Goal: Task Accomplishment & Management: Manage account settings

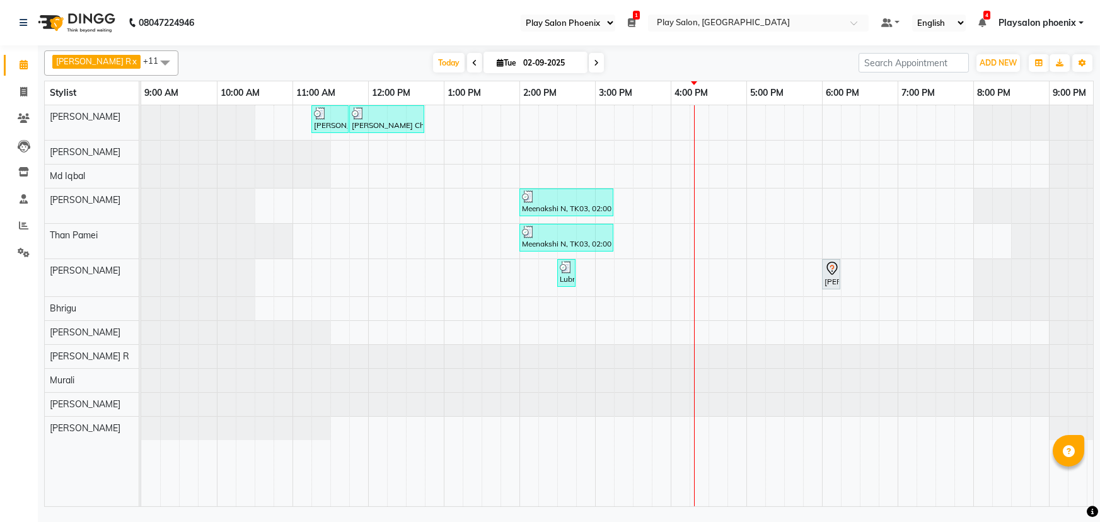
select select "90"
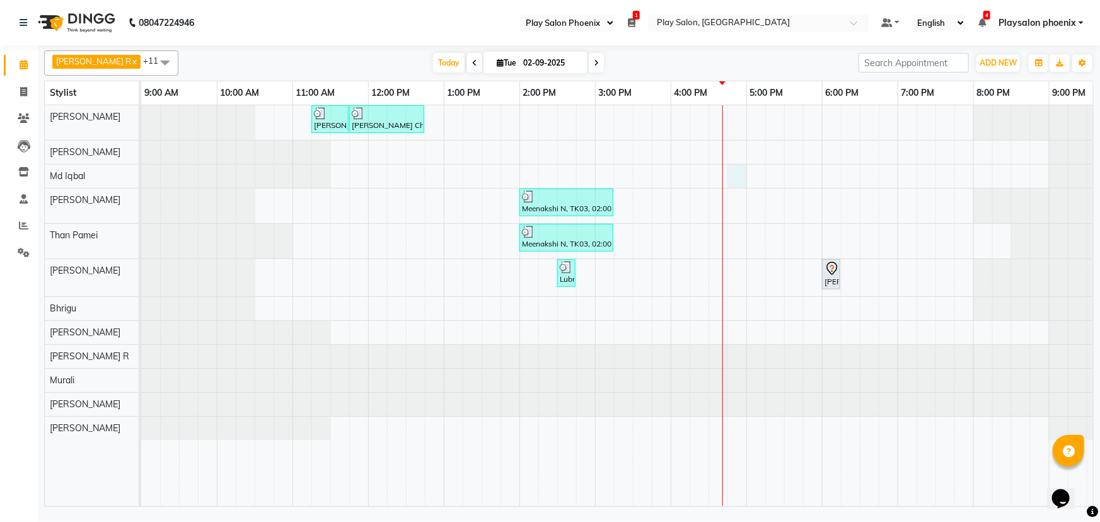
click at [733, 178] on div "Charu Ch, TK01, 11:15 AM-11:45 AM, FUSIO-DOSE PLUS RITUAL- 30 MIN Charu Ch, TK0…" at bounding box center [670, 306] width 1059 height 402
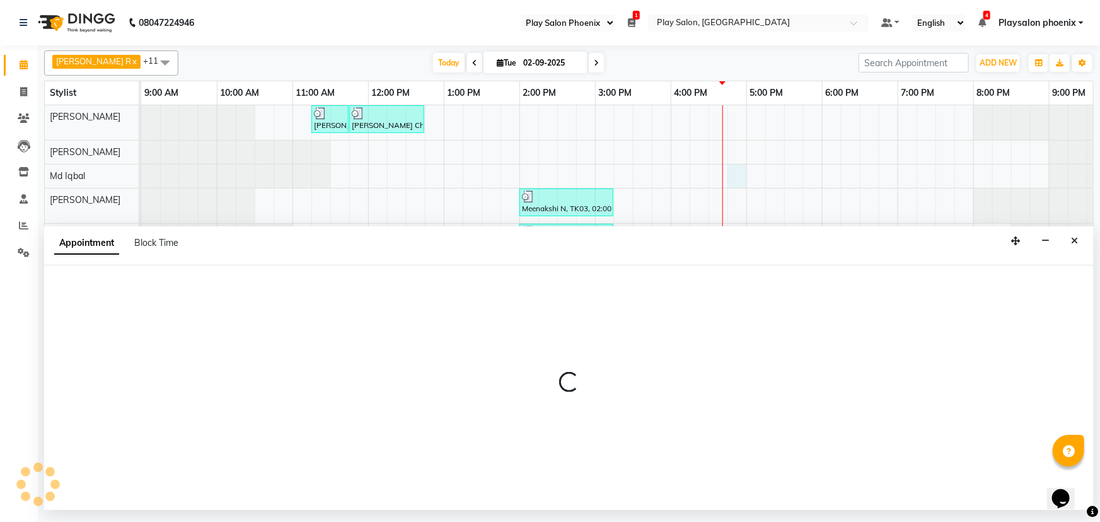
select select "81412"
select select "tentative"
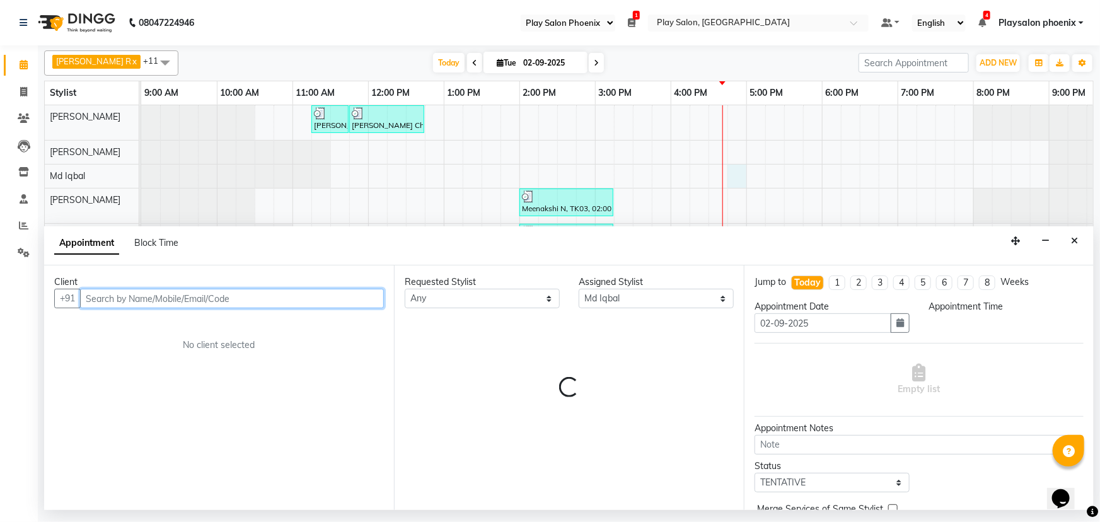
select select "1005"
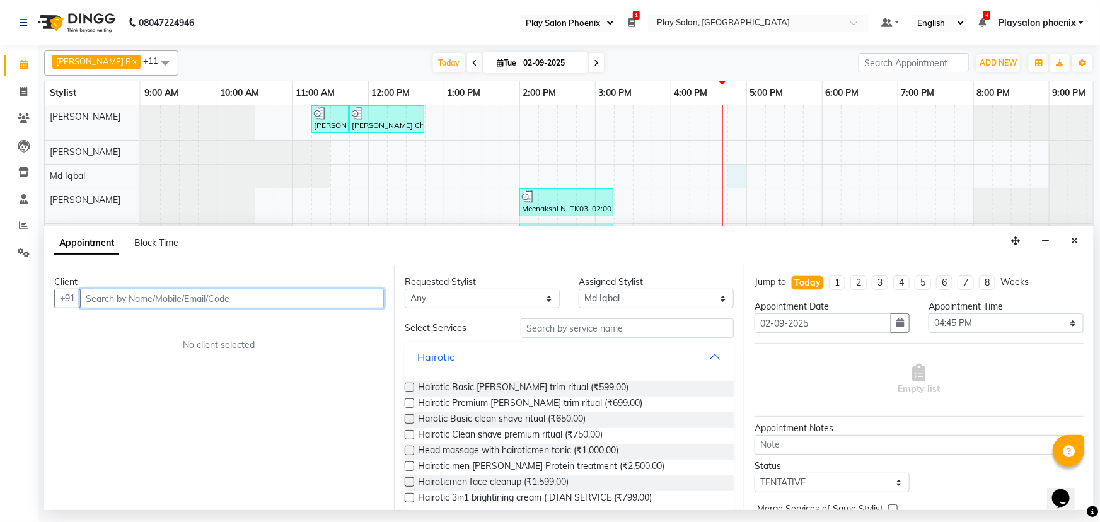
click at [114, 299] on input "text" at bounding box center [232, 299] width 304 height 20
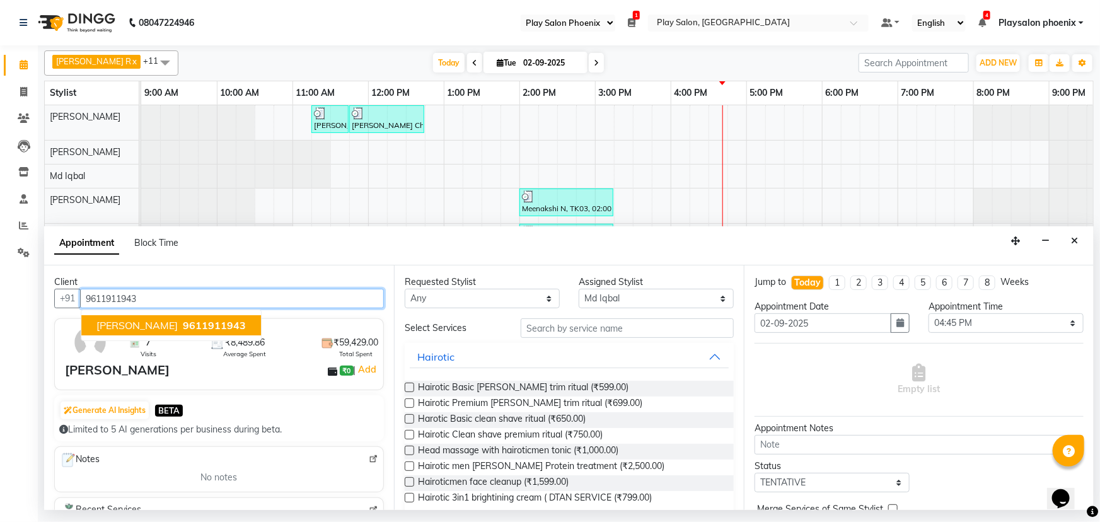
click at [183, 324] on span "9611911943" at bounding box center [214, 325] width 63 height 13
type input "9611911943"
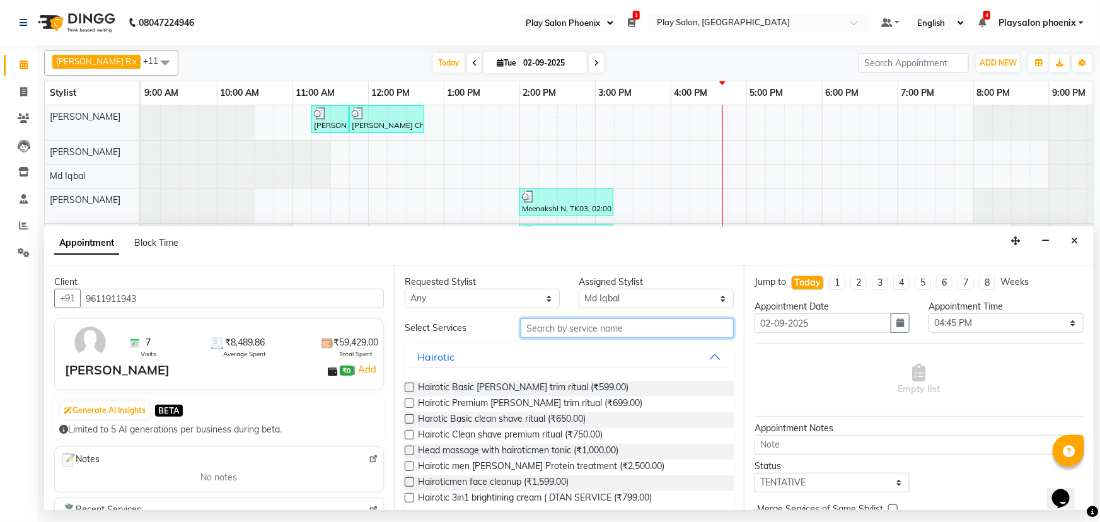
click at [551, 328] on input "text" at bounding box center [627, 328] width 213 height 20
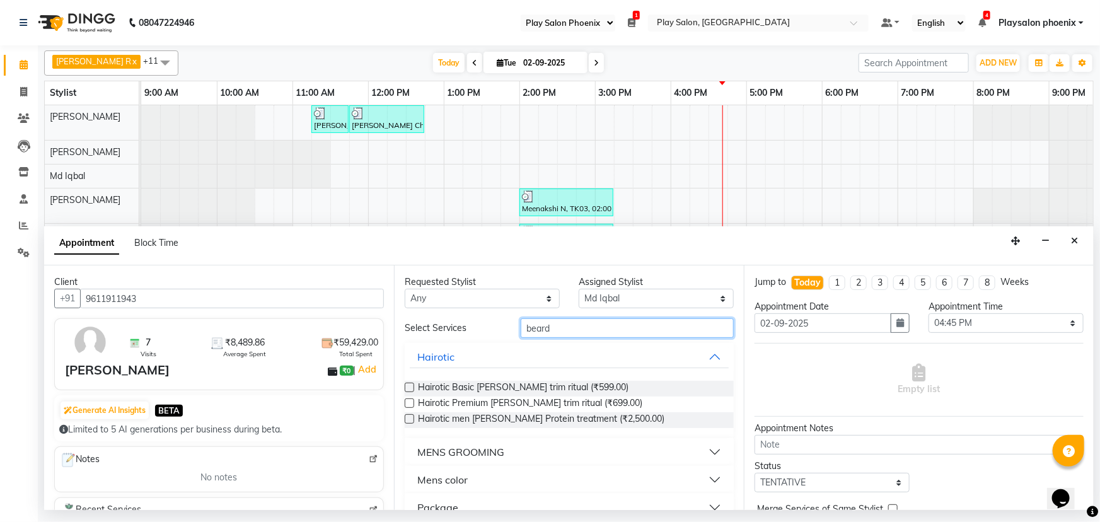
type input "beard"
click at [434, 450] on div "MENS GROOMING" at bounding box center [460, 451] width 87 height 15
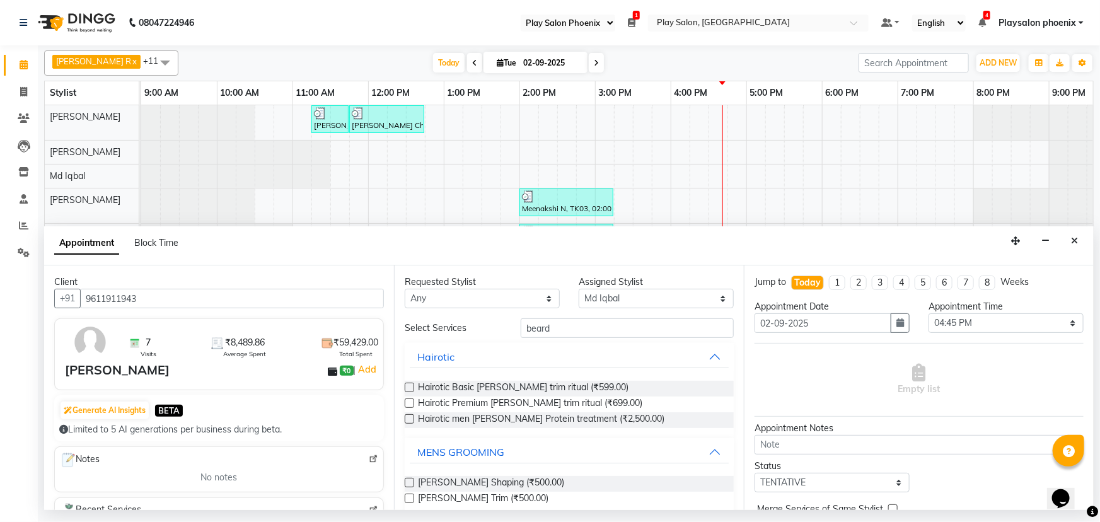
drag, startPoint x: 409, startPoint y: 479, endPoint x: 513, endPoint y: 454, distance: 107.0
click at [409, 480] on label at bounding box center [409, 482] width 9 height 9
click at [409, 480] on input "checkbox" at bounding box center [409, 484] width 8 height 8
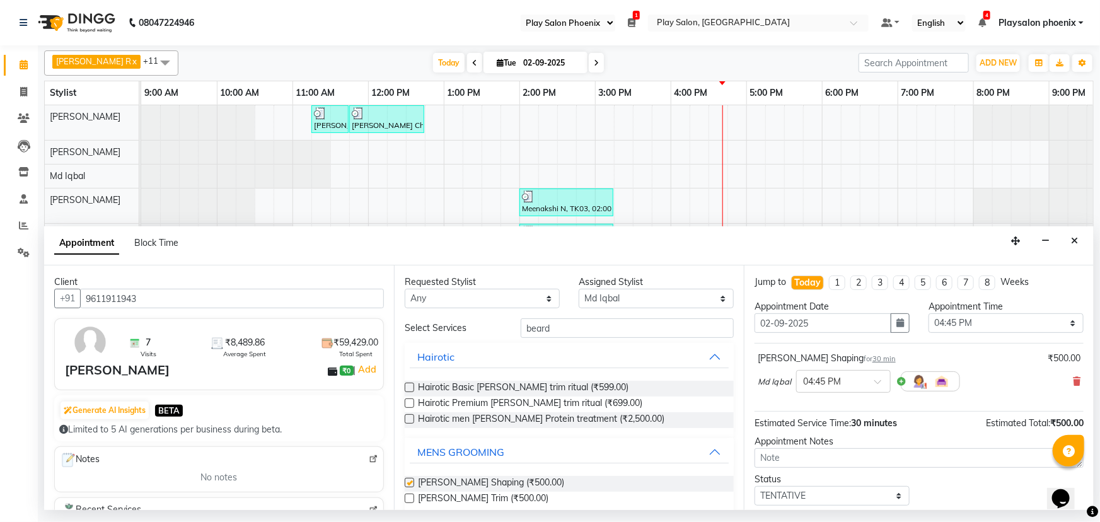
checkbox input "false"
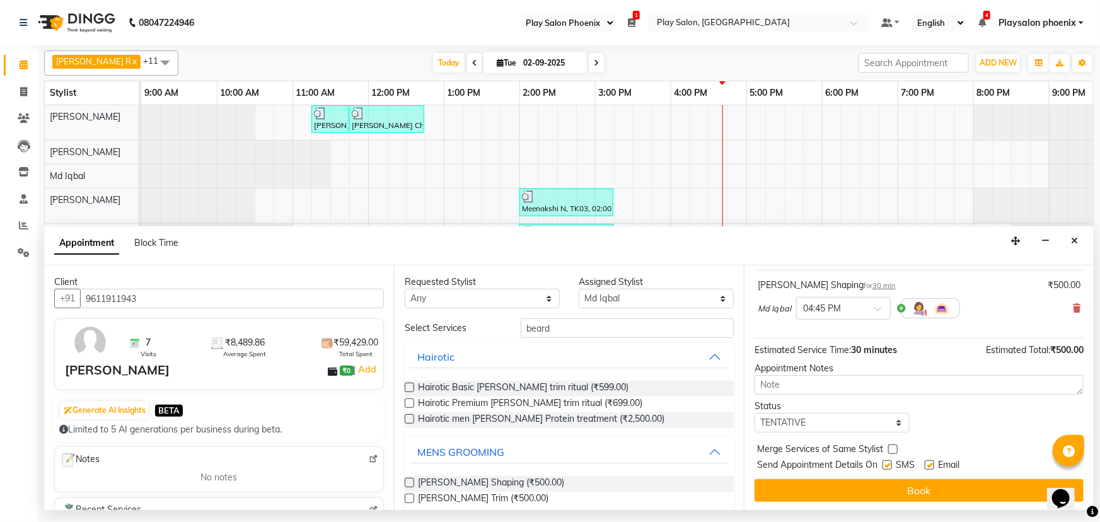
scroll to position [74, 0]
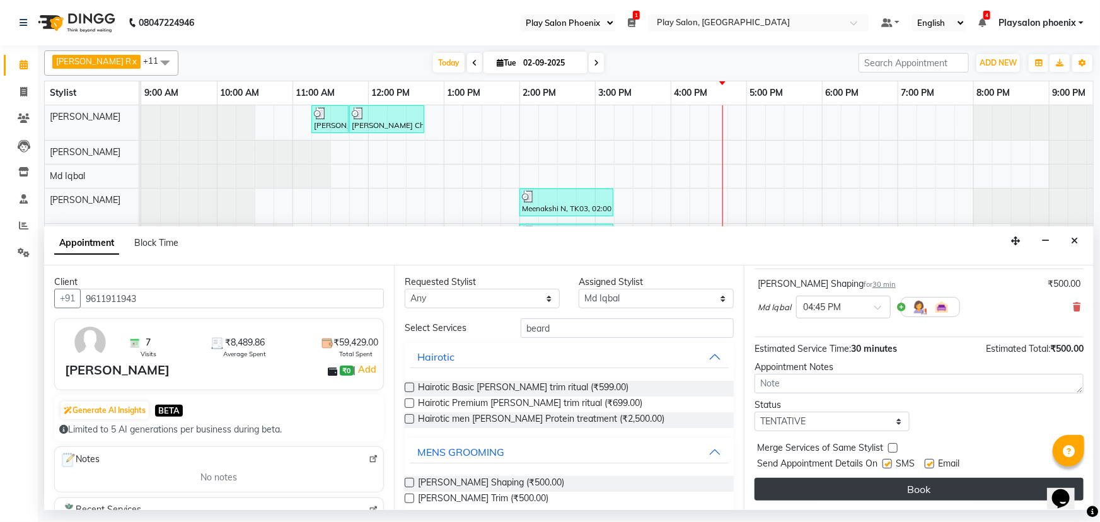
click at [896, 488] on button "Book" at bounding box center [919, 489] width 329 height 23
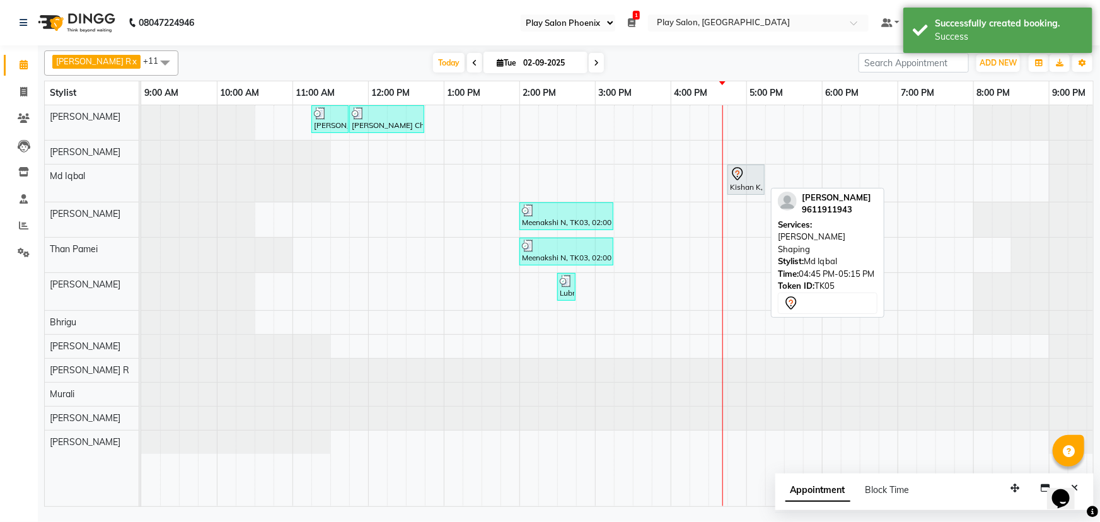
click at [748, 182] on div "Kishan K, TK05, 04:45 PM-05:15 PM, [PERSON_NAME] Shaping" at bounding box center [746, 179] width 35 height 26
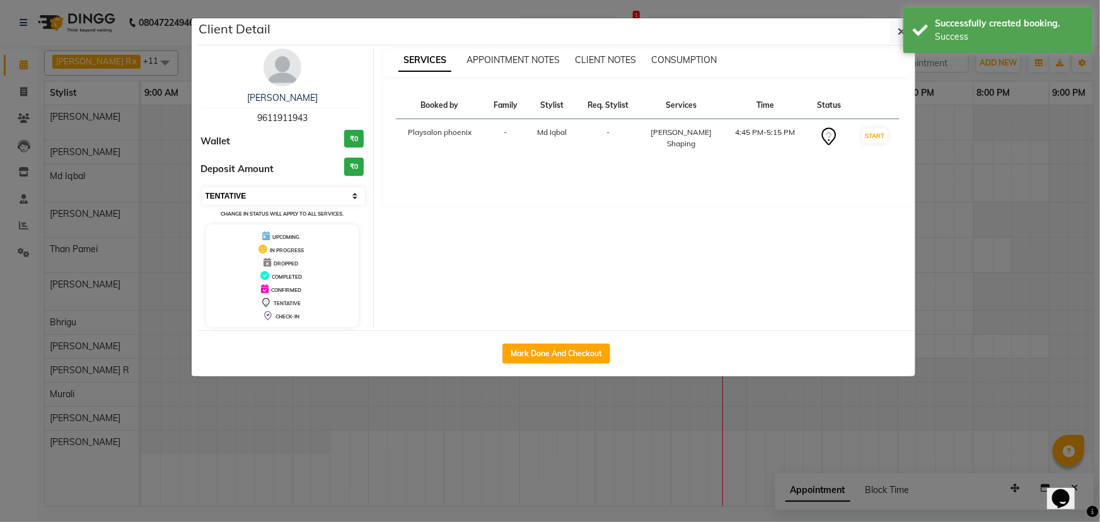
click at [250, 192] on select "Select IN SERVICE CONFIRMED TENTATIVE CHECK IN MARK DONE DROPPED UPCOMING" at bounding box center [283, 196] width 163 height 18
select select "8"
click at [202, 187] on select "Select IN SERVICE CONFIRMED TENTATIVE CHECK IN MARK DONE DROPPED UPCOMING" at bounding box center [283, 196] width 163 height 18
click at [898, 30] on icon "button" at bounding box center [902, 31] width 8 height 10
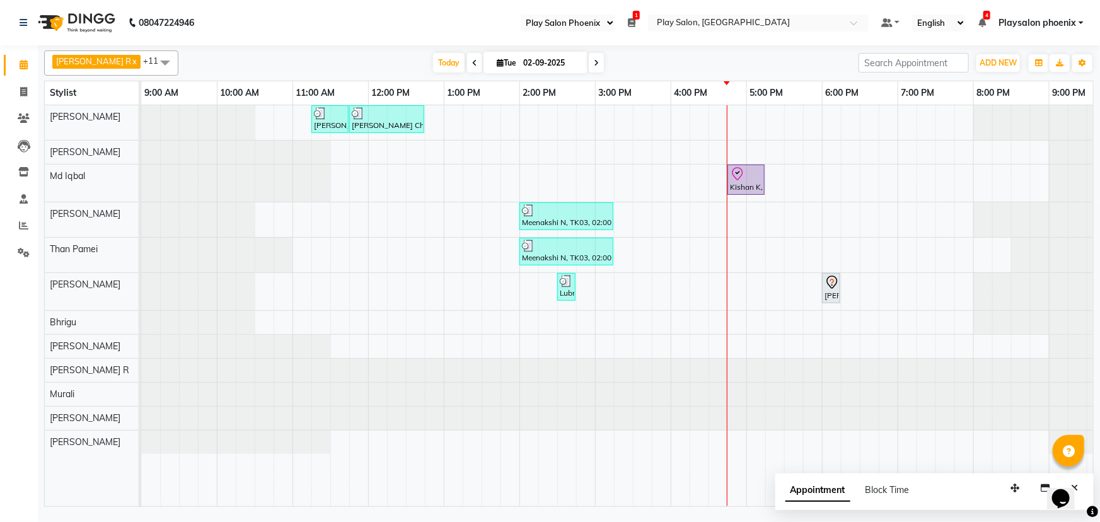
click at [734, 151] on div "Charu Ch, TK01, 11:15 AM-11:45 AM, FUSIO-DOSE PLUS RITUAL- 30 MIN Charu Ch, TK0…" at bounding box center [670, 306] width 1059 height 402
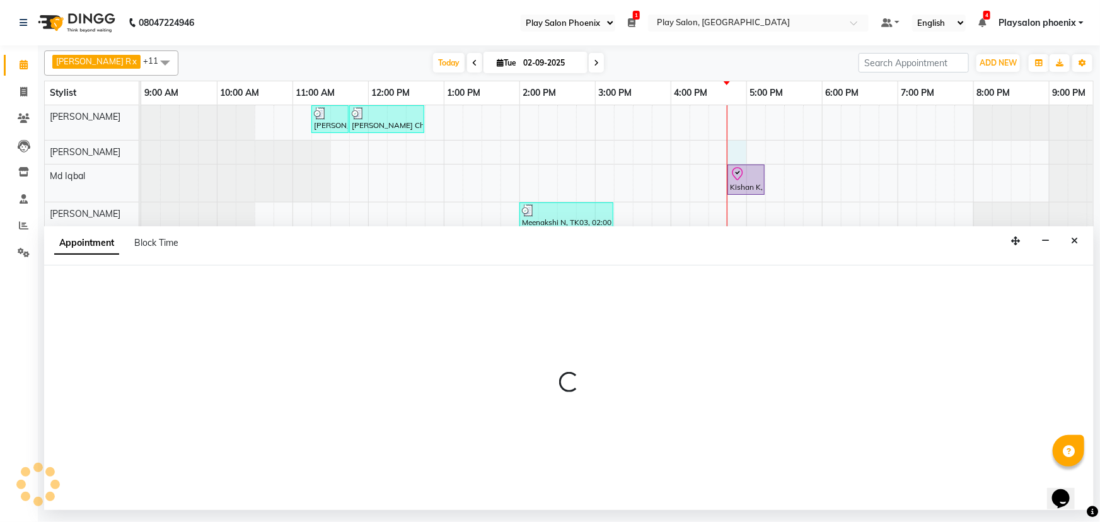
select select "81415"
select select "1005"
select select "tentative"
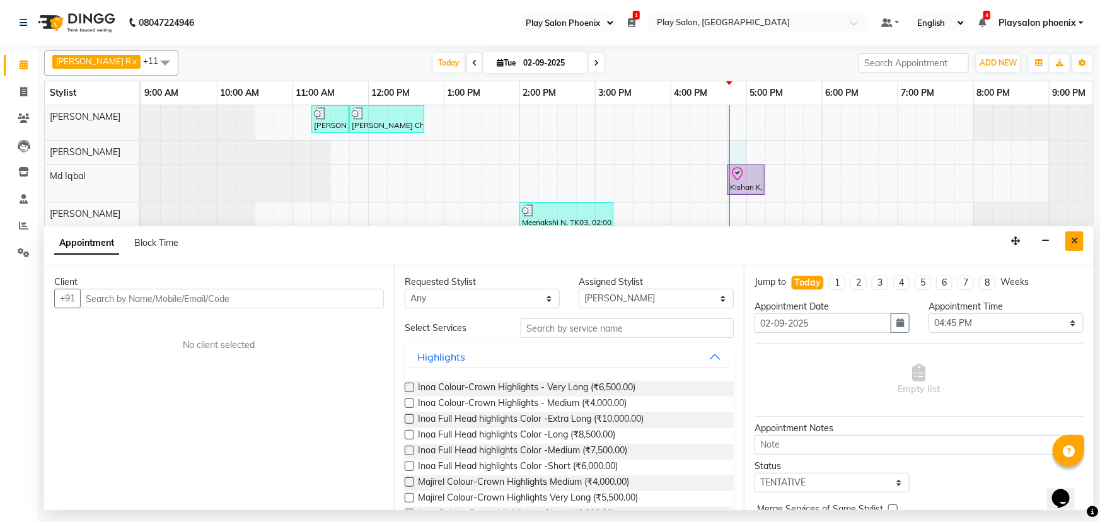
click at [1072, 239] on icon "Close" at bounding box center [1074, 240] width 7 height 9
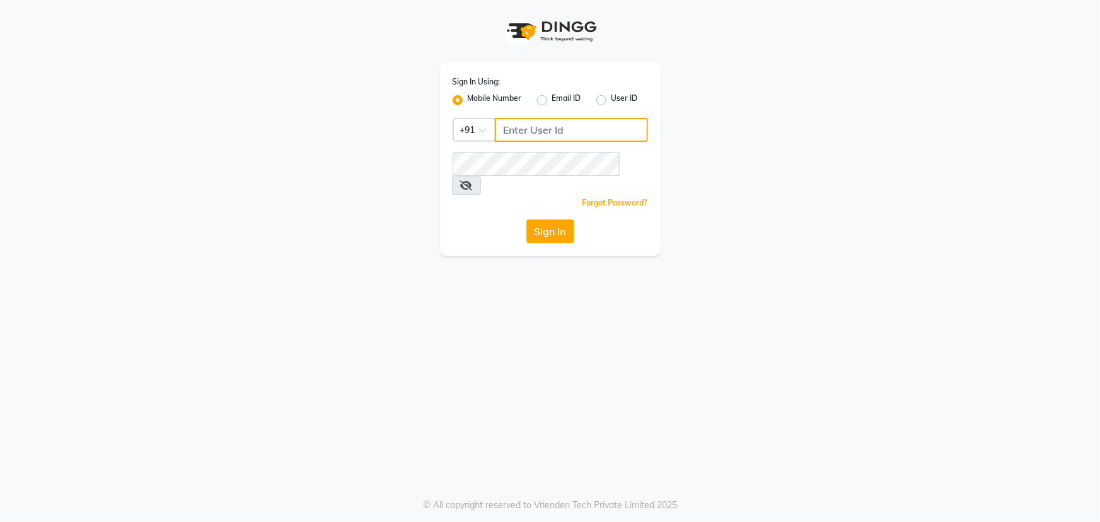
click at [538, 124] on input "Username" at bounding box center [571, 130] width 153 height 24
type input "9606078825"
click at [473, 180] on icon at bounding box center [466, 185] width 13 height 10
click at [552, 219] on button "Sign In" at bounding box center [550, 231] width 48 height 24
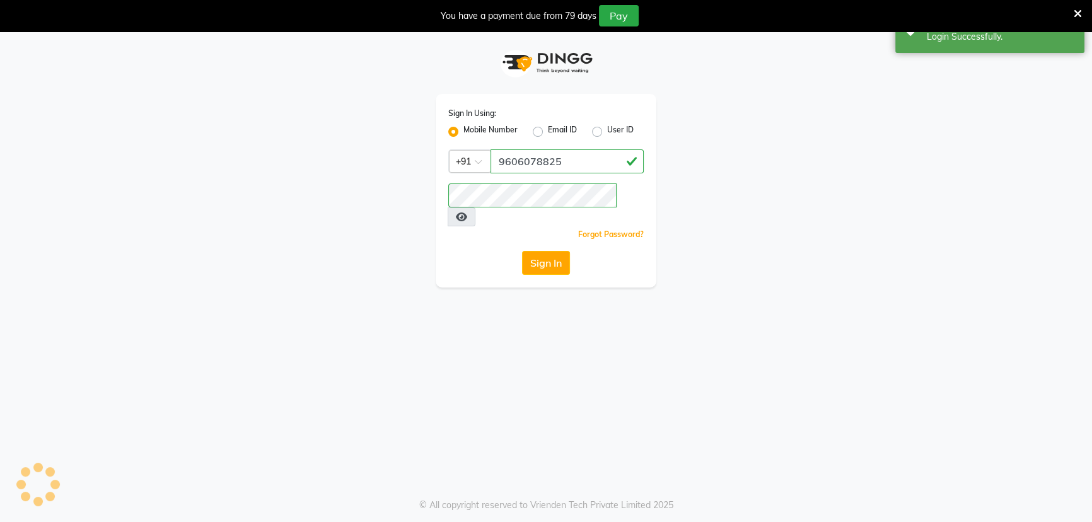
select select "90"
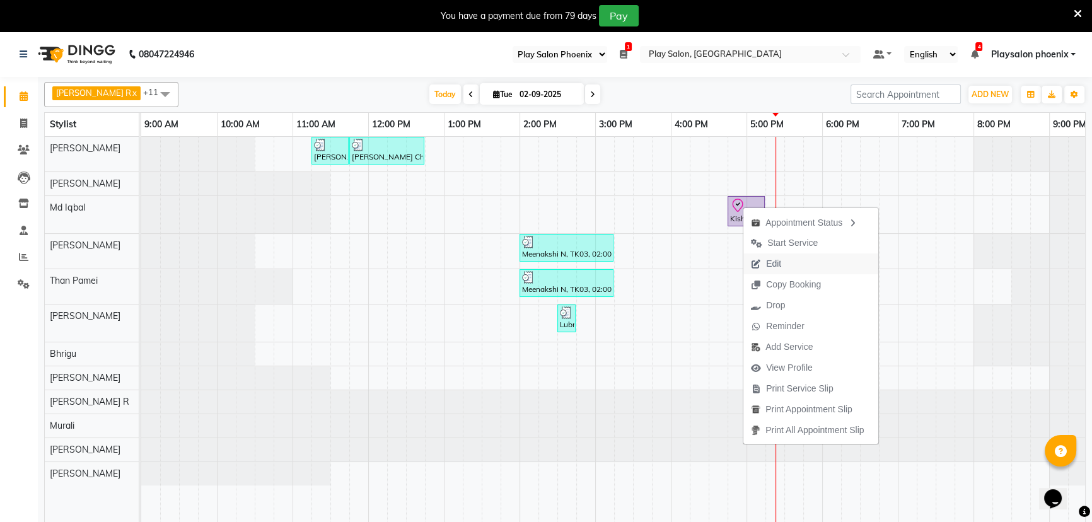
click at [787, 262] on span "Edit" at bounding box center [765, 263] width 45 height 21
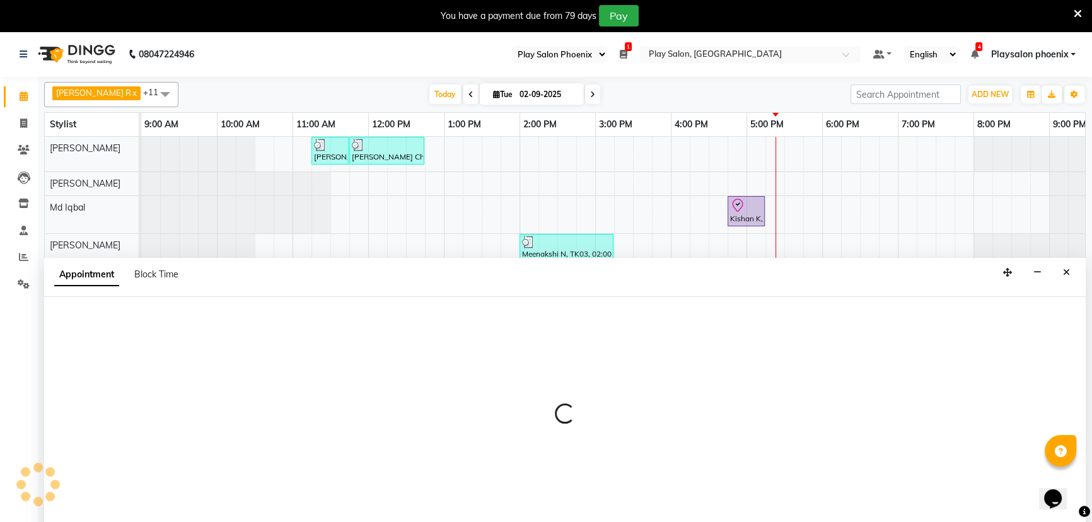
scroll to position [32, 0]
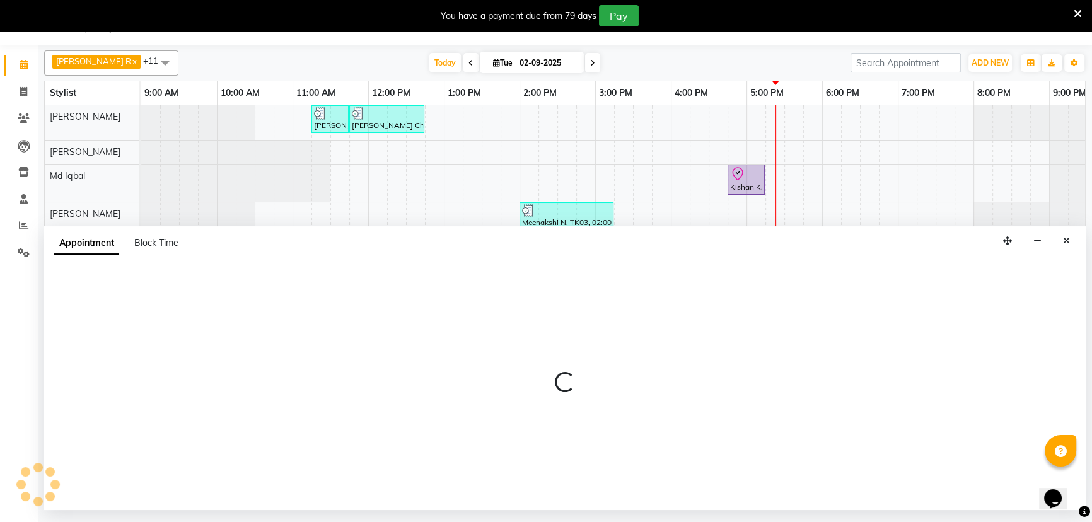
select select "tentative"
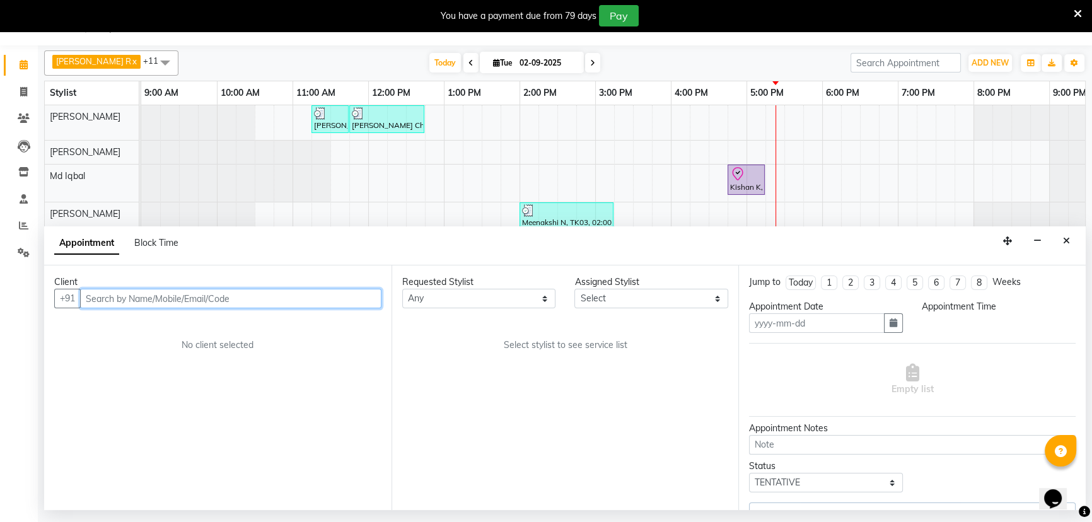
type input "02-09-2025"
select select "check-in"
select select "81412"
select select "1005"
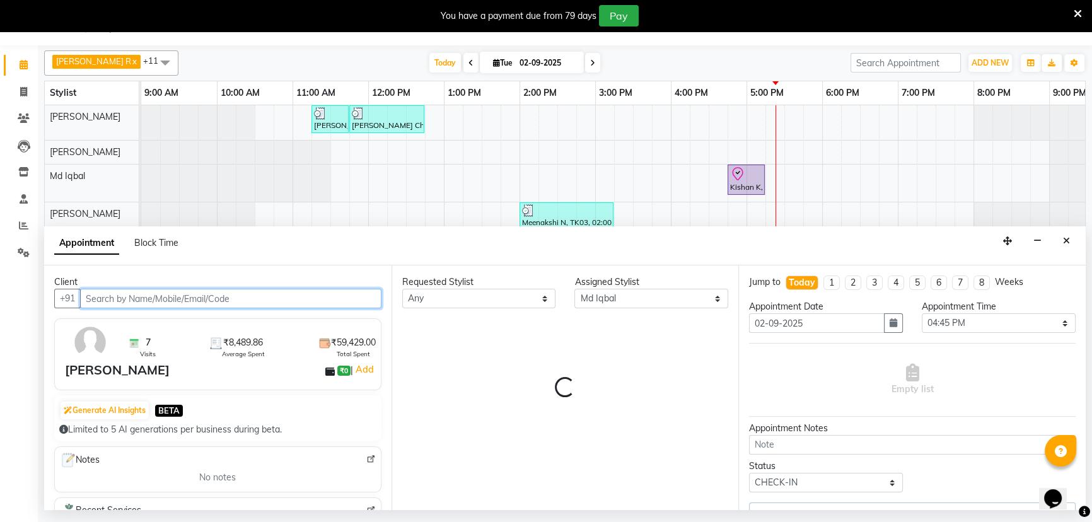
scroll to position [0, 115]
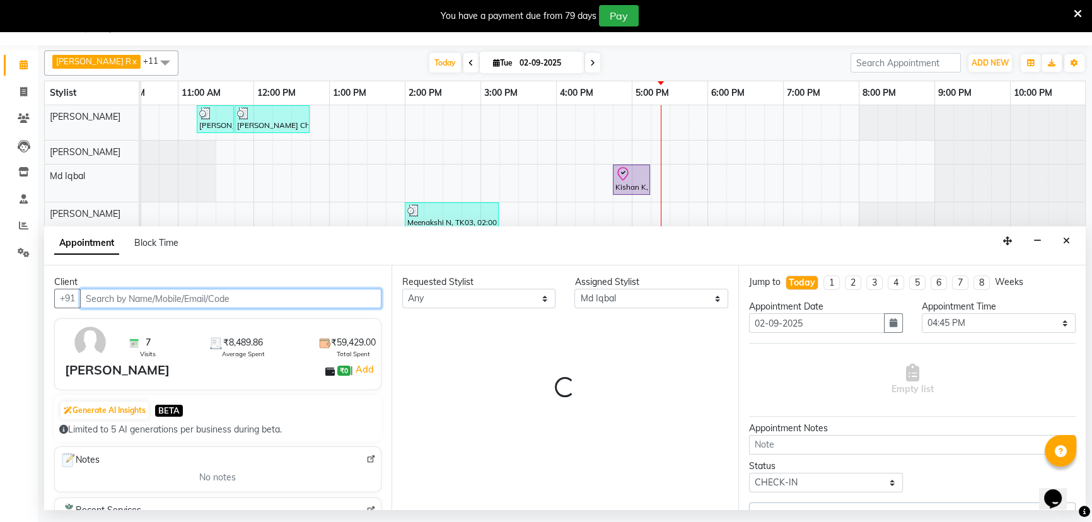
select select "4216"
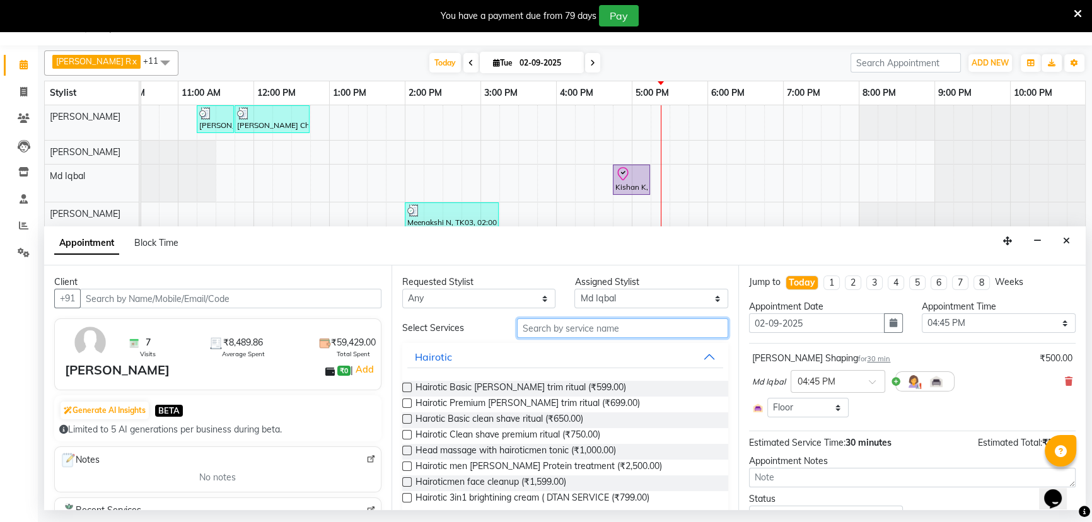
click at [544, 329] on input "text" at bounding box center [622, 328] width 211 height 20
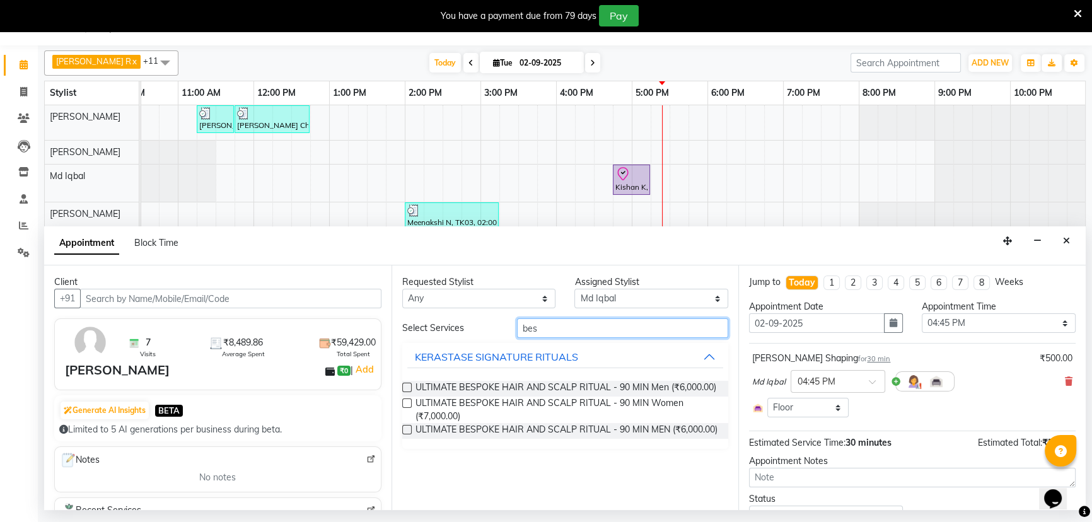
type input "bes"
click at [410, 386] on label at bounding box center [406, 387] width 9 height 9
click at [410, 386] on input "checkbox" at bounding box center [406, 389] width 8 height 8
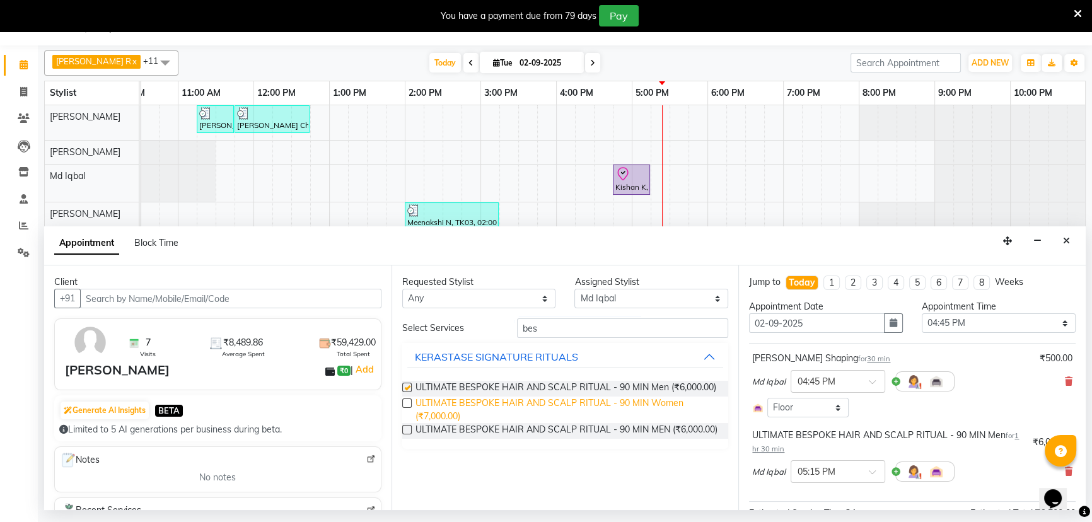
checkbox input "false"
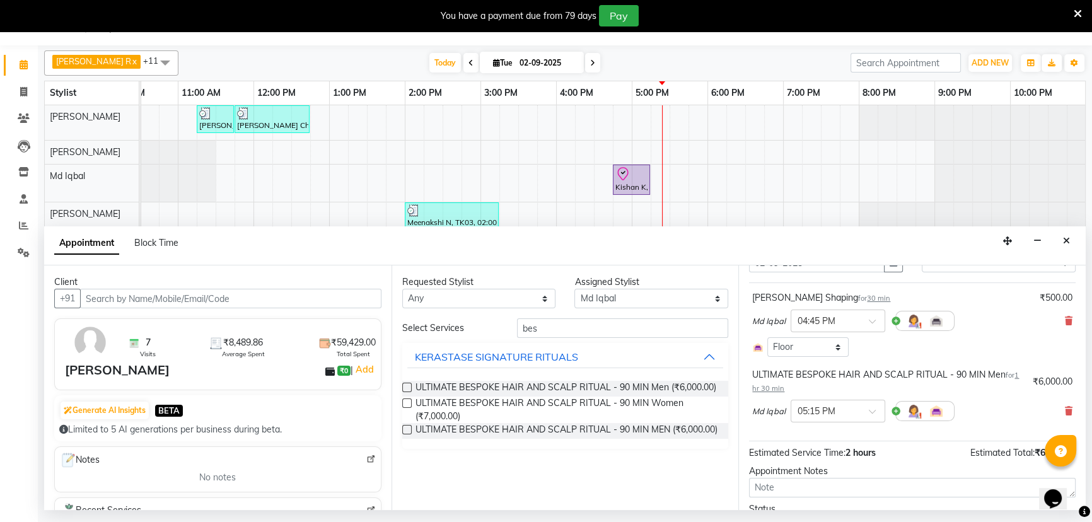
scroll to position [128, 0]
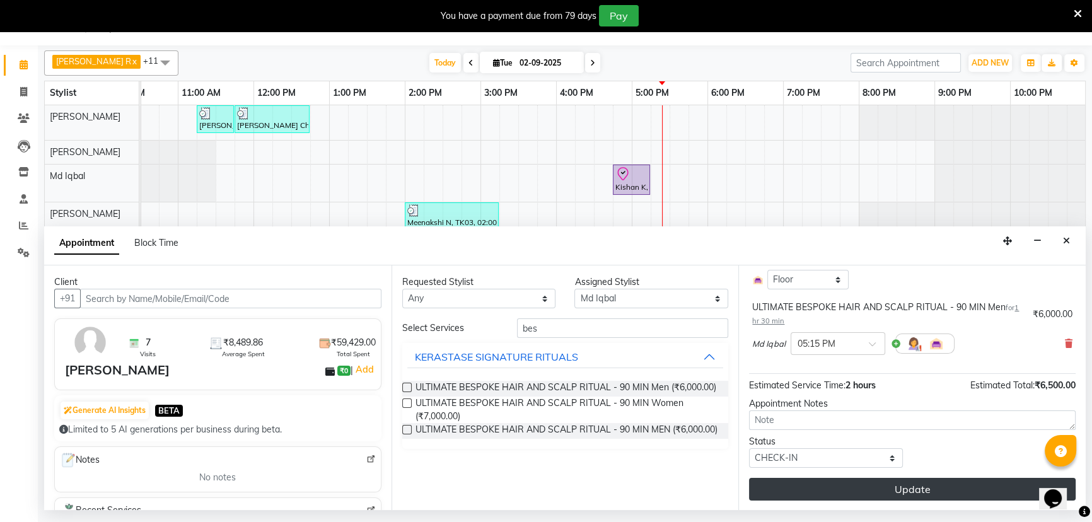
click at [915, 487] on button "Update" at bounding box center [912, 489] width 327 height 23
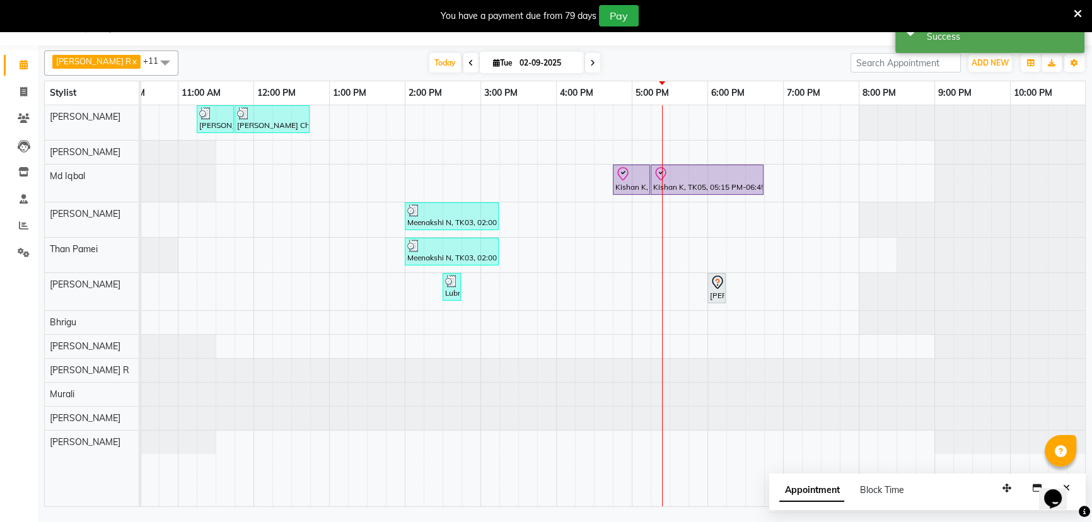
scroll to position [0, 0]
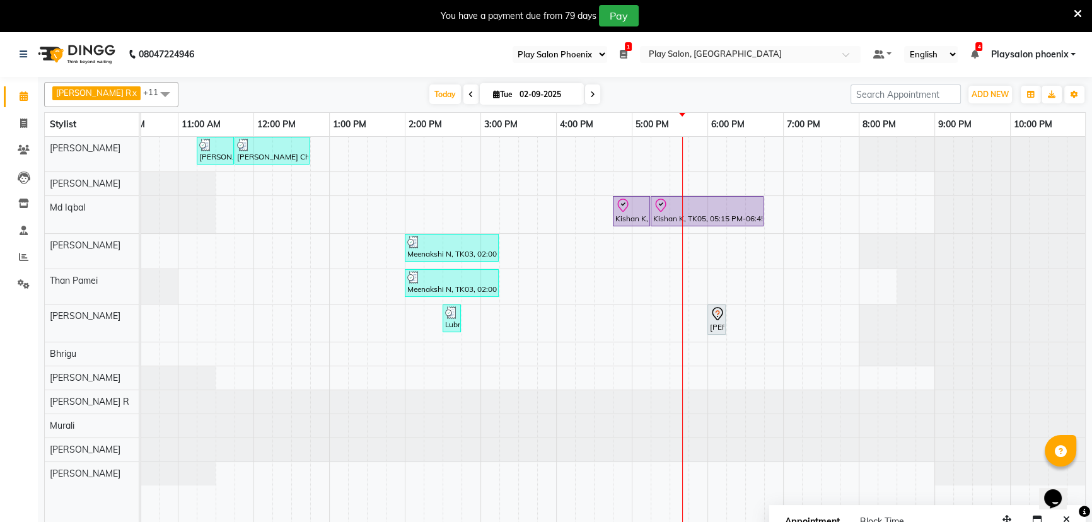
click at [590, 96] on icon at bounding box center [592, 95] width 5 height 8
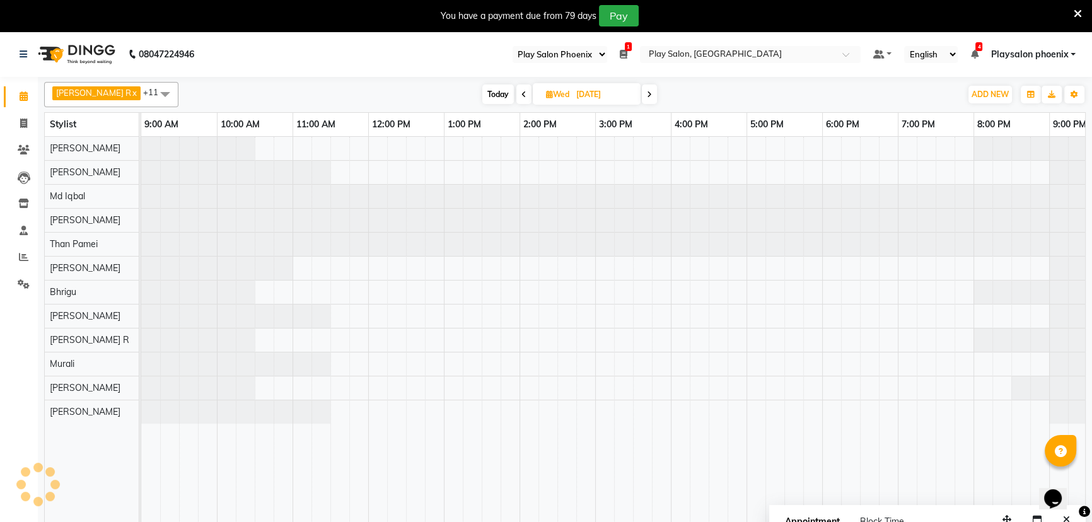
scroll to position [0, 115]
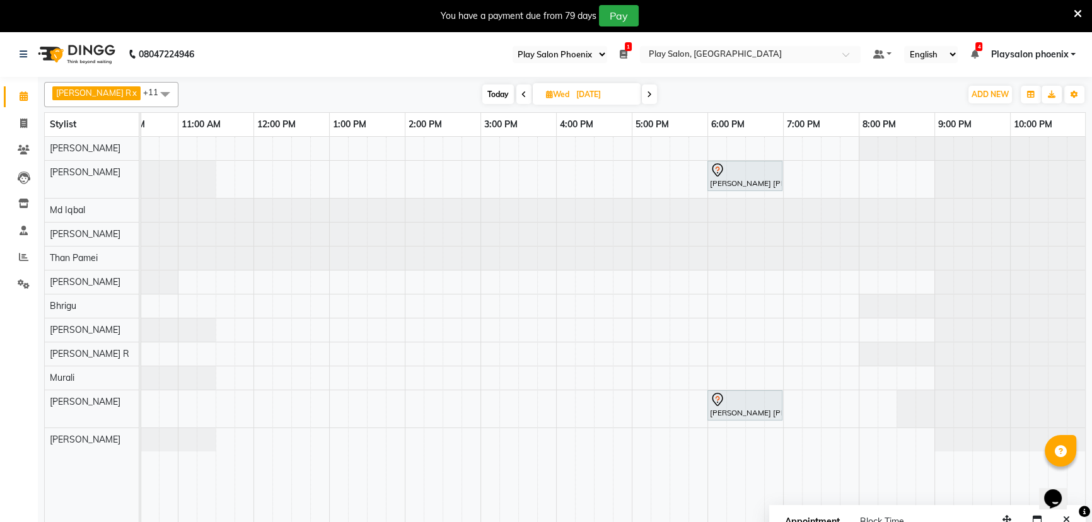
click at [642, 96] on span at bounding box center [649, 94] width 15 height 20
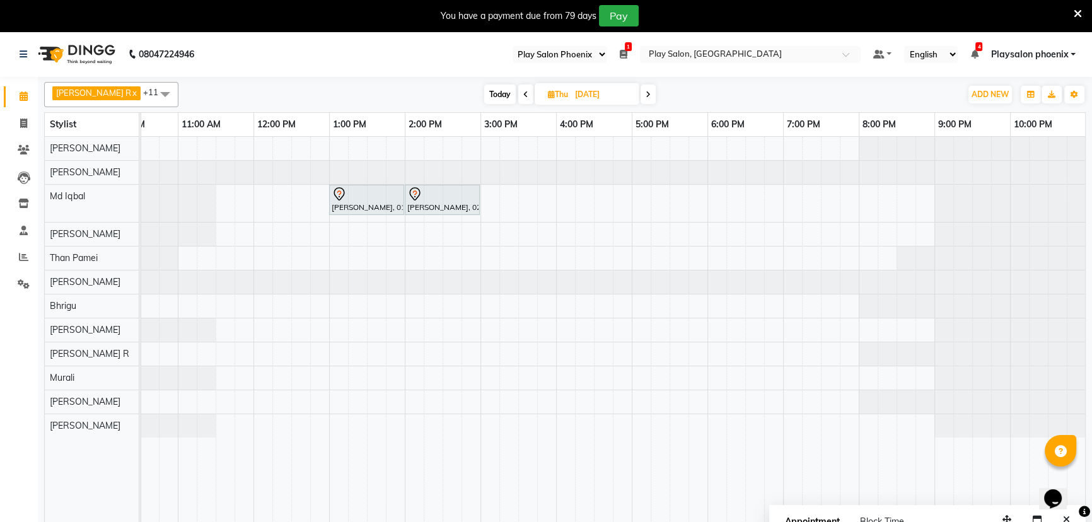
click at [646, 97] on icon at bounding box center [648, 95] width 5 height 8
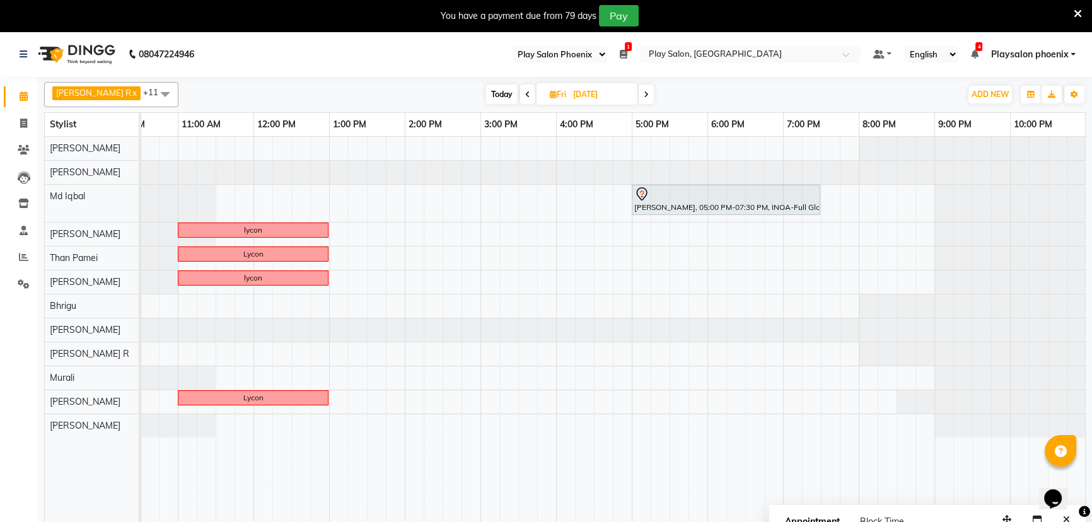
click at [639, 95] on span at bounding box center [646, 94] width 15 height 20
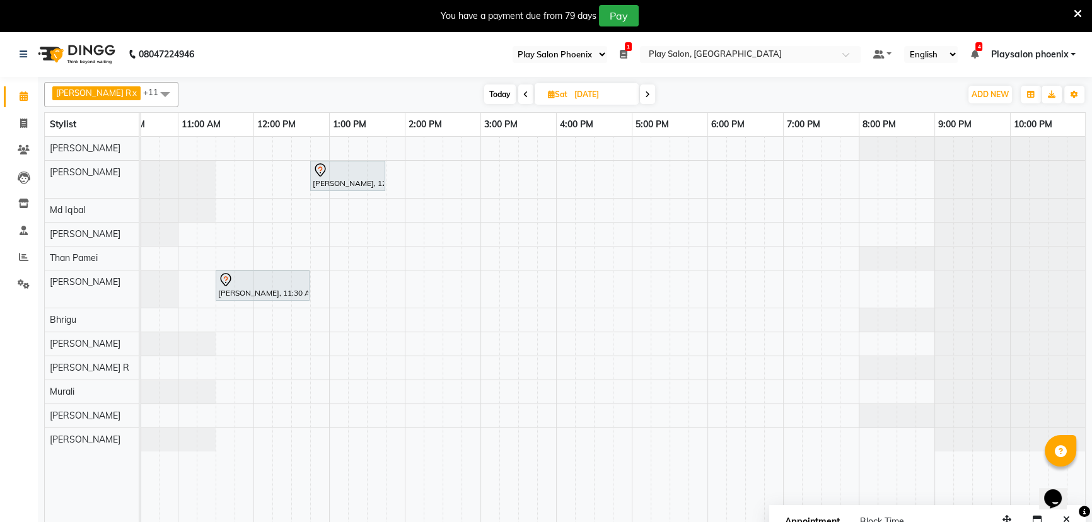
click at [645, 91] on icon at bounding box center [647, 95] width 5 height 8
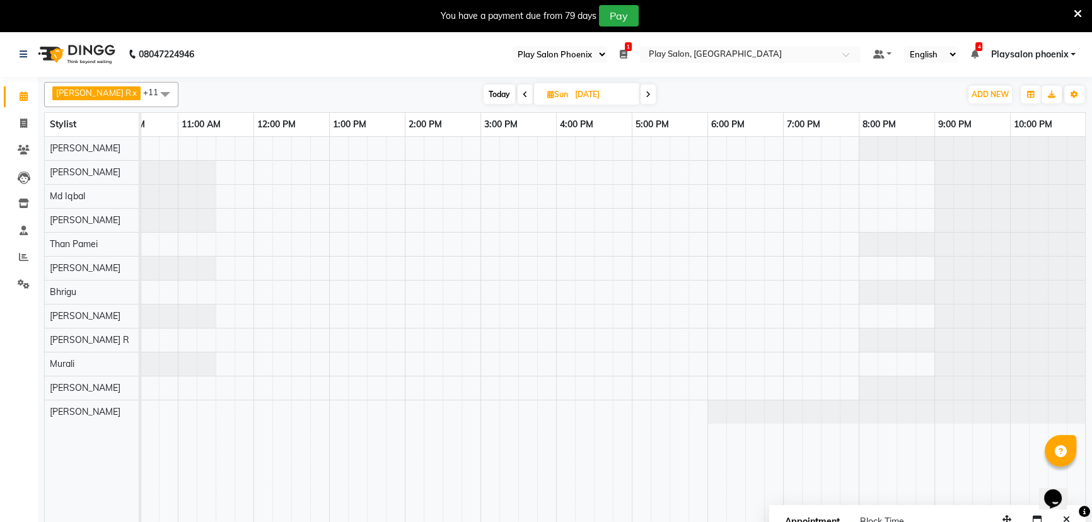
click at [641, 91] on span at bounding box center [648, 94] width 15 height 20
click at [490, 94] on span "Today" at bounding box center [499, 94] width 32 height 20
type input "02-09-2025"
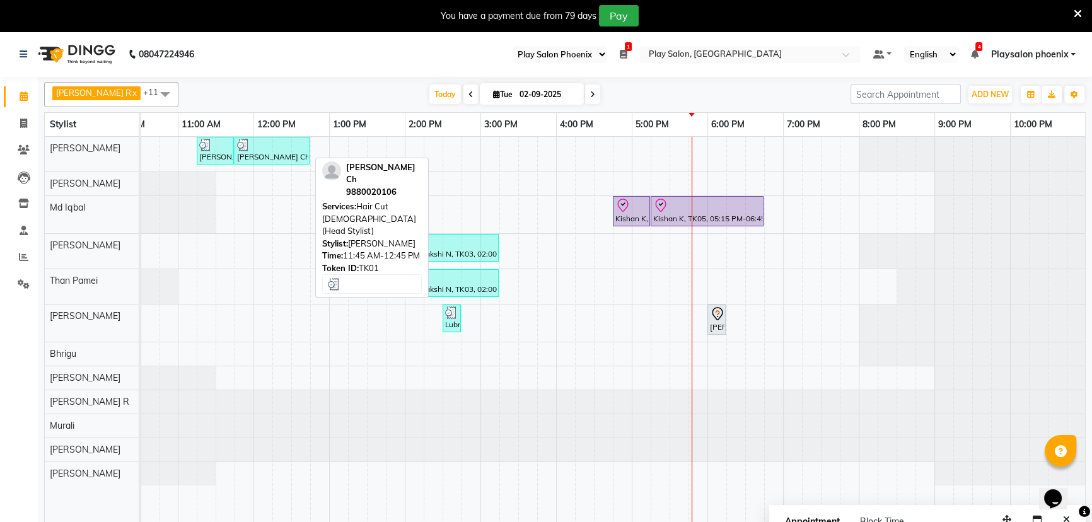
click at [278, 151] on div "[PERSON_NAME] Ch, TK01, 11:45 AM-12:45 PM, Hair Cut [DEMOGRAPHIC_DATA] (Head St…" at bounding box center [272, 151] width 73 height 24
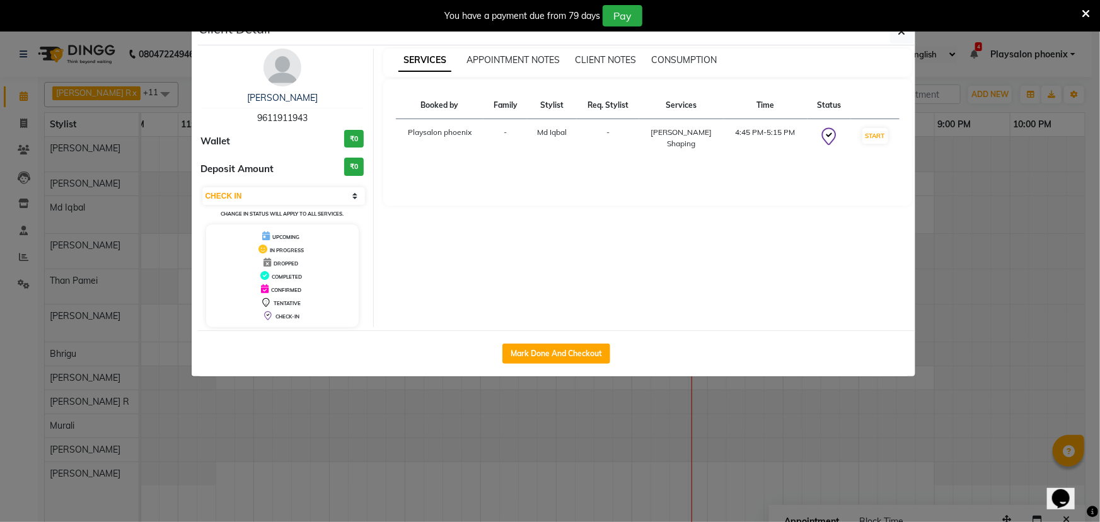
select select "3"
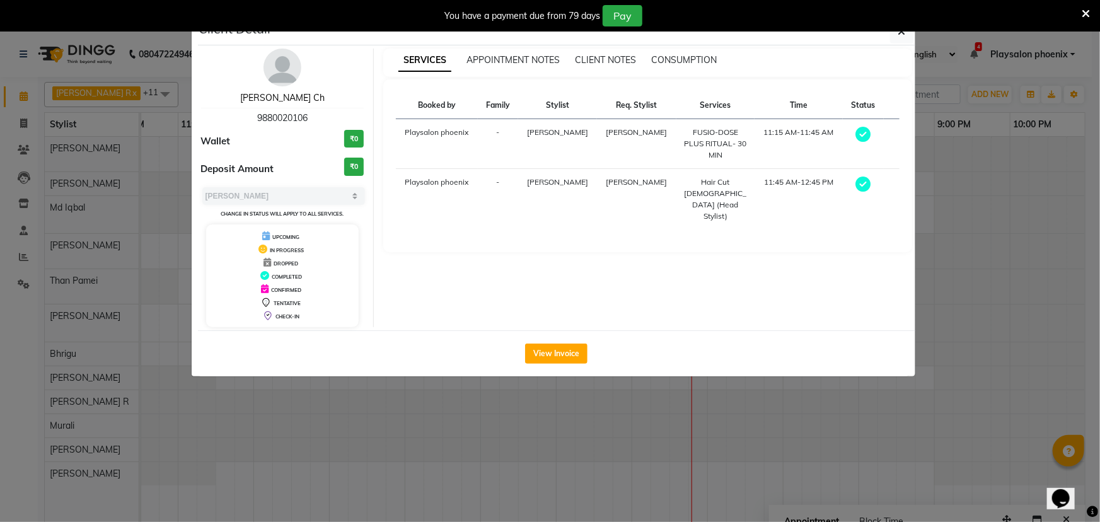
click at [289, 98] on link "Charu Ch" at bounding box center [282, 97] width 84 height 11
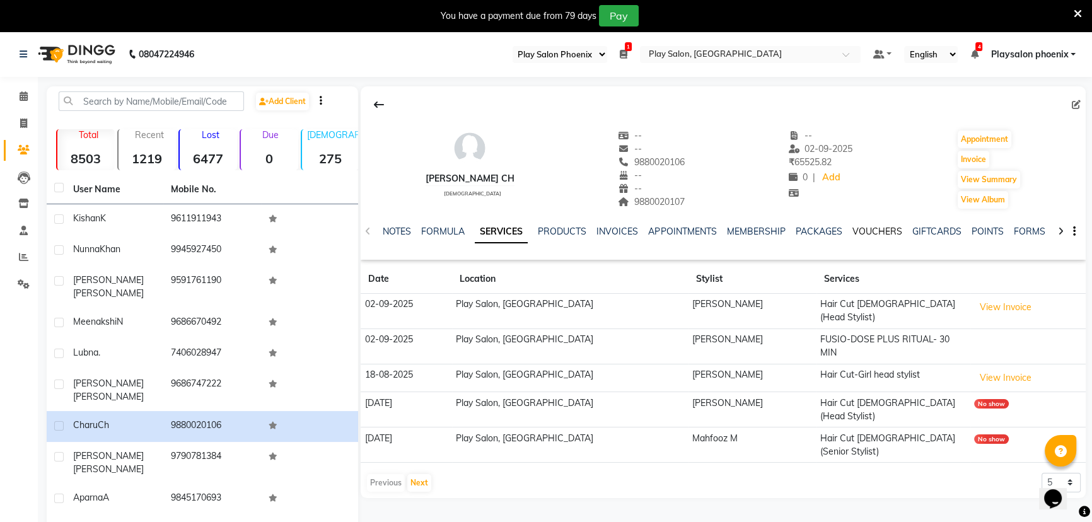
click at [871, 229] on link "VOUCHERS" at bounding box center [877, 231] width 50 height 11
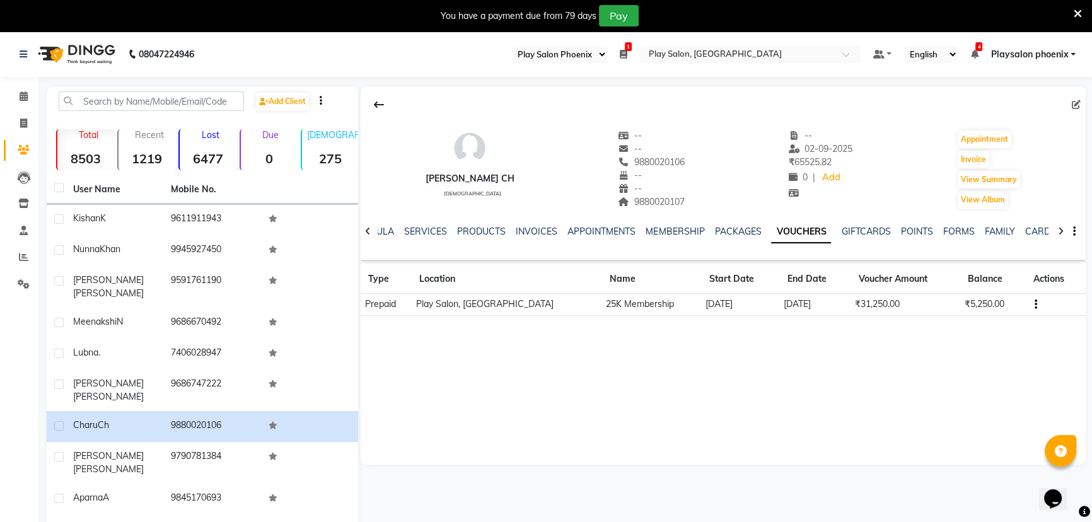
click at [902, 359] on div "Charu Ch female -- -- 9880020106 -- -- 9880020107 -- 02-09-2025 ₹ 65525.82 0 | …" at bounding box center [723, 275] width 725 height 378
click at [824, 368] on div "Charu Ch female -- -- 9880020106 -- -- 9880020107 -- 02-09-2025 ₹ 65525.82 0 | …" at bounding box center [723, 275] width 725 height 378
click at [17, 95] on span at bounding box center [24, 97] width 22 height 15
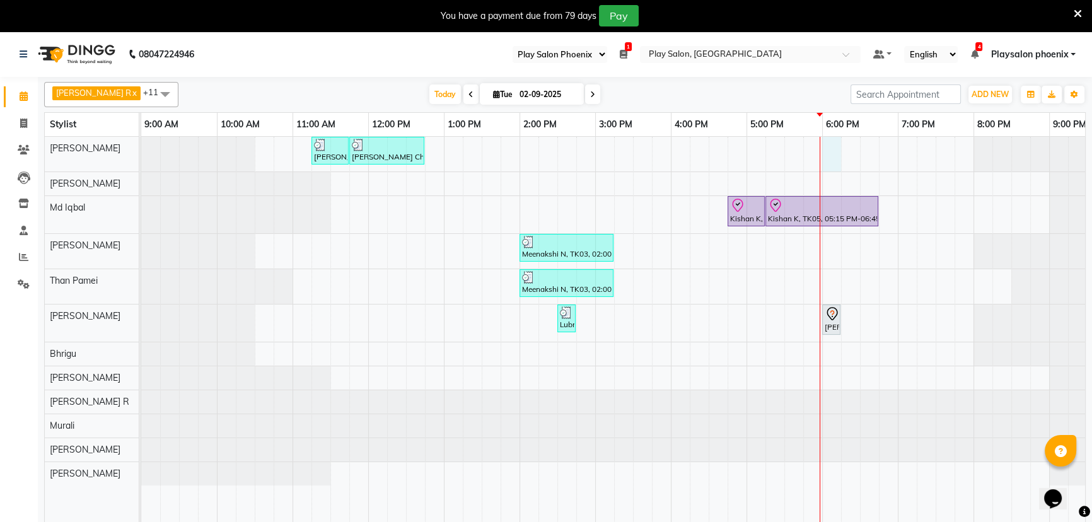
click at [826, 151] on div "Charu Ch, TK01, 11:15 AM-11:45 AM, FUSIO-DOSE PLUS RITUAL- 30 MIN Charu Ch, TK0…" at bounding box center [670, 338] width 1059 height 402
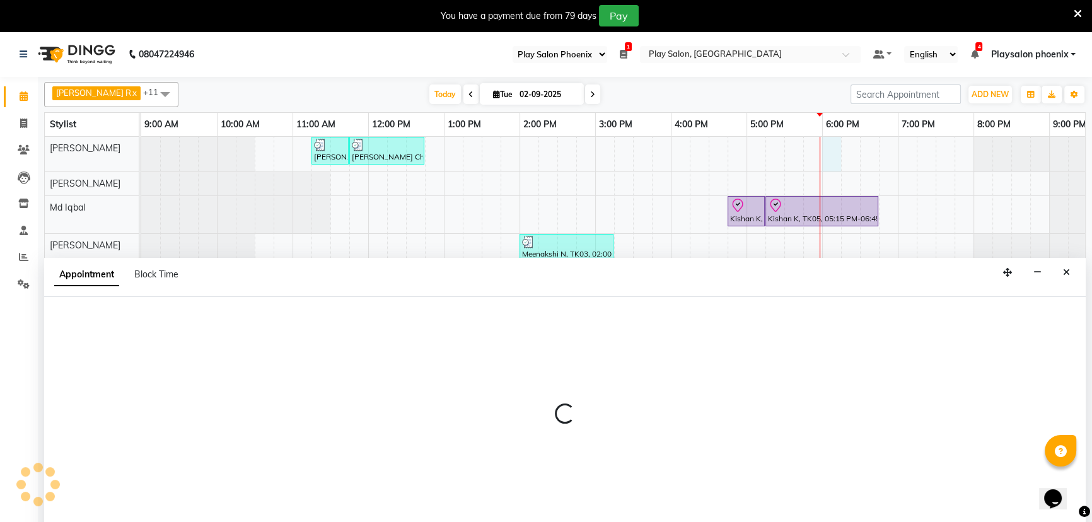
scroll to position [32, 0]
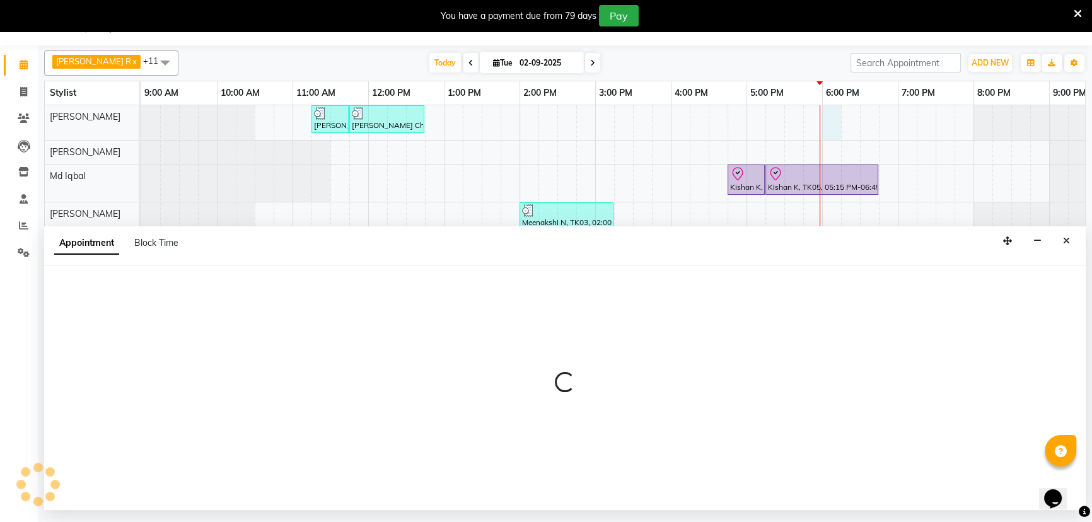
select select "81425"
select select "tentative"
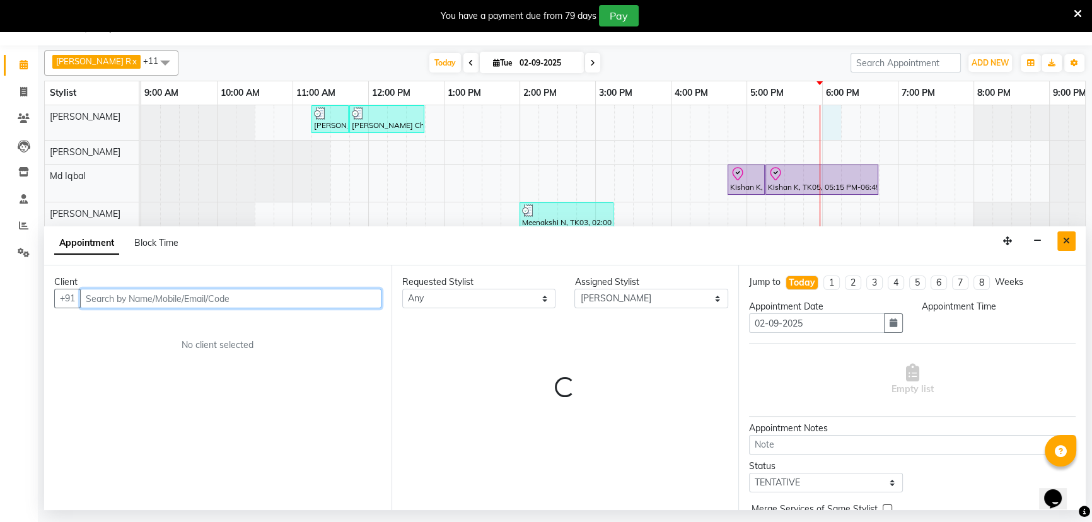
select select "1080"
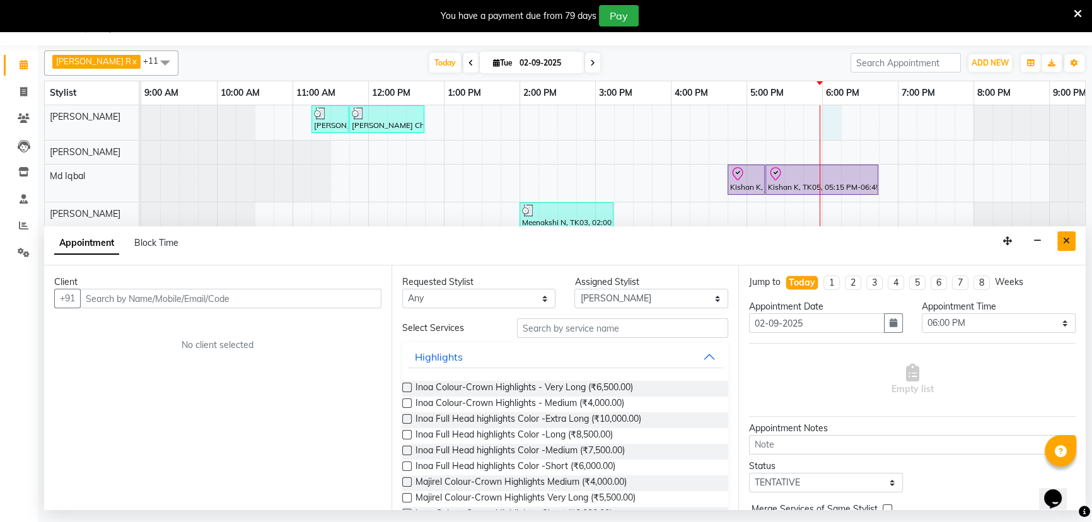
click at [1066, 240] on icon "Close" at bounding box center [1066, 240] width 7 height 9
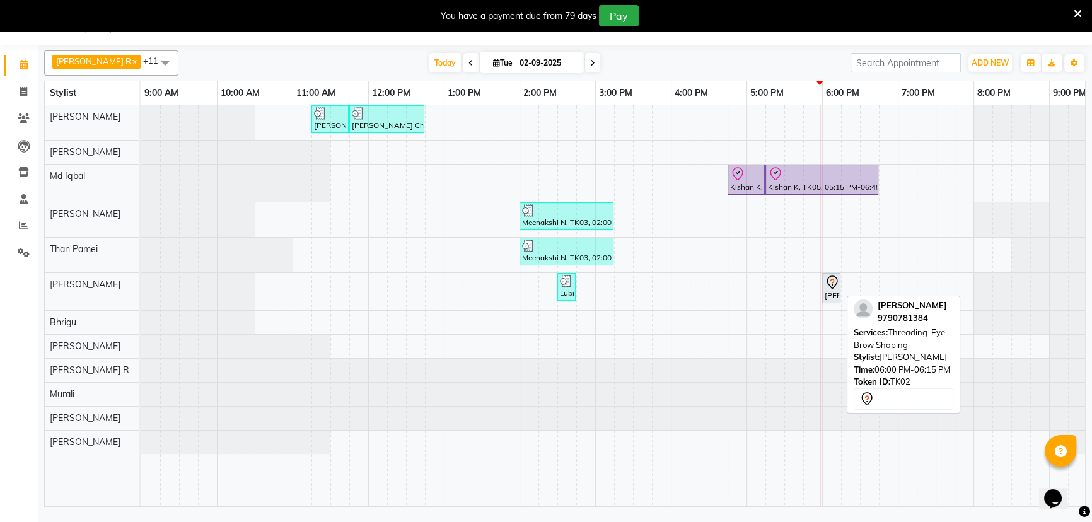
click at [832, 291] on div "[PERSON_NAME], TK02, 06:00 PM-06:15 PM, Threading-Eye Brow Shaping" at bounding box center [831, 288] width 16 height 26
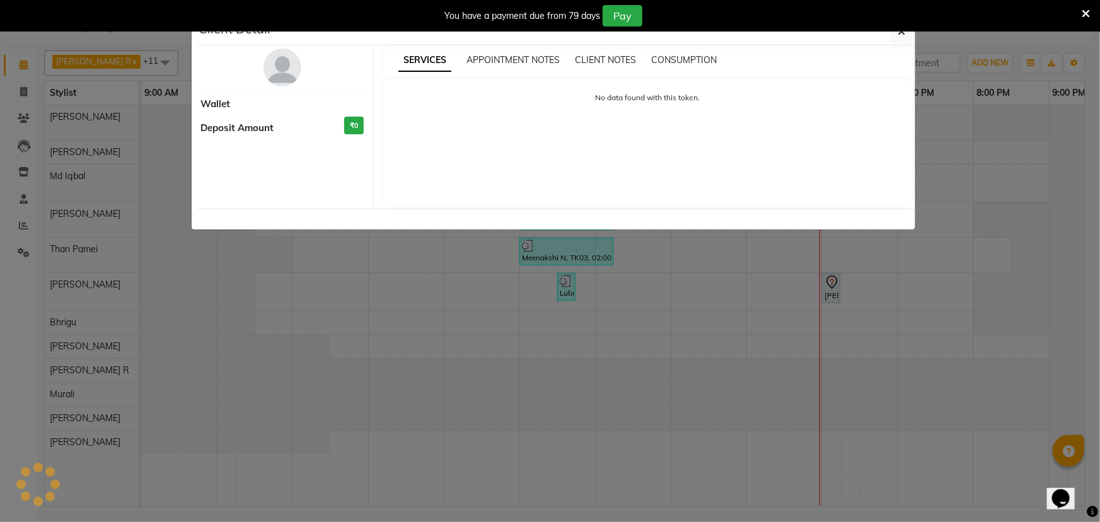
select select "7"
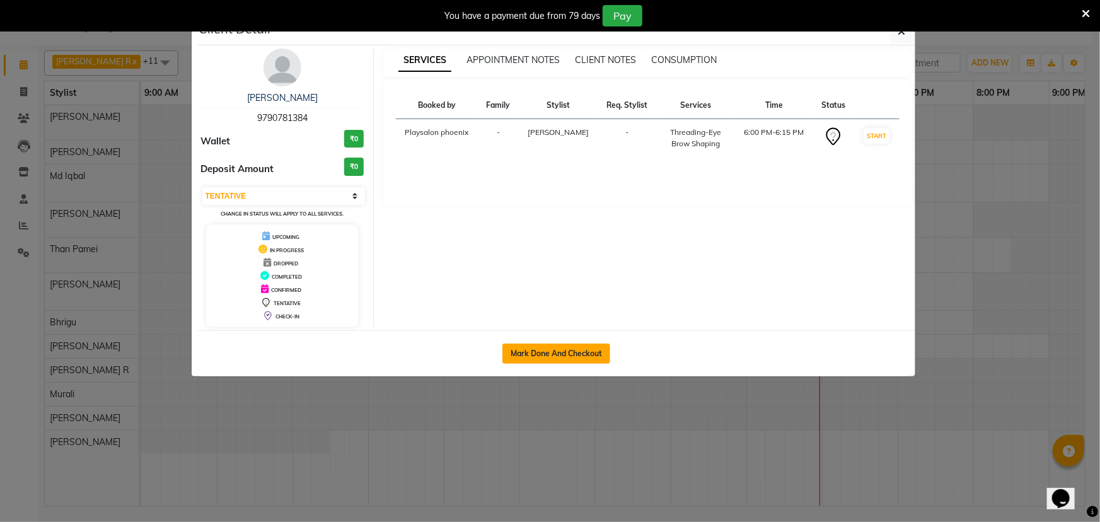
click at [543, 352] on button "Mark Done And Checkout" at bounding box center [556, 354] width 108 height 20
select select "service"
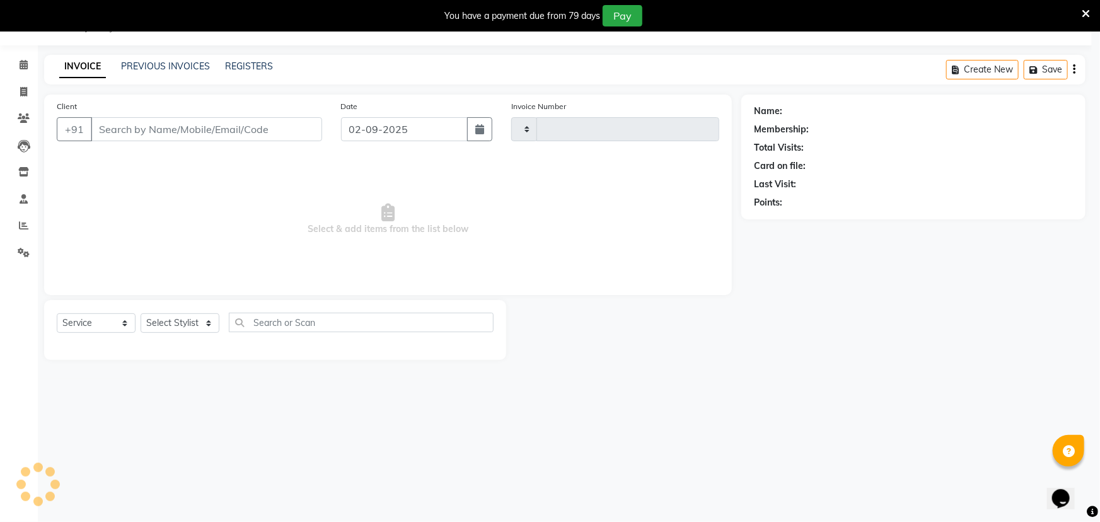
select select "3"
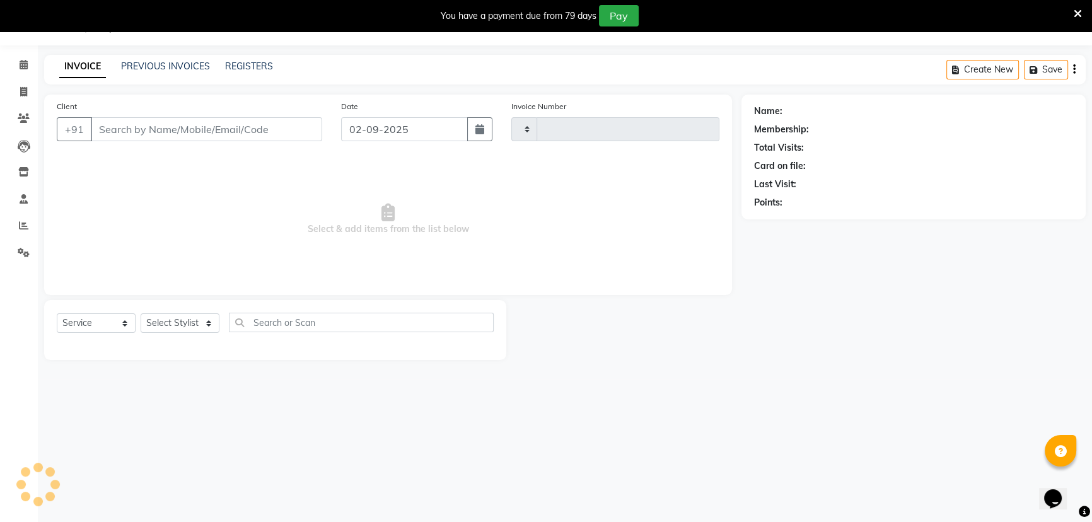
type input "2753"
select select "8350"
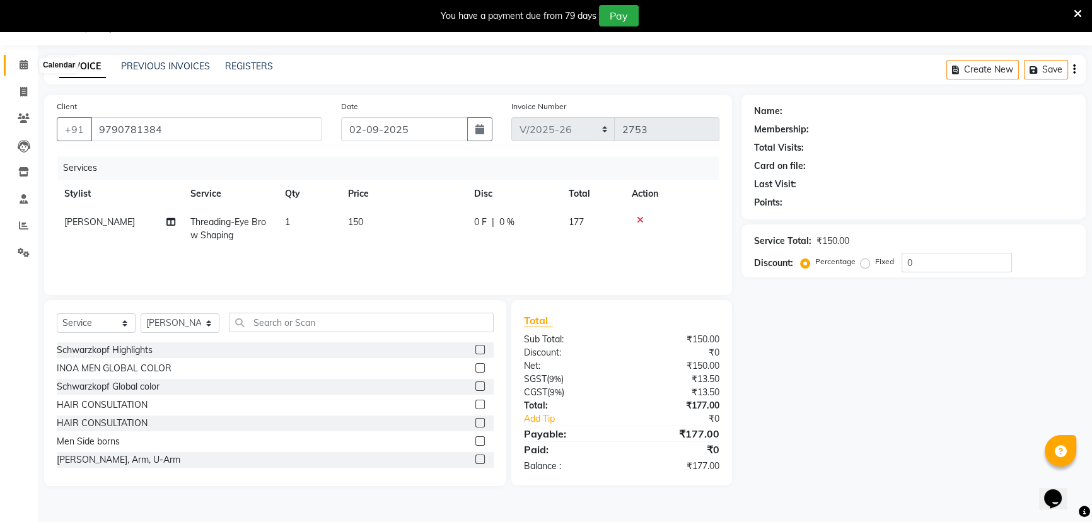
click at [23, 66] on icon at bounding box center [24, 64] width 8 height 9
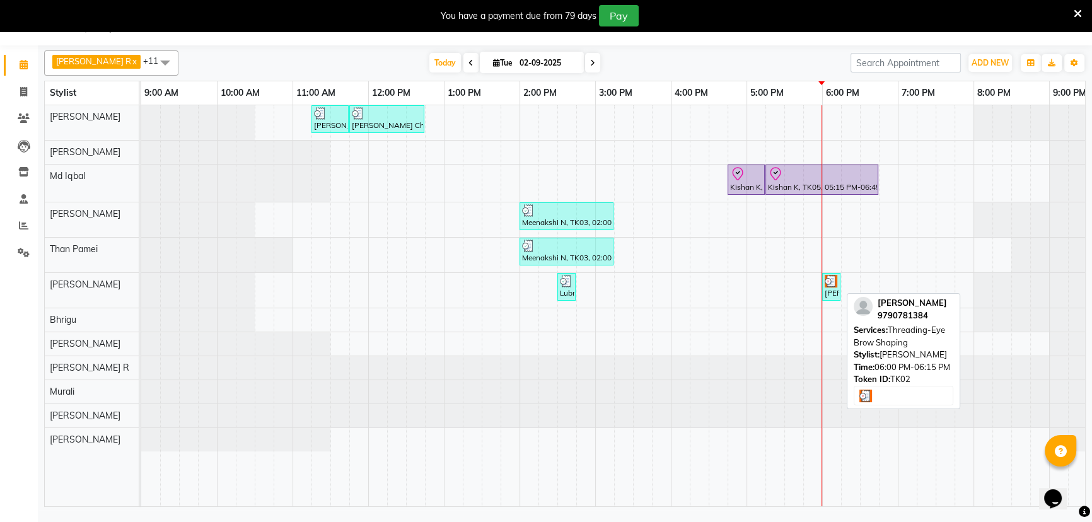
click at [832, 289] on div "[PERSON_NAME], TK02, 06:00 PM-06:15 PM, Threading-Eye Brow Shaping" at bounding box center [831, 287] width 16 height 24
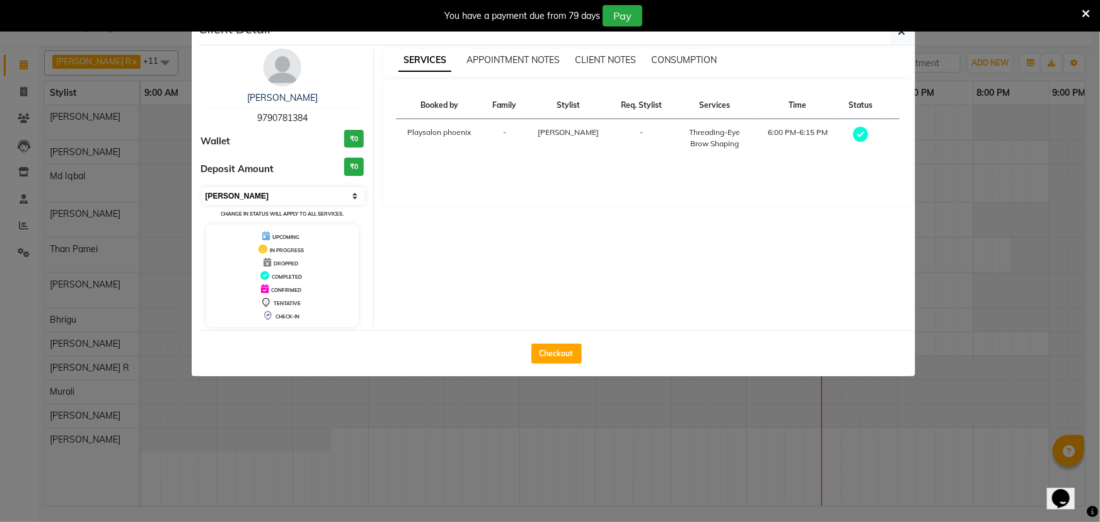
click at [280, 194] on select "Select MARK DONE UPCOMING" at bounding box center [283, 196] width 163 height 18
select select "5"
click at [202, 187] on select "Select MARK DONE UPCOMING" at bounding box center [283, 196] width 163 height 18
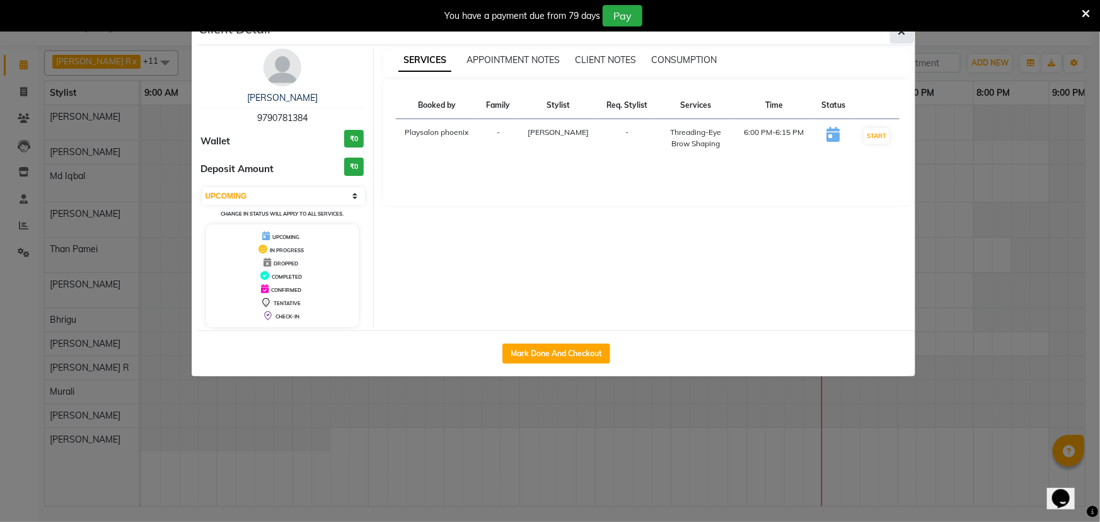
click at [905, 34] on icon "button" at bounding box center [902, 31] width 8 height 10
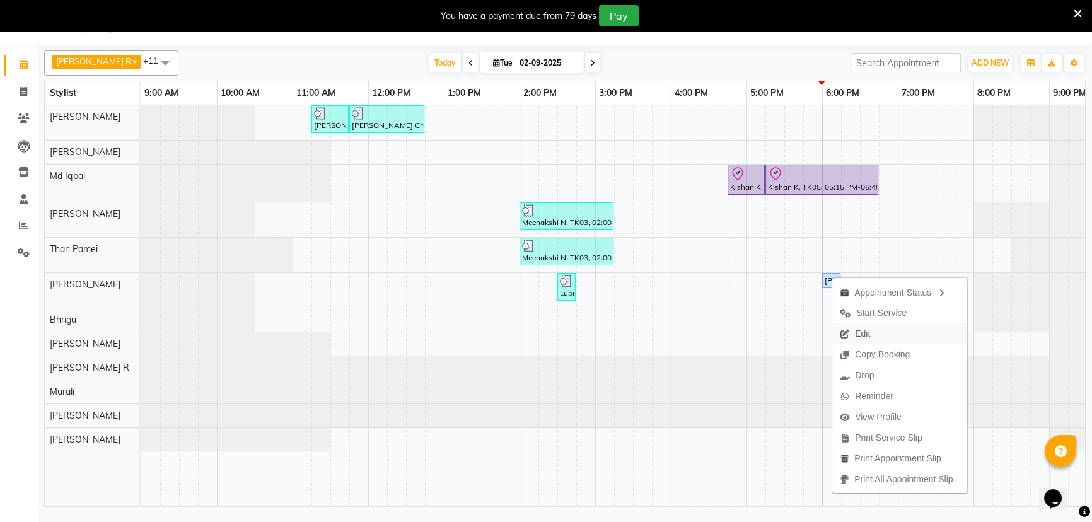
click at [870, 334] on span "Edit" at bounding box center [862, 333] width 15 height 13
select select "tentative"
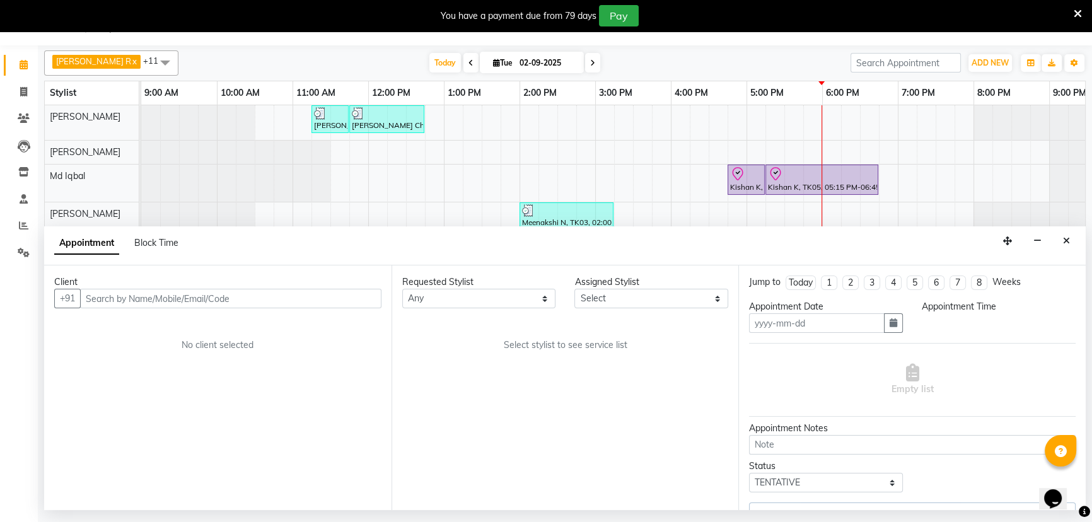
type input "02-09-2025"
select select "upcoming"
select select "1080"
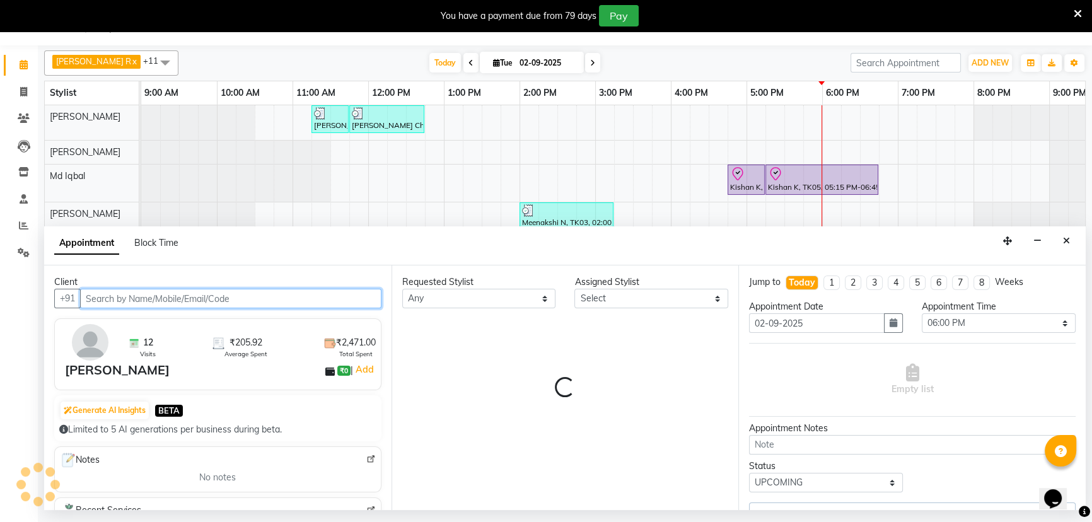
select select "81420"
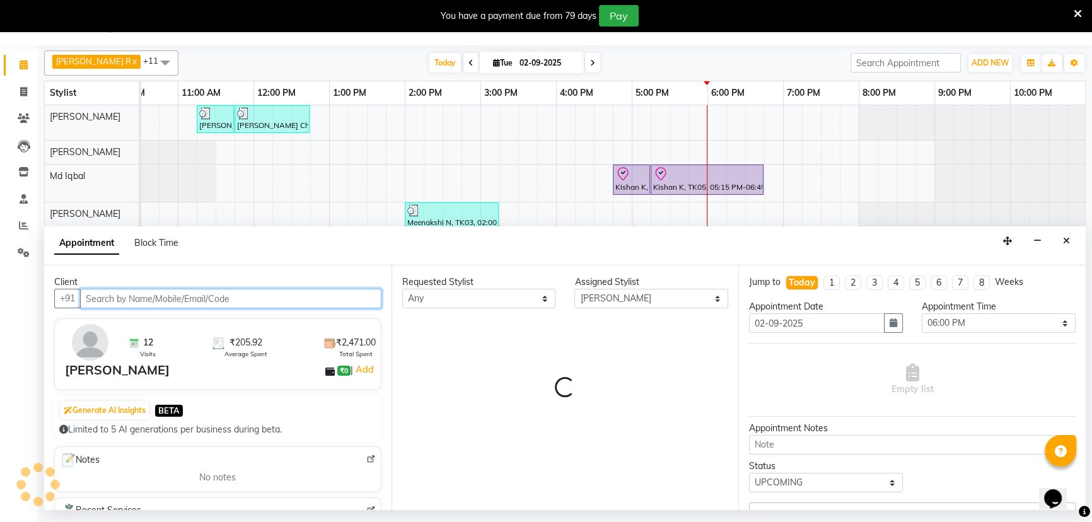
select select "4216"
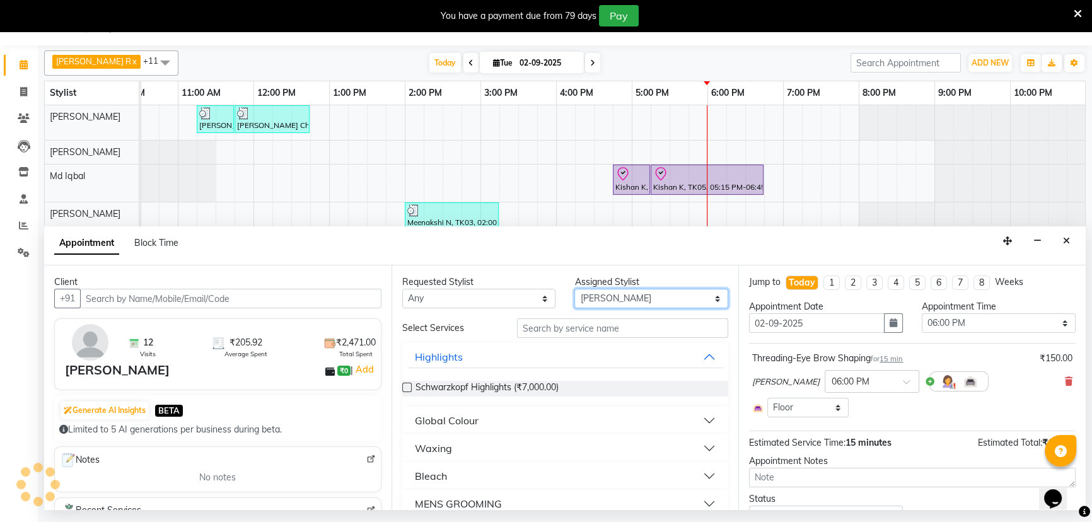
click at [657, 294] on select "Select Armaan Bhrigu Chytra Diksha Tamang General Technician . Imran Ansari Mah…" at bounding box center [651, 299] width 154 height 20
select select "81425"
click at [574, 289] on select "Select Armaan Bhrigu Chytra Diksha Tamang General Technician . Imran Ansari Mah…" at bounding box center [651, 299] width 154 height 20
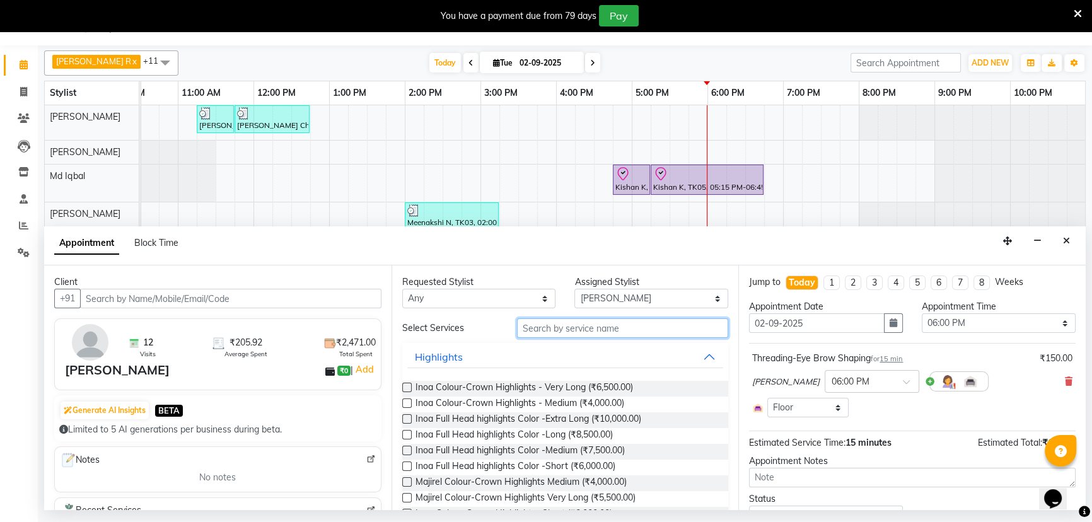
click at [548, 328] on input "text" at bounding box center [622, 328] width 211 height 20
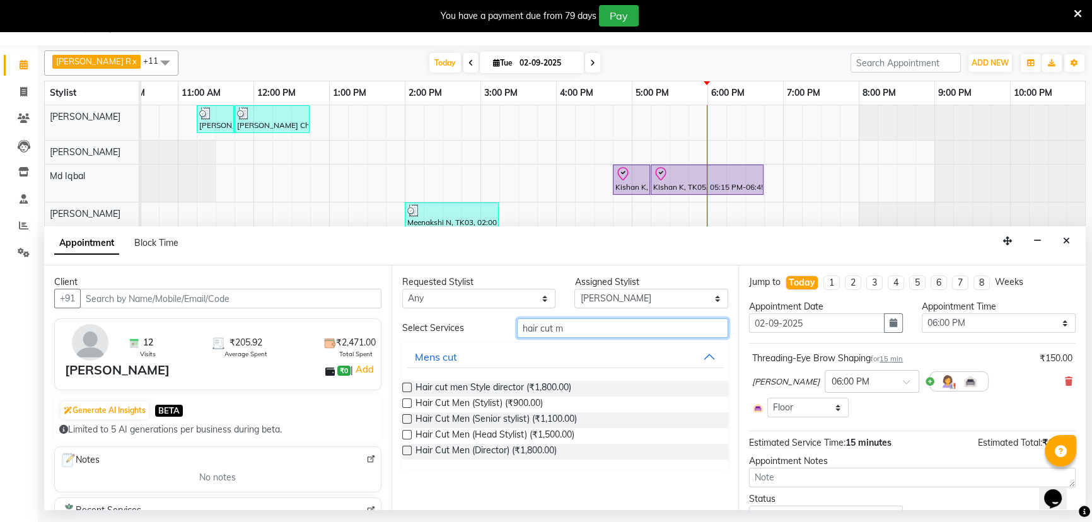
type input "hair cut m"
click at [403, 420] on label at bounding box center [406, 418] width 9 height 9
click at [403, 420] on input "checkbox" at bounding box center [406, 420] width 8 height 8
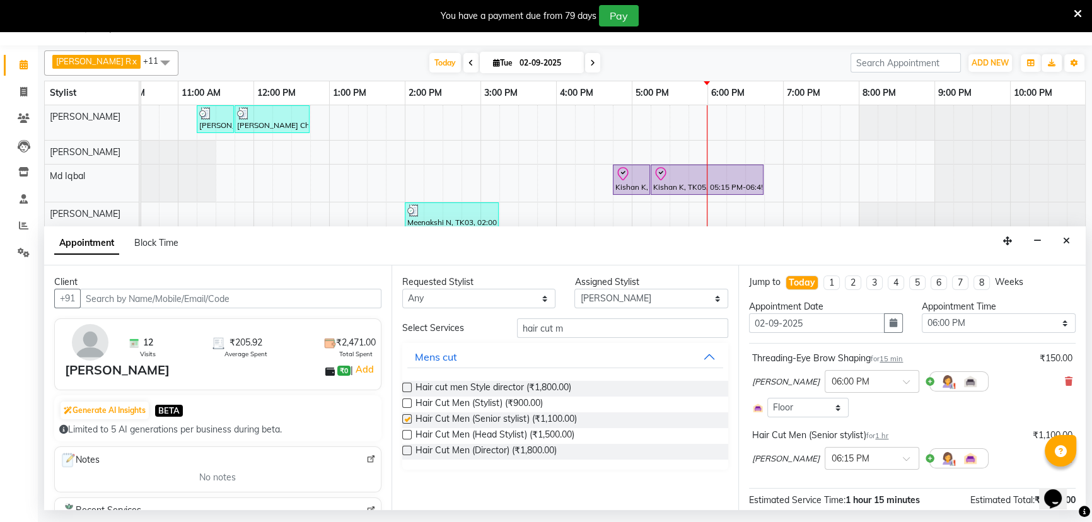
checkbox input "false"
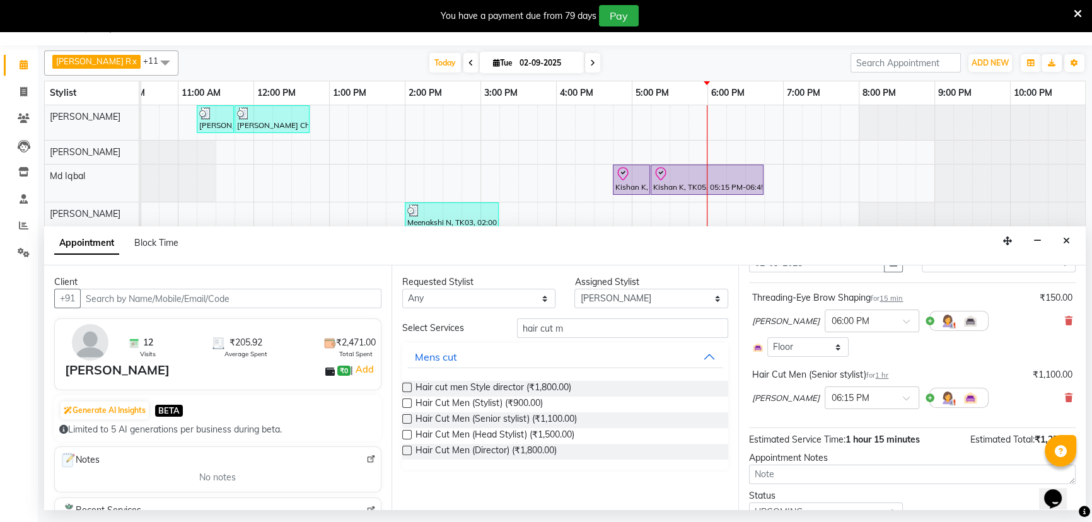
scroll to position [115, 0]
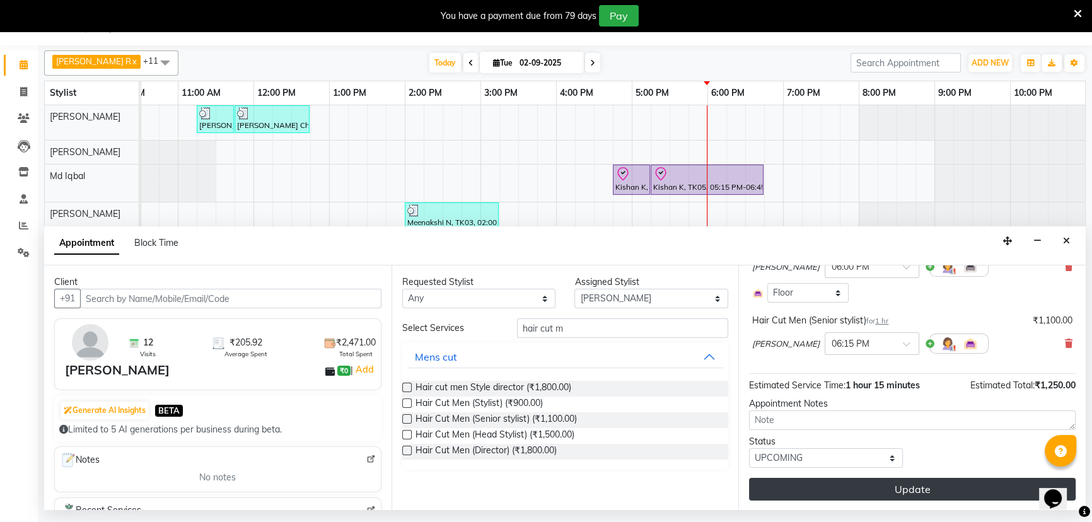
click at [891, 485] on button "Update" at bounding box center [912, 489] width 327 height 23
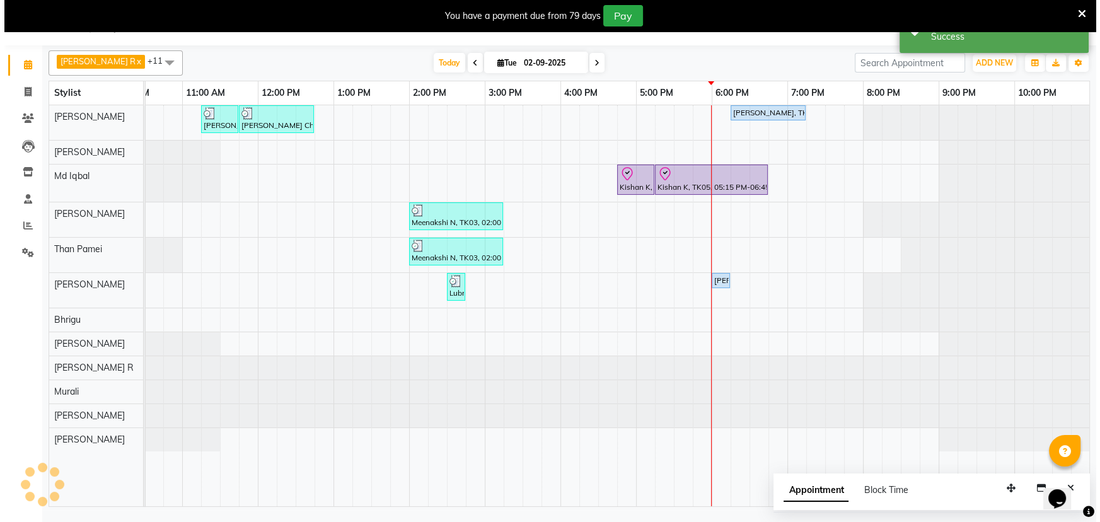
scroll to position [0, 0]
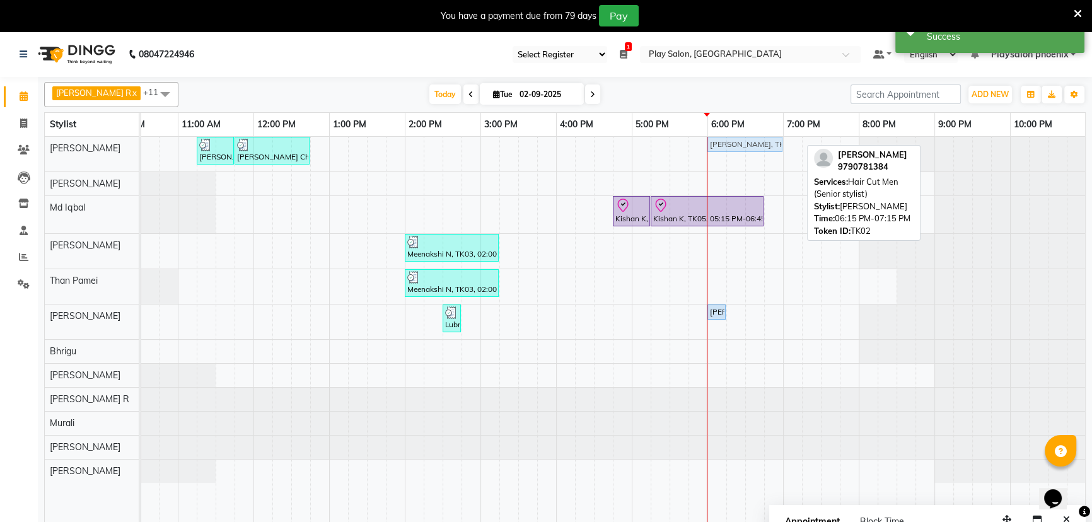
drag, startPoint x: 736, startPoint y: 146, endPoint x: 717, endPoint y: 146, distance: 18.3
click at [26, 146] on div "Charu Ch, TK01, 11:15 AM-11:45 AM, FUSIO-DOSE PLUS RITUAL- 30 MIN Charu Ch, TK0…" at bounding box center [26, 154] width 0 height 35
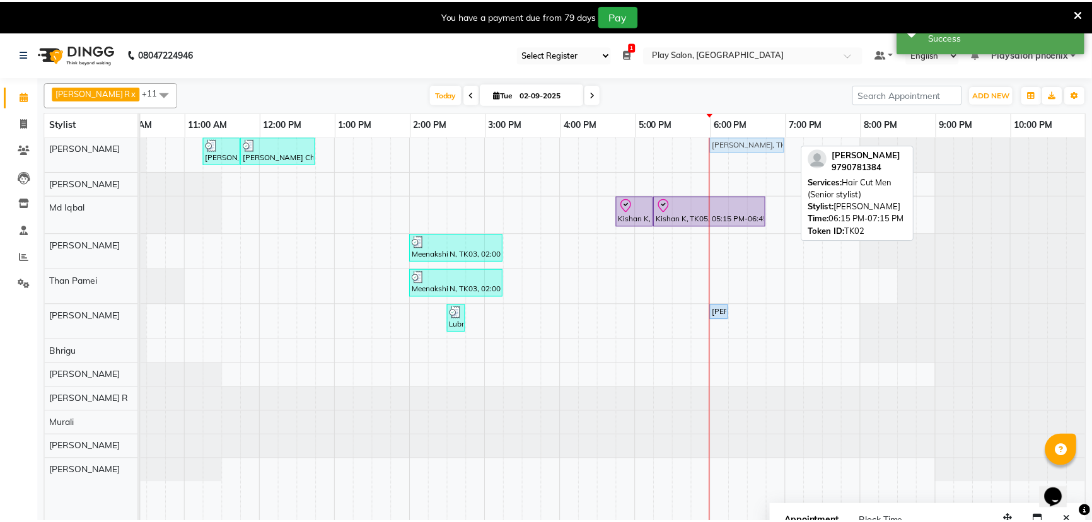
scroll to position [0, 107]
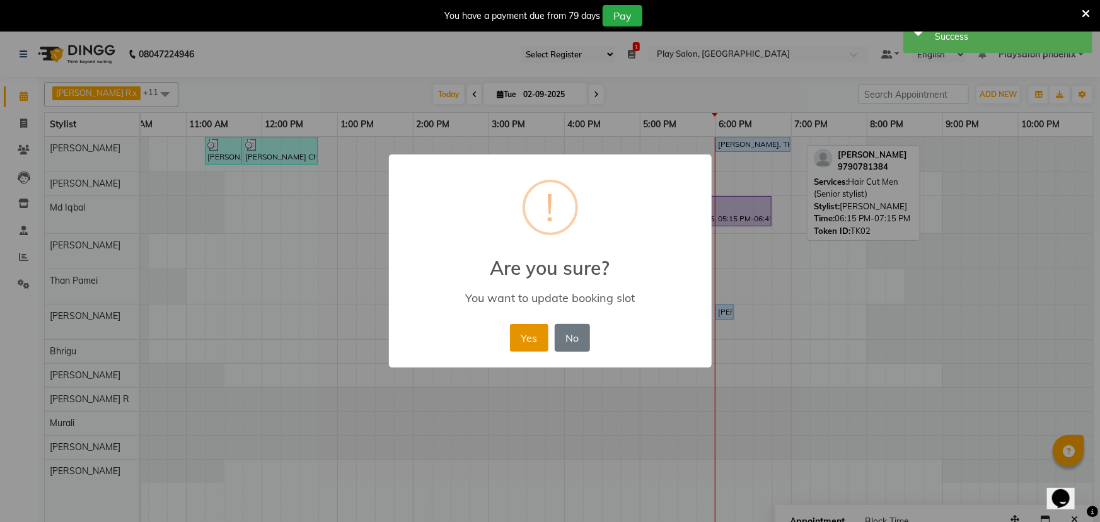
click at [530, 340] on button "Yes" at bounding box center [529, 338] width 38 height 28
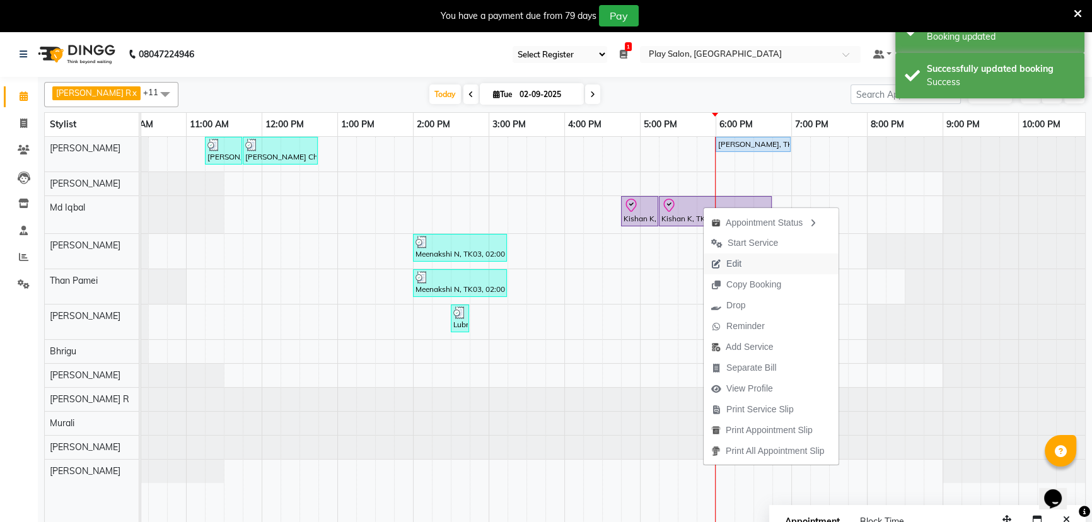
click at [740, 269] on span "Edit" at bounding box center [733, 263] width 15 height 13
select select "1005"
select select "check-in"
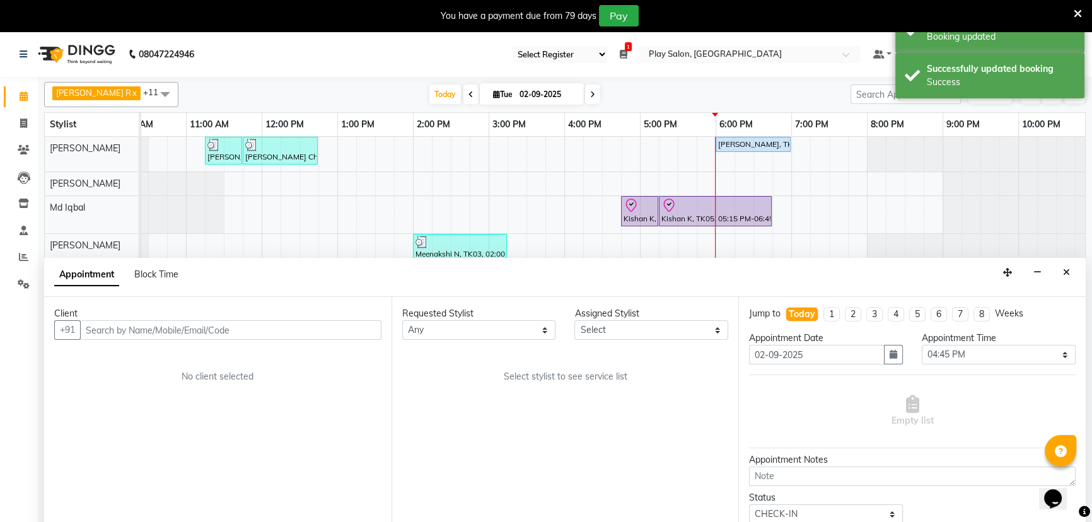
scroll to position [0, 115]
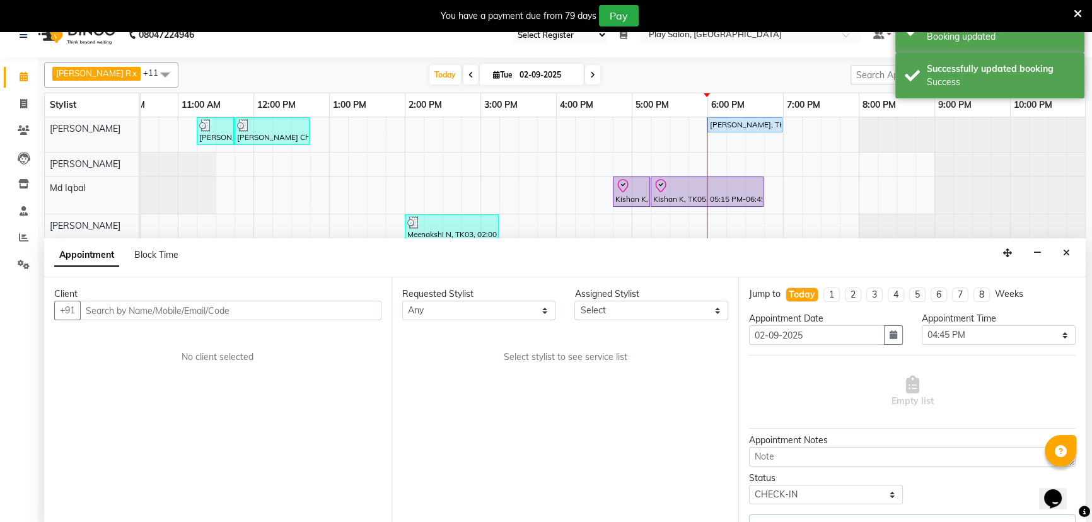
select select "81412"
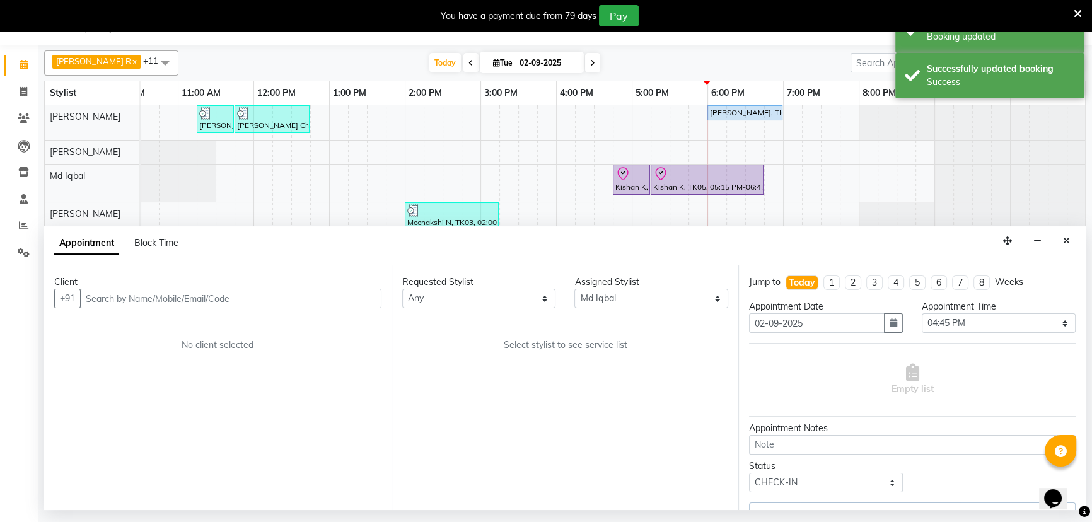
select select "4216"
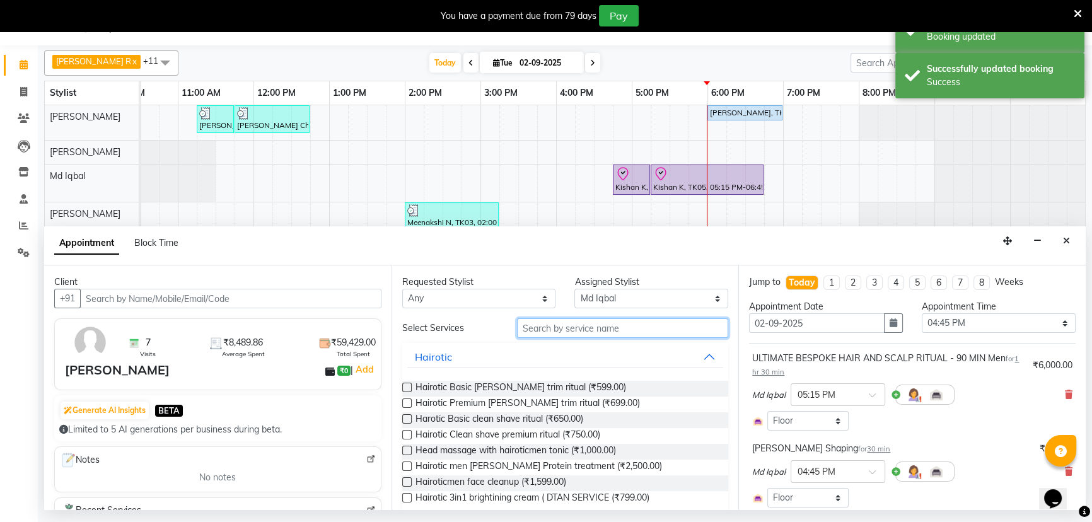
click at [566, 324] on input "text" at bounding box center [622, 328] width 211 height 20
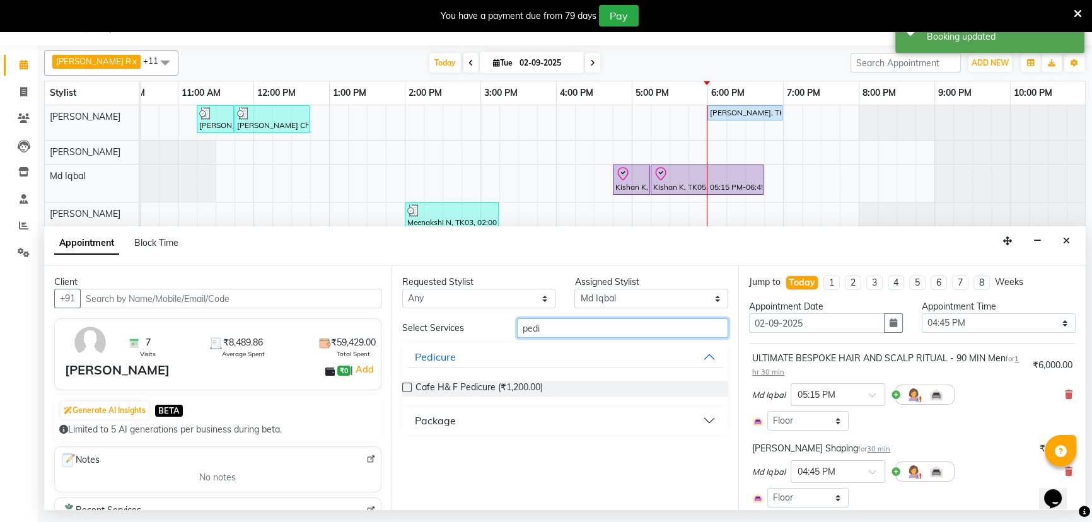
type input "pedi"
click at [613, 296] on select "Select Armaan Bhrigu Chytra Diksha Tamang General Technician . Imran Ansari Mah…" at bounding box center [651, 299] width 154 height 20
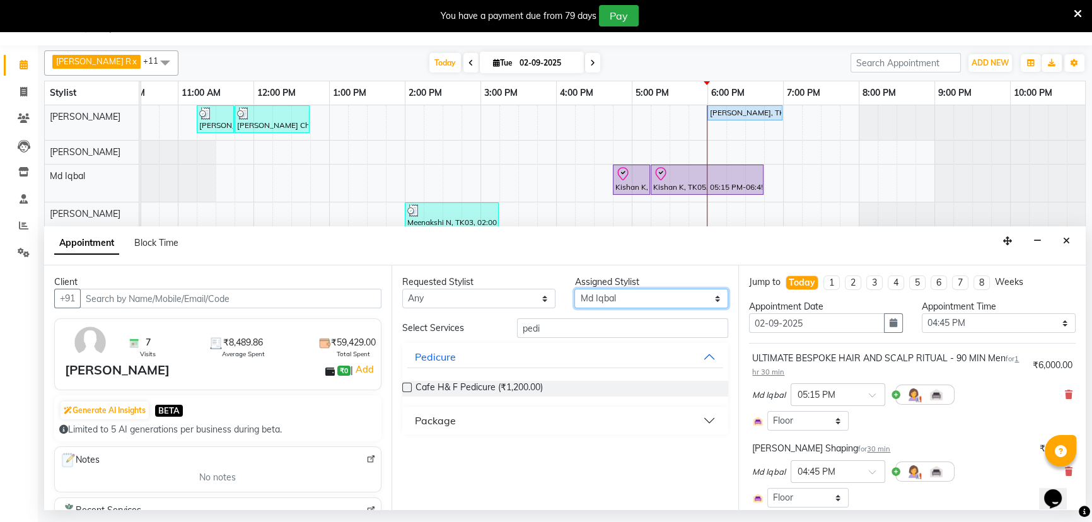
select select "81420"
click at [574, 289] on select "Select Armaan Bhrigu Chytra Diksha Tamang General Technician . Imran Ansari Mah…" at bounding box center [651, 299] width 154 height 20
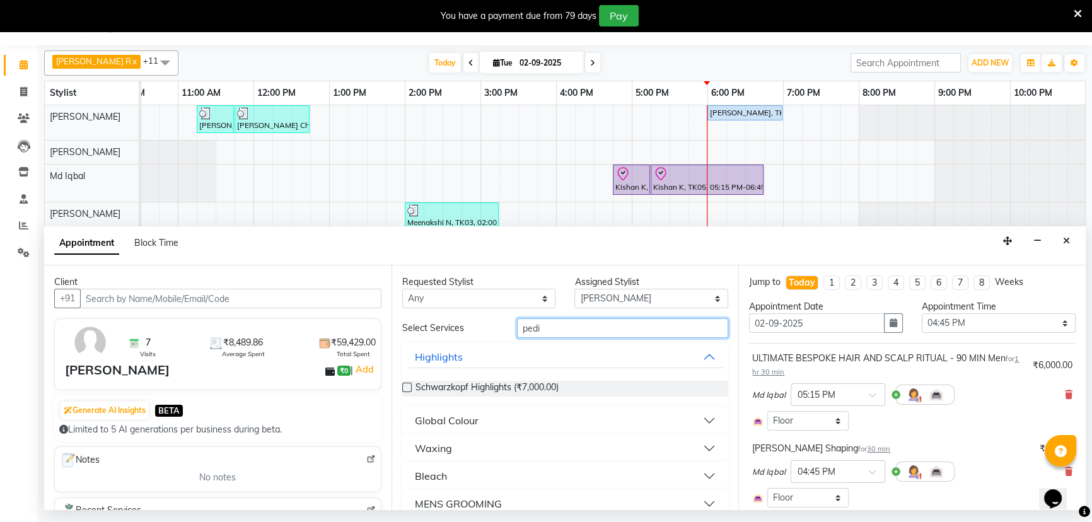
click at [539, 328] on input "pedi" at bounding box center [622, 328] width 211 height 20
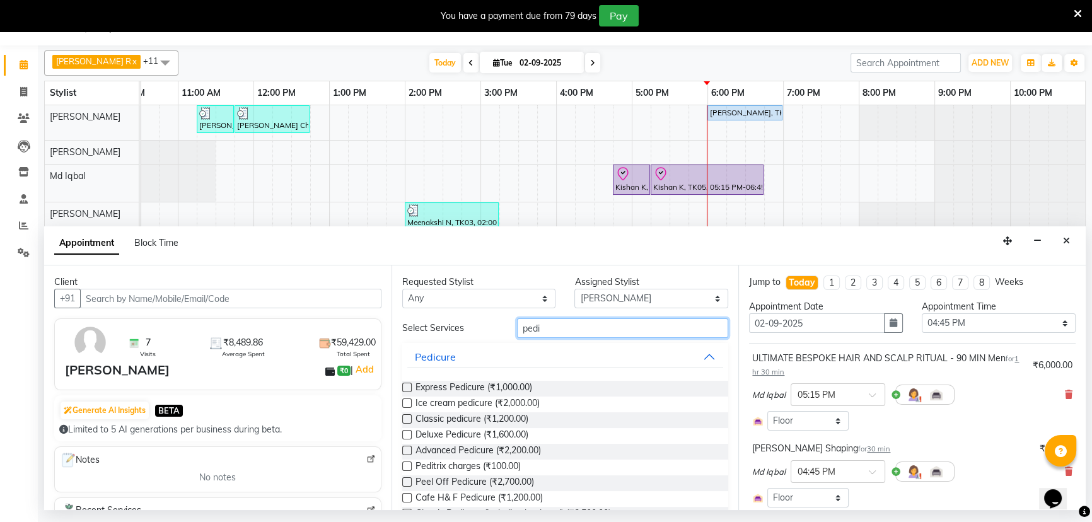
type input "pedi"
click at [404, 435] on label at bounding box center [406, 434] width 9 height 9
click at [404, 435] on input "checkbox" at bounding box center [406, 436] width 8 height 8
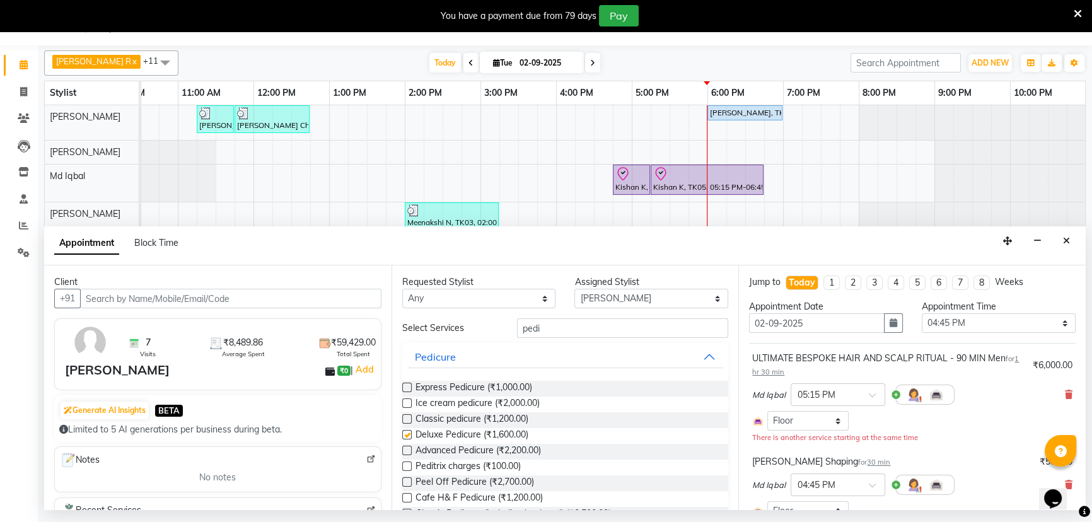
checkbox input "false"
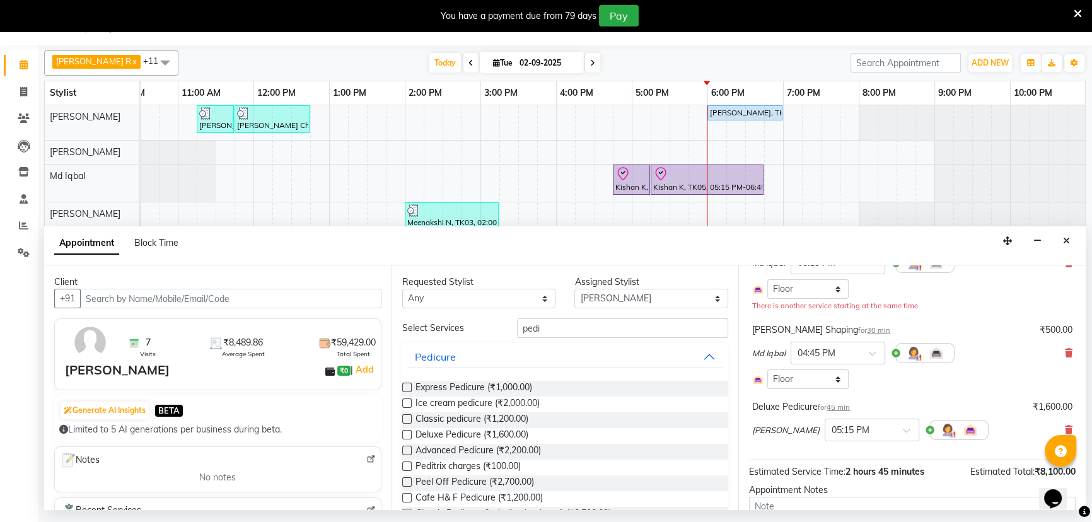
scroll to position [218, 0]
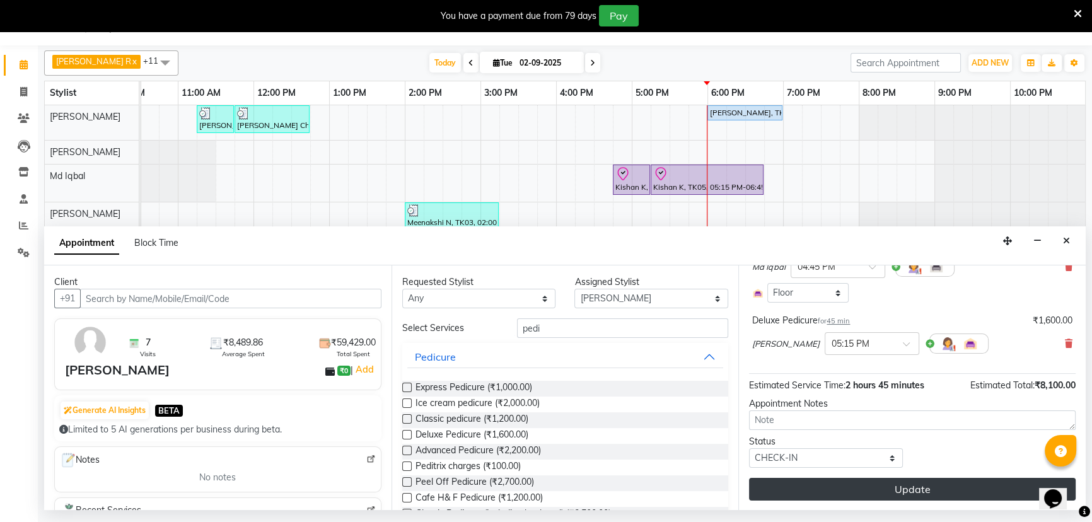
click at [902, 489] on button "Update" at bounding box center [912, 489] width 327 height 23
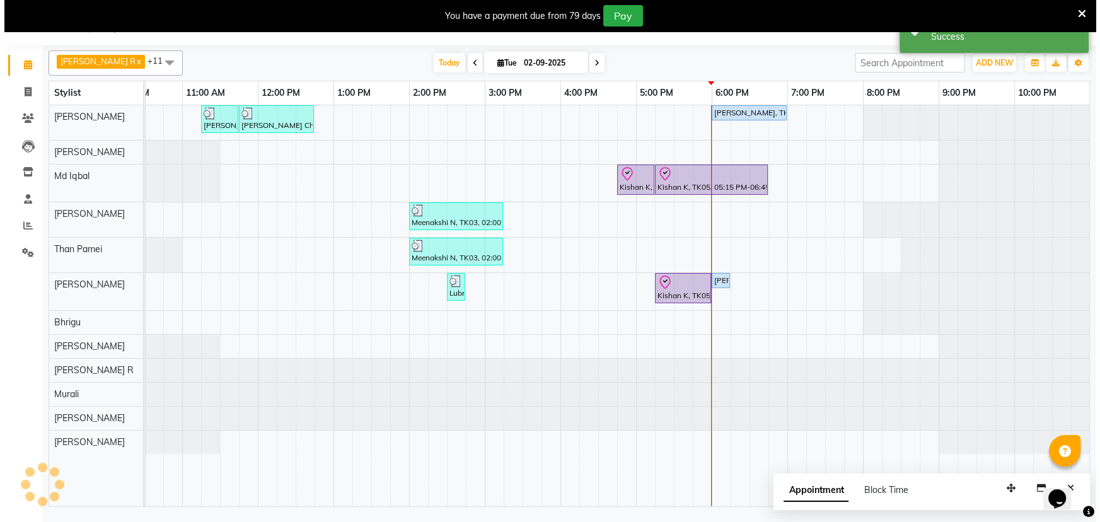
scroll to position [0, 0]
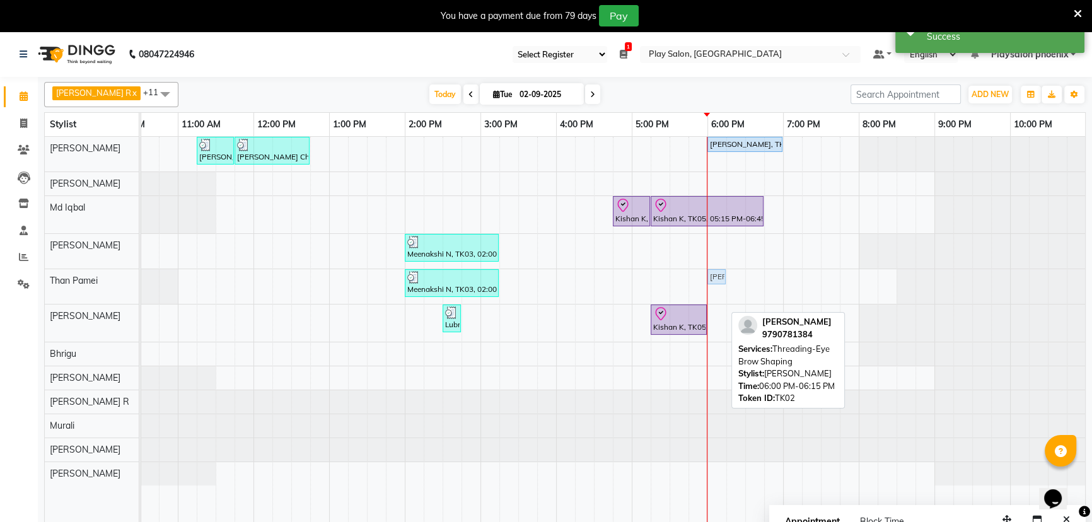
drag, startPoint x: 718, startPoint y: 310, endPoint x: 715, endPoint y: 289, distance: 21.7
click at [715, 289] on div "Charu Ch, TK01, 11:15 AM-11:45 AM, FUSIO-DOSE PLUS RITUAL- 30 MIN Charu Ch, TK0…" at bounding box center [555, 338] width 1059 height 402
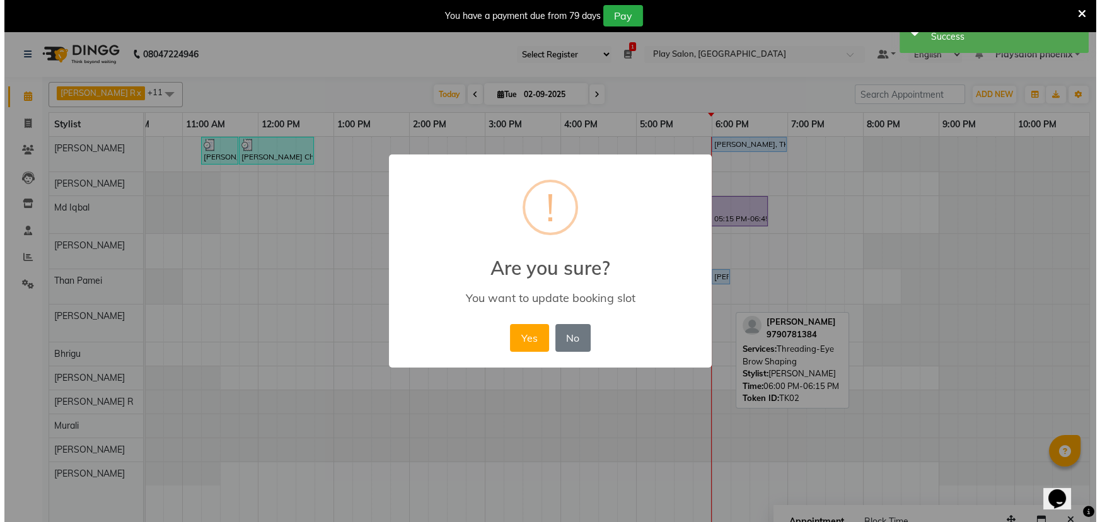
scroll to position [0, 107]
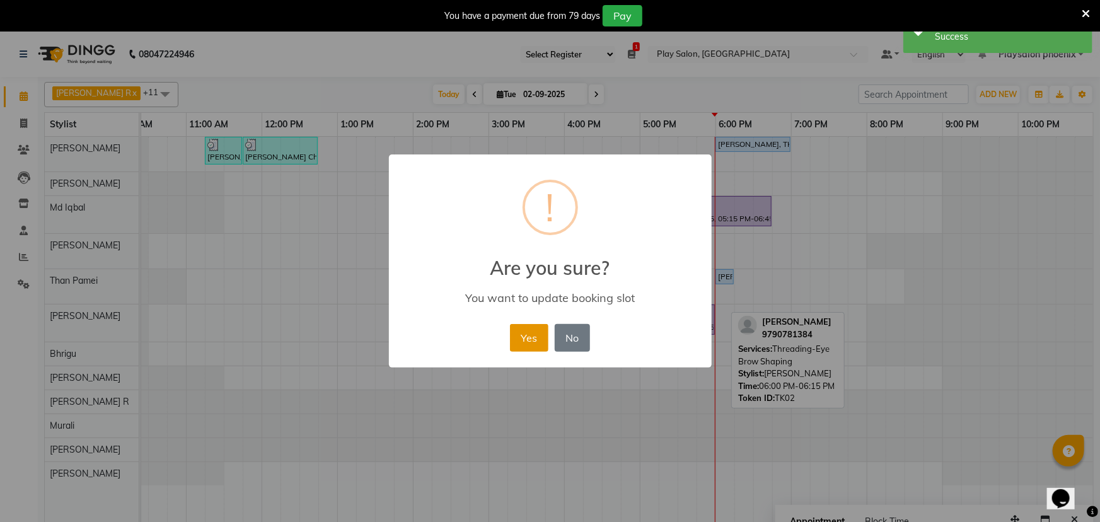
click at [518, 335] on button "Yes" at bounding box center [529, 338] width 38 height 28
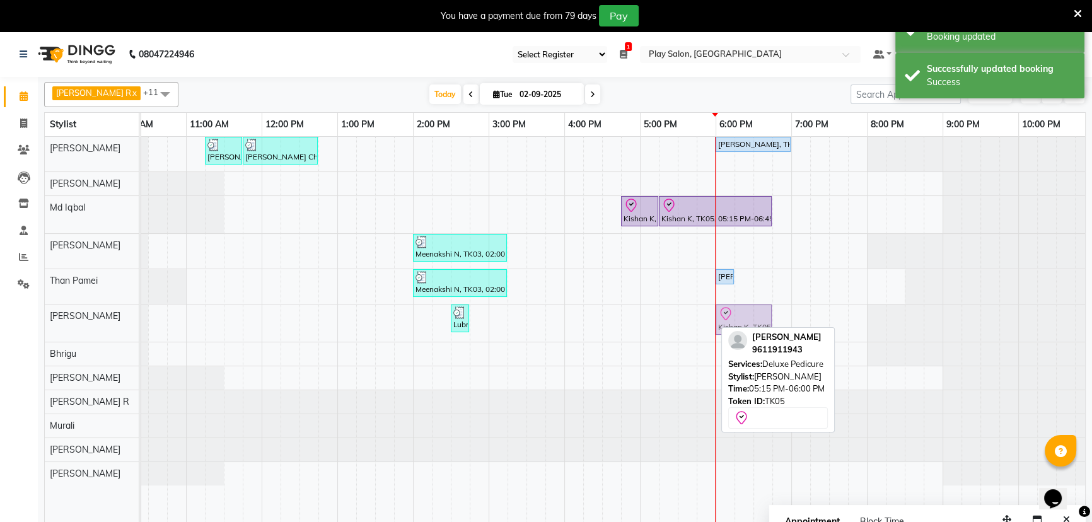
drag, startPoint x: 680, startPoint y: 317, endPoint x: 736, endPoint y: 312, distance: 55.7
click at [35, 312] on div "Lubna ., TK04, 02:30 PM-02:45 PM, 3G upper lip Kishan K, TK05, 05:15 PM-06:00 P…" at bounding box center [35, 323] width 0 height 37
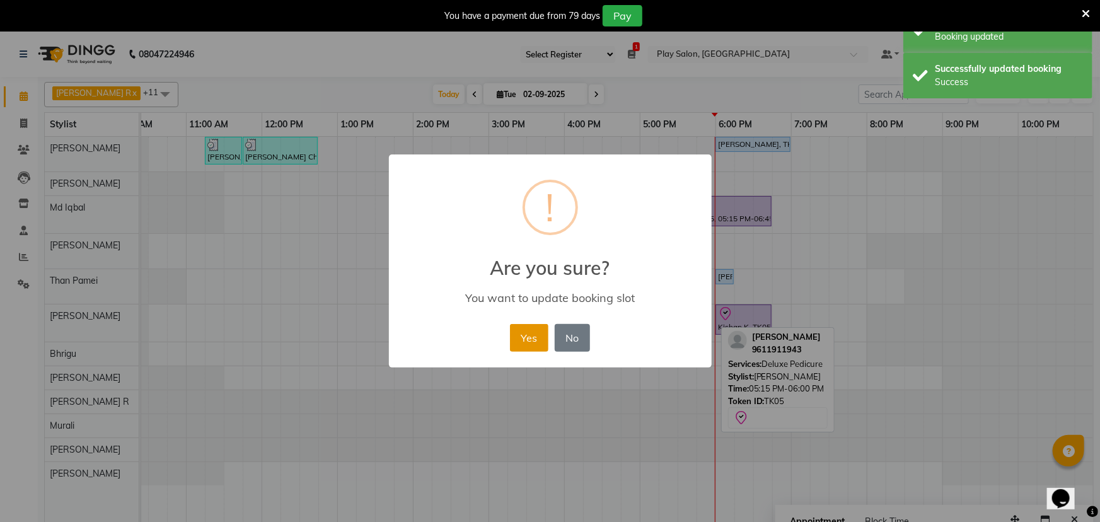
click at [524, 339] on button "Yes" at bounding box center [529, 338] width 38 height 28
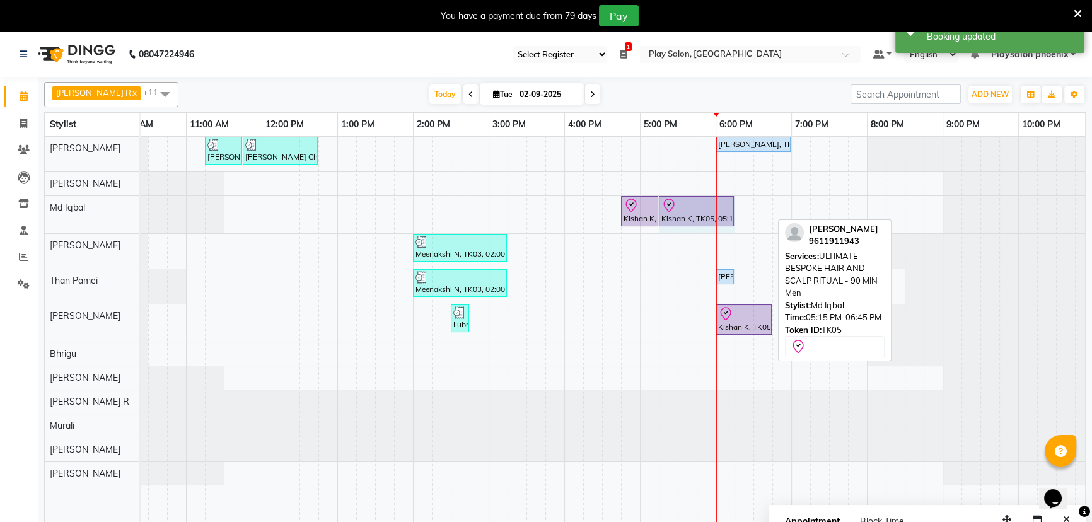
drag, startPoint x: 769, startPoint y: 203, endPoint x: 721, endPoint y: 205, distance: 48.0
click at [35, 205] on div "Kishan K, TK05, 04:45 PM-05:15 PM, Beard Shaping Kishan K, TK05, 05:15 PM-06:45…" at bounding box center [35, 214] width 0 height 37
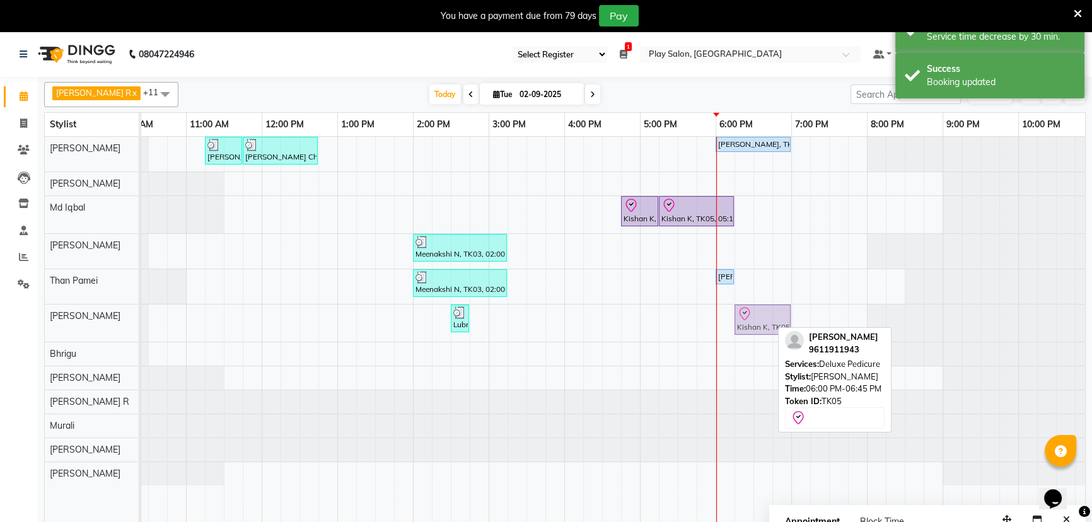
drag, startPoint x: 731, startPoint y: 316, endPoint x: 750, endPoint y: 318, distance: 19.0
click at [35, 318] on div "Lubna ., TK04, 02:30 PM-02:45 PM, 3G upper lip Kishan K, TK05, 06:00 PM-06:45 P…" at bounding box center [35, 323] width 0 height 37
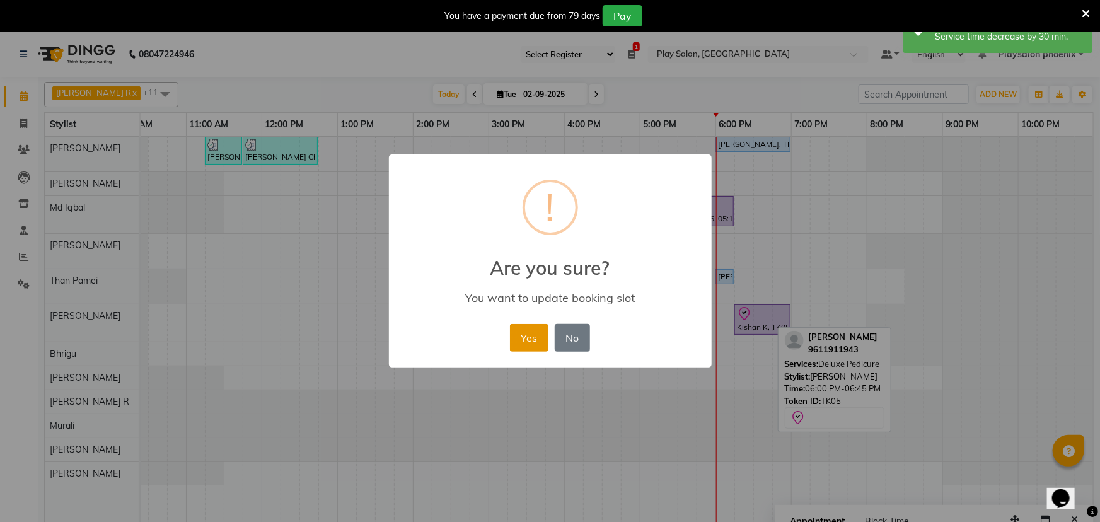
click at [530, 335] on button "Yes" at bounding box center [529, 338] width 38 height 28
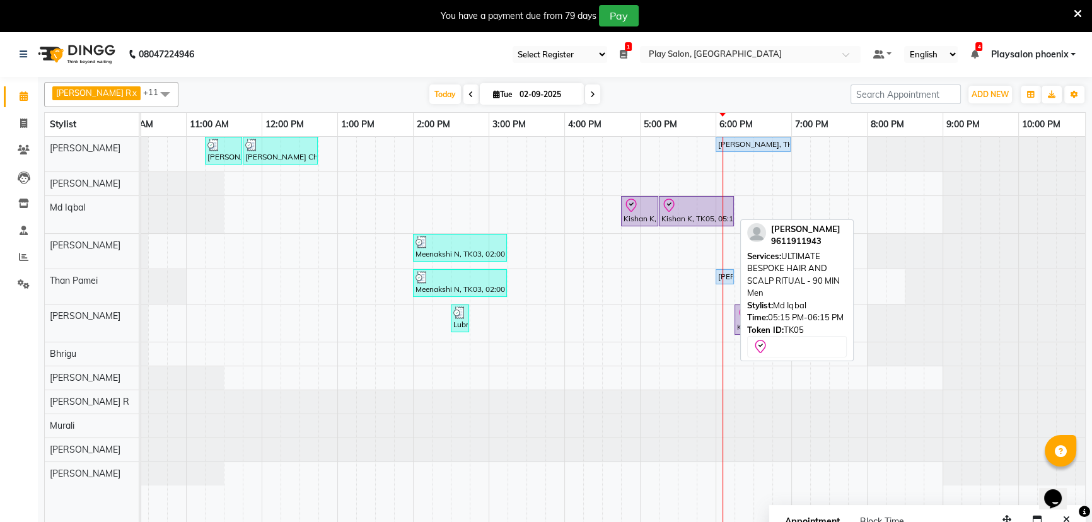
click at [702, 210] on div at bounding box center [696, 205] width 70 height 15
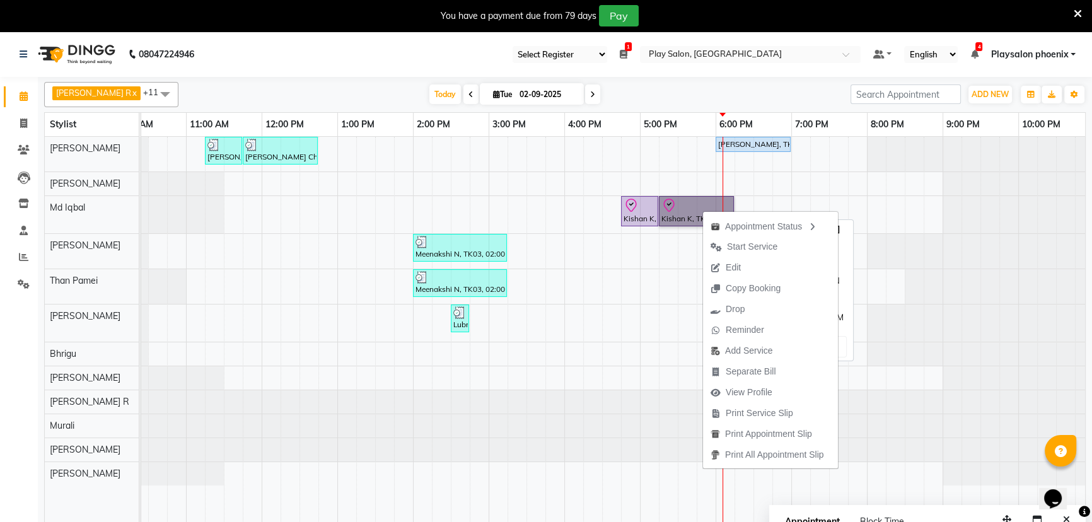
click at [676, 210] on link "Kishan K, TK05, 05:15 PM-06:15 PM, ULTIMATE BESPOKE HAIR AND SCALP RITUAL - 90 …" at bounding box center [696, 211] width 75 height 30
select select "8"
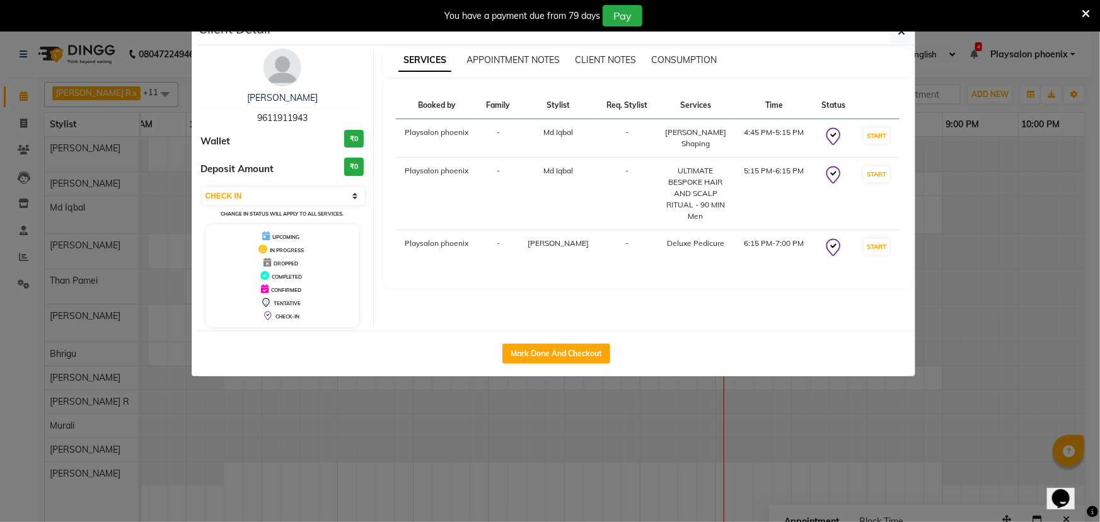
click at [1084, 11] on icon at bounding box center [1086, 13] width 8 height 11
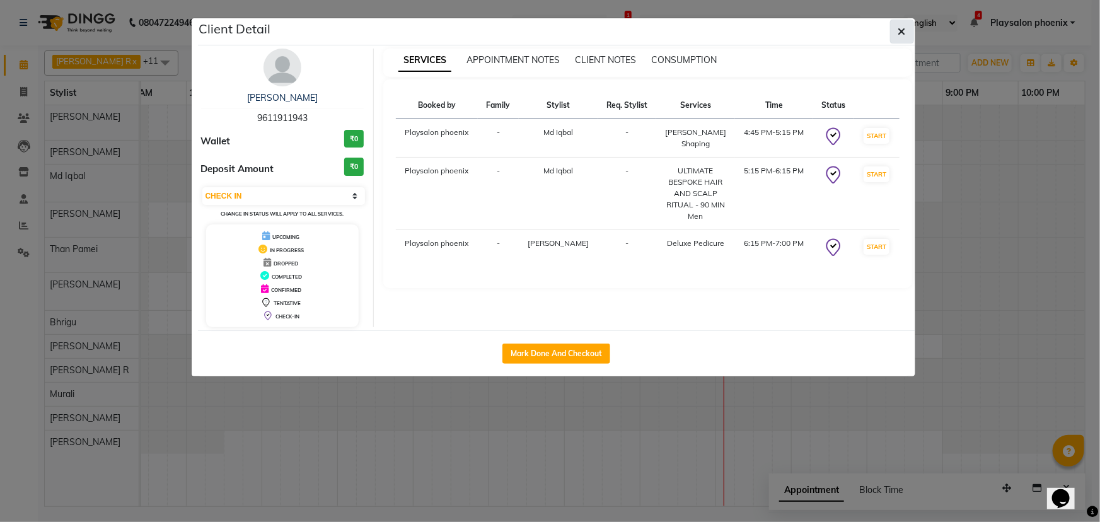
click at [901, 33] on icon "button" at bounding box center [902, 31] width 8 height 10
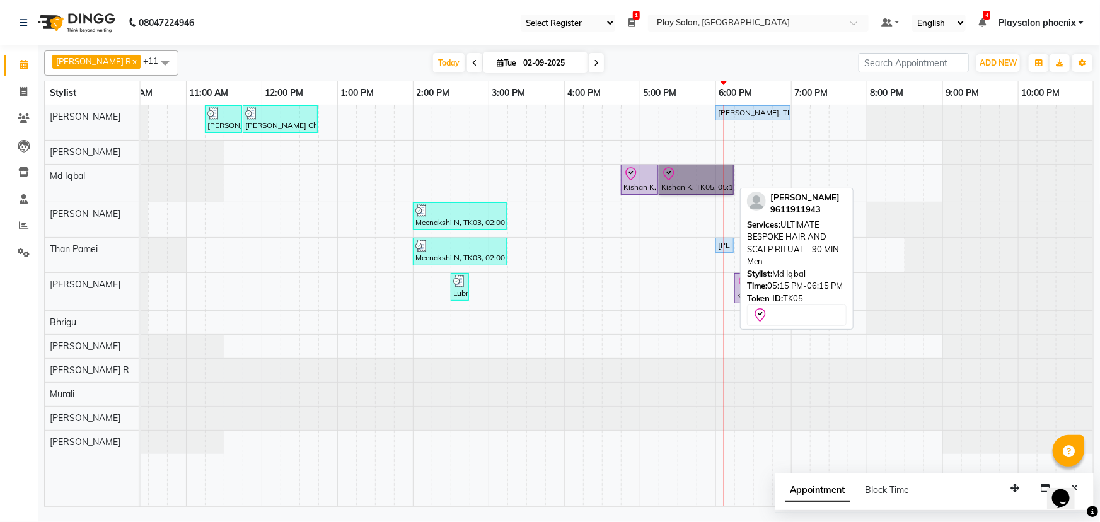
click at [682, 183] on link "Kishan K, TK05, 05:15 PM-06:15 PM, ULTIMATE BESPOKE HAIR AND SCALP RITUAL - 90 …" at bounding box center [696, 180] width 75 height 30
select select "8"
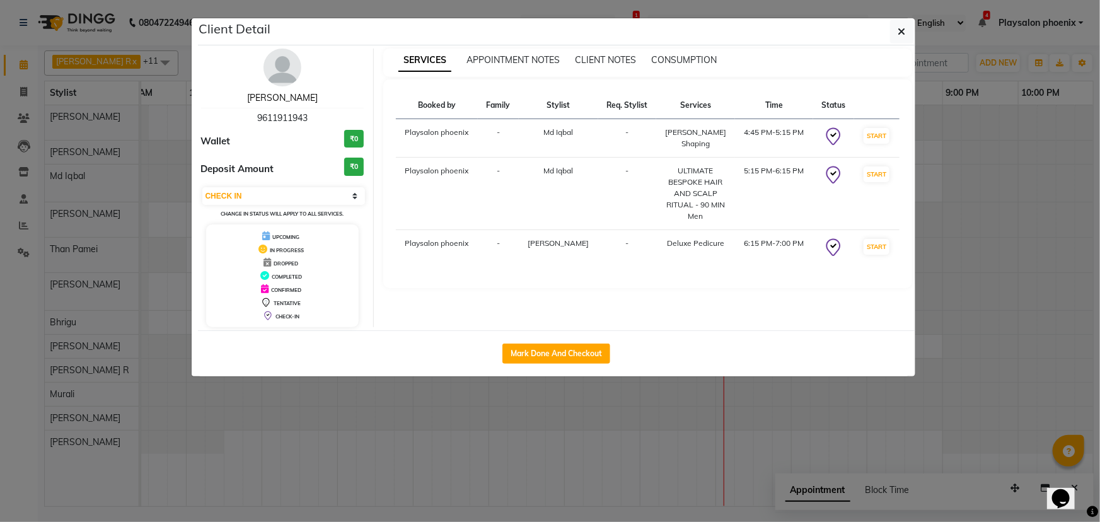
click at [282, 101] on link "[PERSON_NAME]" at bounding box center [282, 97] width 71 height 11
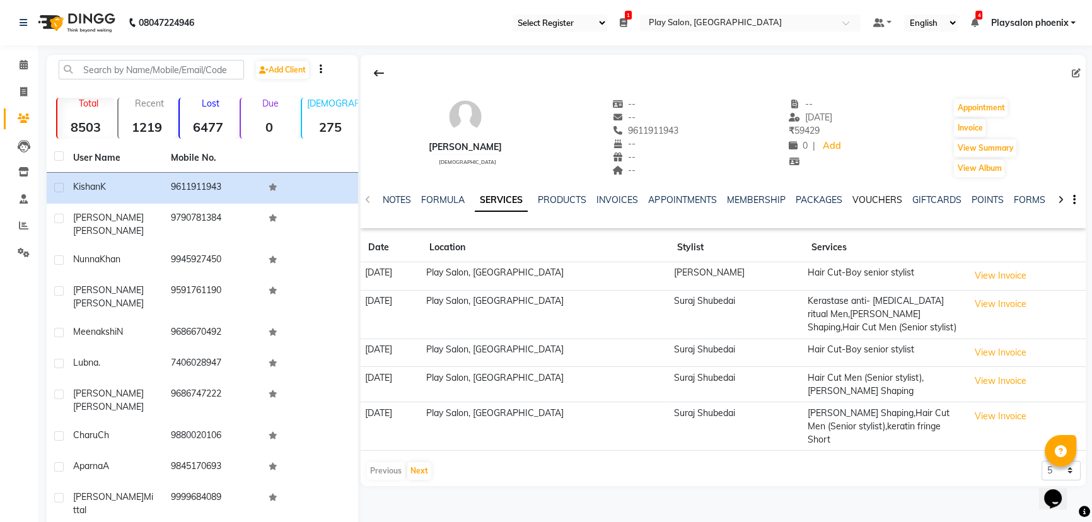
click at [876, 199] on link "VOUCHERS" at bounding box center [877, 199] width 50 height 11
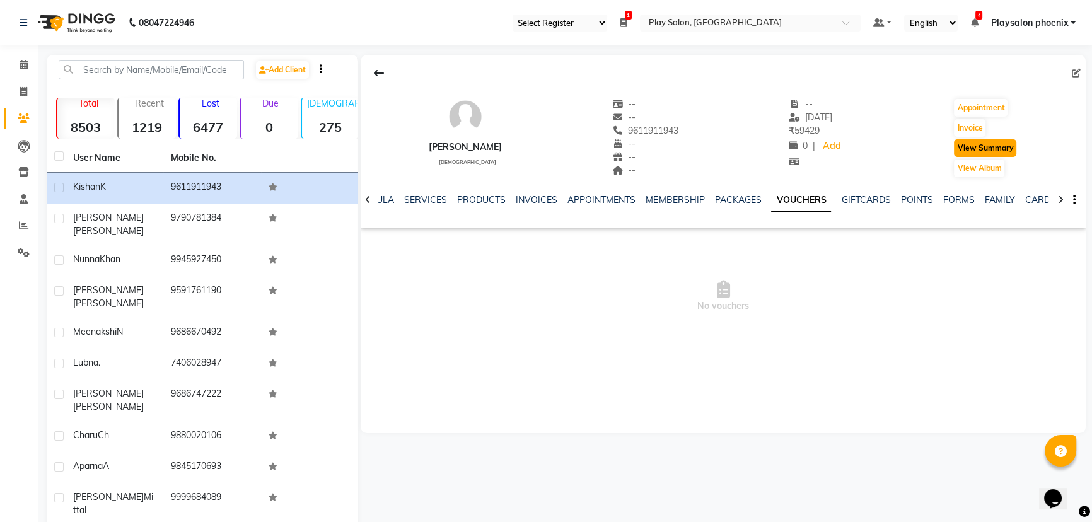
click at [979, 150] on button "View Summary" at bounding box center [985, 148] width 62 height 18
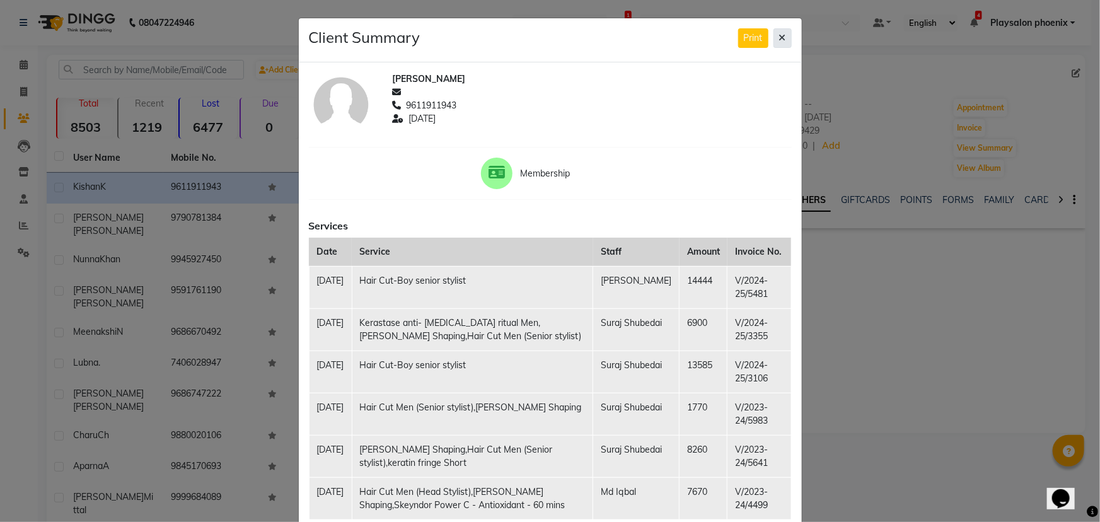
click at [779, 40] on icon at bounding box center [782, 37] width 7 height 9
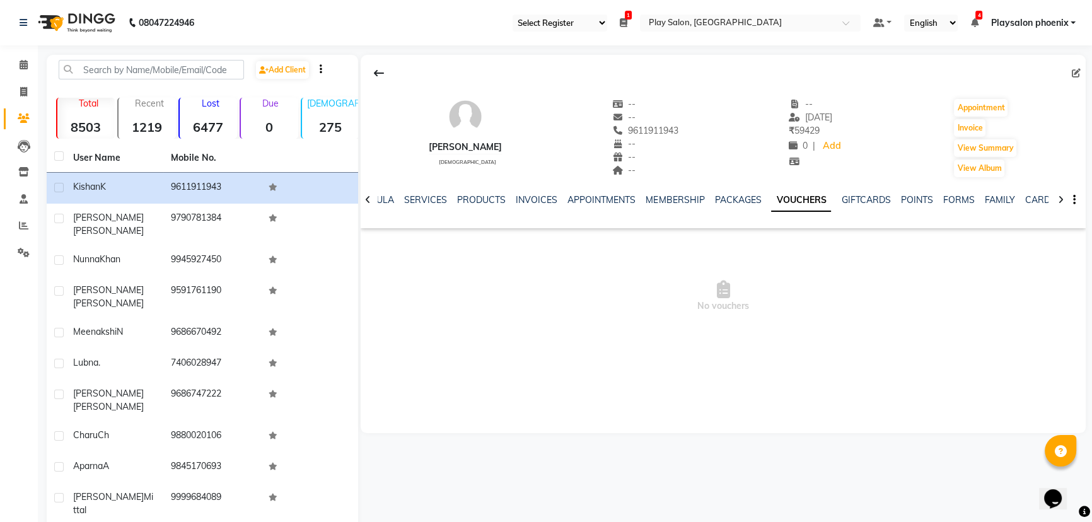
click at [794, 200] on link "VOUCHERS" at bounding box center [801, 200] width 60 height 23
click at [791, 207] on link "VOUCHERS" at bounding box center [801, 200] width 60 height 23
click at [980, 151] on button "View Summary" at bounding box center [985, 148] width 62 height 18
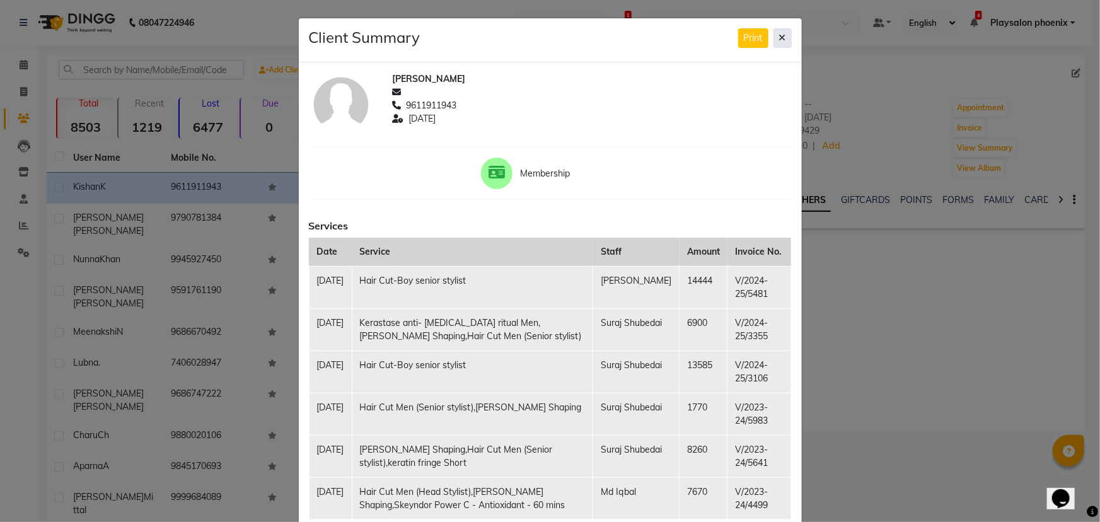
click at [779, 36] on icon at bounding box center [782, 37] width 7 height 9
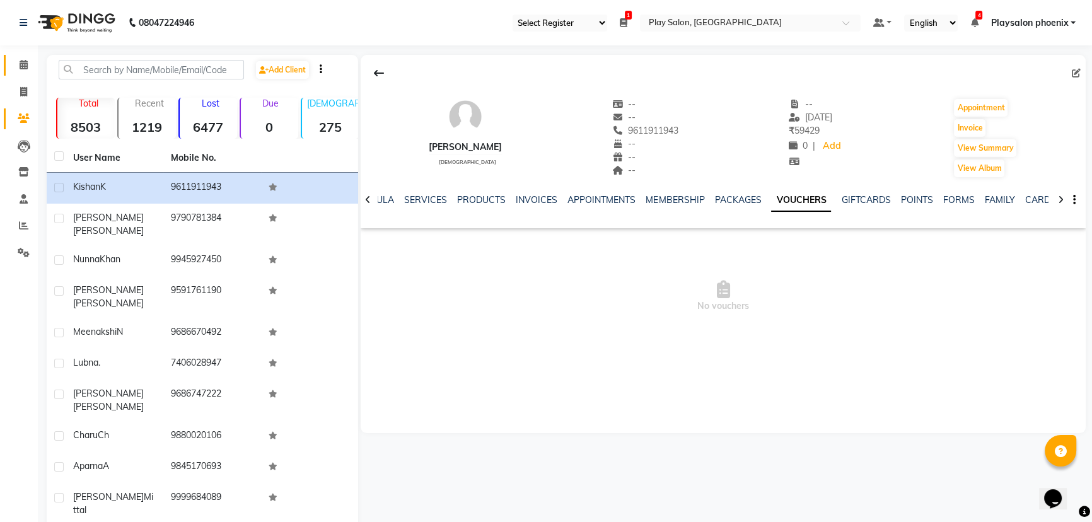
click at [23, 65] on icon at bounding box center [24, 64] width 8 height 9
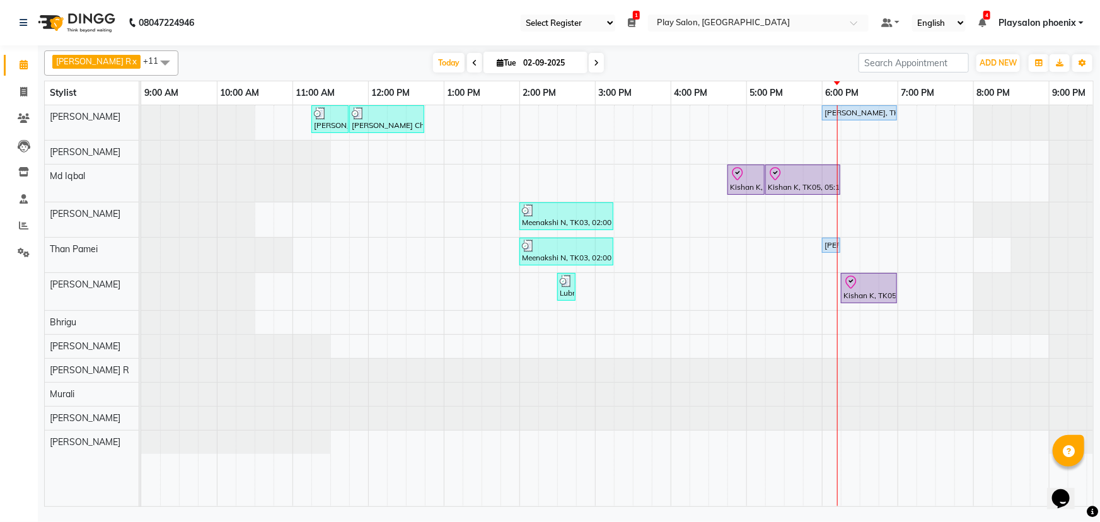
click at [867, 149] on div "Charu Ch, TK01, 11:15 AM-11:45 AM, FUSIO-DOSE PLUS RITUAL- 30 MIN Charu Ch, TK0…" at bounding box center [670, 306] width 1059 height 402
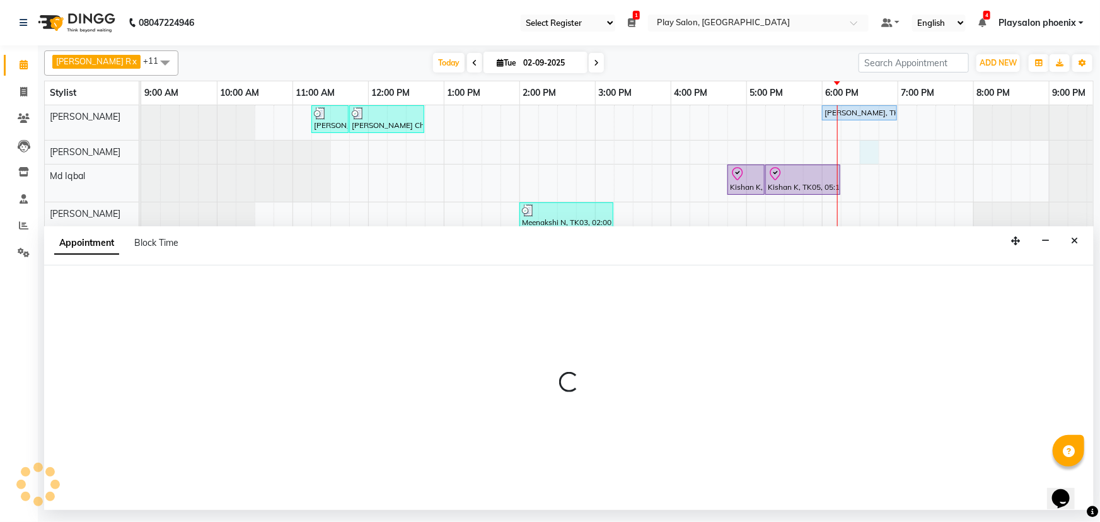
select select "81415"
select select "tentative"
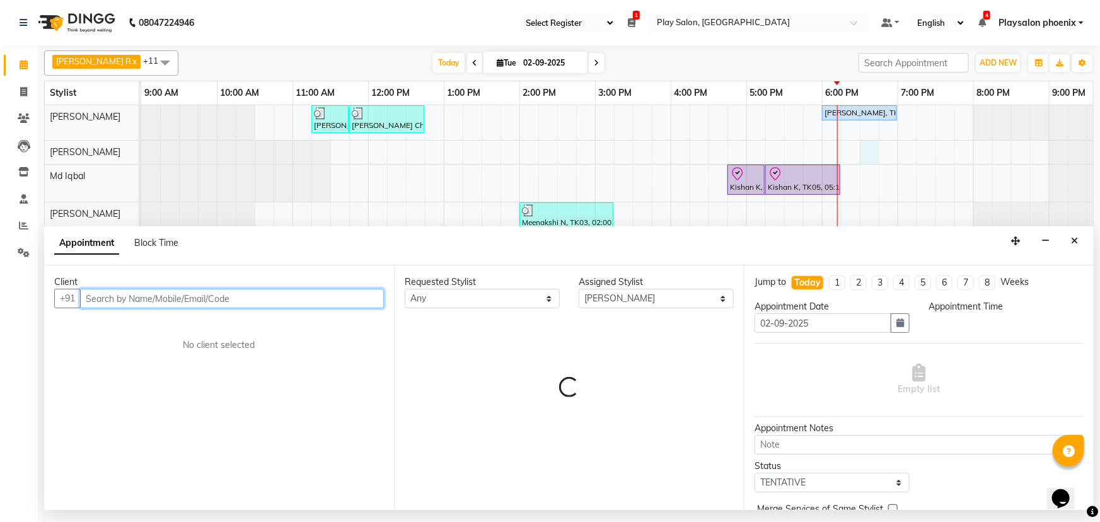
select select "1110"
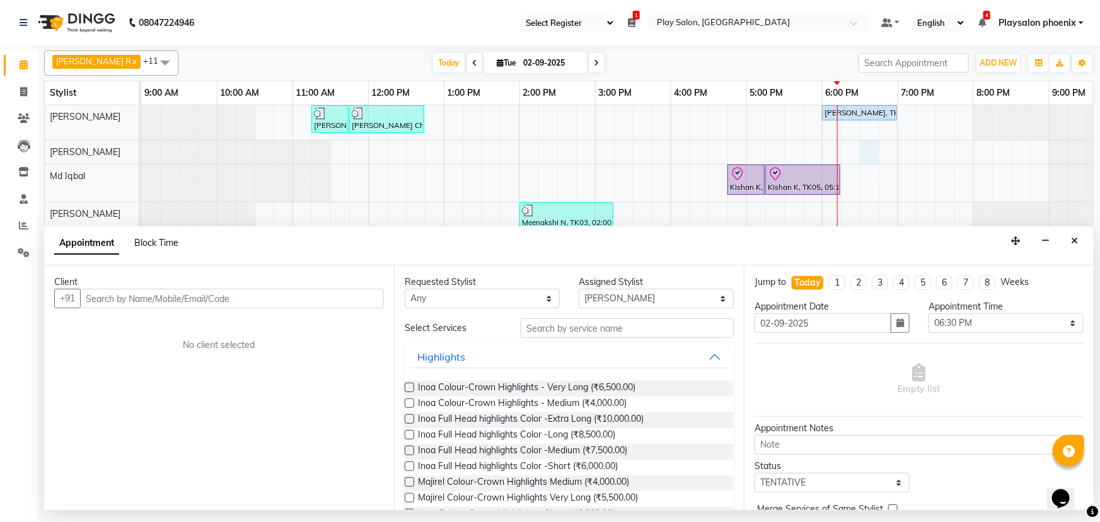
click at [160, 244] on span "Block Time" at bounding box center [156, 242] width 44 height 11
select select "81415"
select select "1110"
select select "1125"
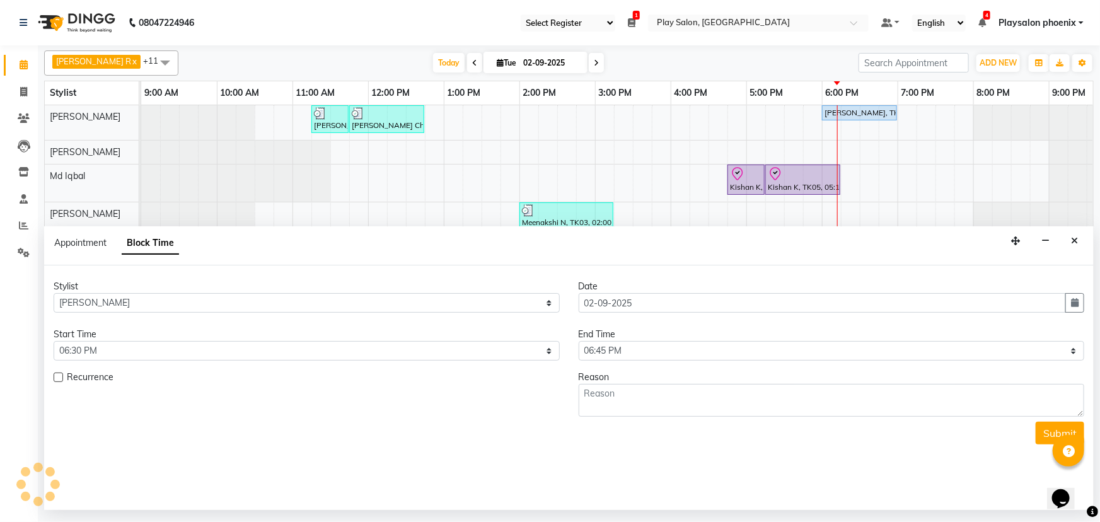
scroll to position [0, 107]
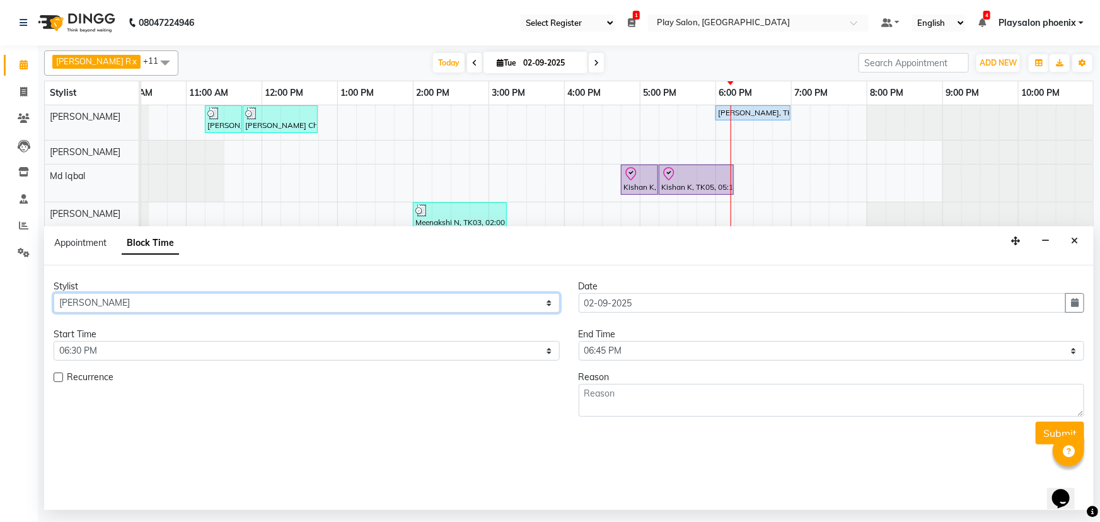
click at [113, 302] on select "Select Armaan Bhrigu Chytra Diksha Tamang General Technician . Imran Ansari Mah…" at bounding box center [307, 303] width 506 height 20
select select "81412"
click at [54, 293] on select "Select Armaan Bhrigu Chytra Diksha Tamang General Technician . Imran Ansari Mah…" at bounding box center [307, 303] width 506 height 20
click at [618, 403] on textarea at bounding box center [832, 400] width 506 height 33
type textarea "nithi sir"
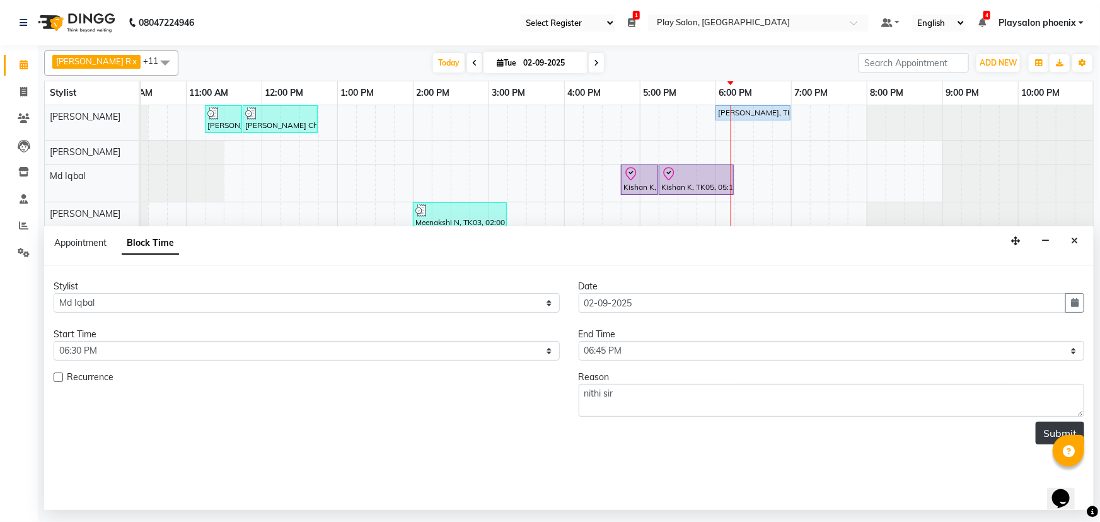
click at [1048, 434] on button "Submit" at bounding box center [1060, 433] width 49 height 23
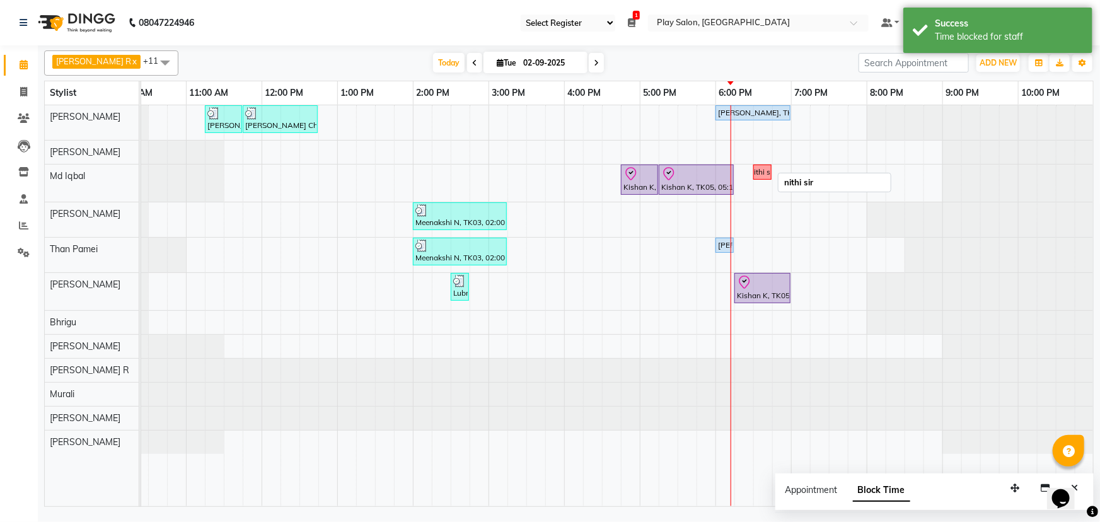
click at [769, 170] on div "nithi sir" at bounding box center [762, 171] width 25 height 11
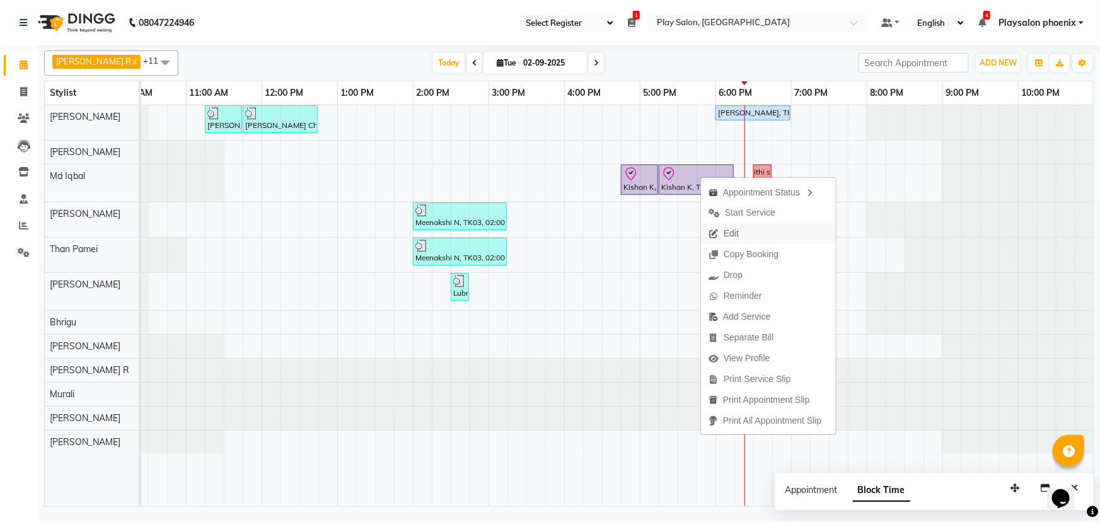
click at [738, 235] on span "Edit" at bounding box center [731, 233] width 15 height 13
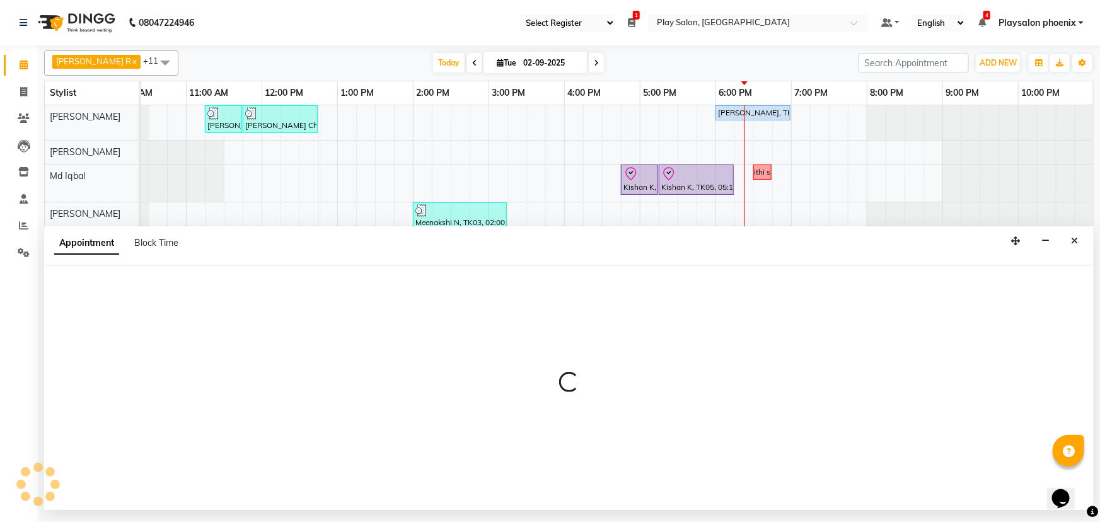
select select "1005"
select select "check-in"
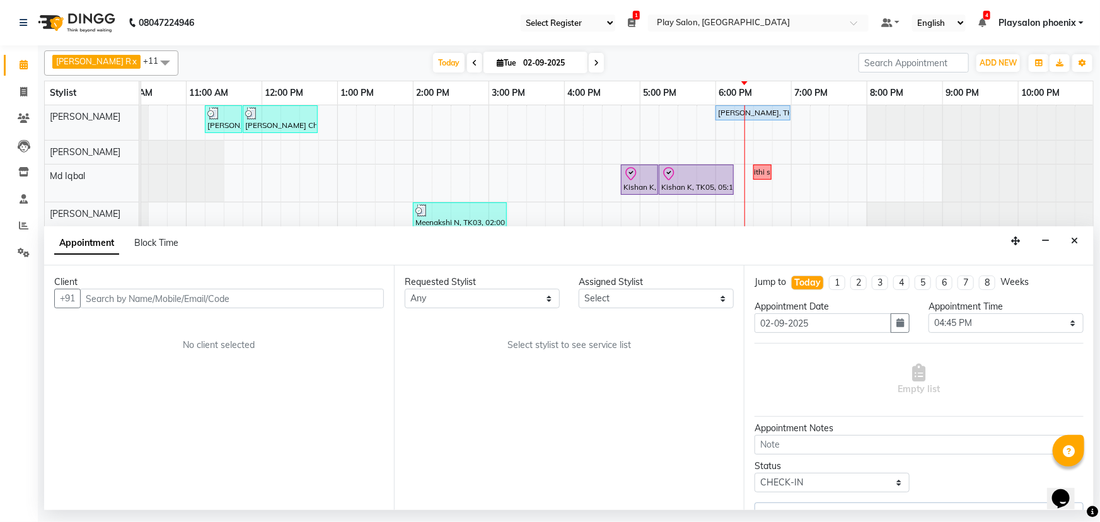
select select "81420"
select select "4216"
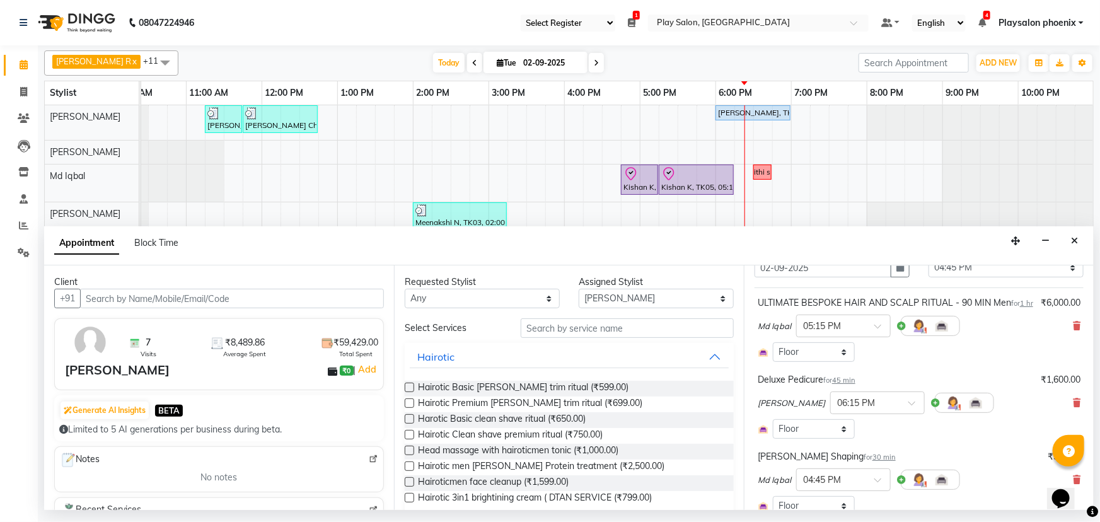
scroll to position [114, 0]
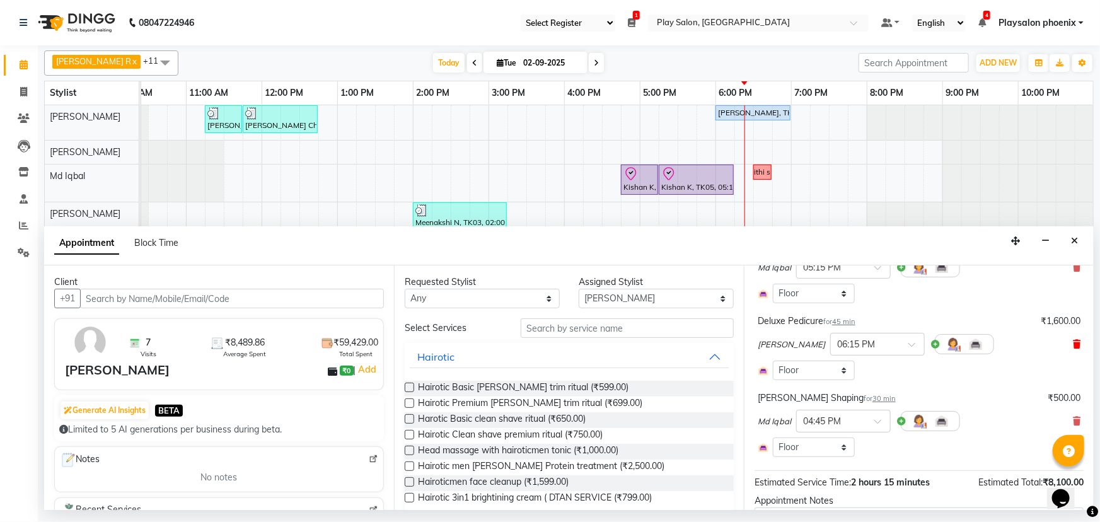
click at [1073, 349] on icon at bounding box center [1077, 344] width 8 height 9
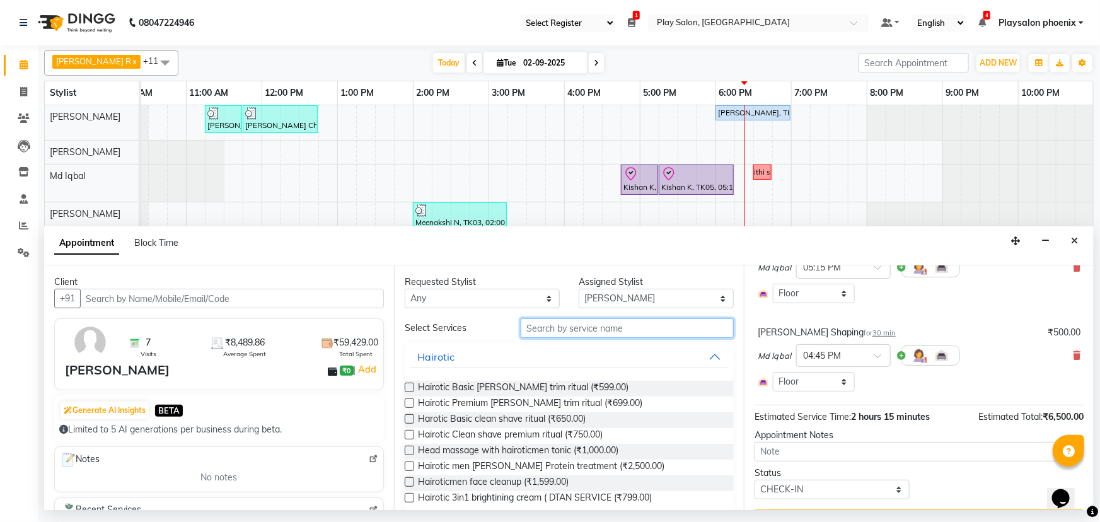
click at [555, 331] on input "text" at bounding box center [627, 328] width 213 height 20
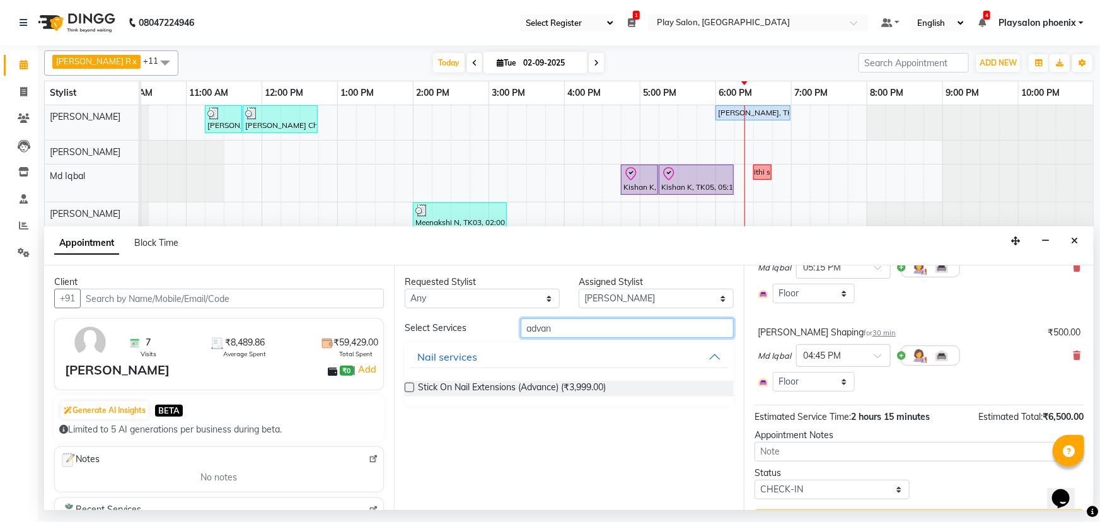
type input "advan"
click at [610, 300] on select "Select Armaan Bhrigu Chytra Diksha Tamang General Technician . Imran Ansari Mah…" at bounding box center [656, 299] width 155 height 20
click at [579, 289] on select "Select Armaan Bhrigu Chytra Diksha Tamang General Technician . Imran Ansari Mah…" at bounding box center [656, 299] width 155 height 20
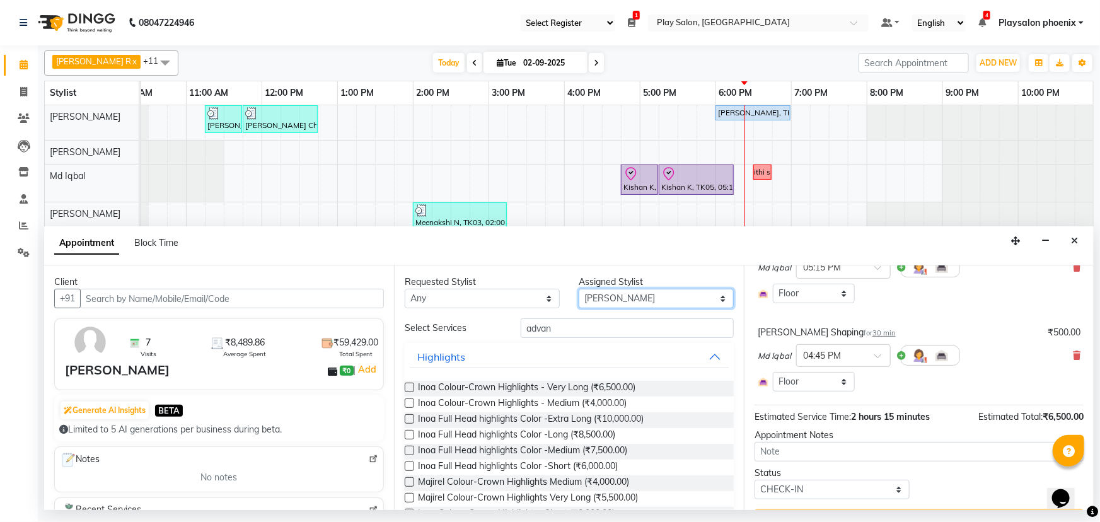
click at [614, 298] on select "Select Armaan Bhrigu Chytra Diksha Tamang General Technician . Imran Ansari Mah…" at bounding box center [656, 299] width 155 height 20
select select "81420"
click at [579, 289] on select "Select Armaan Bhrigu Chytra Diksha Tamang General Technician . Imran Ansari Mah…" at bounding box center [656, 299] width 155 height 20
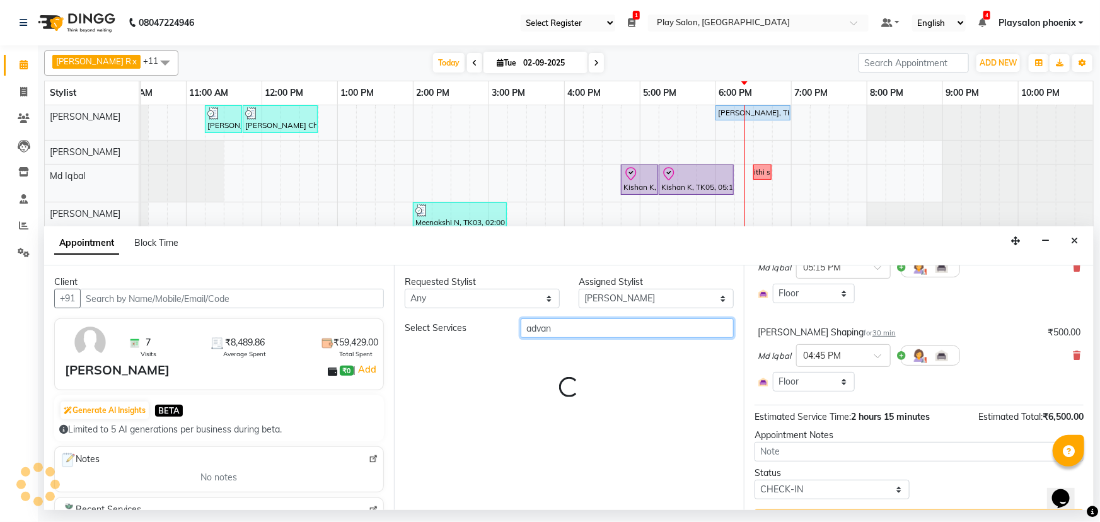
click at [564, 326] on input "advan" at bounding box center [627, 328] width 213 height 20
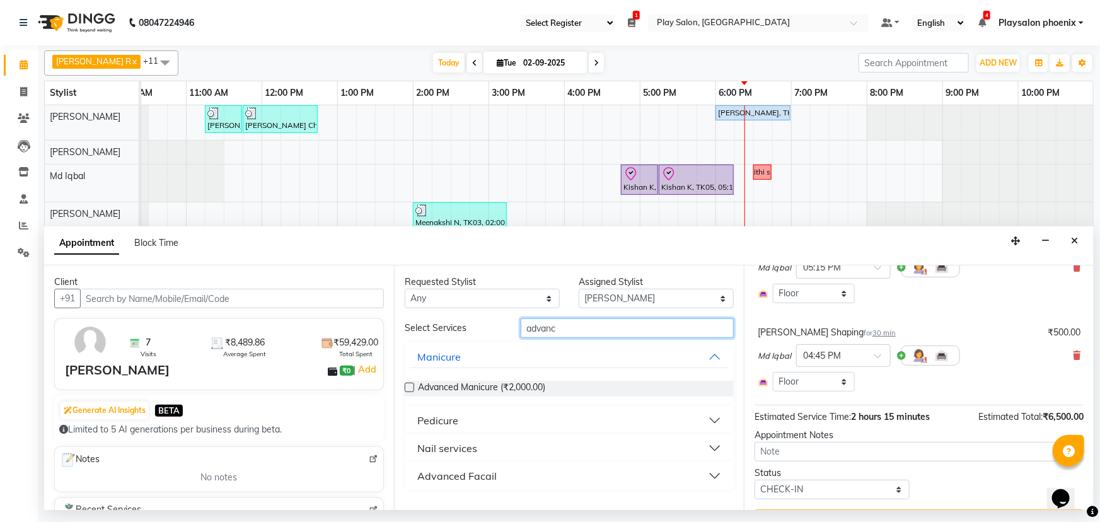
type input "advanc"
click at [427, 421] on div "Pedicure" at bounding box center [437, 420] width 41 height 15
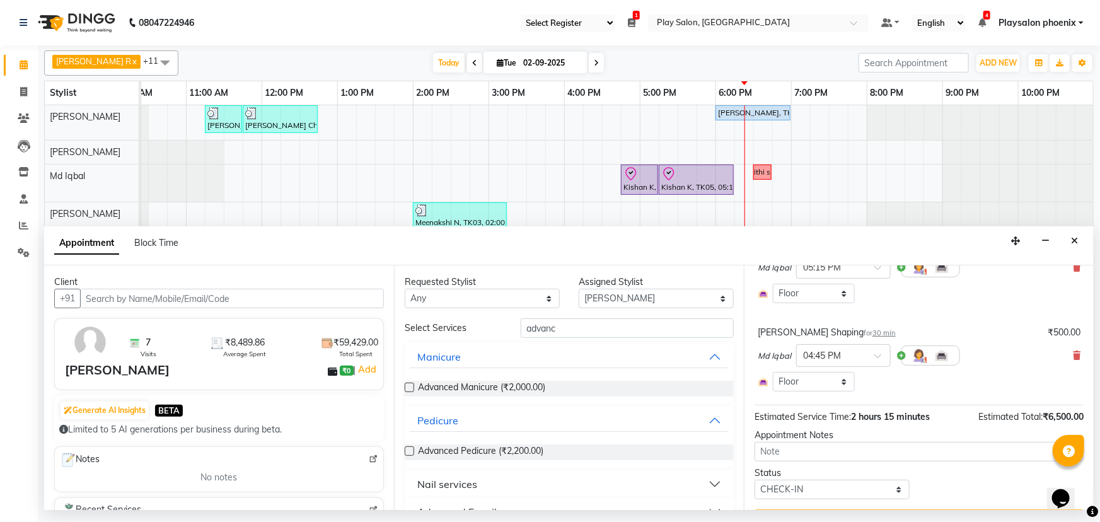
click at [410, 449] on label at bounding box center [409, 450] width 9 height 9
click at [410, 449] on input "checkbox" at bounding box center [409, 452] width 8 height 8
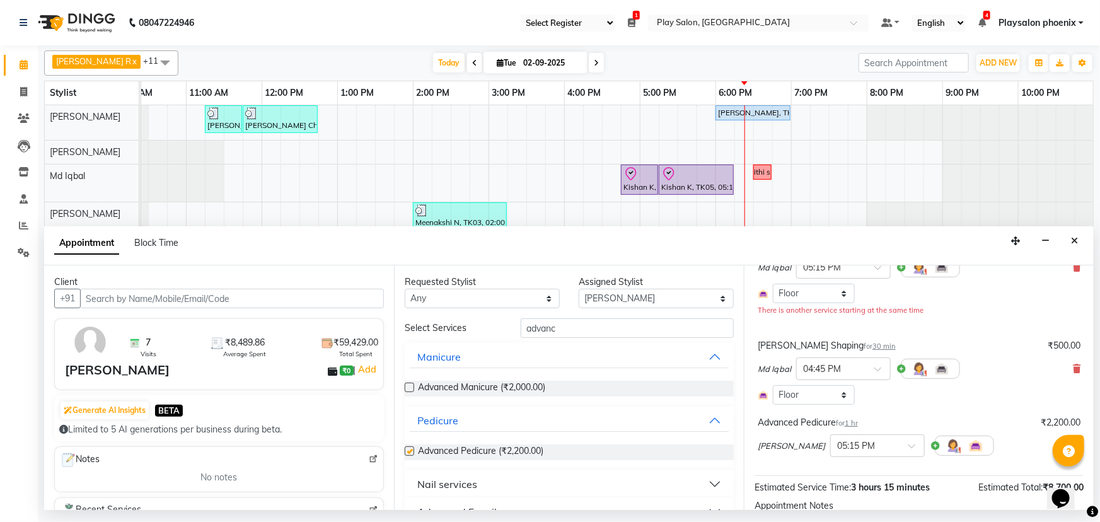
checkbox input "false"
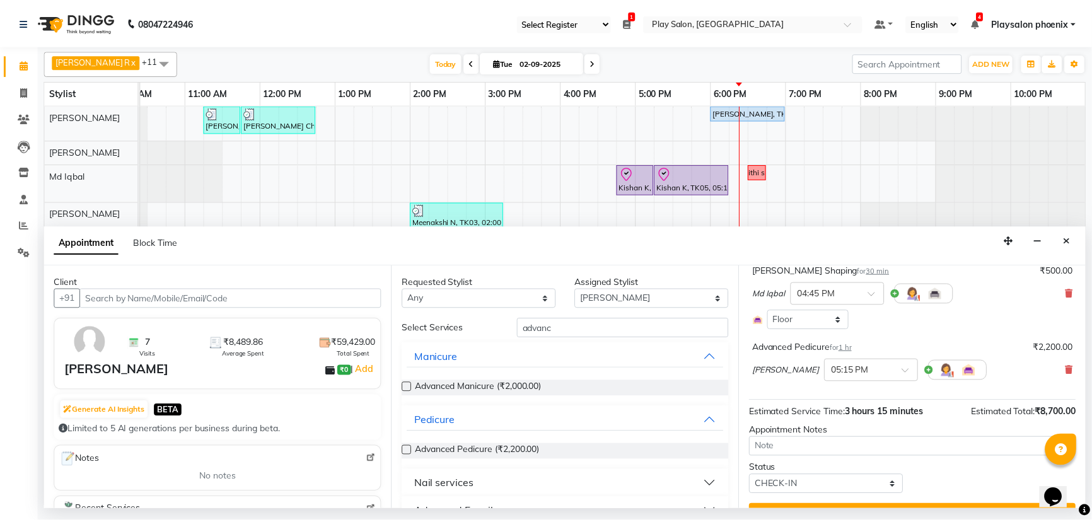
scroll to position [229, 0]
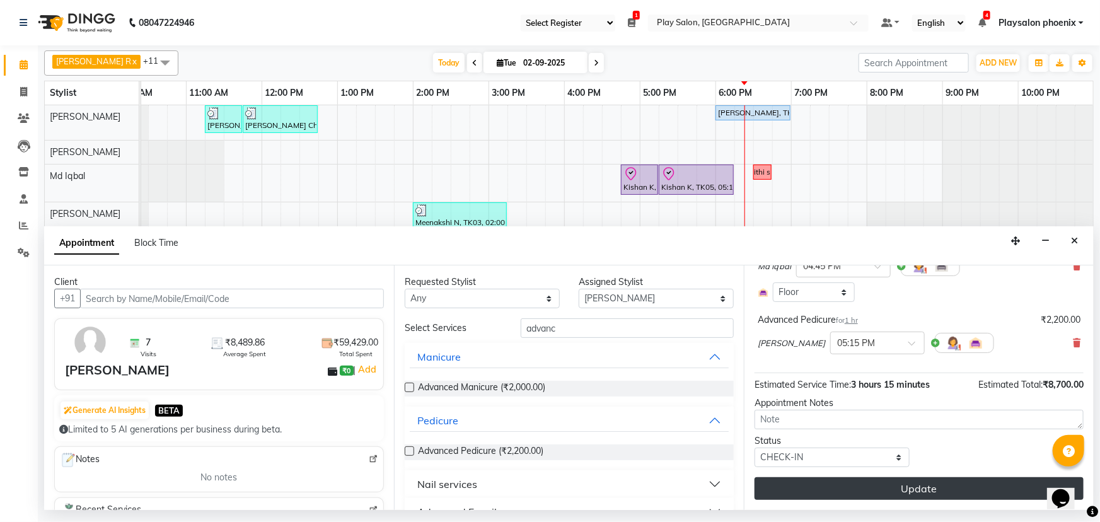
click at [923, 485] on button "Update" at bounding box center [919, 488] width 329 height 23
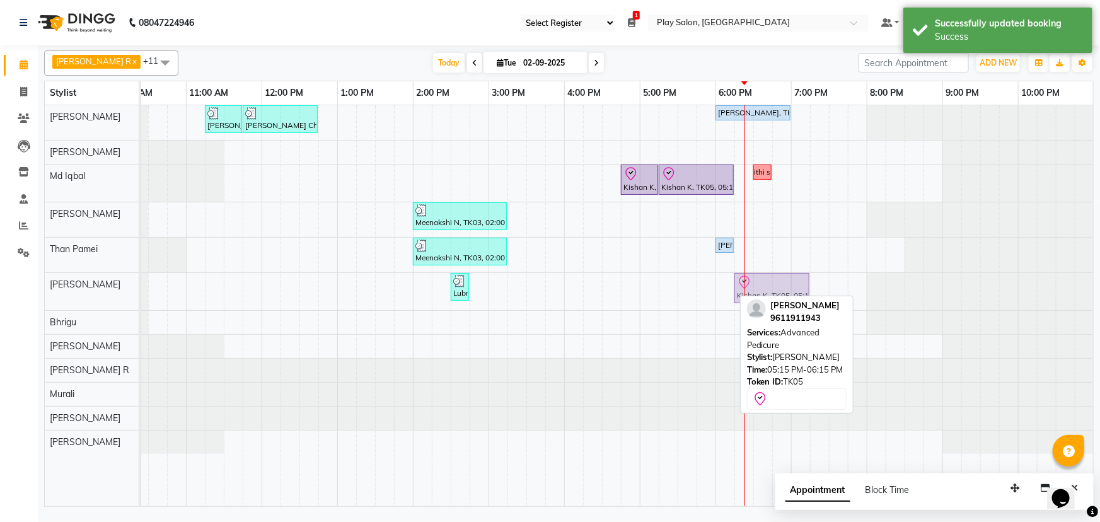
drag, startPoint x: 680, startPoint y: 286, endPoint x: 753, endPoint y: 287, distance: 73.1
click at [35, 287] on div "Lubna ., TK04, 02:30 PM-02:45 PM, 3G upper lip Kishan K, TK05, 05:15 PM-06:15 P…" at bounding box center [35, 291] width 0 height 37
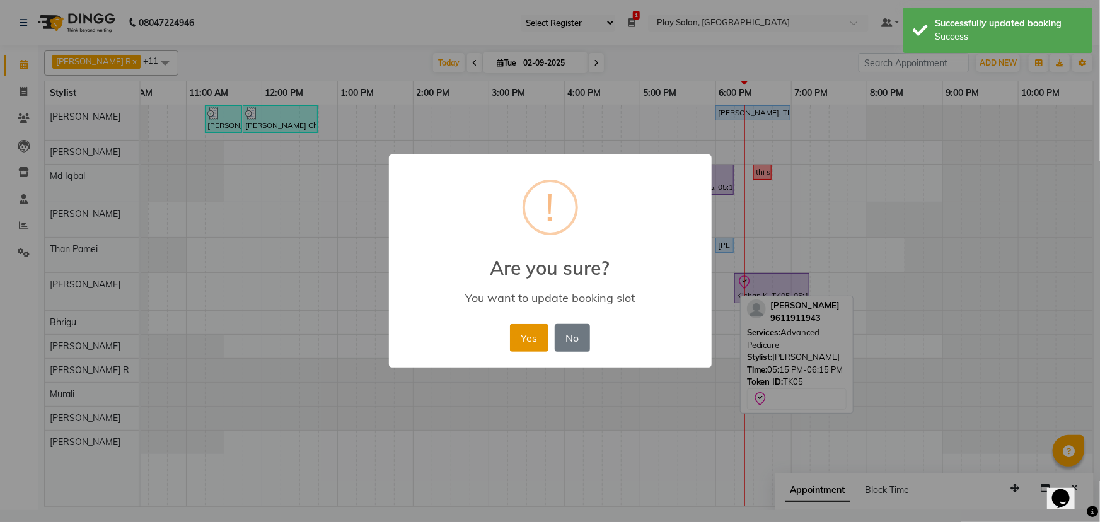
click at [527, 340] on button "Yes" at bounding box center [529, 338] width 38 height 28
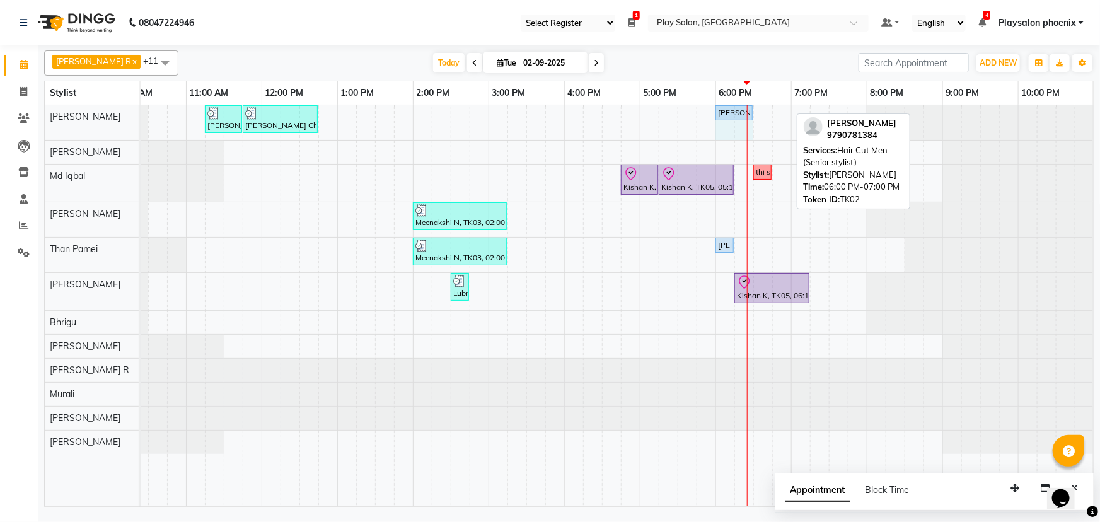
drag, startPoint x: 789, startPoint y: 108, endPoint x: 751, endPoint y: 113, distance: 38.2
click at [35, 113] on div "Charu Ch, TK01, 11:15 AM-11:45 AM, FUSIO-DOSE PLUS RITUAL- 30 MIN Charu Ch, TK0…" at bounding box center [35, 122] width 0 height 35
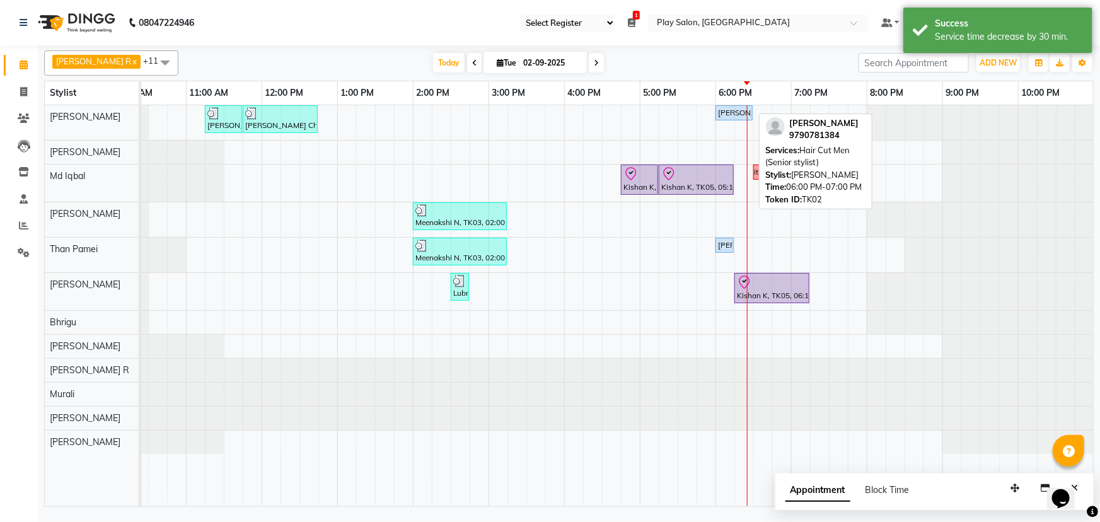
click at [735, 112] on div "[PERSON_NAME], TK02, 06:00 PM-06:30 PM, Hair Cut Men (Senior stylist)" at bounding box center [734, 112] width 35 height 11
select select "5"
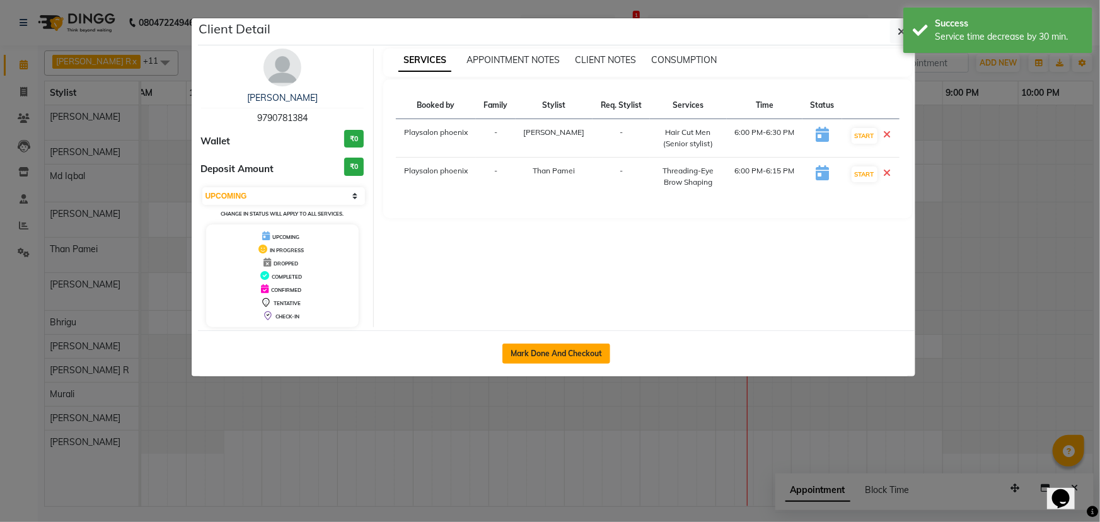
click at [548, 349] on button "Mark Done And Checkout" at bounding box center [556, 354] width 108 height 20
select select "service"
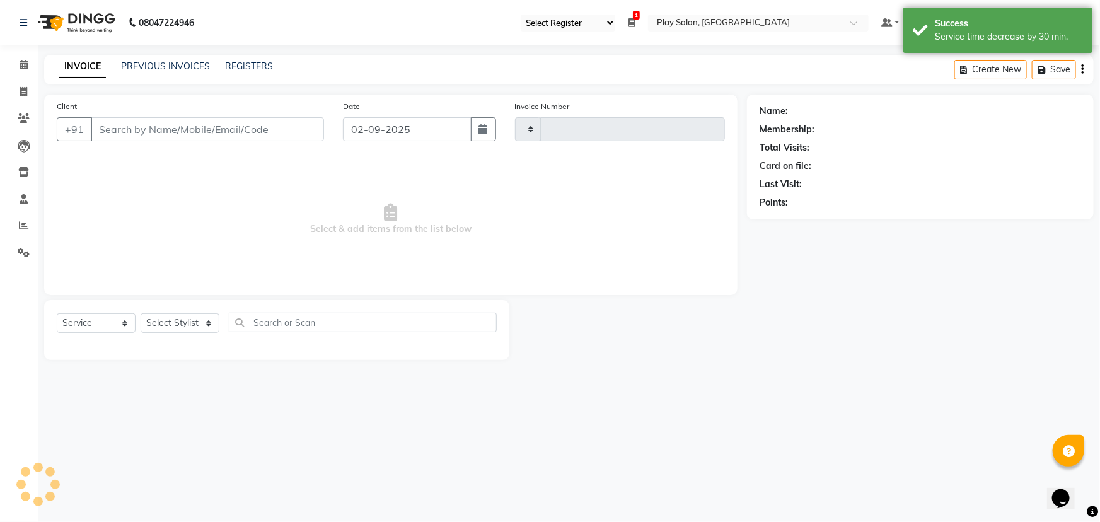
type input "2753"
select select "8350"
type input "9790781384"
select select "81425"
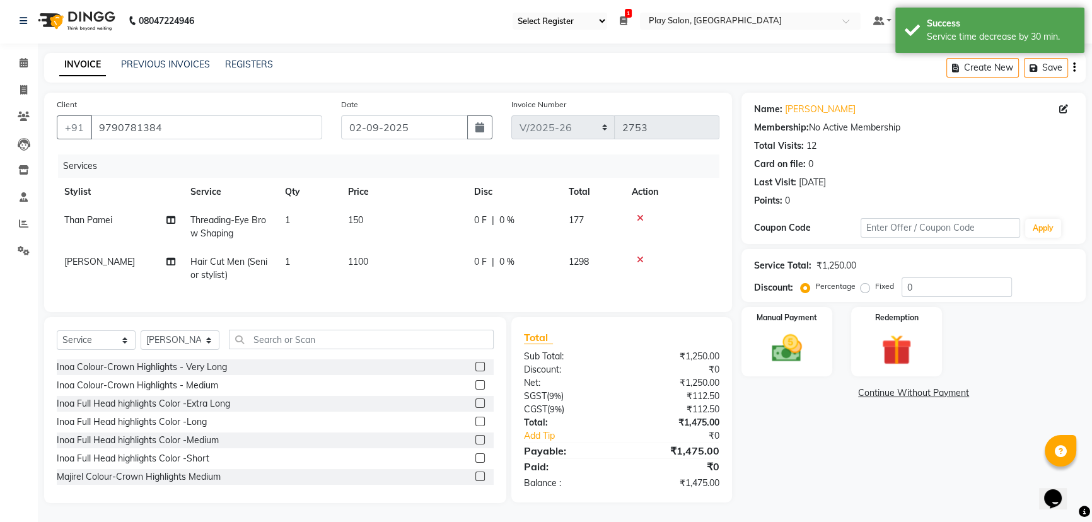
scroll to position [11, 0]
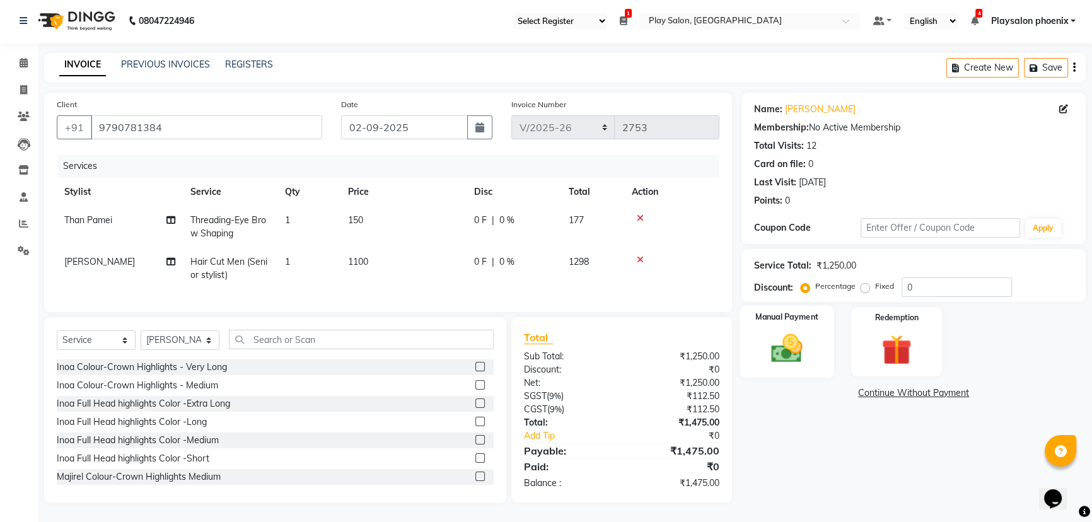
click at [791, 330] on img at bounding box center [787, 348] width 51 height 36
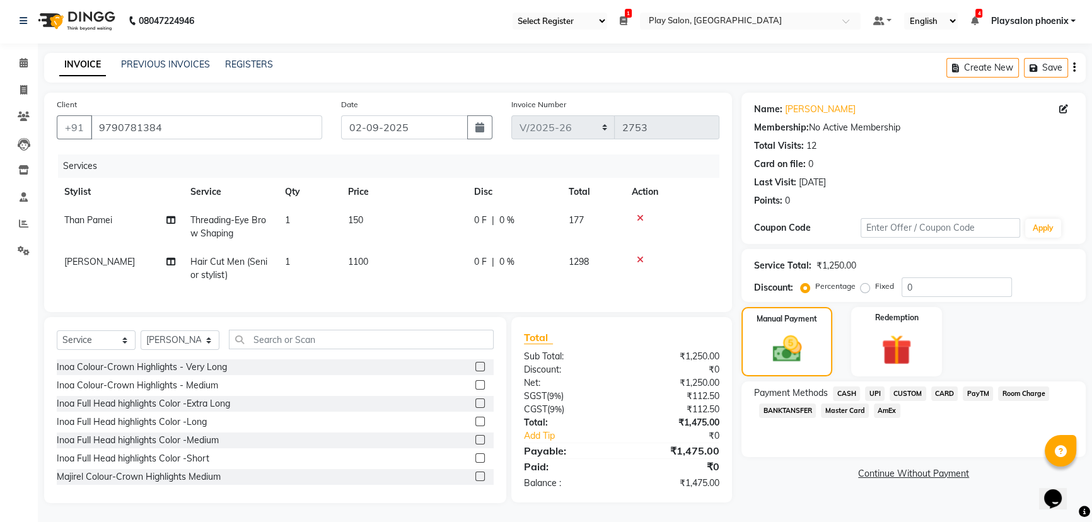
click at [845, 403] on span "Master Card" at bounding box center [845, 410] width 48 height 15
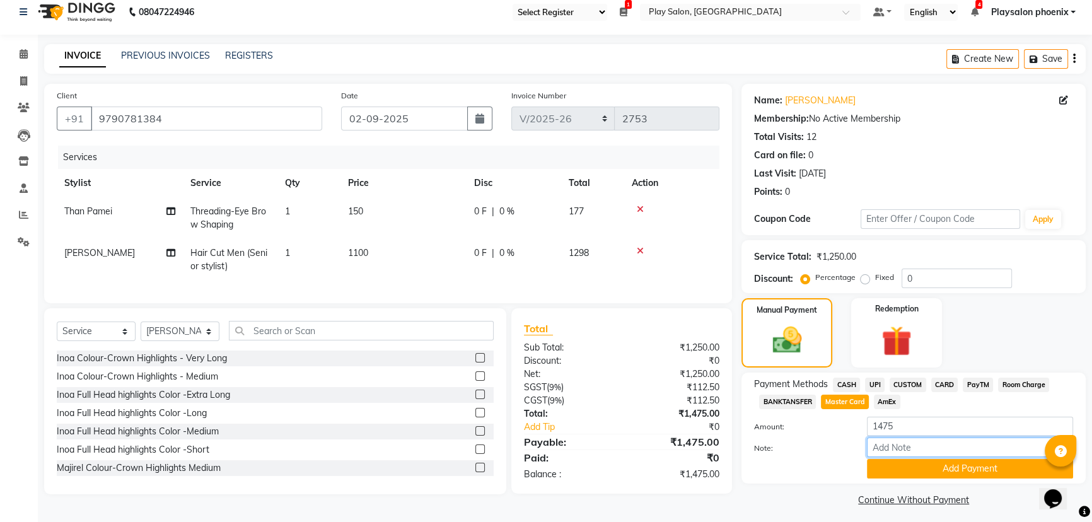
click at [889, 448] on input "Note:" at bounding box center [970, 448] width 206 height 20
type input "6480"
click at [940, 470] on button "Add Payment" at bounding box center [970, 469] width 206 height 20
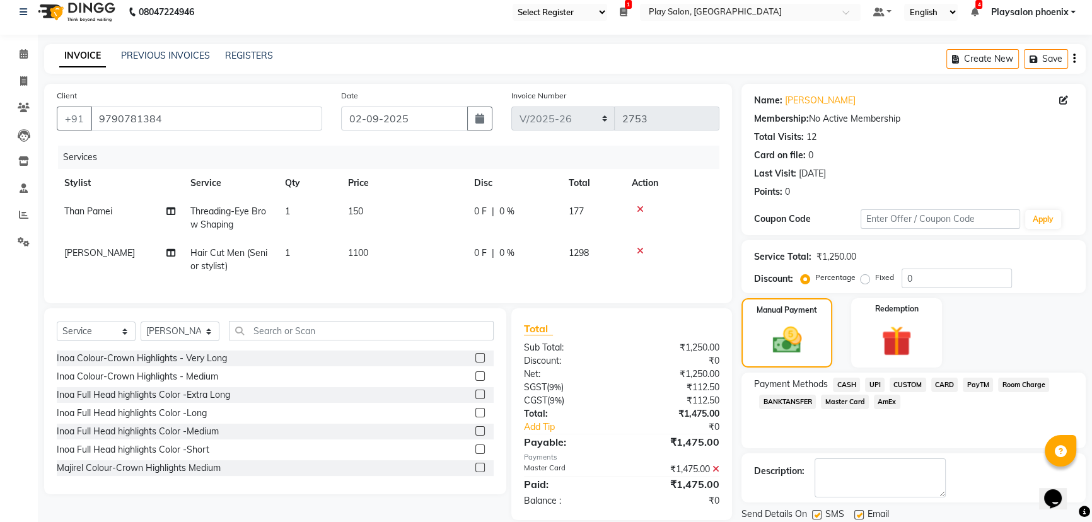
scroll to position [52, 0]
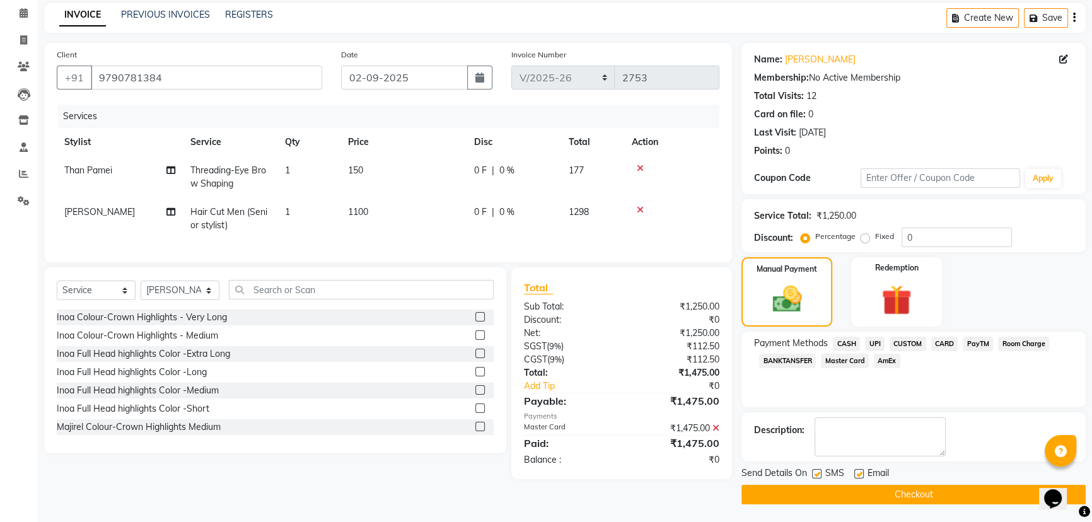
click at [890, 489] on button "Checkout" at bounding box center [913, 495] width 344 height 20
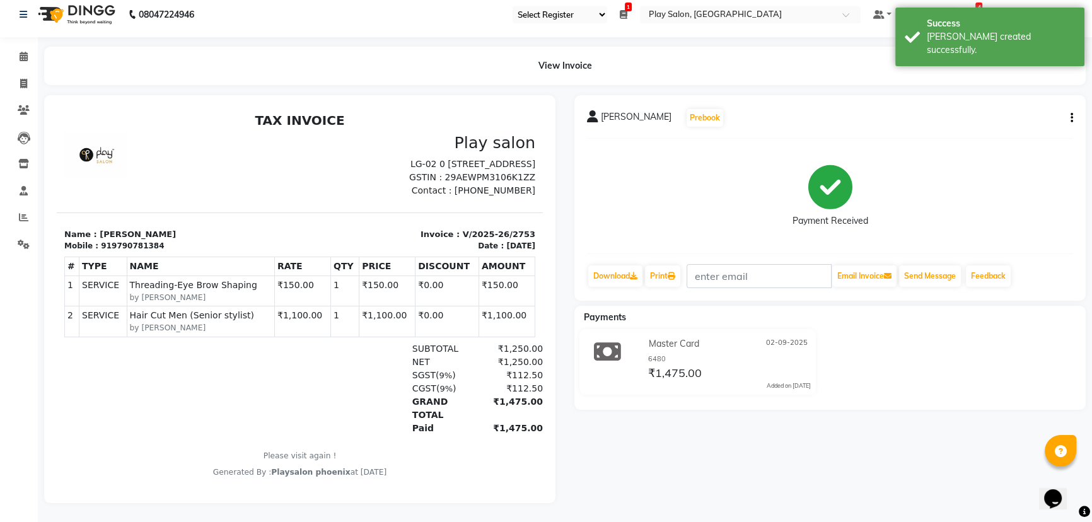
scroll to position [16, 0]
click at [666, 269] on link "Print" at bounding box center [662, 275] width 35 height 21
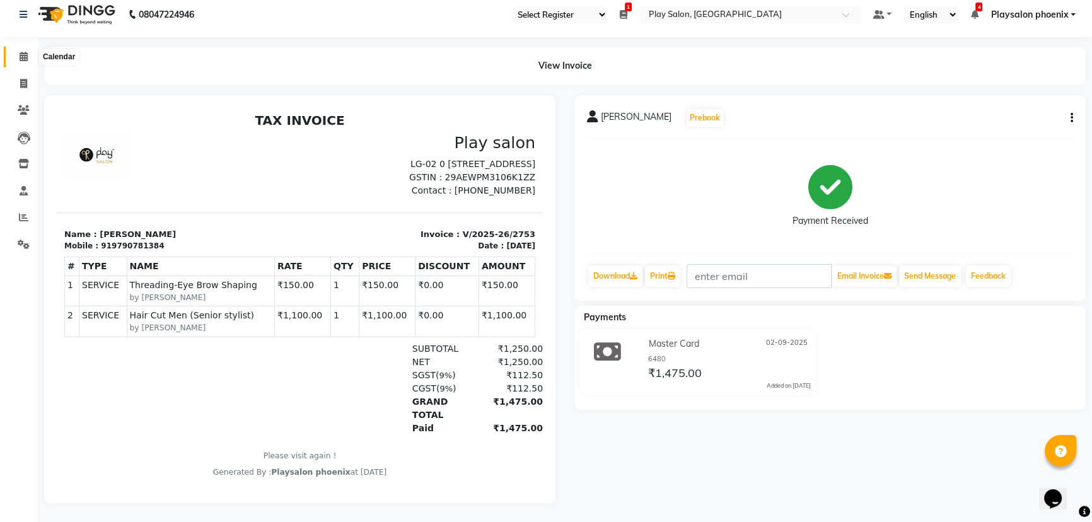
drag, startPoint x: 23, startPoint y: 45, endPoint x: 49, endPoint y: 65, distance: 33.3
click at [23, 52] on icon at bounding box center [24, 56] width 8 height 9
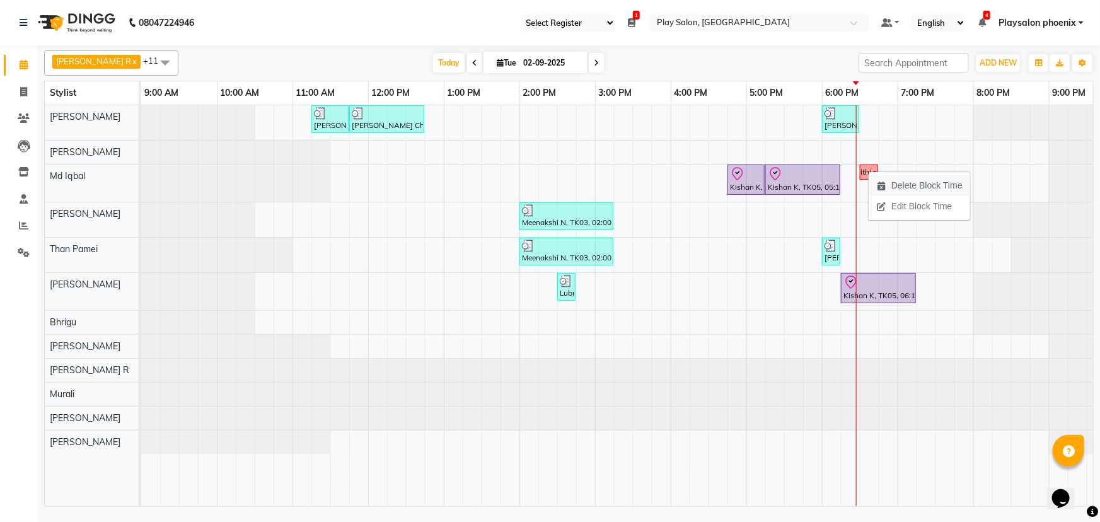
click at [905, 187] on span "Delete Block Time" at bounding box center [926, 185] width 71 height 13
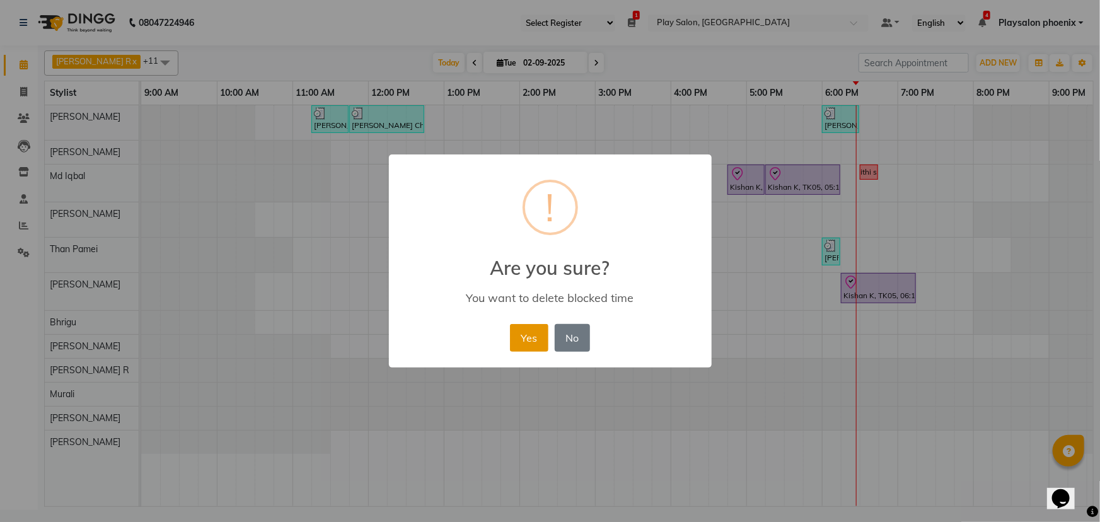
click at [526, 338] on button "Yes" at bounding box center [529, 338] width 38 height 28
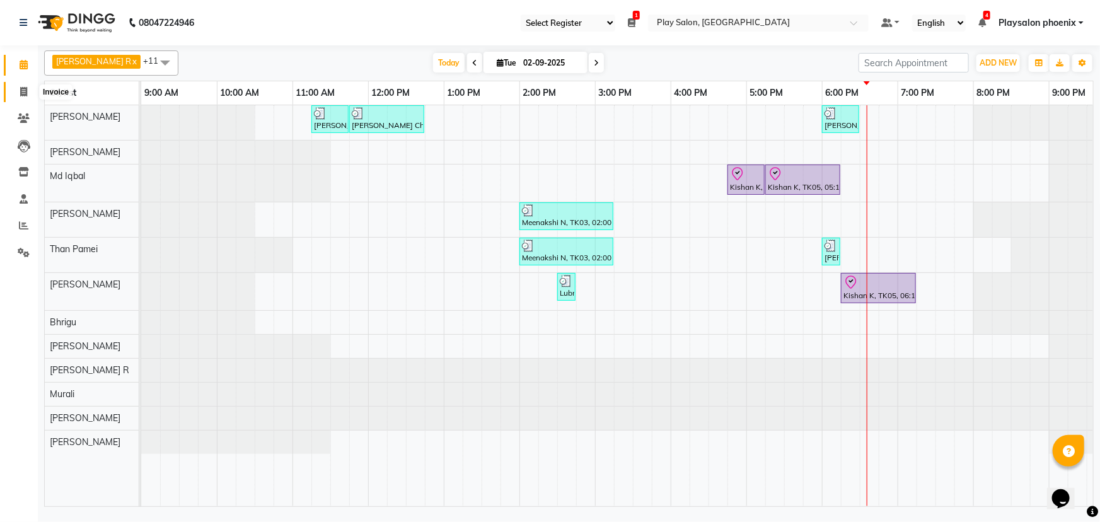
click at [20, 91] on icon at bounding box center [23, 91] width 7 height 9
select select "8350"
select select "service"
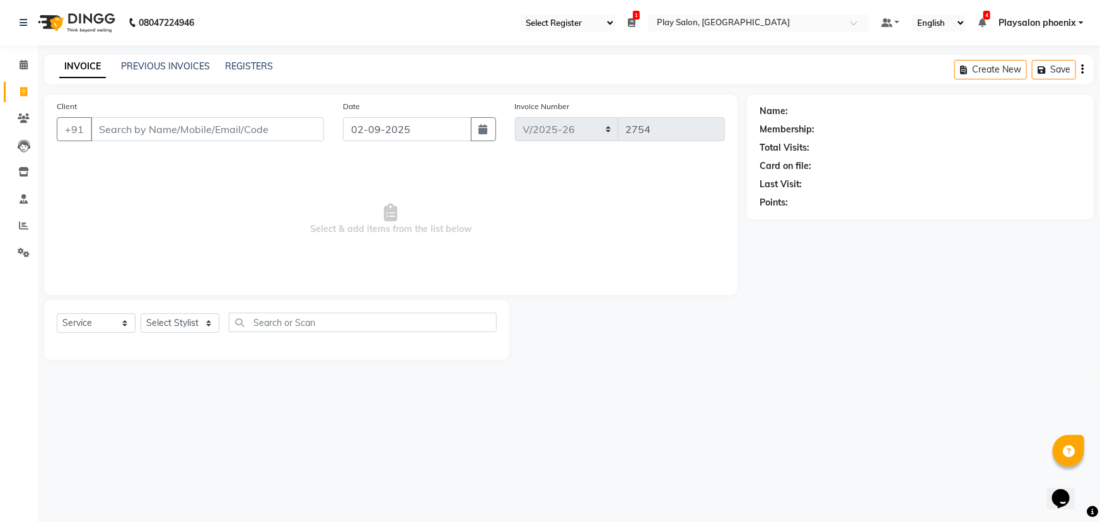
click at [131, 128] on input "Client" at bounding box center [207, 129] width 233 height 24
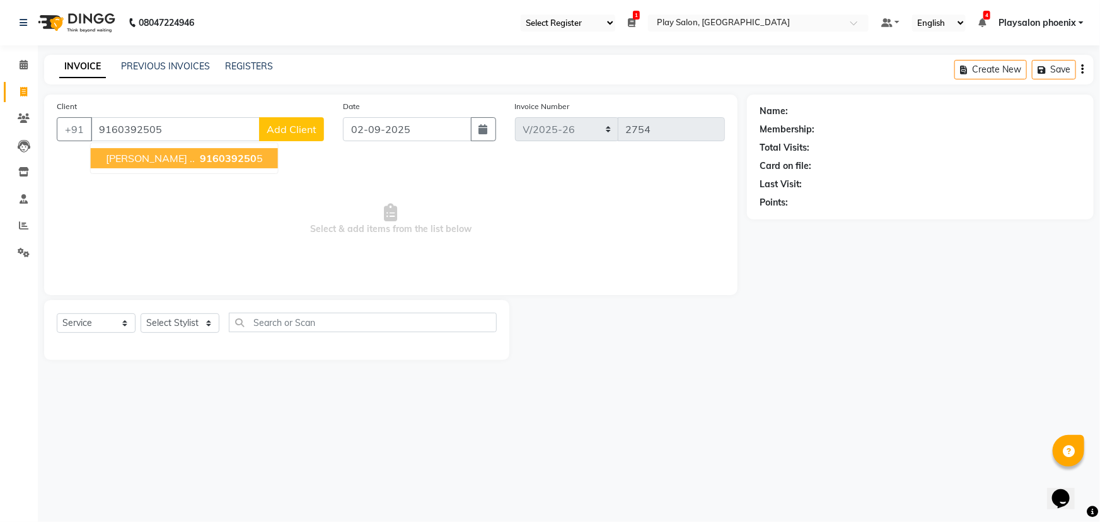
type input "9160392505"
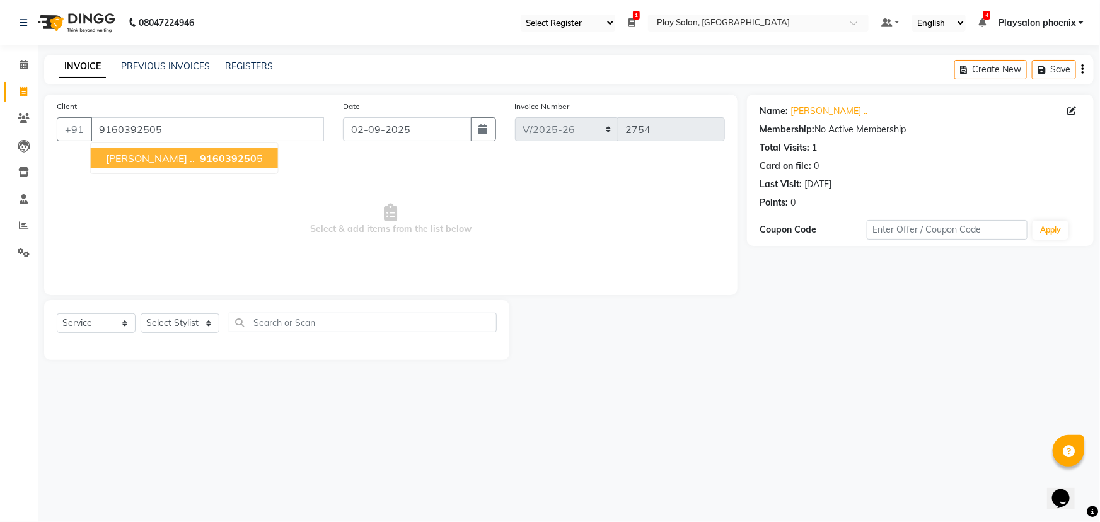
click at [144, 161] on span "Nandhini .." at bounding box center [150, 158] width 89 height 13
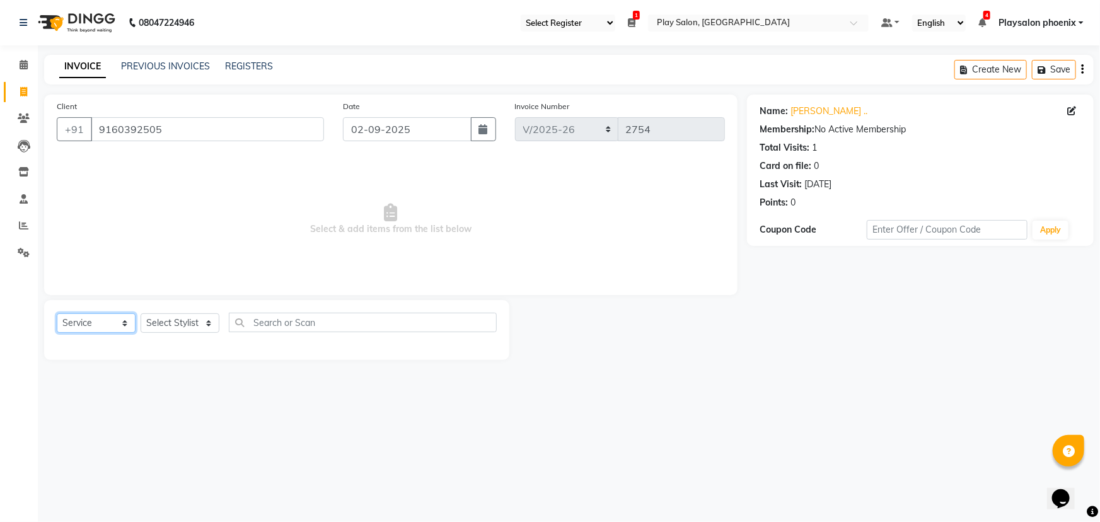
click at [104, 318] on select "Select Service Product Membership Package Voucher Prepaid Gift Card" at bounding box center [96, 323] width 79 height 20
select select "product"
click at [57, 313] on select "Select Service Product Membership Package Voucher Prepaid Gift Card" at bounding box center [96, 323] width 79 height 20
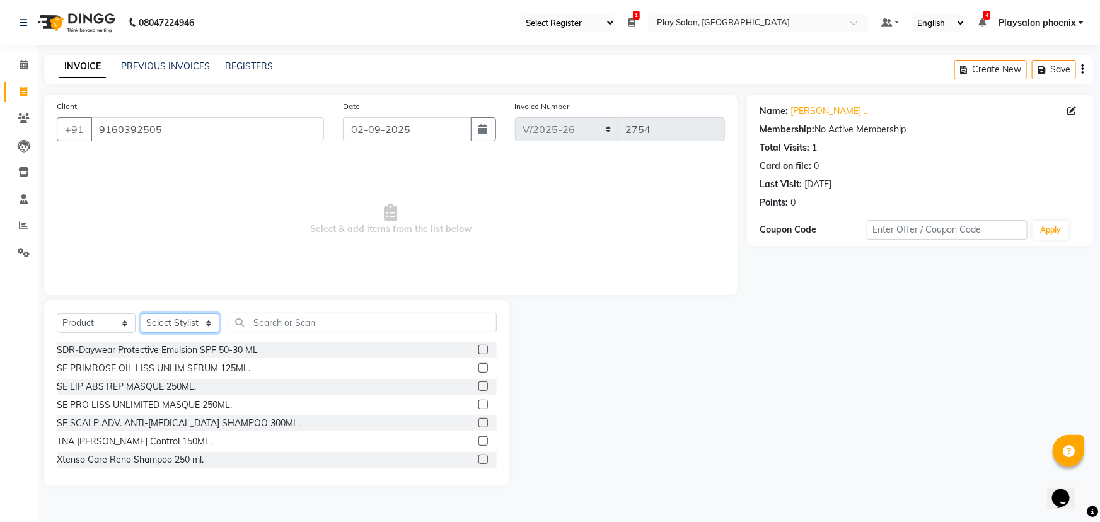
click at [168, 324] on select "Select Stylist Armaan Bhrigu Chytra Diksha Tamang General Technician . Imran An…" at bounding box center [180, 323] width 79 height 20
select select "81425"
click at [141, 313] on select "Select Stylist Armaan Bhrigu Chytra Diksha Tamang General Technician . Imran An…" at bounding box center [180, 323] width 79 height 20
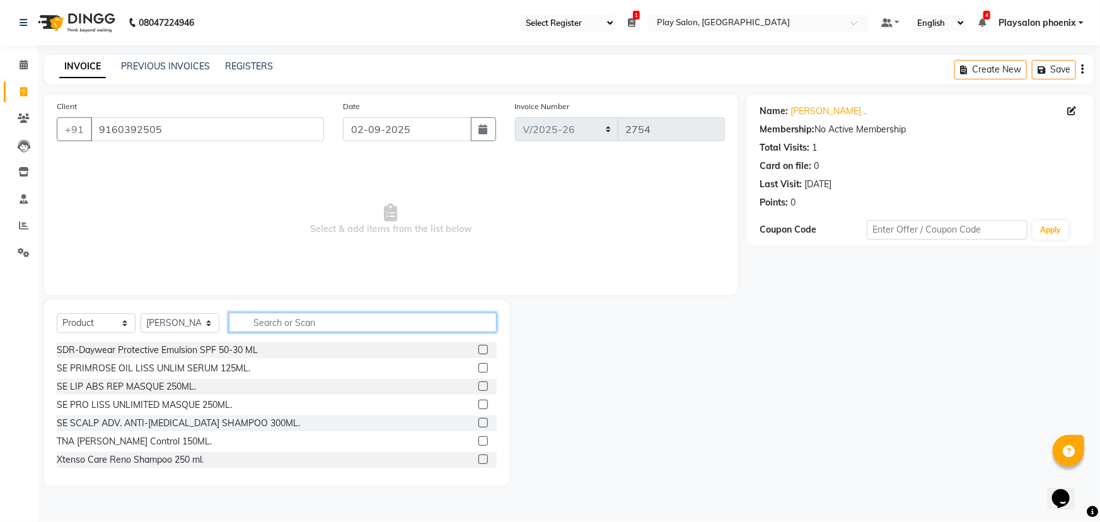
click at [258, 326] on input "text" at bounding box center [363, 323] width 268 height 20
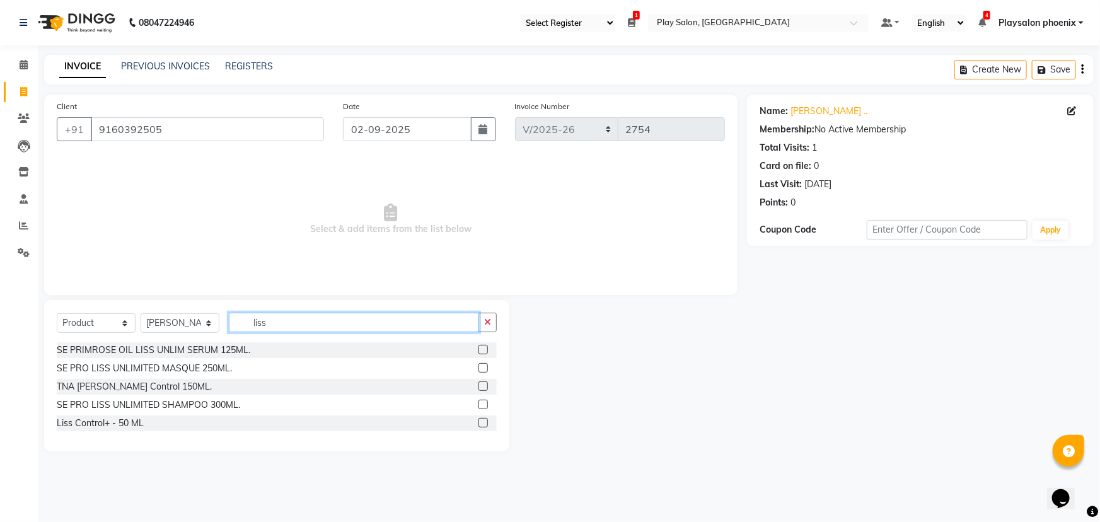
type input "liss"
click at [482, 349] on label at bounding box center [483, 349] width 9 height 9
click at [482, 349] on input "checkbox" at bounding box center [483, 350] width 8 height 8
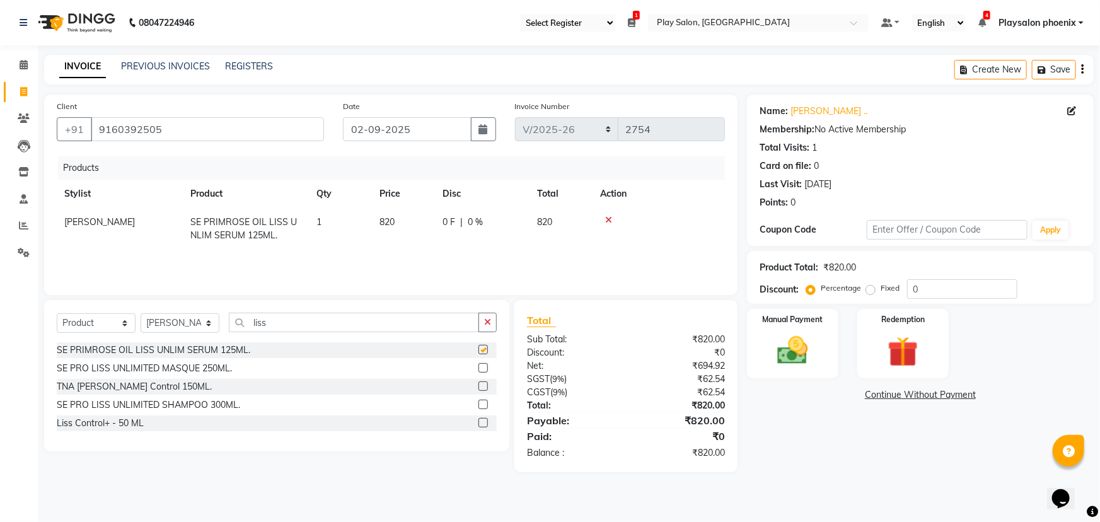
checkbox input "false"
click at [483, 404] on label at bounding box center [483, 404] width 9 height 9
click at [483, 404] on input "checkbox" at bounding box center [483, 405] width 8 height 8
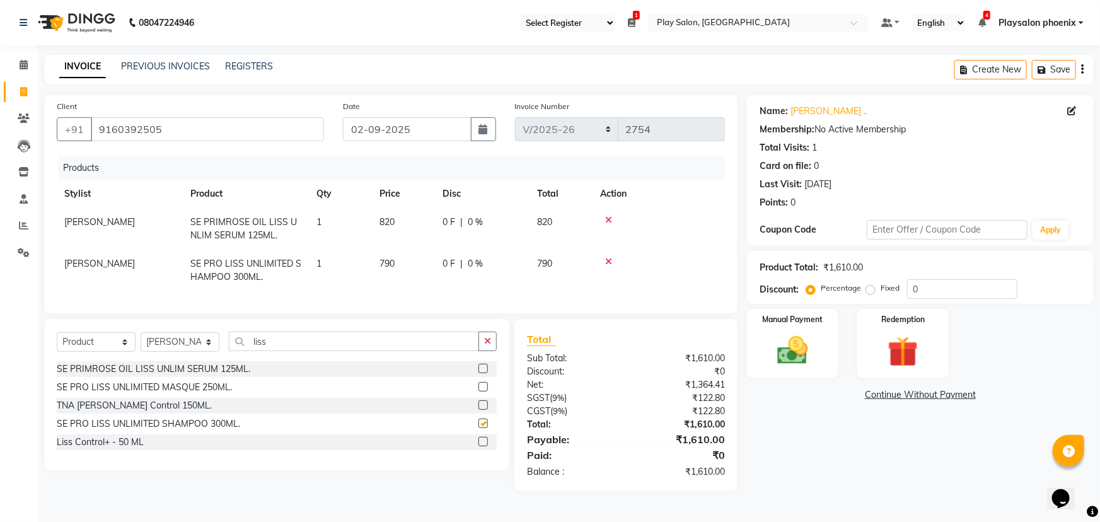
checkbox input "false"
click at [392, 224] on span "820" at bounding box center [387, 221] width 15 height 11
select select "81425"
drag, startPoint x: 402, startPoint y: 222, endPoint x: 380, endPoint y: 226, distance: 22.4
click at [380, 226] on input "820" at bounding box center [404, 226] width 48 height 20
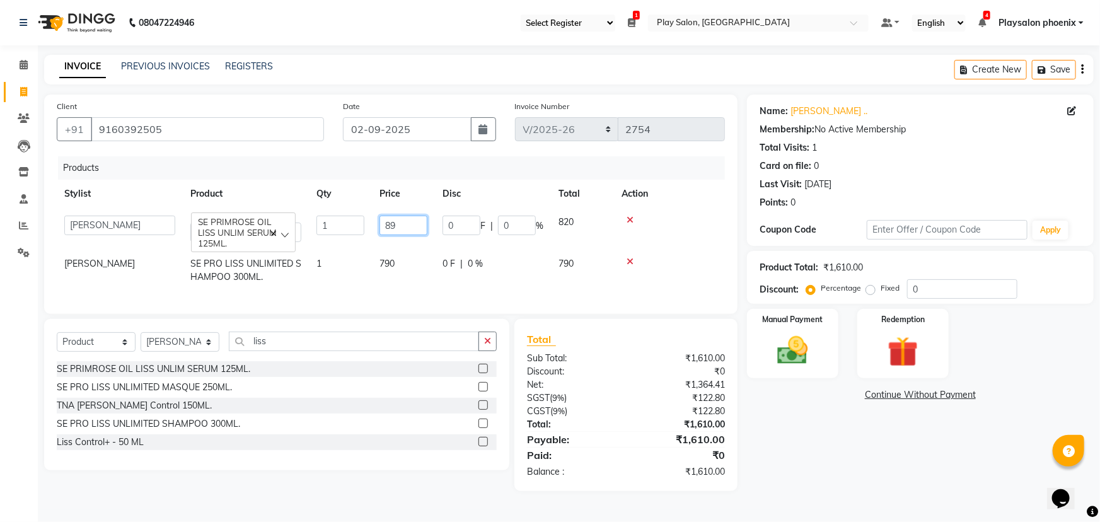
type input "890"
click at [393, 269] on span "790" at bounding box center [387, 263] width 15 height 11
select select "81425"
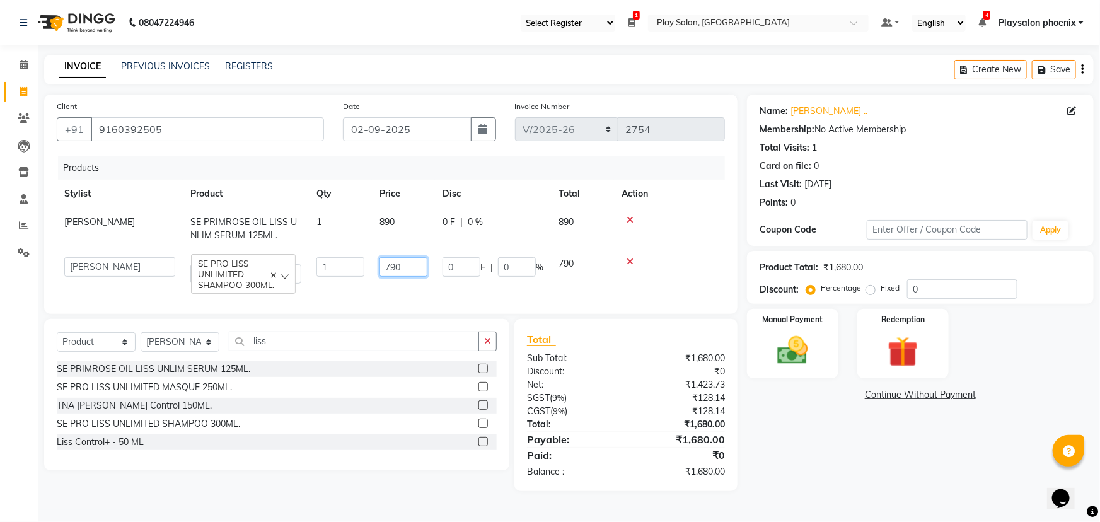
click at [405, 270] on input "790" at bounding box center [404, 267] width 48 height 20
click at [410, 161] on div "Products" at bounding box center [396, 167] width 676 height 23
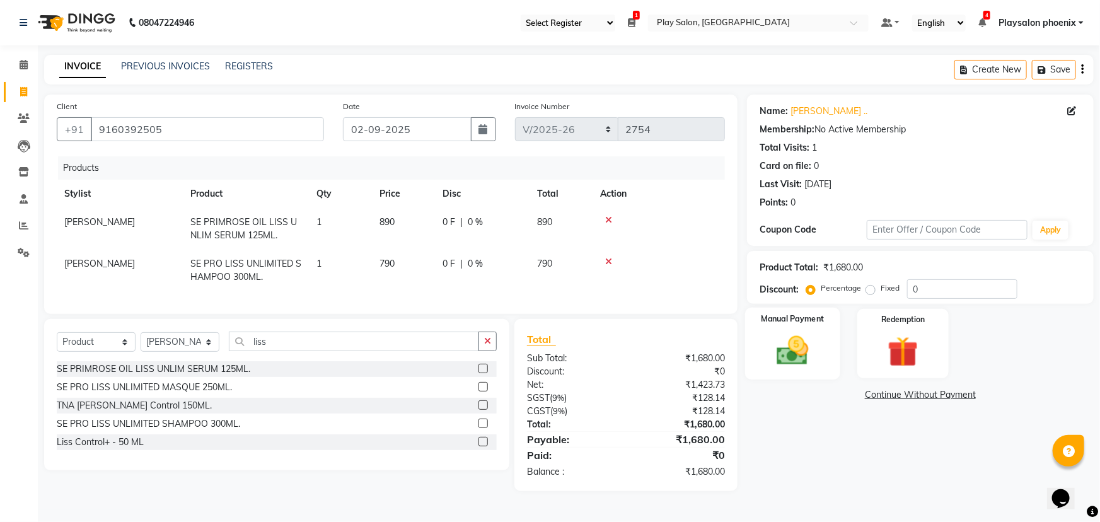
click at [791, 339] on img at bounding box center [793, 350] width 52 height 37
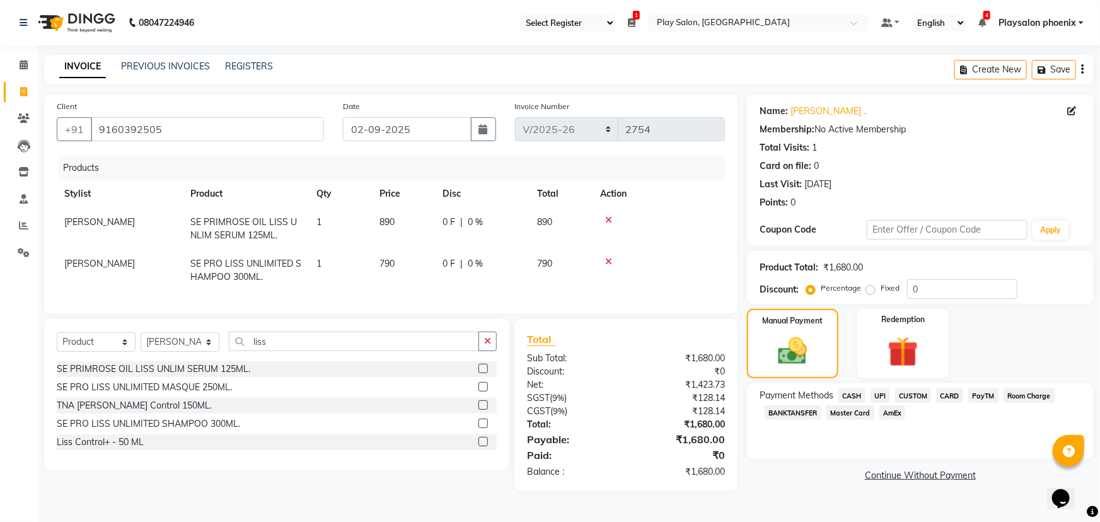
click at [917, 395] on span "CUSTOM" at bounding box center [913, 395] width 37 height 15
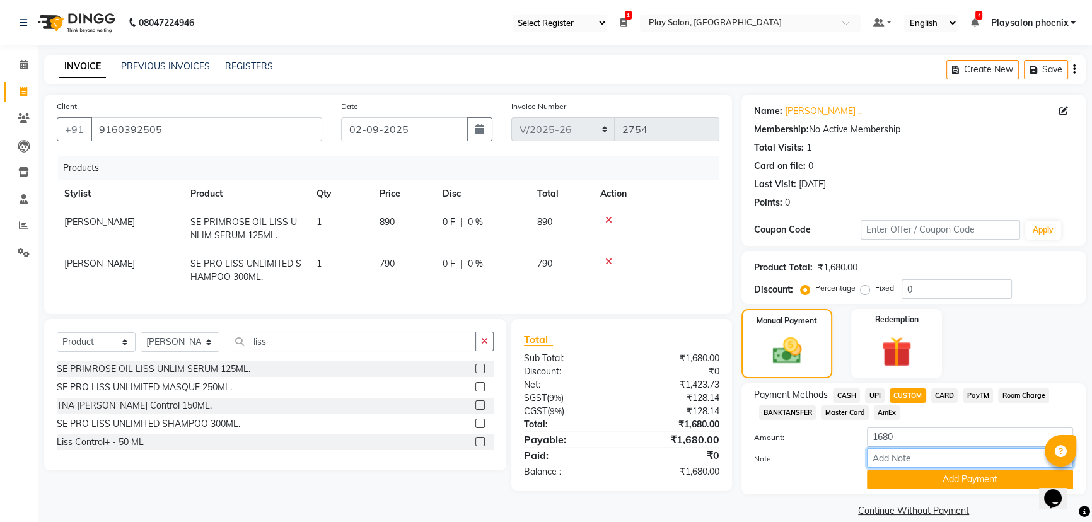
click at [892, 462] on input "Note:" at bounding box center [970, 458] width 206 height 20
type input "Upi"
click at [939, 479] on button "Add Payment" at bounding box center [970, 480] width 206 height 20
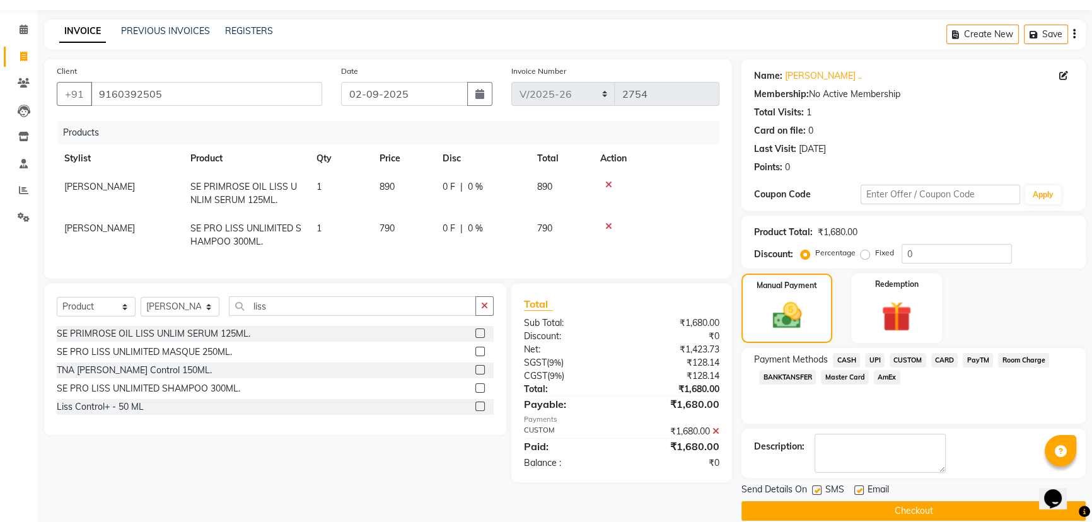
scroll to position [52, 0]
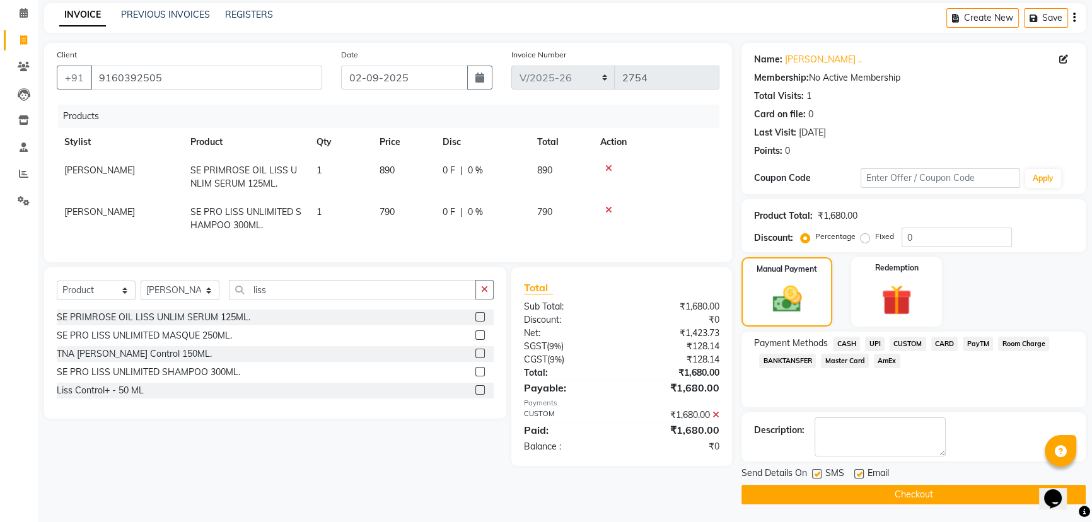
click at [873, 492] on button "Checkout" at bounding box center [913, 495] width 344 height 20
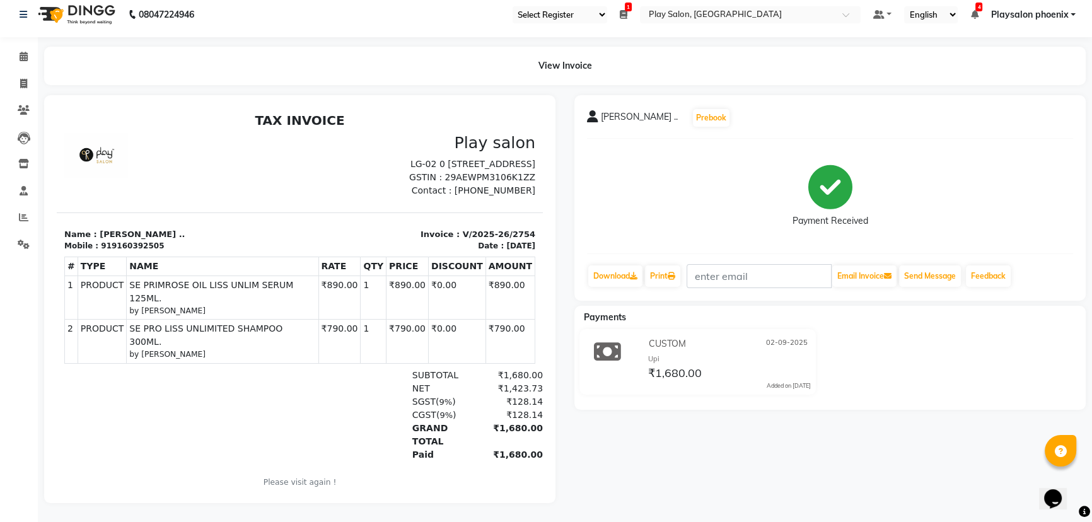
scroll to position [16, 0]
click at [20, 52] on icon at bounding box center [24, 56] width 8 height 9
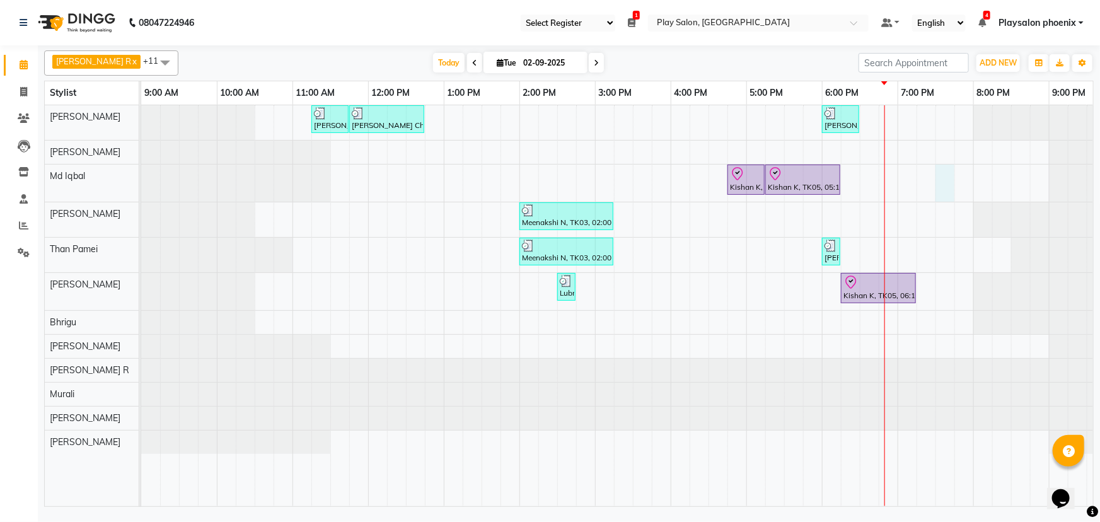
click at [943, 179] on div "Charu Ch, TK01, 11:15 AM-11:45 AM, FUSIO-DOSE PLUS RITUAL- 30 MIN Charu Ch, TK0…" at bounding box center [670, 306] width 1059 height 402
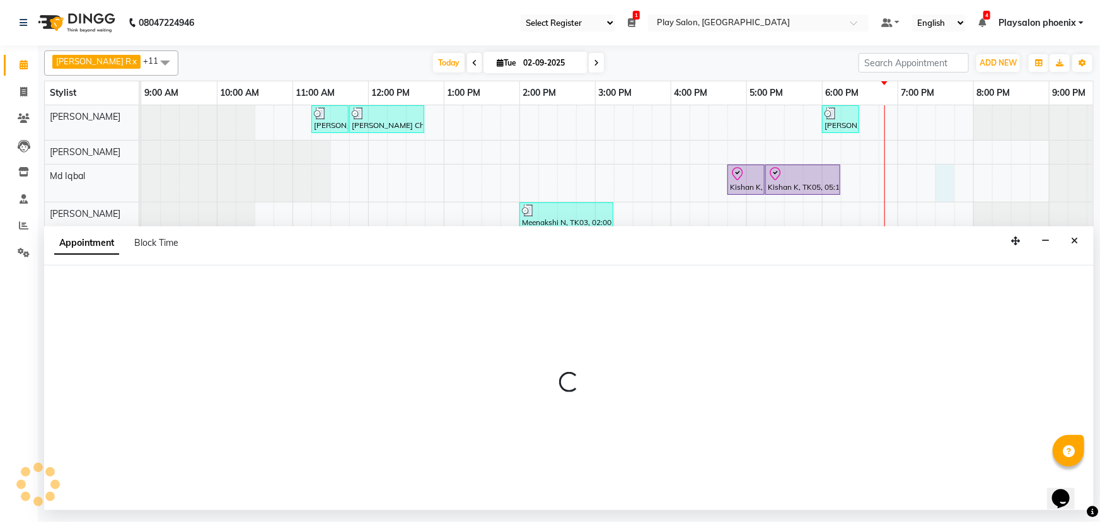
select select "81412"
select select "1170"
select select "tentative"
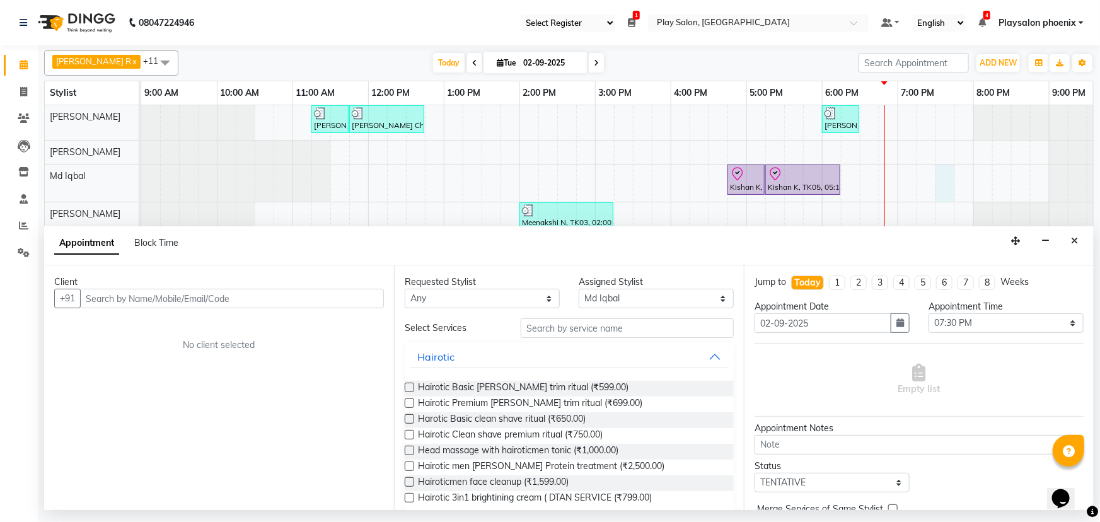
click at [120, 301] on input "text" at bounding box center [232, 299] width 304 height 20
click at [195, 296] on input "text" at bounding box center [232, 299] width 304 height 20
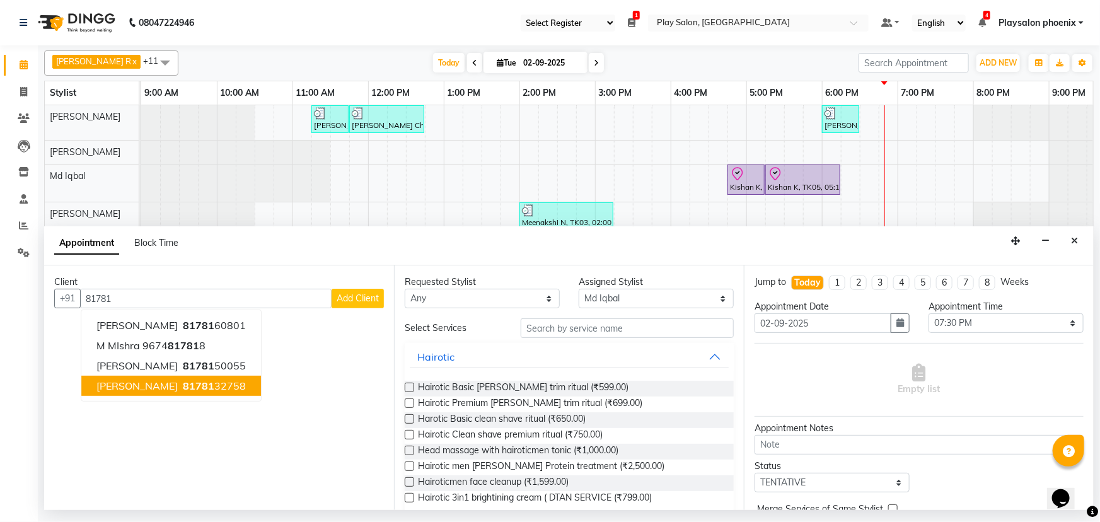
click at [207, 387] on ngb-highlight "81781 32758" at bounding box center [213, 386] width 66 height 13
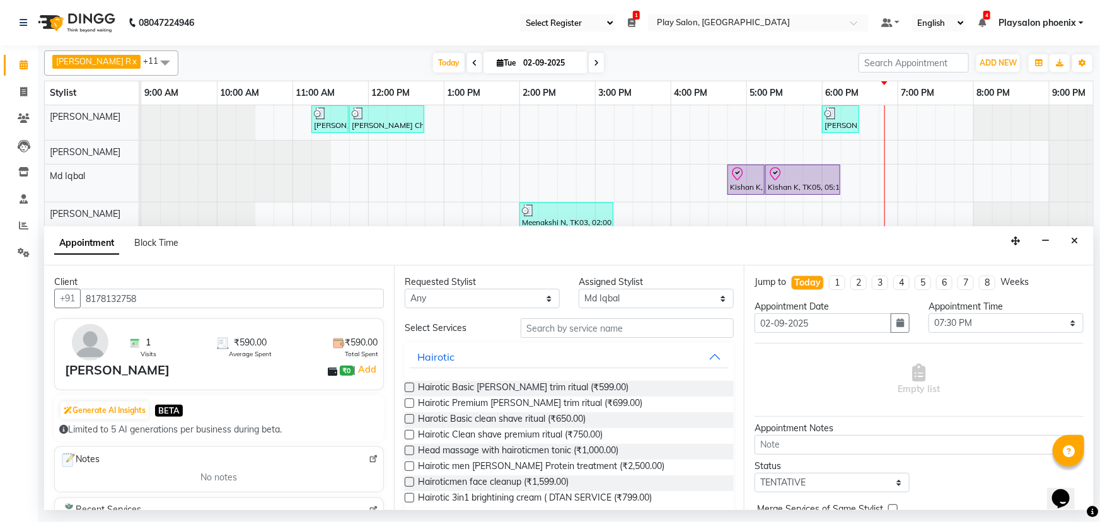
type input "8178132758"
click at [485, 300] on select "Any Armaan Bhrigu Chytra Diksha Tamang General Technician . Imran Ansari Mahfoo…" at bounding box center [482, 299] width 155 height 20
select select "81412"
click at [405, 289] on select "Any Armaan Bhrigu Chytra Diksha Tamang General Technician . Imran Ansari Mahfoo…" at bounding box center [482, 299] width 155 height 20
click at [548, 329] on input "text" at bounding box center [627, 328] width 213 height 20
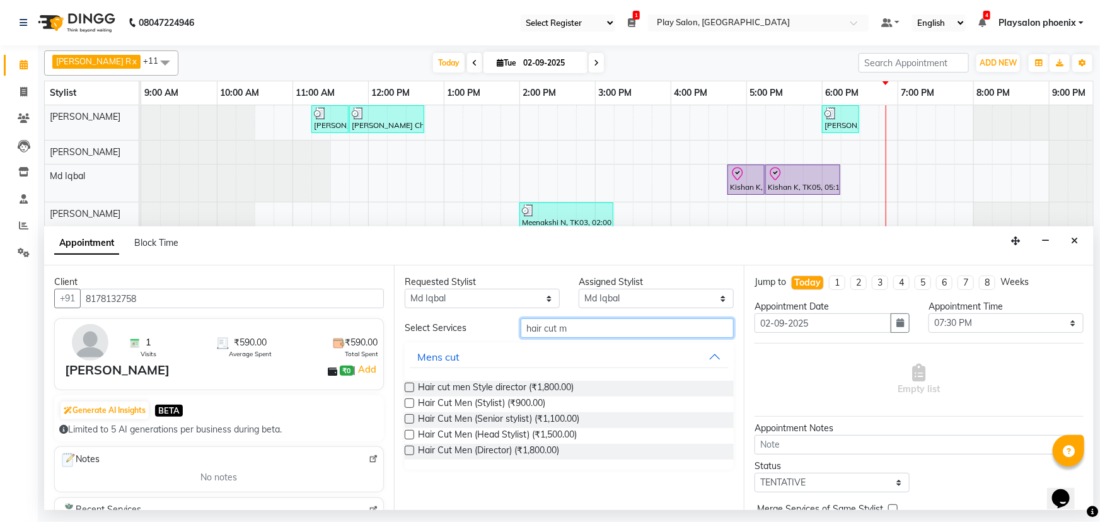
type input "hair cut m"
click at [409, 436] on label at bounding box center [409, 434] width 9 height 9
click at [409, 436] on input "checkbox" at bounding box center [409, 436] width 8 height 8
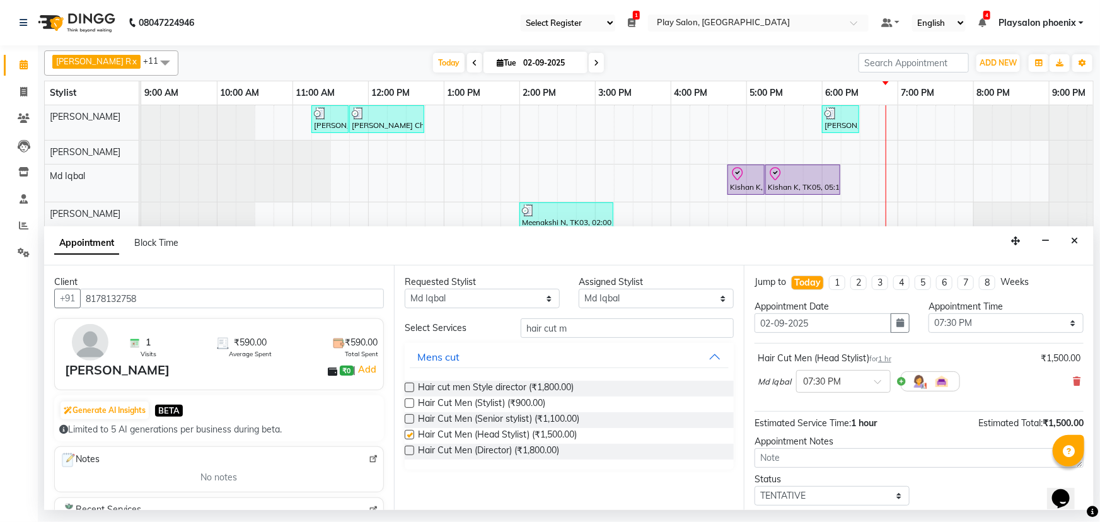
checkbox input "false"
drag, startPoint x: 584, startPoint y: 324, endPoint x: 511, endPoint y: 329, distance: 73.9
click at [511, 329] on div "hair cut m" at bounding box center [627, 328] width 232 height 20
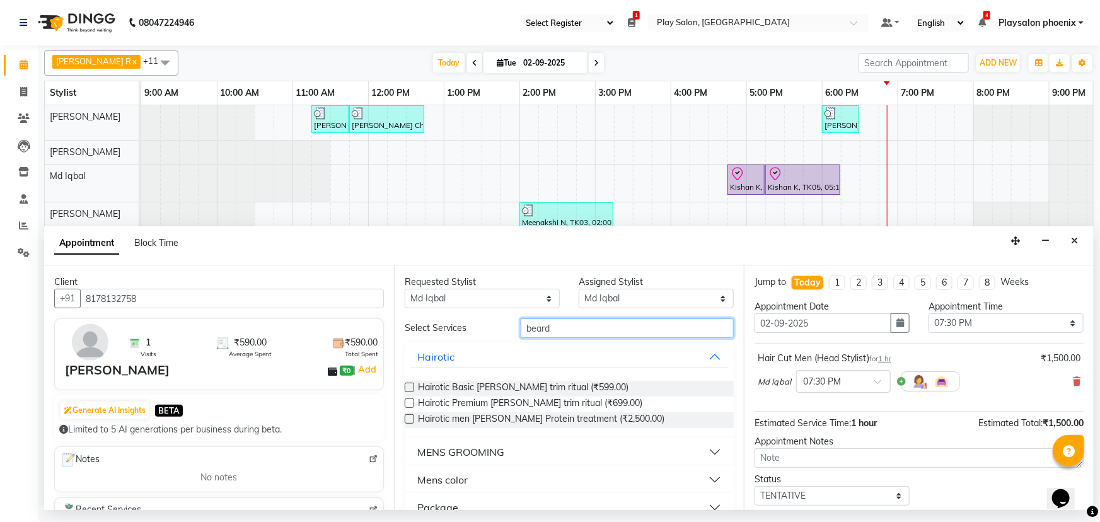
type input "beard"
click at [464, 453] on div "MENS GROOMING" at bounding box center [460, 451] width 87 height 15
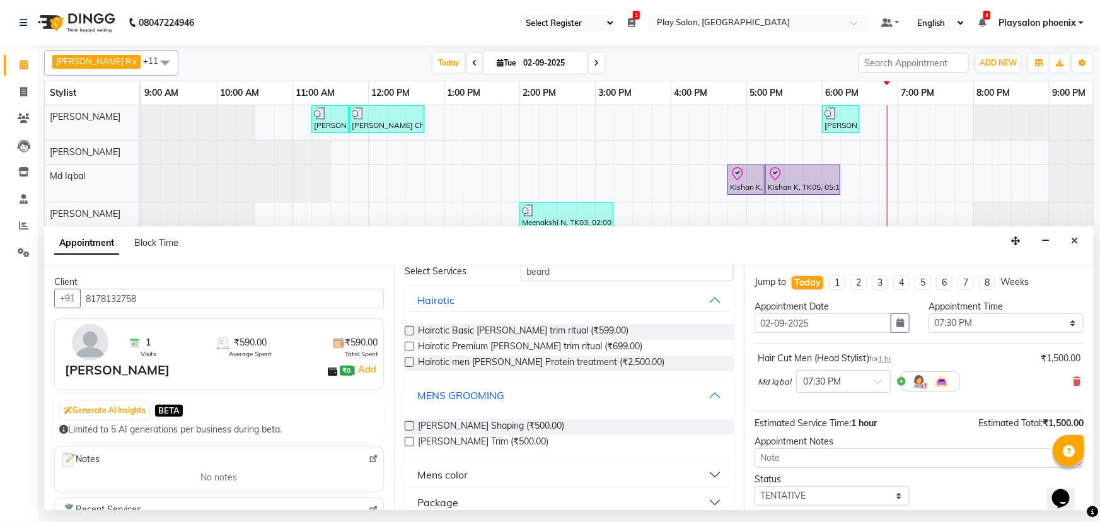
scroll to position [73, 0]
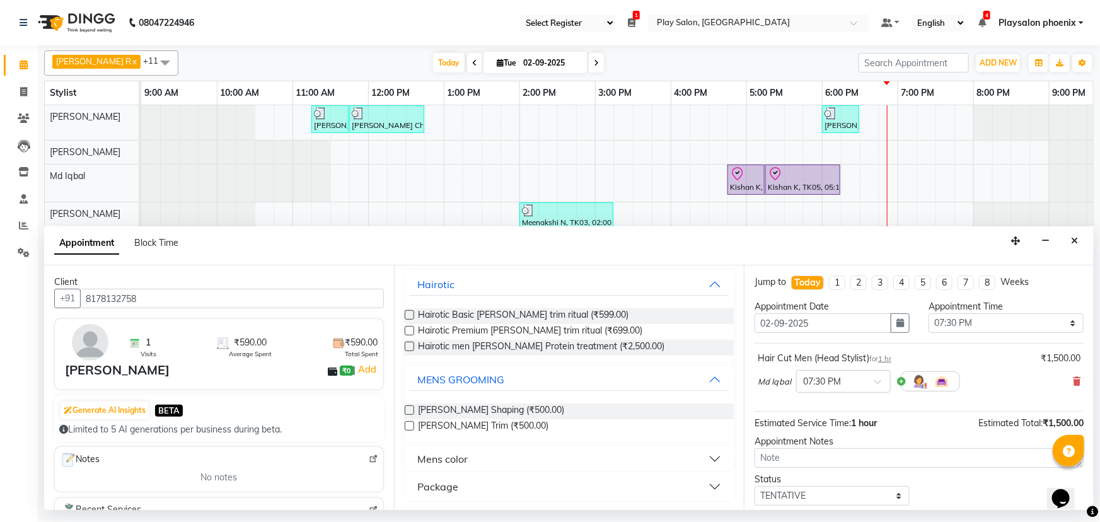
click at [410, 409] on label at bounding box center [409, 409] width 9 height 9
click at [410, 409] on input "checkbox" at bounding box center [409, 411] width 8 height 8
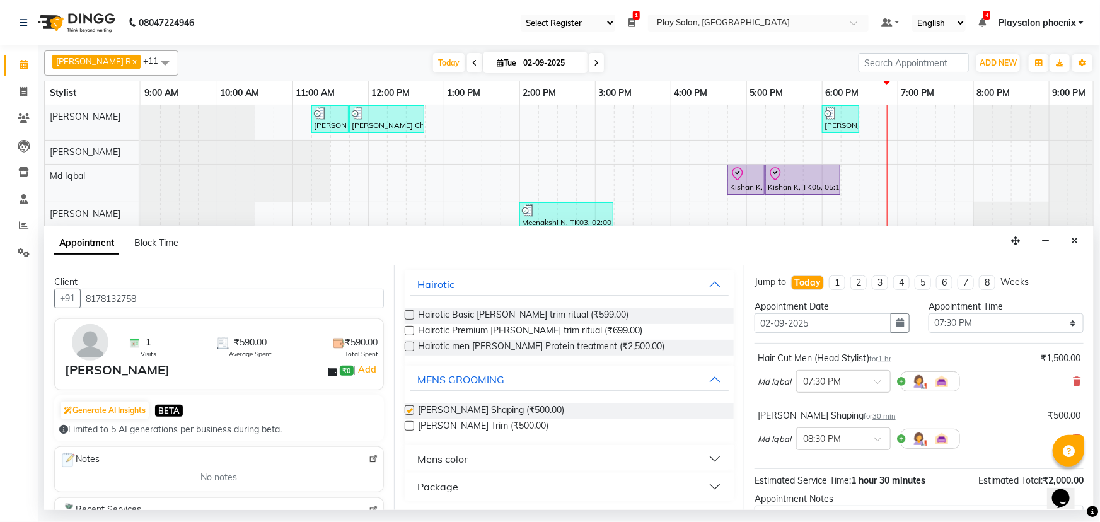
checkbox input "false"
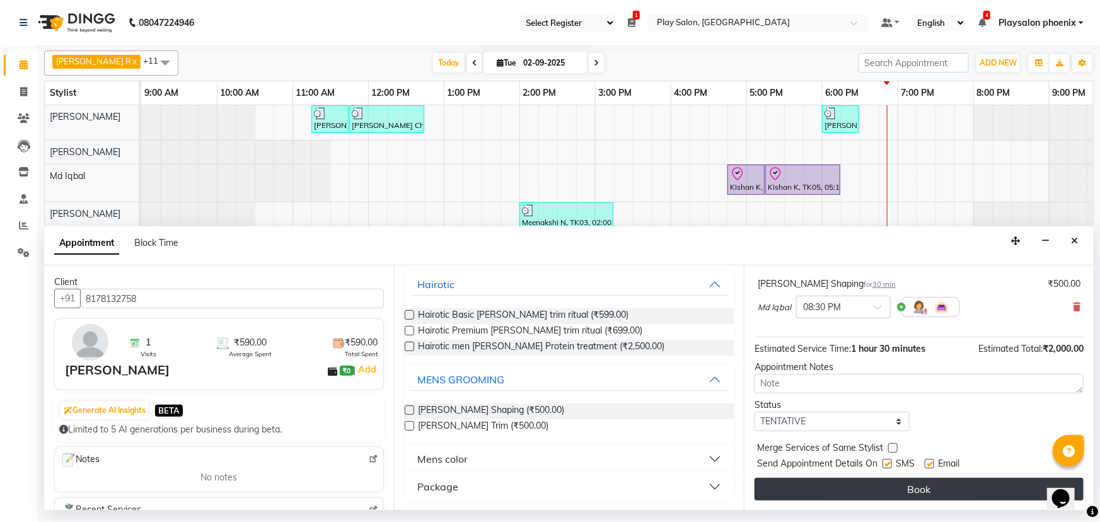
click at [903, 490] on button "Book" at bounding box center [919, 489] width 329 height 23
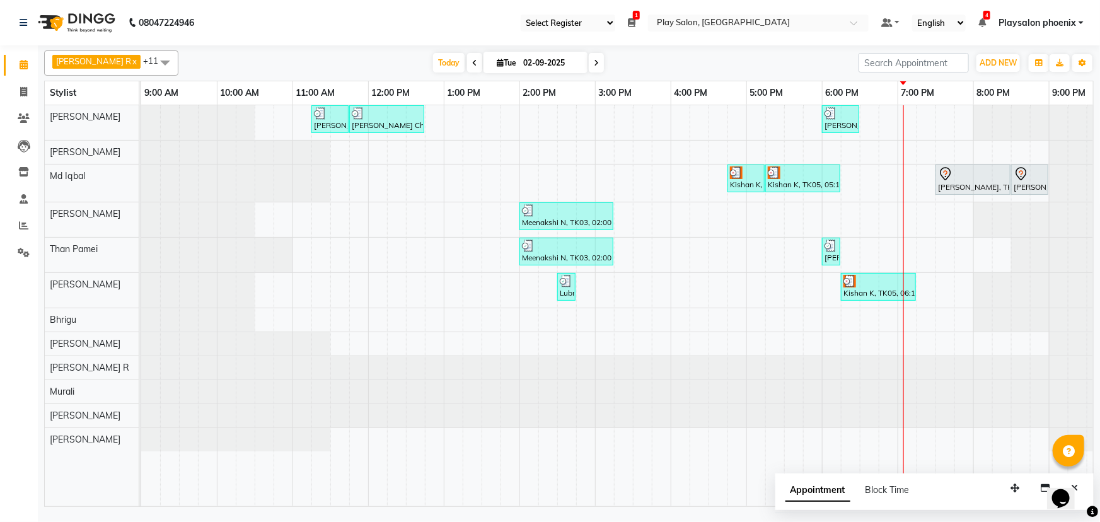
click at [594, 61] on icon at bounding box center [596, 63] width 5 height 8
type input "03-09-2025"
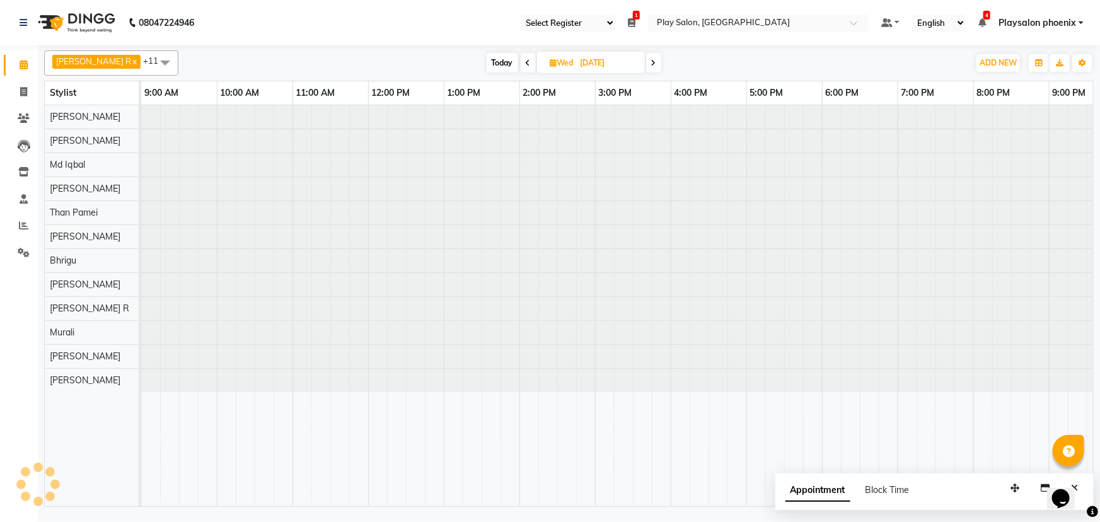
scroll to position [0, 107]
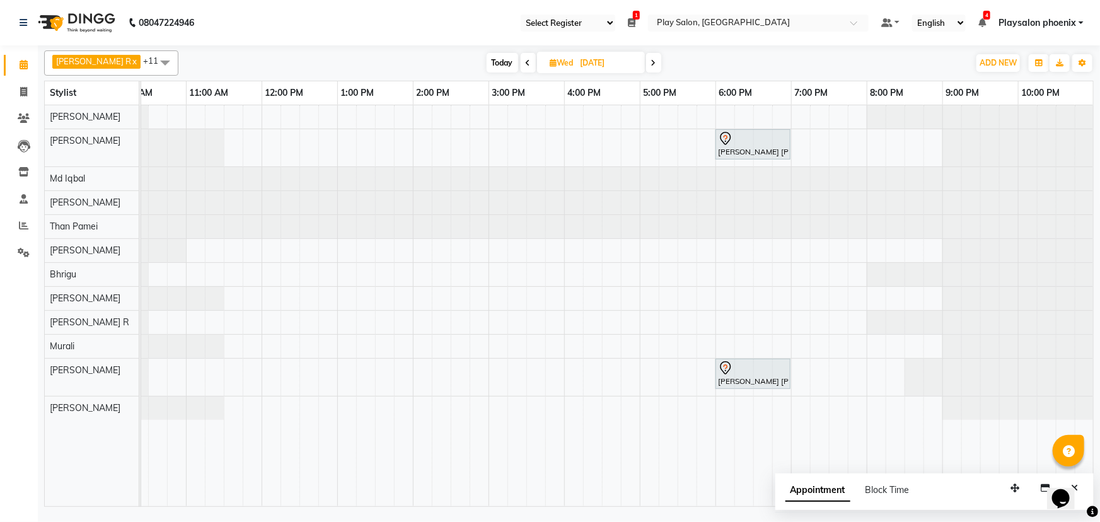
click at [554, 374] on div "Sangita Arun, 06:00 PM-07:00 PM, Hair Cut lady Style Director Sangita Arun, 06:…" at bounding box center [564, 306] width 1059 height 402
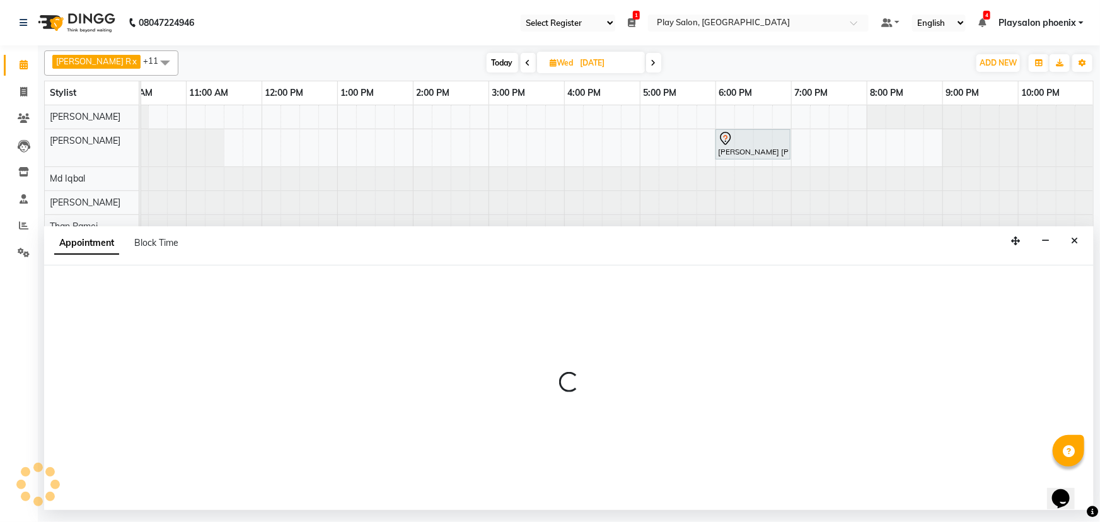
select select "81417"
select select "945"
select select "tentative"
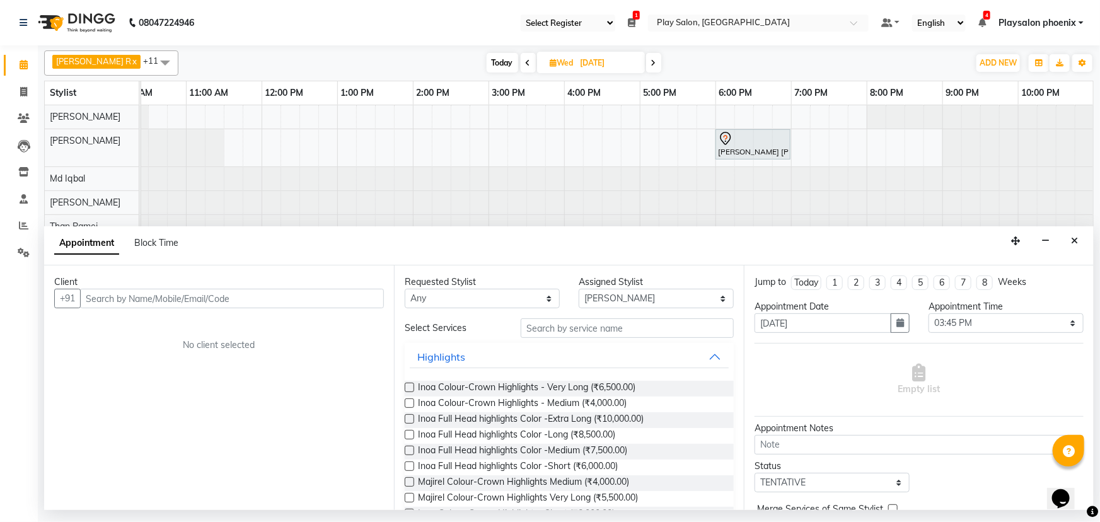
click at [117, 299] on input "text" at bounding box center [232, 299] width 304 height 20
click at [128, 299] on input "text" at bounding box center [232, 299] width 304 height 20
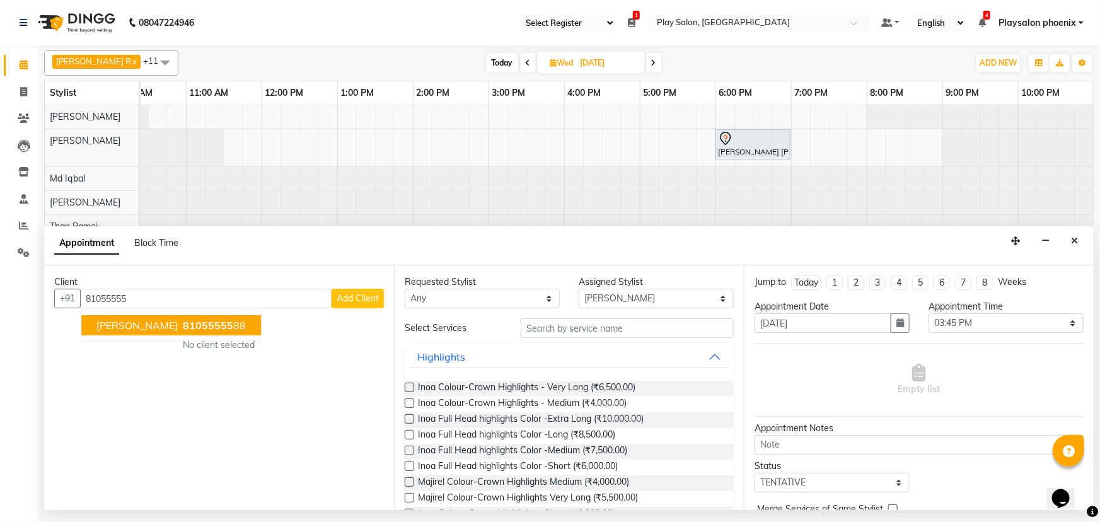
click at [195, 323] on span "81055555" at bounding box center [208, 325] width 50 height 13
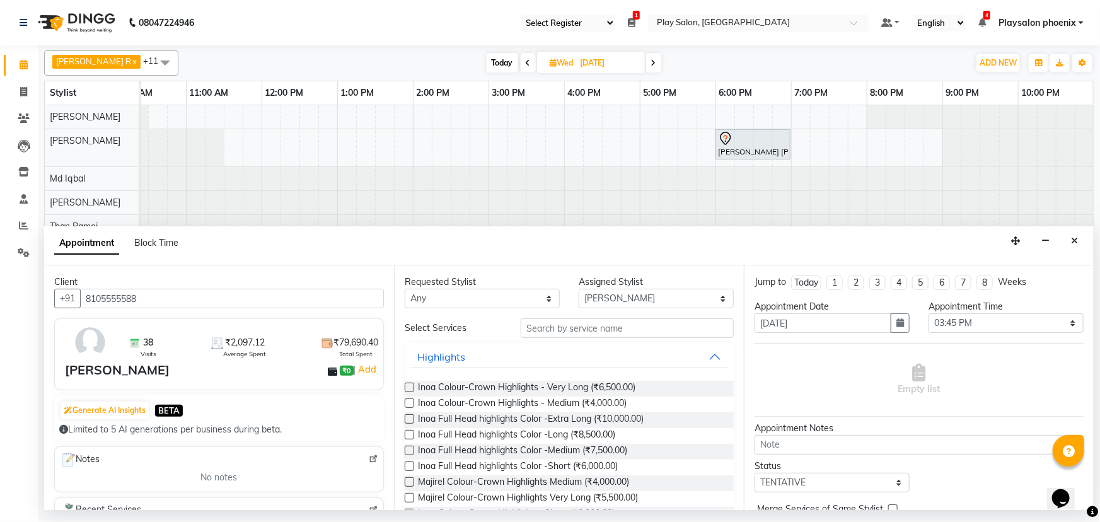
type input "8105555588"
click at [499, 300] on select "Any Armaan Bhrigu Chytra Diksha Tamang General Technician . Imran Ansari Mahfoo…" at bounding box center [482, 299] width 155 height 20
select select "81417"
click at [405, 289] on select "Any Armaan Bhrigu Chytra Diksha Tamang General Technician . Imran Ansari Mahfoo…" at bounding box center [482, 299] width 155 height 20
click at [547, 329] on input "text" at bounding box center [627, 328] width 213 height 20
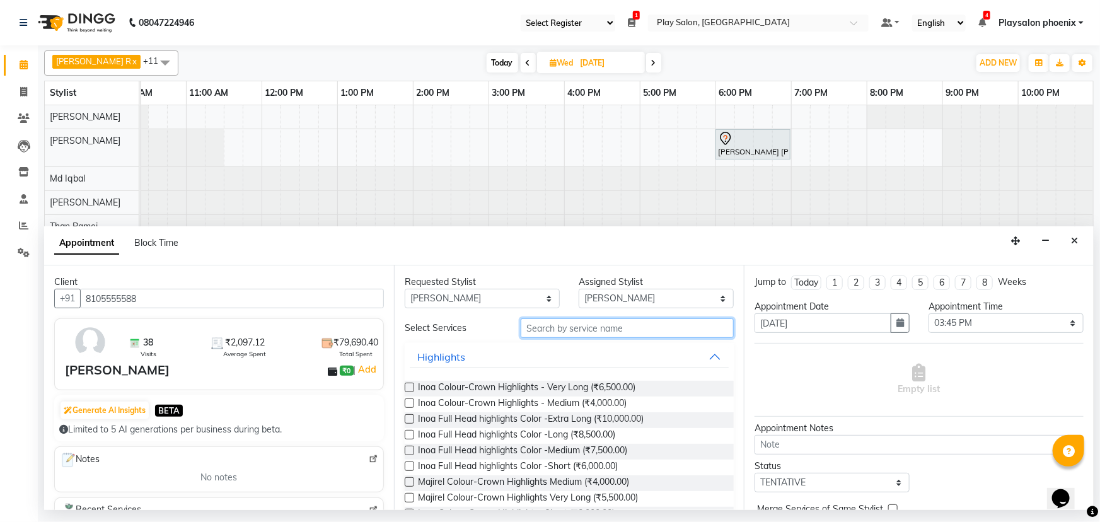
type input "h"
type input "w"
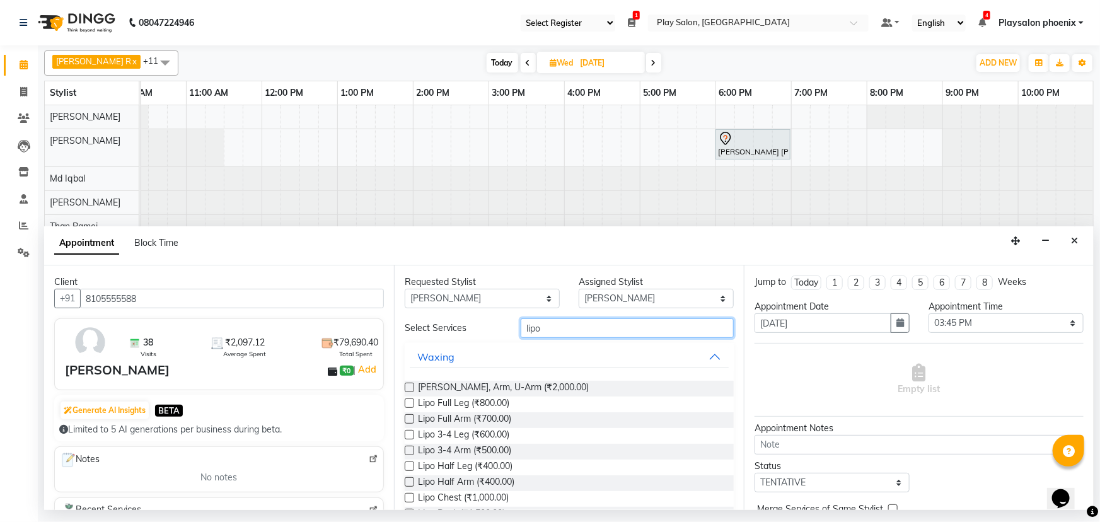
type input "lipo"
click at [409, 386] on label at bounding box center [409, 387] width 9 height 9
click at [409, 386] on input "checkbox" at bounding box center [409, 389] width 8 height 8
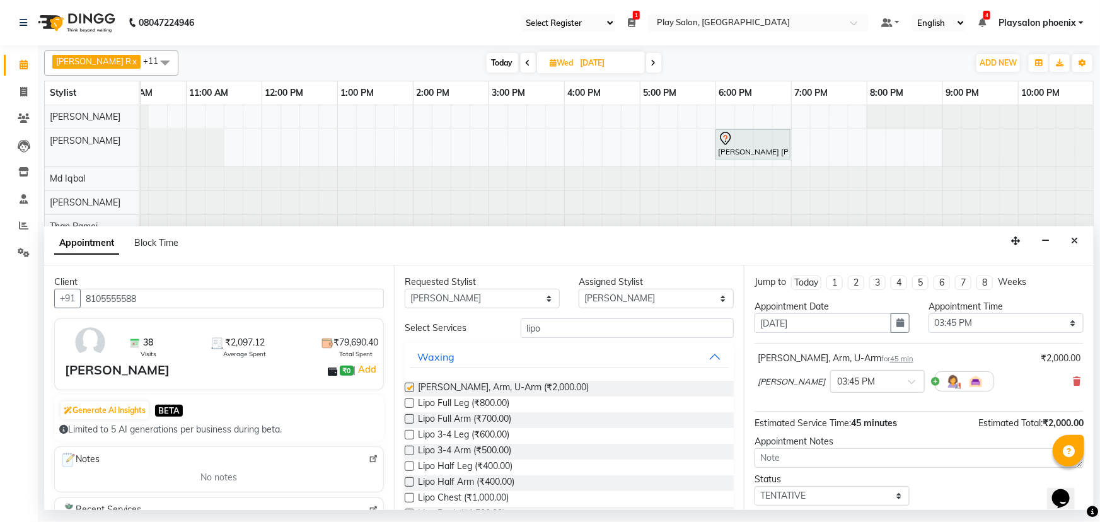
checkbox input "false"
drag, startPoint x: 542, startPoint y: 325, endPoint x: 508, endPoint y: 330, distance: 33.7
click at [511, 330] on div "lipo" at bounding box center [627, 328] width 232 height 20
type input "pedi"
click at [408, 434] on label at bounding box center [409, 434] width 9 height 9
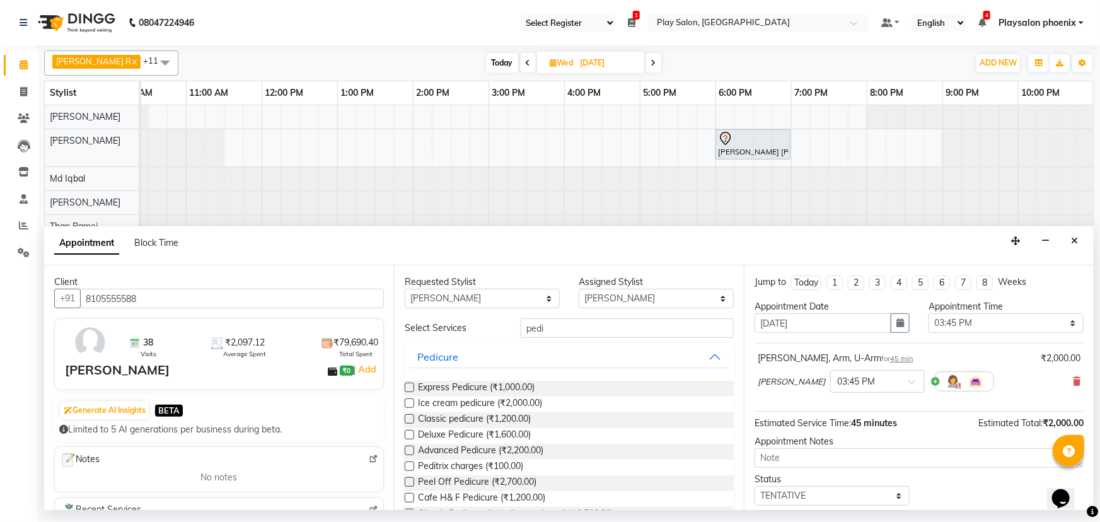
click at [408, 434] on input "checkbox" at bounding box center [409, 436] width 8 height 8
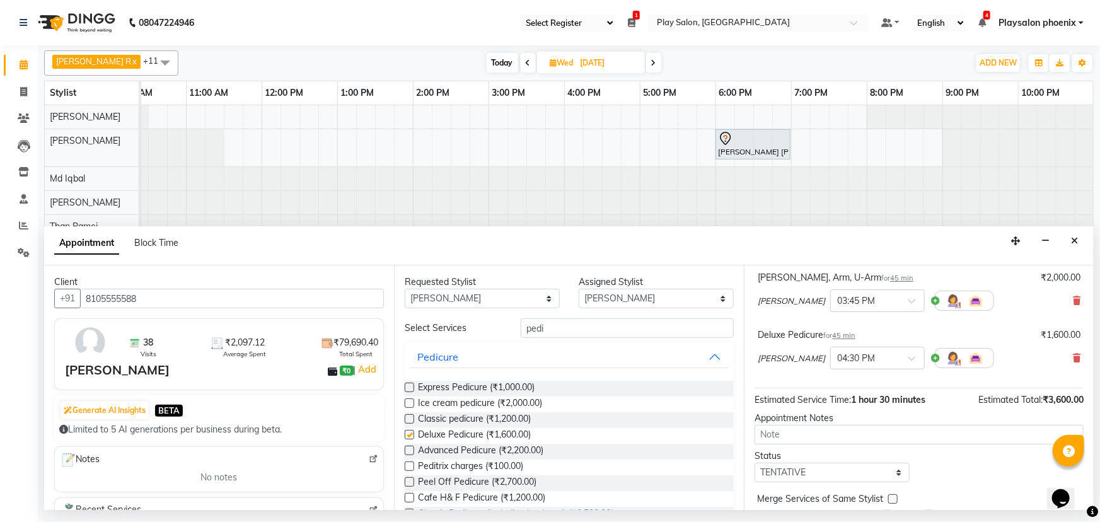
checkbox input "false"
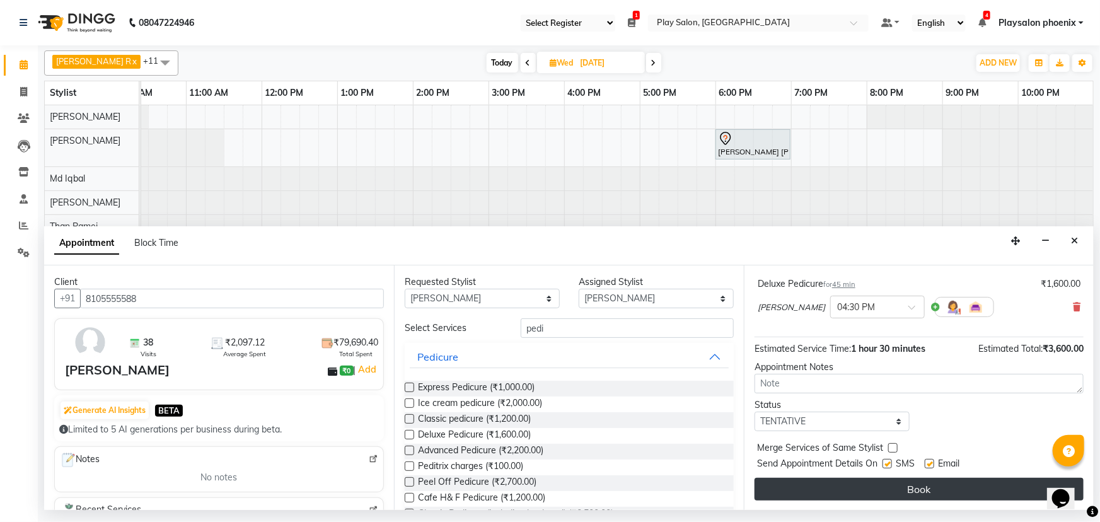
click at [876, 484] on button "Book" at bounding box center [919, 489] width 329 height 23
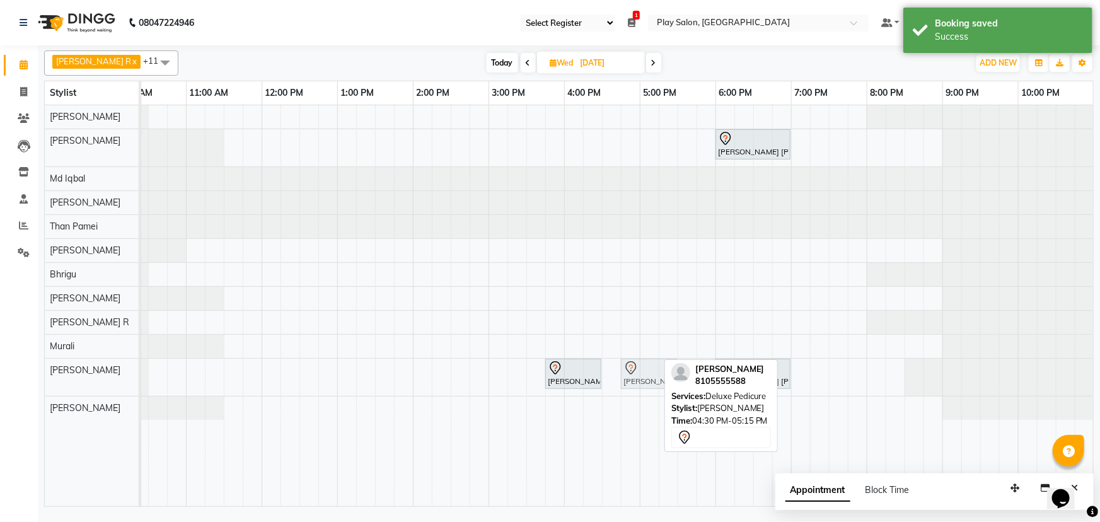
click at [35, 368] on div "Manasa Reddy, 03:45 PM-04:30 PM, Lipo Leg, Arm, U-Arm Manasa Reddy, 04:30 PM-05…" at bounding box center [35, 377] width 0 height 37
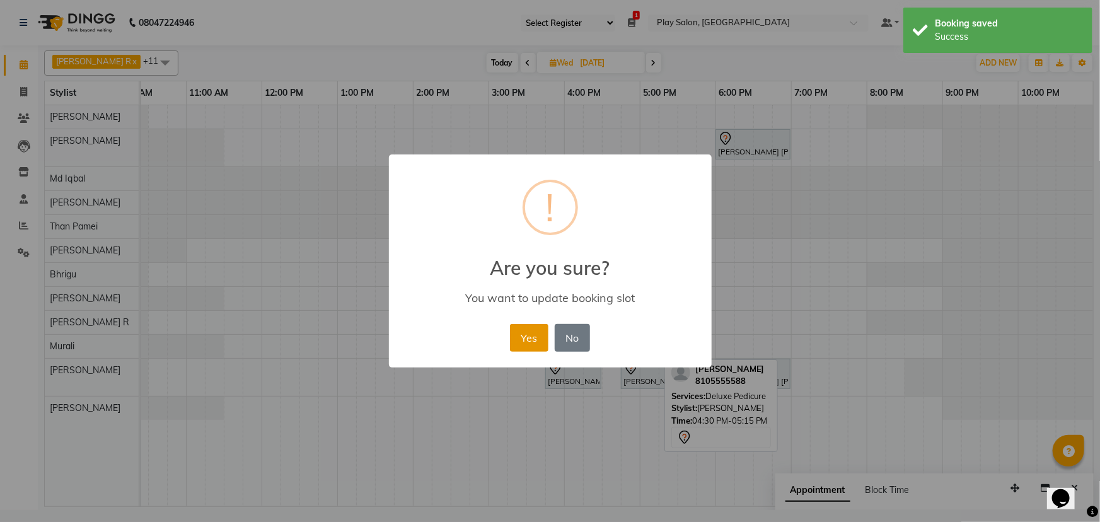
click at [530, 336] on button "Yes" at bounding box center [529, 338] width 38 height 28
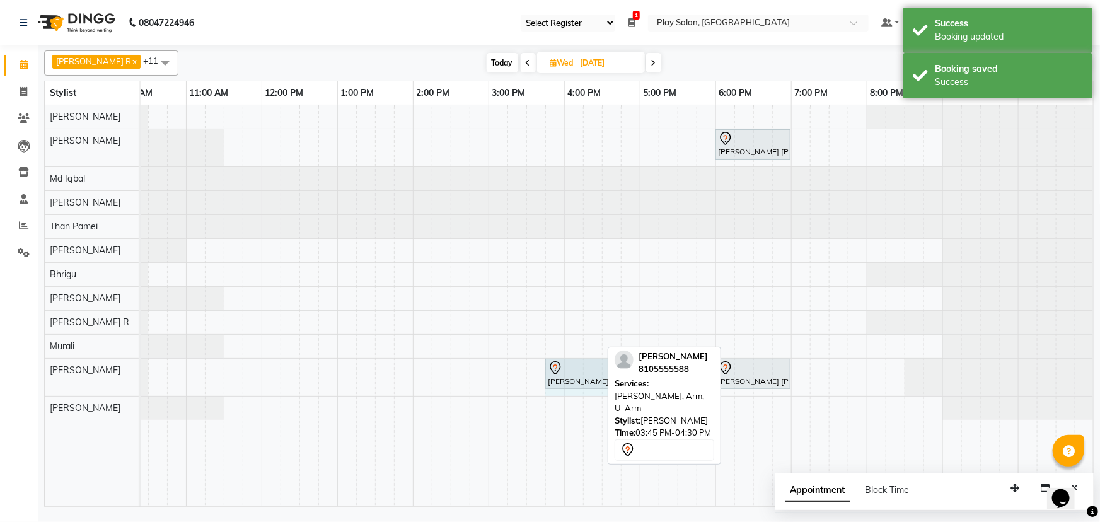
drag, startPoint x: 599, startPoint y: 366, endPoint x: 613, endPoint y: 366, distance: 13.9
click at [613, 366] on div "Manjunath R x Rahima Khatoon x Md Iqbal x Murali x Rosy Rongmei x Sanjay V x Su…" at bounding box center [569, 275] width 1050 height 461
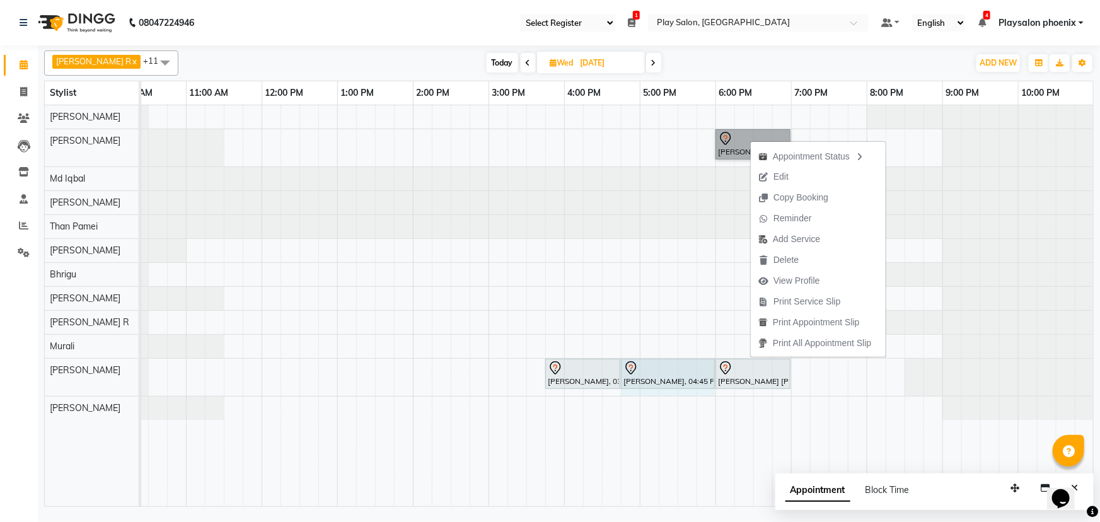
drag, startPoint x: 677, startPoint y: 364, endPoint x: 702, endPoint y: 363, distance: 24.6
click at [35, 363] on div "Manasa Reddy, 03:45 PM-04:45 PM, Lipo Leg, Arm, U-Arm Manasa Reddy, 04:45 PM-05…" at bounding box center [35, 377] width 0 height 37
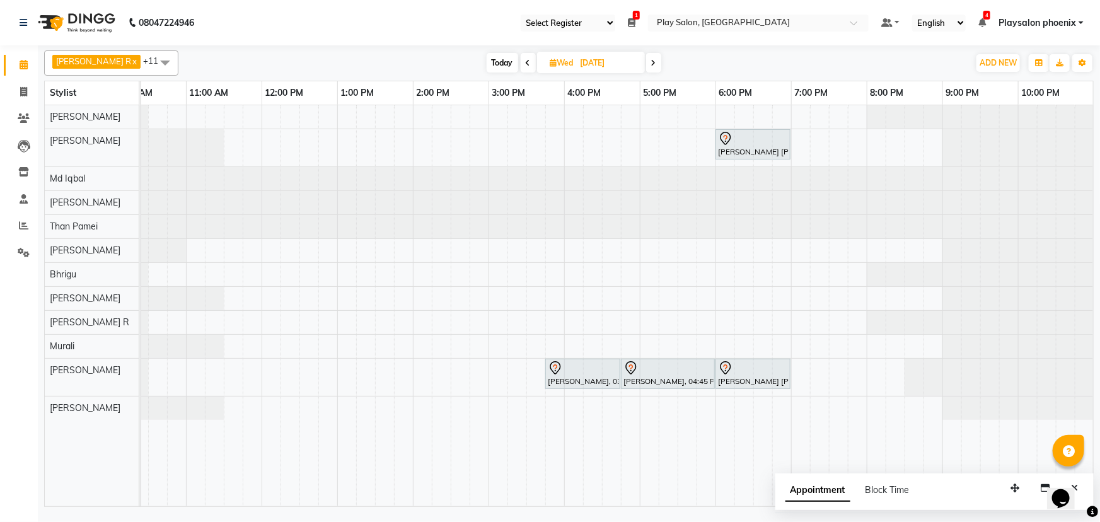
click at [554, 59] on span "Wed" at bounding box center [562, 62] width 30 height 9
select select "9"
select select "2025"
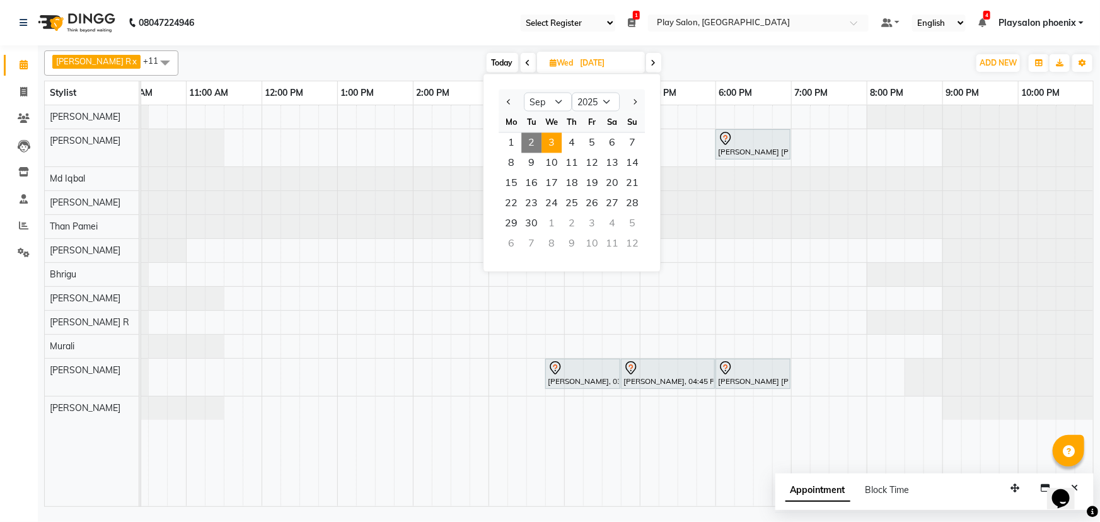
click at [530, 138] on span "2" at bounding box center [531, 143] width 20 height 20
type input "02-09-2025"
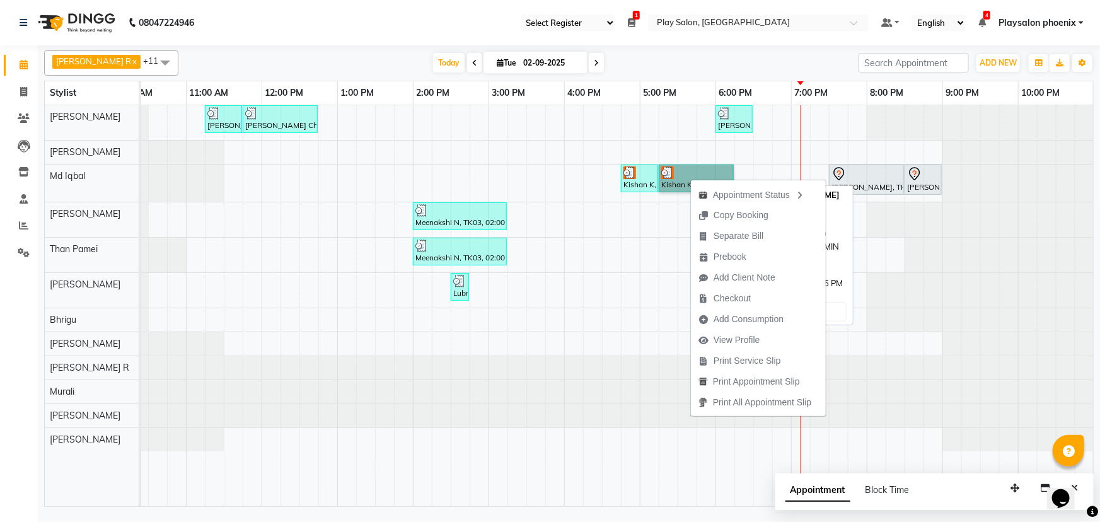
click at [675, 177] on link "Kishan K, TK05, 05:15 PM-06:15 PM, ULTIMATE BESPOKE HAIR AND SCALP RITUAL - 90 …" at bounding box center [696, 179] width 75 height 28
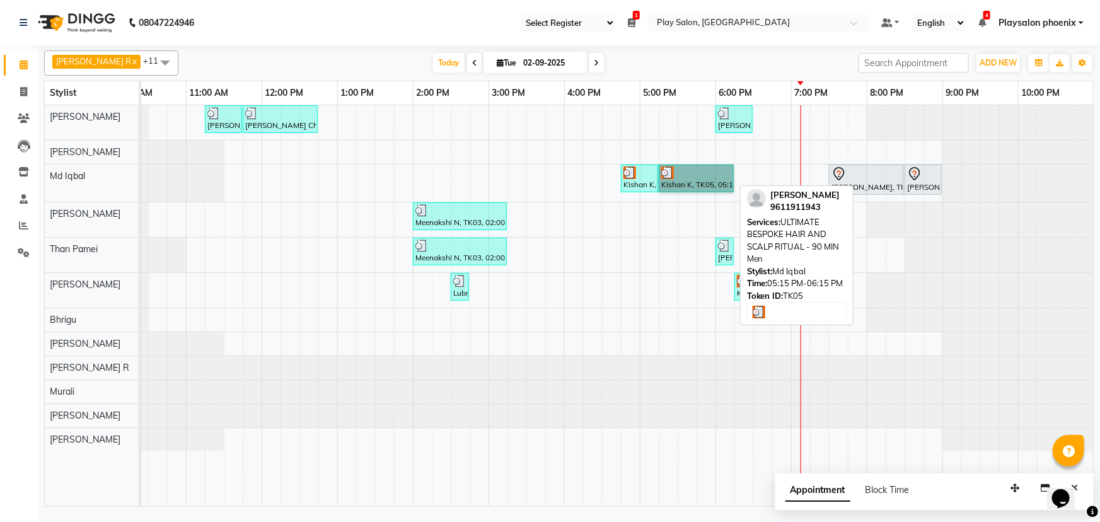
click at [675, 177] on link "Kishan K, TK05, 05:15 PM-06:15 PM, ULTIMATE BESPOKE HAIR AND SCALP RITUAL - 90 …" at bounding box center [696, 179] width 75 height 28
select select "3"
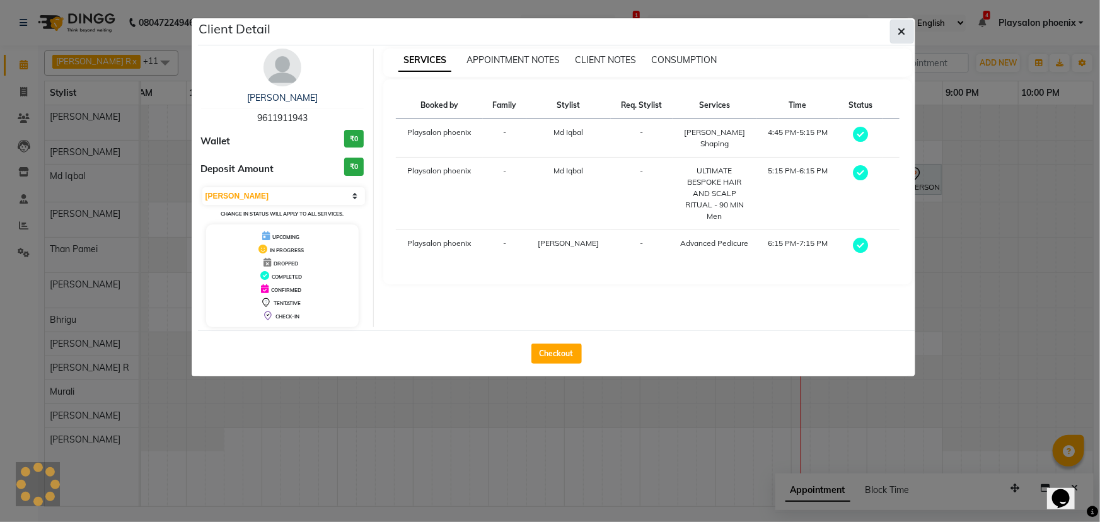
click at [907, 32] on button "button" at bounding box center [902, 32] width 24 height 24
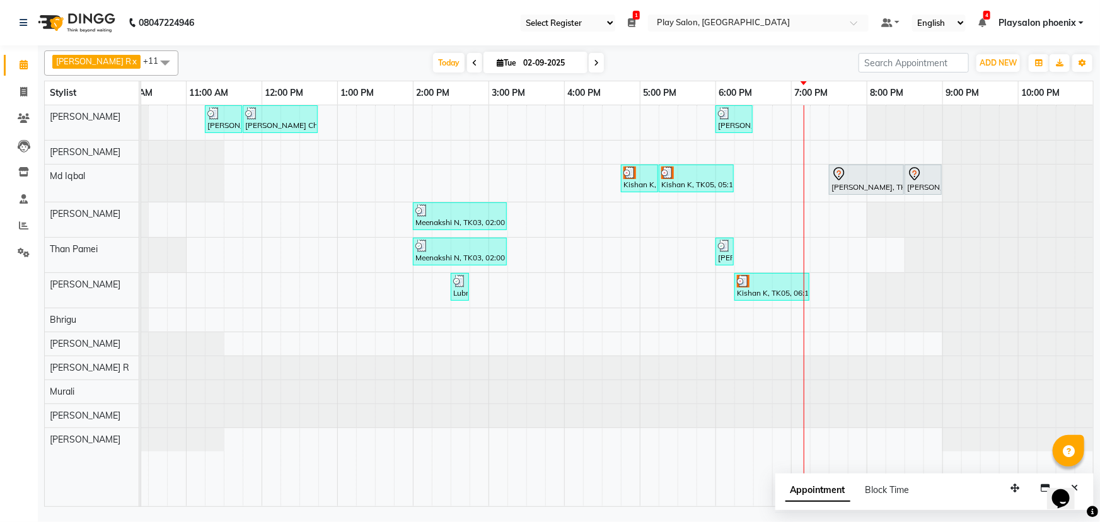
click at [594, 64] on icon at bounding box center [596, 63] width 5 height 8
type input "03-09-2025"
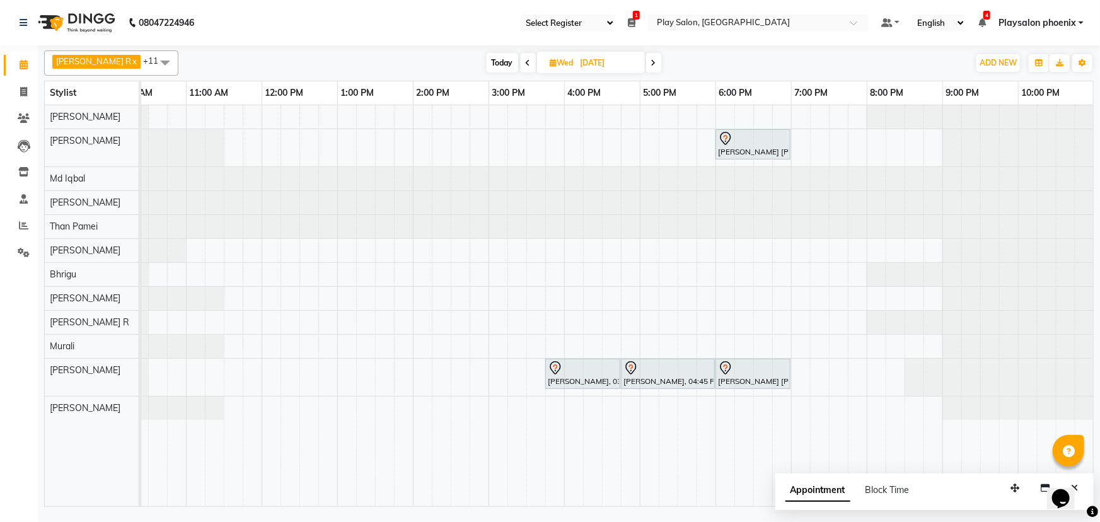
click at [251, 320] on div "Sangita Arun, 06:00 PM-07:00 PM, Hair Cut lady Style Director Manasa Reddy, 03:…" at bounding box center [564, 306] width 1059 height 402
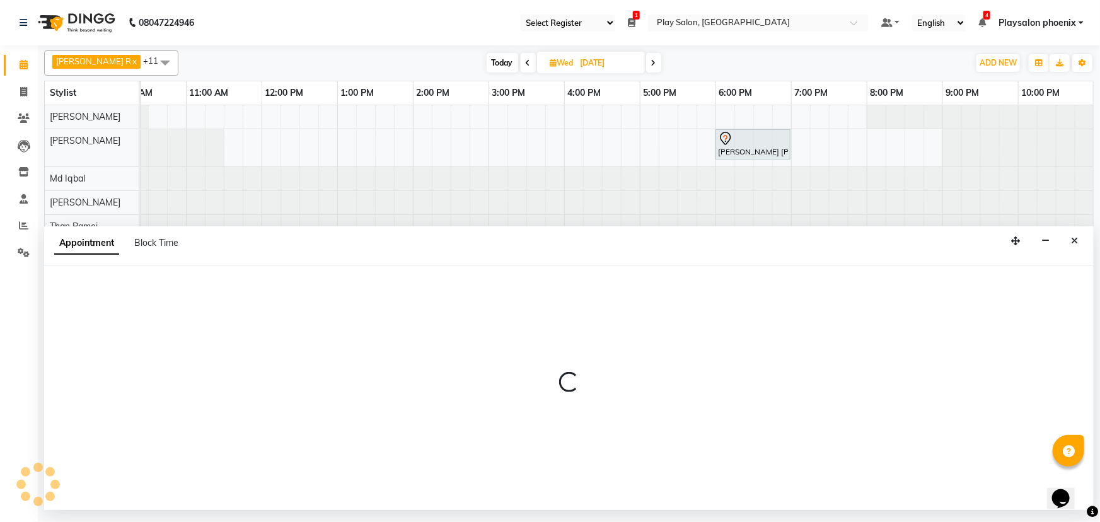
select select "88650"
select select "705"
select select "tentative"
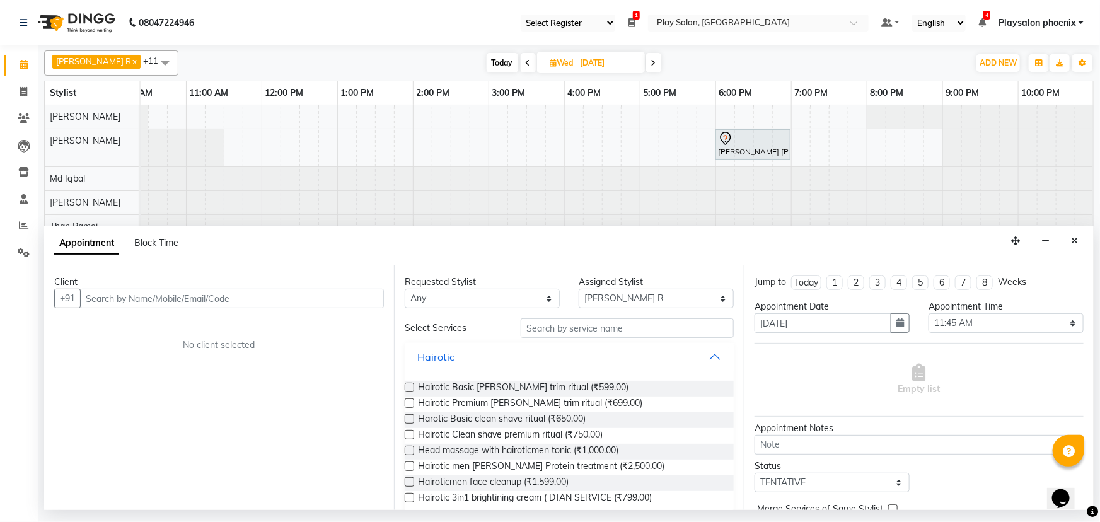
click at [114, 299] on input "text" at bounding box center [232, 299] width 304 height 20
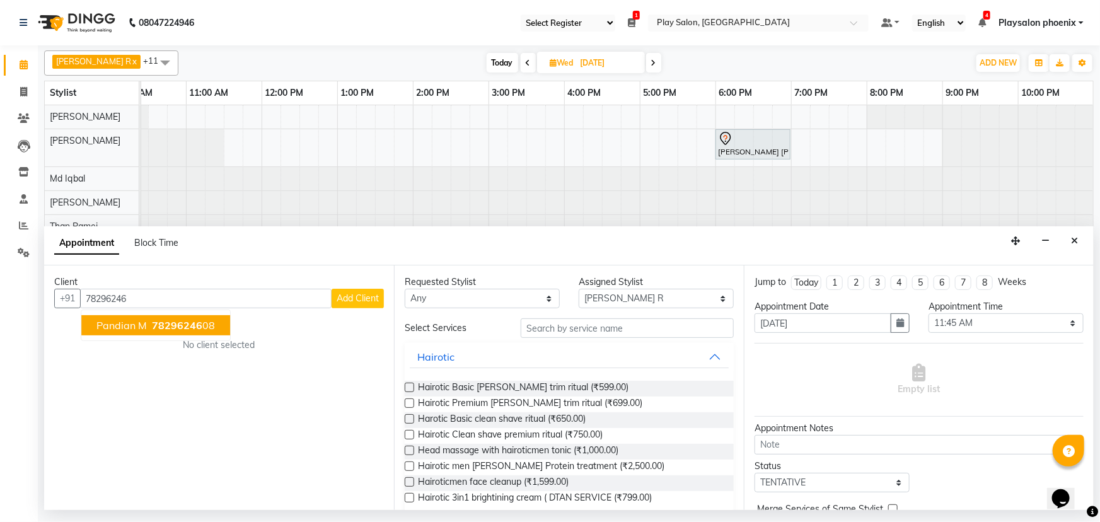
click at [162, 325] on span "78296246" at bounding box center [177, 325] width 50 height 13
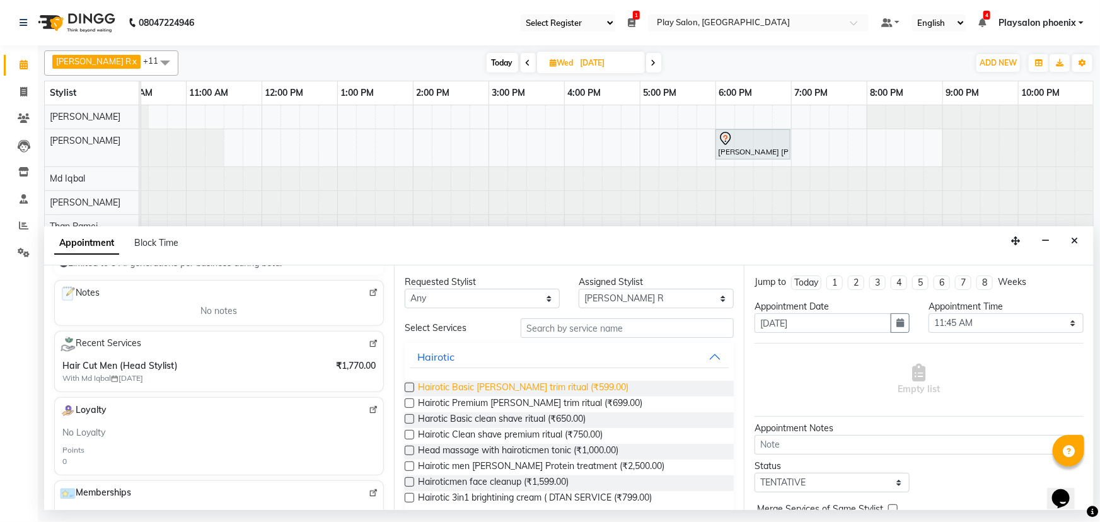
scroll to position [19, 0]
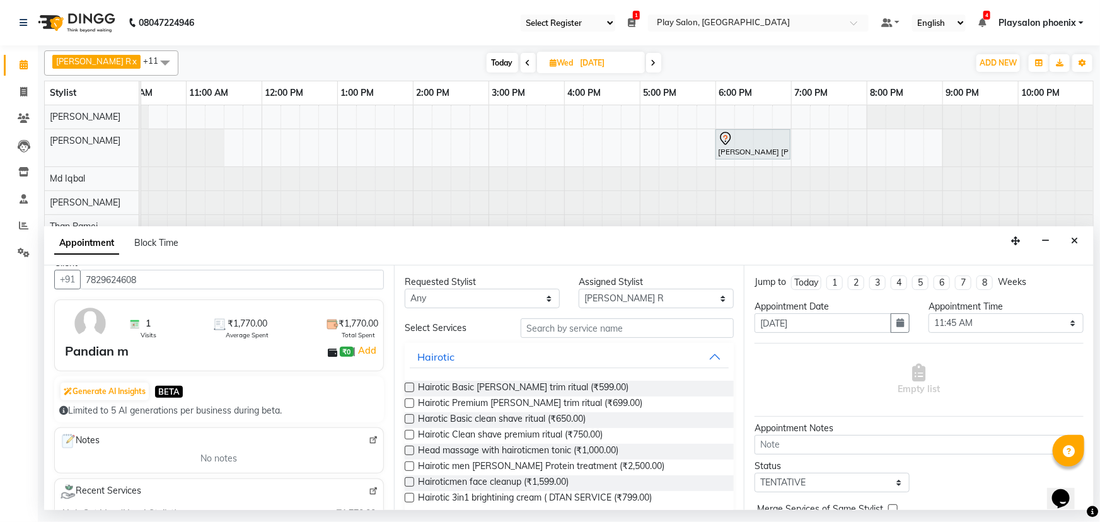
type input "7829624608"
click at [470, 296] on select "Any Armaan Bhrigu Chytra Diksha Tamang General Technician . Imran Ansari Mahfoo…" at bounding box center [482, 299] width 155 height 20
select select "81412"
click at [405, 289] on select "Any Armaan Bhrigu Chytra Diksha Tamang General Technician . Imran Ansari Mahfoo…" at bounding box center [482, 299] width 155 height 20
select select "81412"
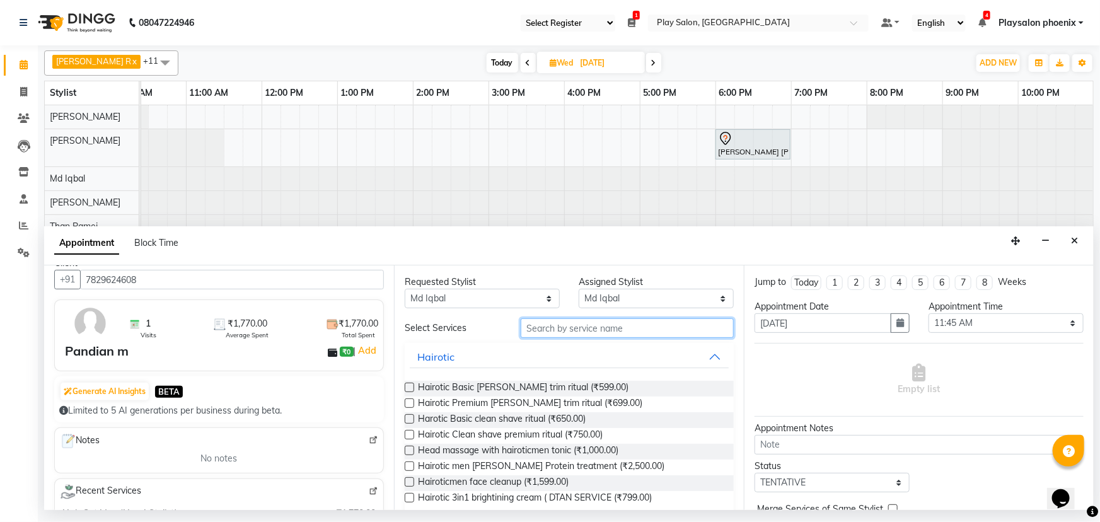
click at [542, 329] on input "text" at bounding box center [627, 328] width 213 height 20
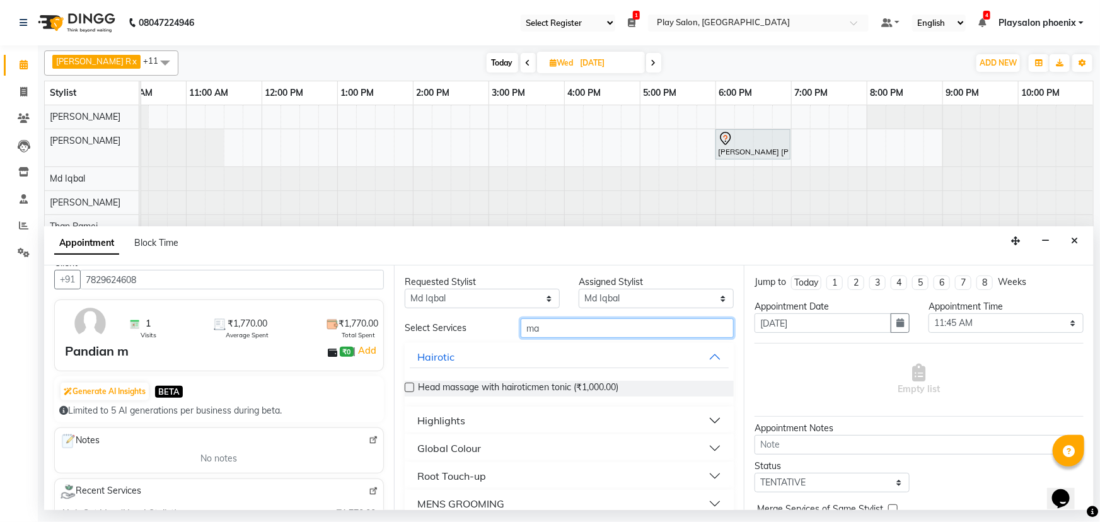
type input "m"
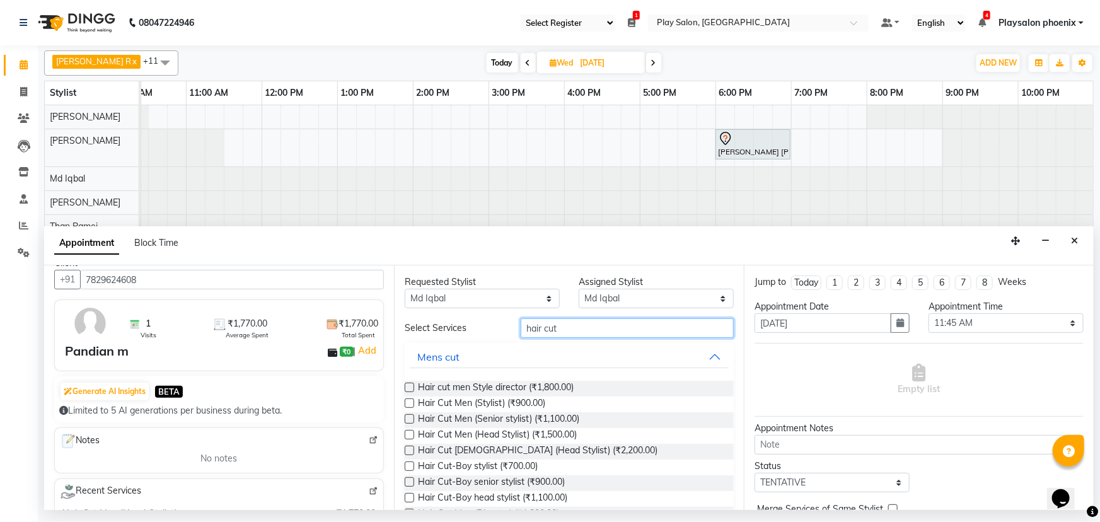
type input "hair cut"
click at [512, 291] on select "Any Armaan Bhrigu Chytra Diksha Tamang General Technician . Imran Ansari Mahfoo…" at bounding box center [482, 299] width 155 height 20
select select "88650"
click at [405, 289] on select "Any Armaan Bhrigu Chytra Diksha Tamang General Technician . Imran Ansari Mahfoo…" at bounding box center [482, 299] width 155 height 20
select select "88650"
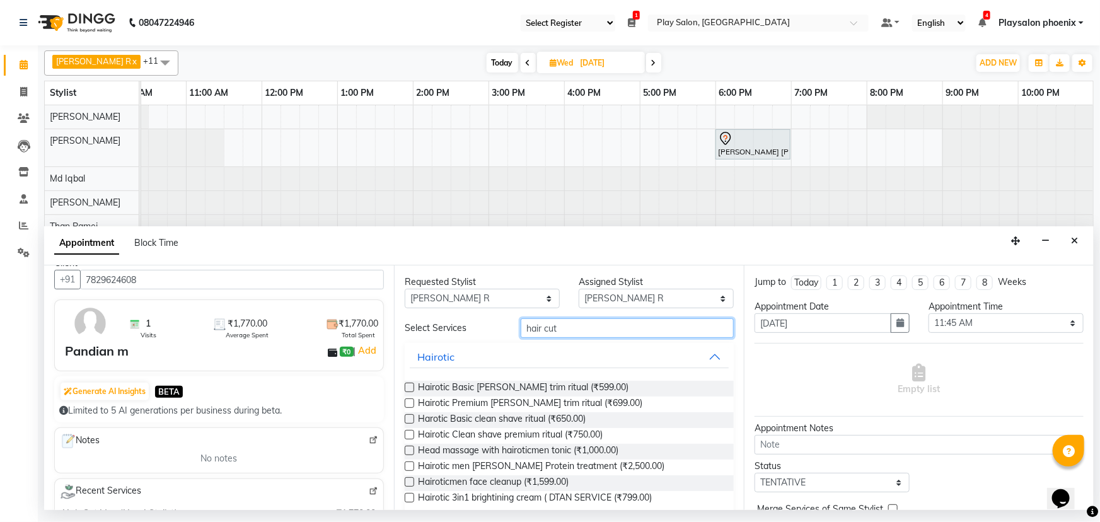
click at [554, 332] on input "hair cut" at bounding box center [627, 328] width 213 height 20
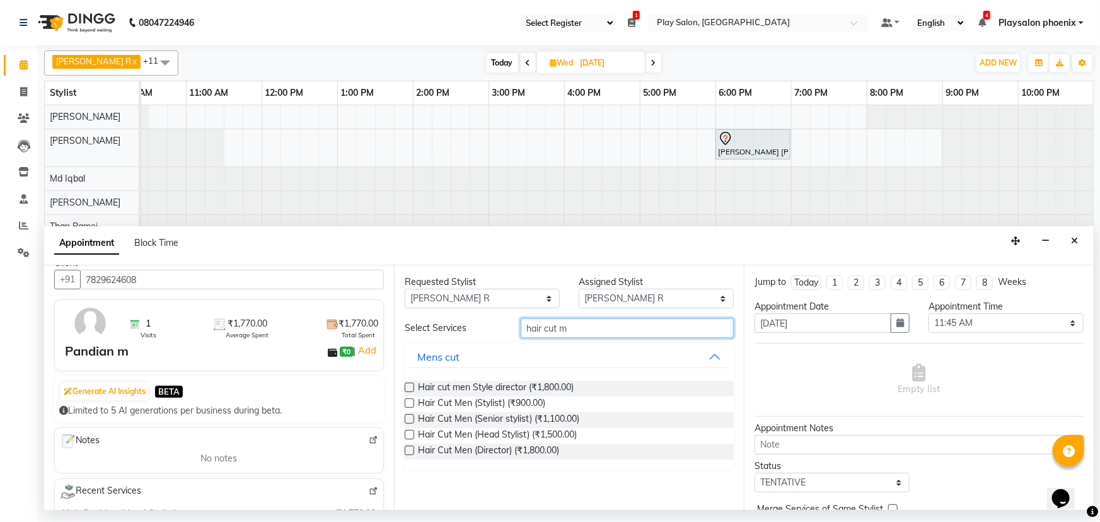
type input "hair cut m"
click at [407, 431] on label at bounding box center [409, 434] width 9 height 9
click at [407, 432] on input "checkbox" at bounding box center [409, 436] width 8 height 8
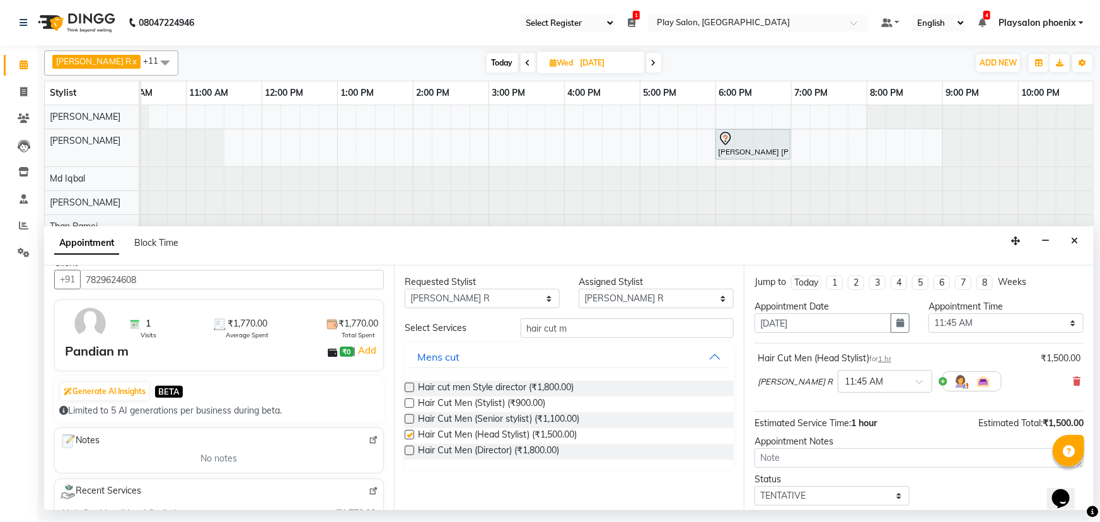
checkbox input "false"
drag, startPoint x: 573, startPoint y: 330, endPoint x: 506, endPoint y: 328, distance: 66.8
click at [506, 328] on div "Select Services hair cut m" at bounding box center [569, 328] width 348 height 20
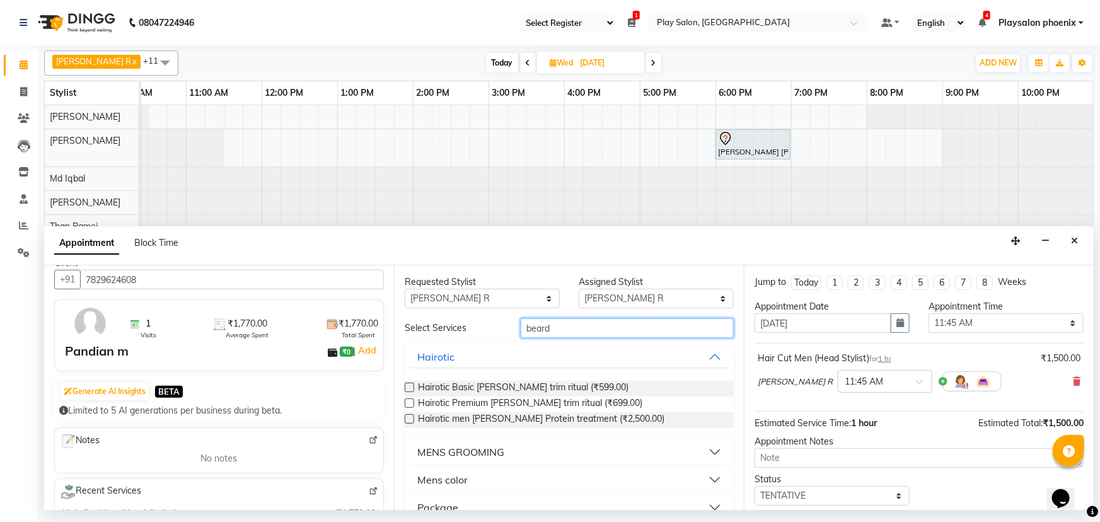
type input "beard"
click at [449, 450] on div "MENS GROOMING" at bounding box center [460, 451] width 87 height 15
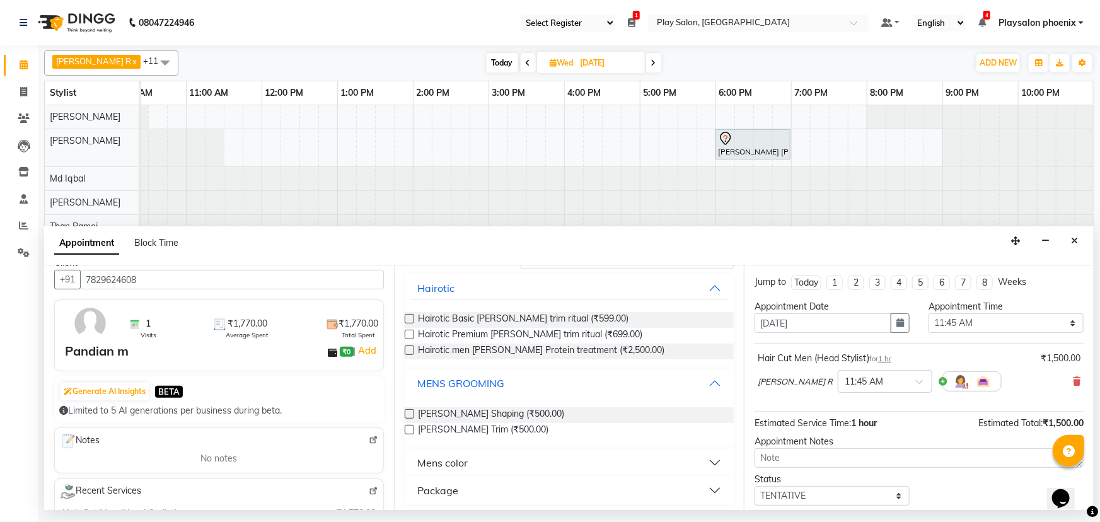
scroll to position [73, 0]
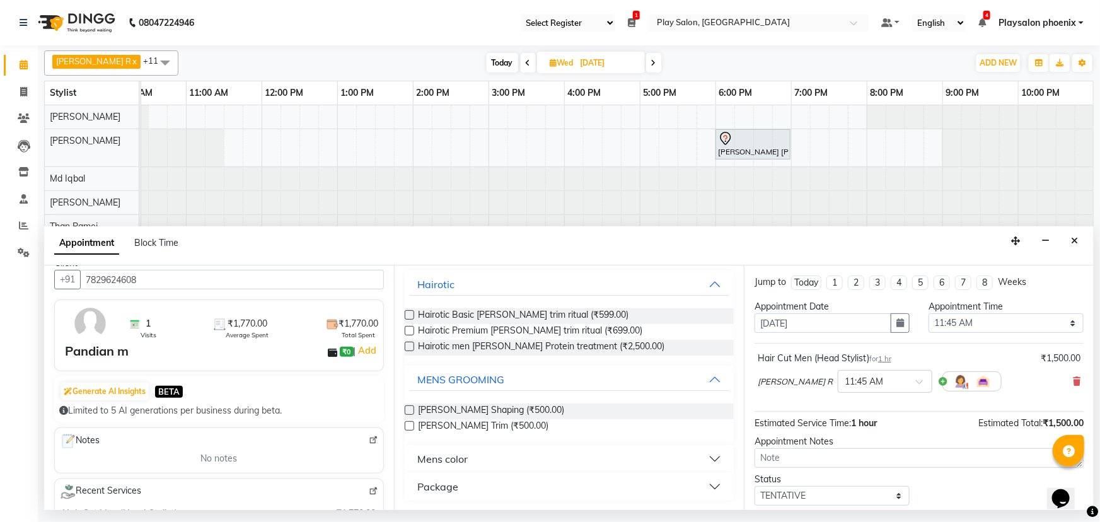
click at [408, 410] on label at bounding box center [409, 409] width 9 height 9
click at [408, 410] on input "checkbox" at bounding box center [409, 411] width 8 height 8
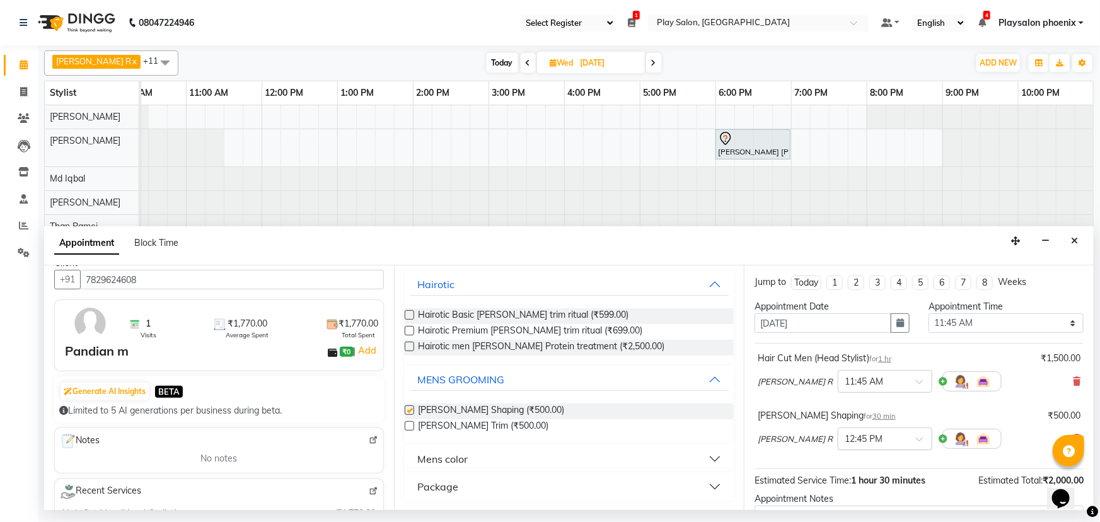
checkbox input "false"
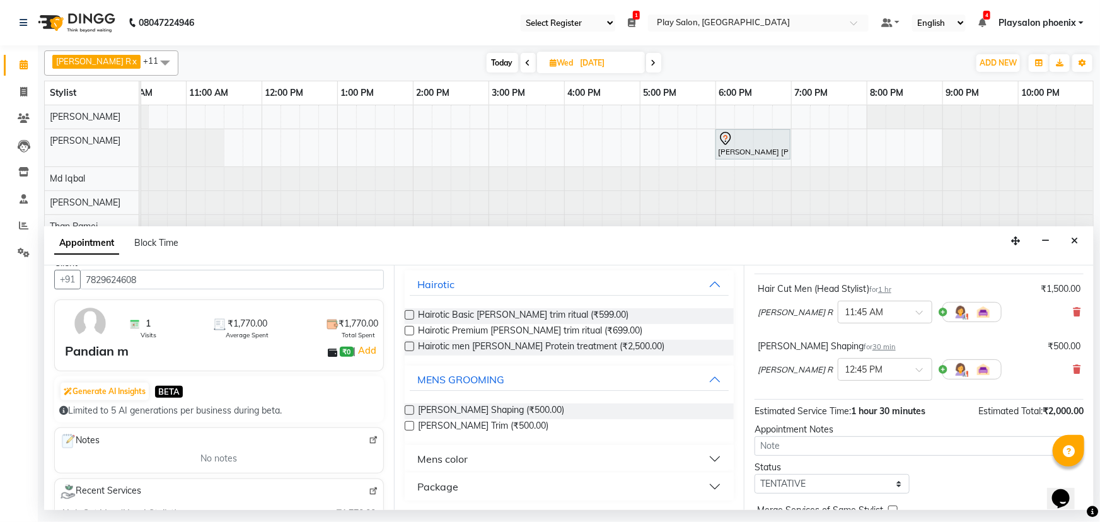
scroll to position [132, 0]
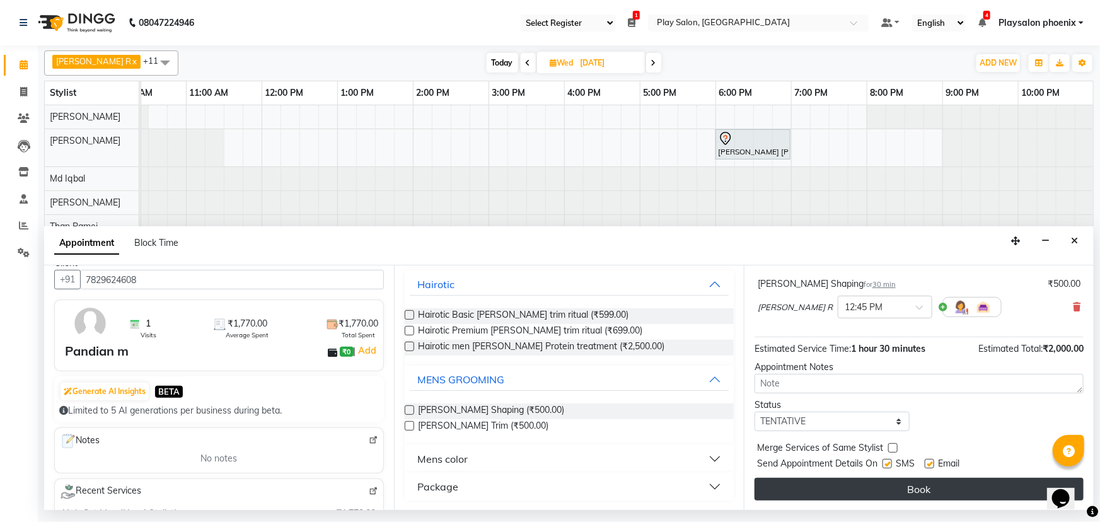
click at [902, 484] on button "Book" at bounding box center [919, 489] width 329 height 23
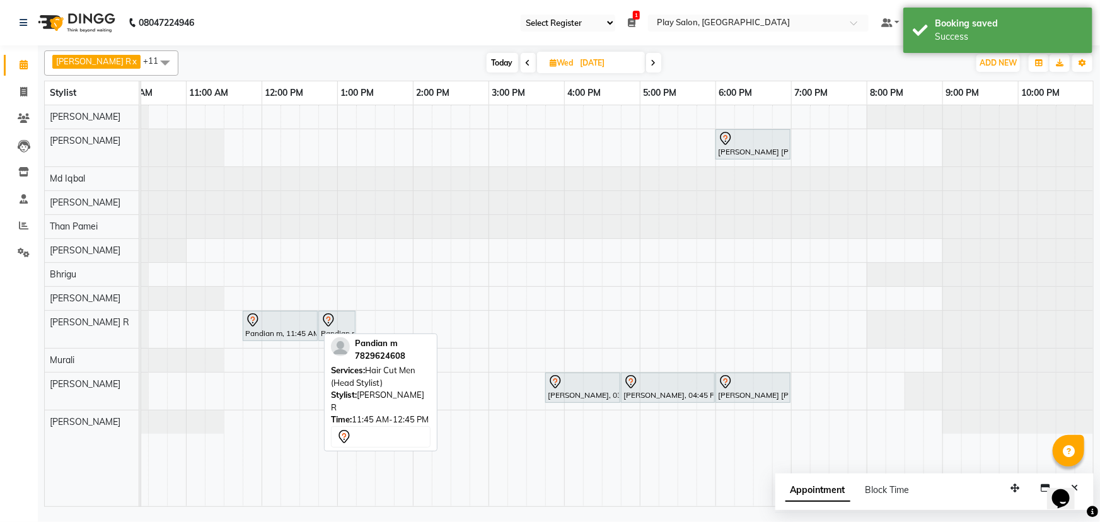
click at [289, 320] on div at bounding box center [280, 320] width 70 height 15
select select "7"
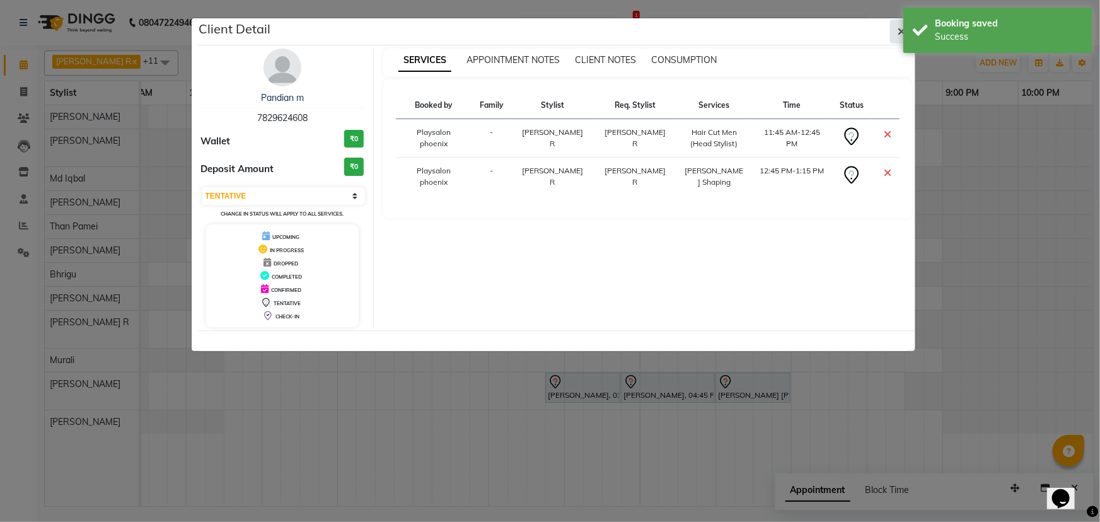
click at [895, 28] on button "button" at bounding box center [902, 32] width 24 height 24
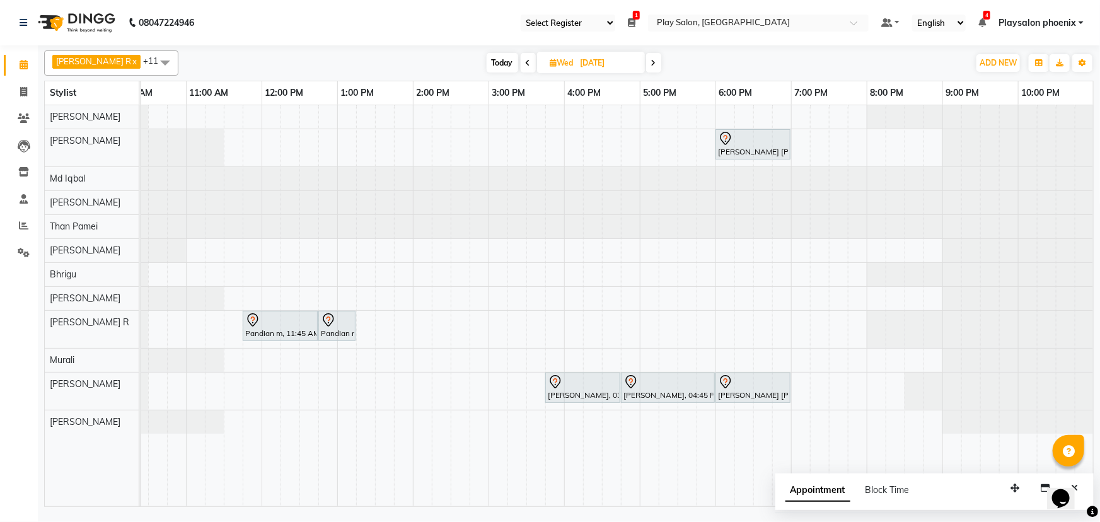
click at [806, 487] on span "Appointment" at bounding box center [818, 490] width 65 height 23
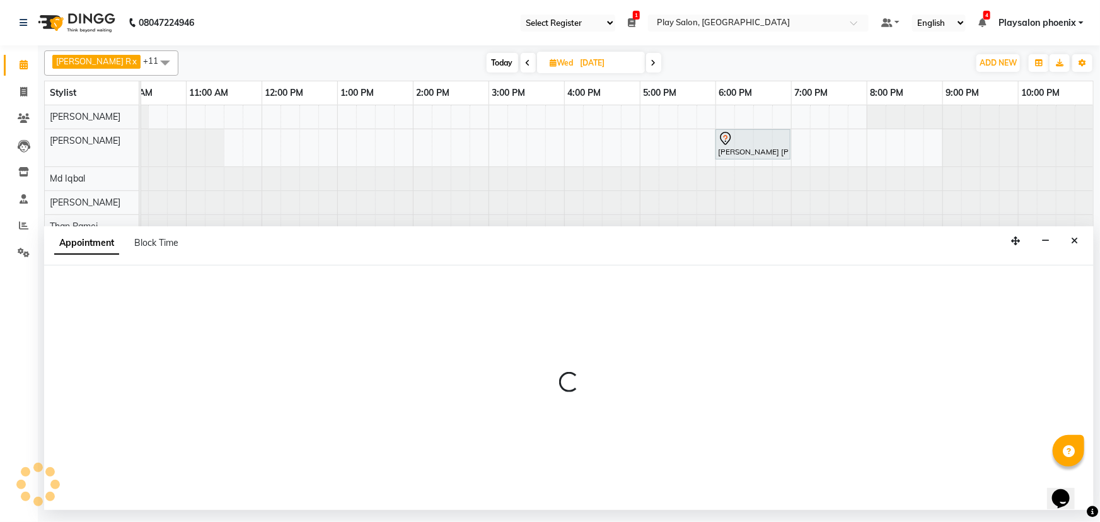
select select "tentative"
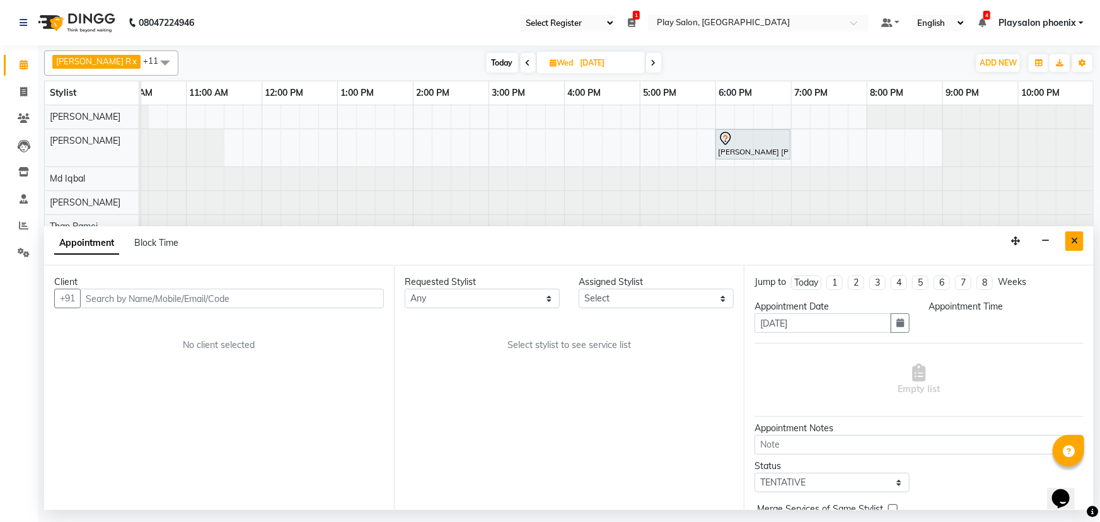
click at [1072, 243] on icon "Close" at bounding box center [1074, 240] width 7 height 9
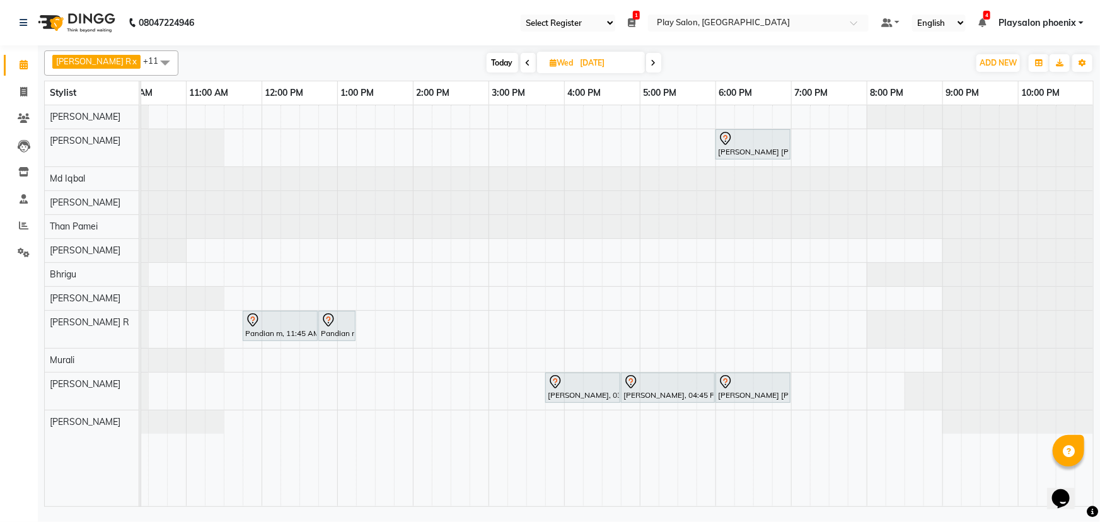
click at [562, 62] on span "Wed" at bounding box center [562, 62] width 30 height 9
select select "9"
select select "2025"
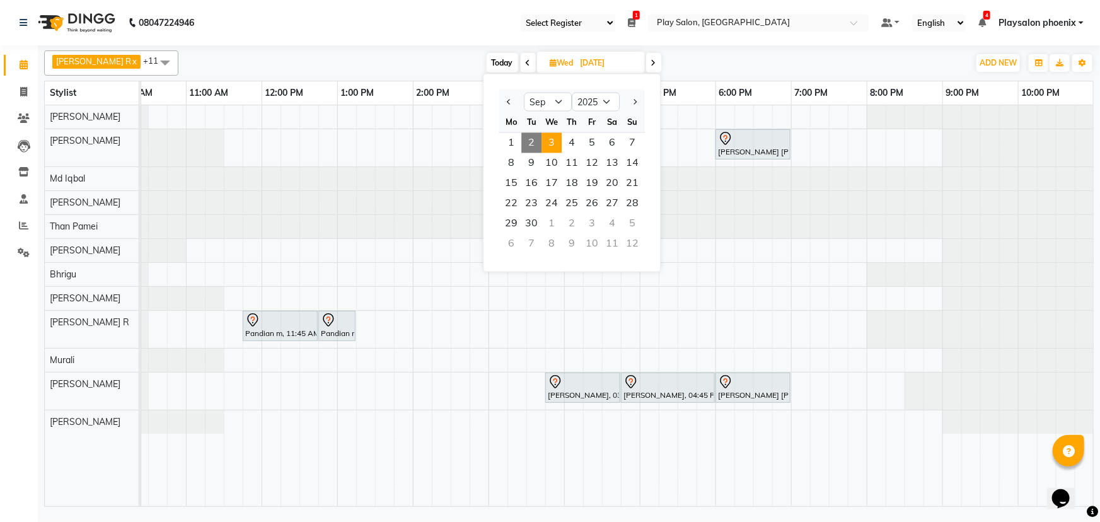
click at [534, 144] on span "2" at bounding box center [531, 143] width 20 height 20
type input "02-09-2025"
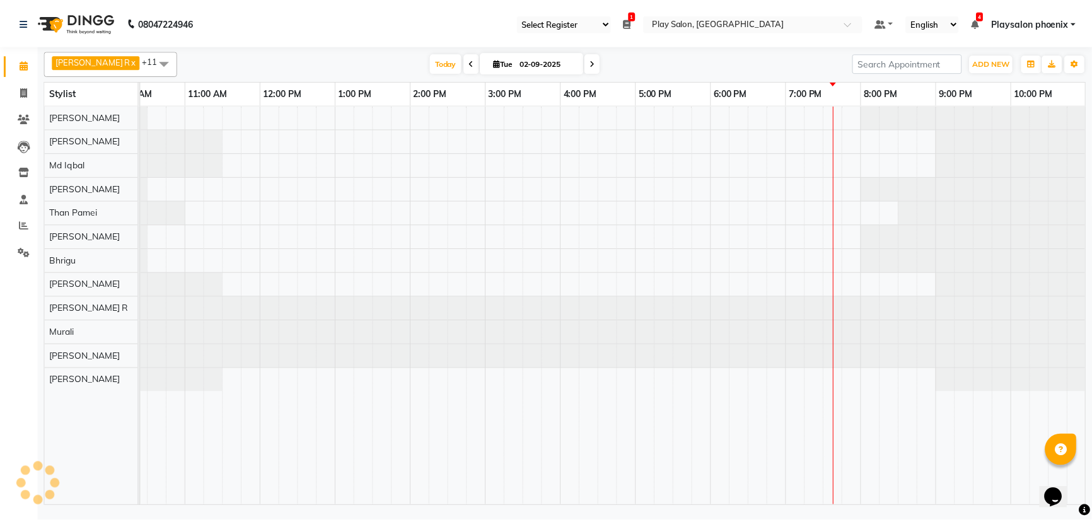
scroll to position [0, 107]
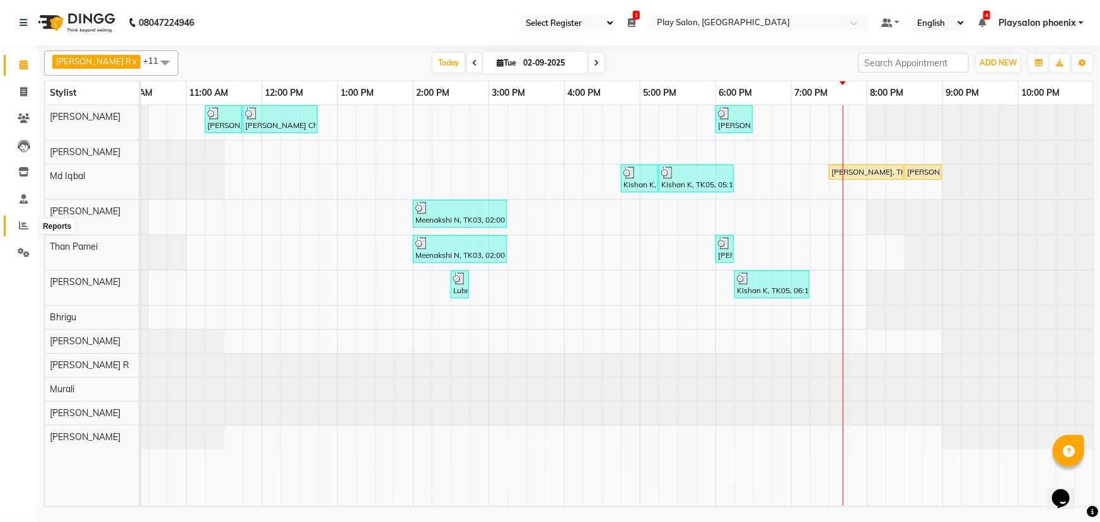
click at [25, 223] on icon at bounding box center [23, 225] width 9 height 9
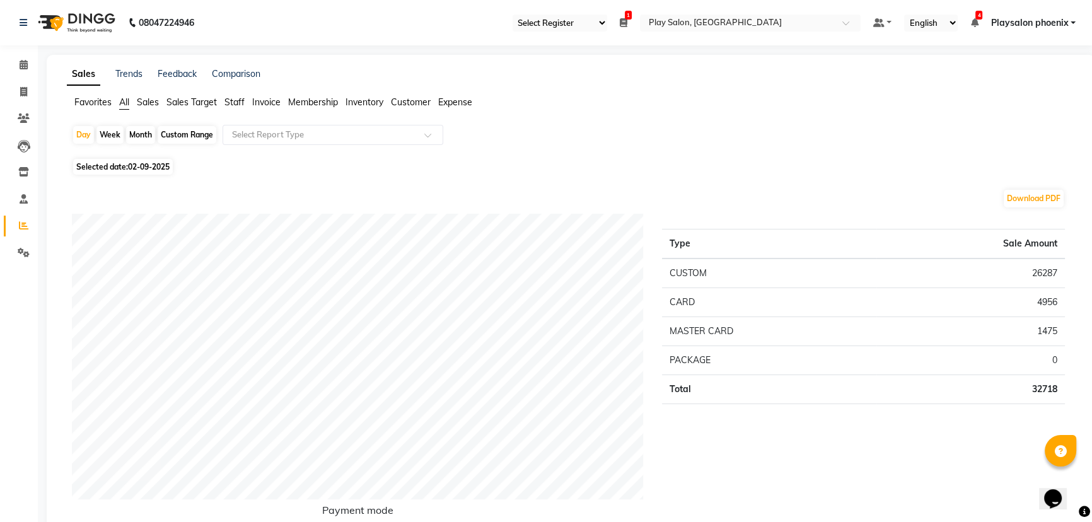
click at [229, 103] on span "Staff" at bounding box center [234, 101] width 20 height 11
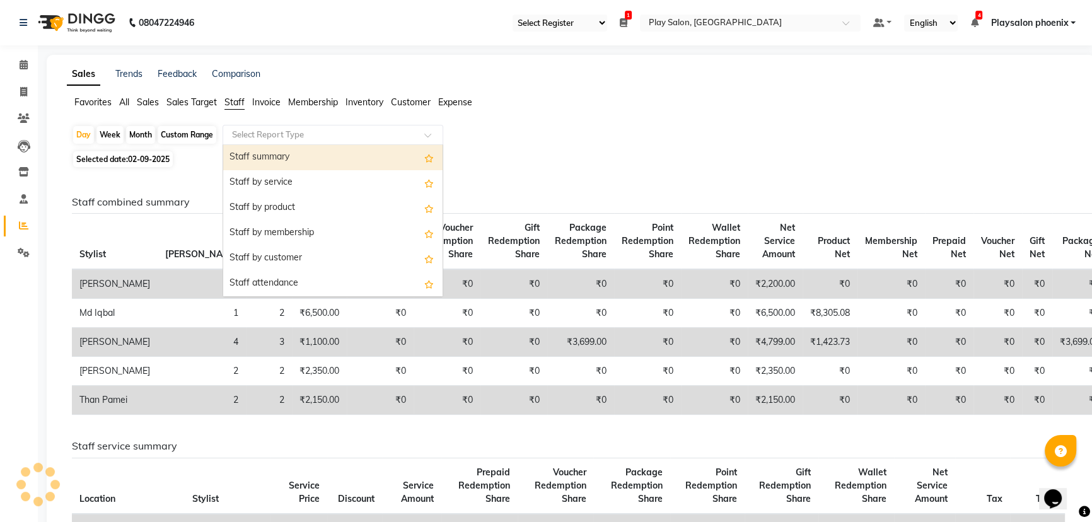
click at [291, 135] on input "text" at bounding box center [320, 135] width 182 height 13
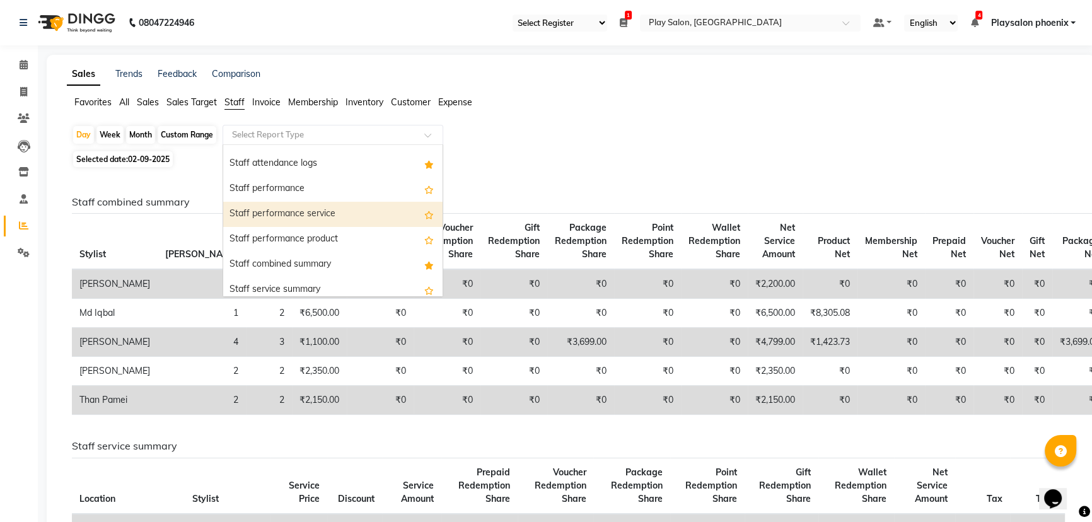
scroll to position [171, 0]
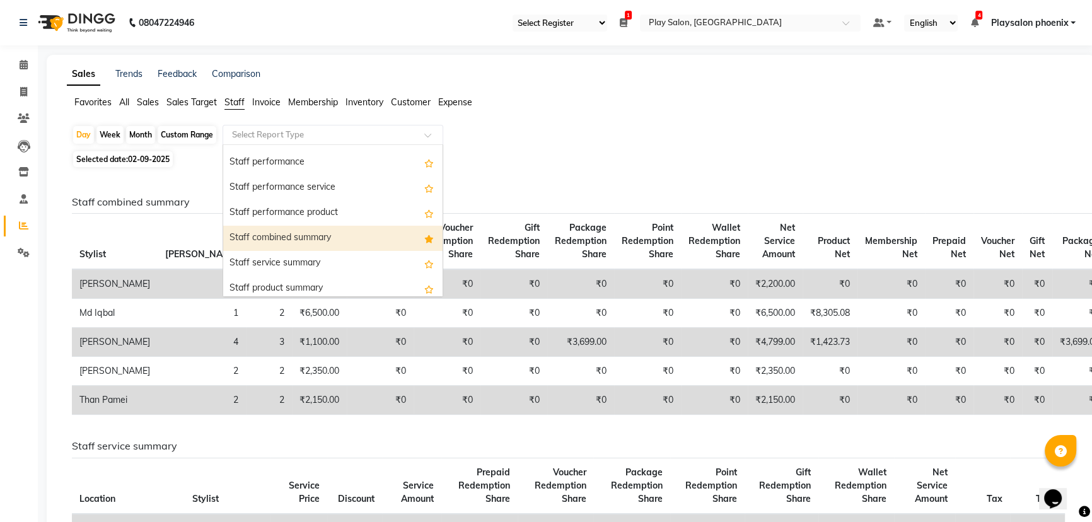
click at [318, 228] on div "Staff combined summary" at bounding box center [332, 238] width 219 height 25
select select "full_report"
select select "csv"
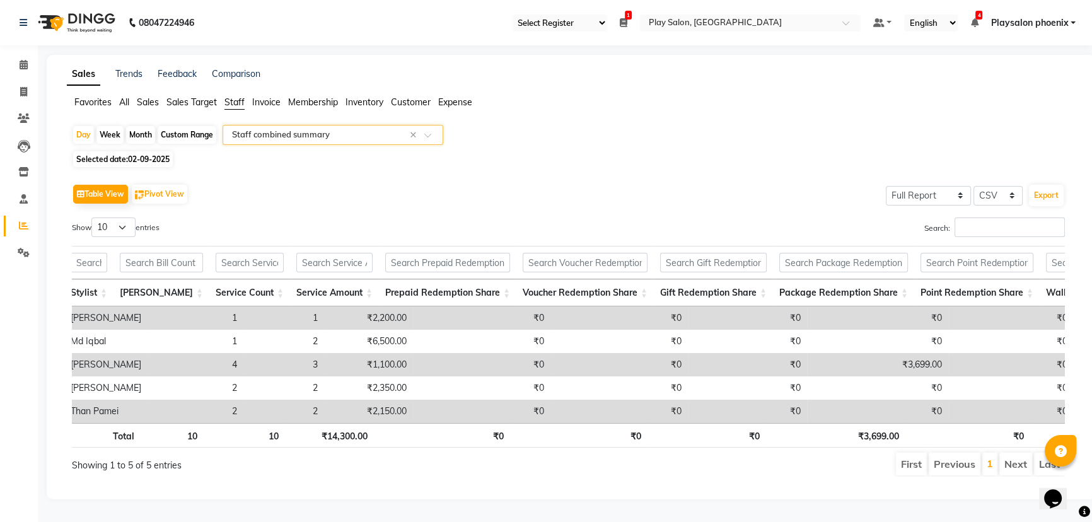
scroll to position [0, 0]
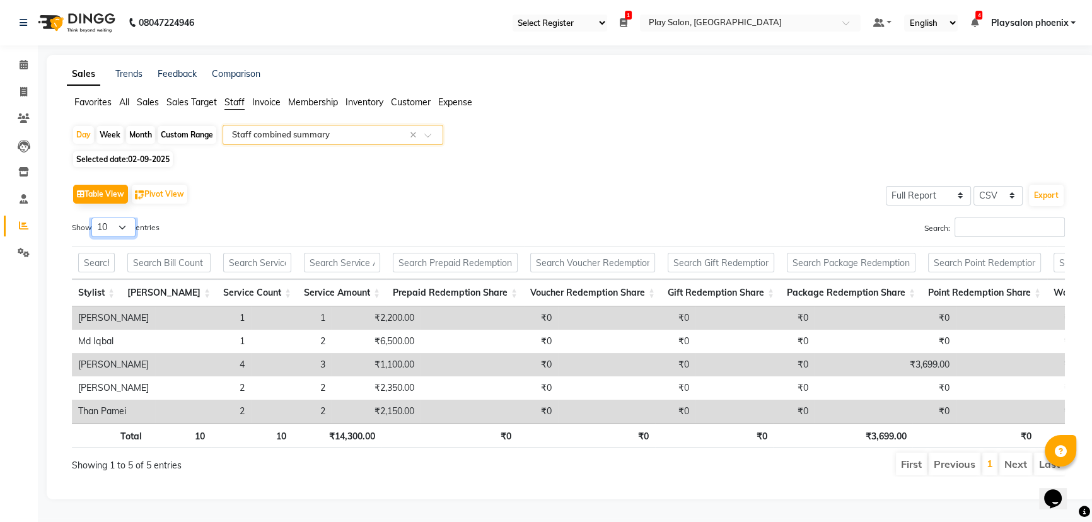
click at [123, 227] on select "10 25 50 100" at bounding box center [113, 228] width 44 height 20
select select "50"
click at [93, 218] on select "10 25 50 100" at bounding box center [113, 228] width 44 height 20
click at [150, 131] on div "Month" at bounding box center [140, 135] width 29 height 18
select select "9"
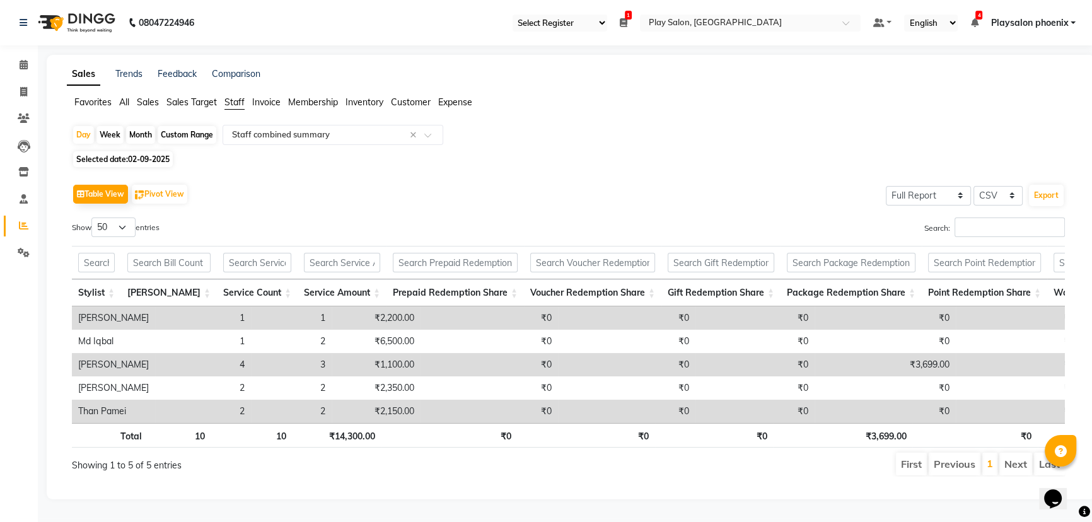
select select "2025"
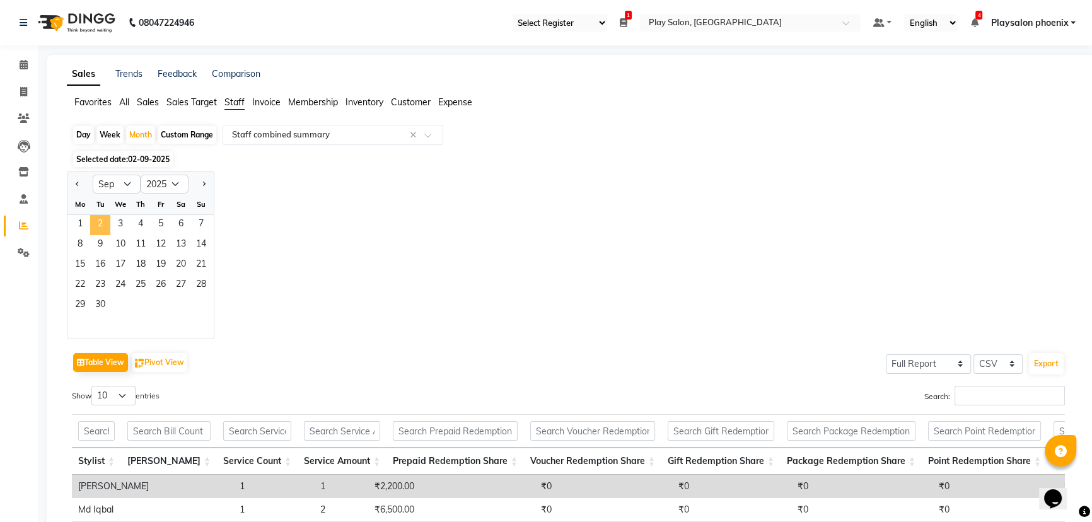
click at [98, 221] on span "2" at bounding box center [100, 225] width 20 height 20
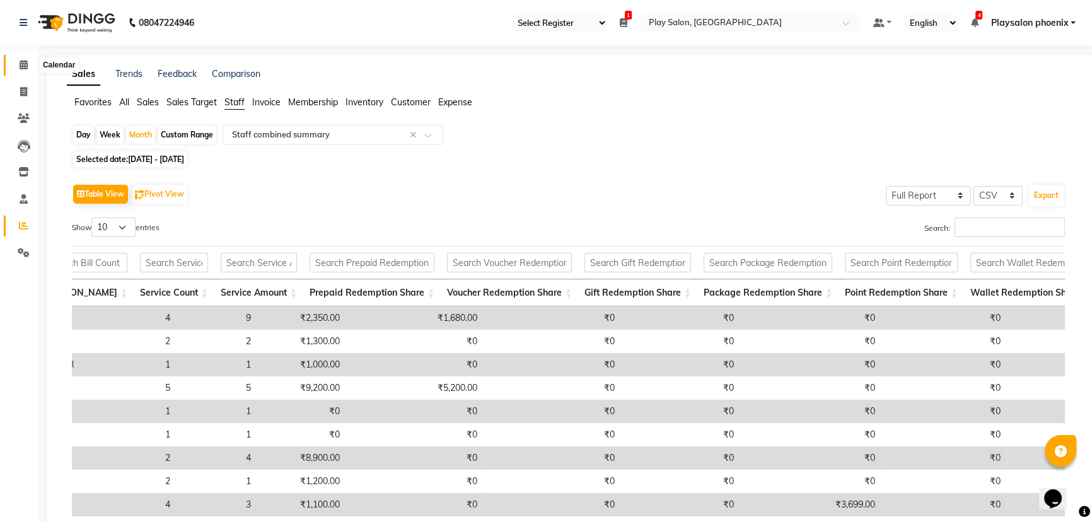
click at [21, 69] on icon at bounding box center [24, 64] width 8 height 9
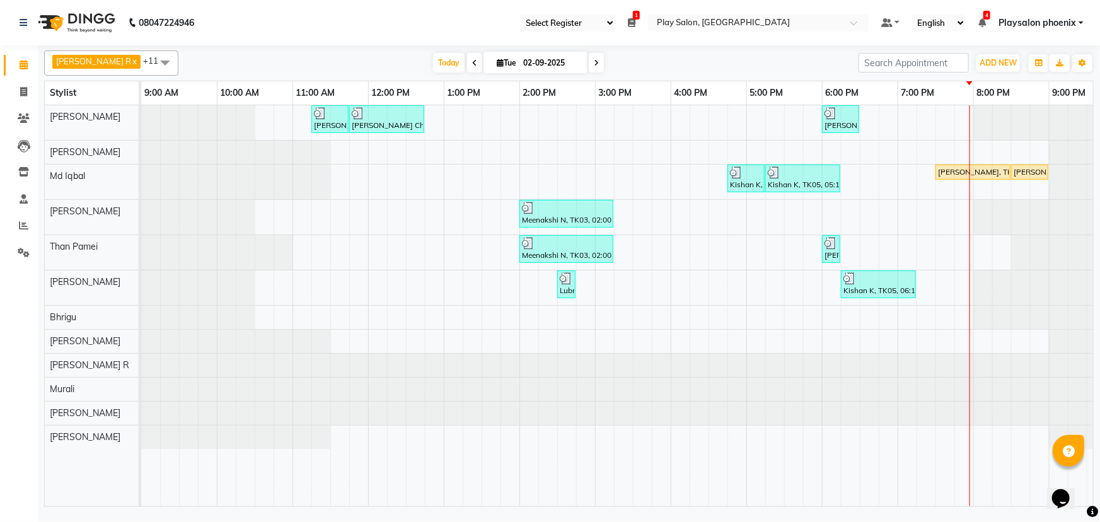
click at [972, 151] on div "Charu Ch, TK01, 11:15 AM-11:45 AM, FUSIO-DOSE PLUS RITUAL- 30 MIN Charu Ch, TK0…" at bounding box center [670, 306] width 1059 height 402
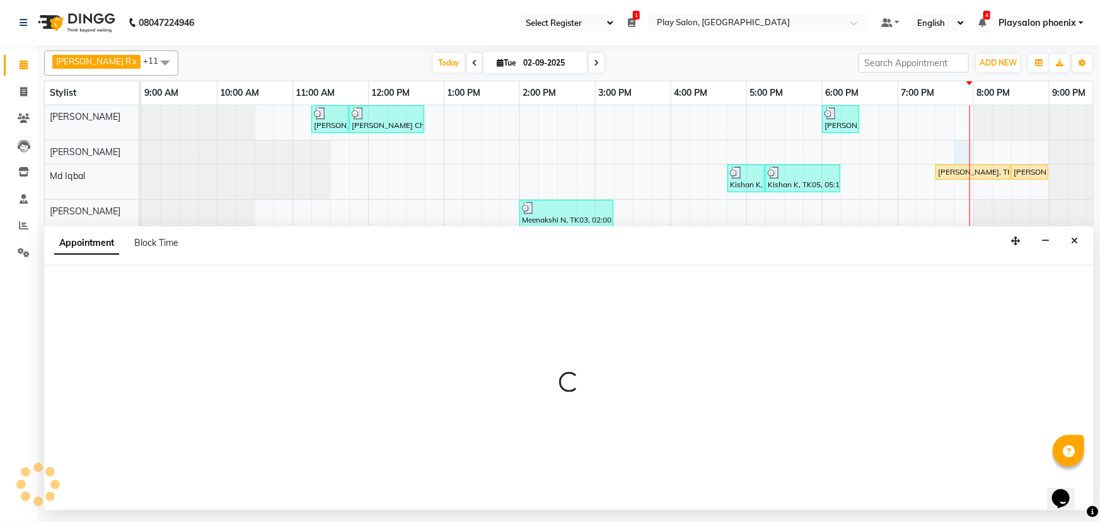
select select "81415"
select select "1185"
select select "tentative"
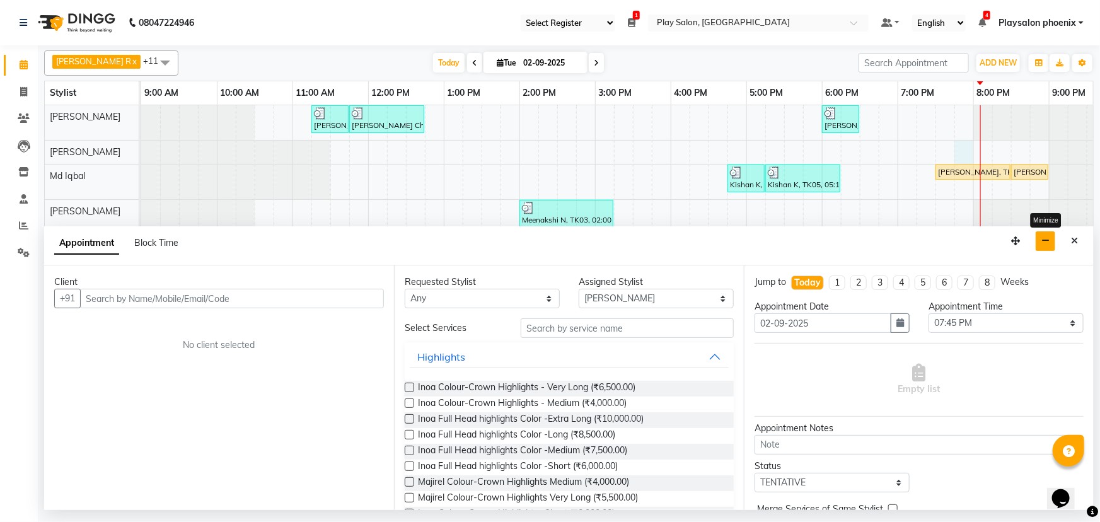
click at [1047, 240] on icon "button" at bounding box center [1045, 240] width 8 height 9
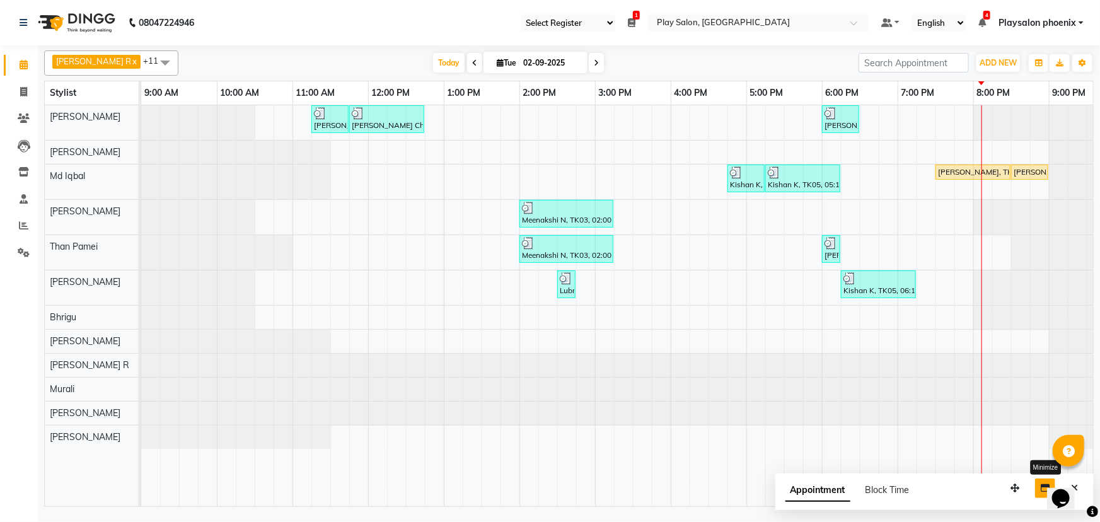
click at [660, 209] on div "Charu Ch, TK01, 11:15 AM-11:45 AM, FUSIO-DOSE PLUS RITUAL- 30 MIN Charu Ch, TK0…" at bounding box center [670, 306] width 1059 height 402
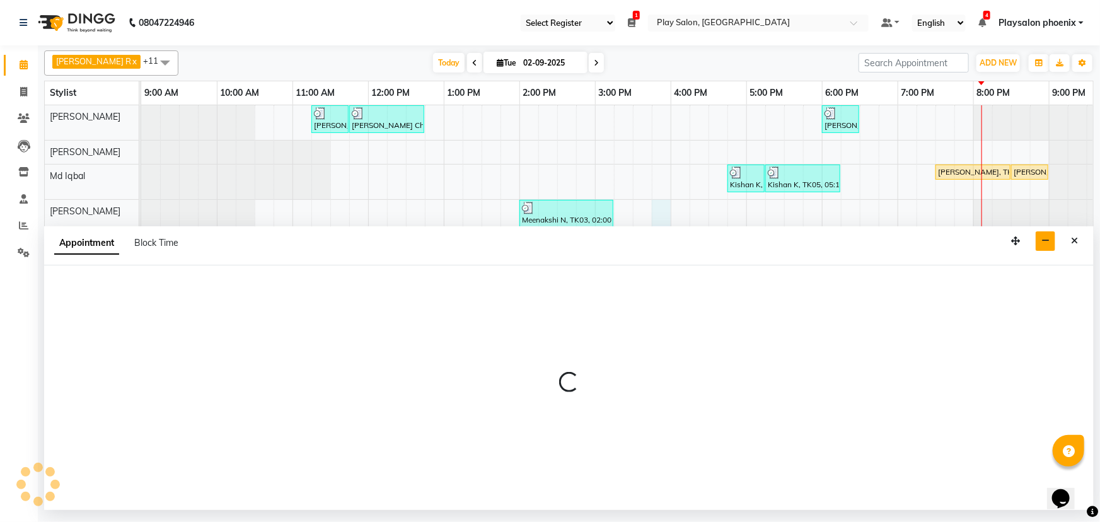
select select "81423"
select select "tentative"
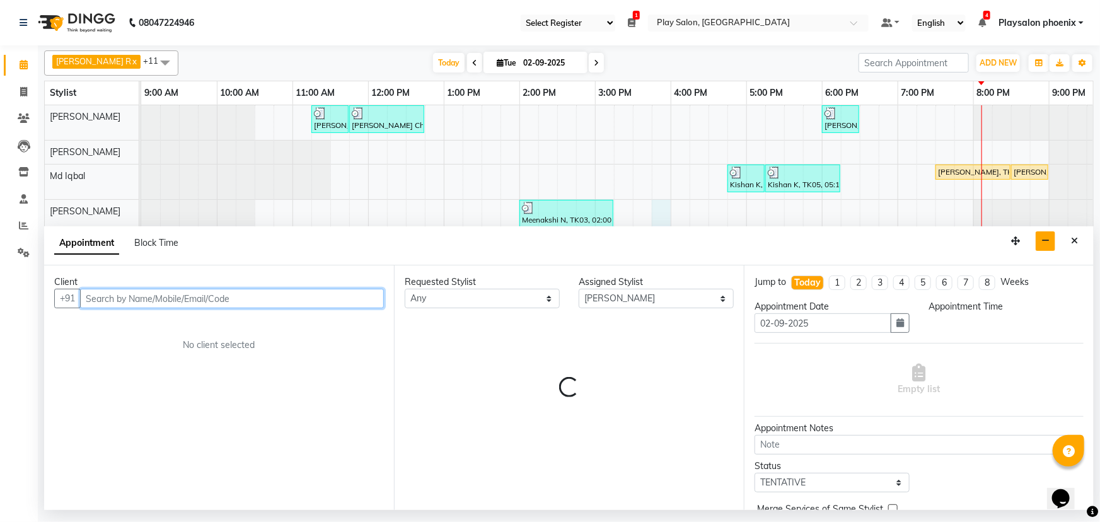
select select "945"
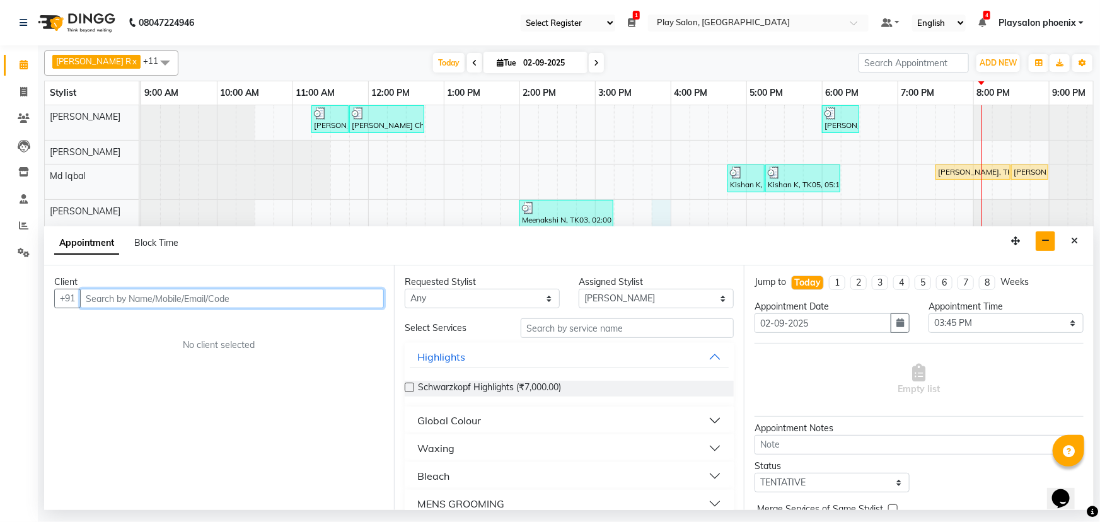
click at [105, 294] on input "text" at bounding box center [232, 299] width 304 height 20
type input "8512815885"
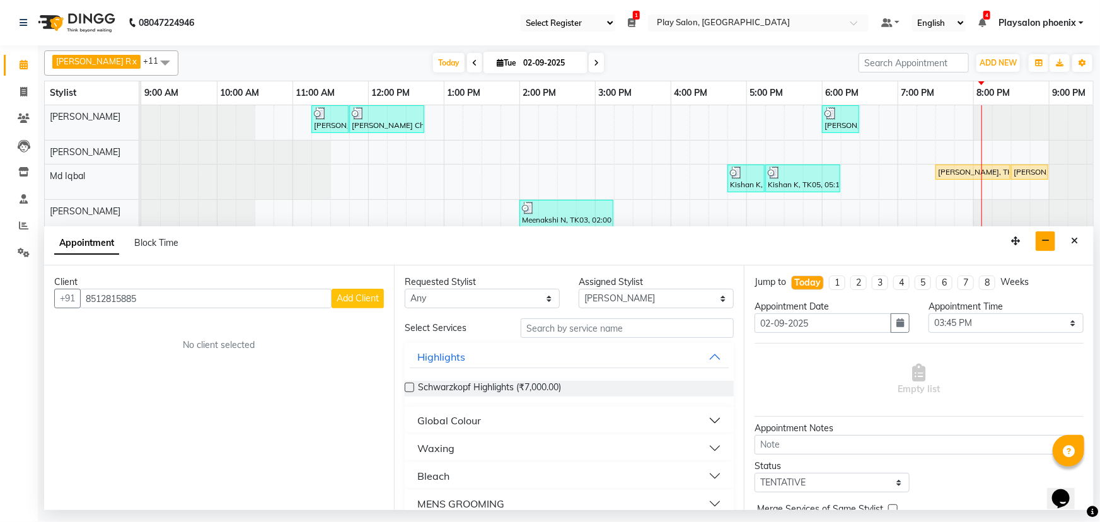
click at [342, 298] on span "Add Client" at bounding box center [358, 298] width 42 height 11
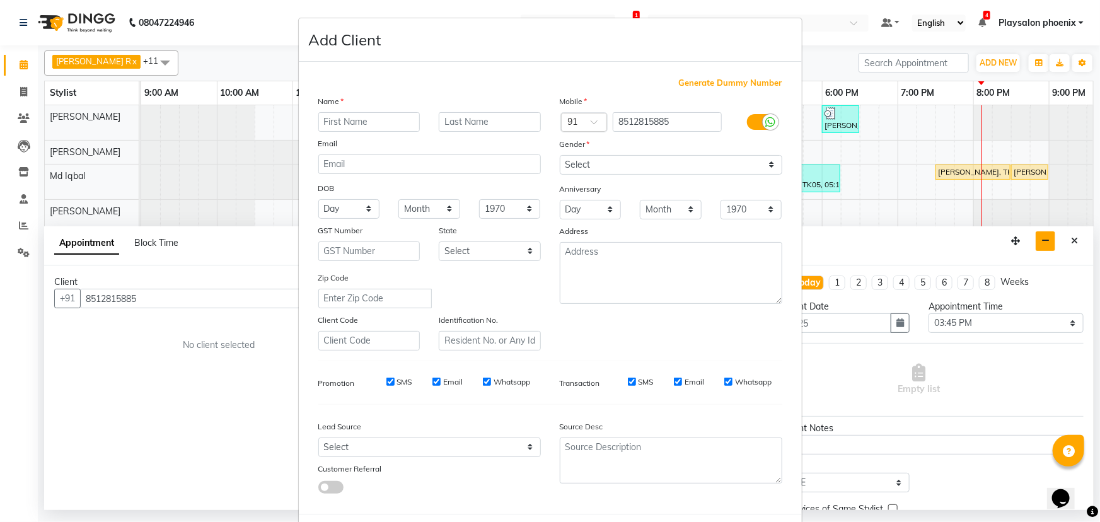
click at [358, 125] on input "text" at bounding box center [369, 122] width 102 height 20
click at [325, 124] on input "anshika" at bounding box center [369, 122] width 102 height 20
type input "Anshika"
click at [469, 119] on input "text" at bounding box center [490, 122] width 102 height 20
type input "S"
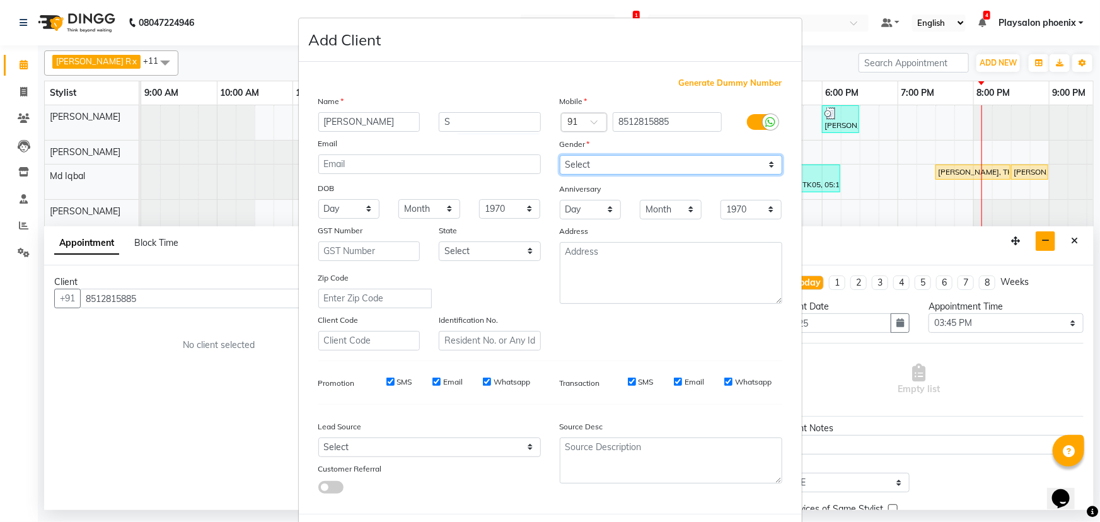
click at [594, 163] on select "Select Male Female Other Prefer Not To Say" at bounding box center [671, 165] width 223 height 20
select select "female"
click at [560, 155] on select "Select Male Female Other Prefer Not To Say" at bounding box center [671, 165] width 223 height 20
click at [496, 253] on select "Select Andaman and Nicobar Islands Andhra Pradesh Arunachal Pradesh Assam Bihar…" at bounding box center [490, 251] width 102 height 20
select select "17"
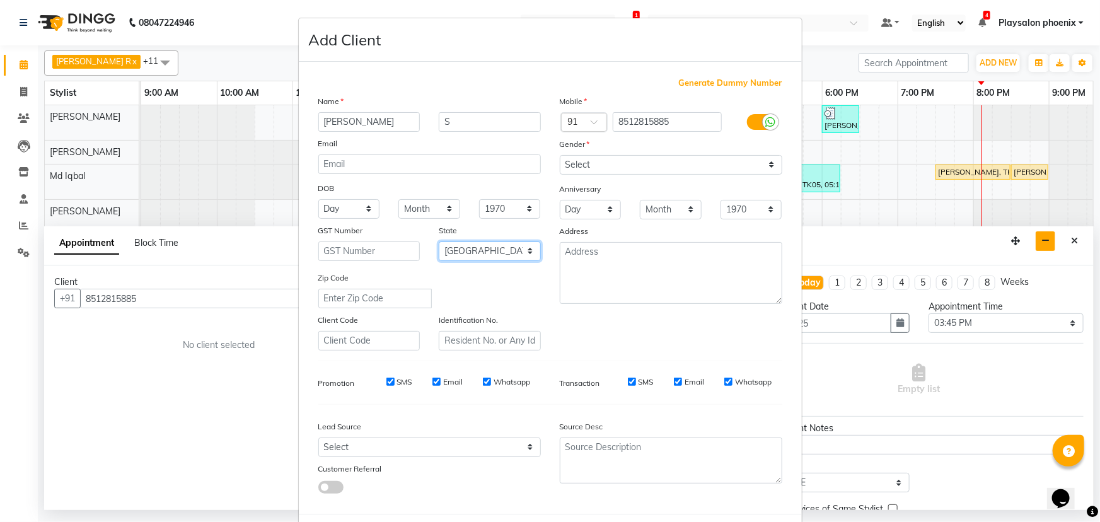
click at [439, 243] on select "Select Andaman and Nicobar Islands Andhra Pradesh Arunachal Pradesh Assam Bihar…" at bounding box center [490, 251] width 102 height 20
click at [438, 451] on select "Select Walk-in Internet Friend Word of Mouth Advertisement Facebook JustDial Go…" at bounding box center [429, 448] width 223 height 20
select select "54882"
click at [318, 440] on select "Select Walk-in Internet Friend Word of Mouth Advertisement Facebook JustDial Go…" at bounding box center [429, 448] width 223 height 20
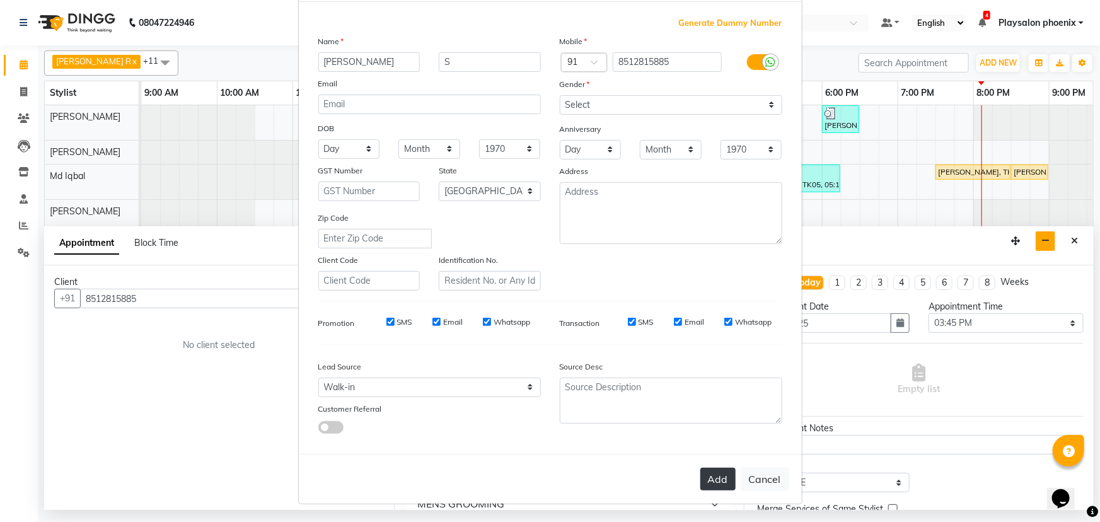
click at [714, 477] on button "Add" at bounding box center [717, 479] width 35 height 23
select select
select select "null"
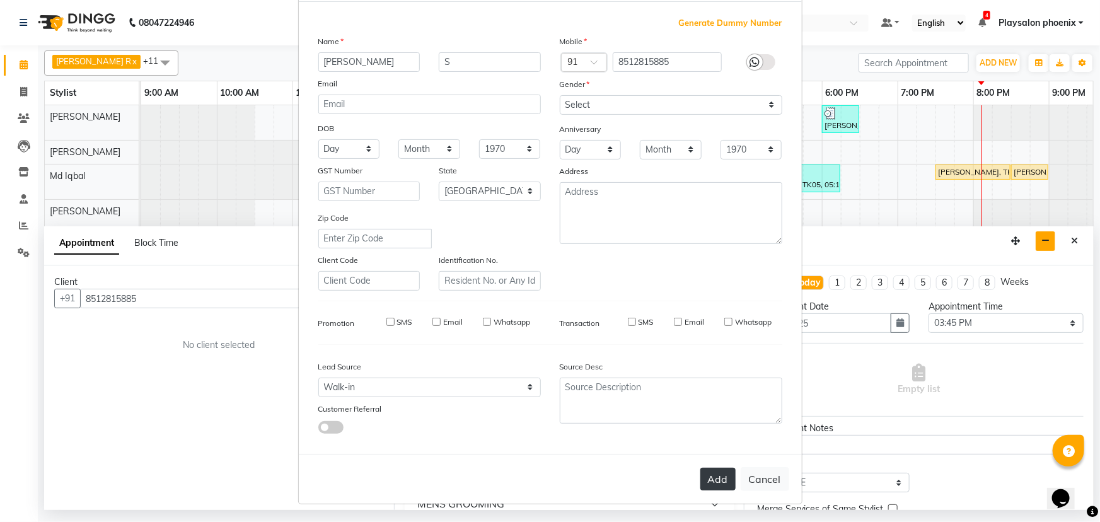
select select
checkbox input "false"
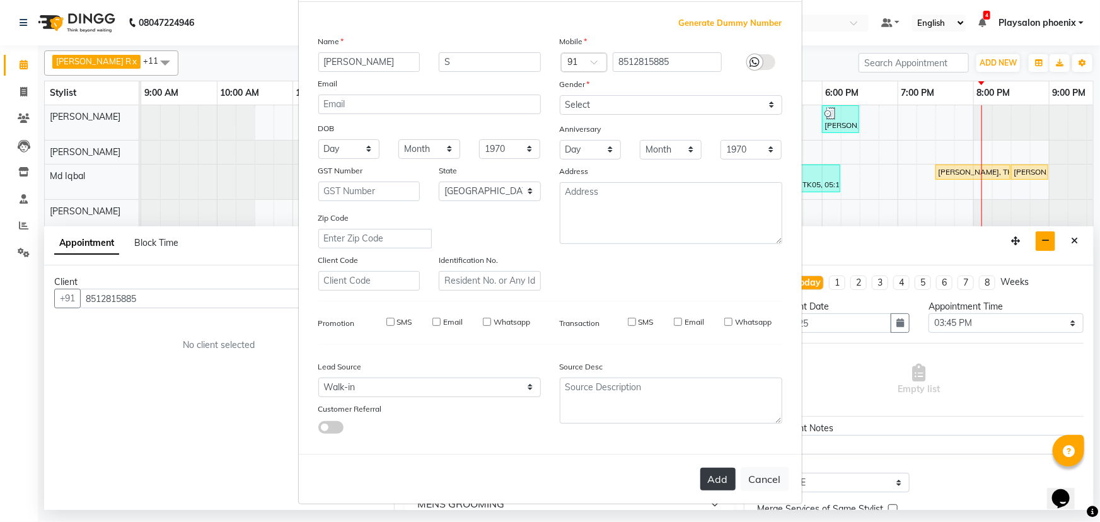
checkbox input "false"
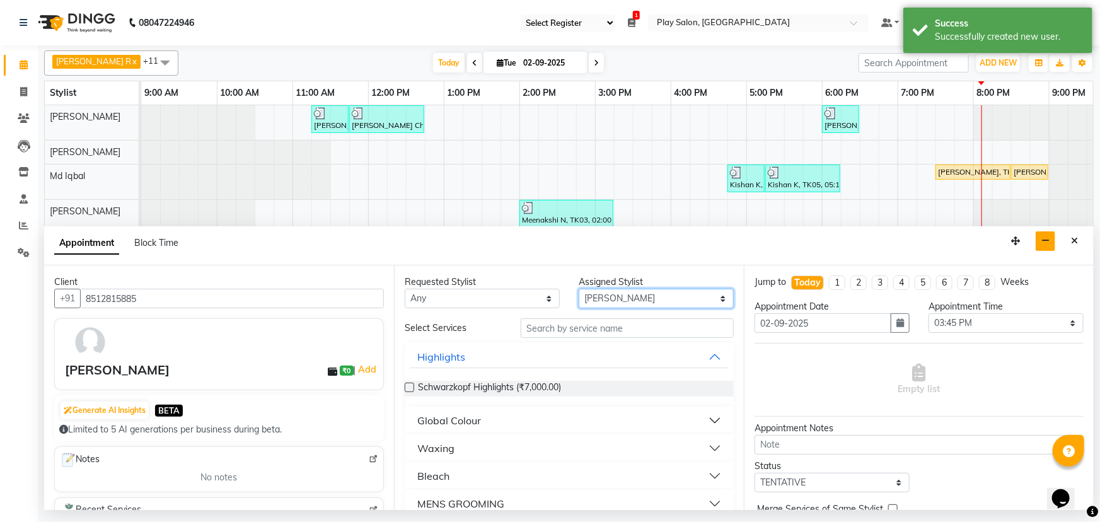
click at [620, 293] on select "Select Armaan Bhrigu Chytra Diksha Tamang General Technician . Imran Ansari Mah…" at bounding box center [656, 299] width 155 height 20
select select "81412"
click at [579, 289] on select "Select Armaan Bhrigu Chytra Diksha Tamang General Technician . Imran Ansari Mah…" at bounding box center [656, 299] width 155 height 20
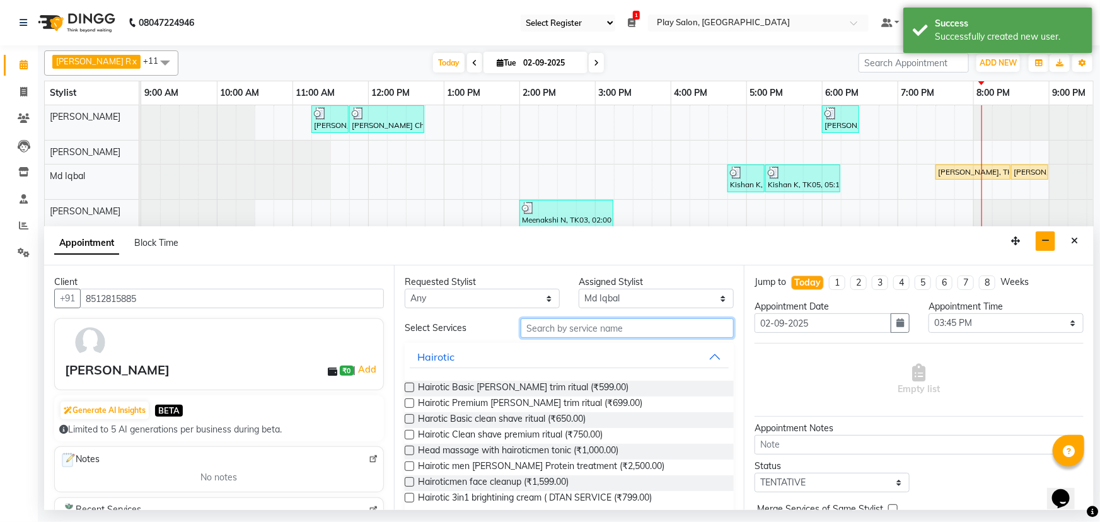
click at [560, 327] on input "text" at bounding box center [627, 328] width 213 height 20
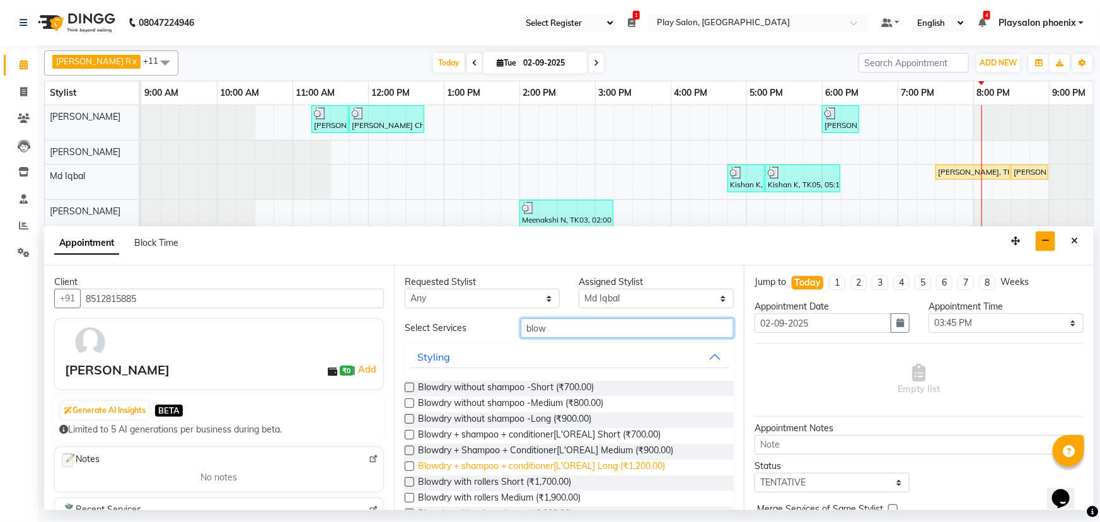
type input "blow"
click at [532, 467] on span "Blowdry + shampoo + conditioner[L'OREAL] Long (₹1,200.00)" at bounding box center [541, 468] width 247 height 16
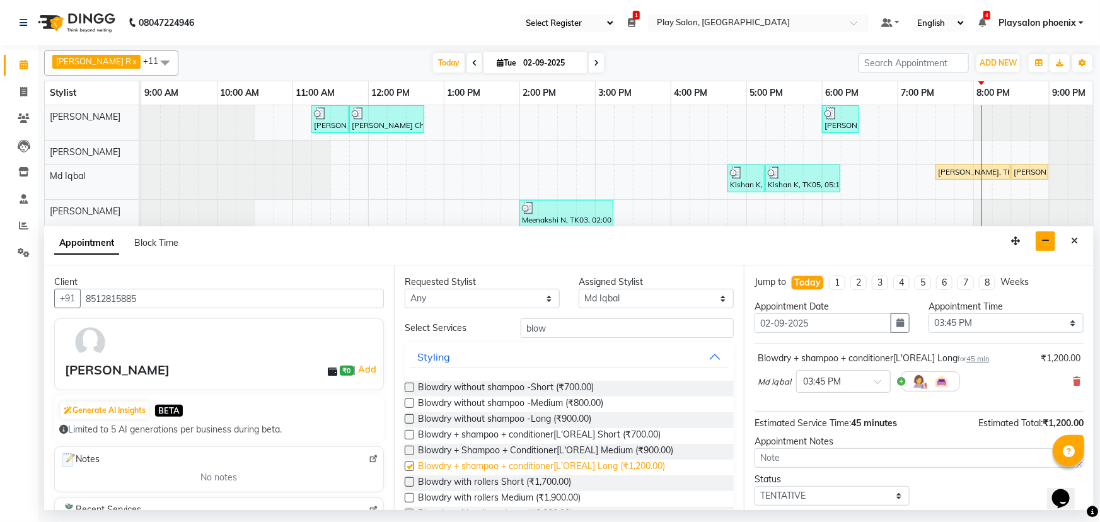
checkbox input "false"
click at [876, 382] on span at bounding box center [882, 385] width 16 height 13
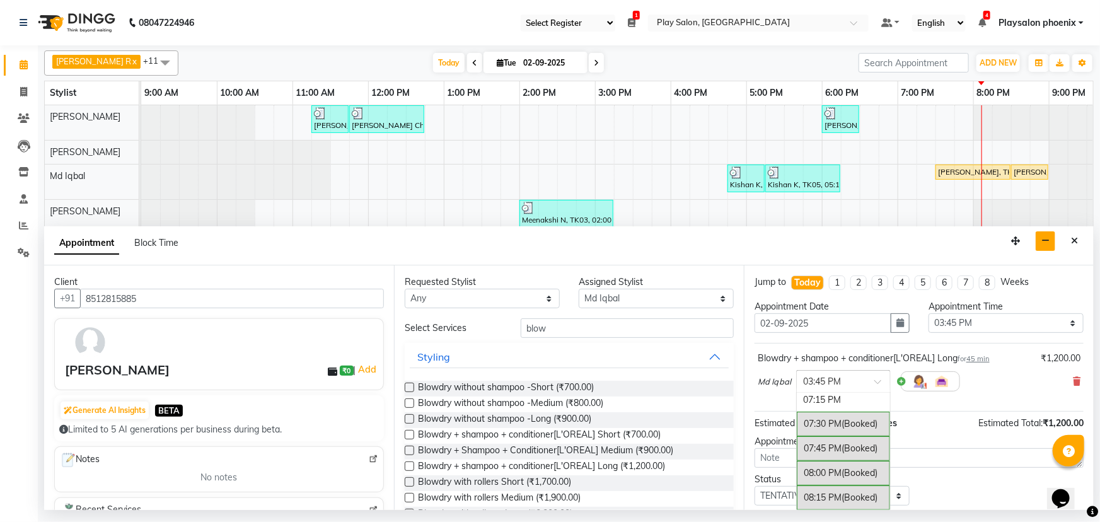
scroll to position [888, 0]
click at [822, 482] on div "08:15 PM (Booked)" at bounding box center [843, 492] width 93 height 25
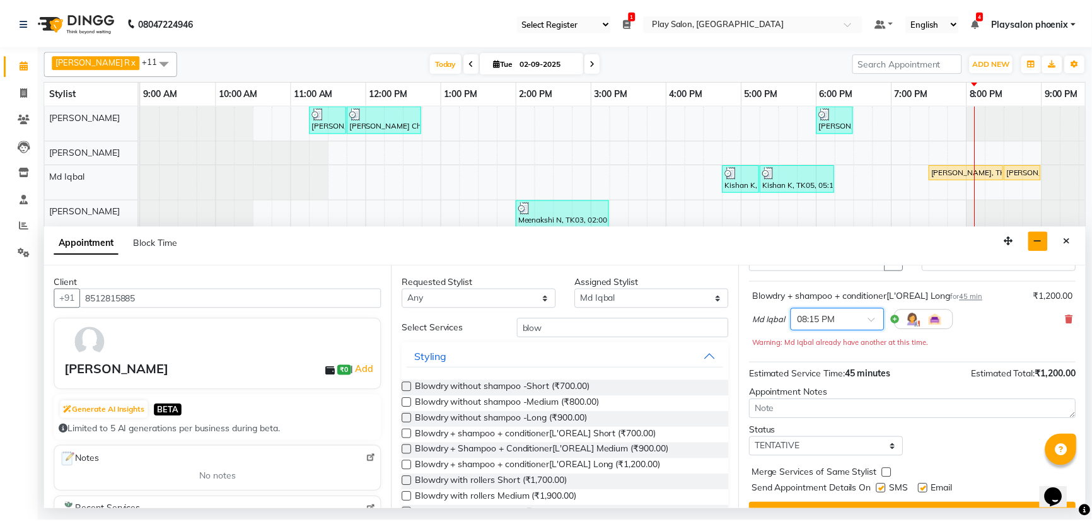
scroll to position [88, 0]
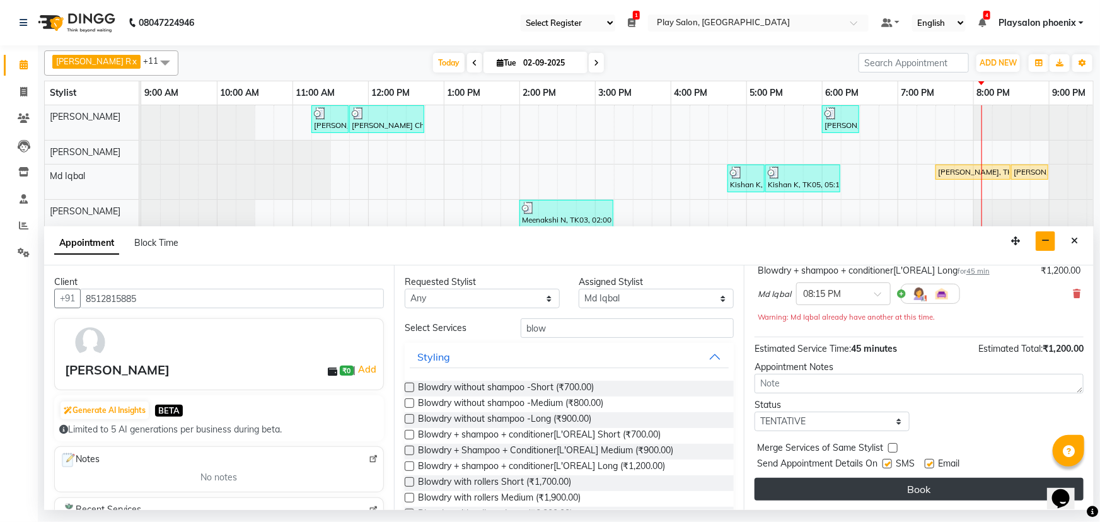
click at [913, 490] on button "Book" at bounding box center [919, 489] width 329 height 23
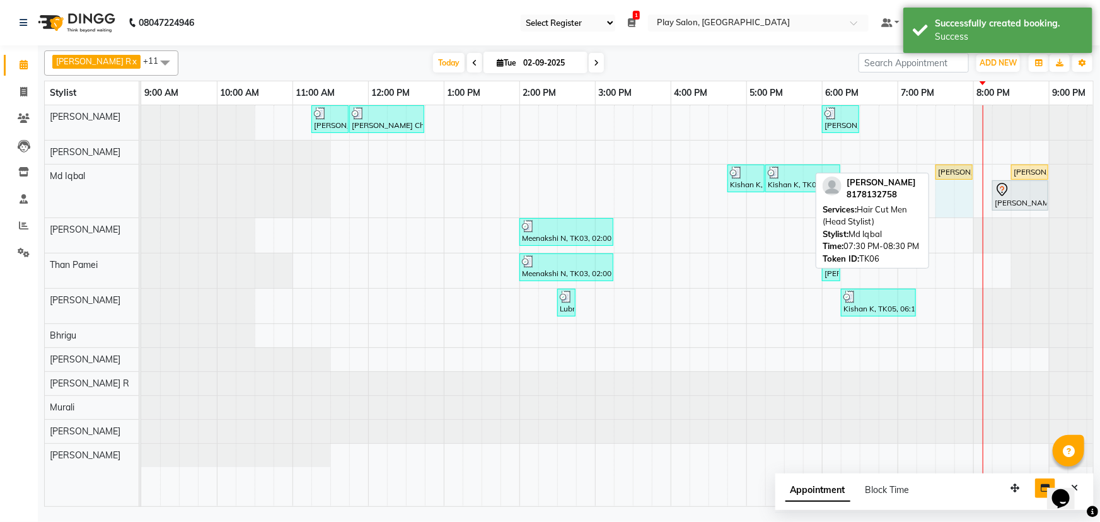
drag, startPoint x: 1007, startPoint y: 169, endPoint x: 960, endPoint y: 170, distance: 47.9
click at [141, 170] on div "Kishan K, TK05, 04:45 PM-05:15 PM, Beard Shaping Kishan K, TK05, 05:15 PM-06:15…" at bounding box center [141, 191] width 0 height 53
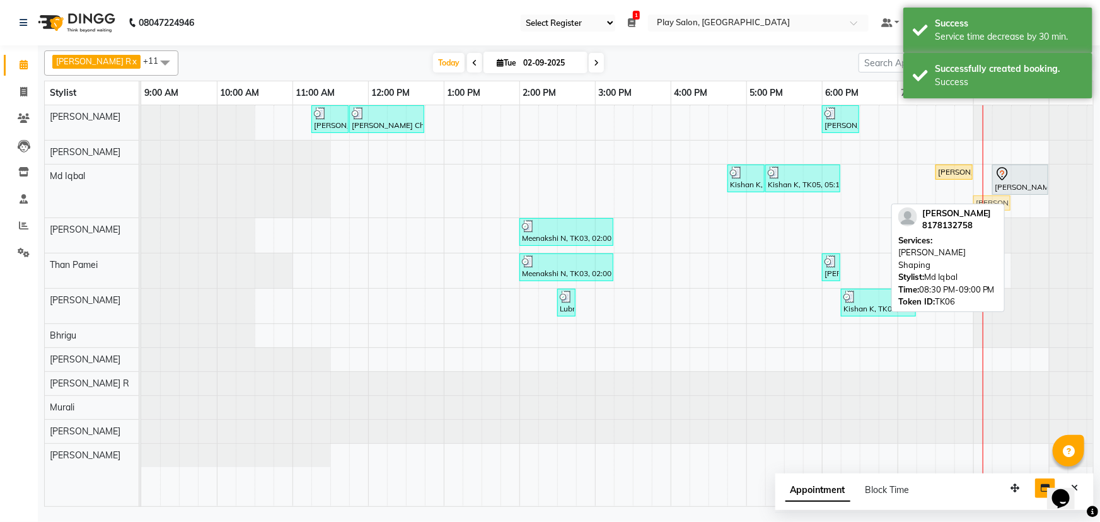
drag, startPoint x: 1027, startPoint y: 202, endPoint x: 983, endPoint y: 178, distance: 50.0
click at [983, 178] on div "Charu Ch, TK01, 11:15 AM-11:45 AM, FUSIO-DOSE PLUS RITUAL- 30 MIN Charu Ch, TK0…" at bounding box center [670, 306] width 1059 height 402
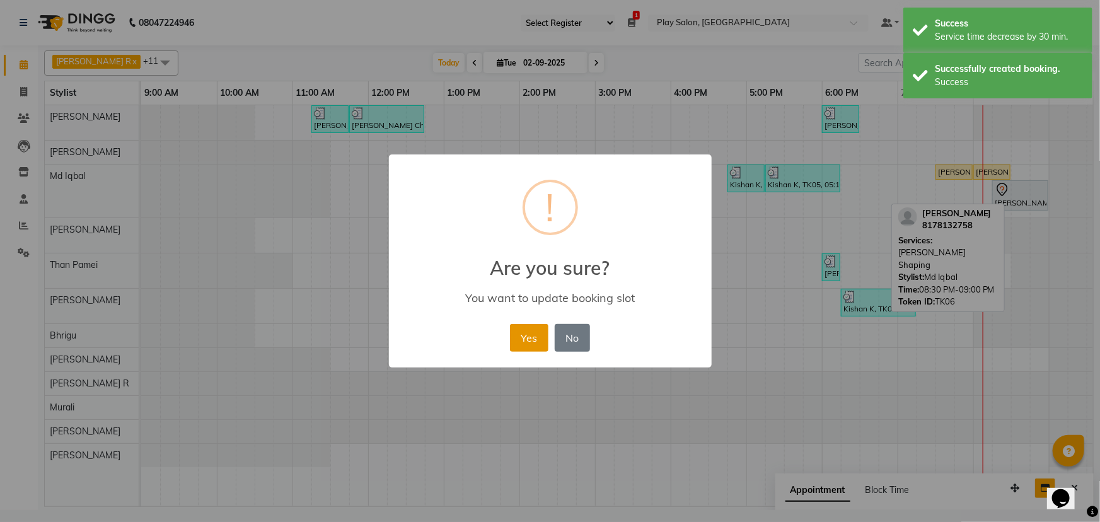
click at [540, 337] on button "Yes" at bounding box center [529, 338] width 38 height 28
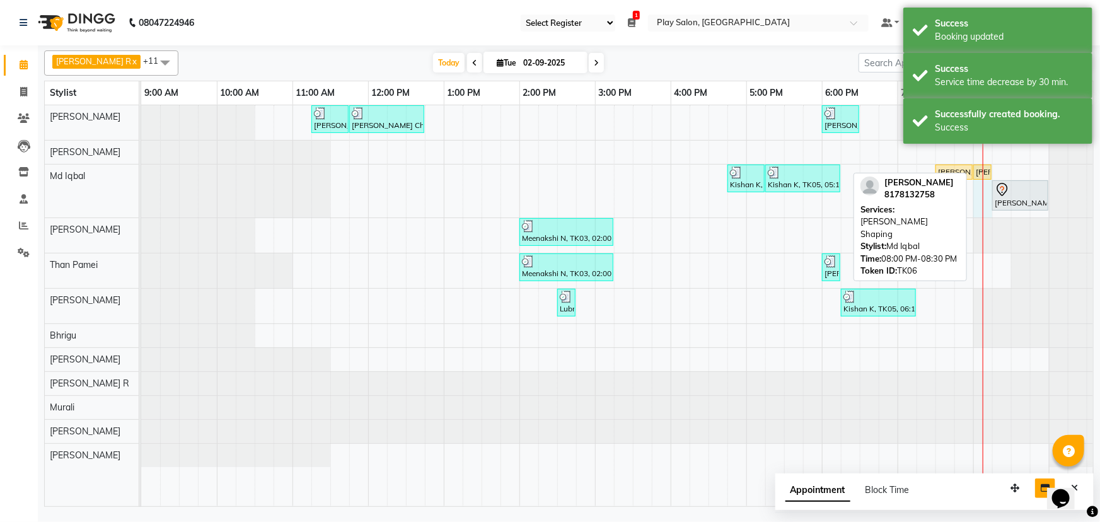
drag, startPoint x: 1009, startPoint y: 172, endPoint x: 989, endPoint y: 171, distance: 19.6
click at [141, 171] on div "Kishan K, TK05, 04:45 PM-05:15 PM, Beard Shaping Kishan K, TK05, 05:15 PM-06:15…" at bounding box center [141, 191] width 0 height 53
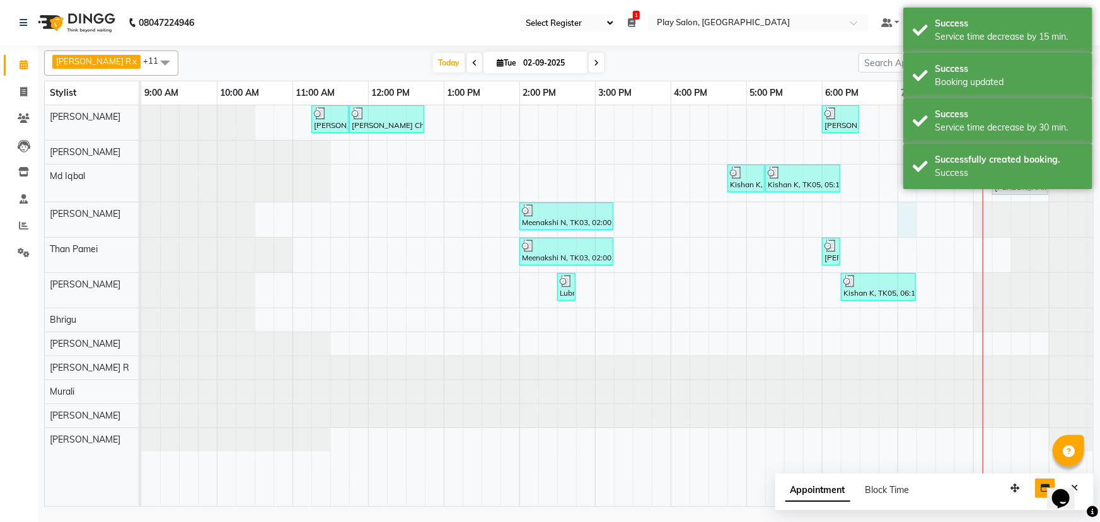
click at [907, 216] on div "Charu Ch, TK01, 11:15 AM-11:45 AM, FUSIO-DOSE PLUS RITUAL- 30 MIN Charu Ch, TK0…" at bounding box center [670, 306] width 1059 height 402
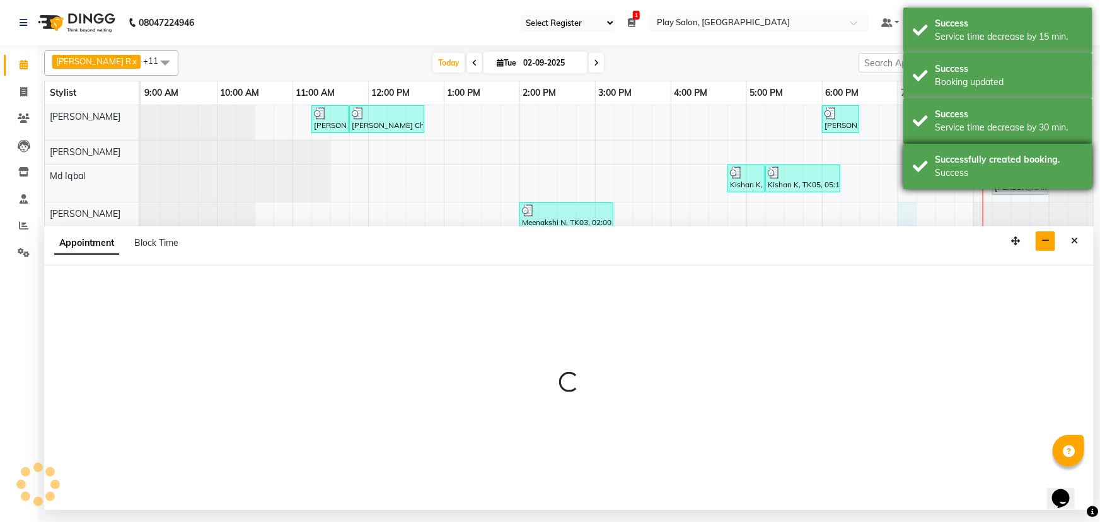
select select "81423"
select select "1140"
select select "tentative"
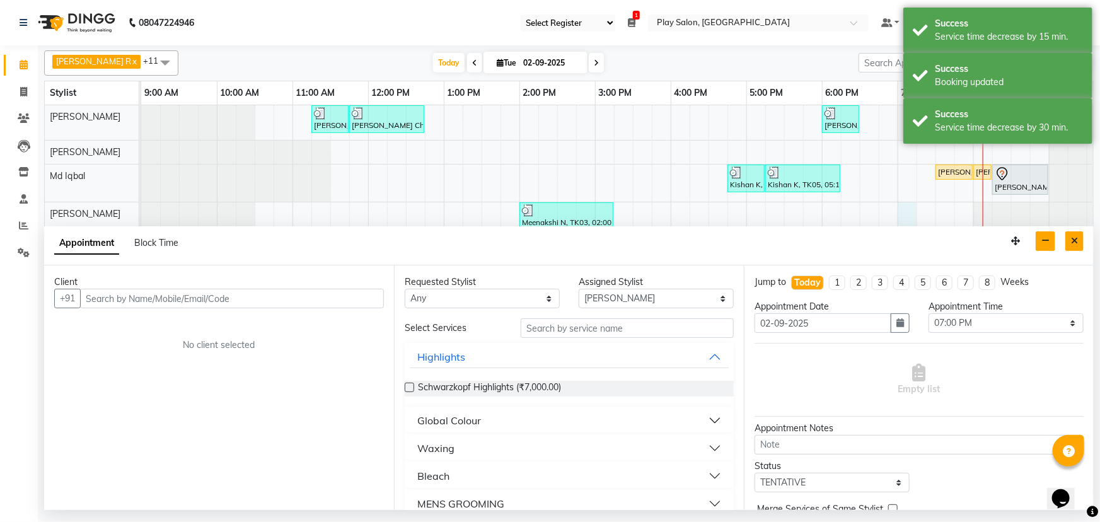
click at [1069, 238] on button "Close" at bounding box center [1074, 241] width 18 height 20
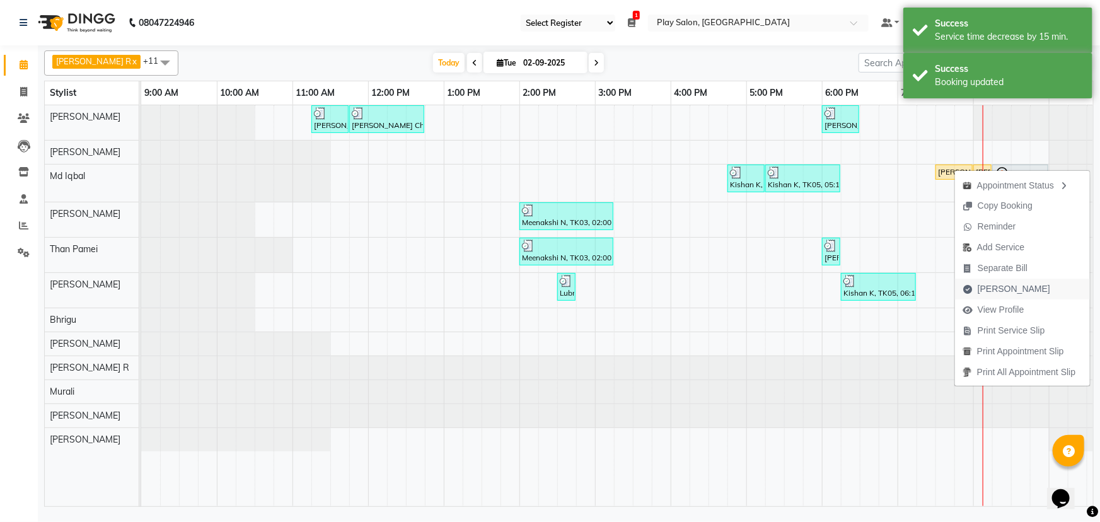
click at [991, 291] on span "Mark Done" at bounding box center [1014, 288] width 73 height 13
select select "service"
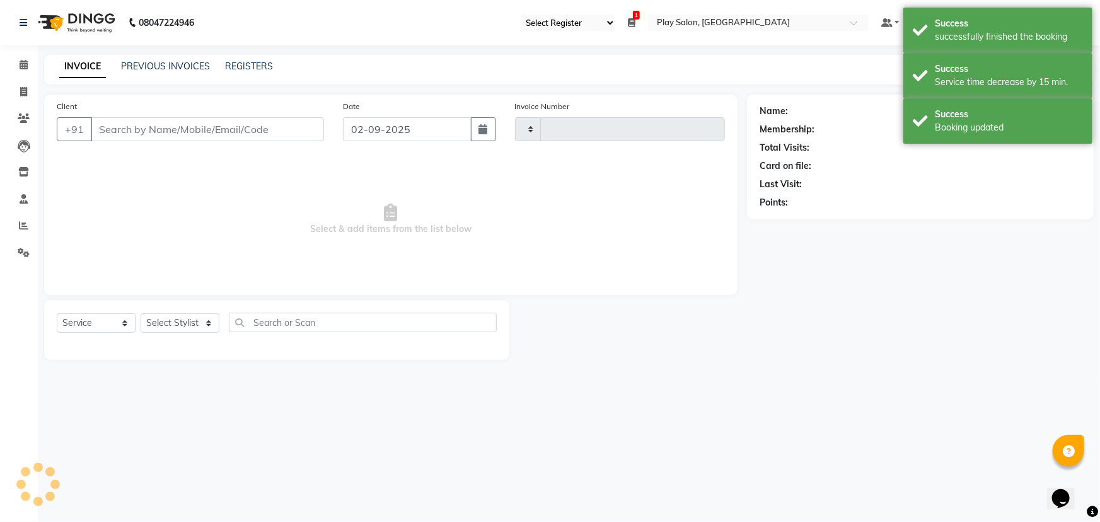
type input "2756"
select select "8350"
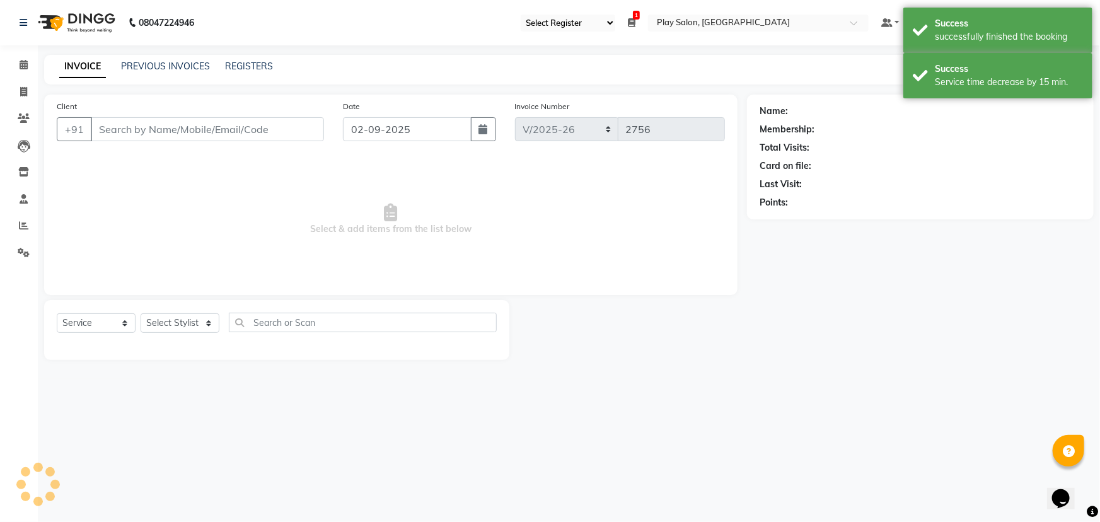
type input "8178132758"
select select "81412"
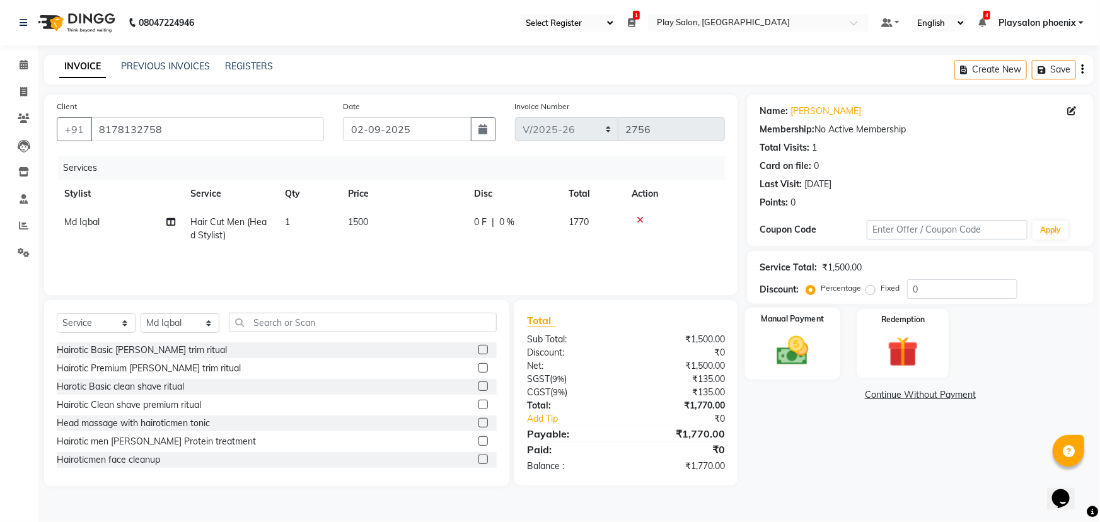
click at [782, 342] on img at bounding box center [793, 350] width 52 height 37
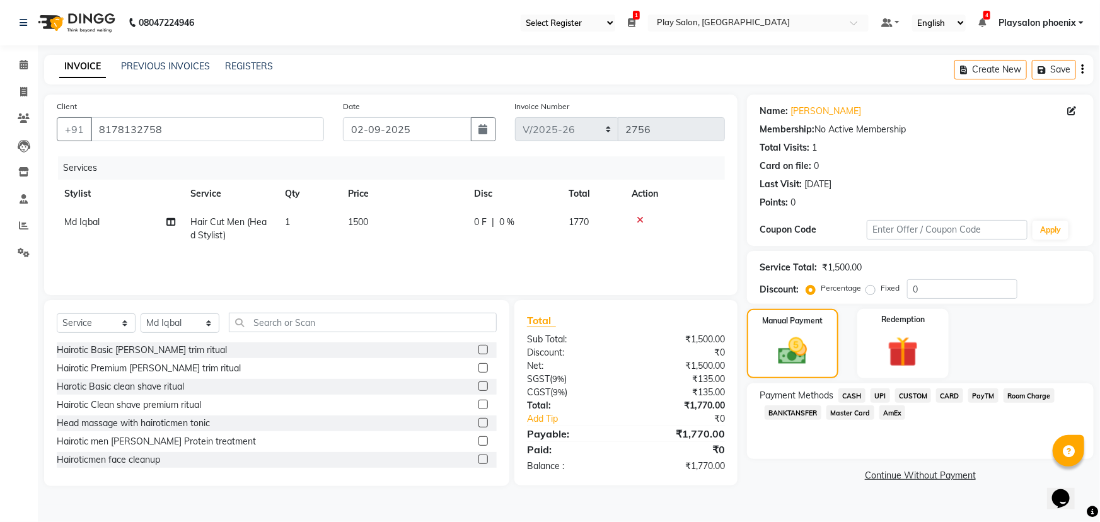
click at [914, 397] on span "CUSTOM" at bounding box center [913, 395] width 37 height 15
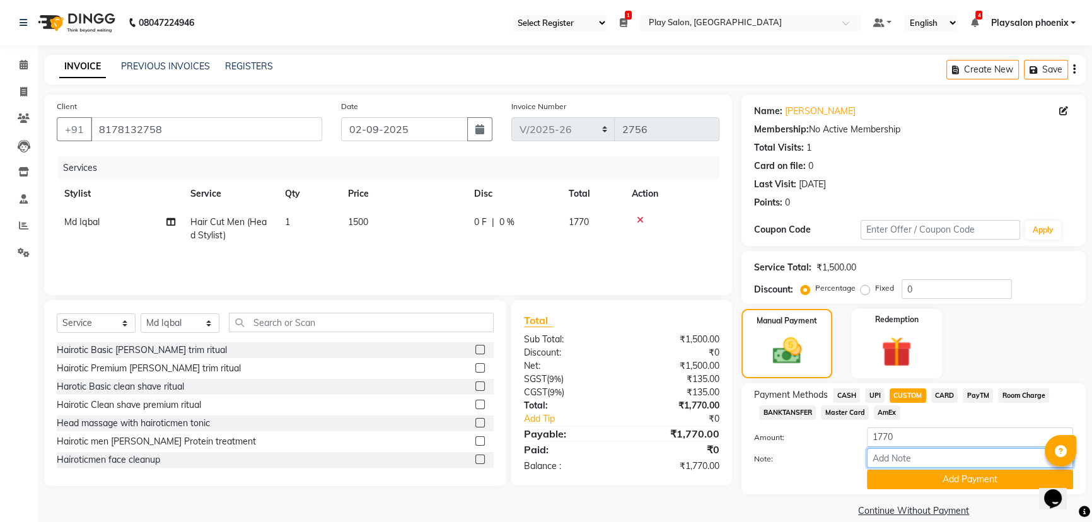
click at [888, 459] on input "Note:" at bounding box center [970, 458] width 206 height 20
type input "Upi"
click at [951, 477] on button "Add Payment" at bounding box center [970, 480] width 206 height 20
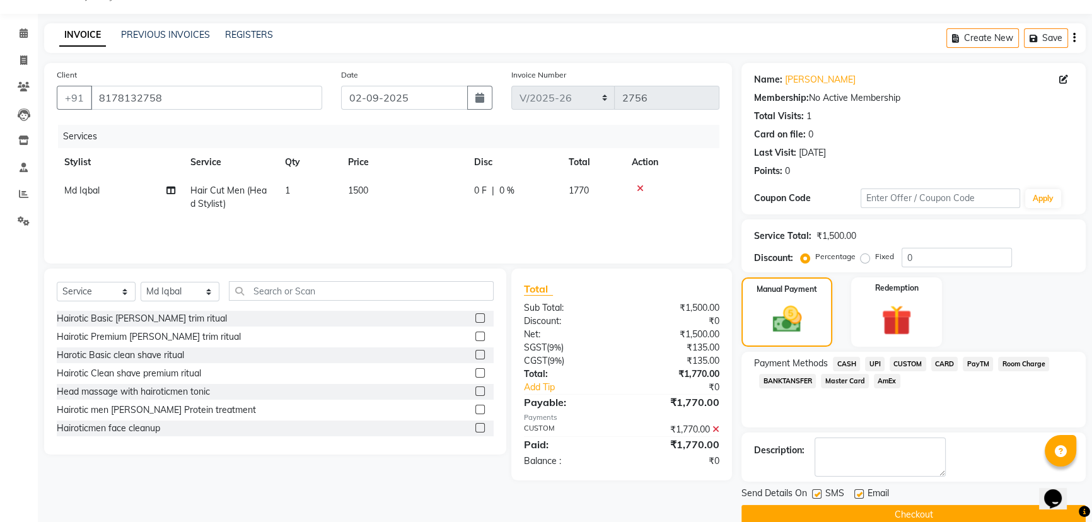
scroll to position [52, 0]
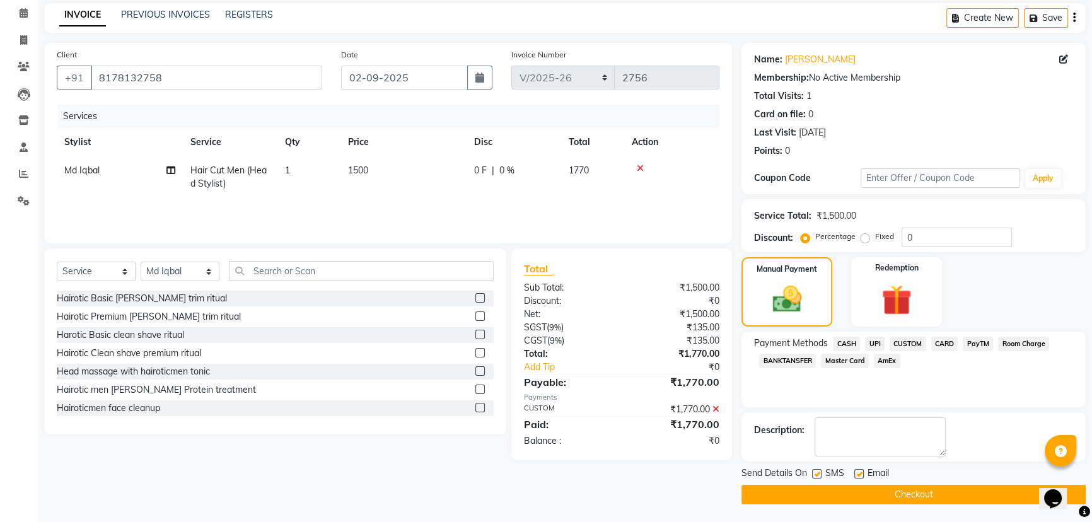
click at [902, 489] on button "Checkout" at bounding box center [913, 495] width 344 height 20
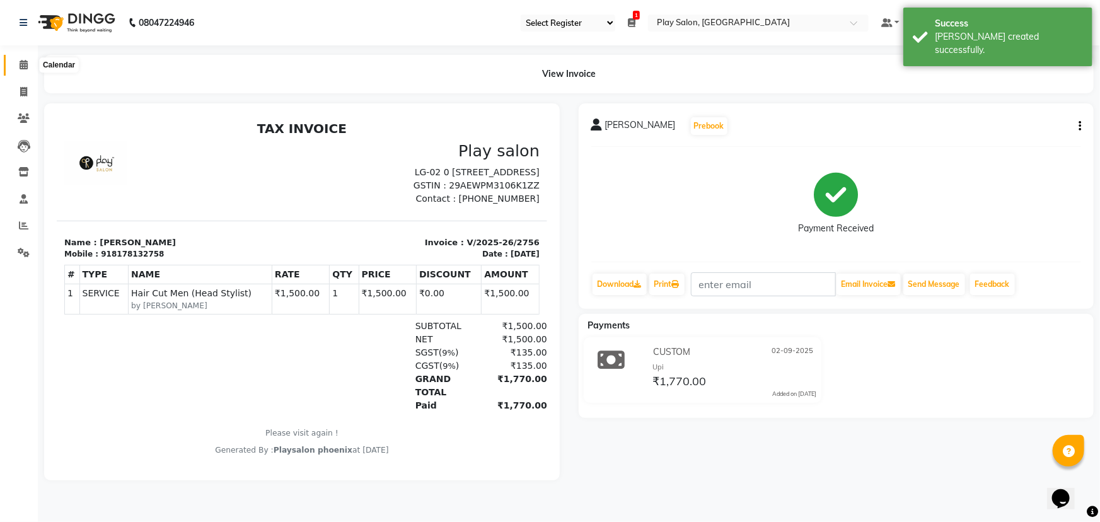
click at [26, 64] on icon at bounding box center [24, 64] width 8 height 9
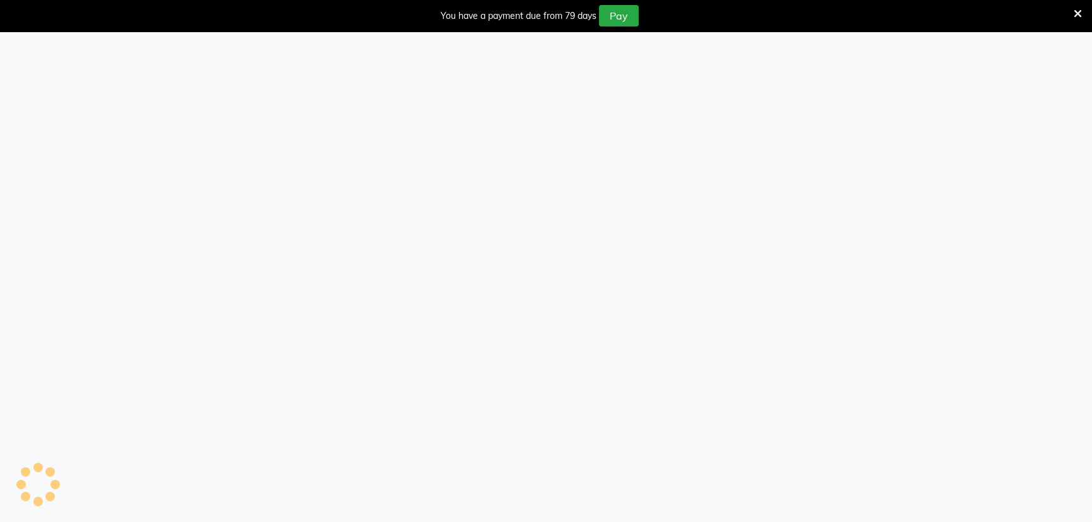
select select "90"
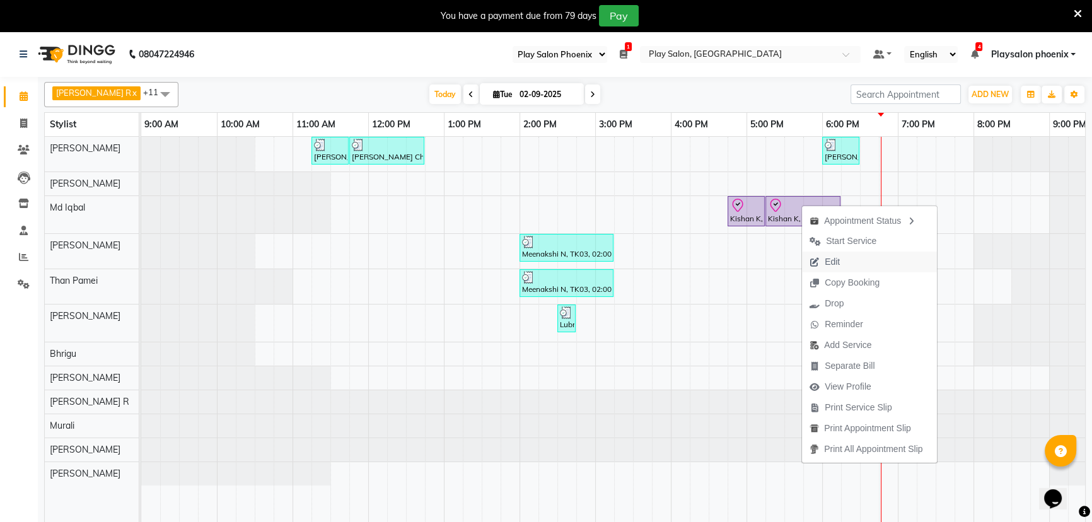
click at [833, 260] on span "Edit" at bounding box center [832, 261] width 15 height 13
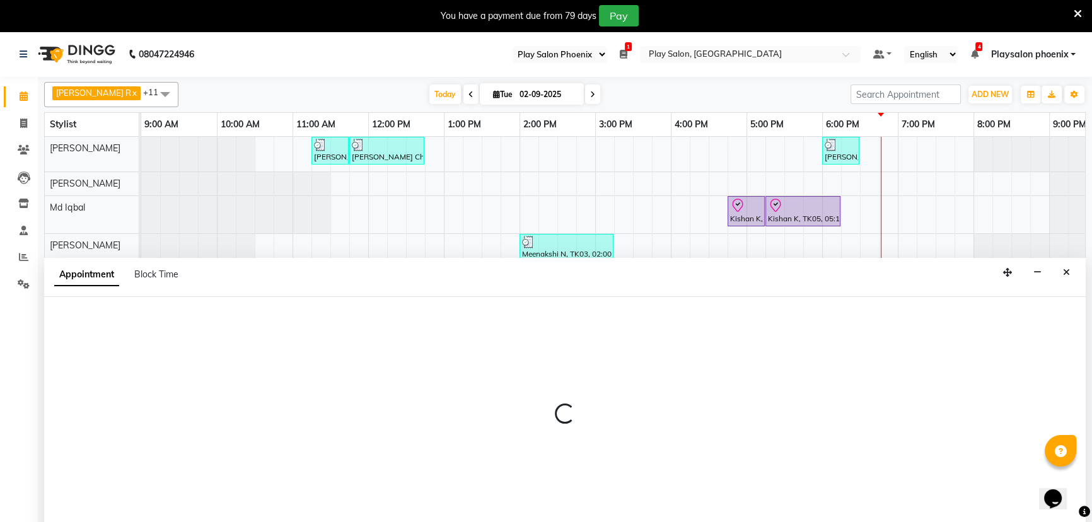
scroll to position [32, 0]
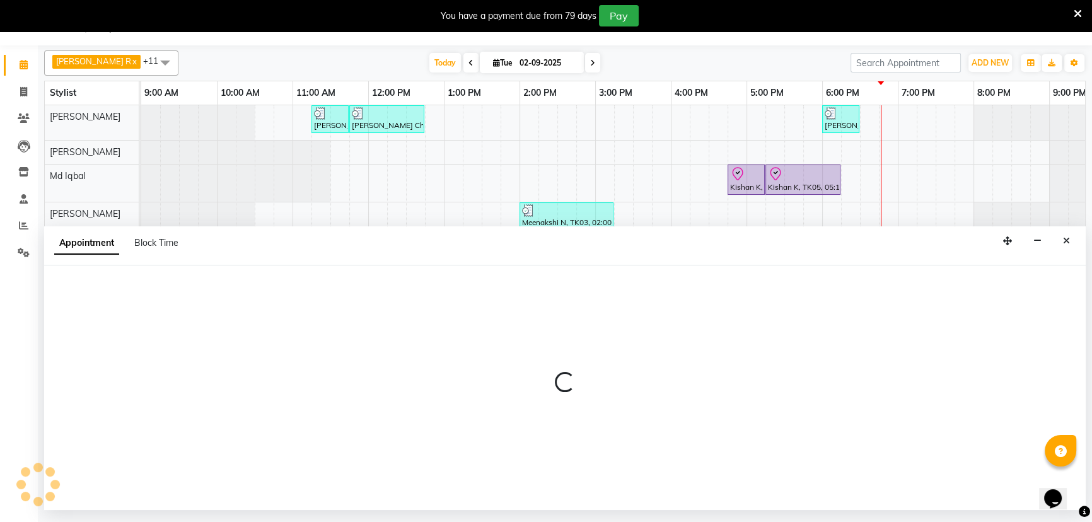
select select "tentative"
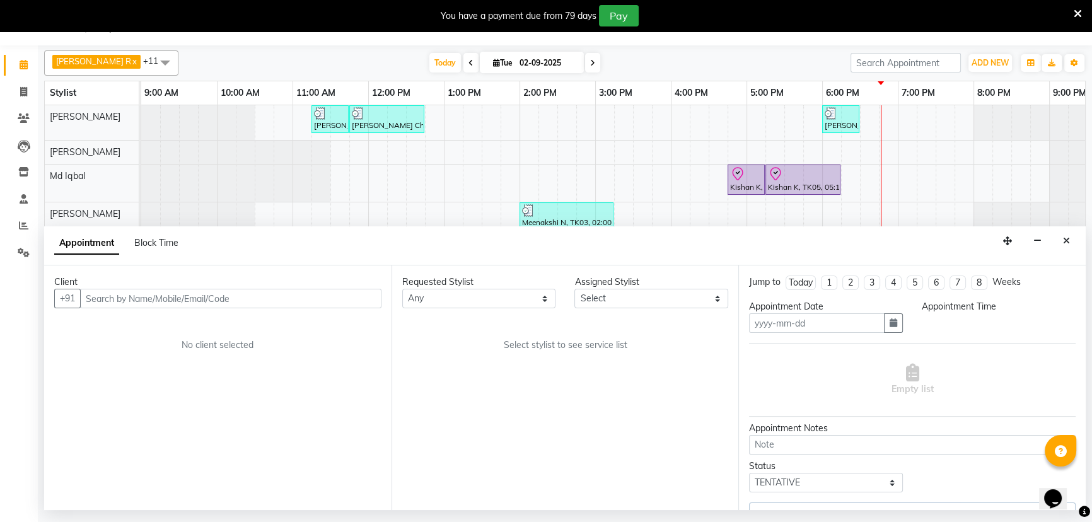
type input "02-09-2025"
select select "check-in"
select select "1005"
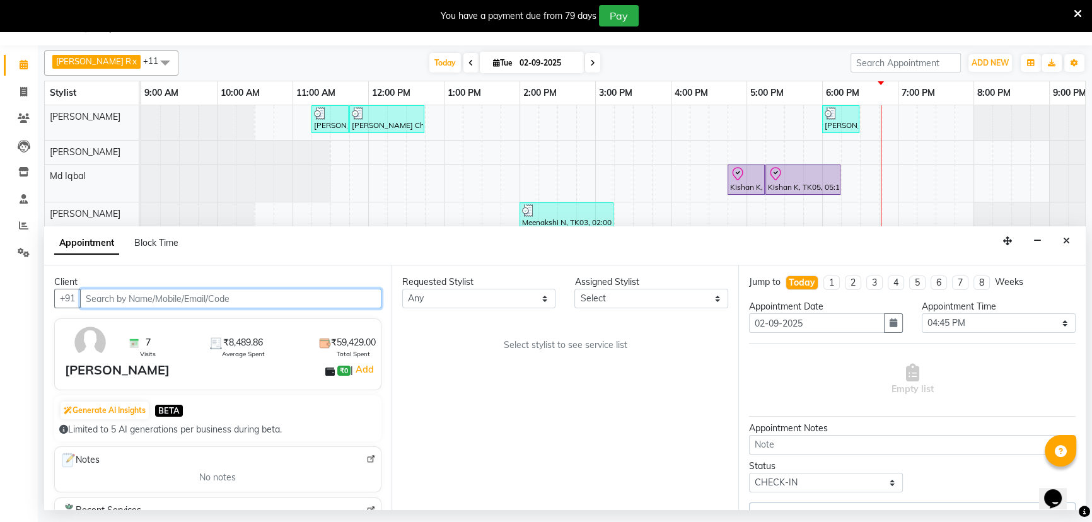
select select "81420"
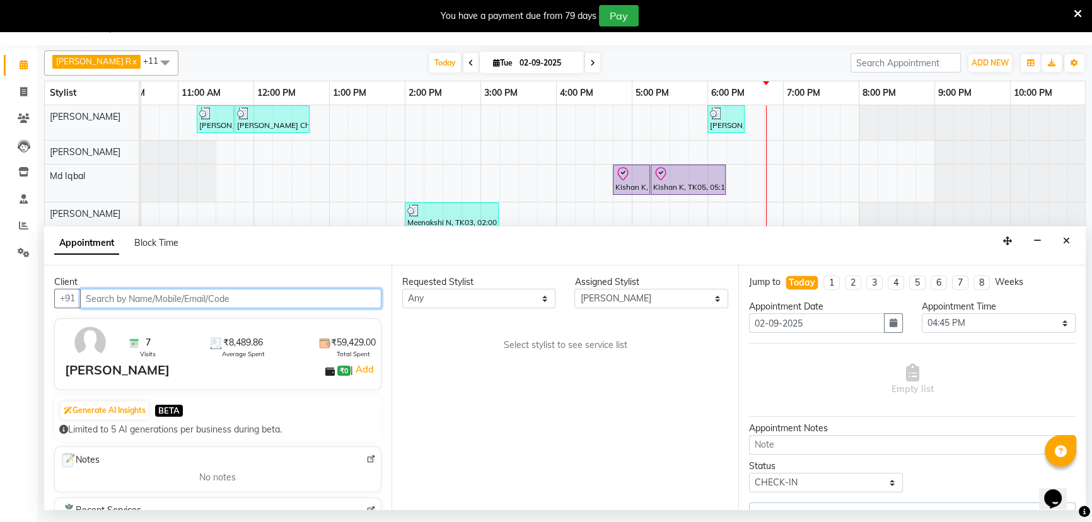
select select "4216"
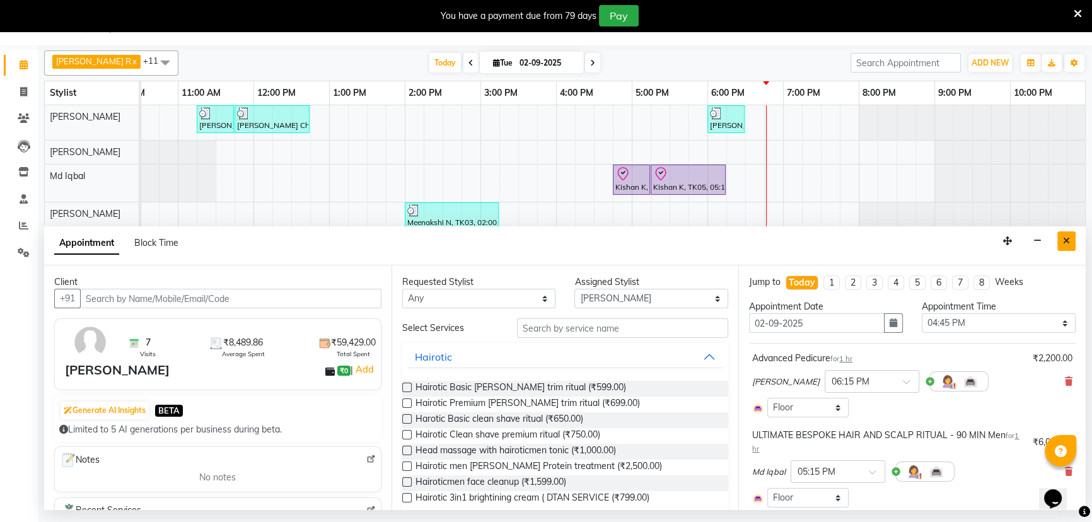
click at [1067, 240] on icon "Close" at bounding box center [1066, 240] width 7 height 9
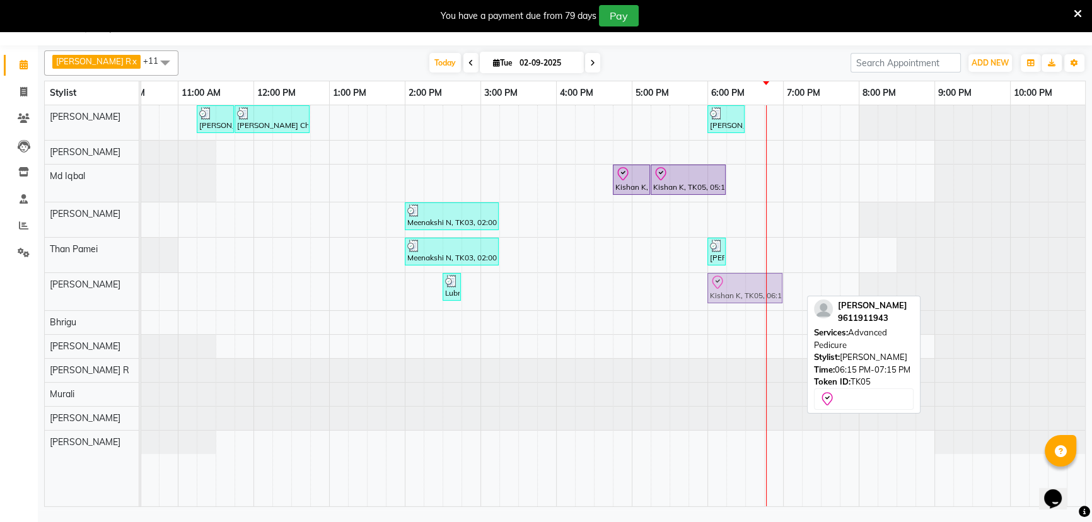
drag, startPoint x: 738, startPoint y: 286, endPoint x: 722, endPoint y: 285, distance: 15.2
click at [26, 285] on div "Lubna ., TK04, 02:30 PM-02:45 PM, 3G upper lip Kishan K, TK05, 06:15 PM-07:15 P…" at bounding box center [26, 291] width 0 height 37
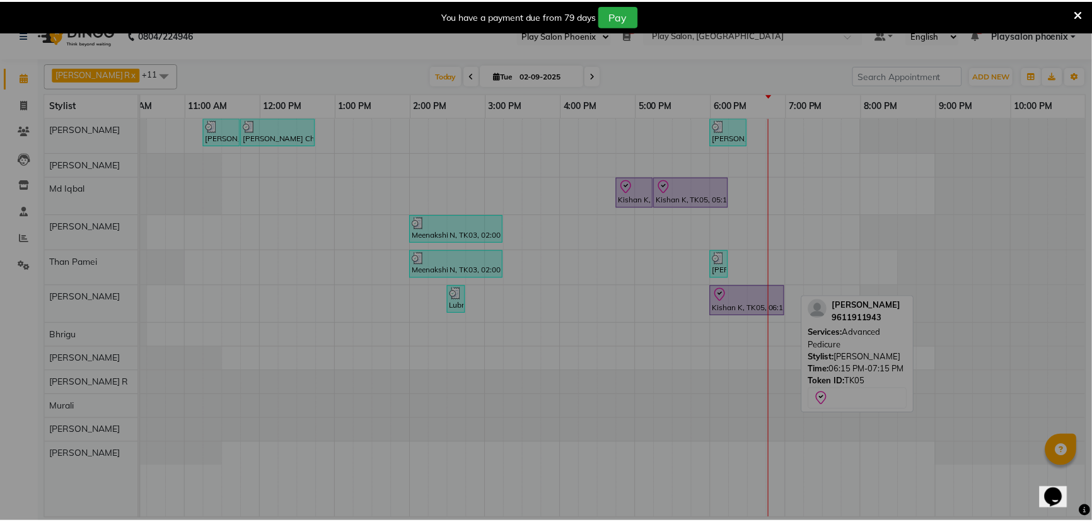
scroll to position [0, 107]
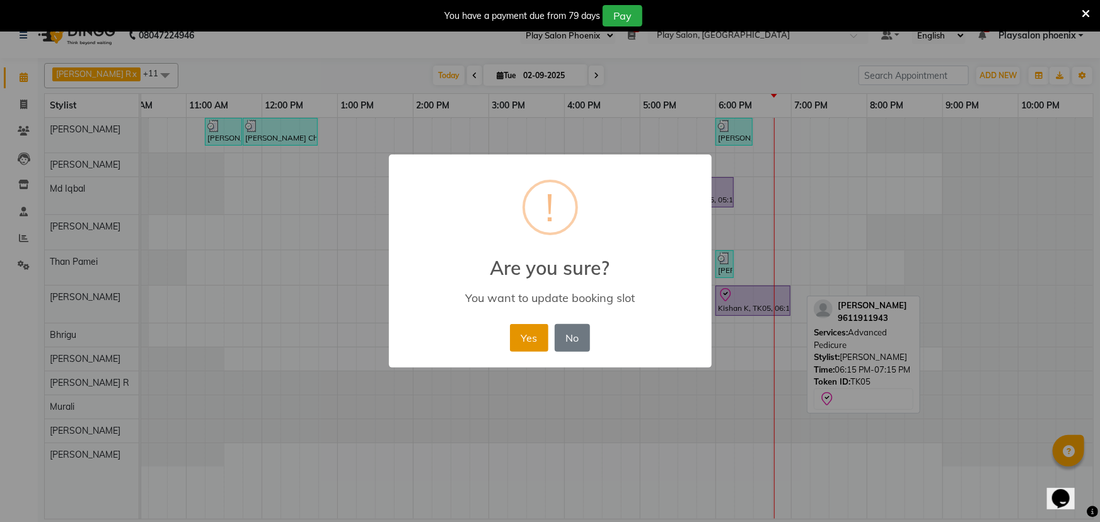
click at [526, 332] on button "Yes" at bounding box center [529, 338] width 38 height 28
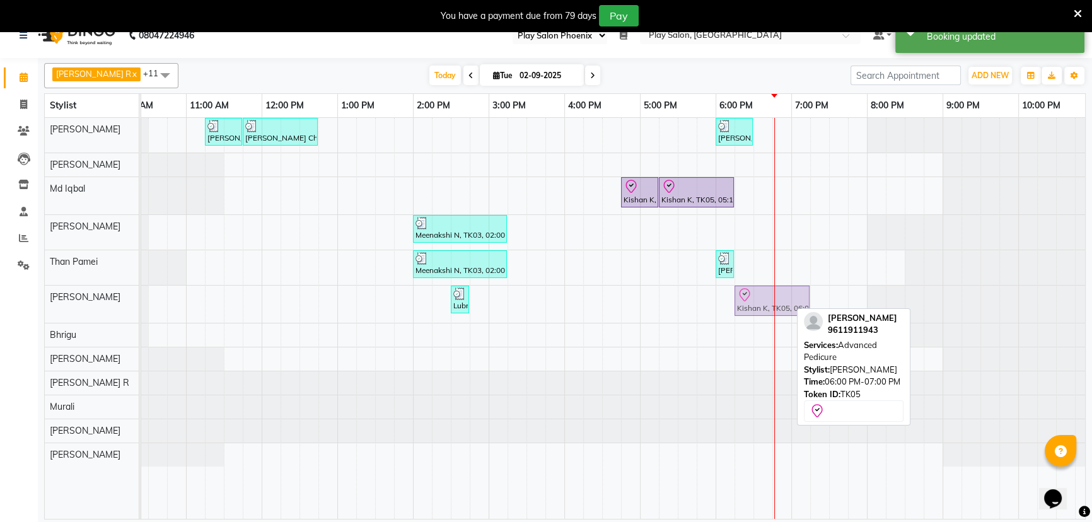
drag, startPoint x: 748, startPoint y: 298, endPoint x: 762, endPoint y: 298, distance: 14.5
click at [35, 298] on div "Lubna ., TK04, 02:30 PM-02:45 PM, 3G upper lip Kishan K, TK05, 06:00 PM-07:00 P…" at bounding box center [35, 304] width 0 height 37
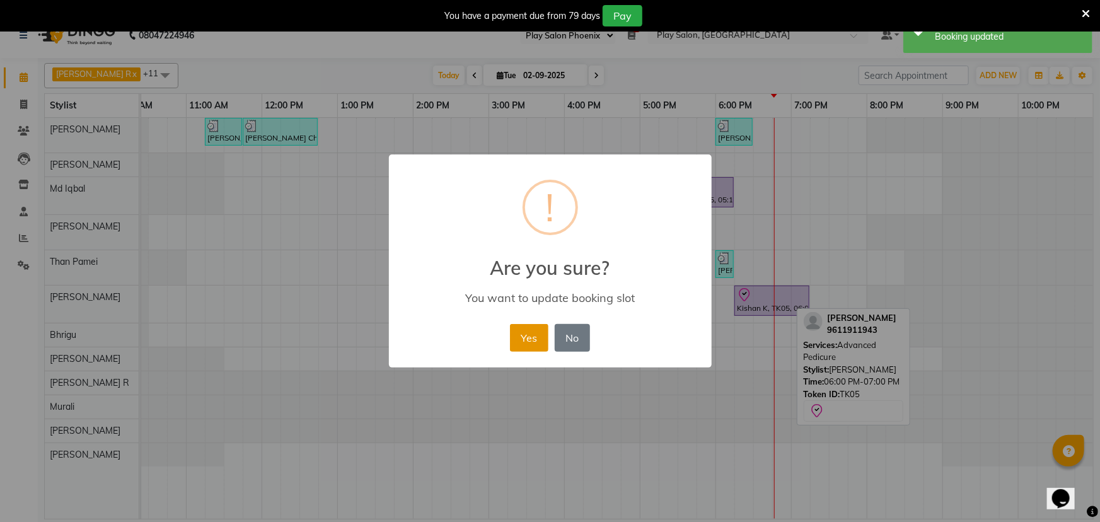
click at [530, 339] on button "Yes" at bounding box center [529, 338] width 38 height 28
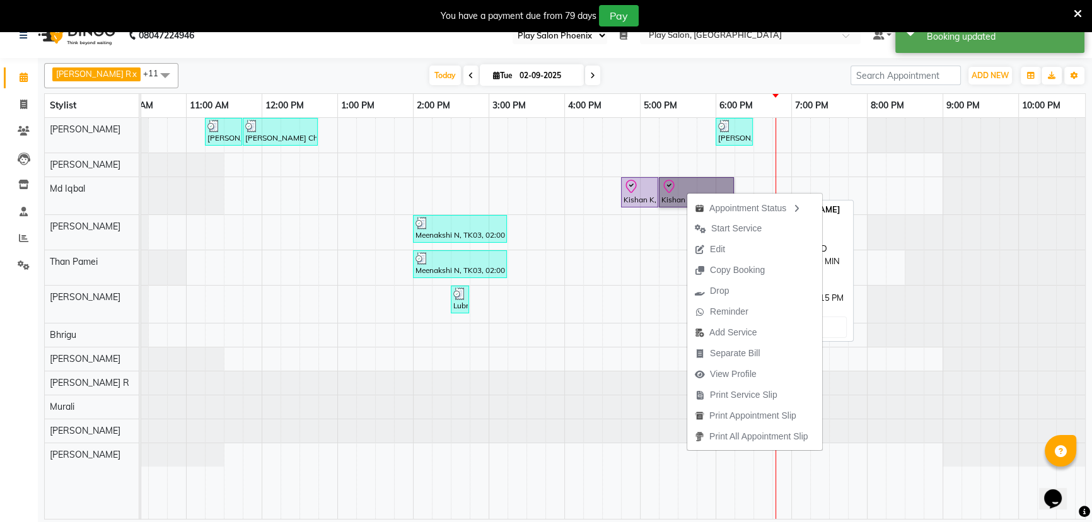
click at [676, 183] on link "Kishan K, TK05, 05:15 PM-06:15 PM, ULTIMATE BESPOKE HAIR AND SCALP RITUAL - 90 …" at bounding box center [696, 192] width 75 height 30
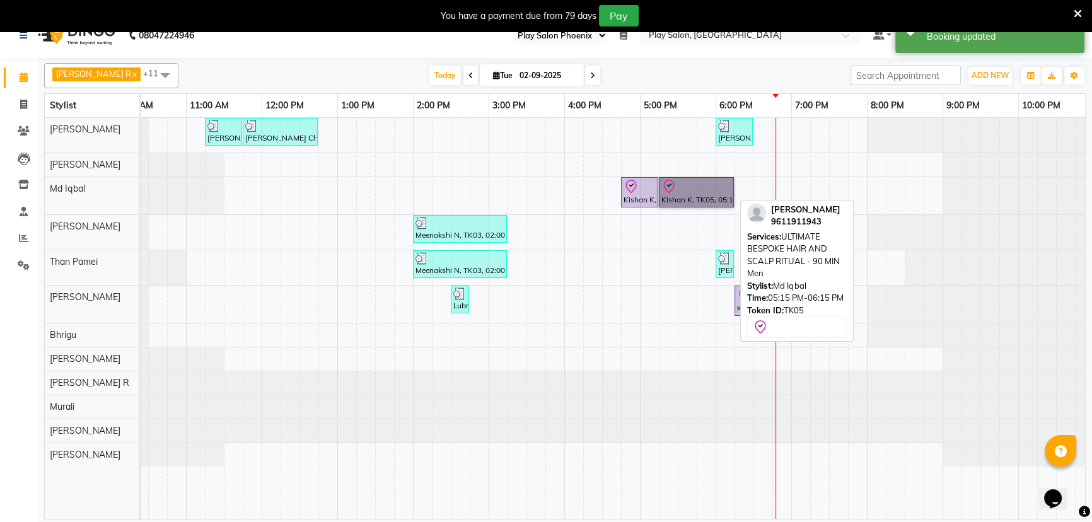
click at [676, 183] on link "Kishan K, TK05, 05:15 PM-06:15 PM, ULTIMATE BESPOKE HAIR AND SCALP RITUAL - 90 …" at bounding box center [696, 192] width 75 height 30
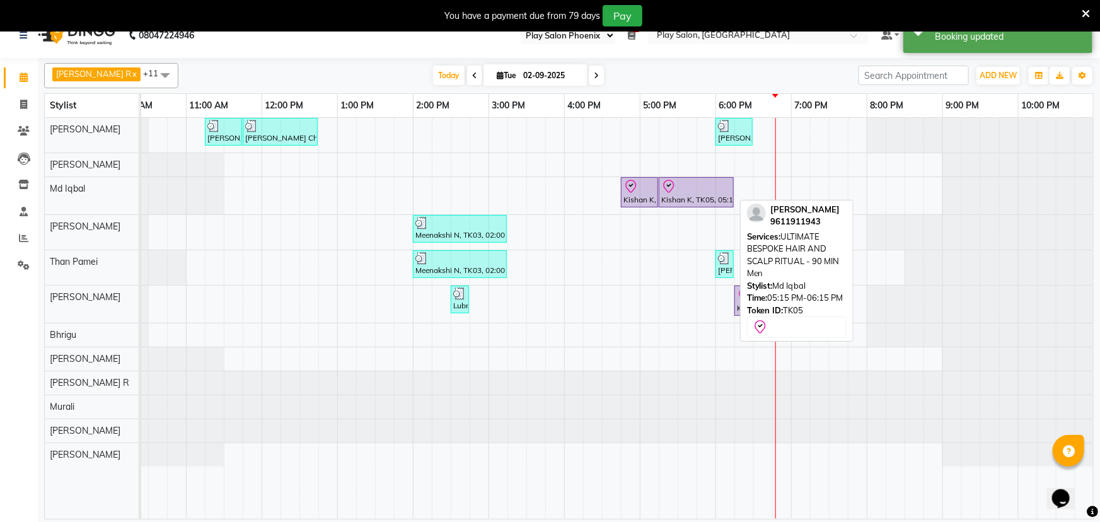
select select "8"
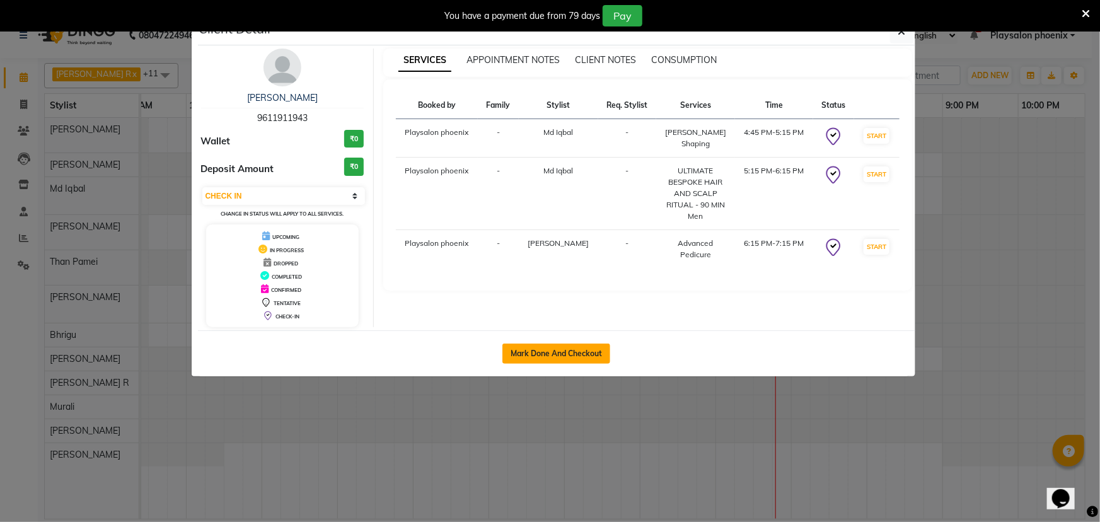
click at [548, 353] on button "Mark Done And Checkout" at bounding box center [556, 354] width 108 height 20
select select "8350"
select select "service"
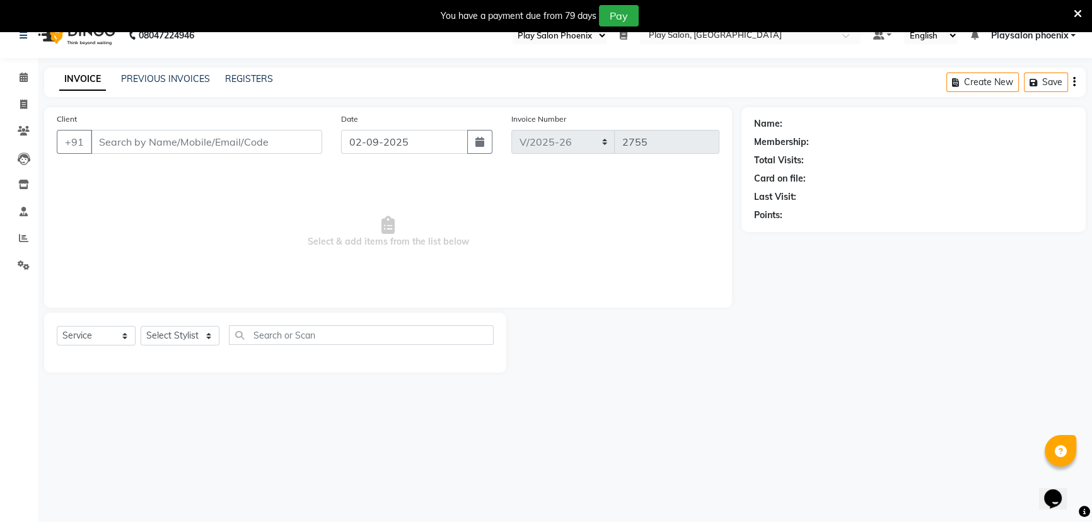
type input "9611911943"
select select "81420"
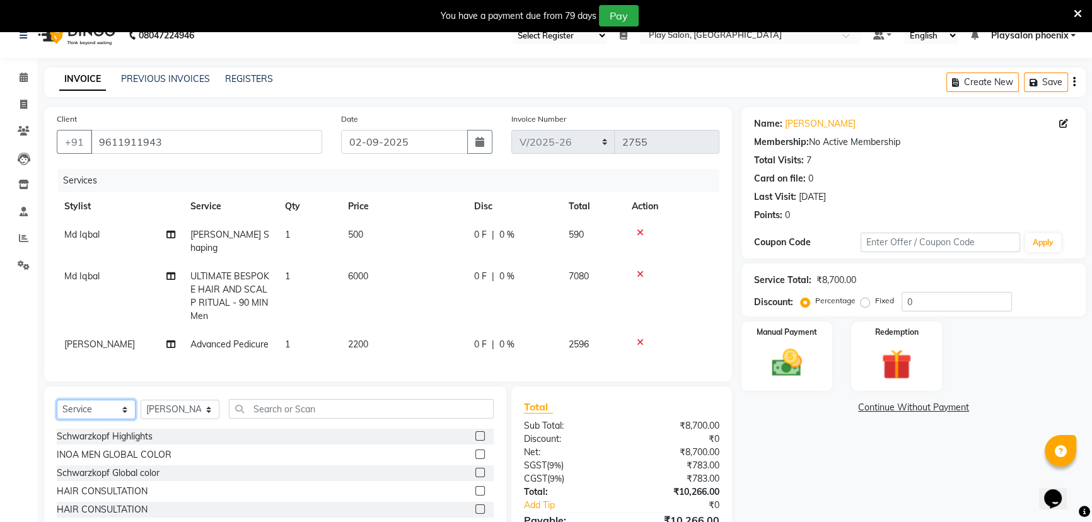
click at [107, 403] on select "Select Service Product Membership Package Voucher Prepaid Gift Card" at bounding box center [96, 410] width 79 height 20
select select "product"
click at [57, 400] on select "Select Service Product Membership Package Voucher Prepaid Gift Card" at bounding box center [96, 410] width 79 height 20
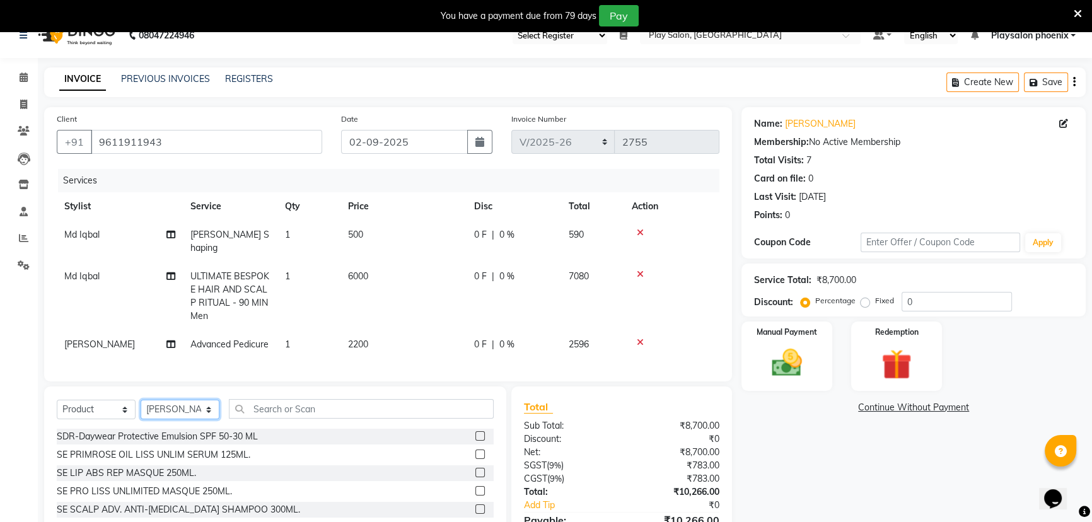
click at [185, 403] on select "Select Stylist Armaan Bhrigu Chytra Diksha Tamang General Technician . Imran An…" at bounding box center [180, 410] width 79 height 20
select select "81412"
click at [141, 400] on select "Select Stylist Armaan Bhrigu Chytra Diksha Tamang General Technician . Imran An…" at bounding box center [180, 410] width 79 height 20
click at [278, 400] on input "text" at bounding box center [361, 409] width 265 height 20
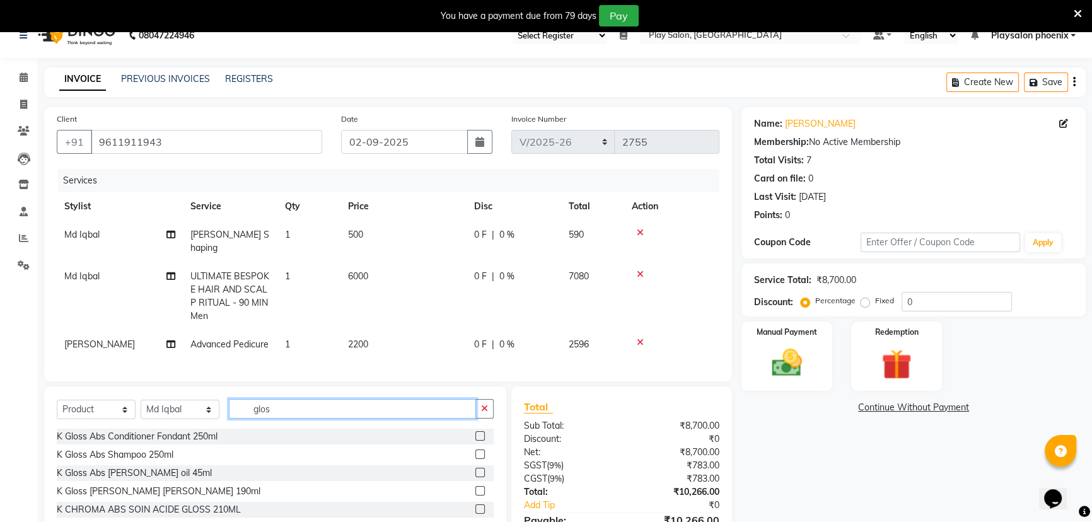
type input "glos"
click at [479, 486] on label at bounding box center [479, 490] width 9 height 9
click at [479, 487] on input "checkbox" at bounding box center [479, 491] width 8 height 8
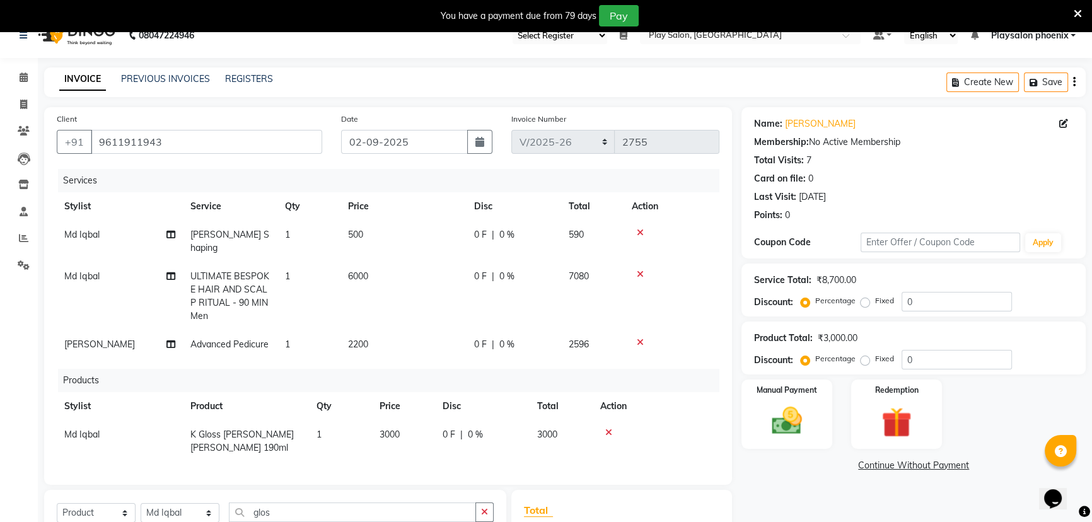
checkbox input "false"
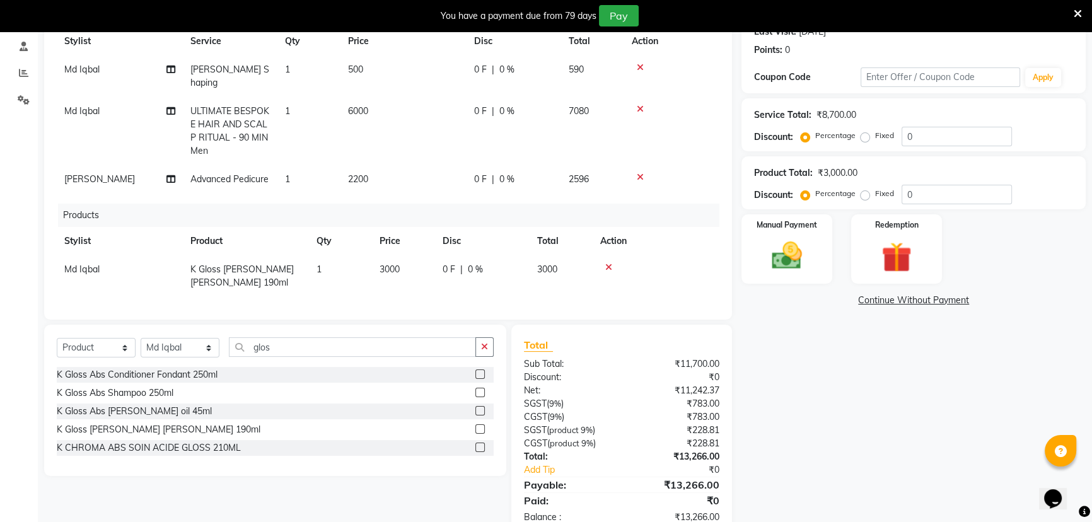
scroll to position [191, 0]
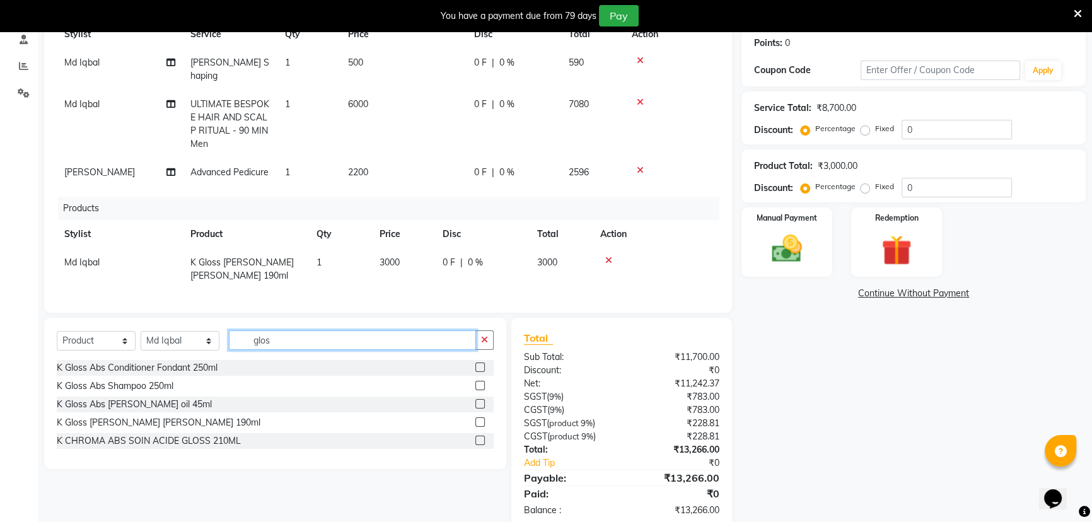
drag, startPoint x: 277, startPoint y: 328, endPoint x: 249, endPoint y: 324, distance: 28.0
click at [249, 330] on input "glos" at bounding box center [352, 340] width 247 height 20
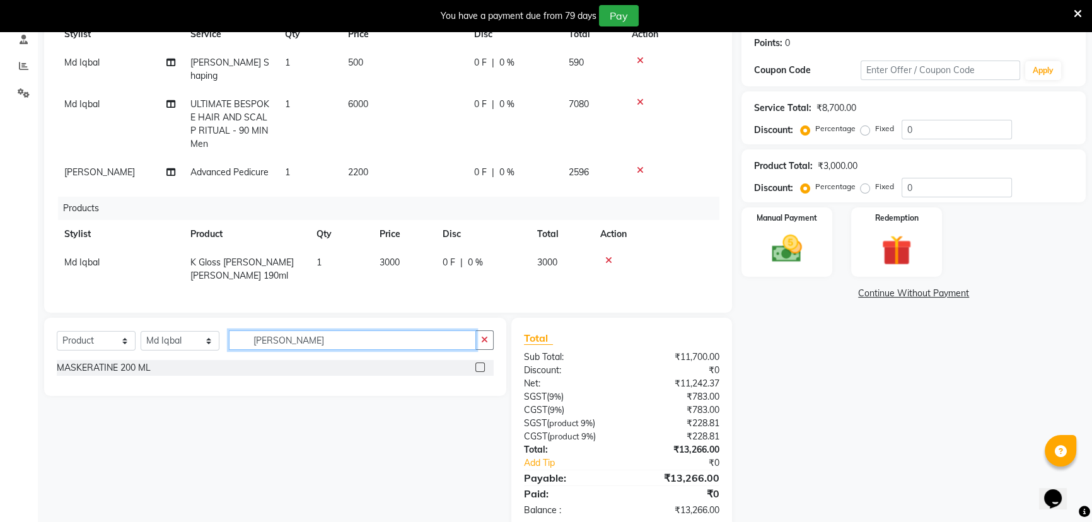
type input "maske"
click at [478, 363] on label at bounding box center [479, 367] width 9 height 9
click at [478, 364] on input "checkbox" at bounding box center [479, 368] width 8 height 8
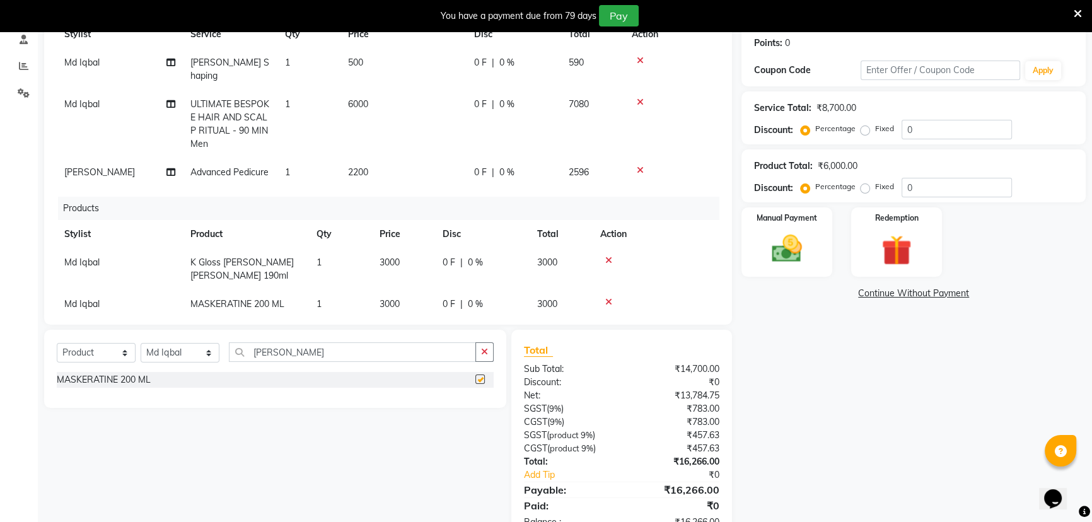
checkbox input "false"
click at [283, 352] on input "maske" at bounding box center [352, 352] width 247 height 20
type input "m"
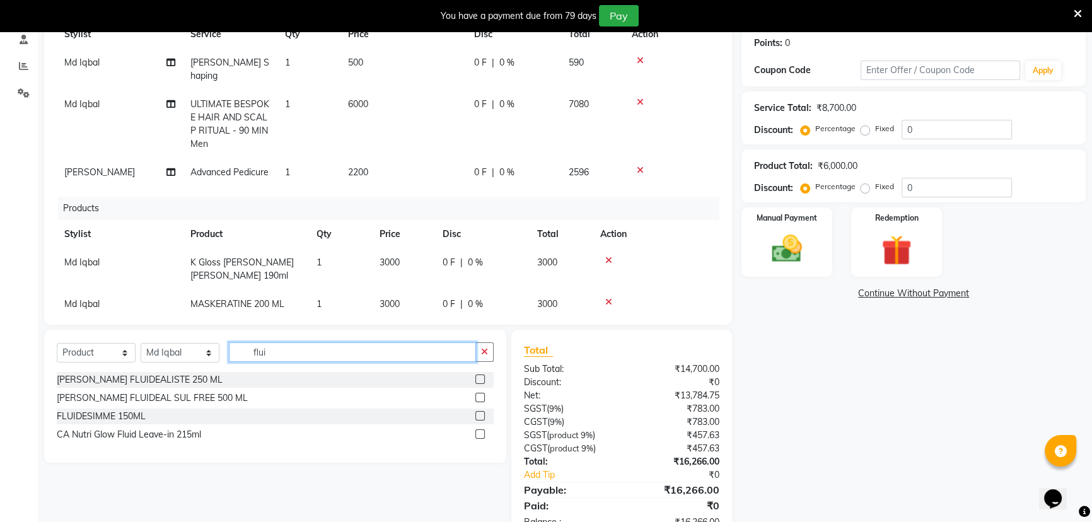
type input "flui"
click at [479, 375] on label at bounding box center [479, 378] width 9 height 9
click at [479, 376] on input "checkbox" at bounding box center [479, 380] width 8 height 8
checkbox input "false"
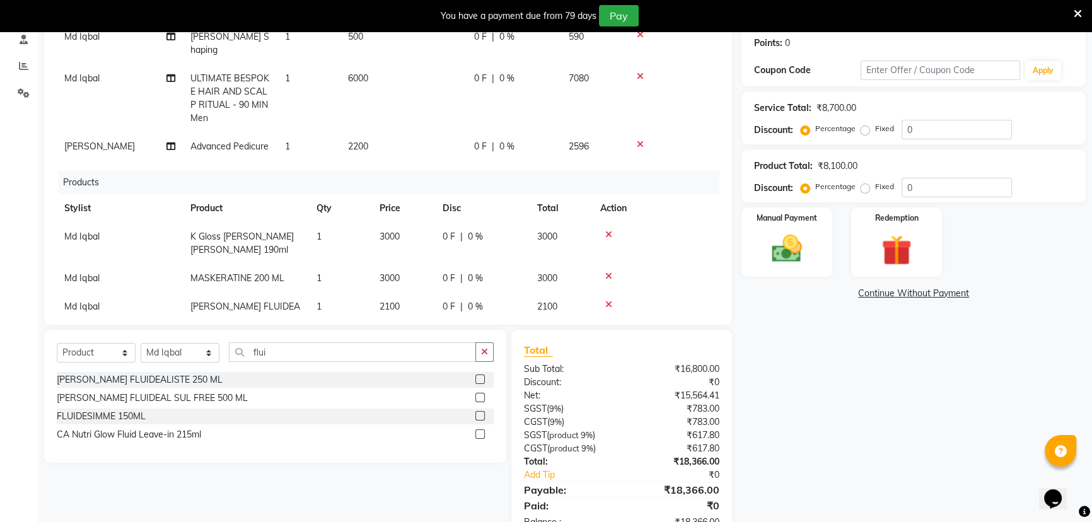
scroll to position [40, 0]
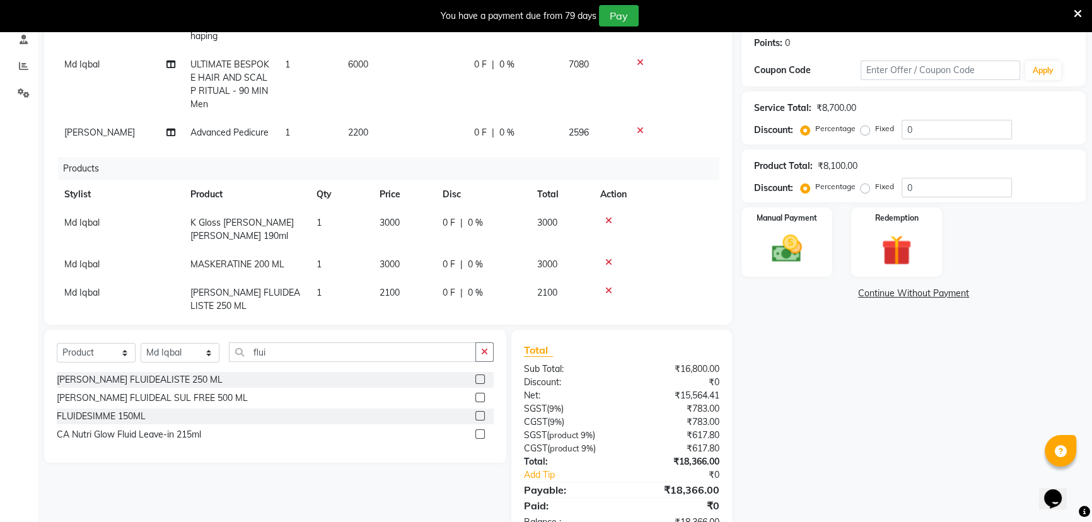
click at [393, 258] on span "3000" at bounding box center [390, 263] width 20 height 11
select select "81412"
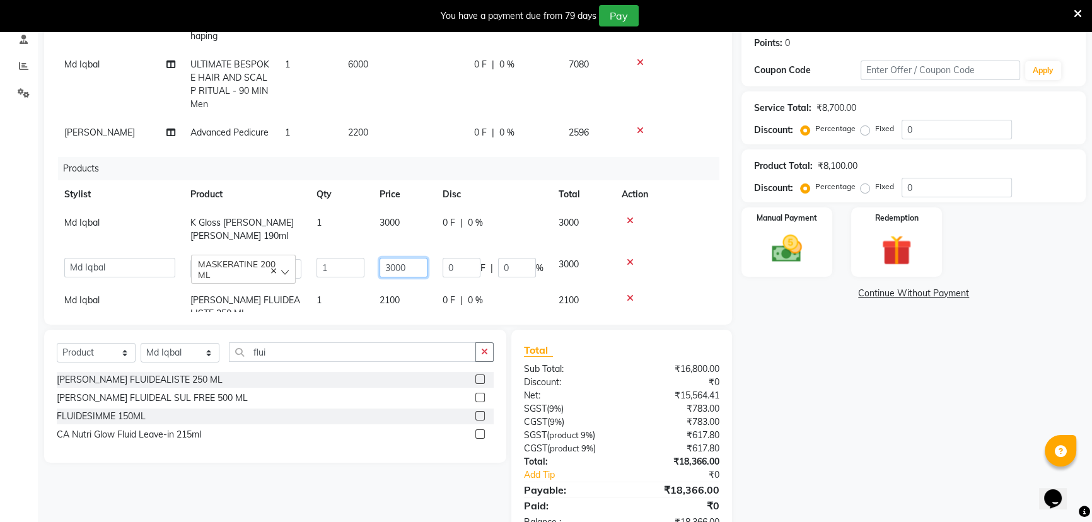
drag, startPoint x: 412, startPoint y: 239, endPoint x: 371, endPoint y: 240, distance: 41.0
click at [371, 250] on tr "Armaan Bhrigu Chytra Diksha Tamang General Technician . Imran Ansari Lalitha A …" at bounding box center [388, 268] width 663 height 36
type input "3850"
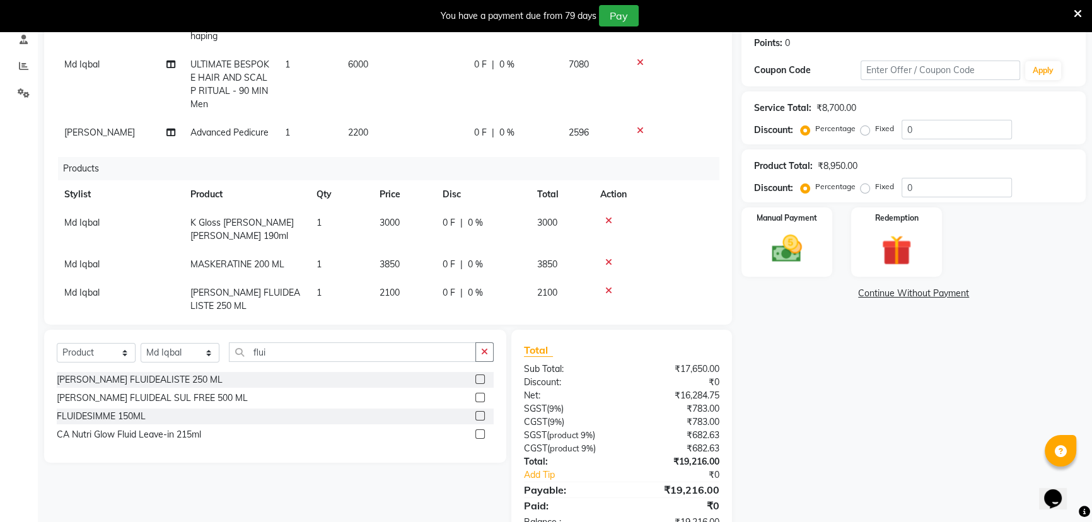
click at [397, 279] on td "2100" at bounding box center [403, 300] width 63 height 42
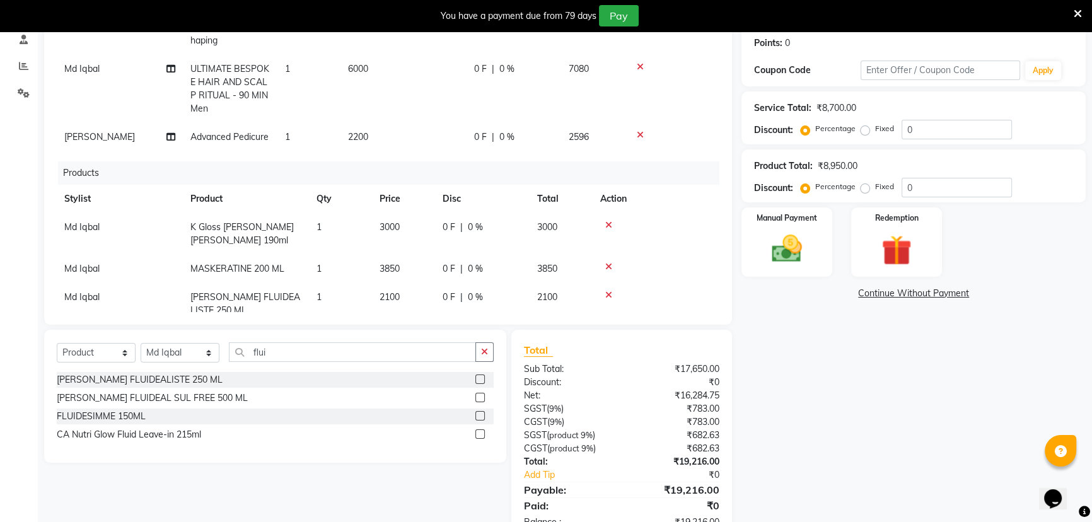
select select "81412"
drag, startPoint x: 409, startPoint y: 273, endPoint x: 377, endPoint y: 270, distance: 32.3
click at [377, 283] on td "2100" at bounding box center [403, 301] width 63 height 36
type input "2950"
click at [441, 161] on div "Products" at bounding box center [393, 172] width 671 height 23
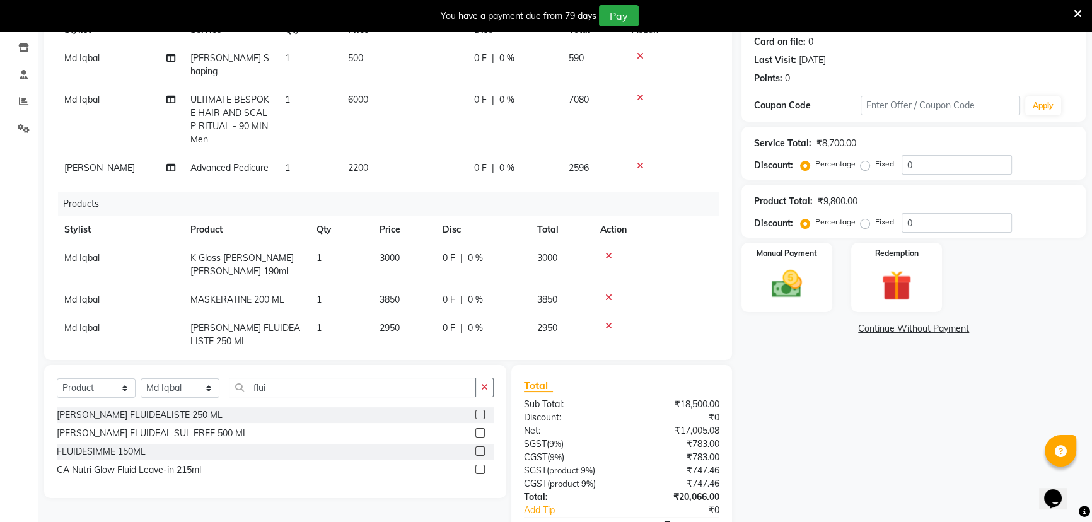
scroll to position [230, 0]
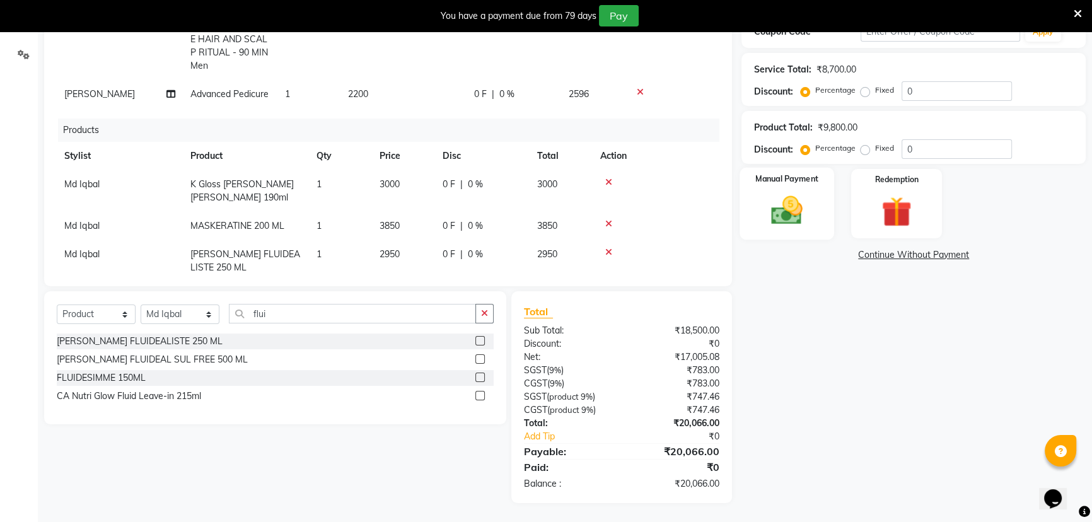
click at [794, 202] on img at bounding box center [787, 210] width 51 height 36
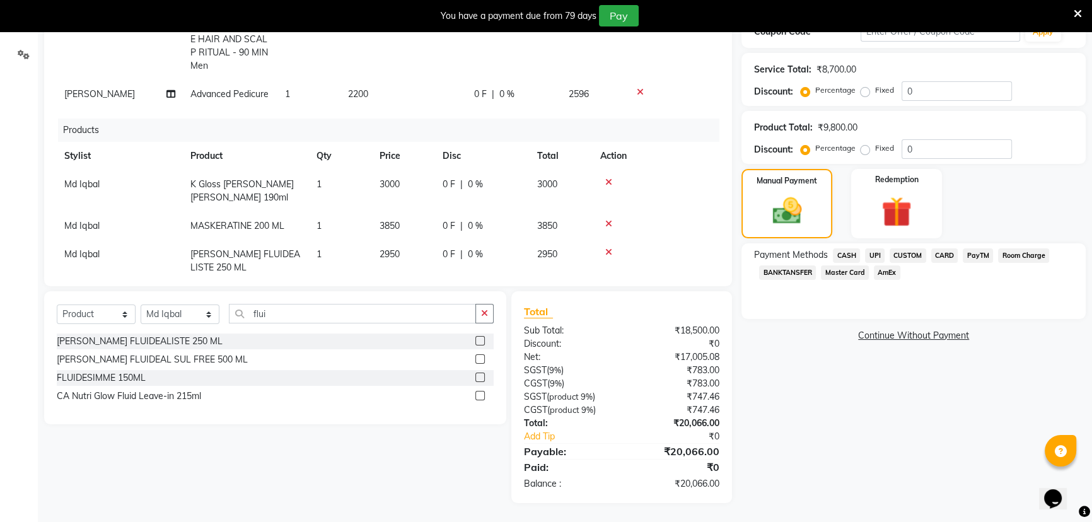
click at [908, 254] on span "CUSTOM" at bounding box center [908, 255] width 37 height 15
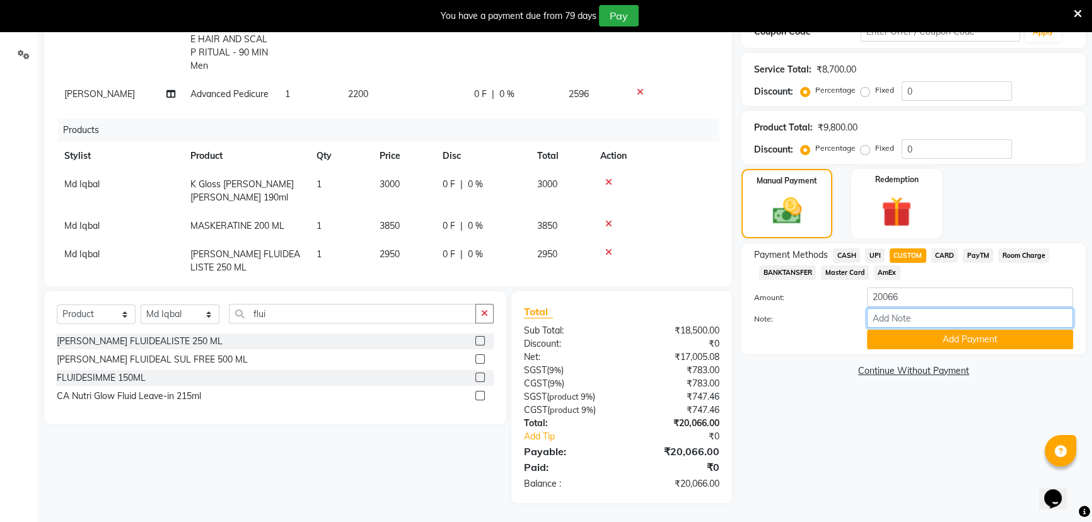
click at [896, 317] on input "Note:" at bounding box center [970, 318] width 206 height 20
type input "Upi"
click at [915, 340] on button "Add Payment" at bounding box center [970, 340] width 206 height 20
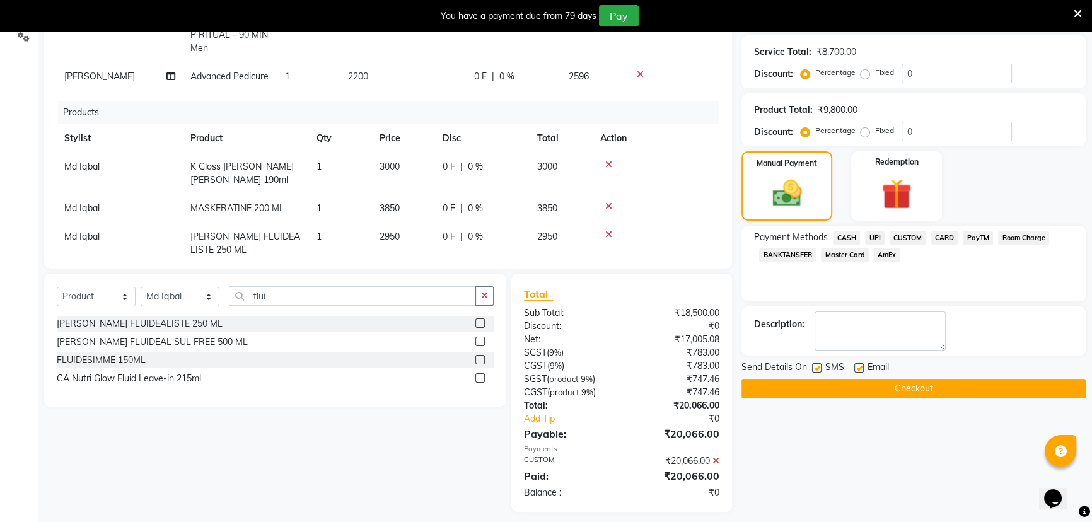
scroll to position [257, 0]
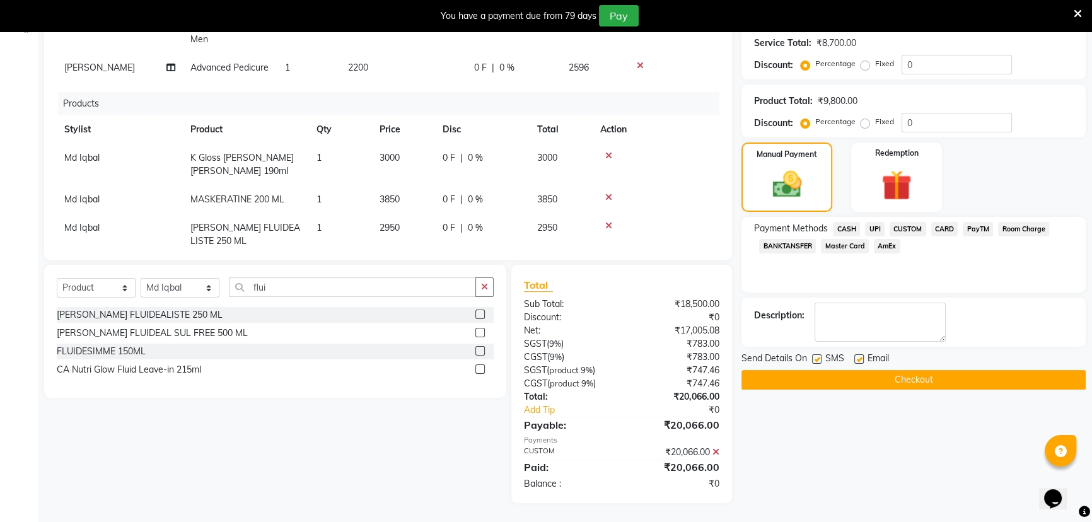
click at [883, 373] on button "Checkout" at bounding box center [913, 380] width 344 height 20
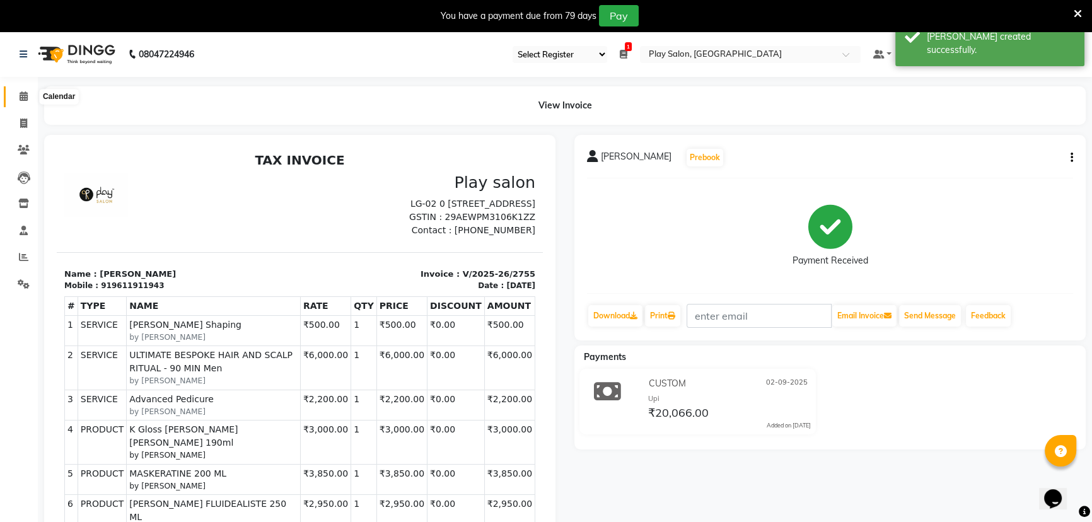
click at [23, 98] on icon at bounding box center [24, 95] width 8 height 9
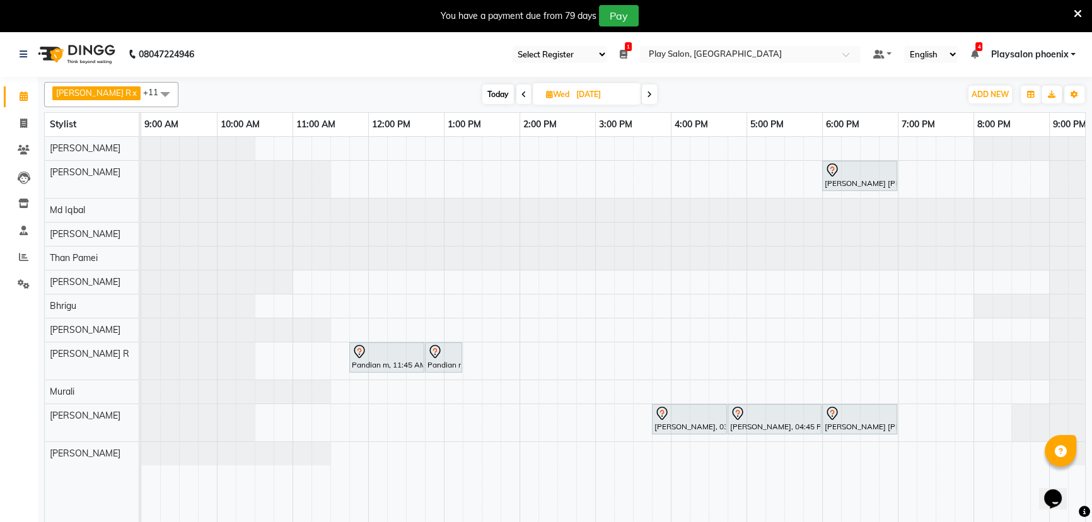
click at [580, 90] on input "03-09-2025" at bounding box center [603, 94] width 63 height 19
select select "9"
select select "2025"
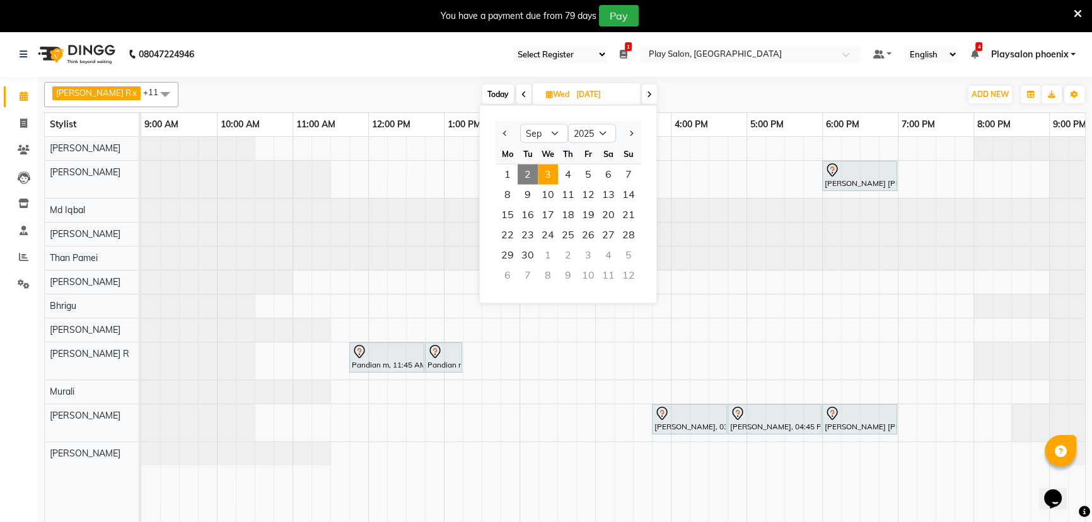
click at [526, 178] on span "2" at bounding box center [528, 175] width 20 height 20
type input "02-09-2025"
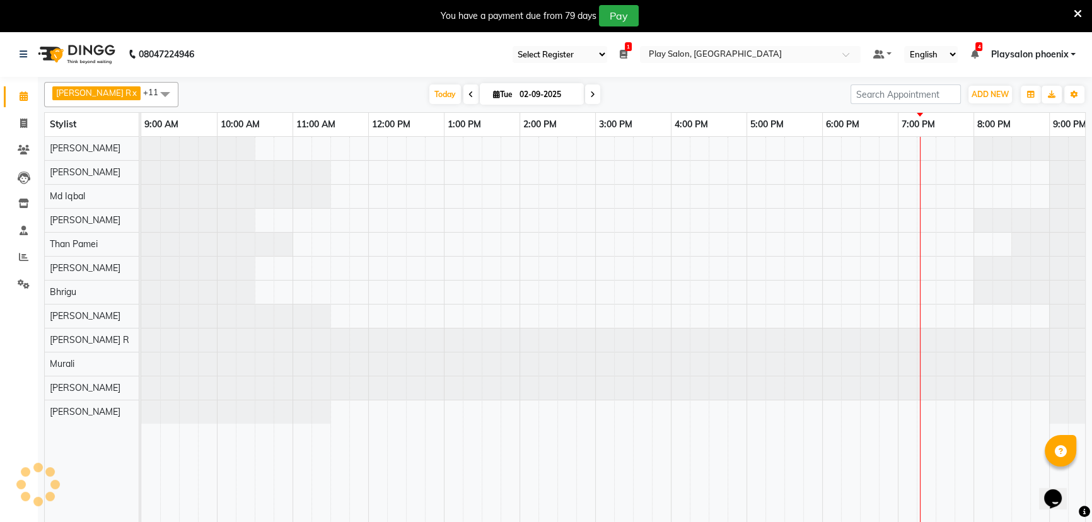
scroll to position [0, 115]
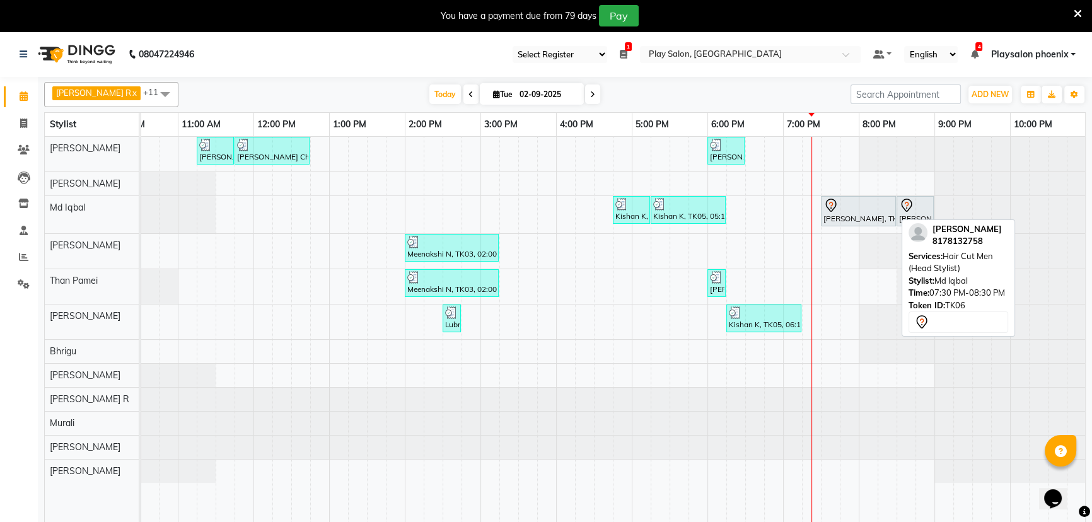
click at [865, 211] on div at bounding box center [858, 205] width 70 height 15
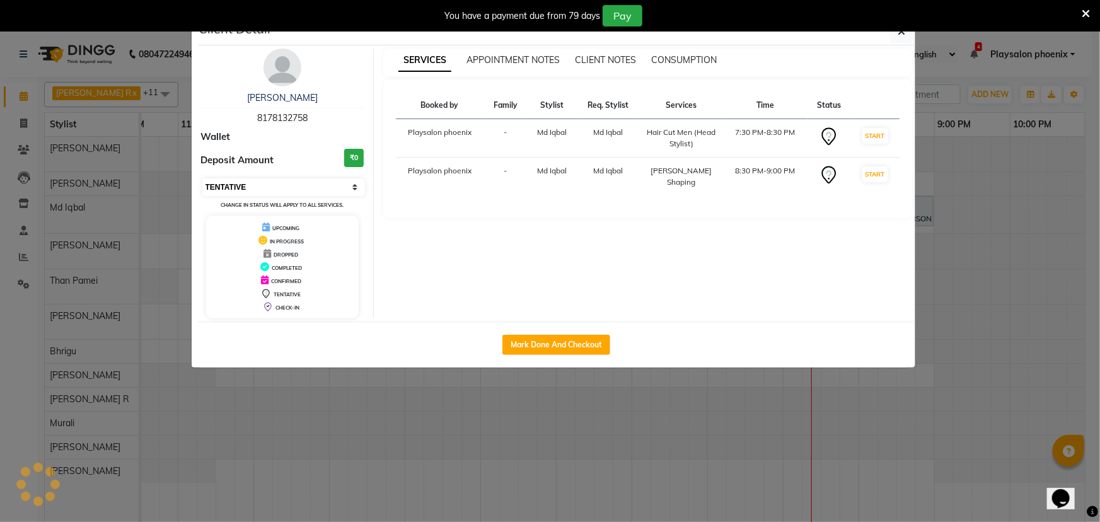
click at [288, 189] on select "Select IN SERVICE CONFIRMED TENTATIVE CHECK IN MARK DONE DROPPED UPCOMING" at bounding box center [283, 187] width 163 height 18
select select "1"
click at [202, 178] on select "Select IN SERVICE CONFIRMED TENTATIVE CHECK IN MARK DONE DROPPED UPCOMING" at bounding box center [283, 187] width 163 height 18
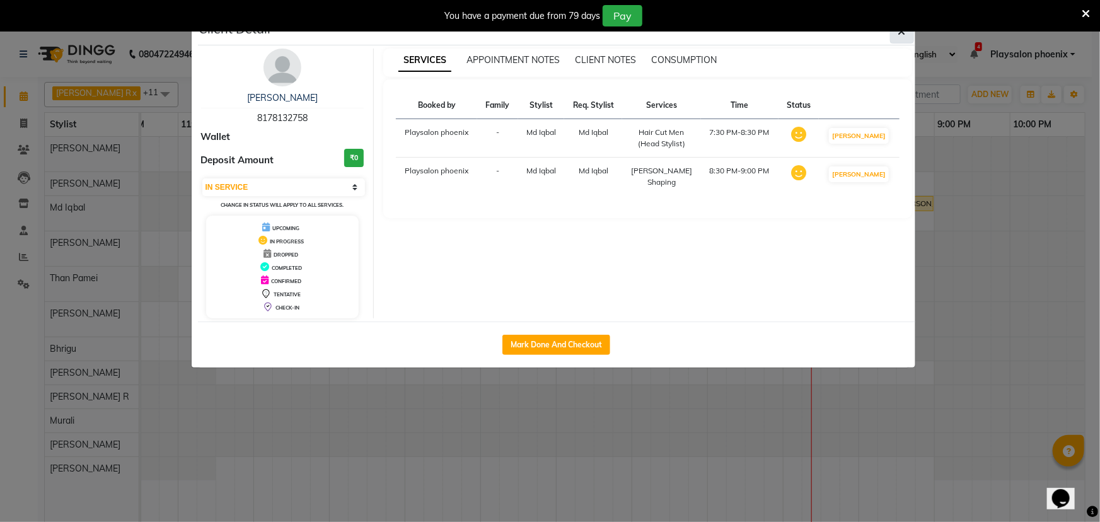
click at [901, 35] on icon "button" at bounding box center [902, 31] width 8 height 10
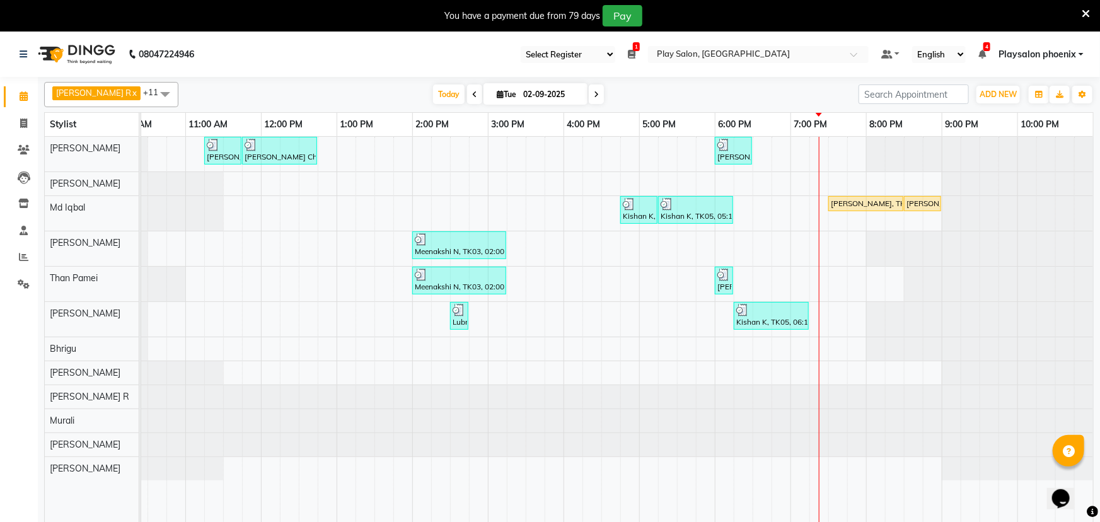
scroll to position [0, 107]
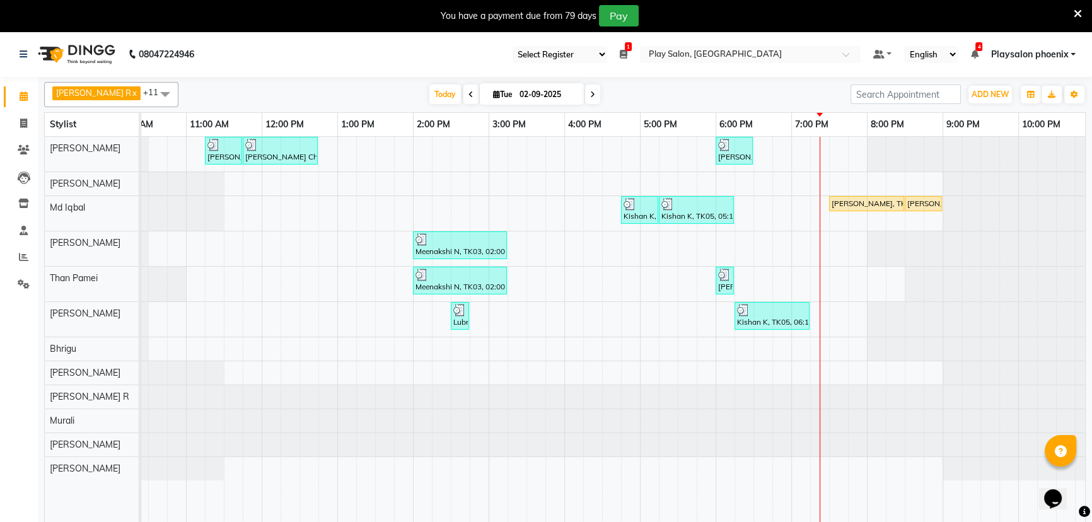
click at [1075, 13] on icon at bounding box center [1078, 13] width 8 height 11
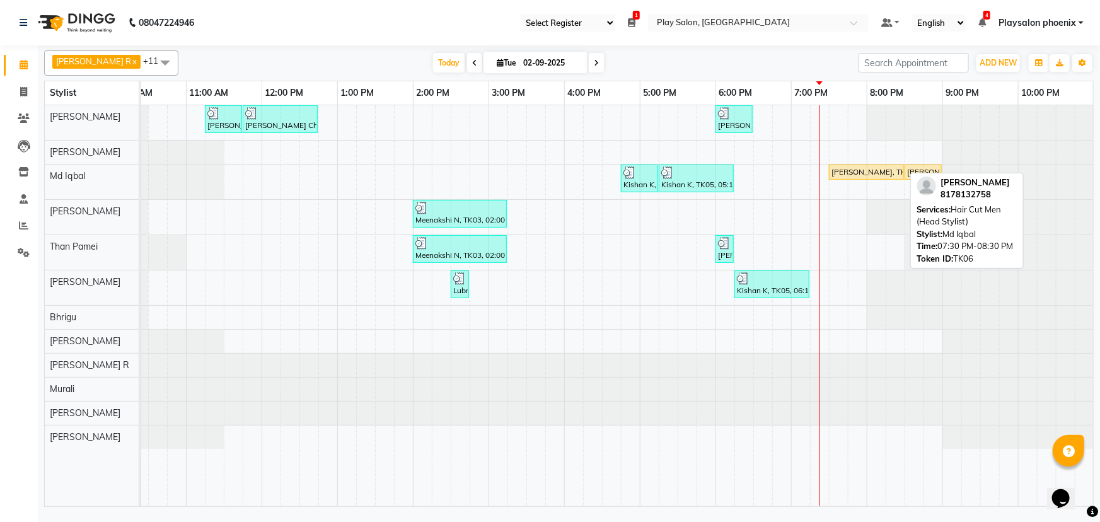
click at [850, 166] on div "Vivek Singh, TK06, 07:30 PM-08:30 PM, Hair Cut Men (Head Stylist)" at bounding box center [866, 171] width 73 height 11
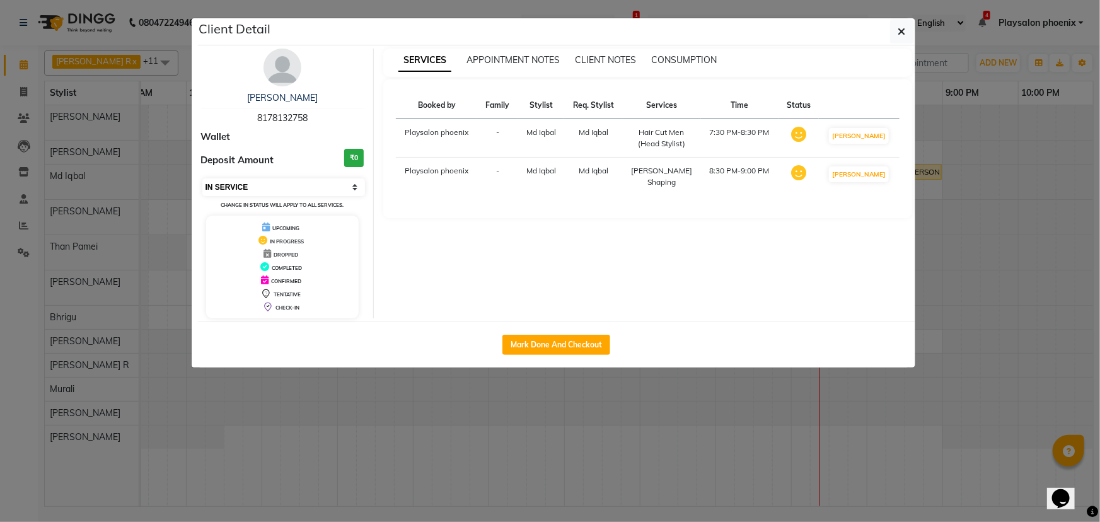
click at [277, 183] on select "Select IN SERVICE CONFIRMED TENTATIVE CHECK IN MARK DONE DROPPED UPCOMING" at bounding box center [283, 187] width 163 height 18
select select "8"
click at [202, 178] on select "Select IN SERVICE CONFIRMED TENTATIVE CHECK IN MARK DONE DROPPED UPCOMING" at bounding box center [283, 187] width 163 height 18
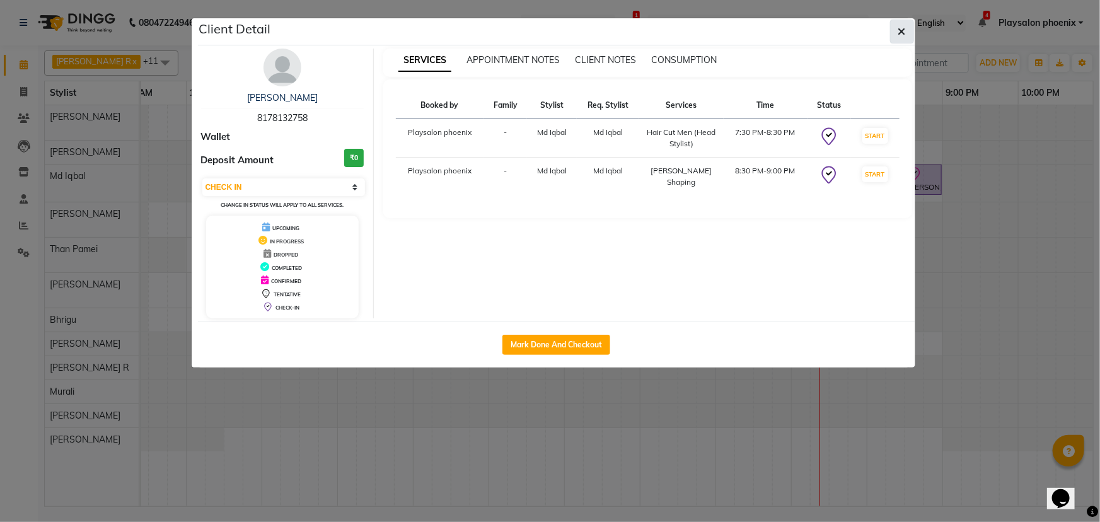
click at [902, 32] on icon "button" at bounding box center [902, 31] width 8 height 10
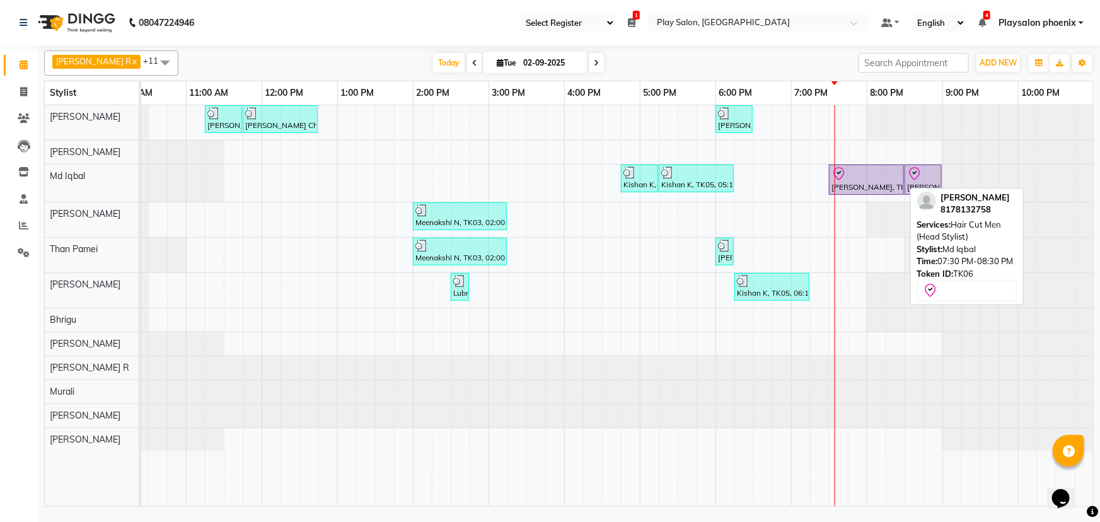
click at [853, 180] on div at bounding box center [867, 173] width 70 height 15
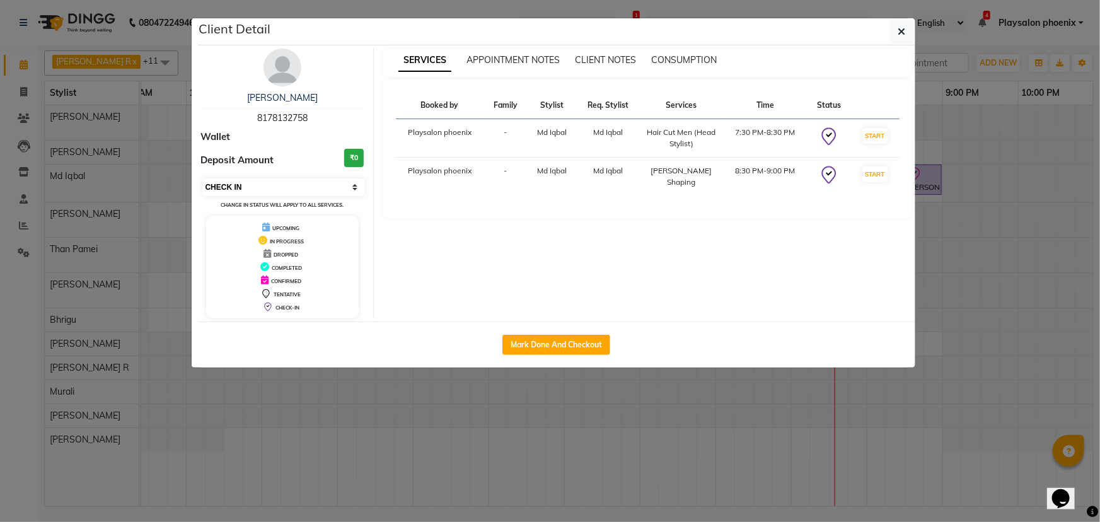
click at [240, 182] on select "Select IN SERVICE CONFIRMED TENTATIVE CHECK IN MARK DONE DROPPED UPCOMING" at bounding box center [283, 187] width 163 height 18
select select "1"
click at [202, 178] on select "Select IN SERVICE CONFIRMED TENTATIVE CHECK IN MARK DONE DROPPED UPCOMING" at bounding box center [283, 187] width 163 height 18
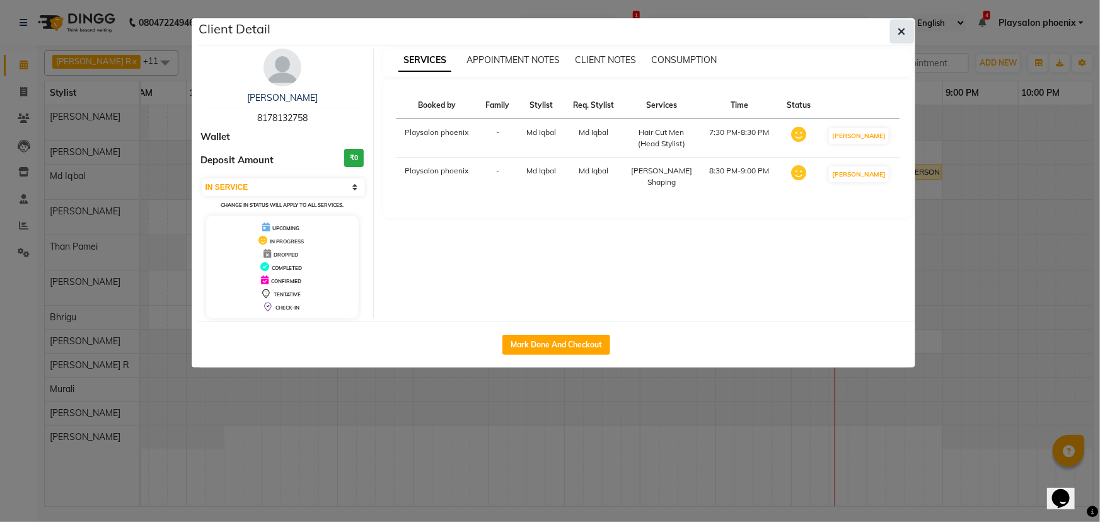
click at [901, 30] on icon "button" at bounding box center [902, 31] width 8 height 10
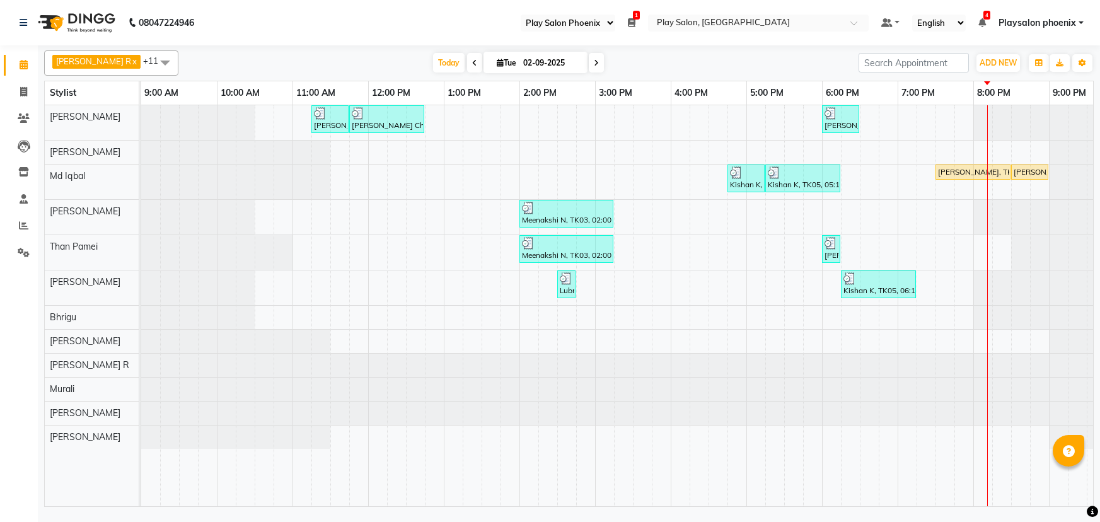
select select "90"
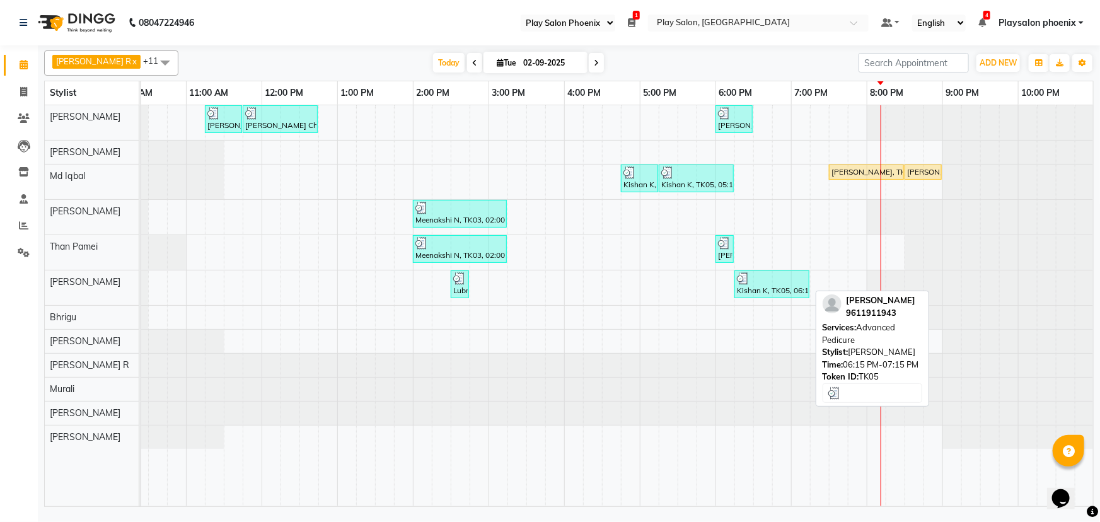
click at [755, 283] on div "Kishan K, TK05, 06:15 PM-07:15 PM, Advanced Pedicure" at bounding box center [772, 284] width 73 height 24
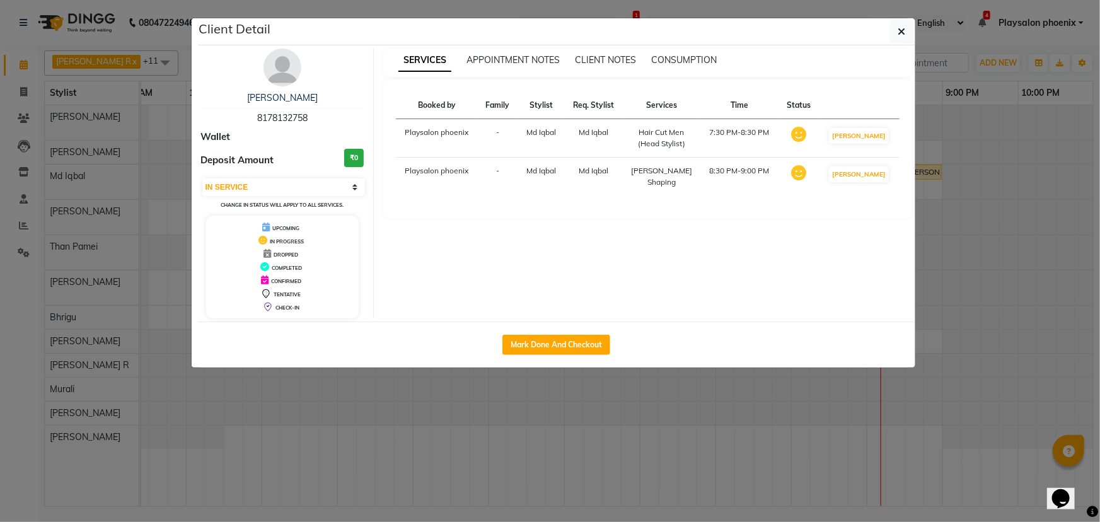
select select "3"
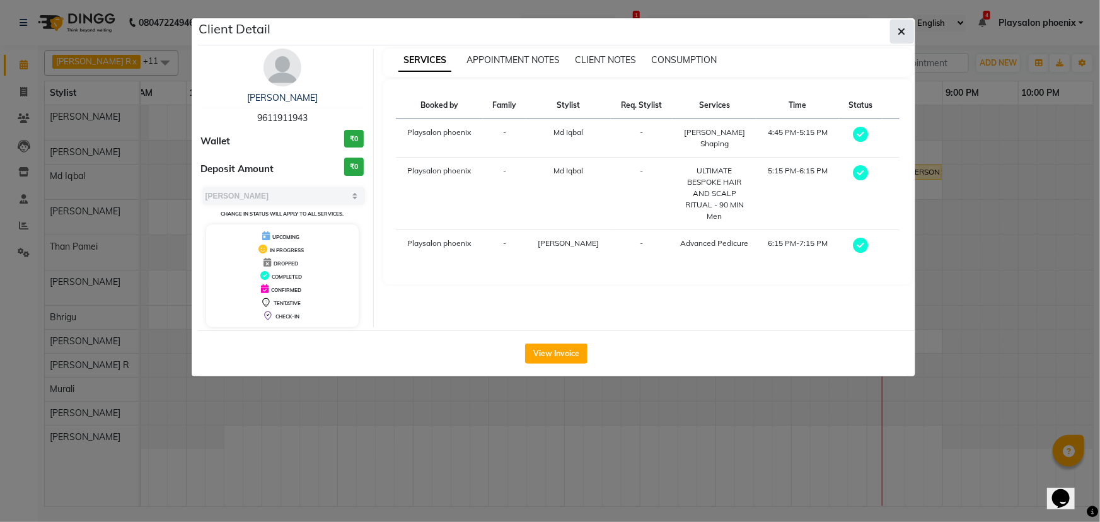
click at [901, 32] on icon "button" at bounding box center [902, 31] width 8 height 10
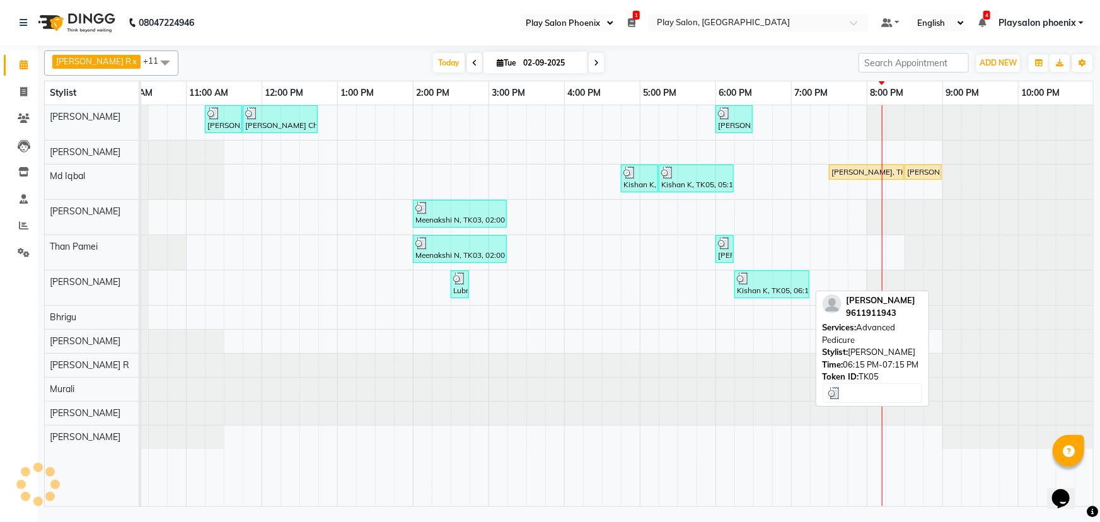
click at [763, 287] on div "Kishan K, TK05, 06:15 PM-07:15 PM, Advanced Pedicure" at bounding box center [772, 284] width 73 height 24
select select "3"
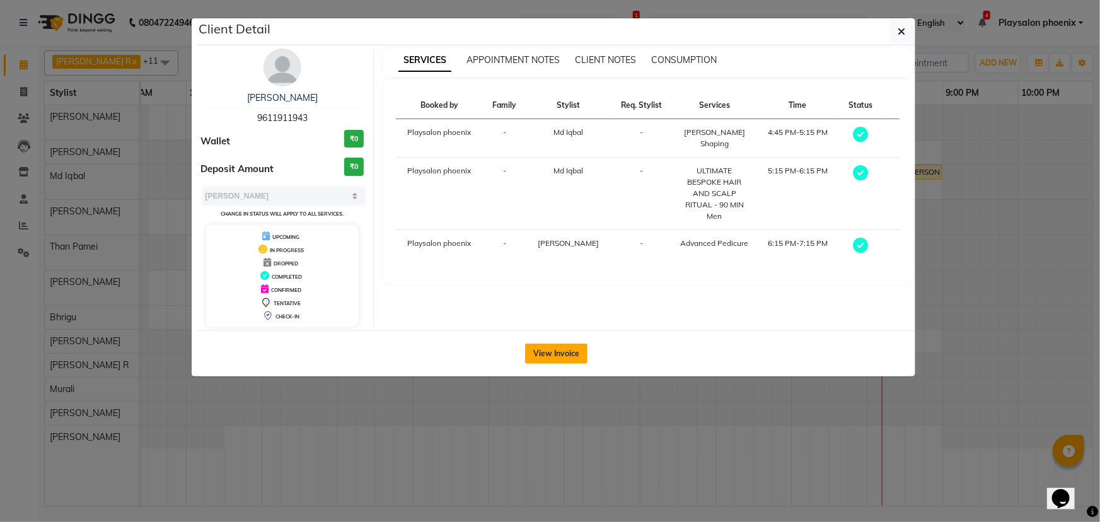
click at [545, 349] on button "View Invoice" at bounding box center [556, 354] width 62 height 20
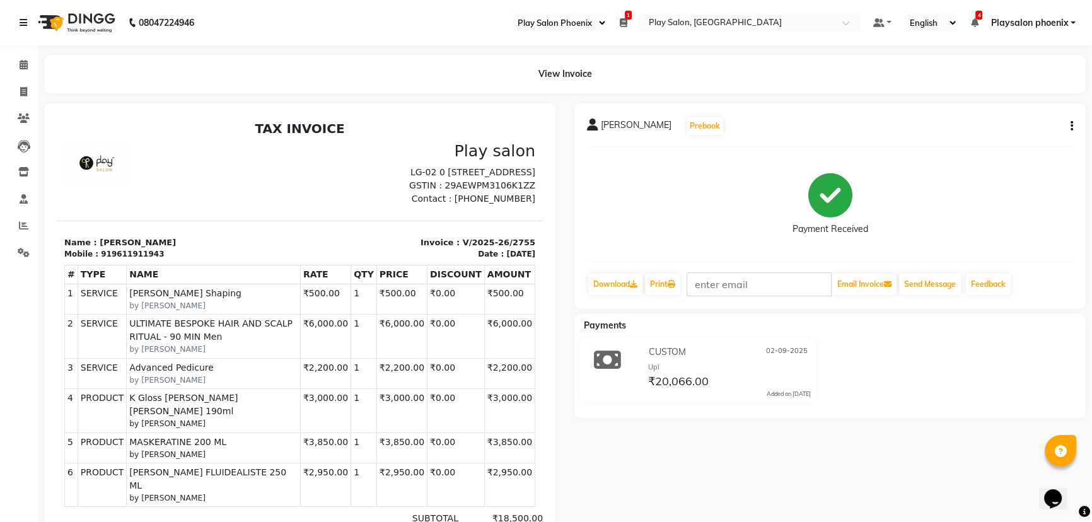
click at [23, 20] on icon at bounding box center [24, 22] width 8 height 9
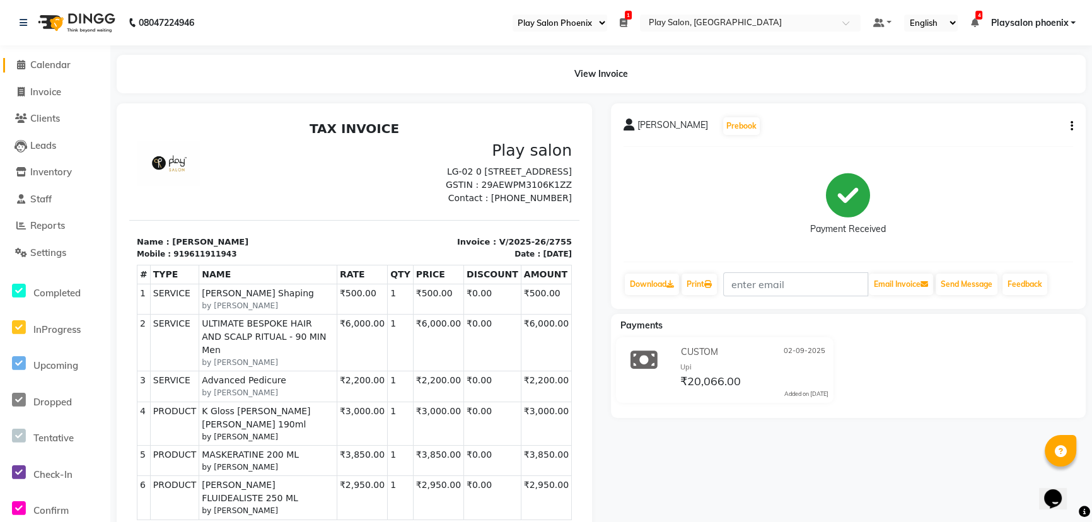
click at [29, 69] on span at bounding box center [20, 65] width 19 height 15
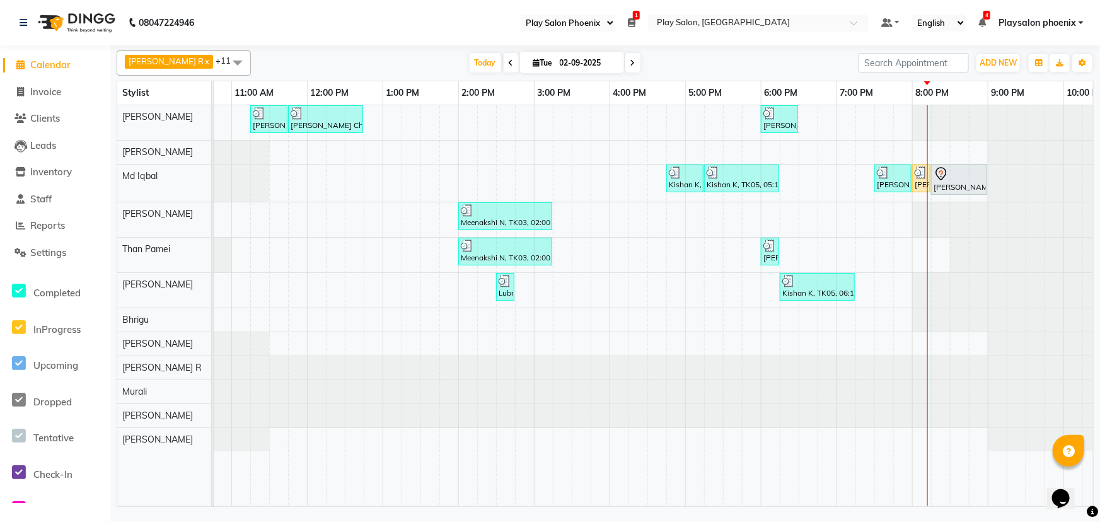
scroll to position [0, 135]
click at [862, 146] on div "Charu Ch, TK01, 11:15 AM-11:45 AM, FUSIO-DOSE PLUS RITUAL- 30 MIN Charu Ch, TK0…" at bounding box center [608, 306] width 1059 height 402
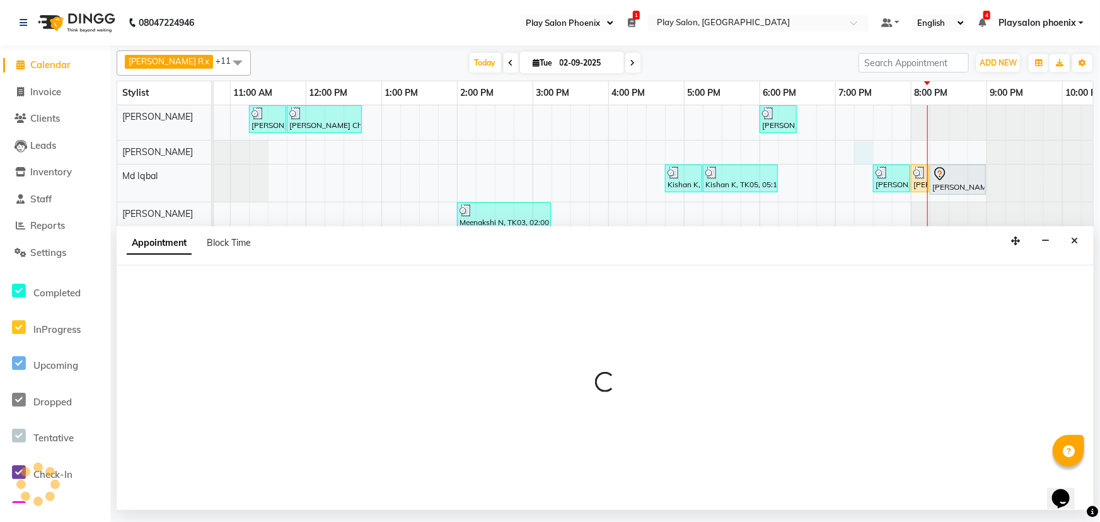
select select "81415"
select select "1155"
select select "tentative"
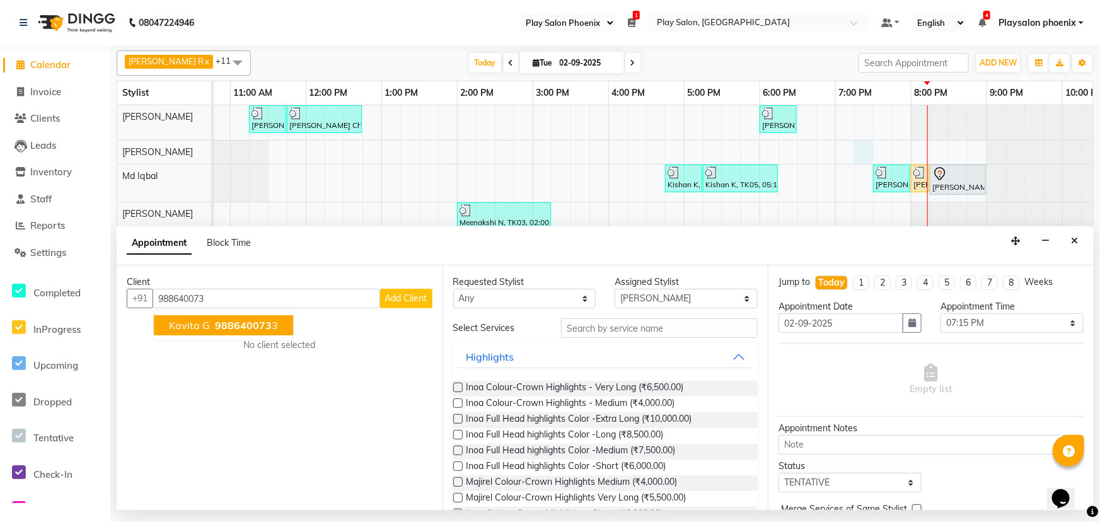
click at [278, 329] on button "Kavita G 988640073 3" at bounding box center [223, 325] width 139 height 20
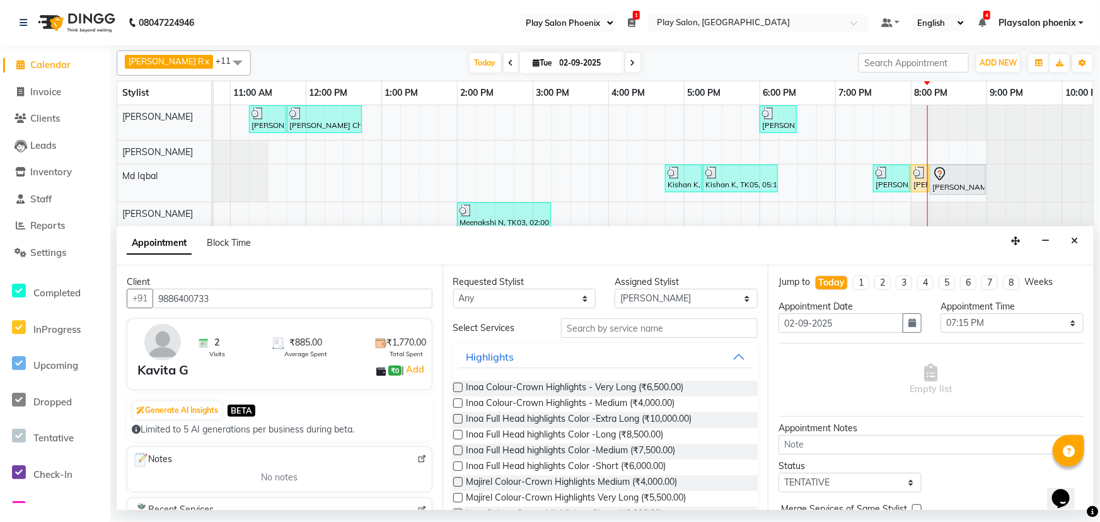
type input "9886400733"
click at [571, 325] on input "text" at bounding box center [659, 328] width 197 height 20
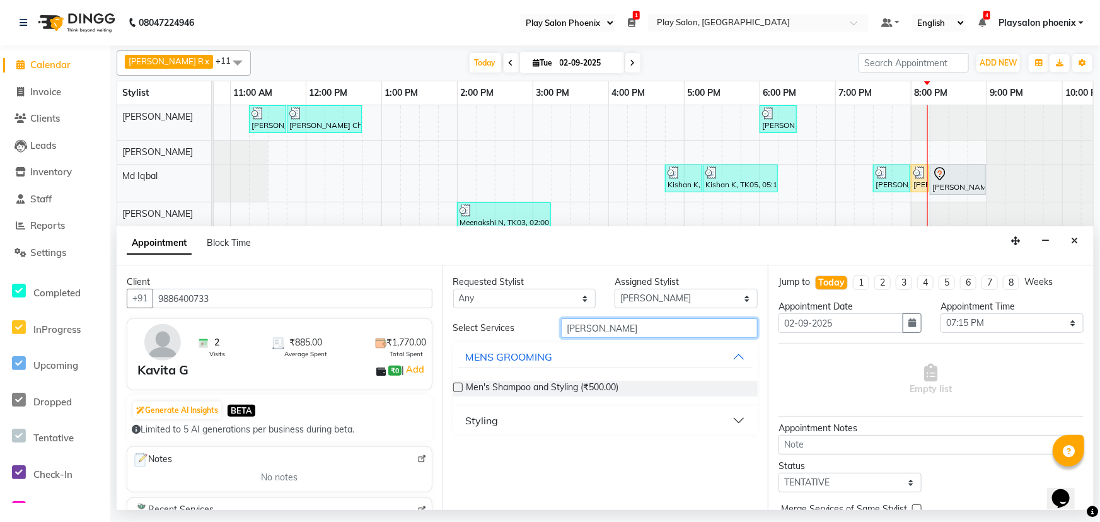
type input "shamp"
click at [736, 421] on button "Styling" at bounding box center [605, 420] width 295 height 23
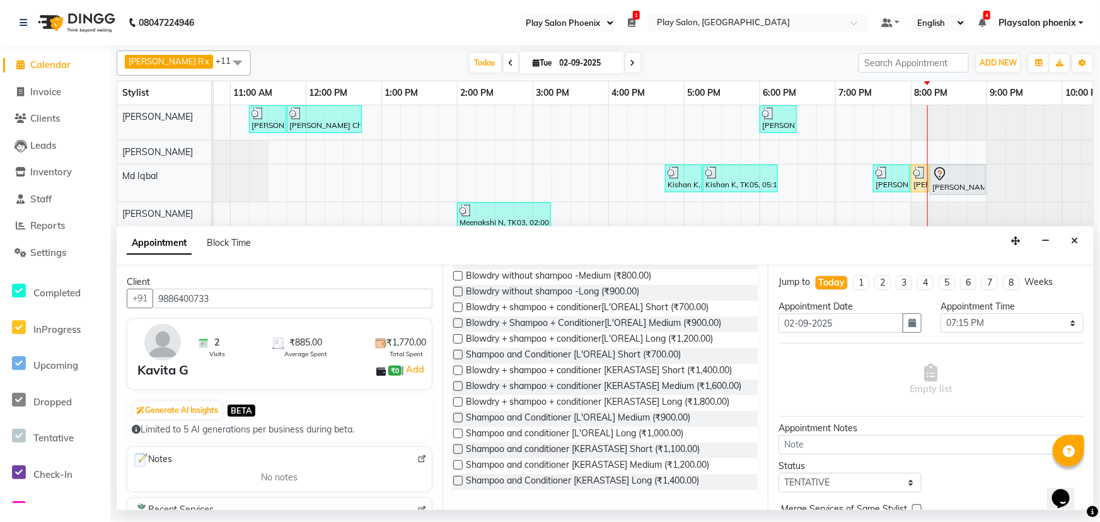
scroll to position [197, 0]
click at [456, 468] on label at bounding box center [457, 464] width 9 height 9
click at [456, 468] on input "checkbox" at bounding box center [457, 466] width 8 height 8
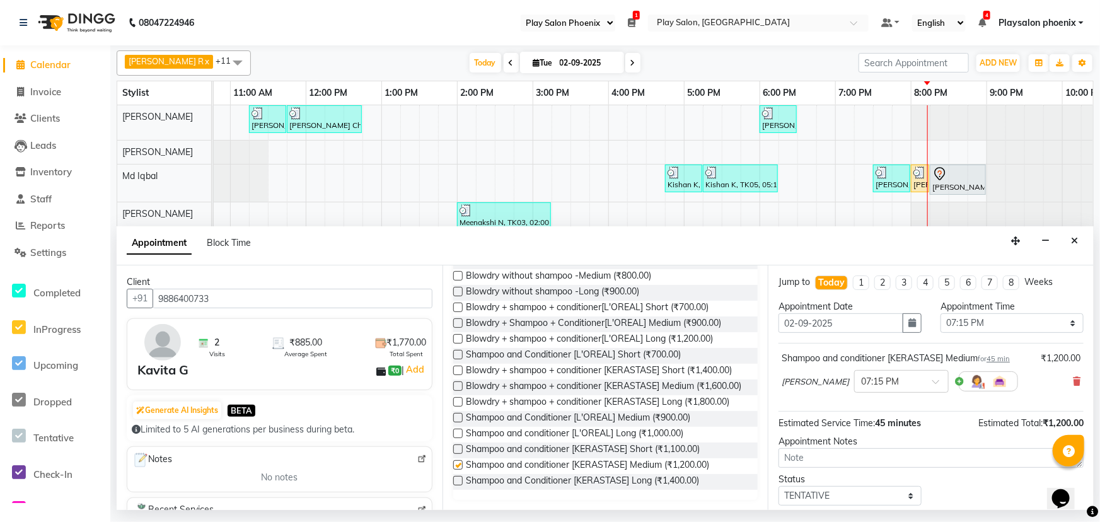
checkbox input "false"
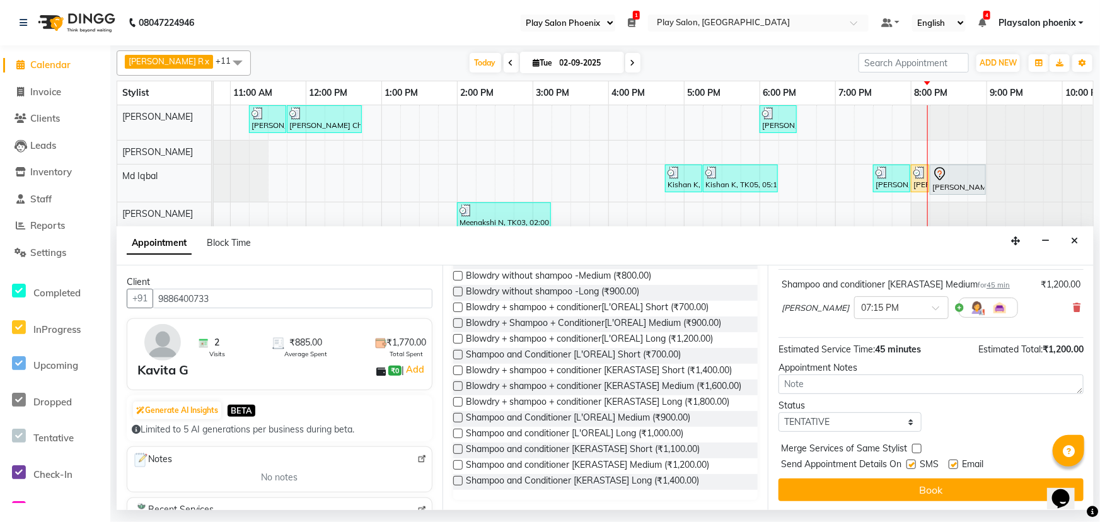
scroll to position [74, 0]
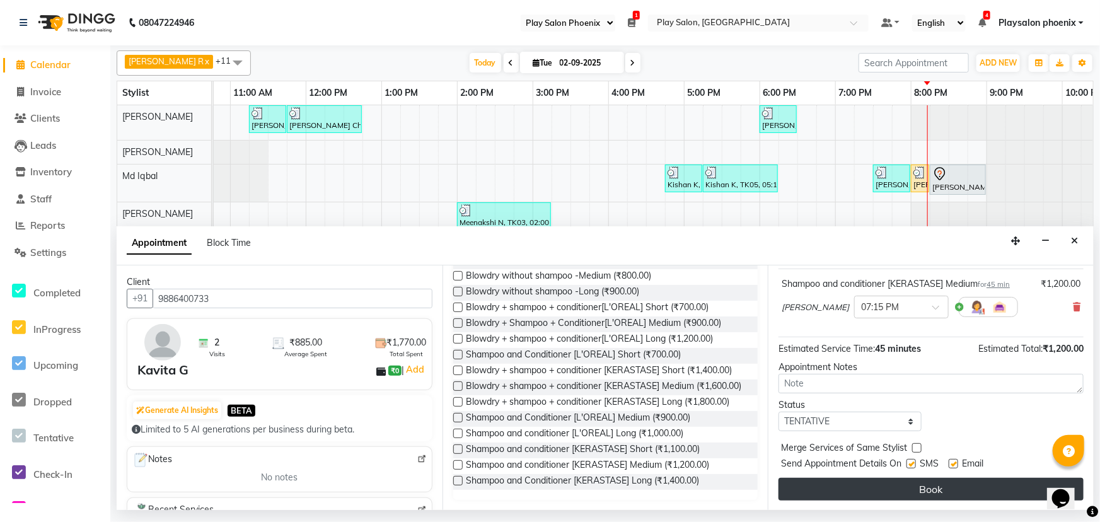
click at [931, 489] on button "Book" at bounding box center [931, 489] width 305 height 23
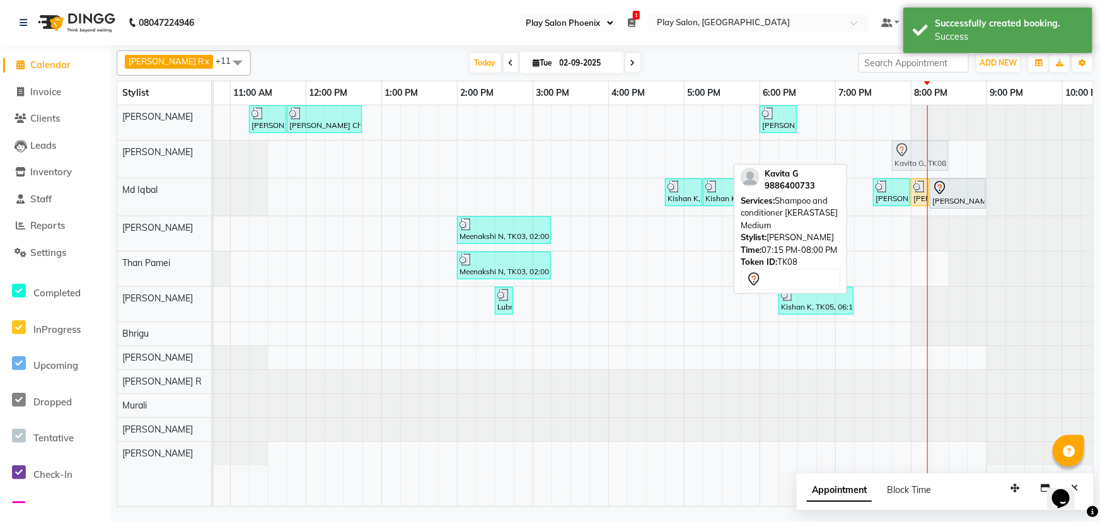
drag, startPoint x: 876, startPoint y: 160, endPoint x: 911, endPoint y: 158, distance: 35.4
click at [79, 158] on div "Kavita G, TK08, 07:15 PM-08:00 PM, Shampoo and conditioner [KERASTASE] Medium K…" at bounding box center [79, 159] width 0 height 37
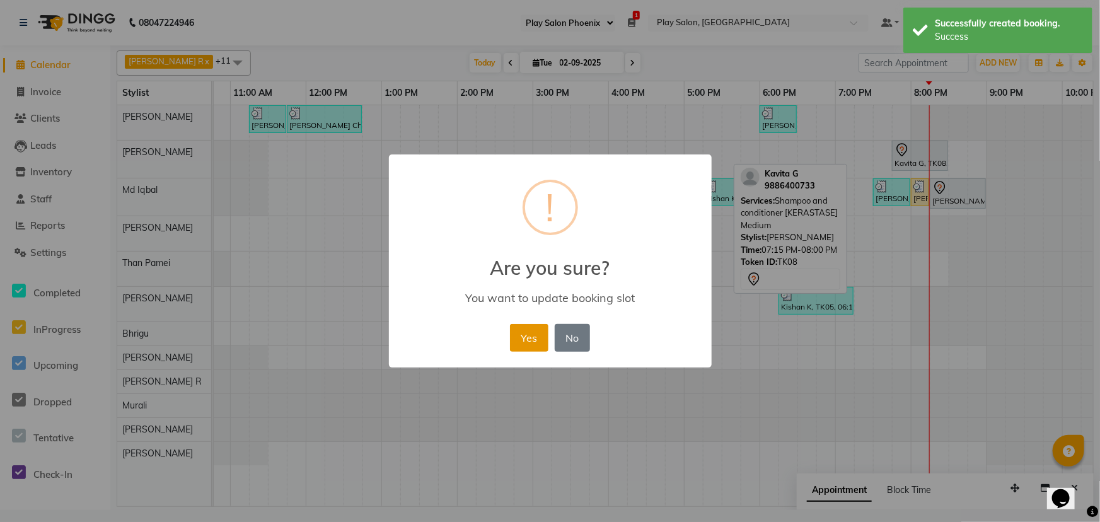
click at [531, 337] on button "Yes" at bounding box center [529, 338] width 38 height 28
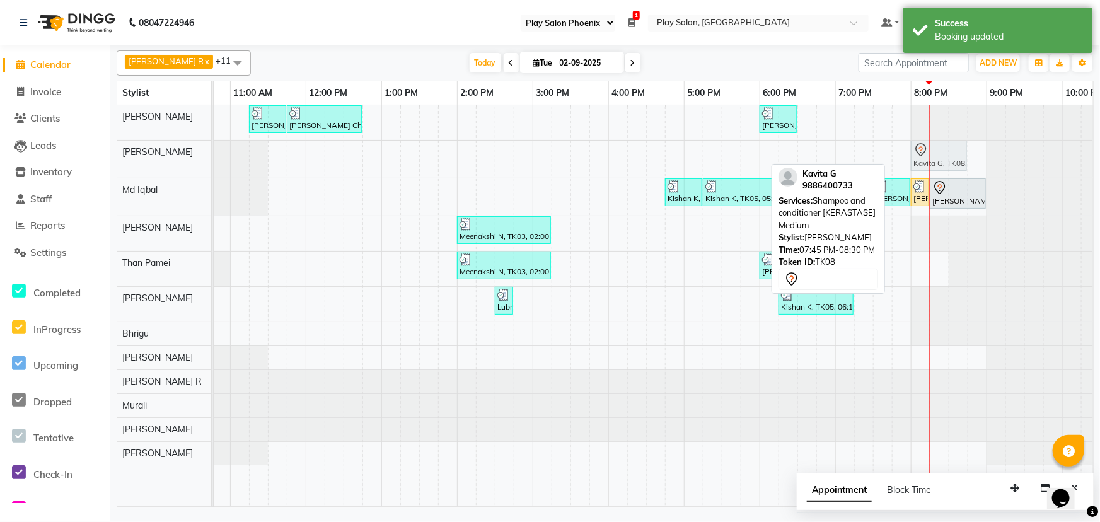
drag, startPoint x: 914, startPoint y: 154, endPoint x: 923, endPoint y: 152, distance: 9.6
click at [79, 151] on div "Kavita G, TK08, 07:45 PM-08:30 PM, Shampoo and conditioner [KERASTASE] Medium K…" at bounding box center [79, 159] width 0 height 37
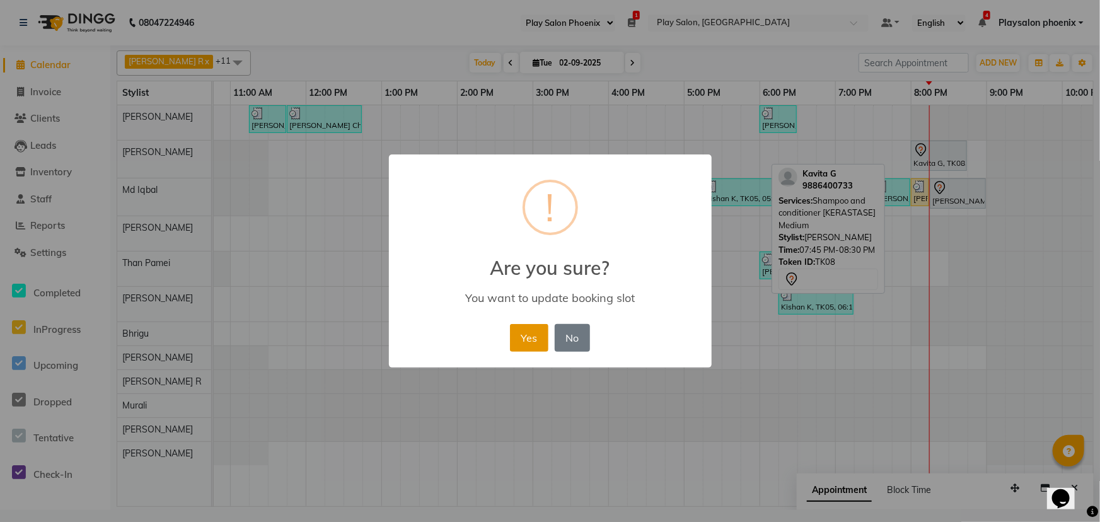
click at [519, 331] on button "Yes" at bounding box center [529, 338] width 38 height 28
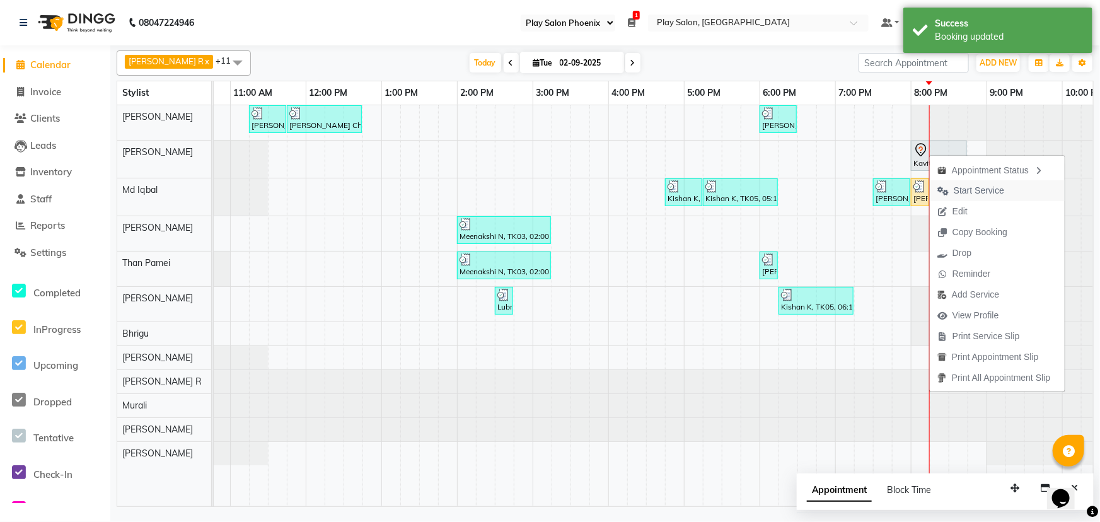
click at [965, 195] on span "Start Service" at bounding box center [979, 190] width 50 height 13
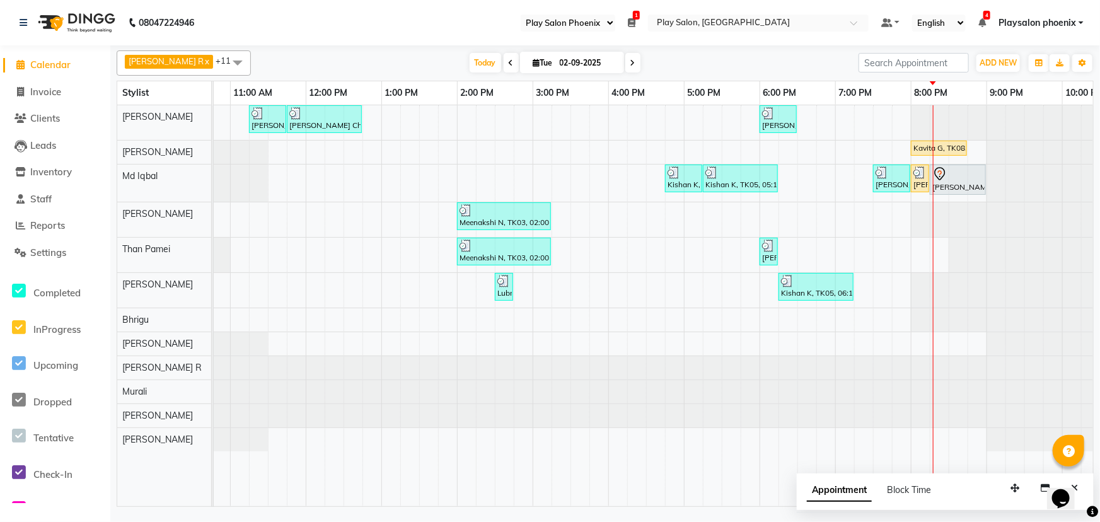
click at [625, 61] on span at bounding box center [632, 63] width 15 height 20
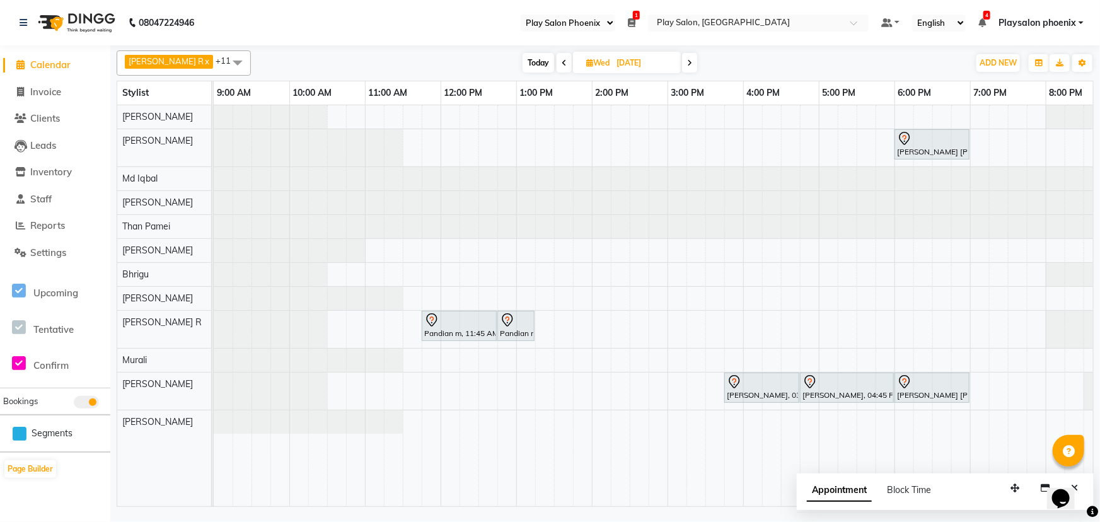
scroll to position [0, 21]
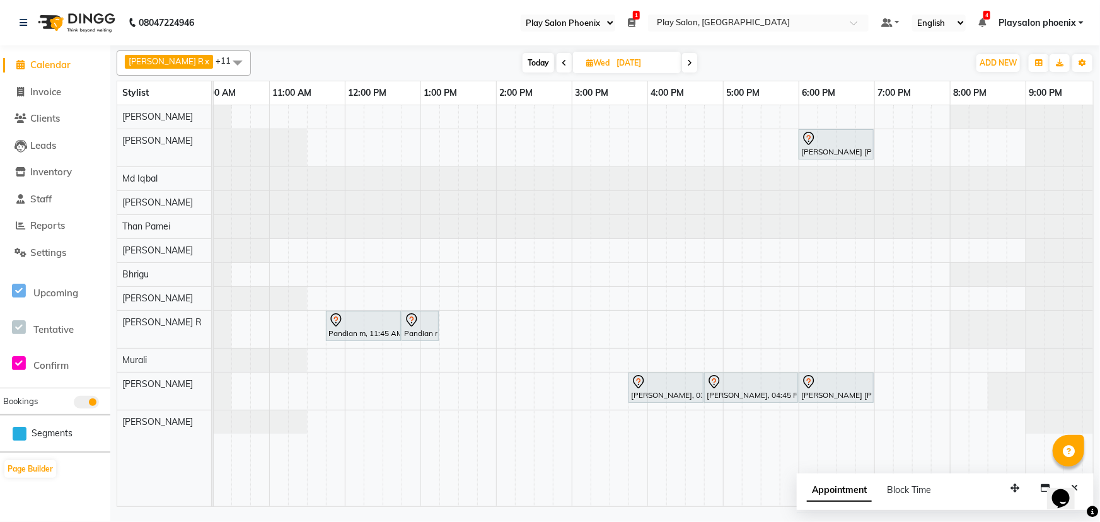
click at [523, 61] on span "Today" at bounding box center [539, 63] width 32 height 20
type input "02-09-2025"
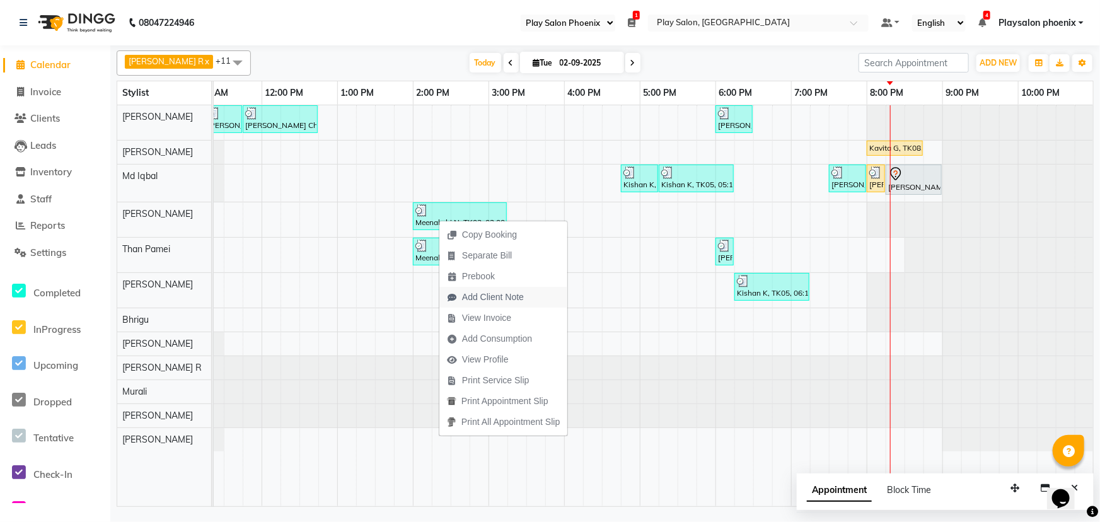
click at [504, 298] on span "Add Client Note" at bounding box center [493, 297] width 62 height 13
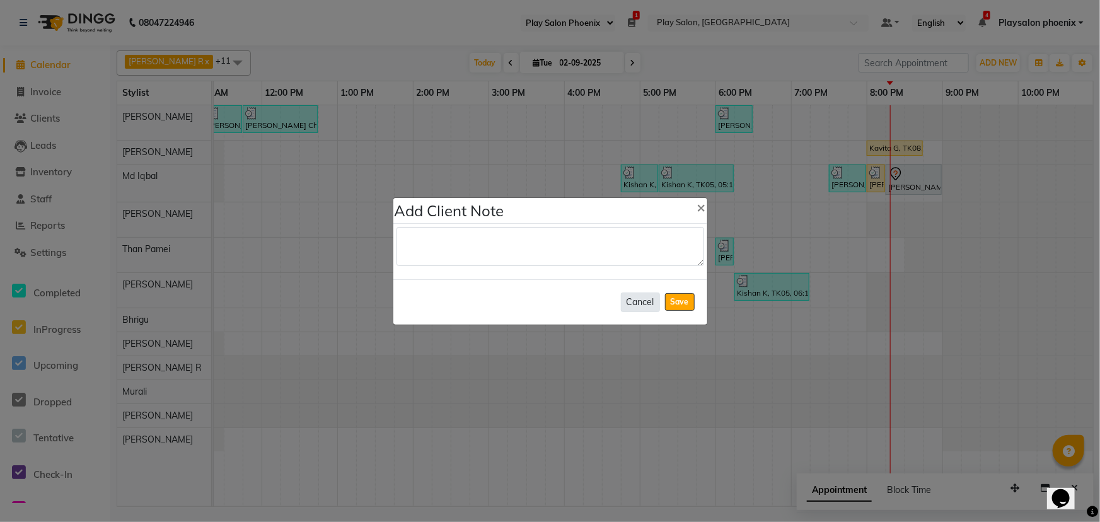
click at [634, 302] on button "Cancel" at bounding box center [640, 303] width 39 height 20
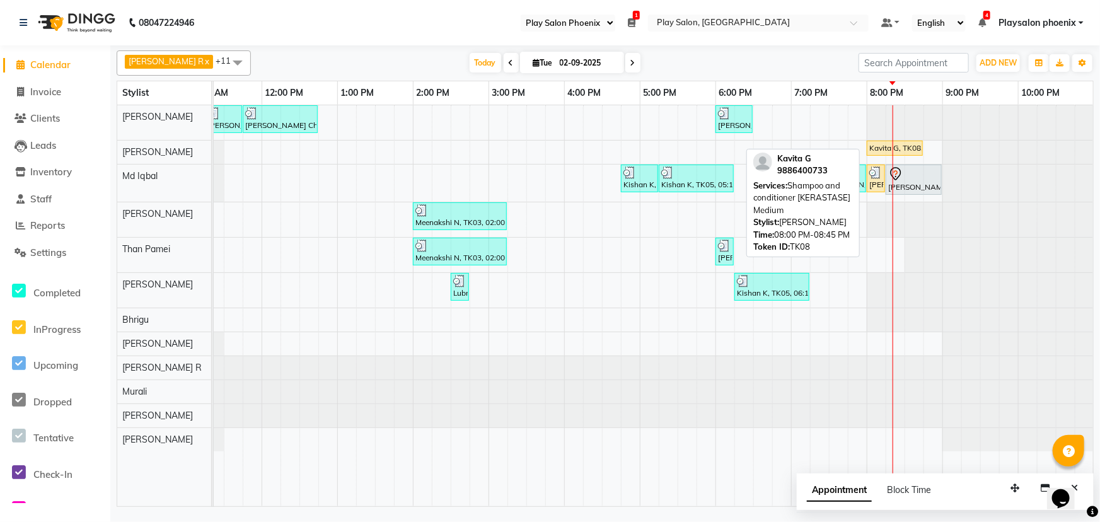
click at [893, 150] on div "Kavita G, TK08, 08:00 PM-08:45 PM, Shampoo and conditioner [KERASTASE] Medium" at bounding box center [895, 147] width 54 height 11
drag, startPoint x: 920, startPoint y: 142, endPoint x: 912, endPoint y: 153, distance: 13.0
click at [35, 153] on div "Kavita G, TK08, 08:00 PM-08:45 PM, Shampoo and conditioner [KERASTASE] Medium K…" at bounding box center [35, 152] width 0 height 22
drag, startPoint x: 921, startPoint y: 141, endPoint x: 908, endPoint y: 142, distance: 13.3
click at [35, 142] on div "Kavita G, TK08, 08:00 PM-08:45 PM, Shampoo and conditioner [KERASTASE] Medium K…" at bounding box center [35, 152] width 0 height 22
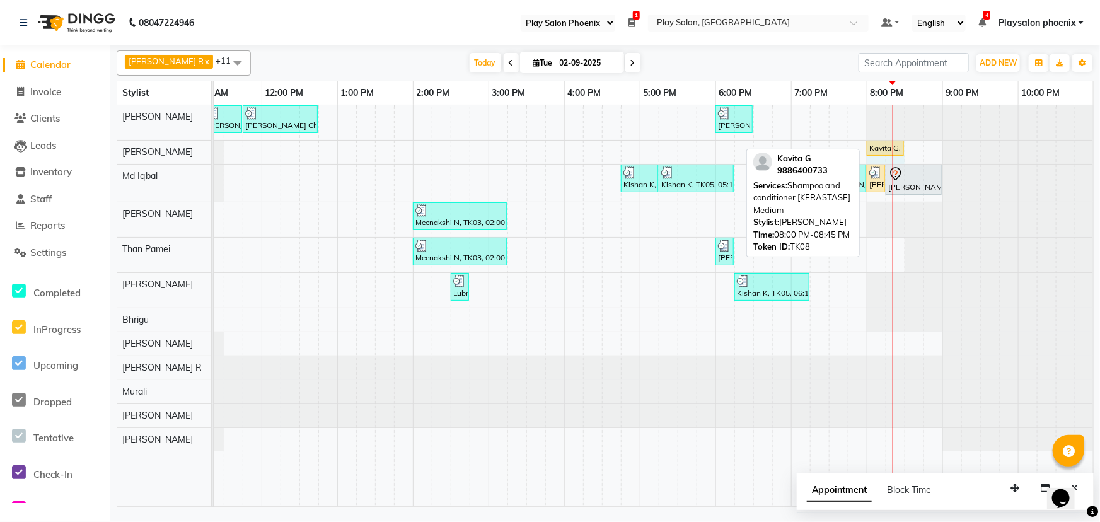
drag, startPoint x: 922, startPoint y: 141, endPoint x: 887, endPoint y: 141, distance: 34.7
click at [35, 141] on div "Kavita G, TK08, 08:00 PM-08:45 PM, Shampoo and conditioner [KERASTASE] Medium K…" at bounding box center [35, 152] width 0 height 22
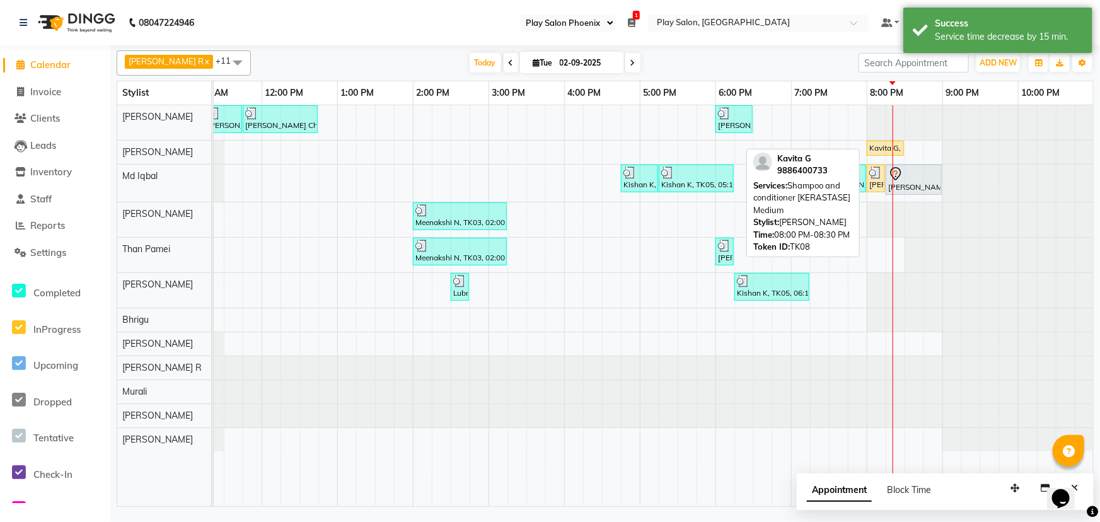
click at [879, 146] on div "Kavita G, TK08, 08:00 PM-08:30 PM, Shampoo and conditioner [KERASTASE] Medium" at bounding box center [885, 147] width 35 height 11
select select "1"
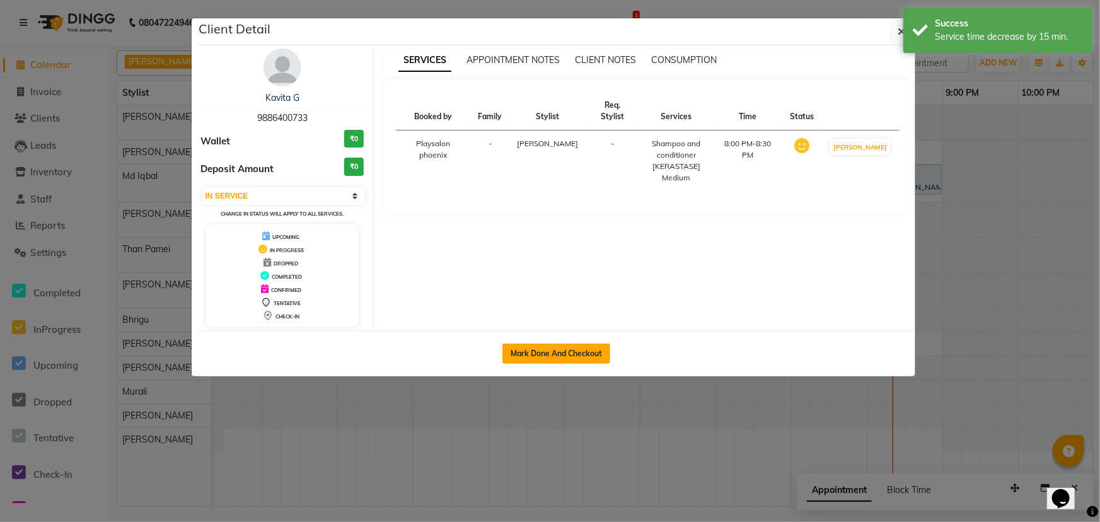
click at [560, 354] on button "Mark Done And Checkout" at bounding box center [556, 354] width 108 height 20
select select "service"
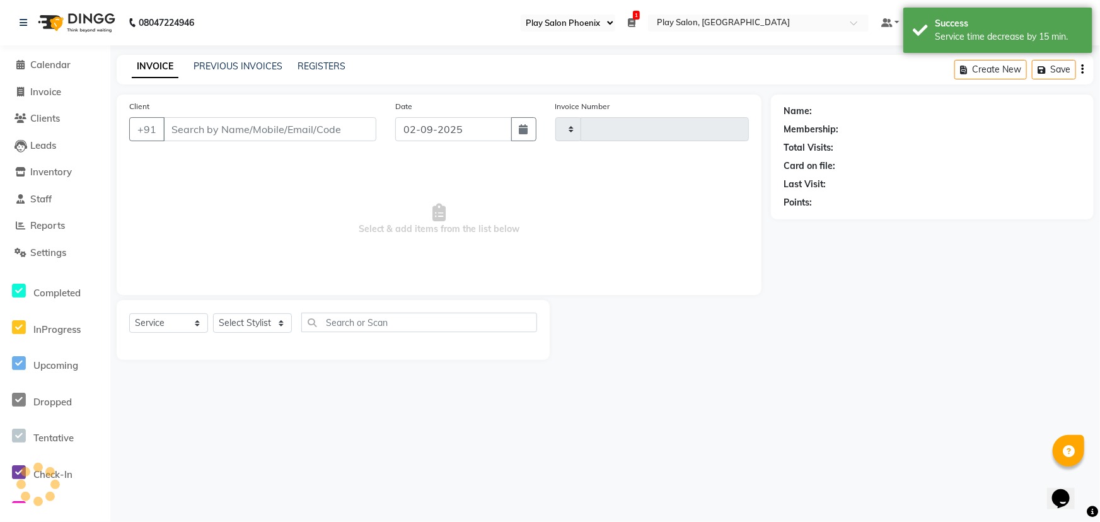
type input "2757"
select select "8350"
type input "9886400733"
select select "81415"
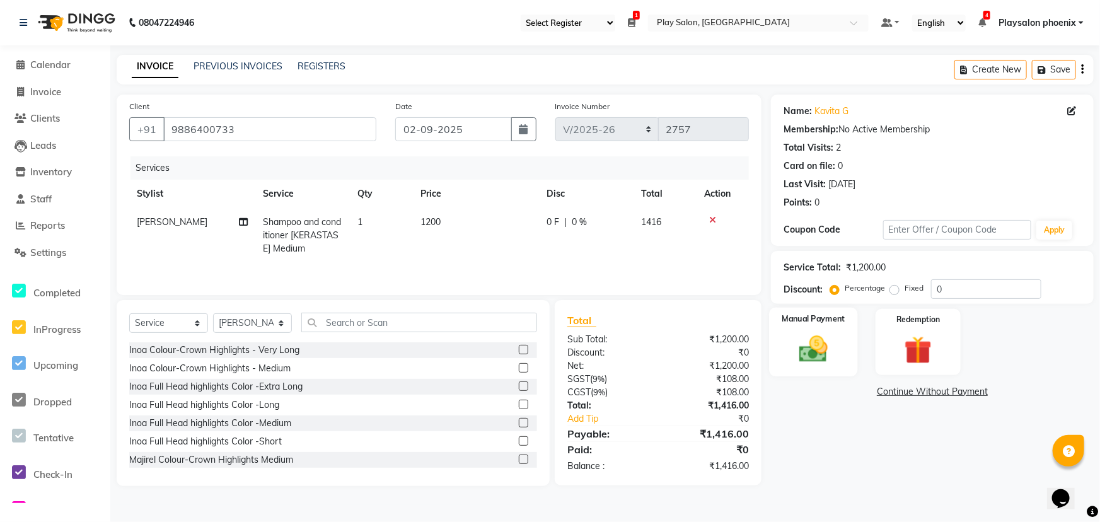
click at [829, 338] on img at bounding box center [814, 348] width 47 height 33
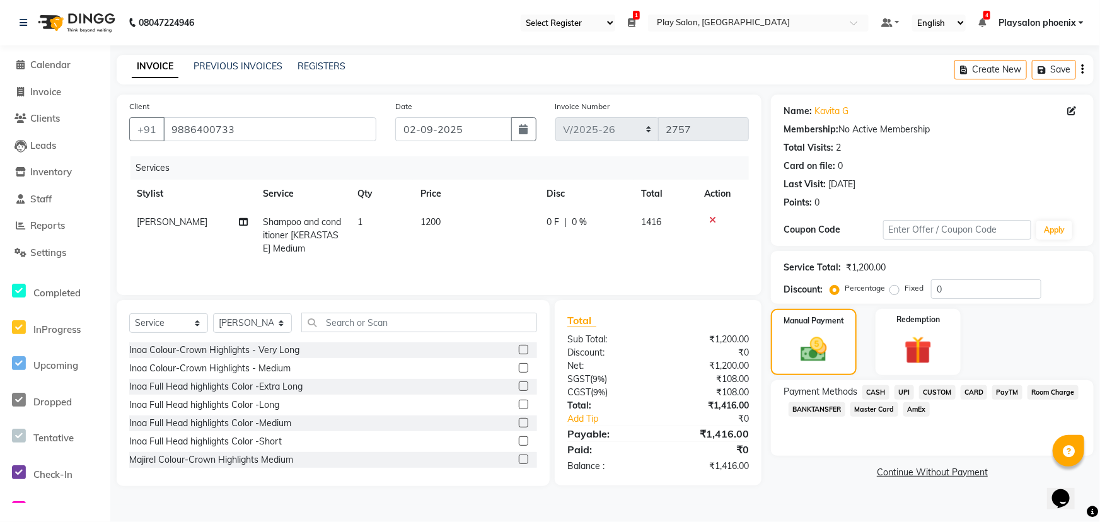
click at [941, 385] on span "CUSTOM" at bounding box center [937, 392] width 37 height 15
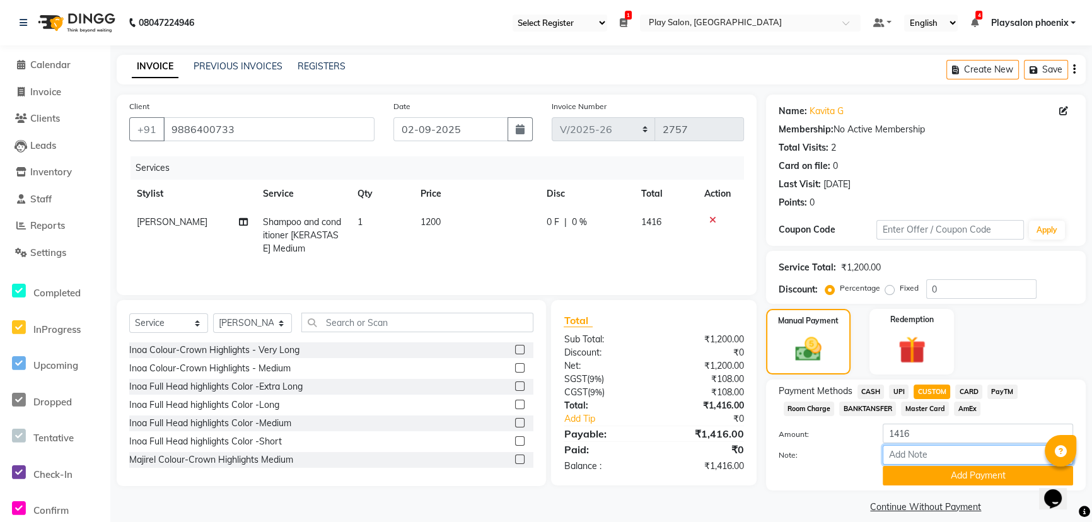
click at [930, 454] on input "Note:" at bounding box center [978, 455] width 190 height 20
type input "Upi"
click at [966, 475] on button "Add Payment" at bounding box center [978, 476] width 190 height 20
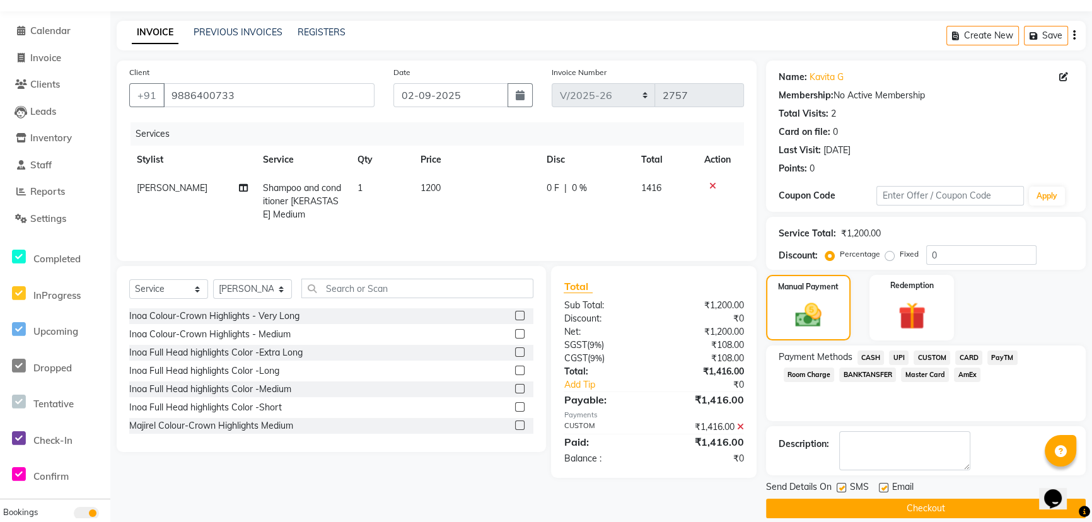
scroll to position [49, 0]
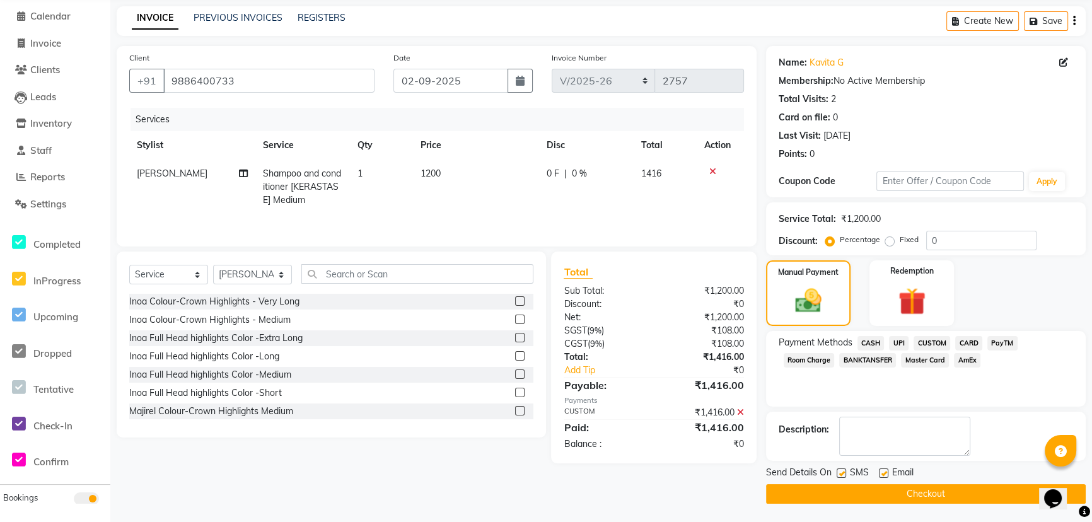
click at [905, 492] on button "Checkout" at bounding box center [926, 494] width 320 height 20
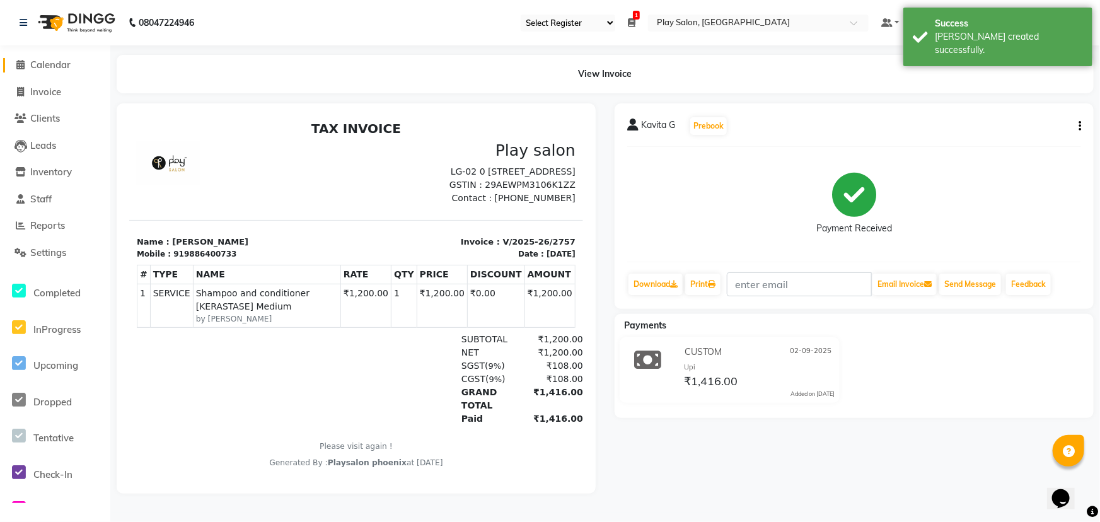
click at [40, 63] on span "Calendar" at bounding box center [50, 65] width 40 height 12
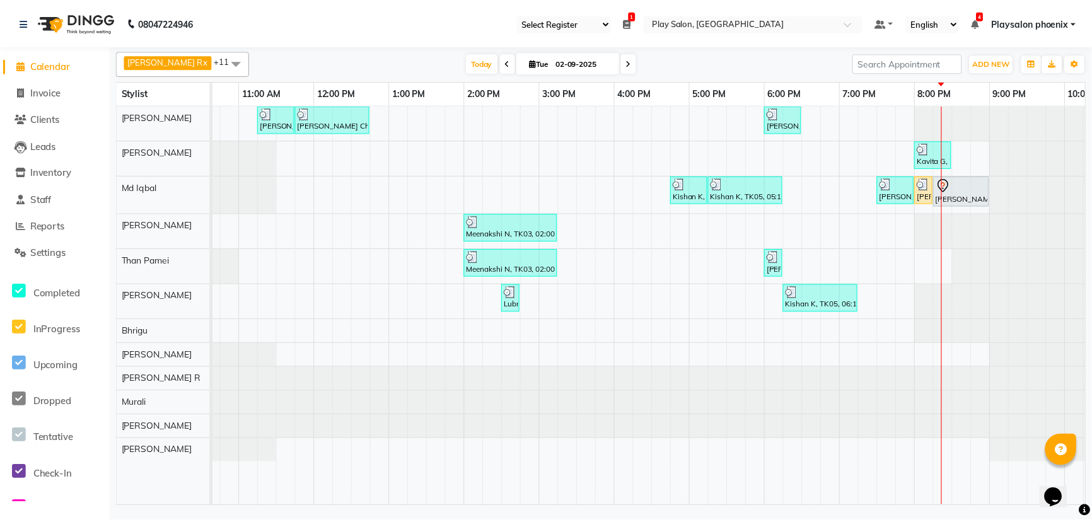
scroll to position [0, 124]
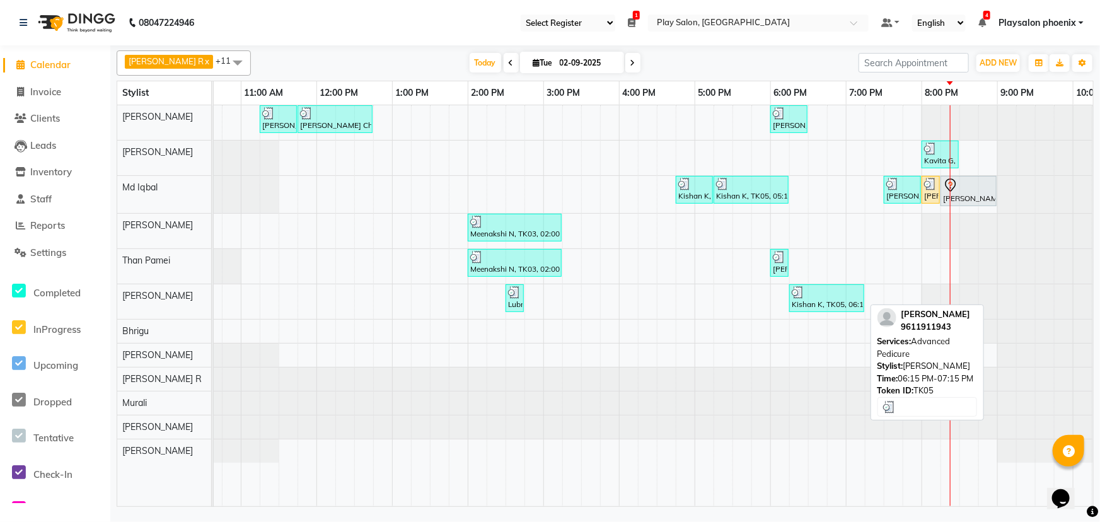
click at [809, 305] on div "Kishan K, TK05, 06:15 PM-07:15 PM, Advanced Pedicure" at bounding box center [827, 298] width 73 height 24
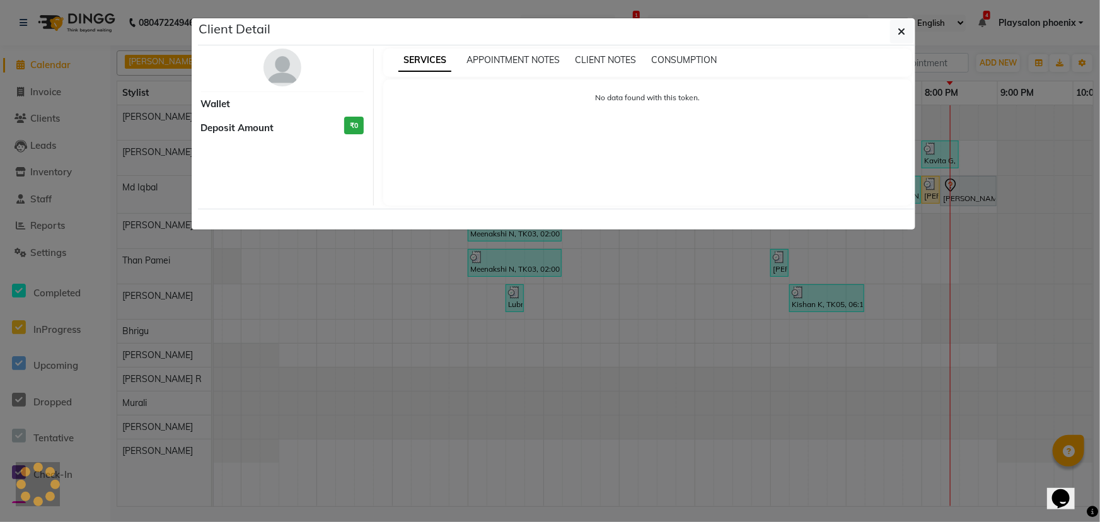
select select "3"
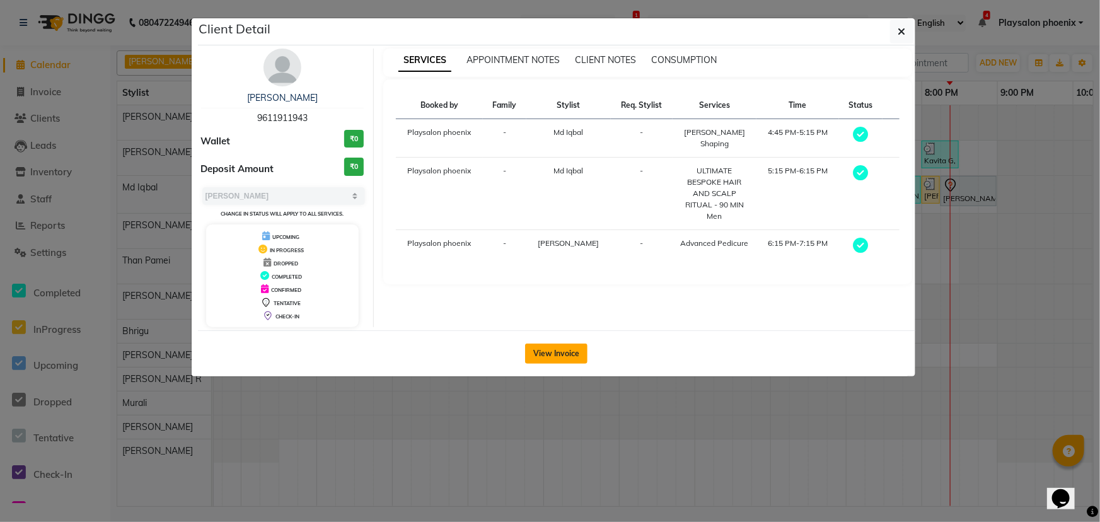
click at [543, 354] on button "View Invoice" at bounding box center [556, 354] width 62 height 20
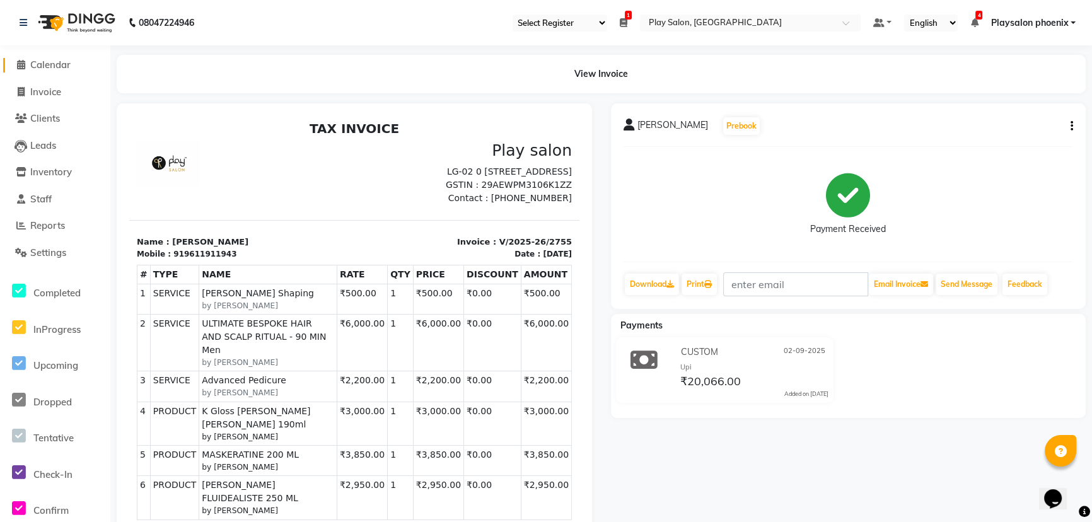
click at [41, 59] on span "Calendar" at bounding box center [50, 65] width 40 height 12
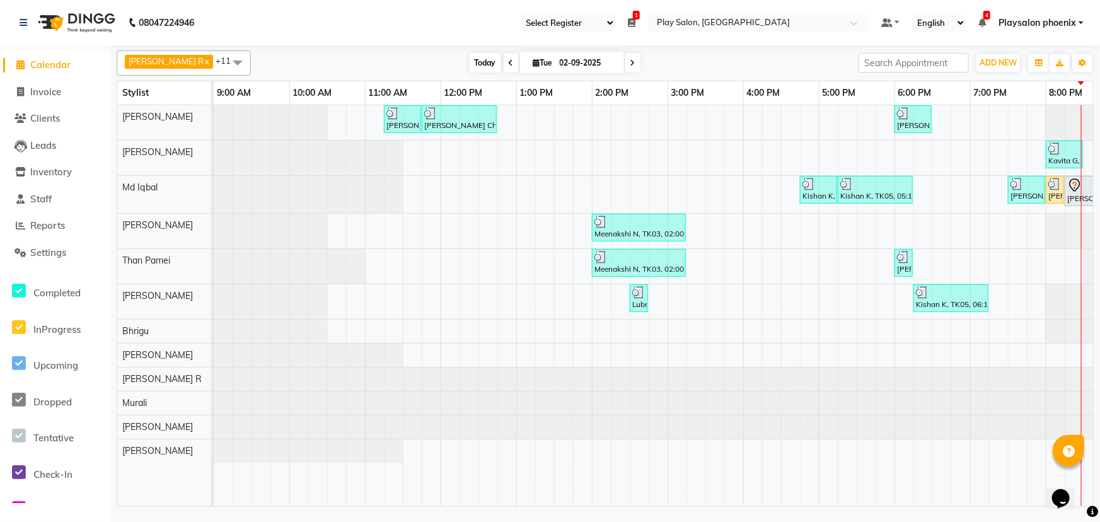
click at [472, 64] on span "Today" at bounding box center [486, 63] width 32 height 20
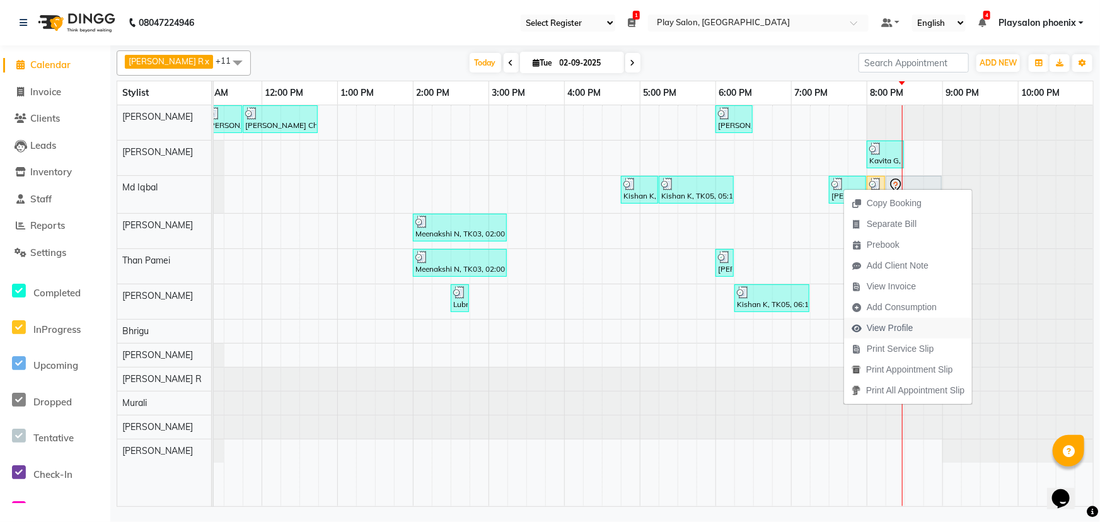
click at [893, 330] on span "View Profile" at bounding box center [890, 328] width 47 height 13
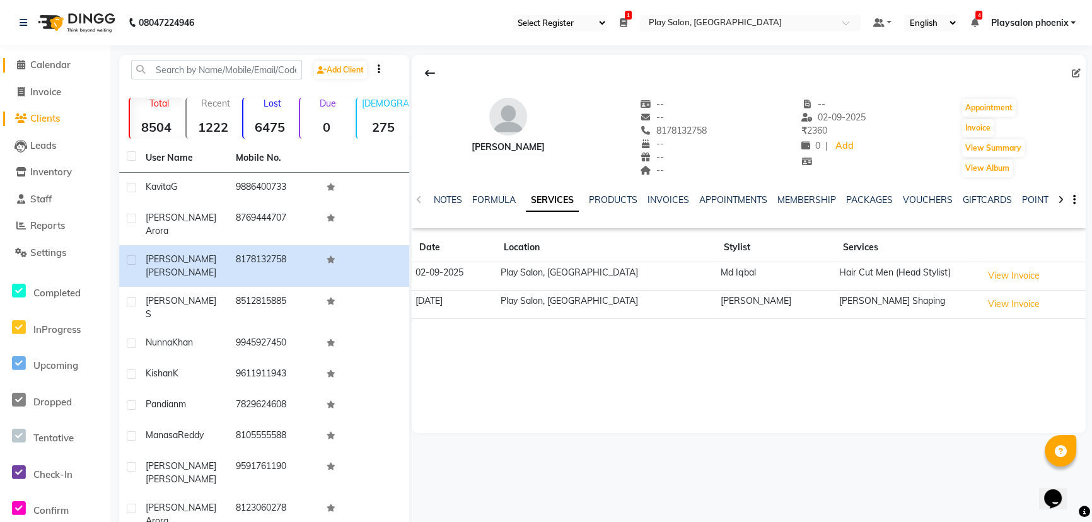
click at [55, 66] on span "Calendar" at bounding box center [50, 65] width 40 height 12
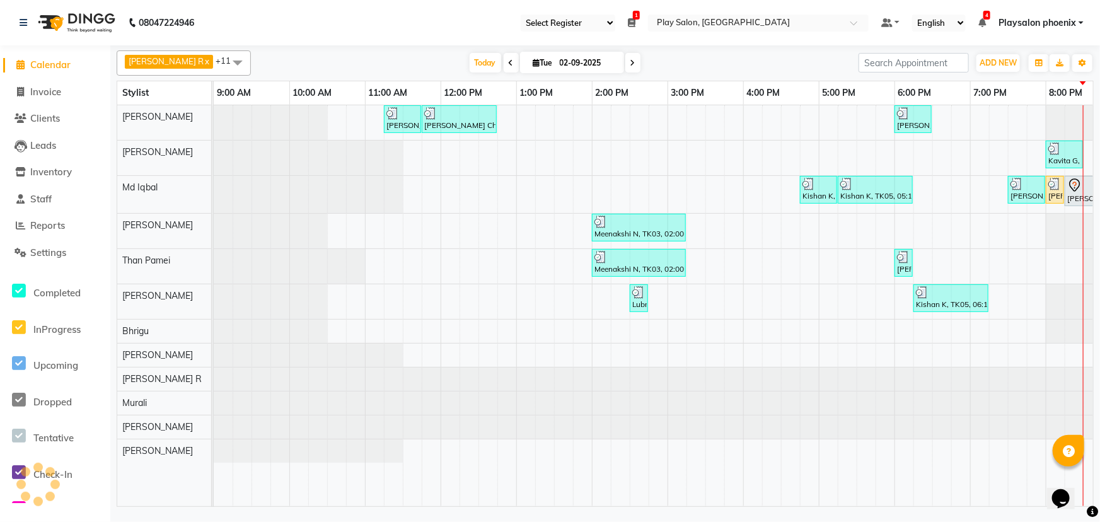
scroll to position [0, 179]
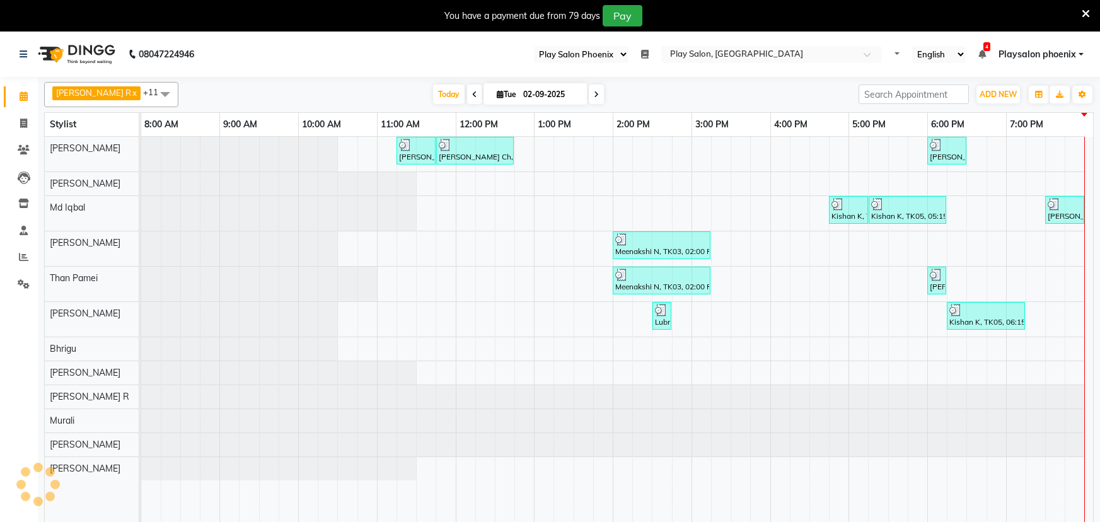
select select "90"
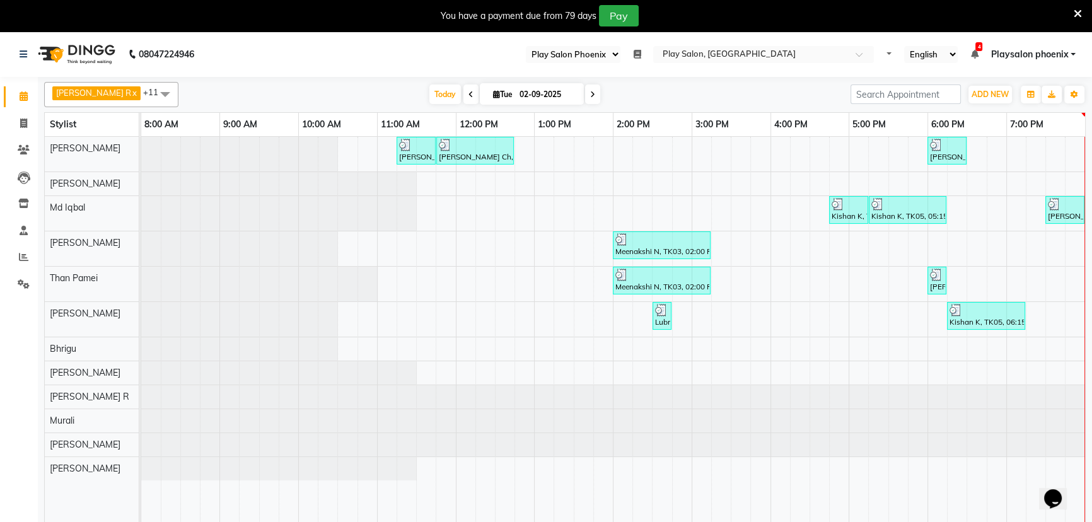
click at [1079, 10] on icon at bounding box center [1078, 13] width 8 height 11
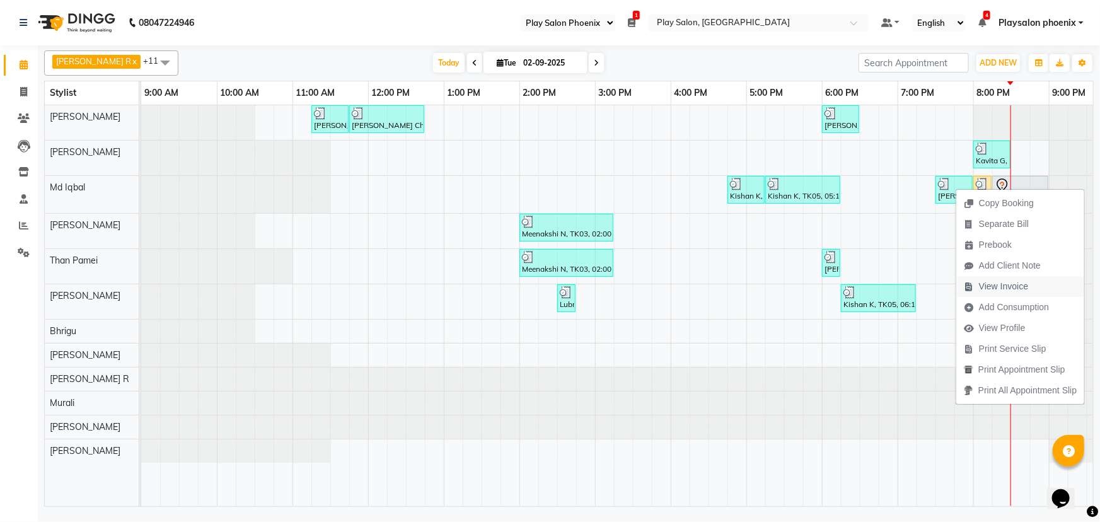
click at [1012, 289] on span "View Invoice" at bounding box center [1003, 286] width 49 height 13
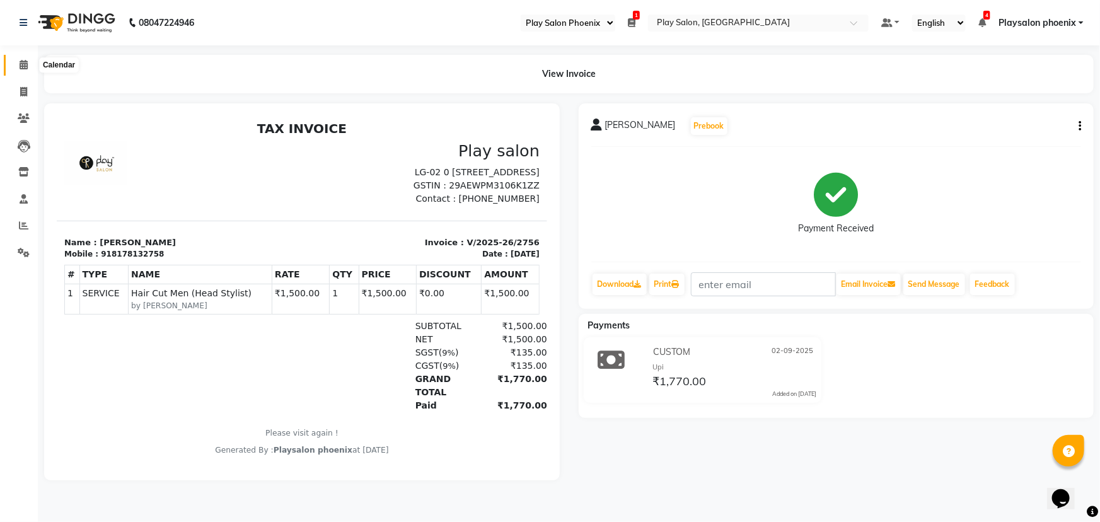
click at [20, 64] on icon at bounding box center [24, 64] width 8 height 9
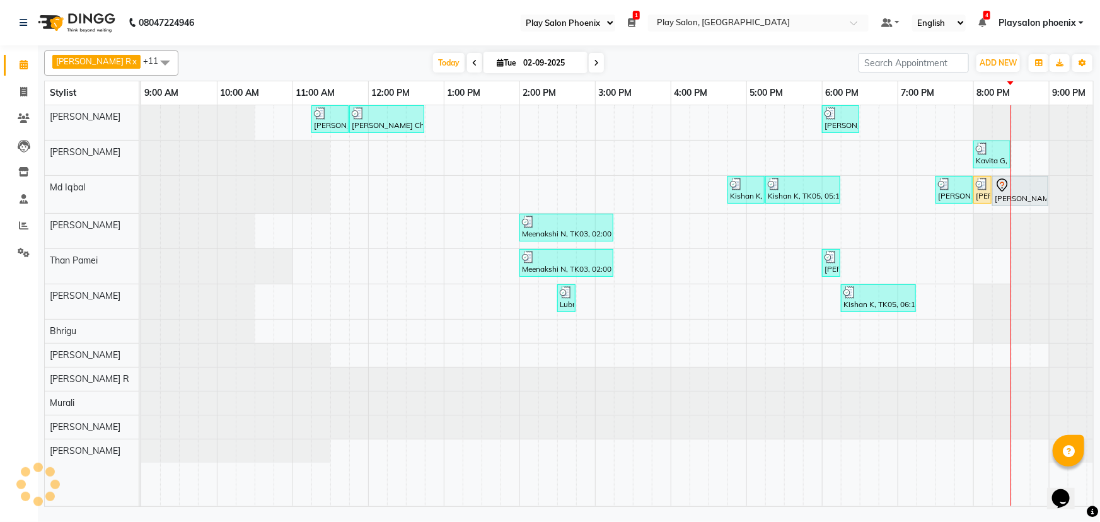
scroll to position [0, 107]
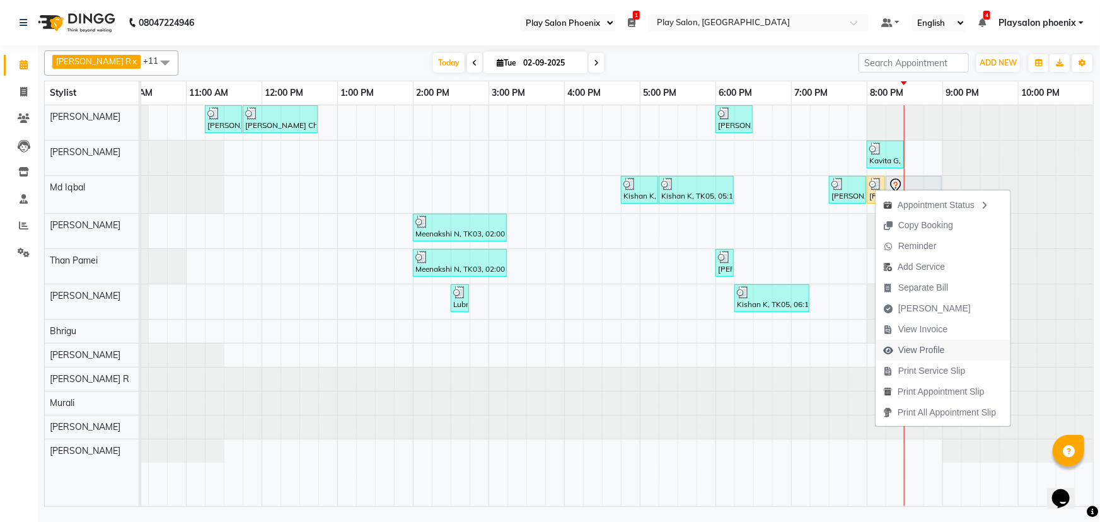
click at [927, 355] on span "View Profile" at bounding box center [921, 350] width 47 height 13
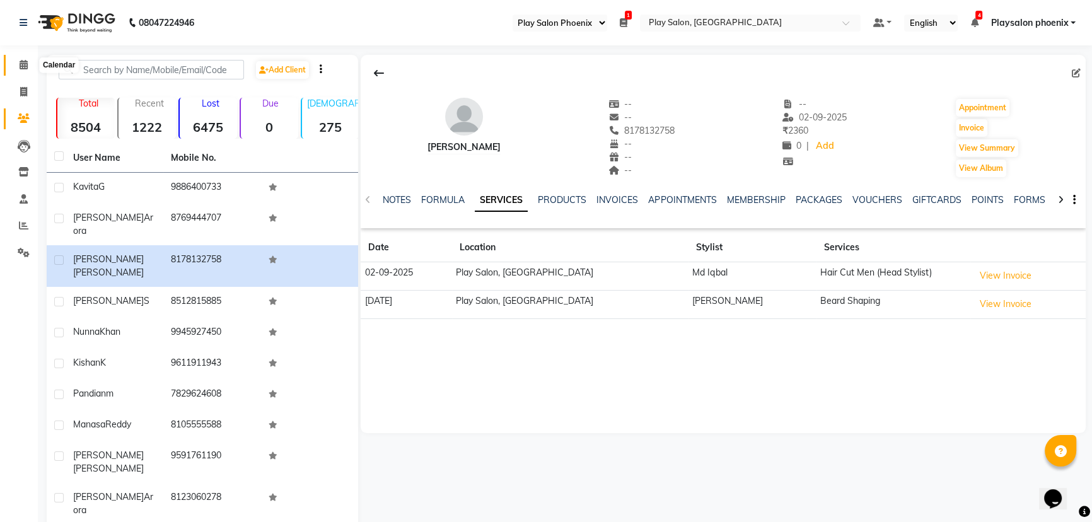
click at [22, 62] on icon at bounding box center [24, 64] width 8 height 9
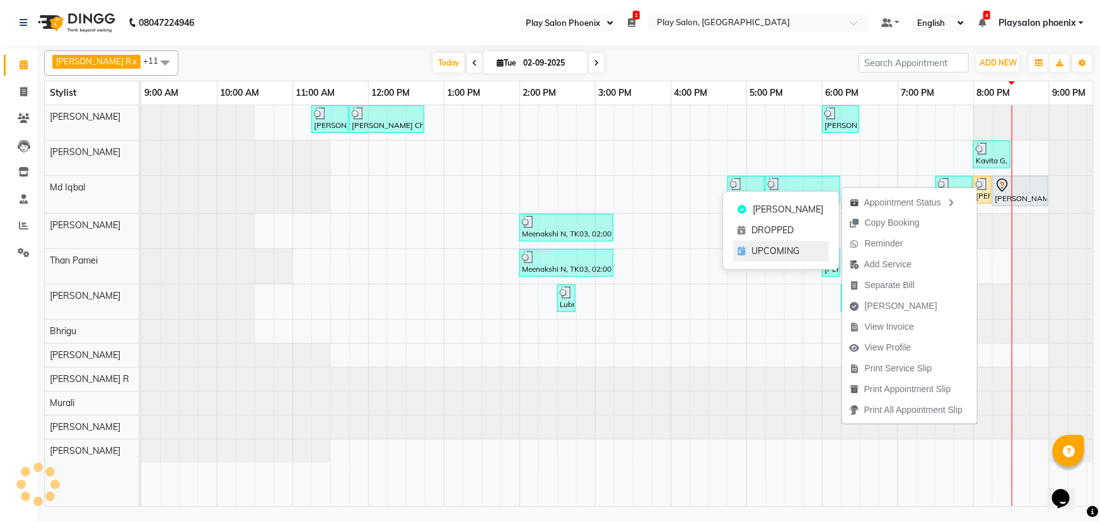
click at [786, 247] on span "UPCOMING" at bounding box center [776, 251] width 48 height 13
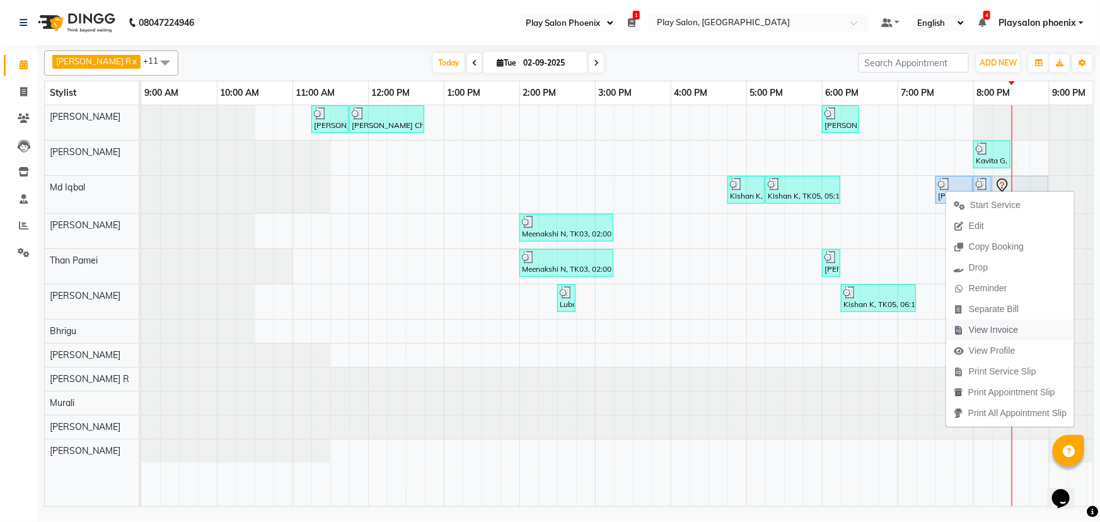
click at [1001, 333] on span "View Invoice" at bounding box center [993, 329] width 49 height 13
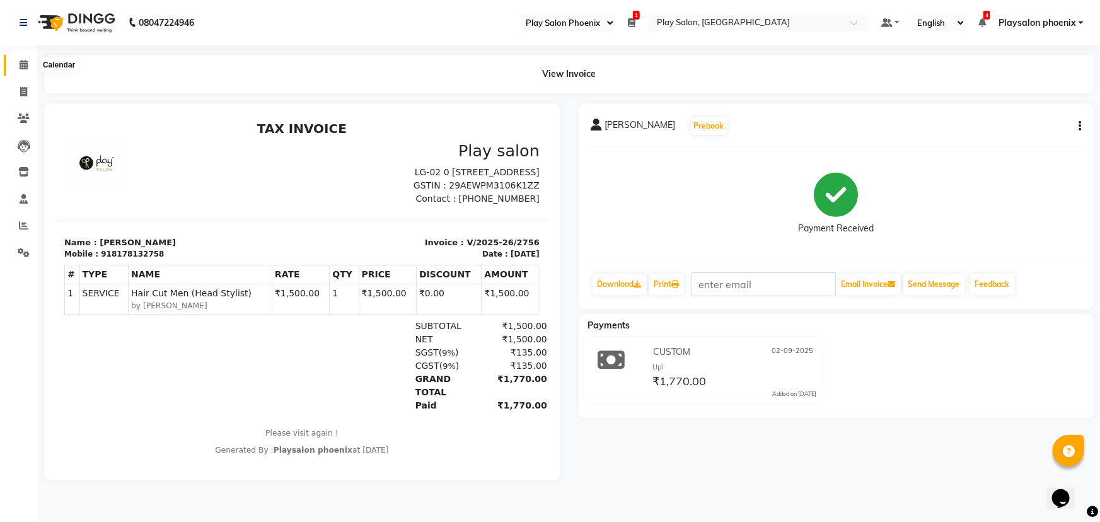
click at [20, 61] on icon at bounding box center [24, 64] width 8 height 9
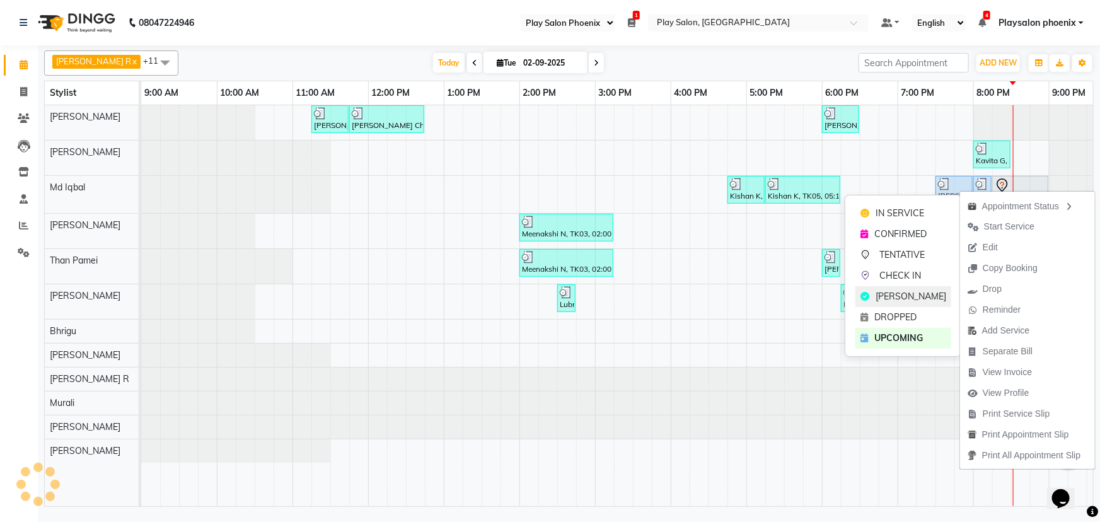
click at [908, 298] on span "[PERSON_NAME]" at bounding box center [911, 296] width 71 height 13
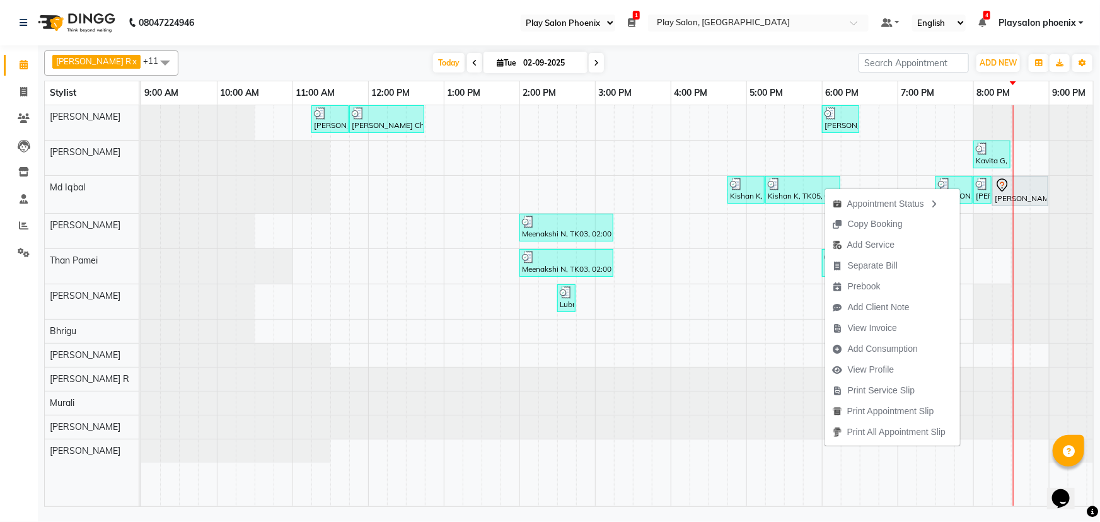
click at [589, 66] on span at bounding box center [596, 63] width 15 height 20
type input "[DATE]"
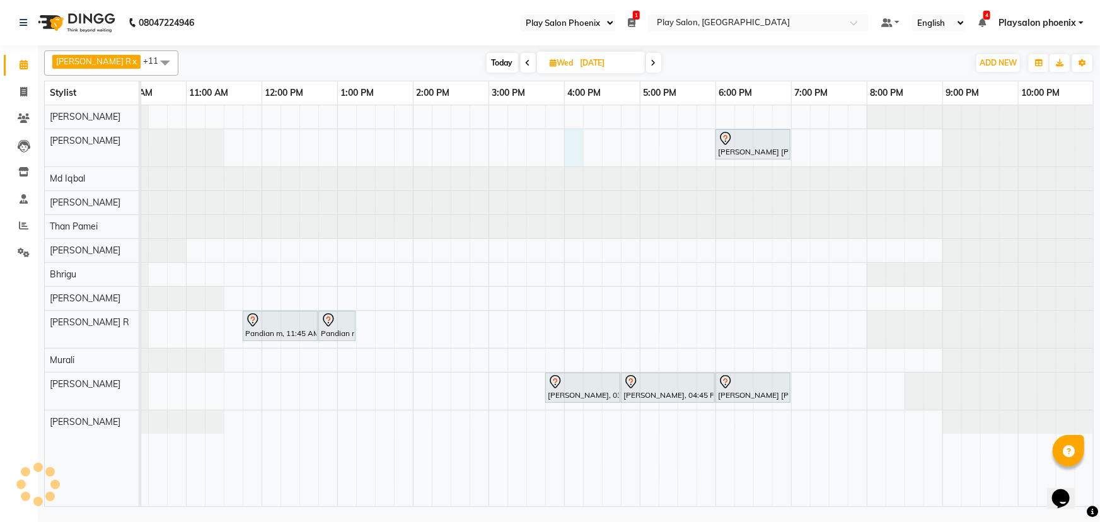
click at [572, 139] on div "[PERSON_NAME] [PERSON_NAME], 06:00 PM-07:00 PM, Hair Cut [DEMOGRAPHIC_DATA] Sty…" at bounding box center [564, 306] width 1059 height 402
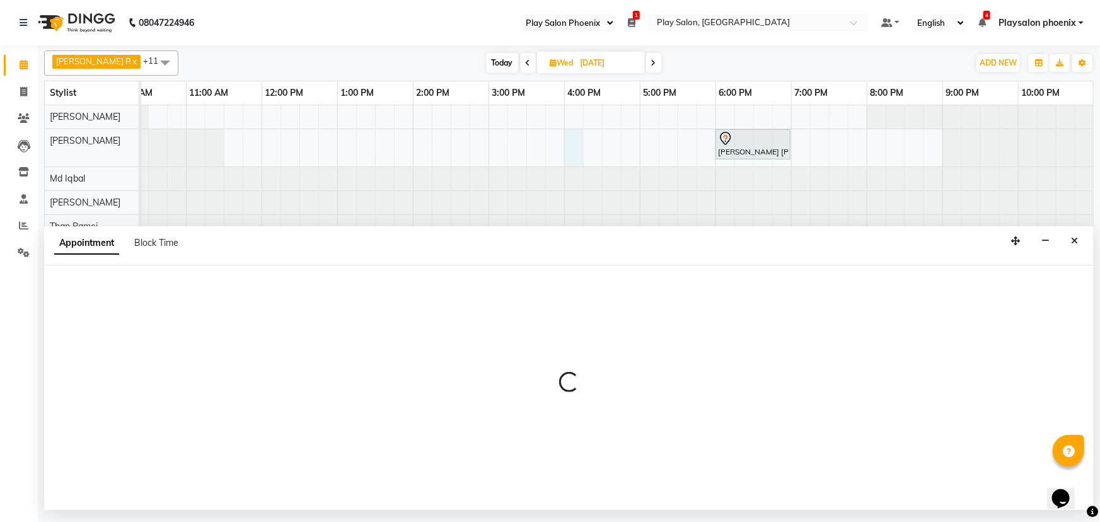
select select "81415"
select select "tentative"
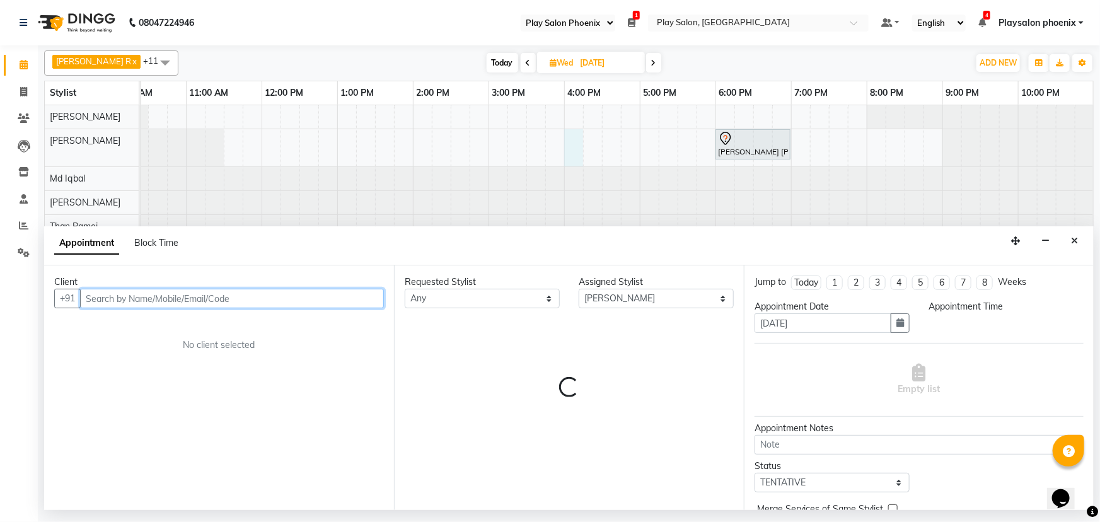
select select "960"
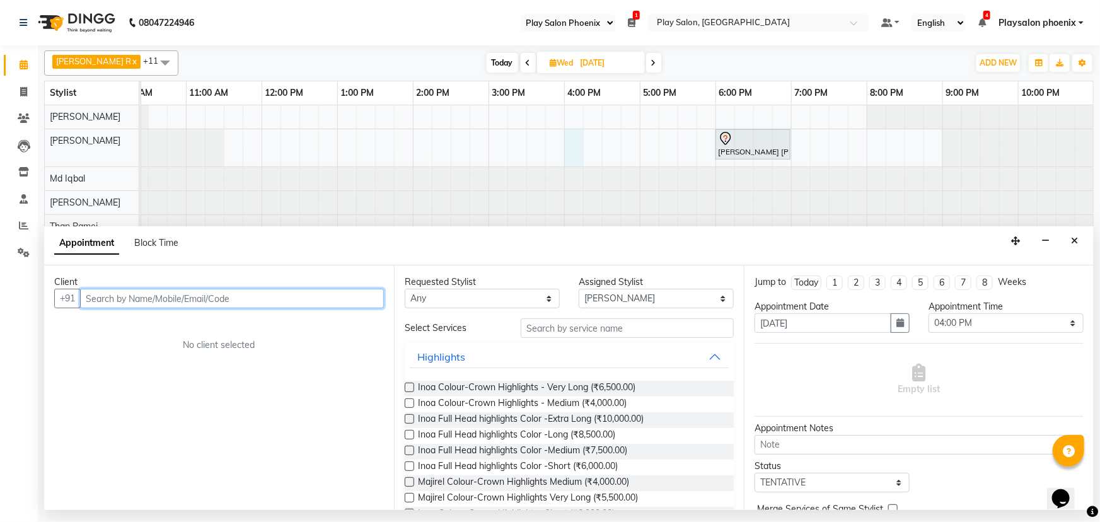
click at [105, 298] on input "text" at bounding box center [232, 299] width 304 height 20
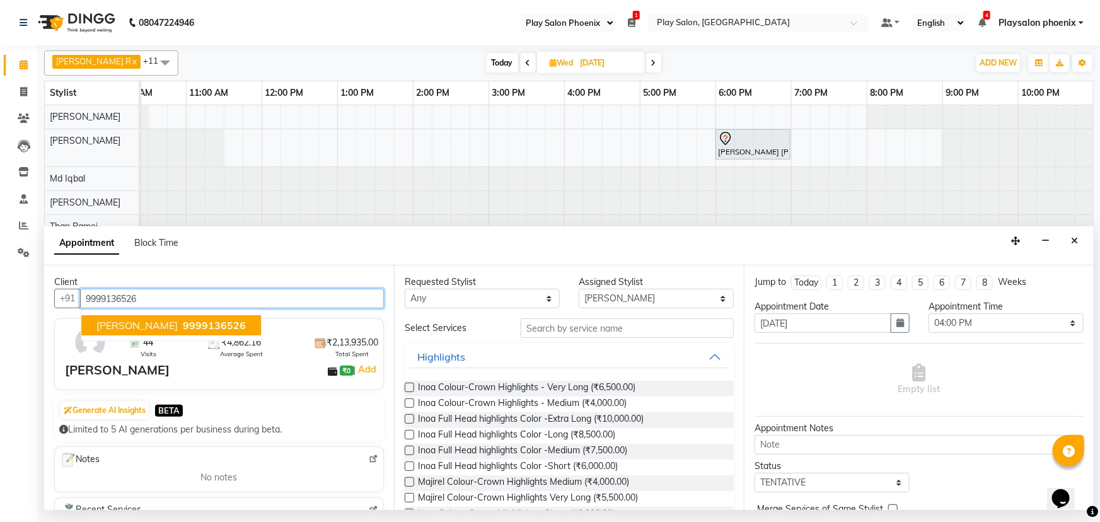
click at [147, 327] on span "[PERSON_NAME]" at bounding box center [136, 325] width 81 height 13
type input "9999136526"
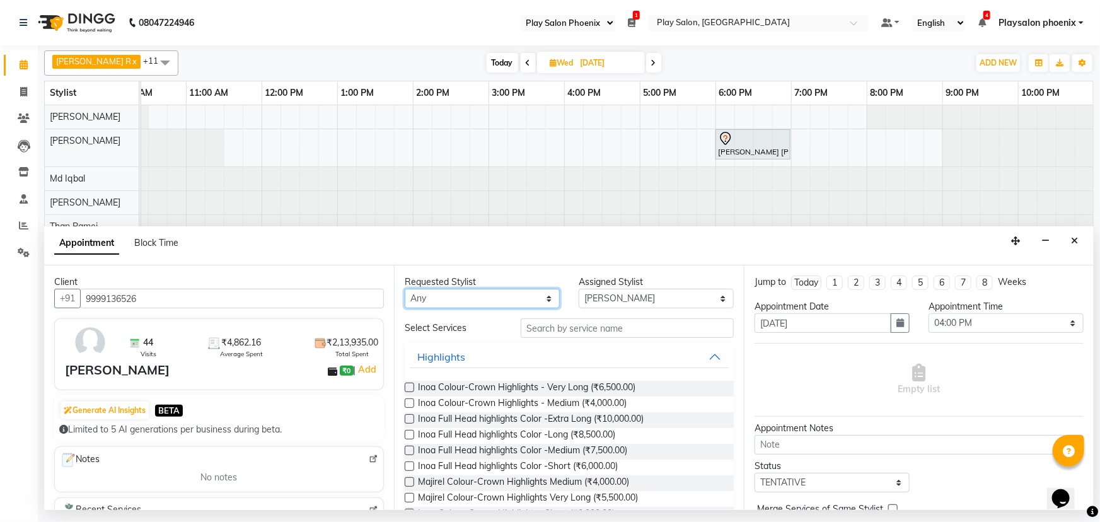
click at [543, 293] on select "Any Armaan Bhrigu Chytra [PERSON_NAME] General Technician . [PERSON_NAME] [PERS…" at bounding box center [482, 299] width 155 height 20
select select "81415"
click at [405, 289] on select "Any Armaan Bhrigu Chytra [PERSON_NAME] General Technician . [PERSON_NAME] [PERS…" at bounding box center [482, 299] width 155 height 20
click at [548, 330] on input "text" at bounding box center [627, 328] width 213 height 20
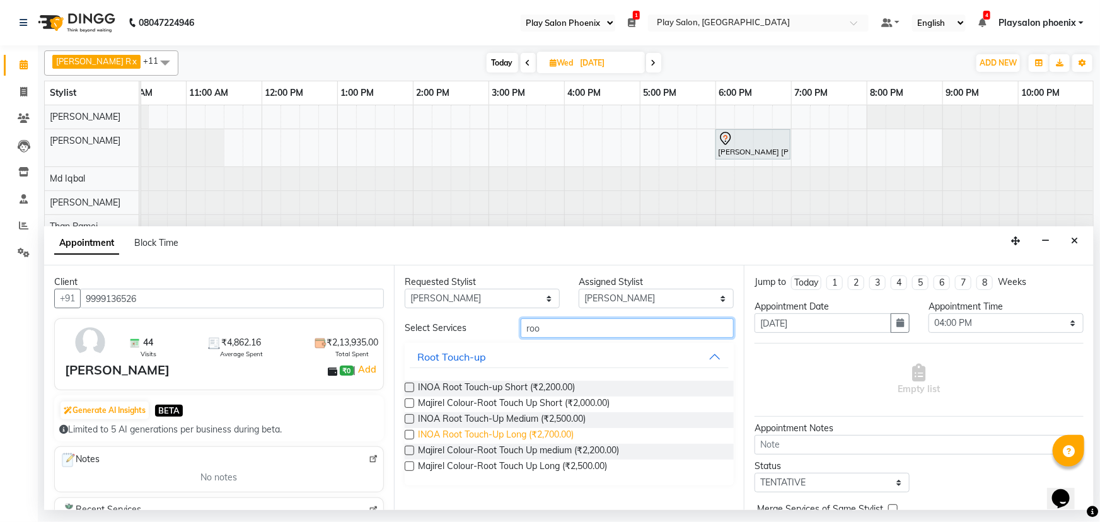
type input "roo"
click at [507, 435] on span "INOA Root Touch-Up Long (₹2,700.00)" at bounding box center [496, 436] width 156 height 16
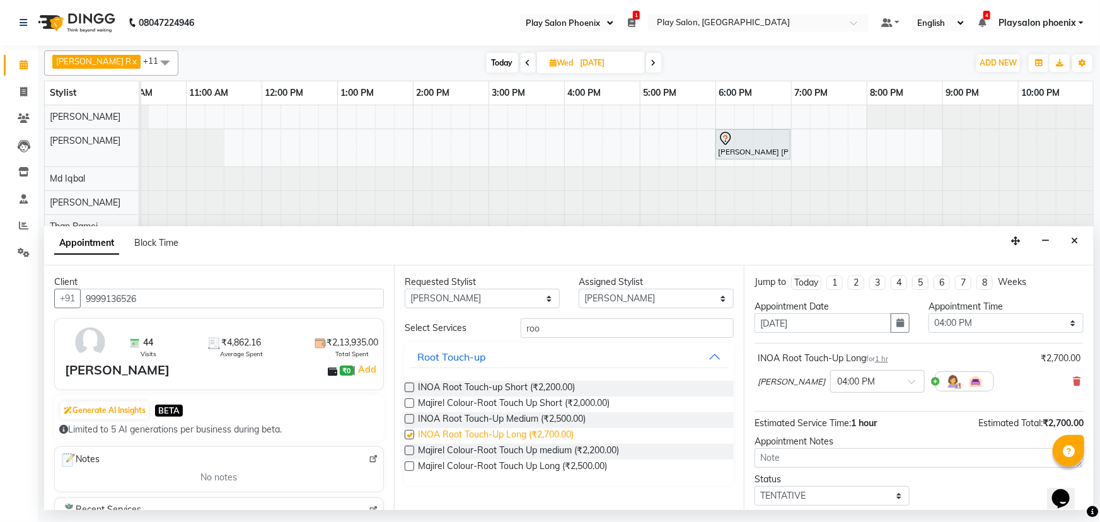
checkbox input "false"
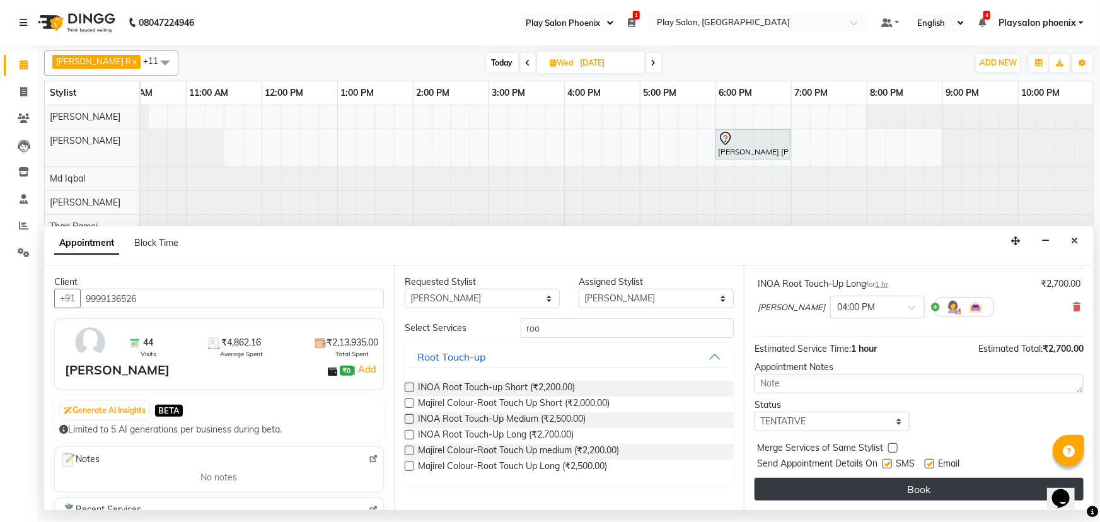
click at [936, 487] on button "Book" at bounding box center [919, 489] width 329 height 23
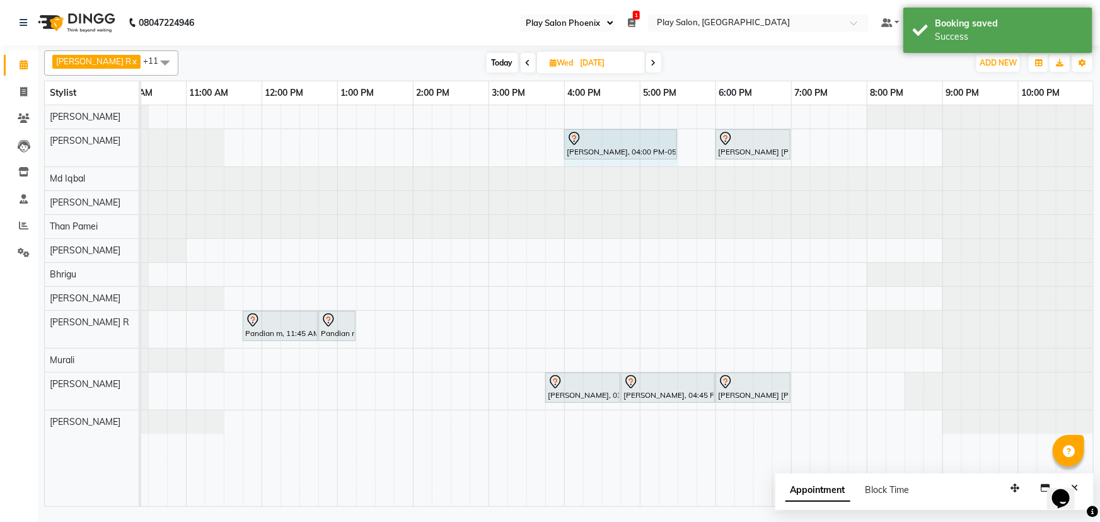
drag, startPoint x: 637, startPoint y: 138, endPoint x: 675, endPoint y: 137, distance: 37.2
click at [35, 137] on div "[PERSON_NAME], 04:00 PM-05:00 PM, INOA Root Touch-Up [PERSON_NAME] [PERSON_NAME…" at bounding box center [35, 147] width 0 height 37
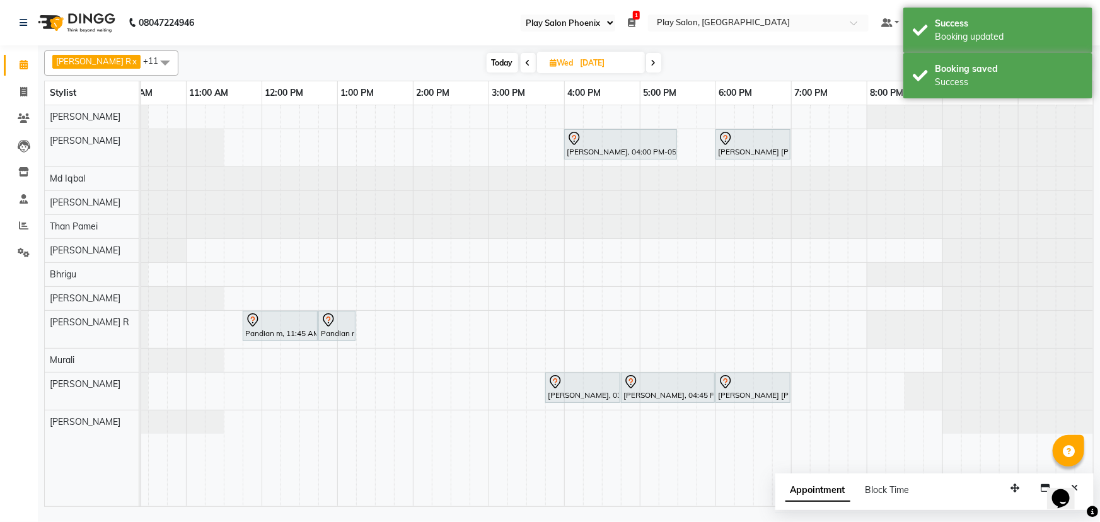
click at [487, 61] on span "Today" at bounding box center [503, 63] width 32 height 20
type input "02-09-2025"
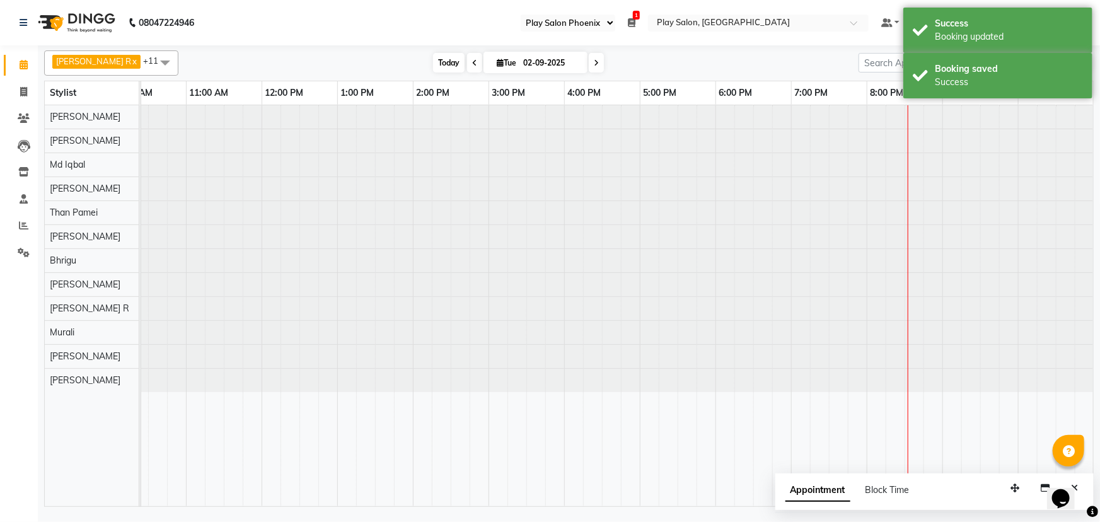
scroll to position [0, 107]
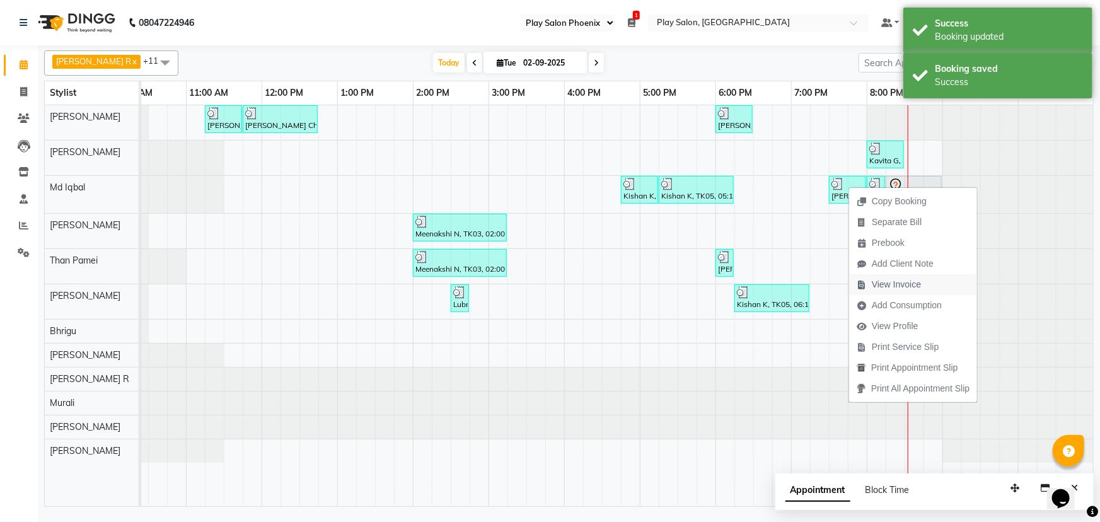
click at [901, 288] on span "View Invoice" at bounding box center [896, 284] width 49 height 13
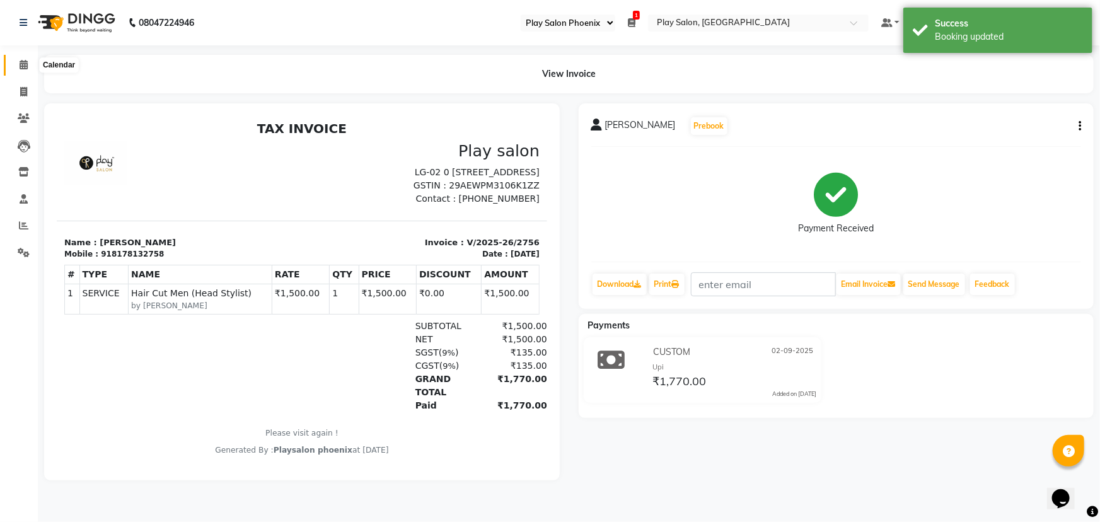
click at [22, 65] on icon at bounding box center [24, 64] width 8 height 9
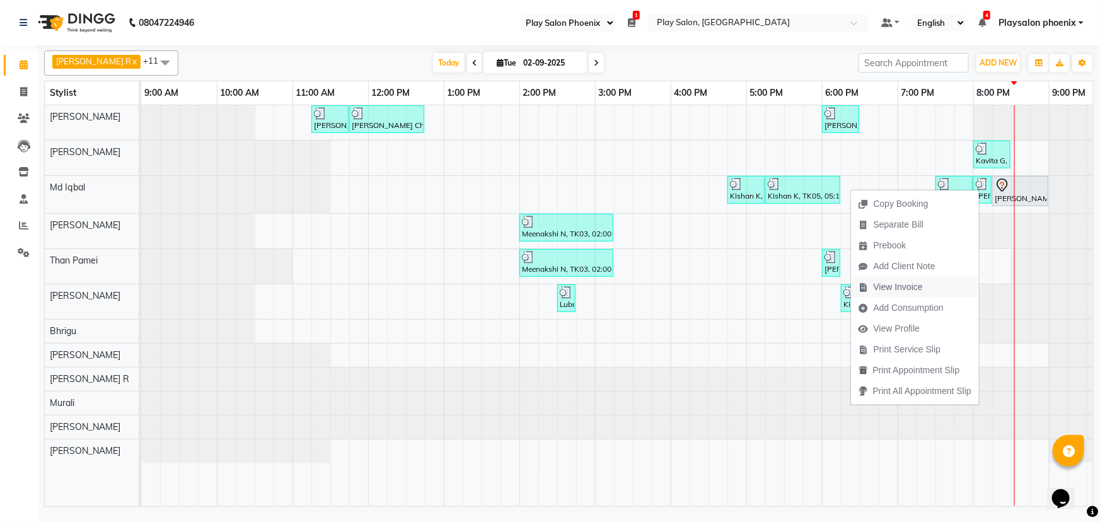
click at [919, 292] on span "View Invoice" at bounding box center [898, 287] width 49 height 13
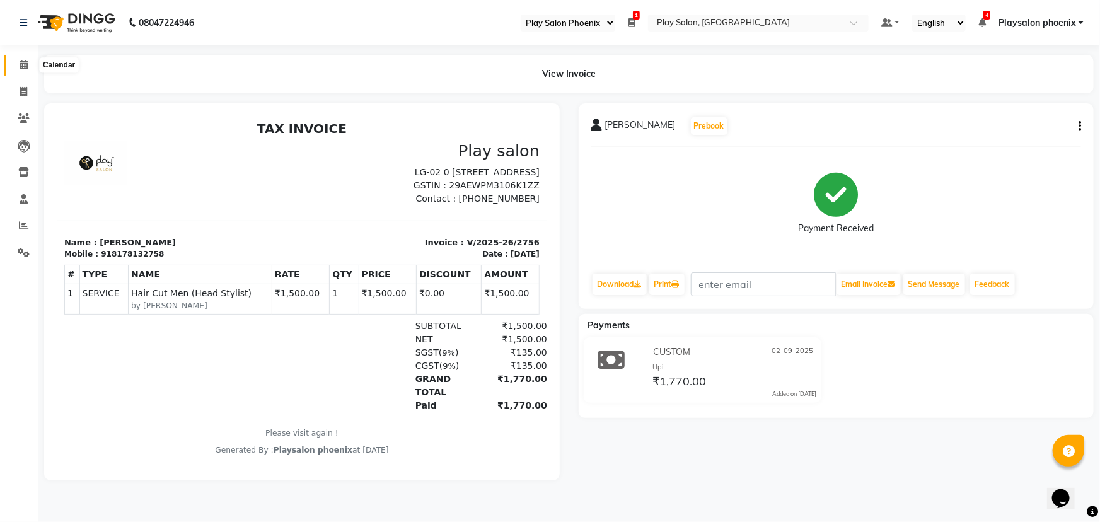
click at [22, 65] on icon at bounding box center [24, 64] width 8 height 9
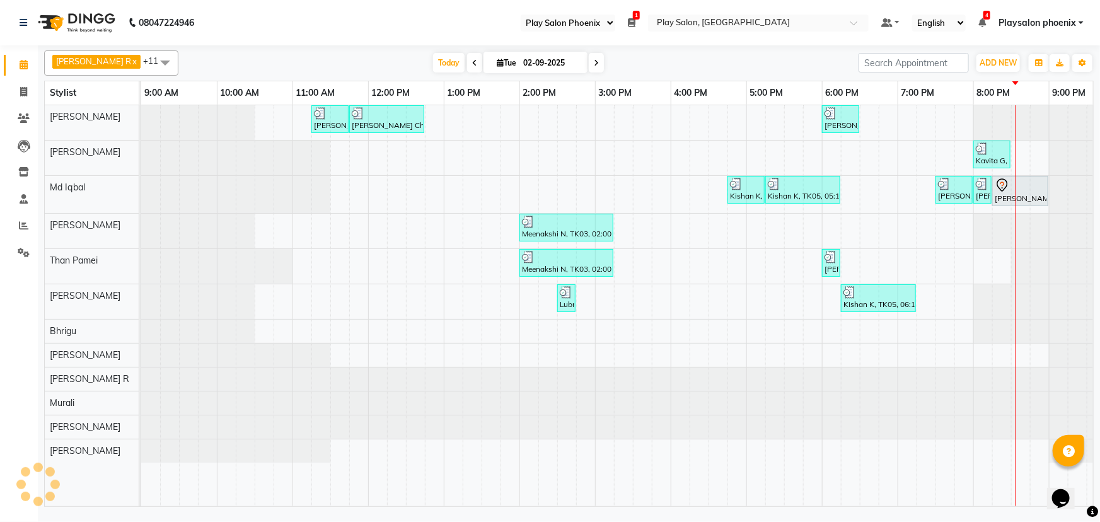
scroll to position [0, 107]
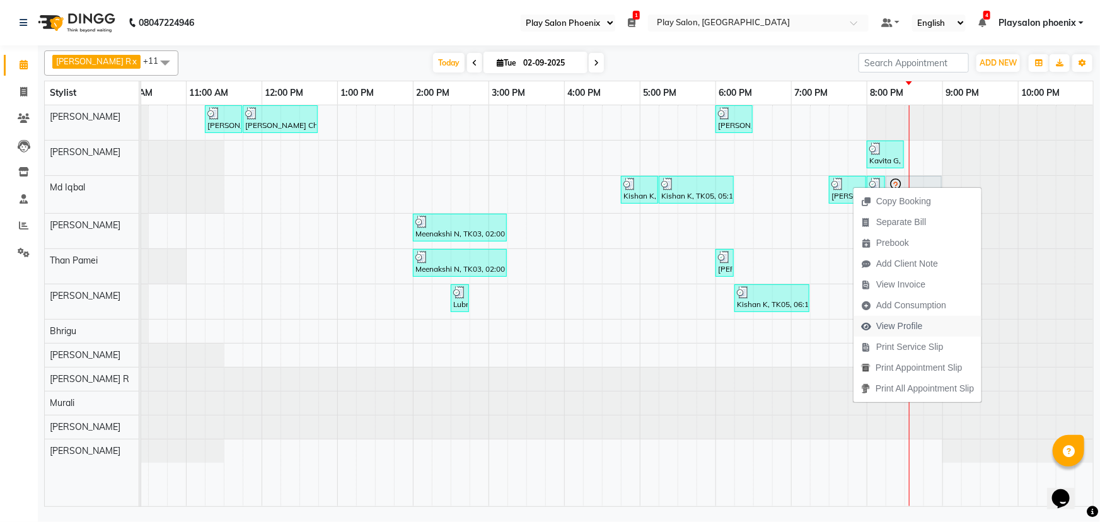
click at [911, 329] on span "View Profile" at bounding box center [899, 326] width 47 height 13
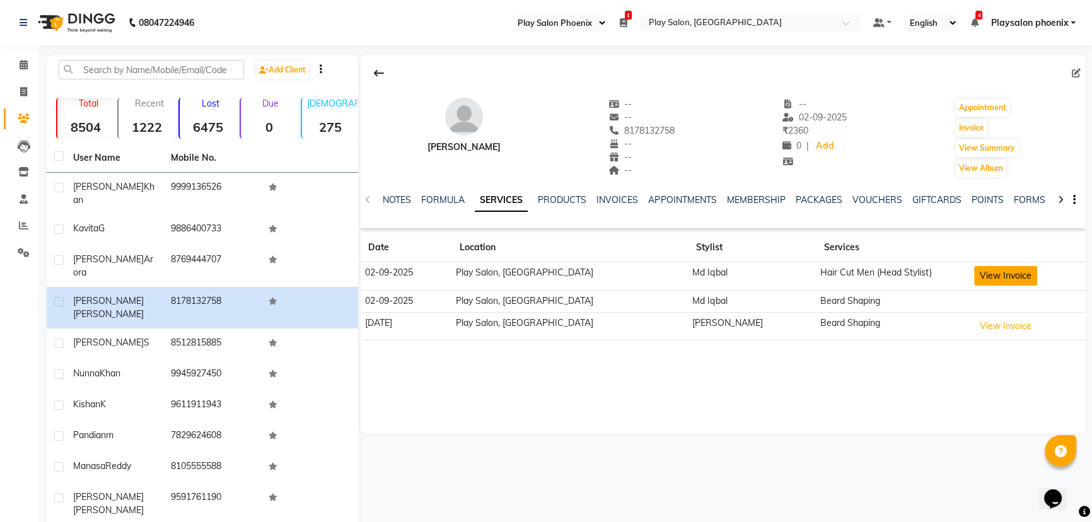
click at [994, 277] on button "View Invoice" at bounding box center [1005, 276] width 63 height 20
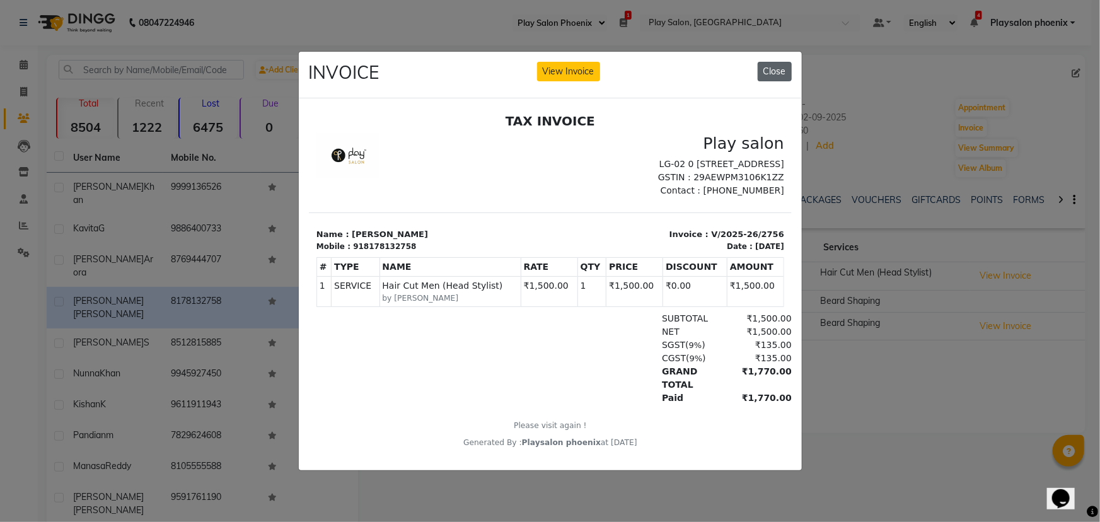
click at [774, 66] on button "Close" at bounding box center [775, 72] width 34 height 20
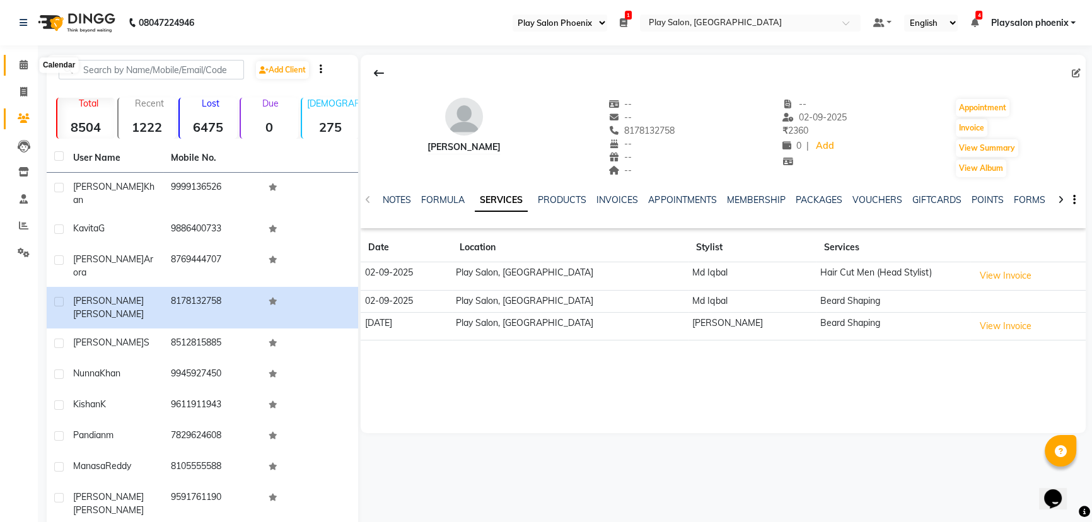
click at [21, 64] on icon at bounding box center [24, 64] width 8 height 9
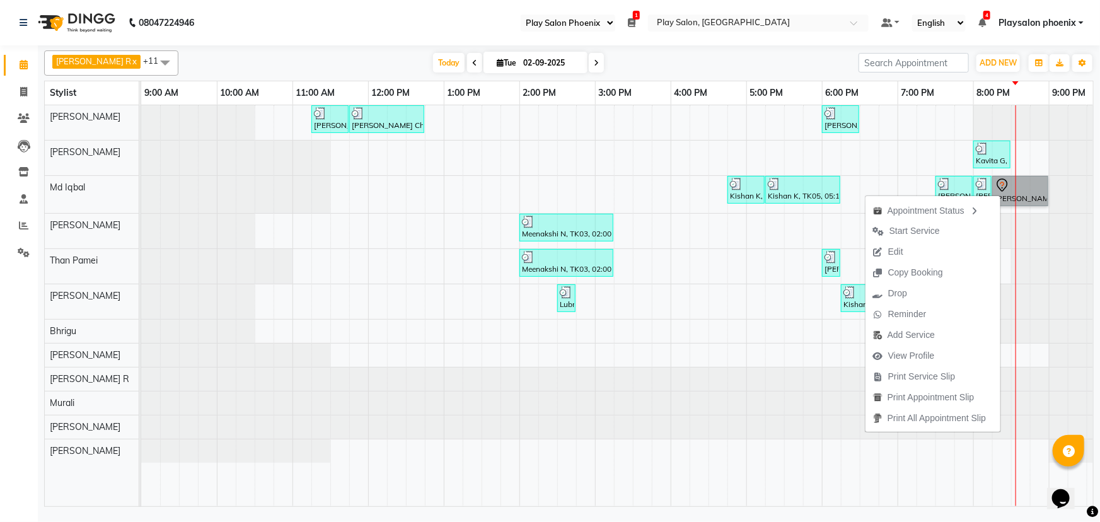
click at [736, 214] on div "[PERSON_NAME] Ch, TK01, 11:15 AM-11:45 AM, FUSIO-DOSE PLUS RITUAL- 30 MIN [PERS…" at bounding box center [670, 306] width 1059 height 402
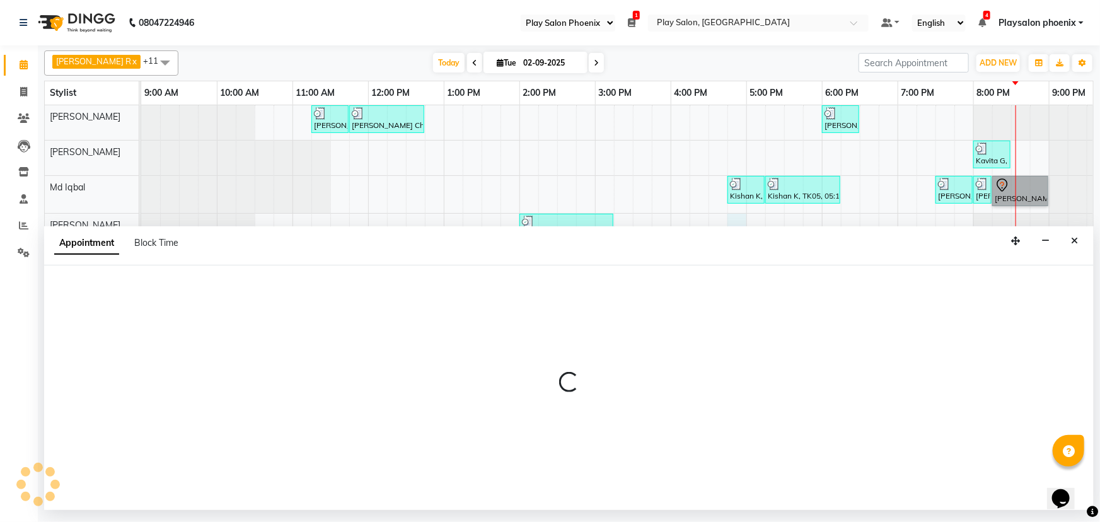
select select "81423"
select select "tentative"
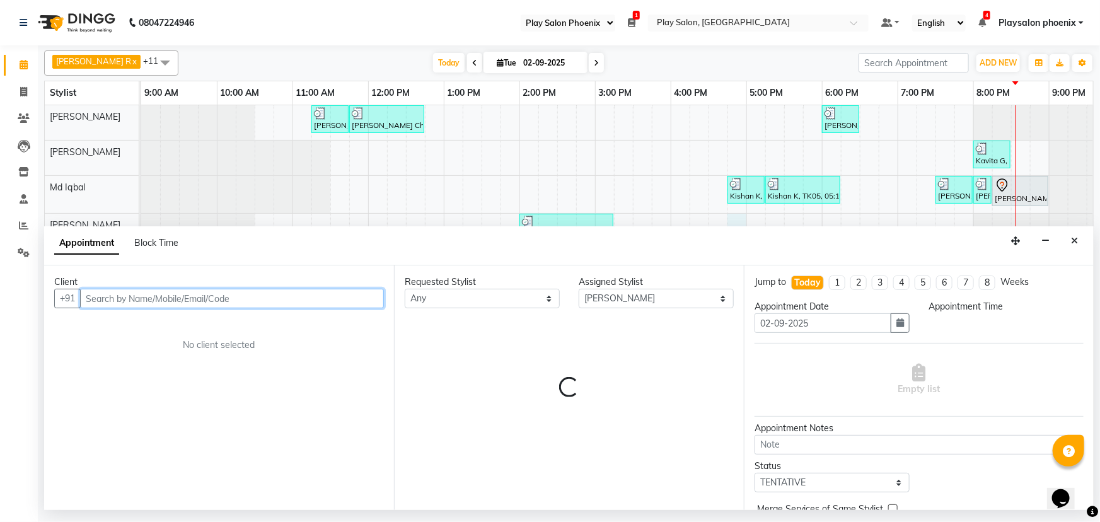
select select "1005"
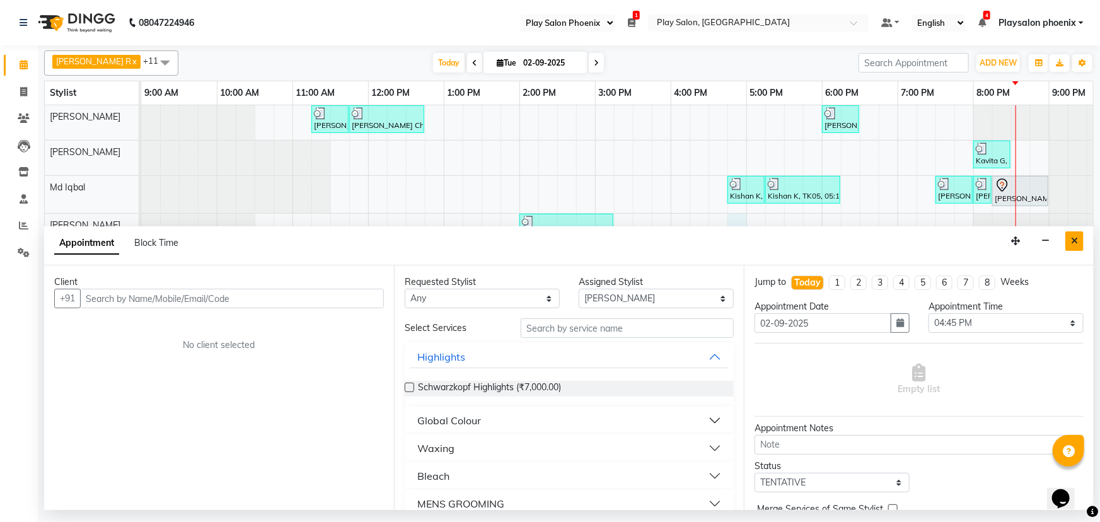
click at [1079, 239] on button "Close" at bounding box center [1074, 241] width 18 height 20
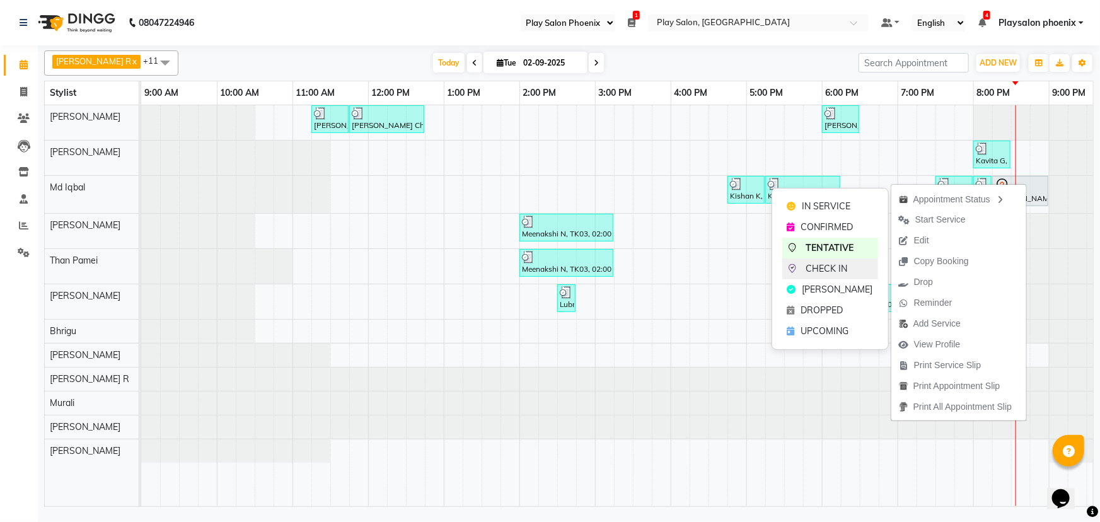
click at [827, 272] on span "CHECK IN" at bounding box center [827, 268] width 42 height 13
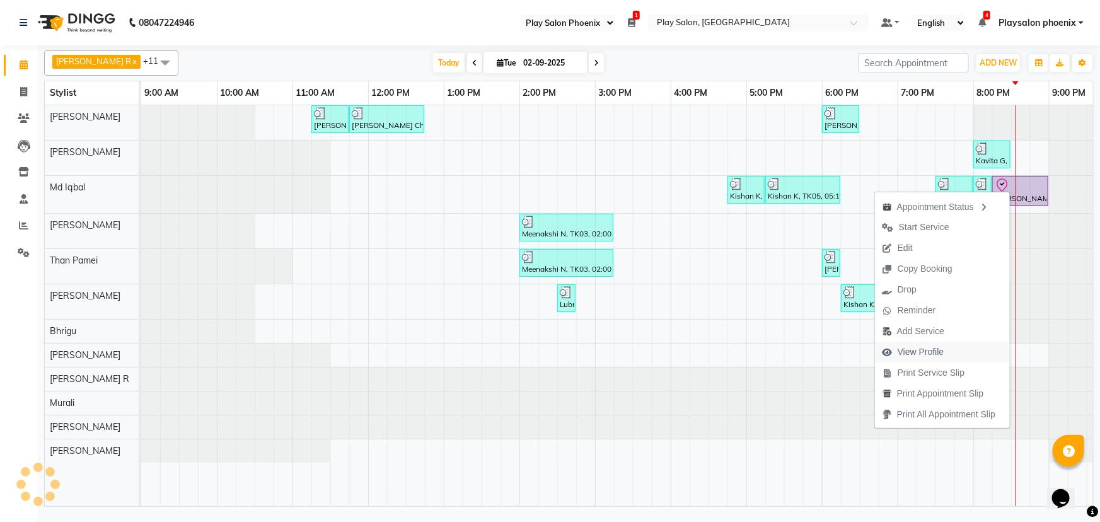
click at [922, 352] on span "View Profile" at bounding box center [921, 351] width 47 height 13
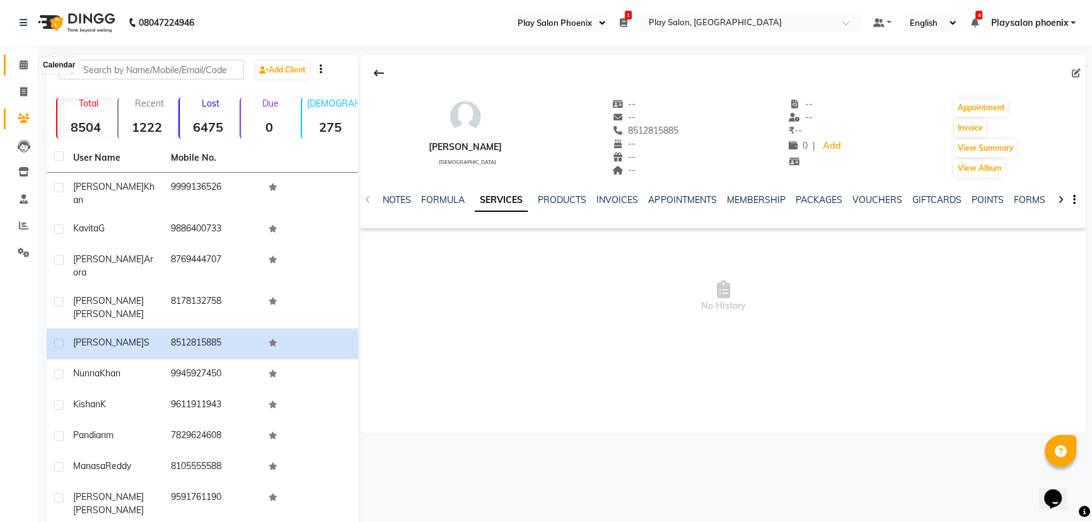
click at [32, 62] on span at bounding box center [24, 65] width 22 height 15
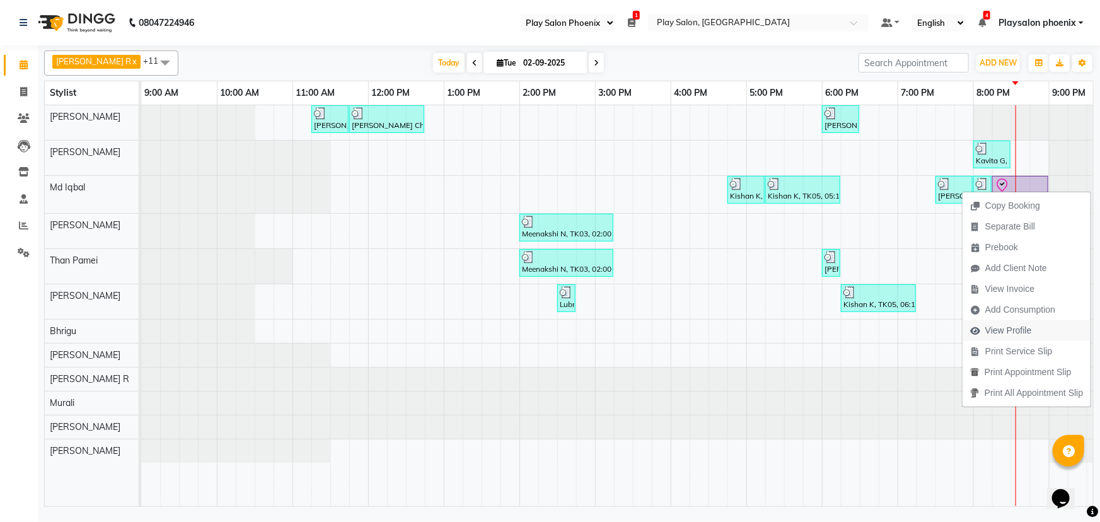
click at [1009, 332] on span "View Profile" at bounding box center [1008, 330] width 47 height 13
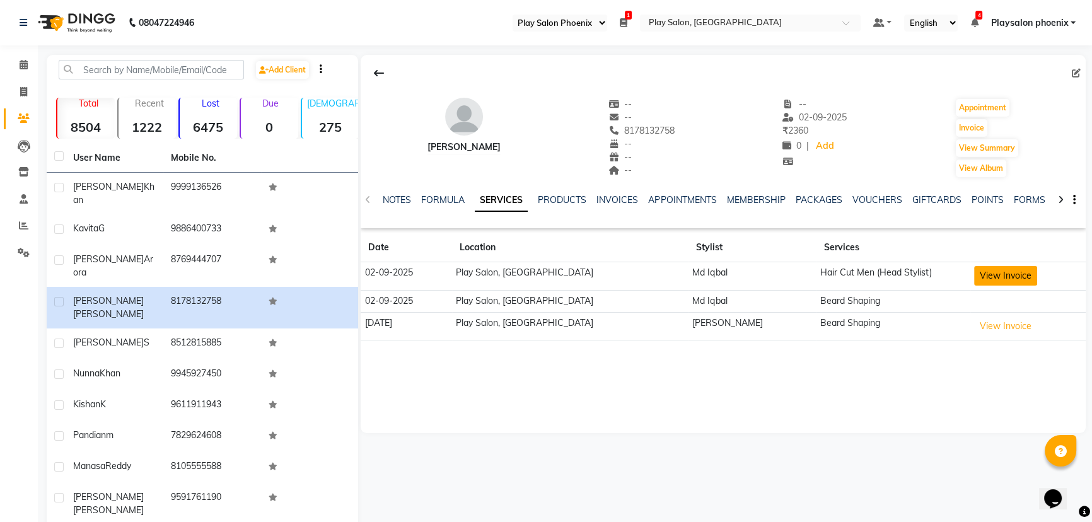
click at [990, 279] on button "View Invoice" at bounding box center [1005, 276] width 63 height 20
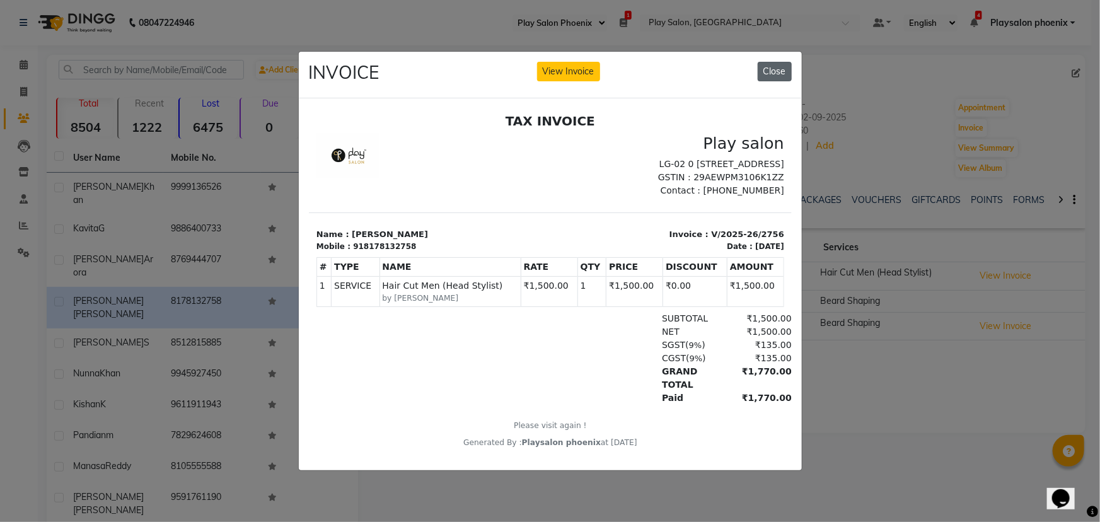
click at [775, 64] on button "Close" at bounding box center [775, 72] width 34 height 20
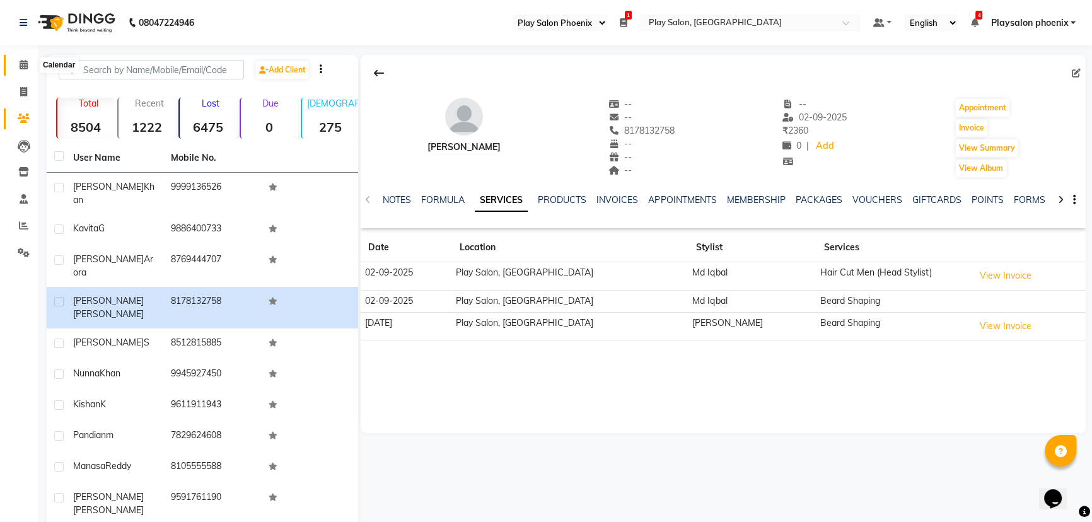
click at [23, 64] on icon at bounding box center [24, 64] width 8 height 9
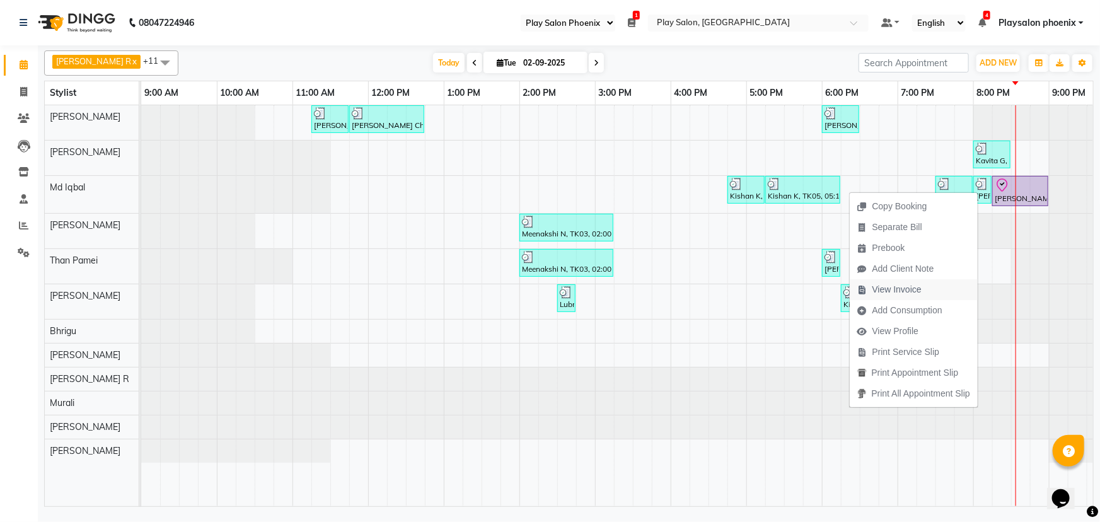
click at [908, 289] on span "View Invoice" at bounding box center [897, 289] width 49 height 13
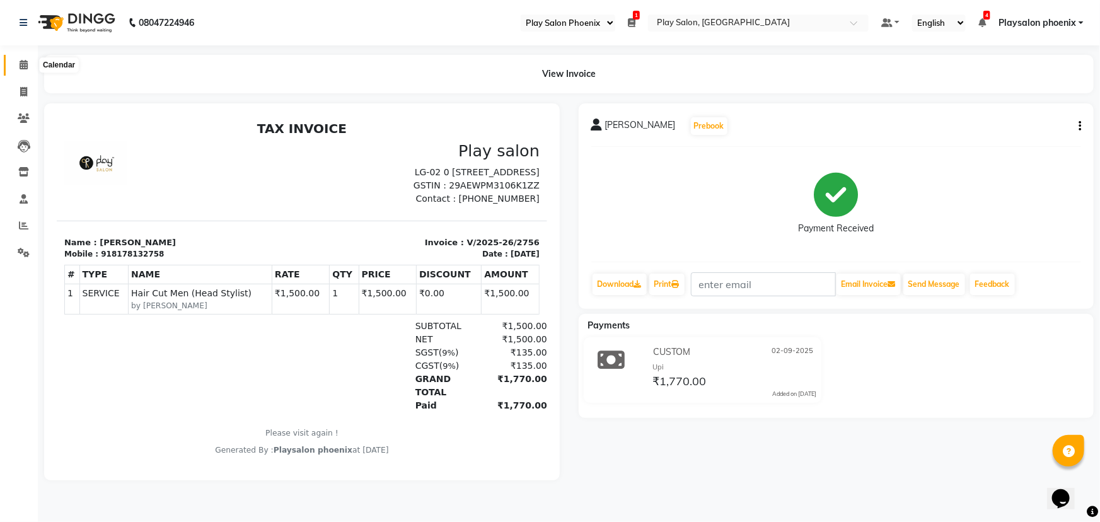
click at [21, 66] on icon at bounding box center [24, 64] width 8 height 9
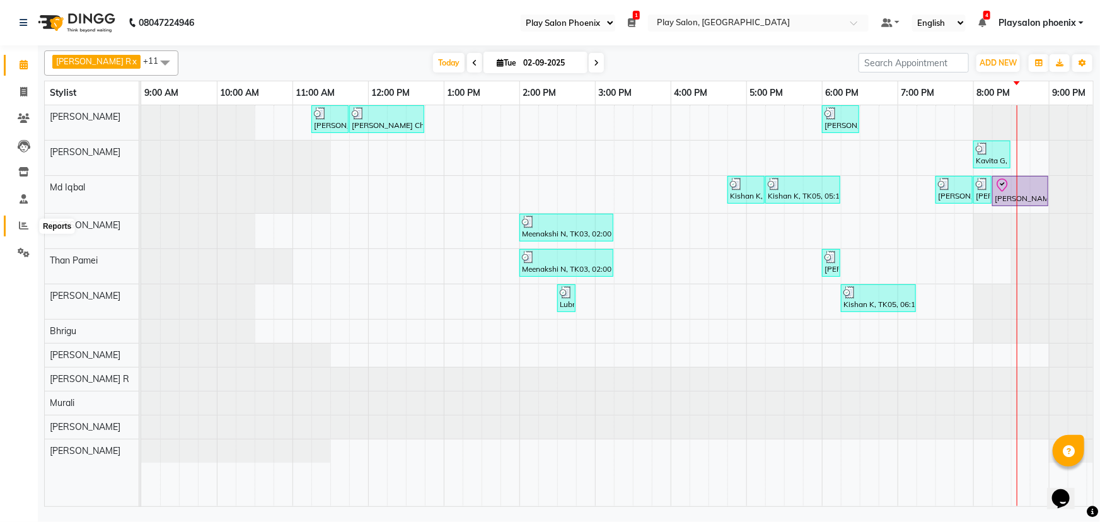
click at [28, 229] on span at bounding box center [24, 226] width 22 height 15
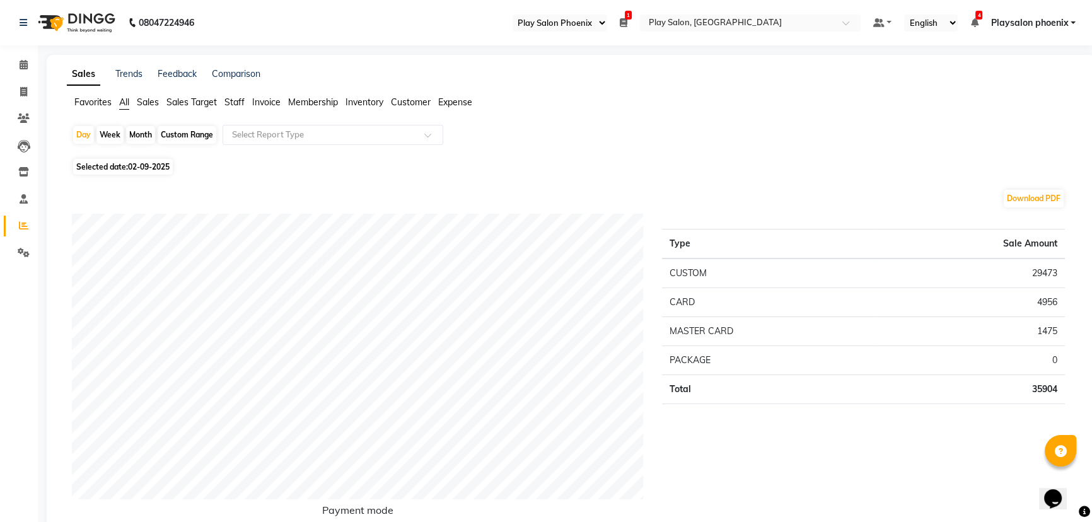
click at [240, 101] on span "Staff" at bounding box center [234, 101] width 20 height 11
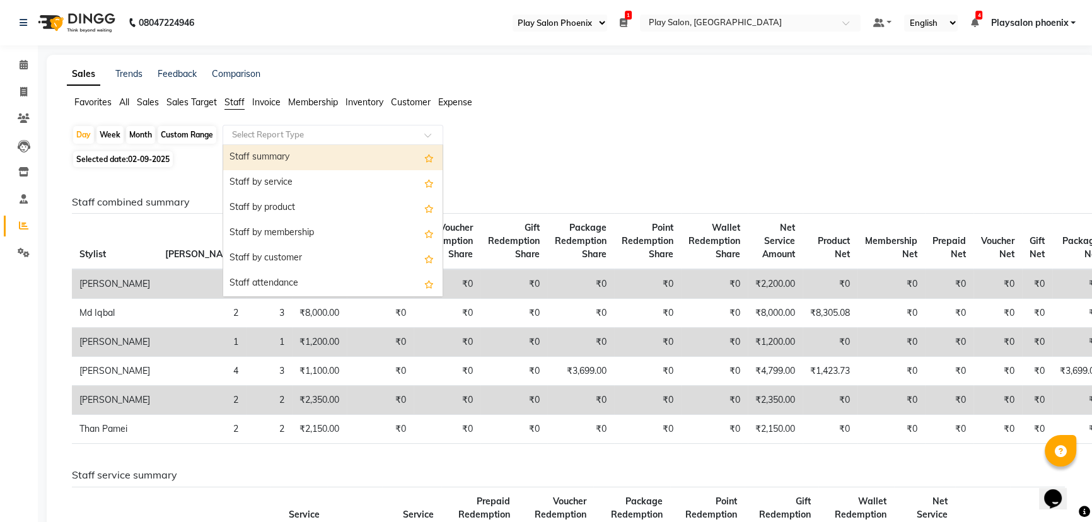
click at [368, 136] on input "text" at bounding box center [320, 135] width 182 height 13
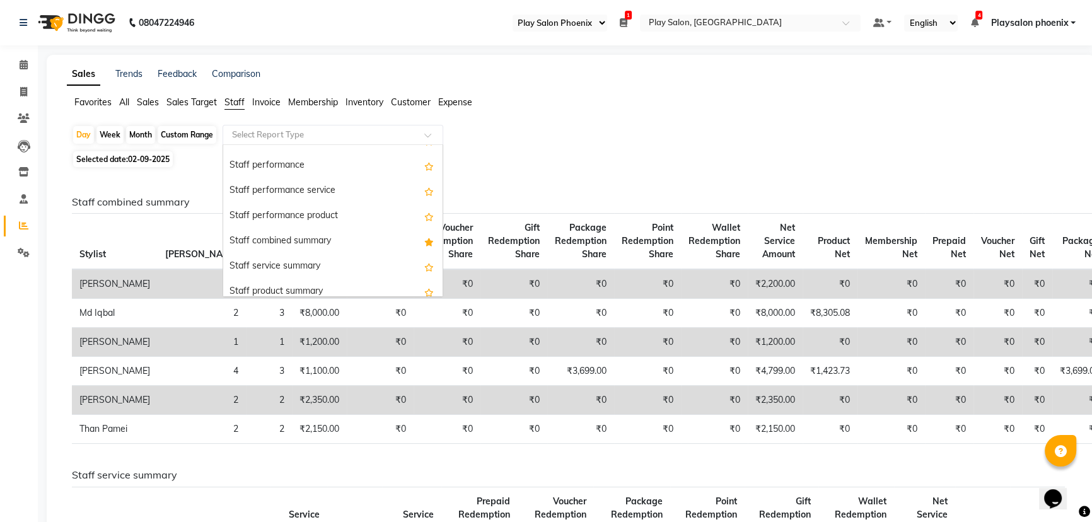
scroll to position [171, 0]
click at [312, 241] on div "Staff combined summary" at bounding box center [332, 238] width 219 height 25
select select "full_report"
select select "csv"
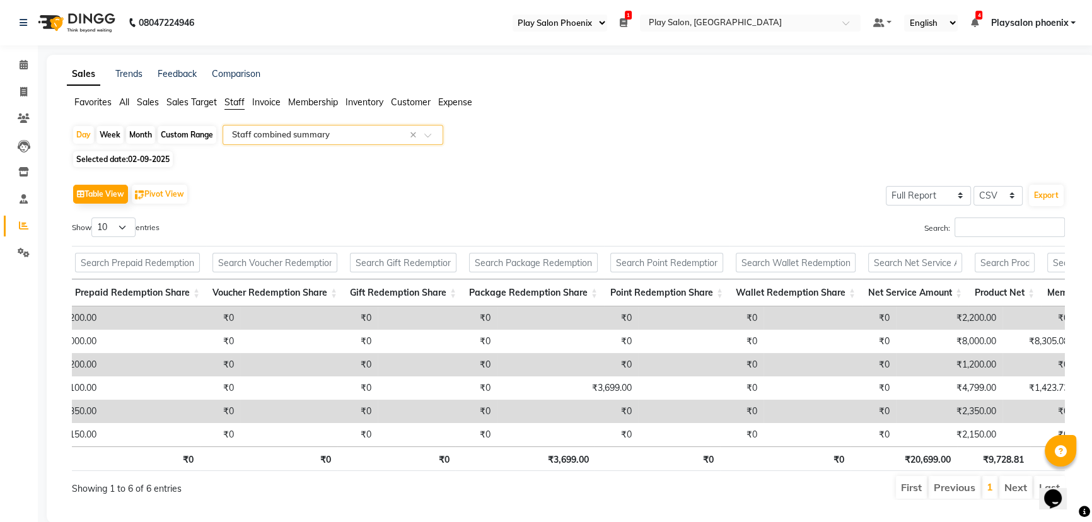
scroll to position [0, 0]
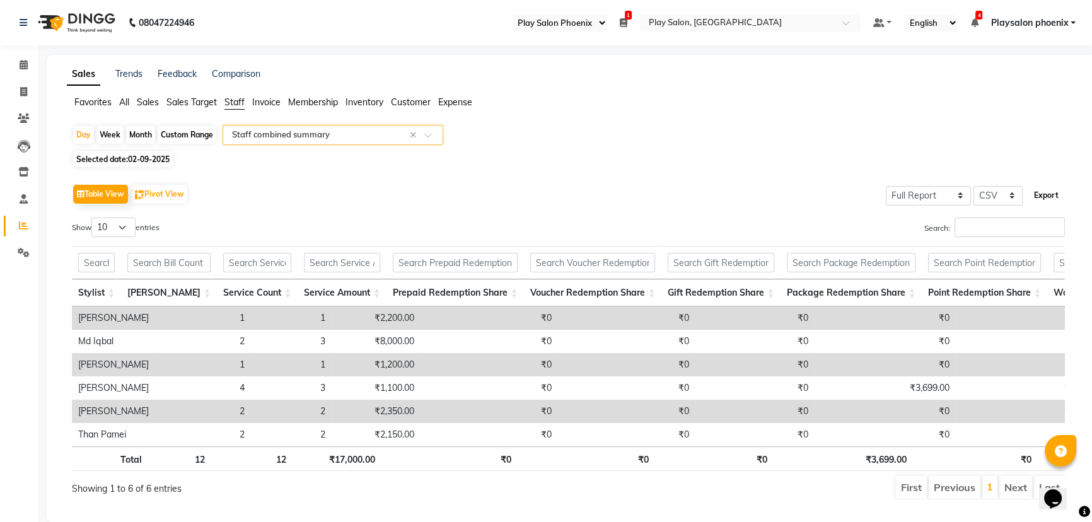
click at [1050, 194] on button "Export" at bounding box center [1046, 195] width 35 height 21
click at [141, 158] on span "02-09-2025" at bounding box center [149, 158] width 42 height 9
select select "9"
select select "2025"
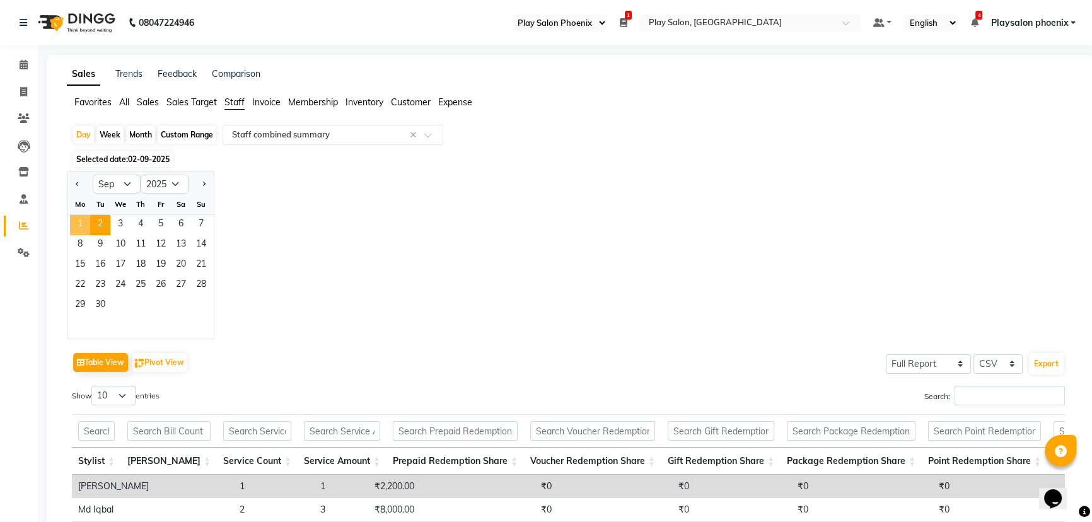
click at [86, 224] on span "1" at bounding box center [80, 225] width 20 height 20
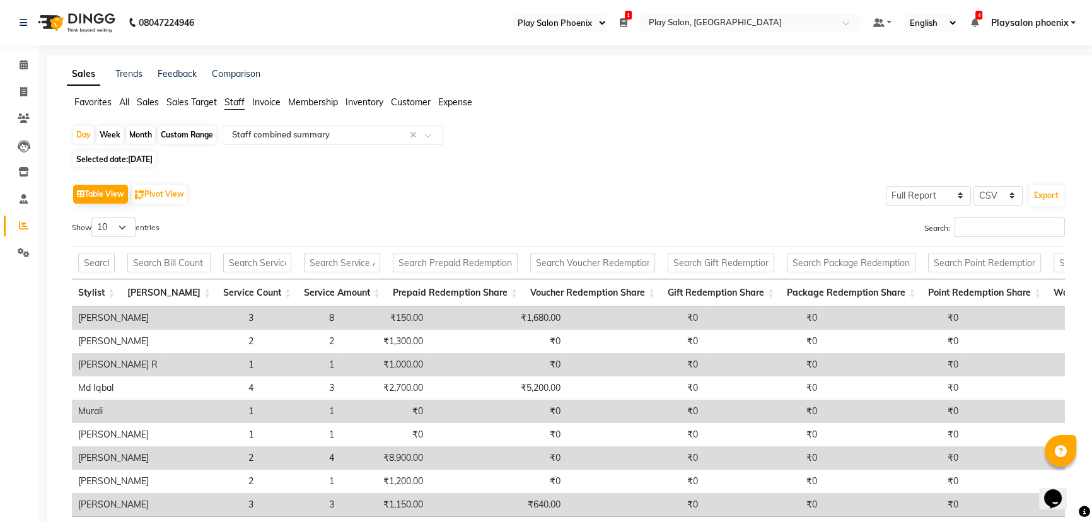
click at [144, 160] on span "01-09-2025" at bounding box center [140, 158] width 25 height 9
select select "9"
select select "2025"
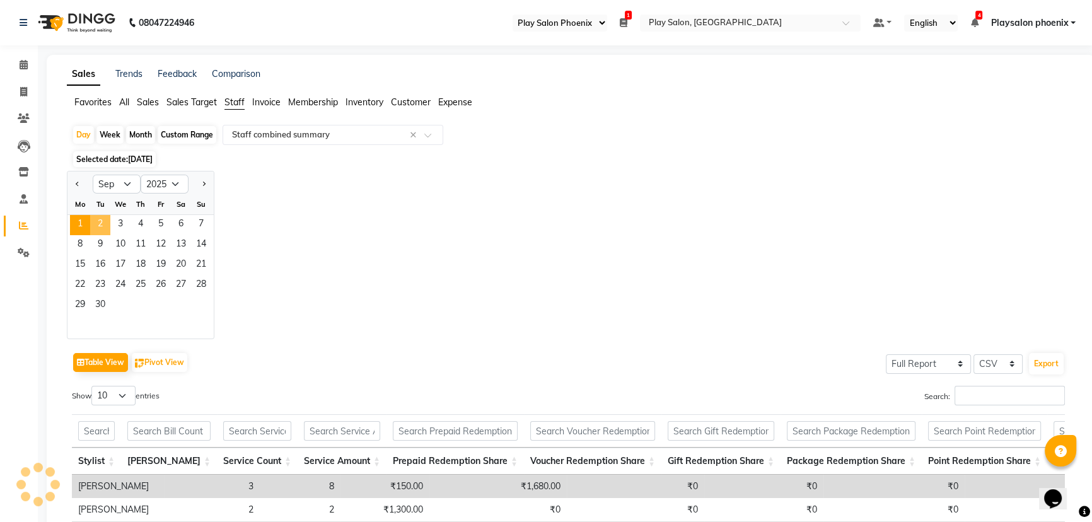
click at [101, 227] on span "2" at bounding box center [100, 225] width 20 height 20
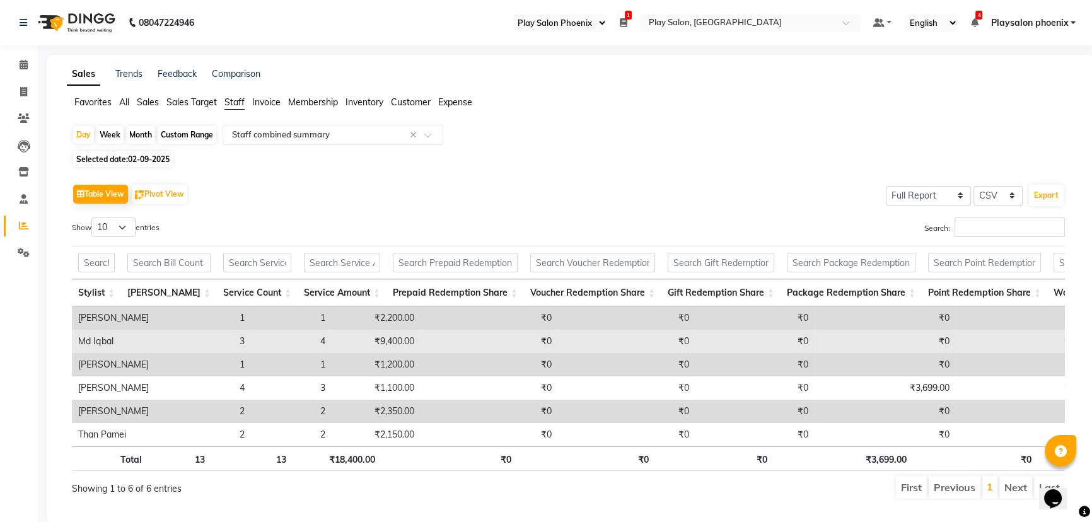
scroll to position [36, 0]
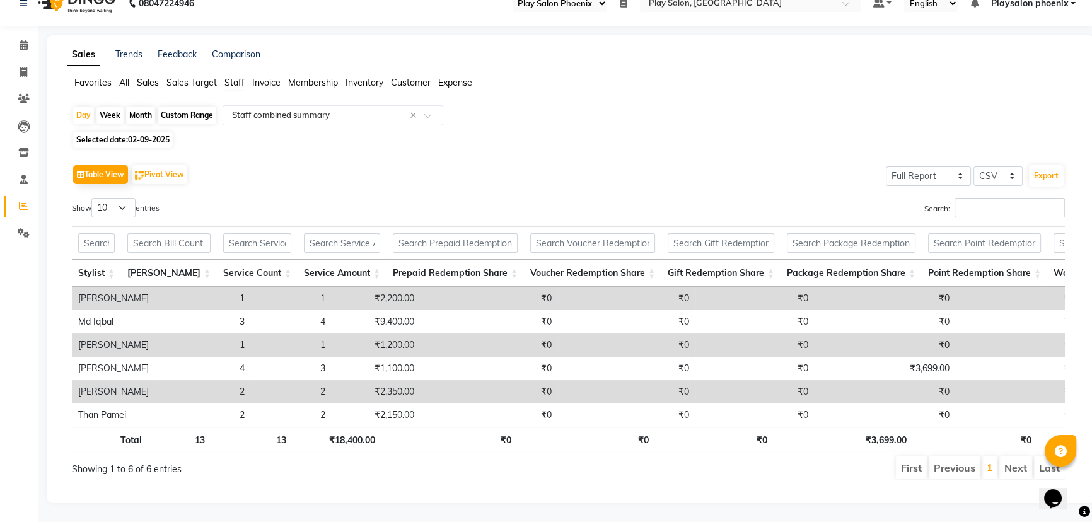
click at [144, 77] on span "Sales" at bounding box center [148, 82] width 22 height 11
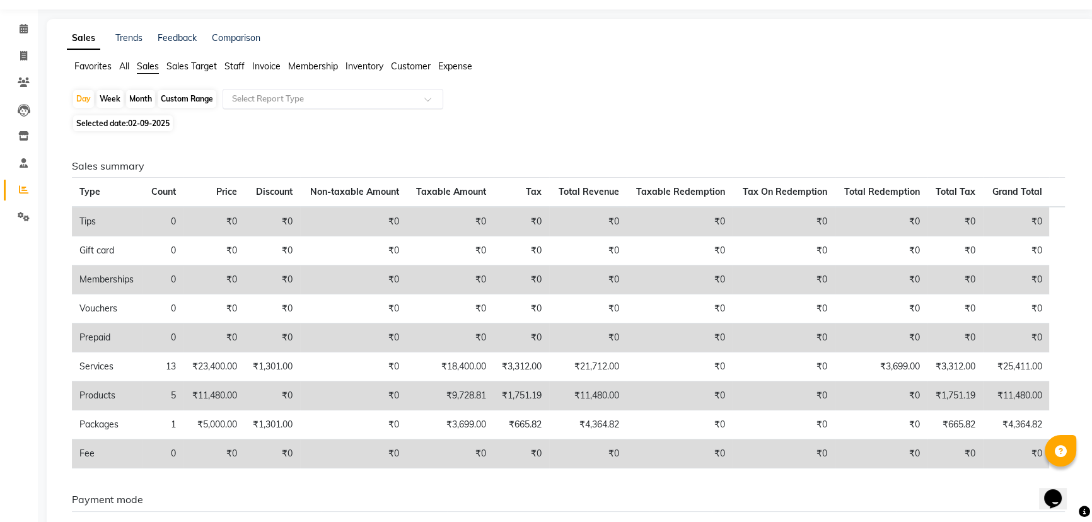
click at [296, 97] on input "text" at bounding box center [320, 99] width 182 height 13
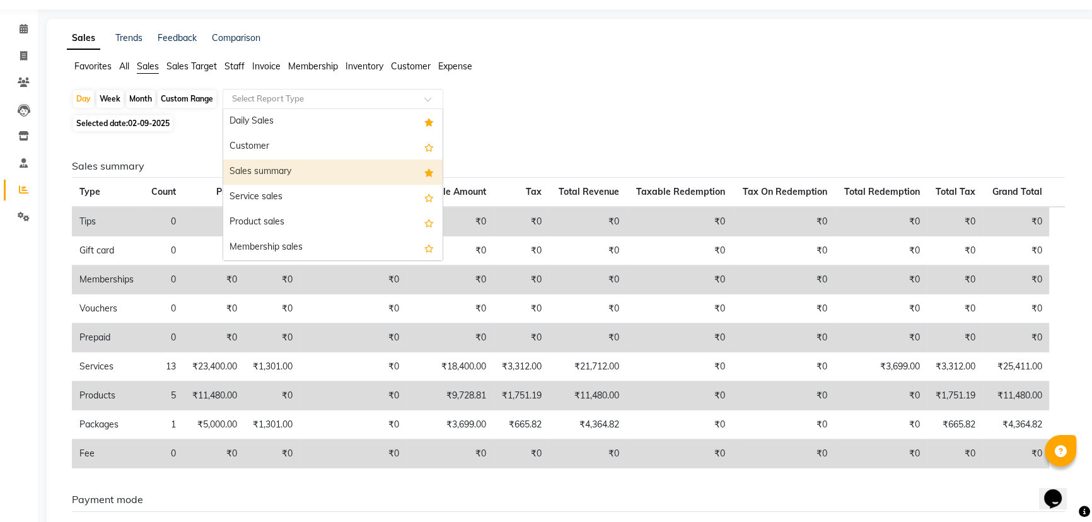
click at [279, 170] on div "Sales summary" at bounding box center [332, 172] width 219 height 25
select select "full_report"
select select "csv"
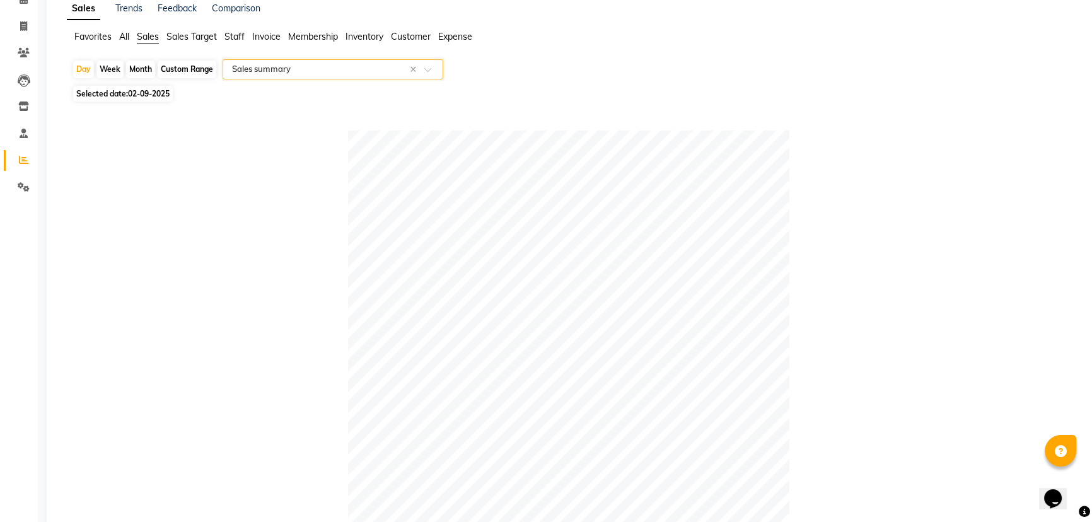
scroll to position [46, 0]
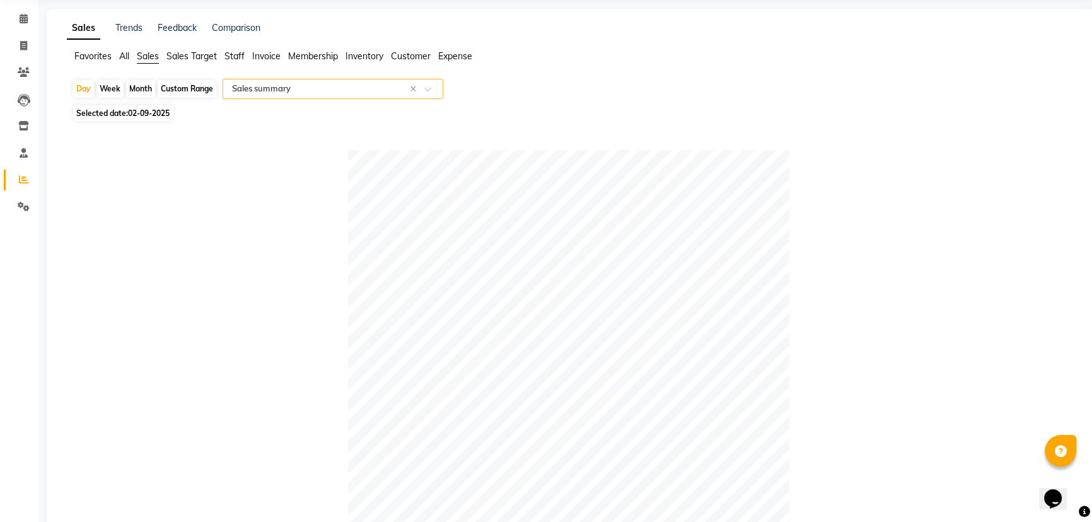
click at [320, 88] on input "text" at bounding box center [320, 89] width 182 height 13
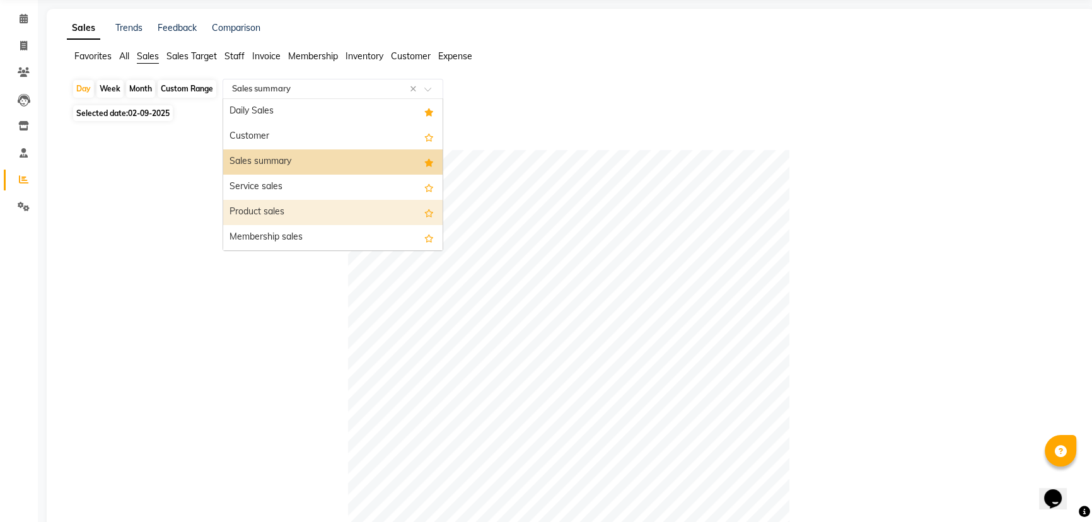
click at [278, 211] on div "Product sales" at bounding box center [332, 212] width 219 height 25
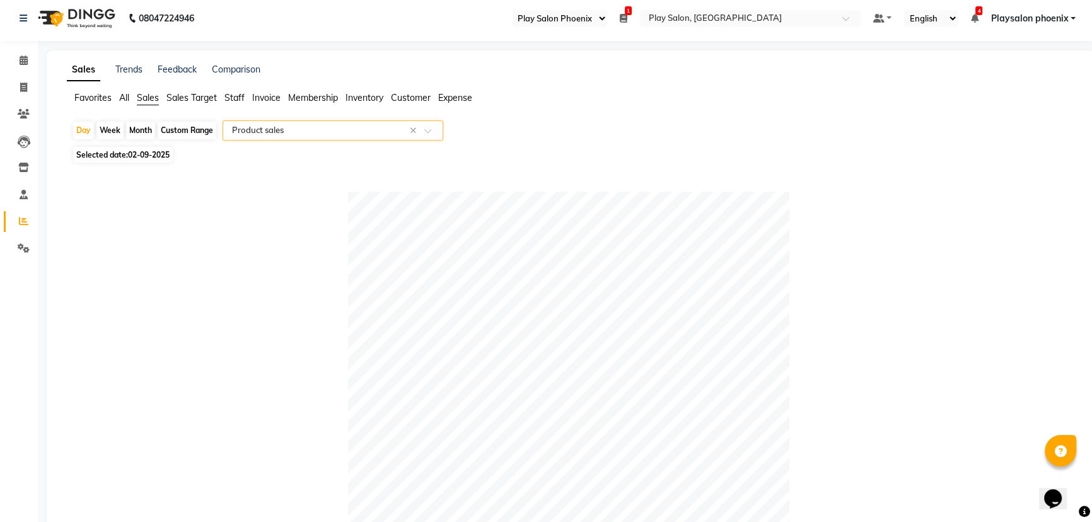
scroll to position [0, 0]
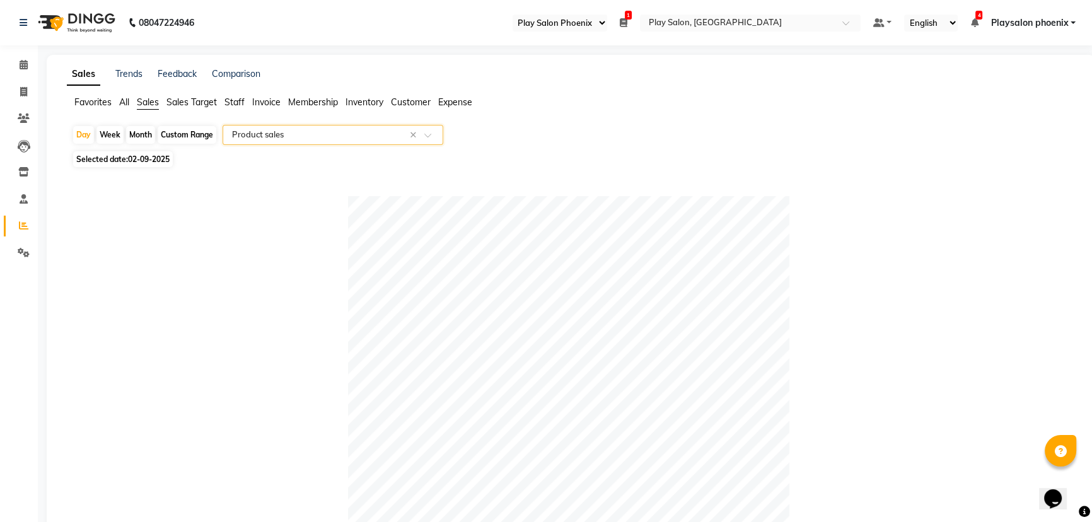
click at [351, 137] on input "text" at bounding box center [320, 135] width 182 height 13
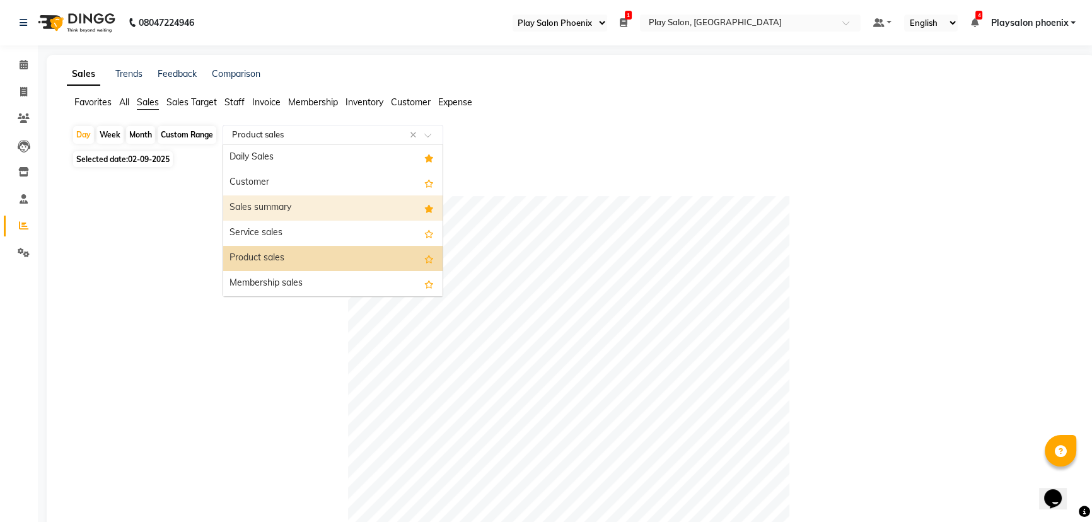
click at [282, 206] on div "Sales summary" at bounding box center [332, 207] width 219 height 25
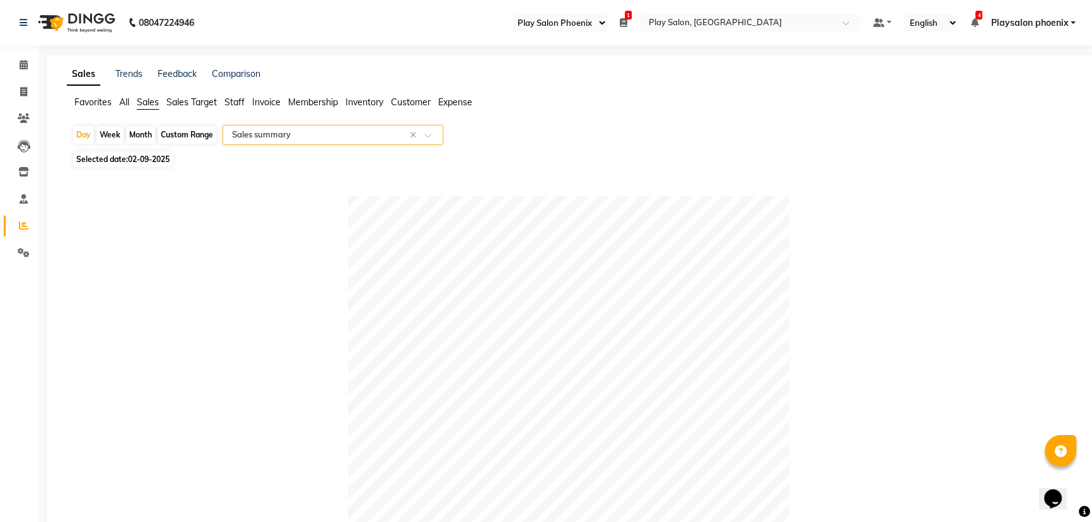
click at [406, 106] on span "Customer" at bounding box center [411, 101] width 40 height 11
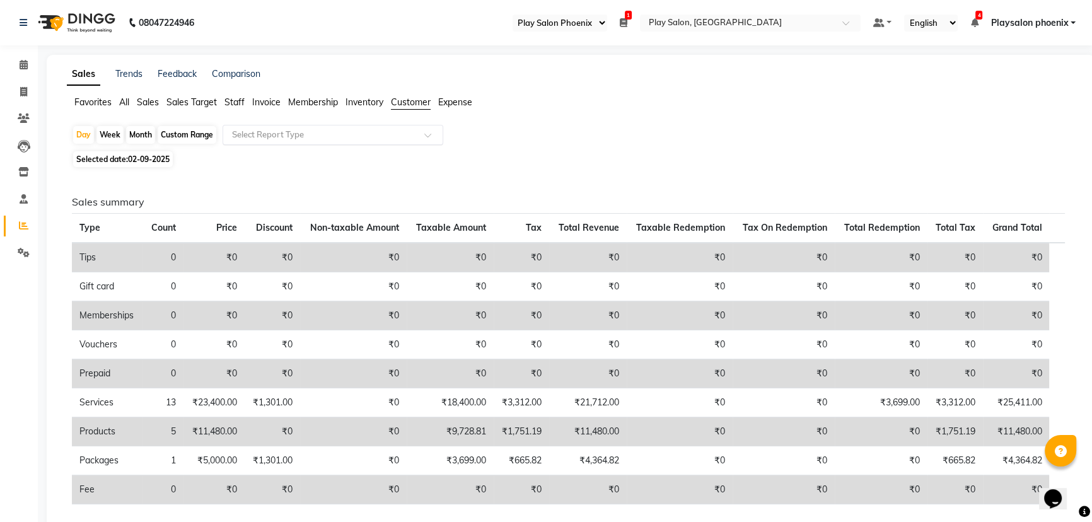
click at [426, 134] on span at bounding box center [432, 138] width 16 height 13
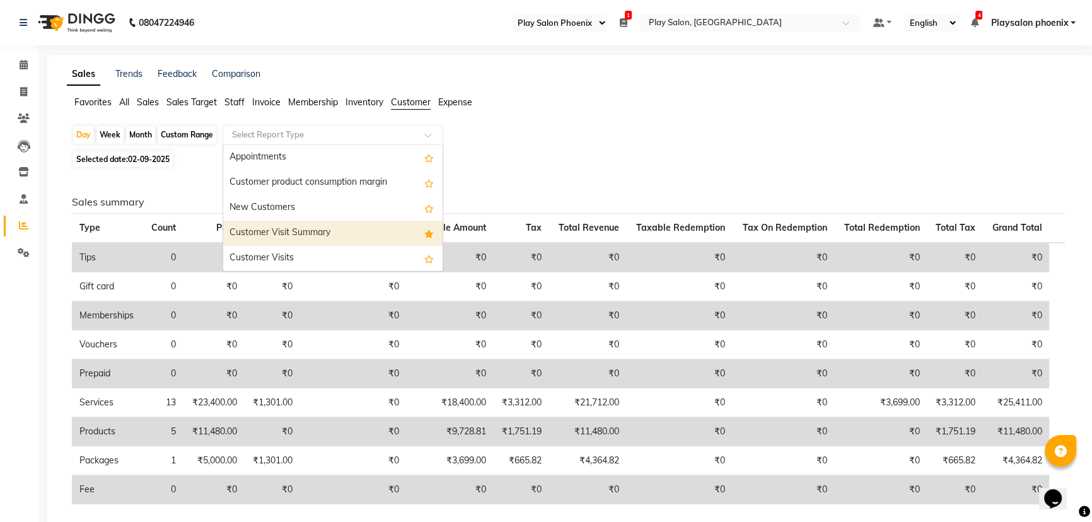
click at [312, 234] on div "Customer Visit Summary" at bounding box center [332, 233] width 219 height 25
select select "full_report"
select select "csv"
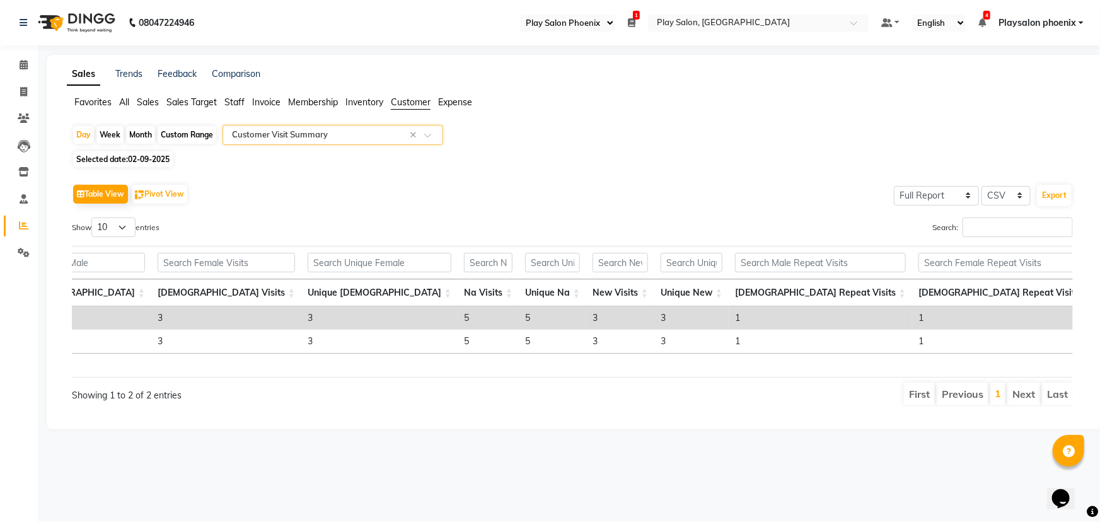
scroll to position [0, 290]
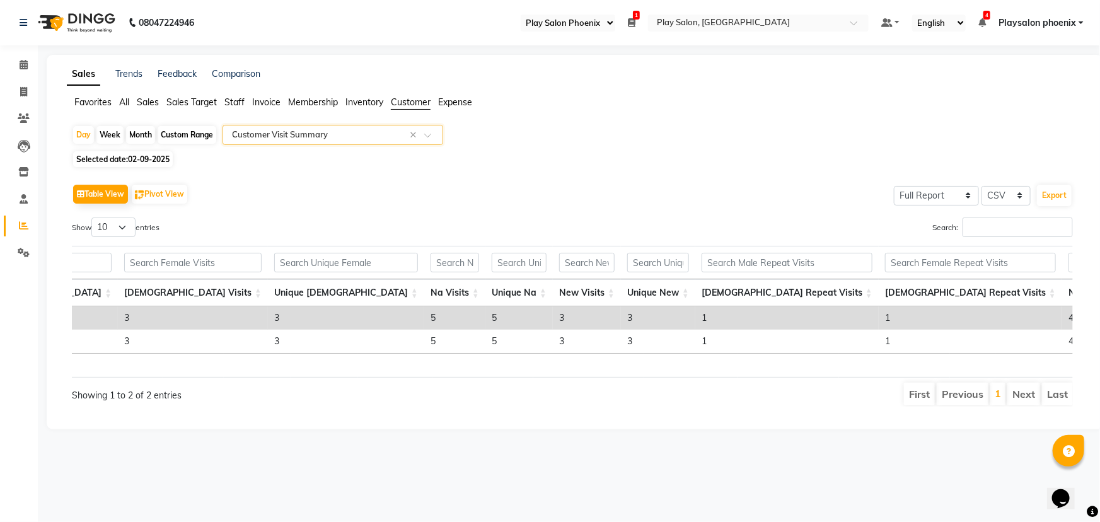
click at [141, 100] on span "Sales" at bounding box center [148, 101] width 22 height 11
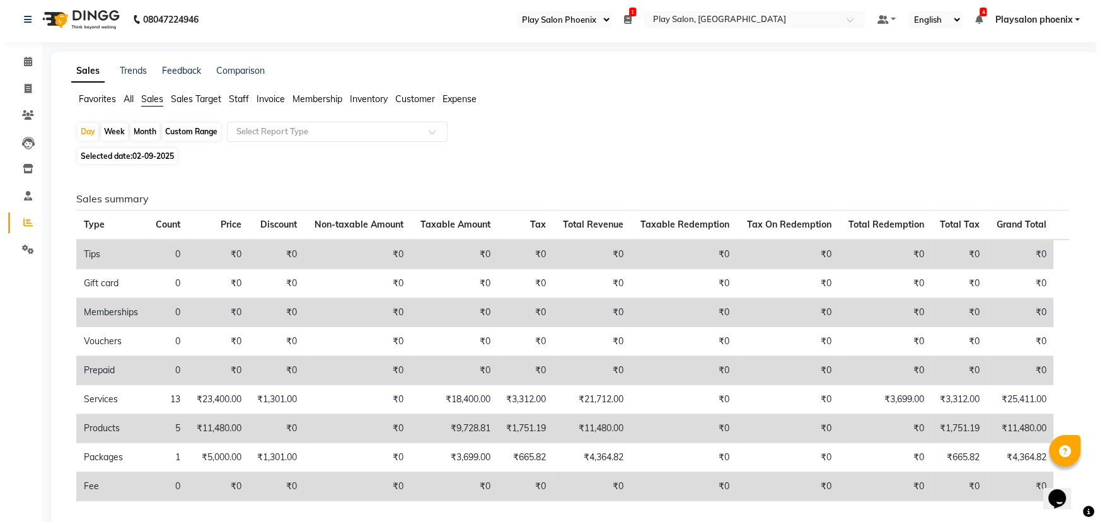
scroll to position [0, 0]
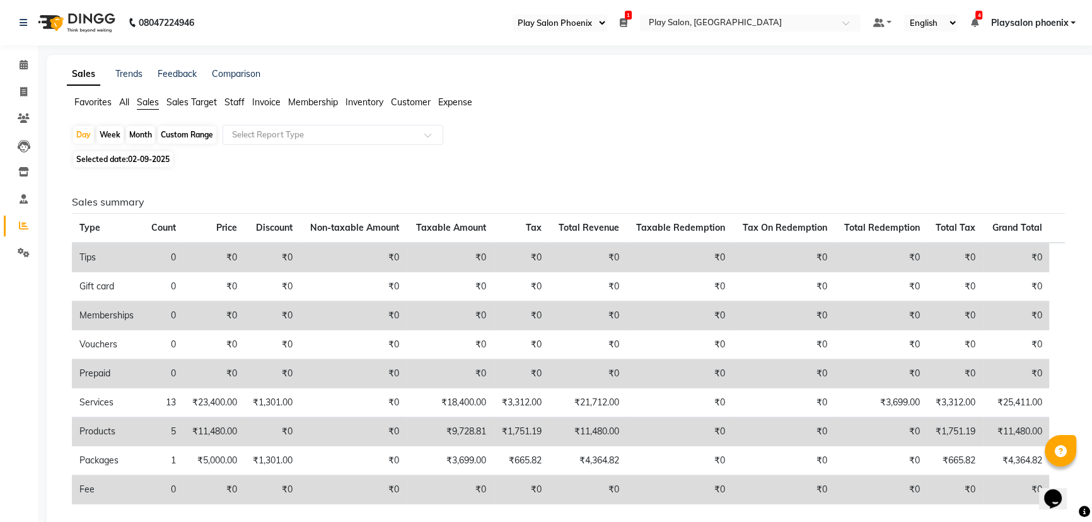
click at [123, 102] on span "All" at bounding box center [124, 101] width 10 height 11
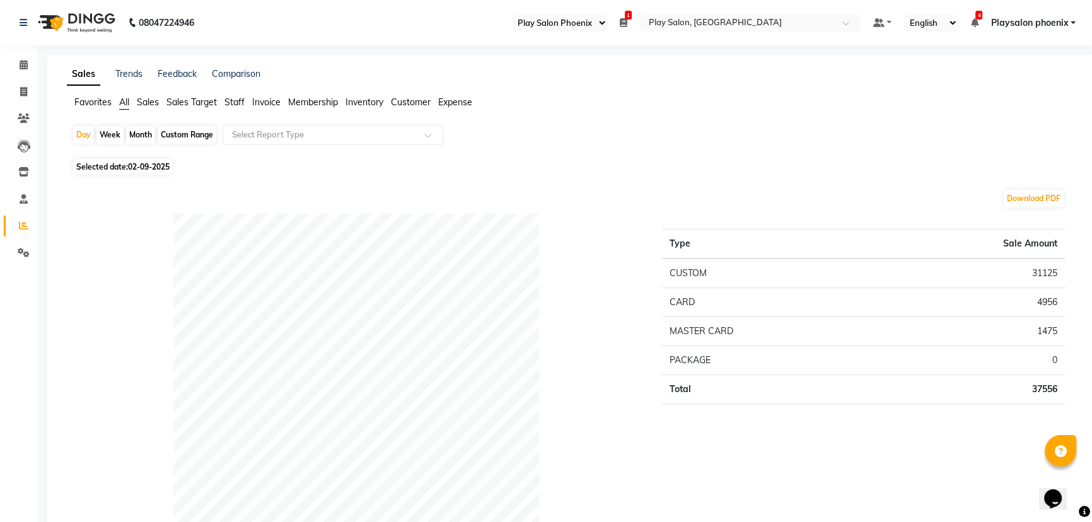
click at [152, 103] on span "Sales" at bounding box center [148, 101] width 22 height 11
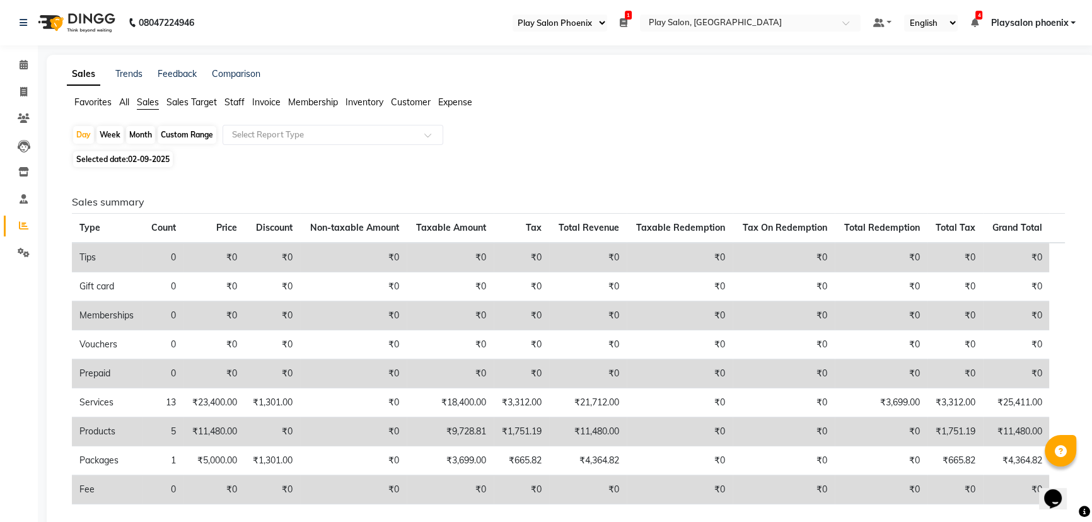
click at [184, 134] on div "Custom Range" at bounding box center [187, 135] width 59 height 18
select select "9"
select select "2025"
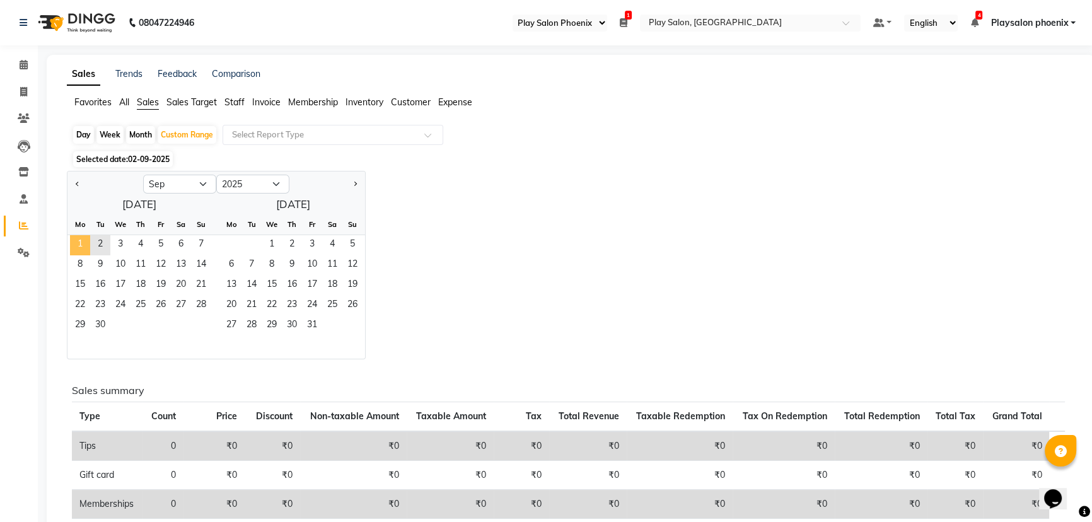
click at [80, 242] on span "1" at bounding box center [80, 245] width 20 height 20
click at [102, 241] on span "2" at bounding box center [100, 245] width 20 height 20
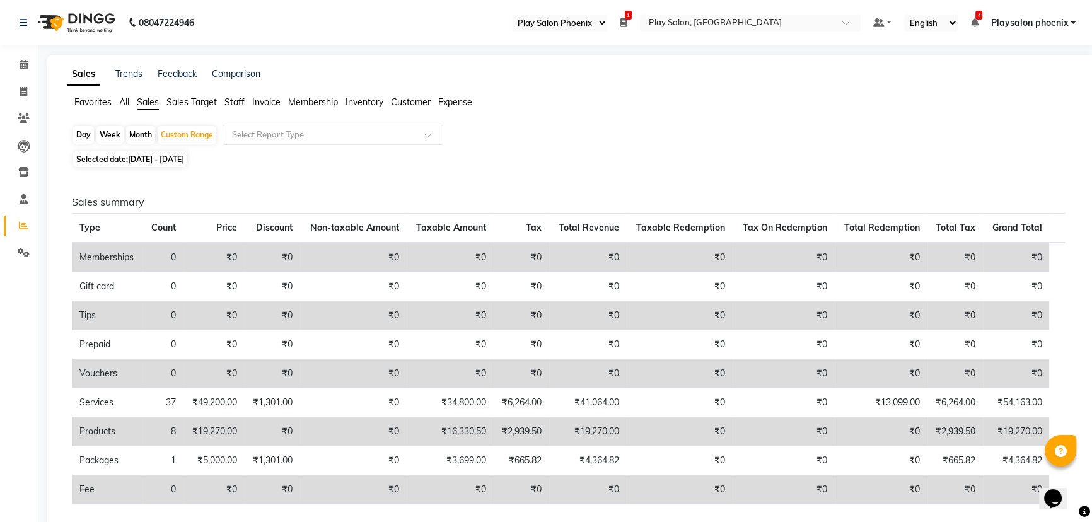
click at [87, 137] on div "Day" at bounding box center [83, 135] width 21 height 18
select select "9"
select select "2025"
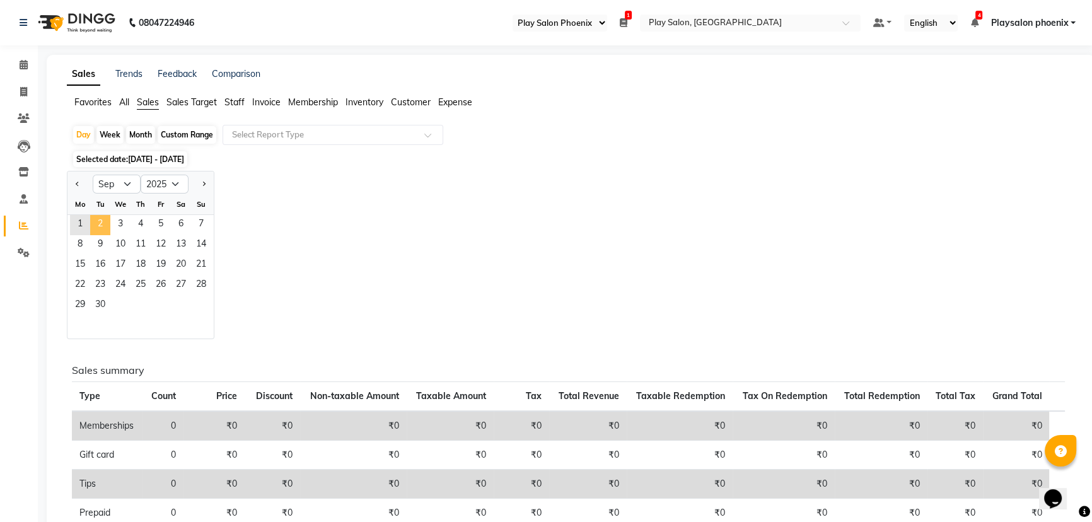
click at [104, 222] on span "2" at bounding box center [100, 225] width 20 height 20
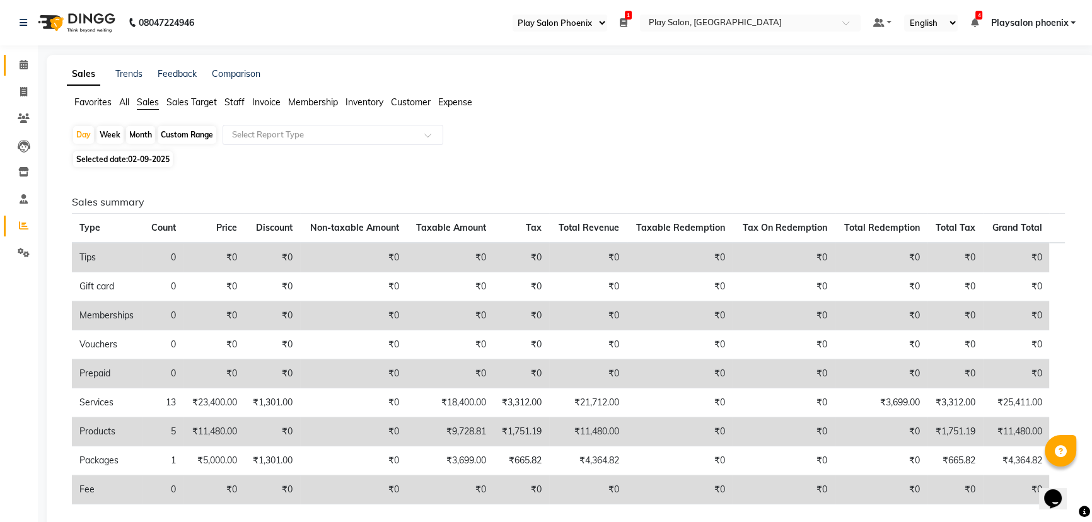
click at [27, 66] on icon at bounding box center [24, 64] width 8 height 9
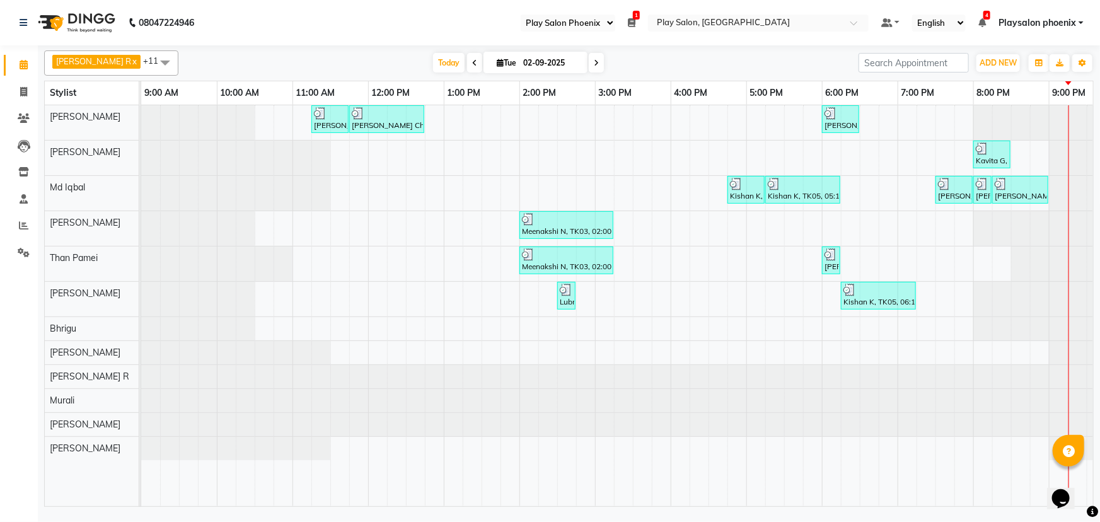
click at [639, 20] on ul "Select Register Play Salon Play Salon Phoenix 1 Daily Open Registers nothing to…" at bounding box center [694, 23] width 361 height 17
click at [635, 20] on icon at bounding box center [632, 22] width 8 height 9
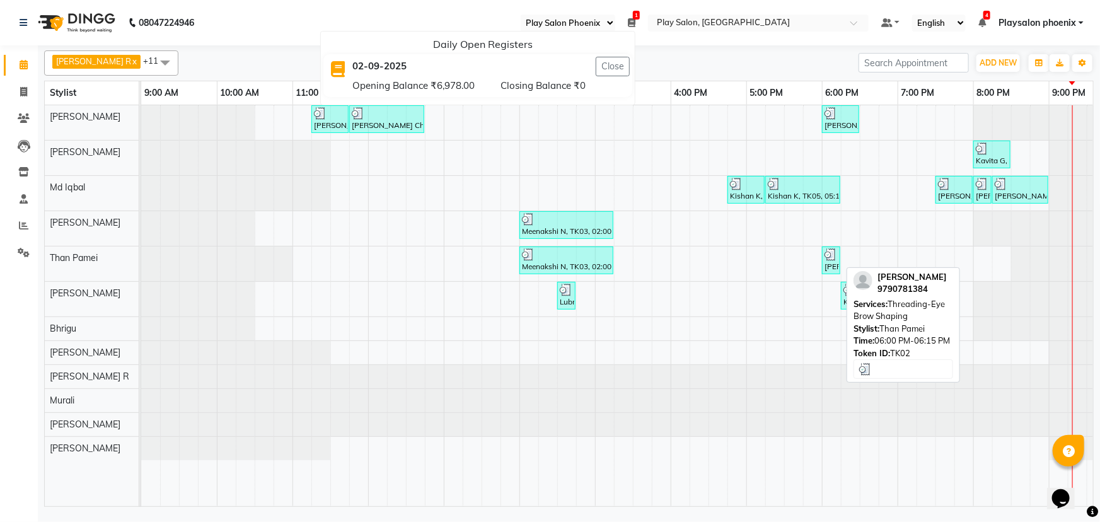
click at [836, 264] on div "[PERSON_NAME], TK02, 06:00 PM-06:15 PM, Threading-Eye Brow Shaping" at bounding box center [831, 260] width 16 height 24
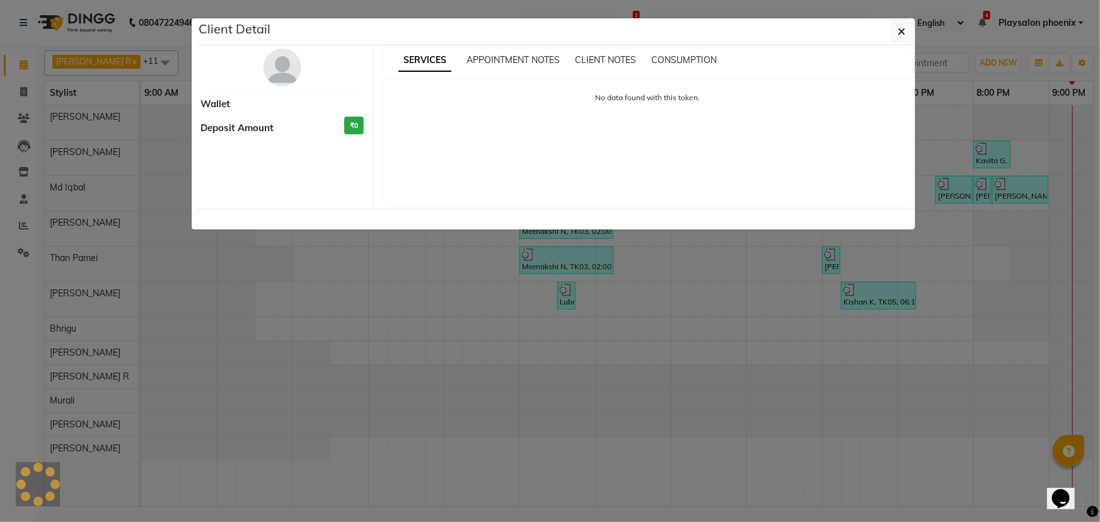
select select "3"
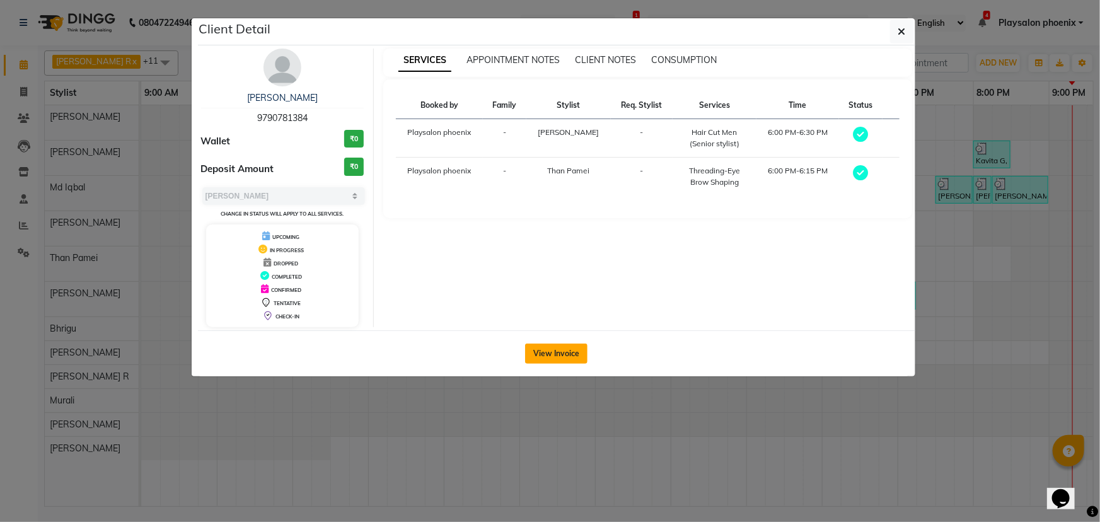
click at [551, 352] on button "View Invoice" at bounding box center [556, 354] width 62 height 20
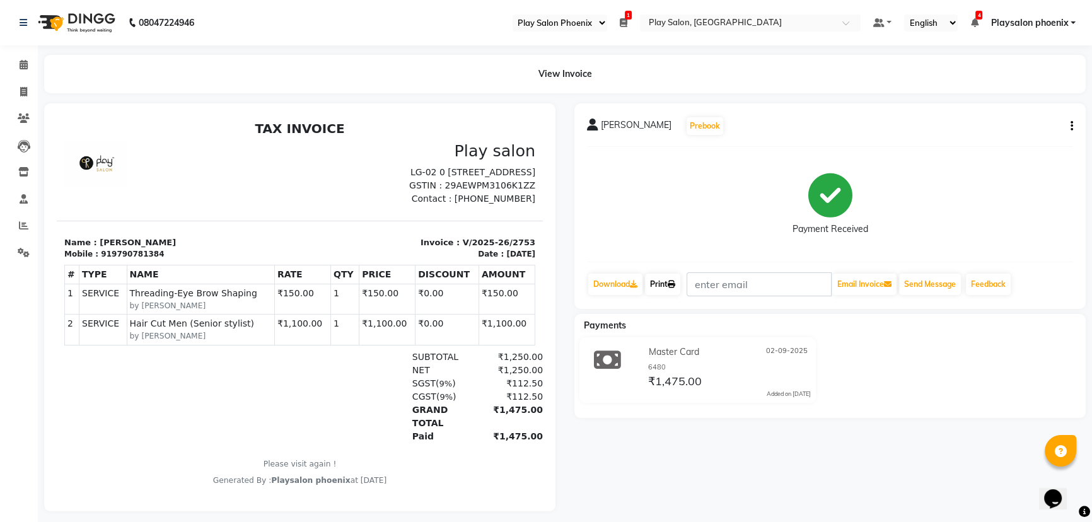
click at [674, 284] on icon at bounding box center [672, 285] width 8 height 8
click at [20, 64] on icon at bounding box center [24, 64] width 8 height 9
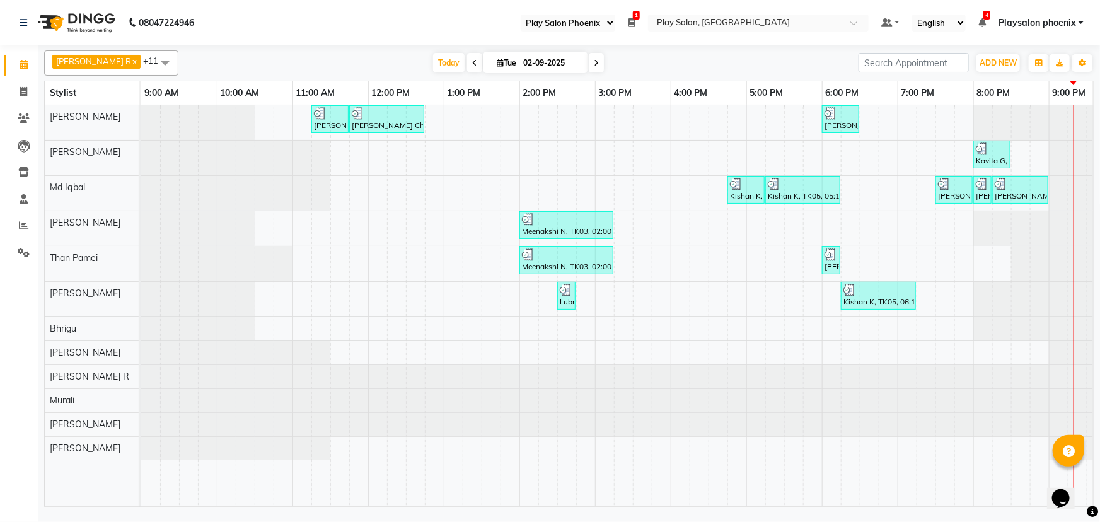
click at [632, 21] on icon at bounding box center [632, 22] width 8 height 9
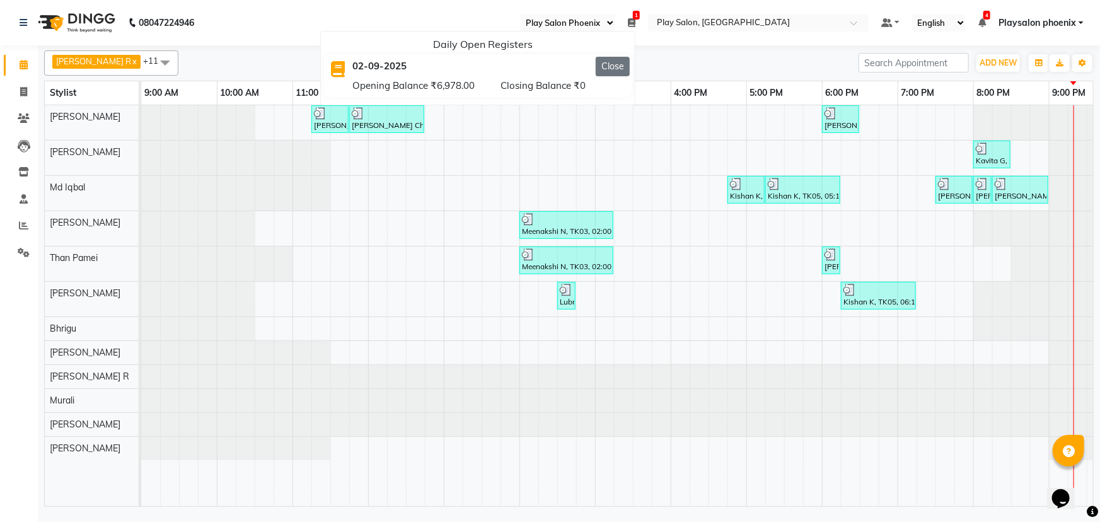
click at [617, 66] on button "Close" at bounding box center [613, 67] width 34 height 20
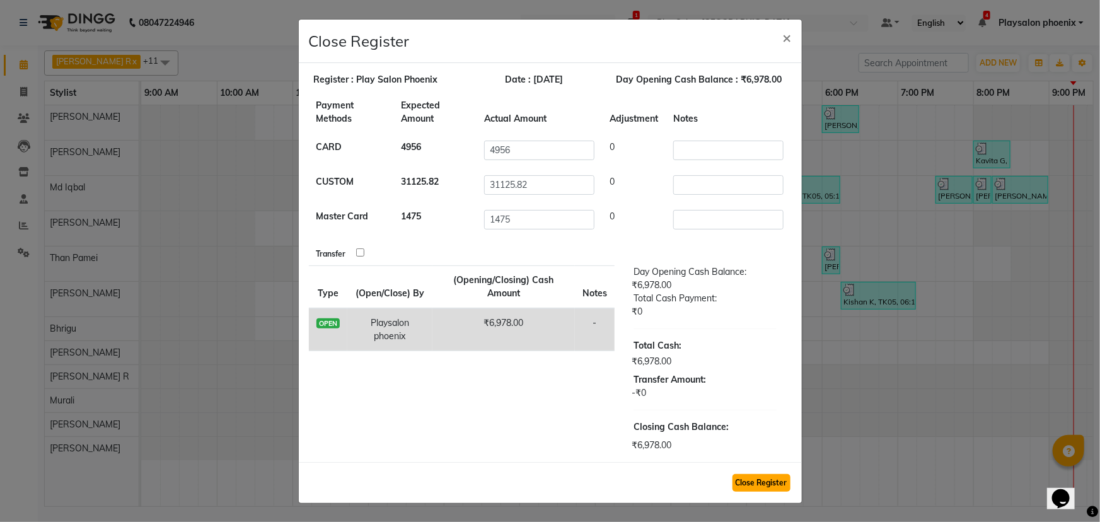
click at [766, 483] on button "Close Register" at bounding box center [762, 483] width 58 height 18
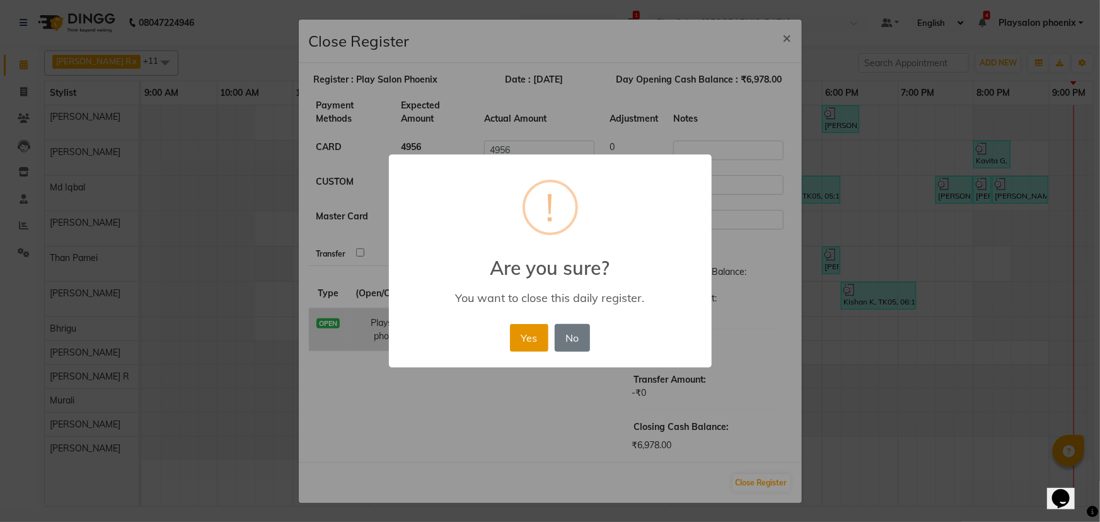
click at [520, 338] on button "Yes" at bounding box center [529, 338] width 38 height 28
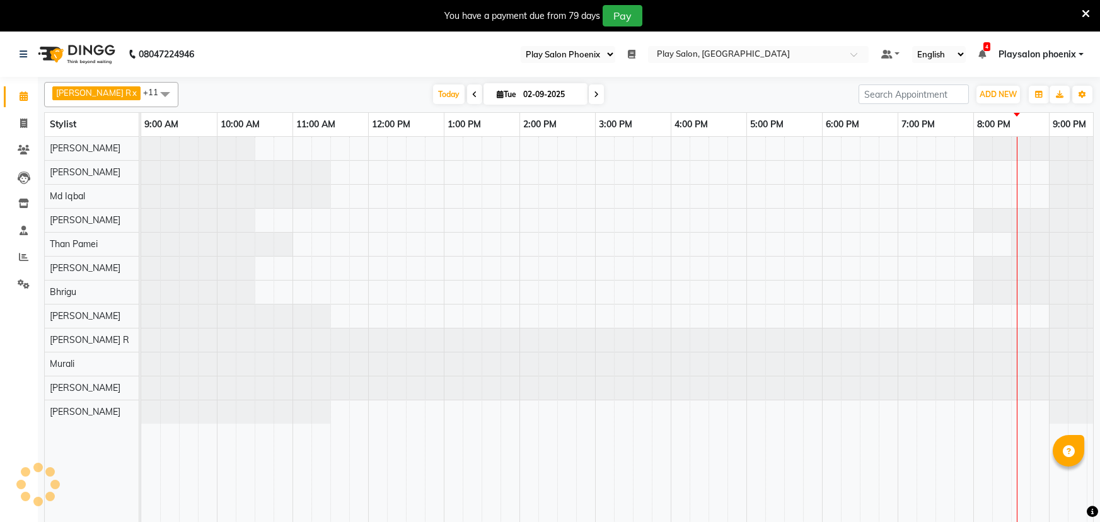
select select "90"
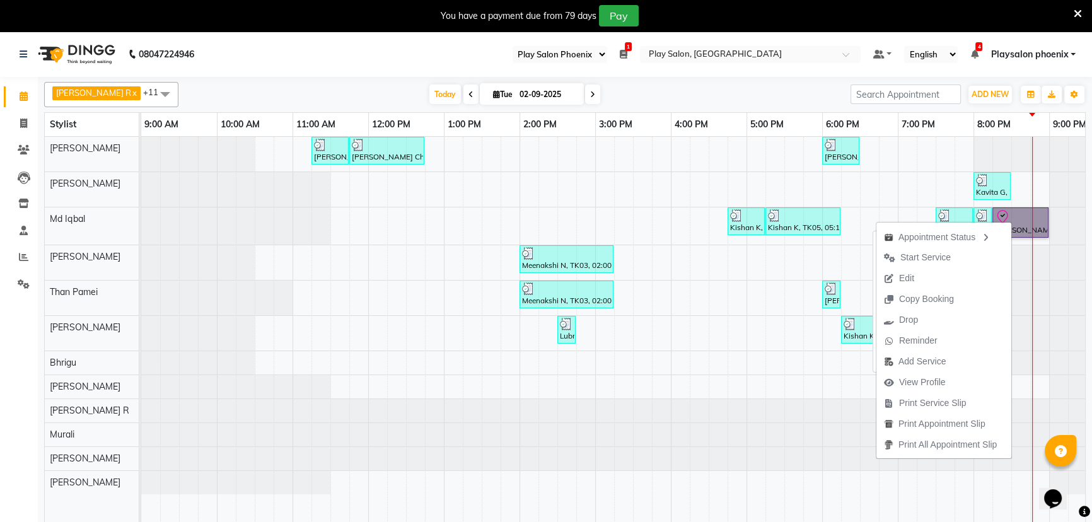
click at [1009, 212] on link "[PERSON_NAME], TK07, 08:15 PM-09:00 PM, Blowdry + shampoo + conditioner[L'OREAL…" at bounding box center [1020, 222] width 56 height 30
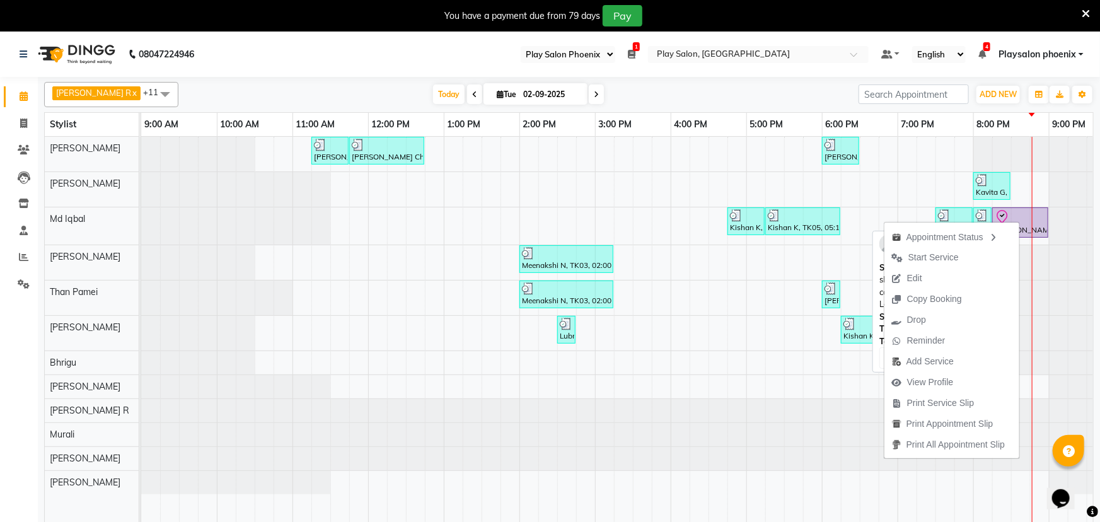
select select "8"
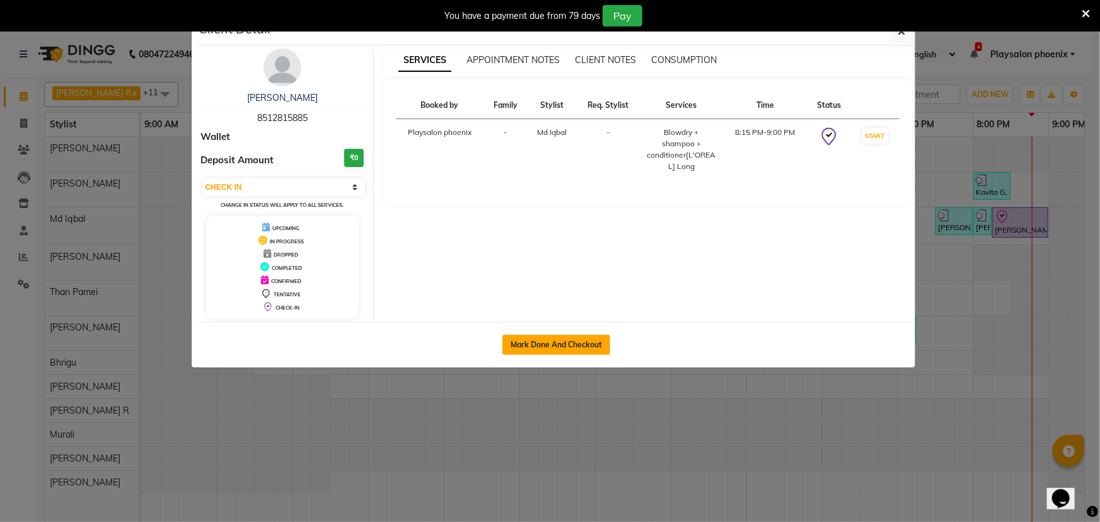
click at [579, 340] on button "Mark Done And Checkout" at bounding box center [556, 345] width 108 height 20
select select "8350"
select select "service"
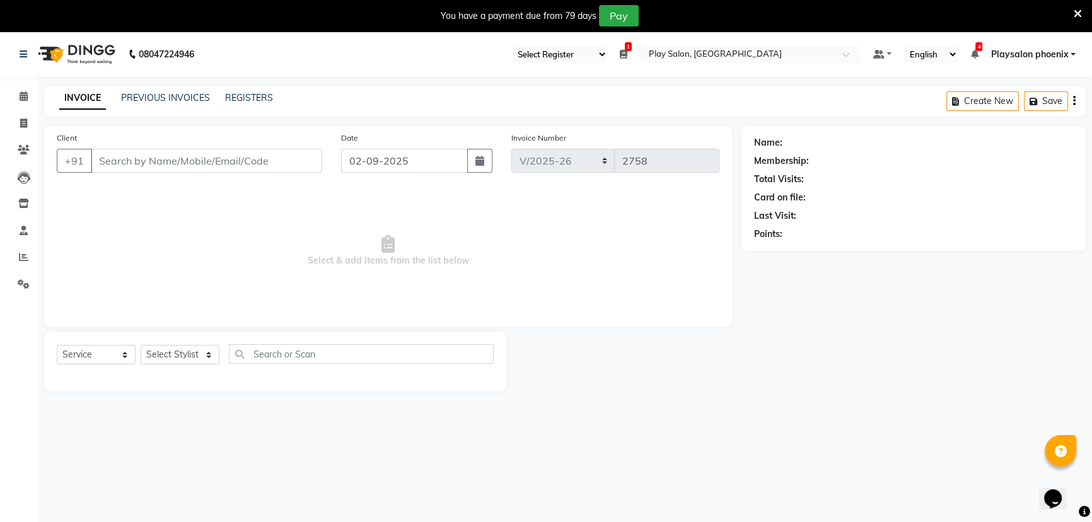
type input "8512815885"
select select "81412"
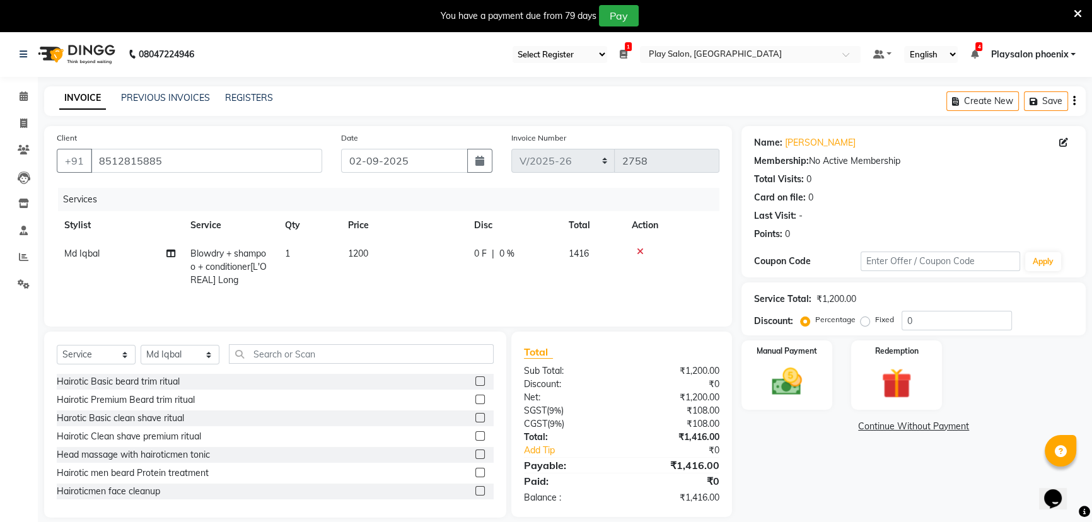
click at [370, 253] on td "1200" at bounding box center [403, 267] width 126 height 55
select select "81412"
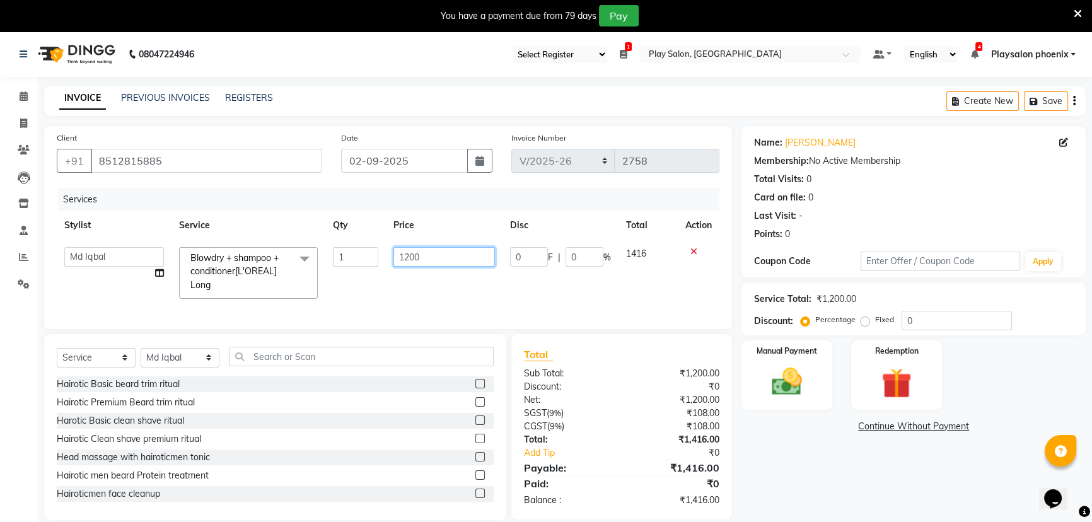
drag, startPoint x: 437, startPoint y: 255, endPoint x: 403, endPoint y: 259, distance: 33.7
click at [403, 259] on input "1200" at bounding box center [444, 257] width 102 height 20
type input "1400"
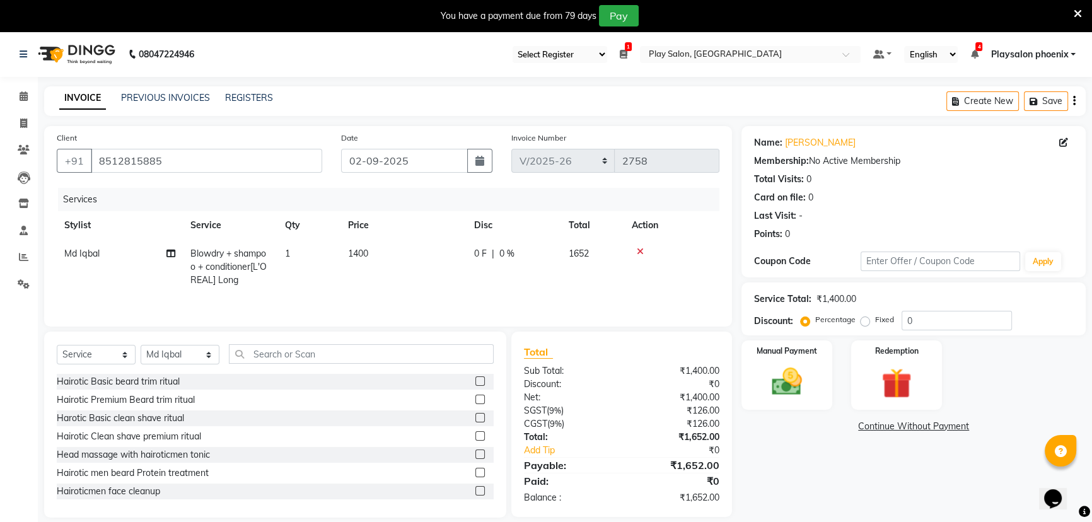
click at [378, 280] on tr "Md Iqbal Blowdry + shampoo + conditioner[L'OREAL] Long 1 1400 0 F | 0 % 1652" at bounding box center [388, 267] width 663 height 55
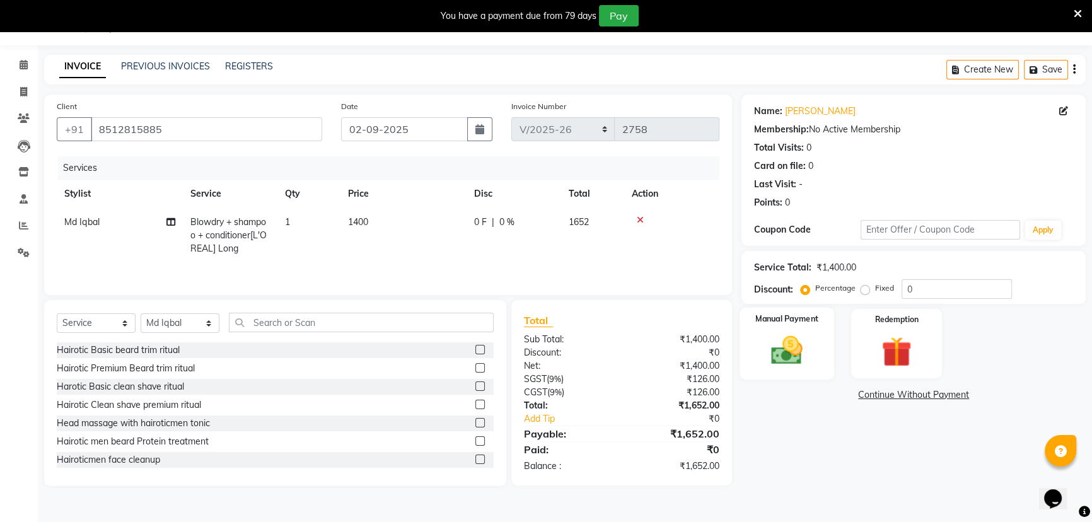
click at [787, 365] on img at bounding box center [787, 350] width 51 height 36
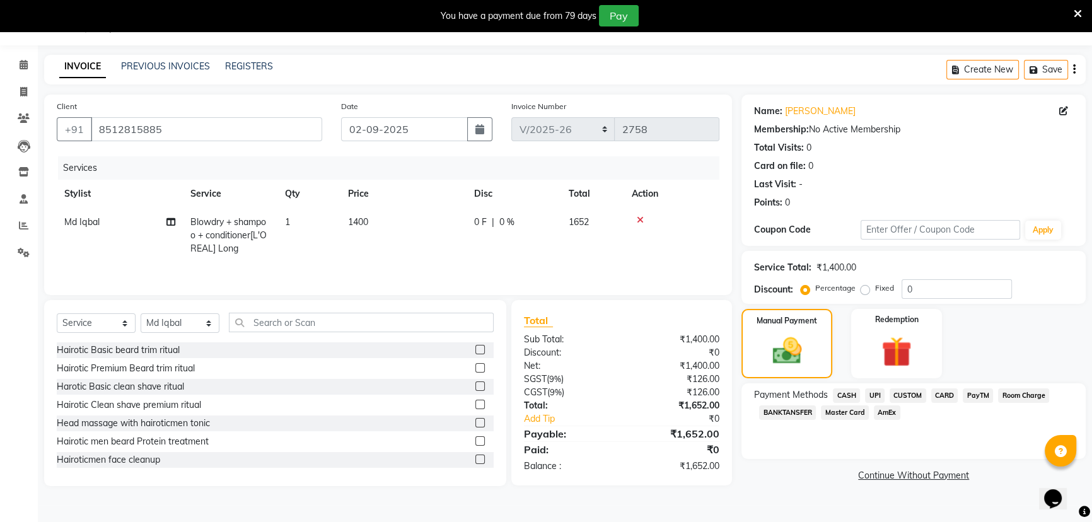
click at [917, 395] on span "CUSTOM" at bounding box center [908, 395] width 37 height 15
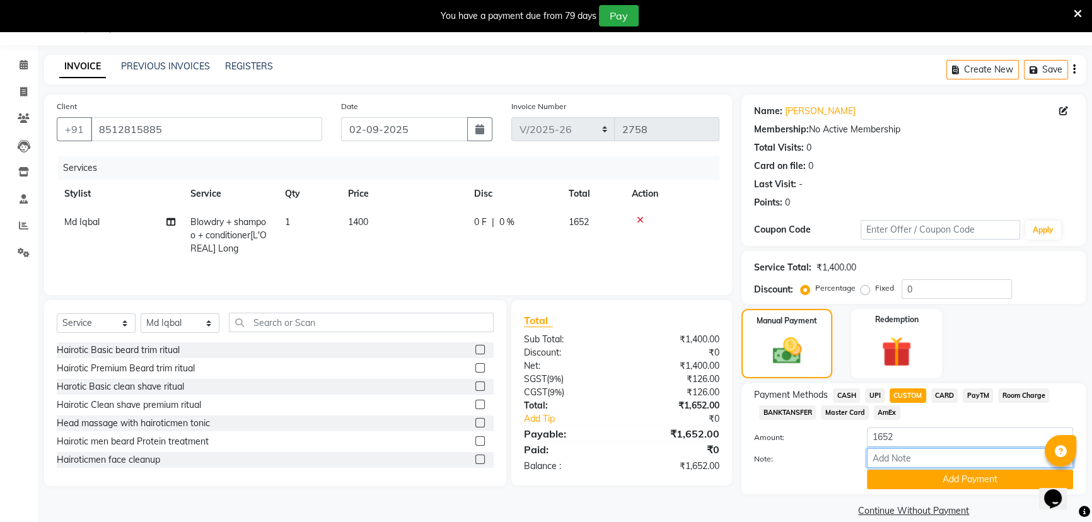
click at [898, 458] on input "Note:" at bounding box center [970, 458] width 206 height 20
type input "Upi"
click at [952, 475] on button "Add Payment" at bounding box center [970, 480] width 206 height 20
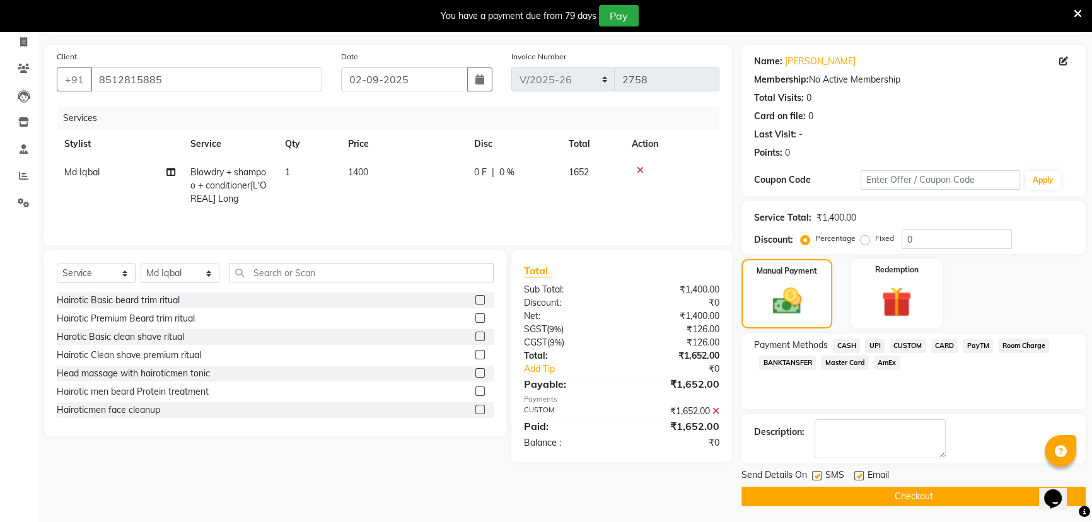
scroll to position [83, 0]
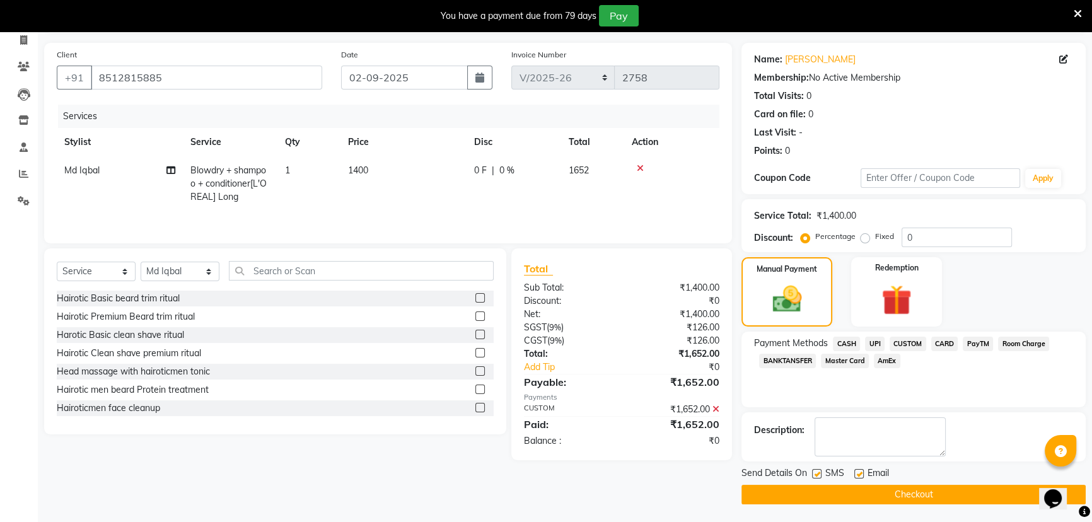
click at [897, 487] on button "Checkout" at bounding box center [913, 495] width 344 height 20
